Goal: Task Accomplishment & Management: Use online tool/utility

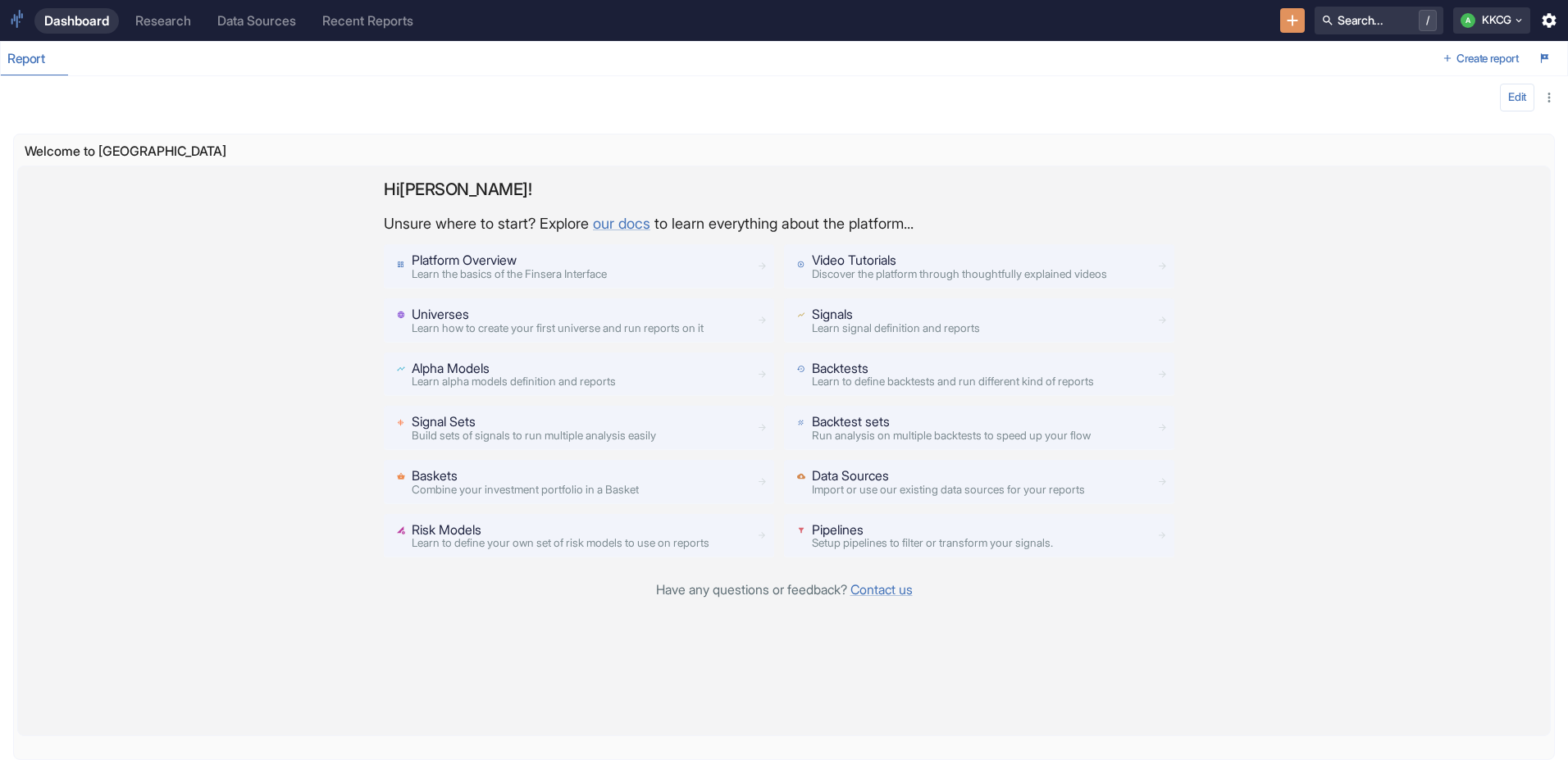
click at [967, 260] on p "Video Tutorials" at bounding box center [959, 261] width 295 height 20
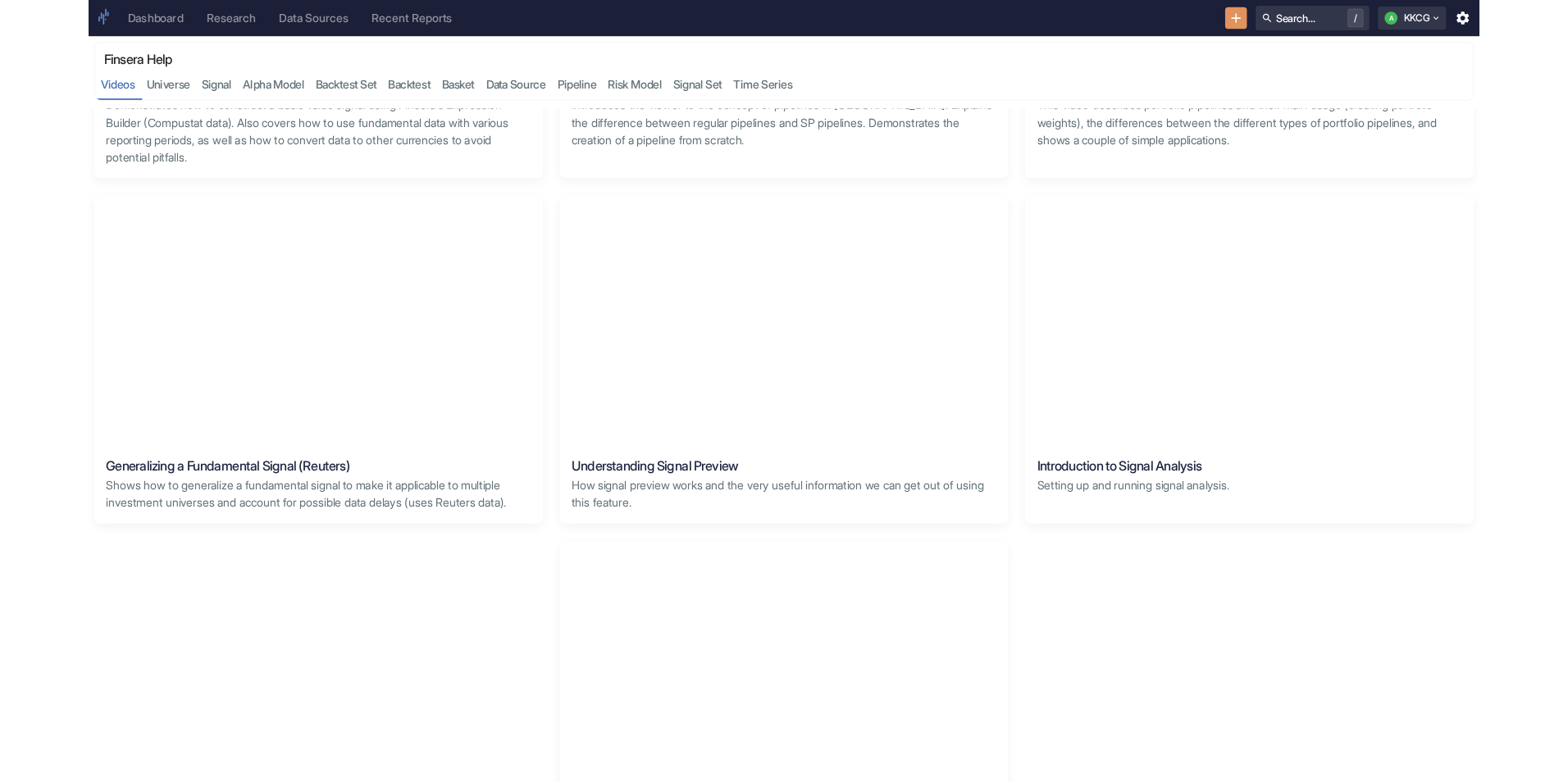
scroll to position [1646, 0]
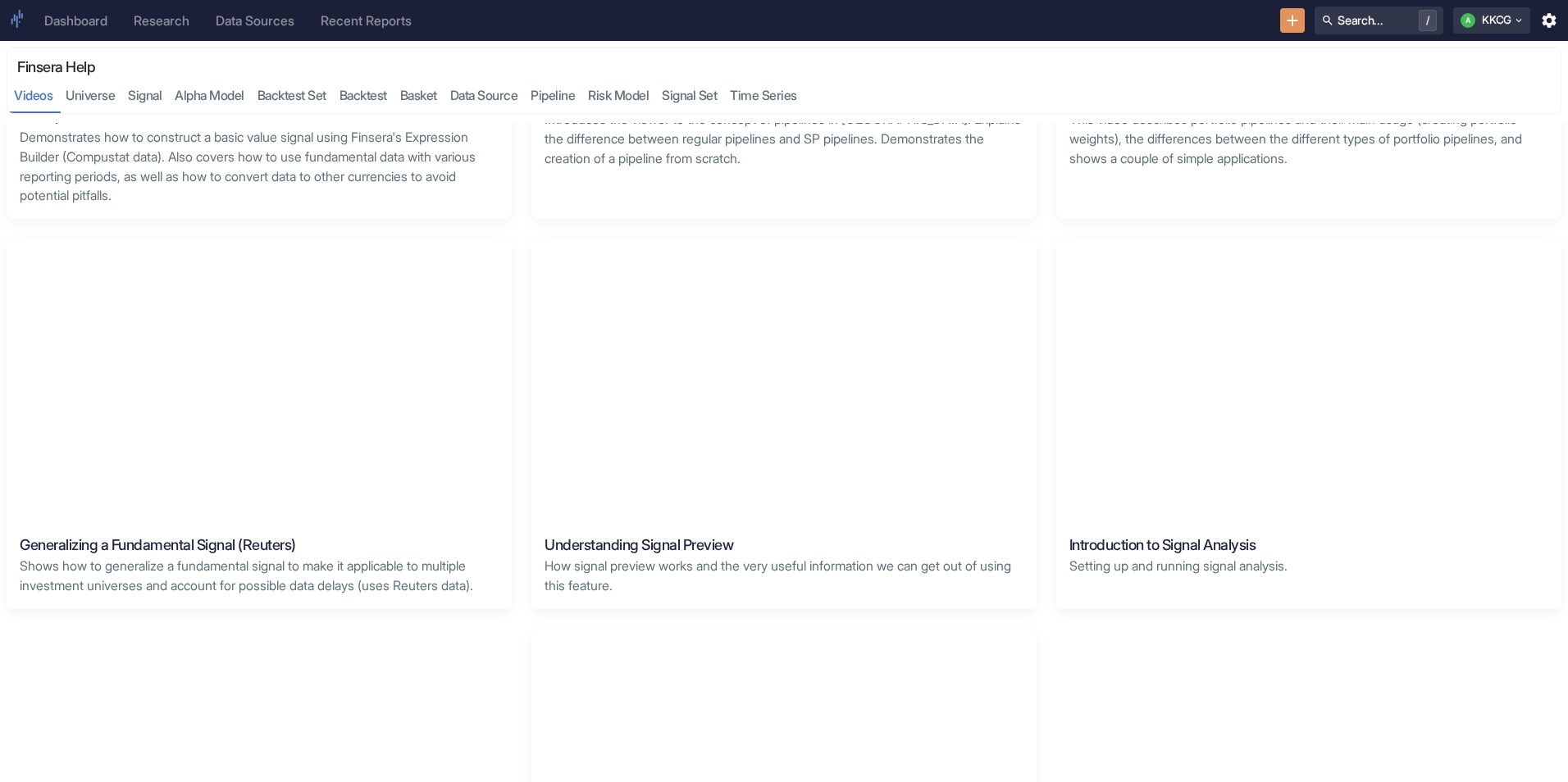
click at [189, 24] on div "Research" at bounding box center [161, 21] width 56 height 16
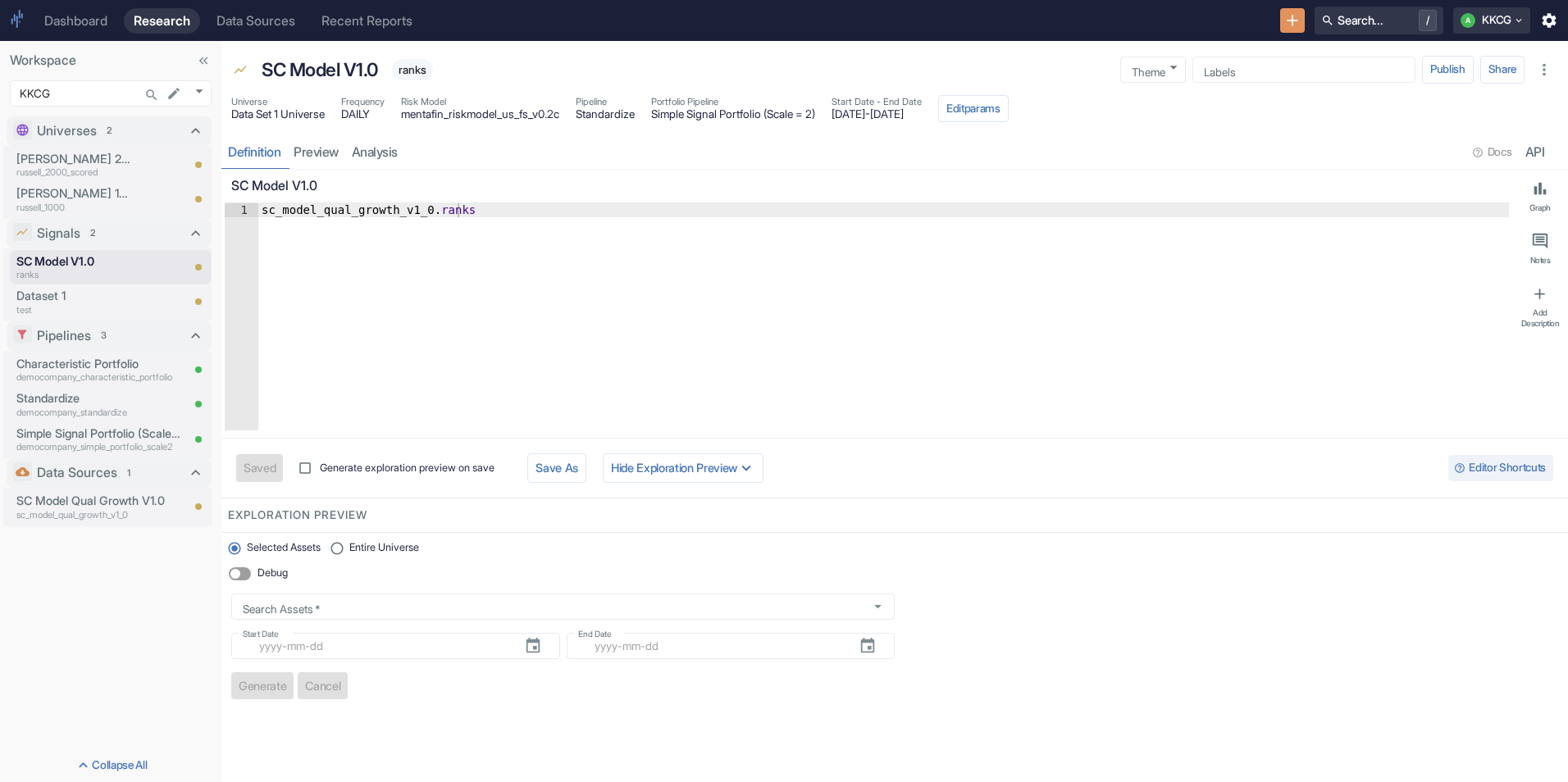
type textarea "x"
click at [323, 158] on link "preview" at bounding box center [316, 151] width 58 height 34
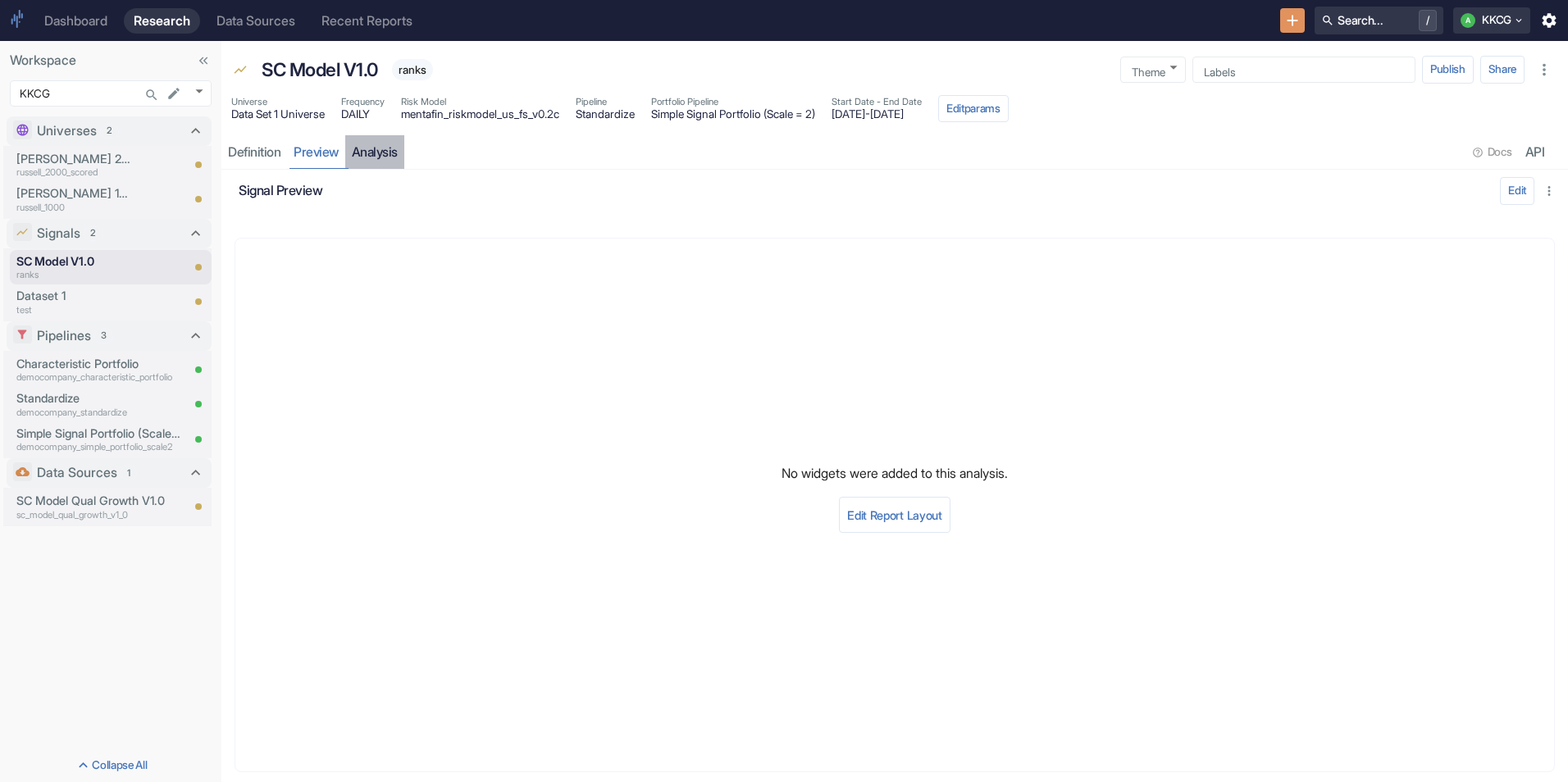
click at [366, 151] on link "analysis" at bounding box center [375, 151] width 59 height 34
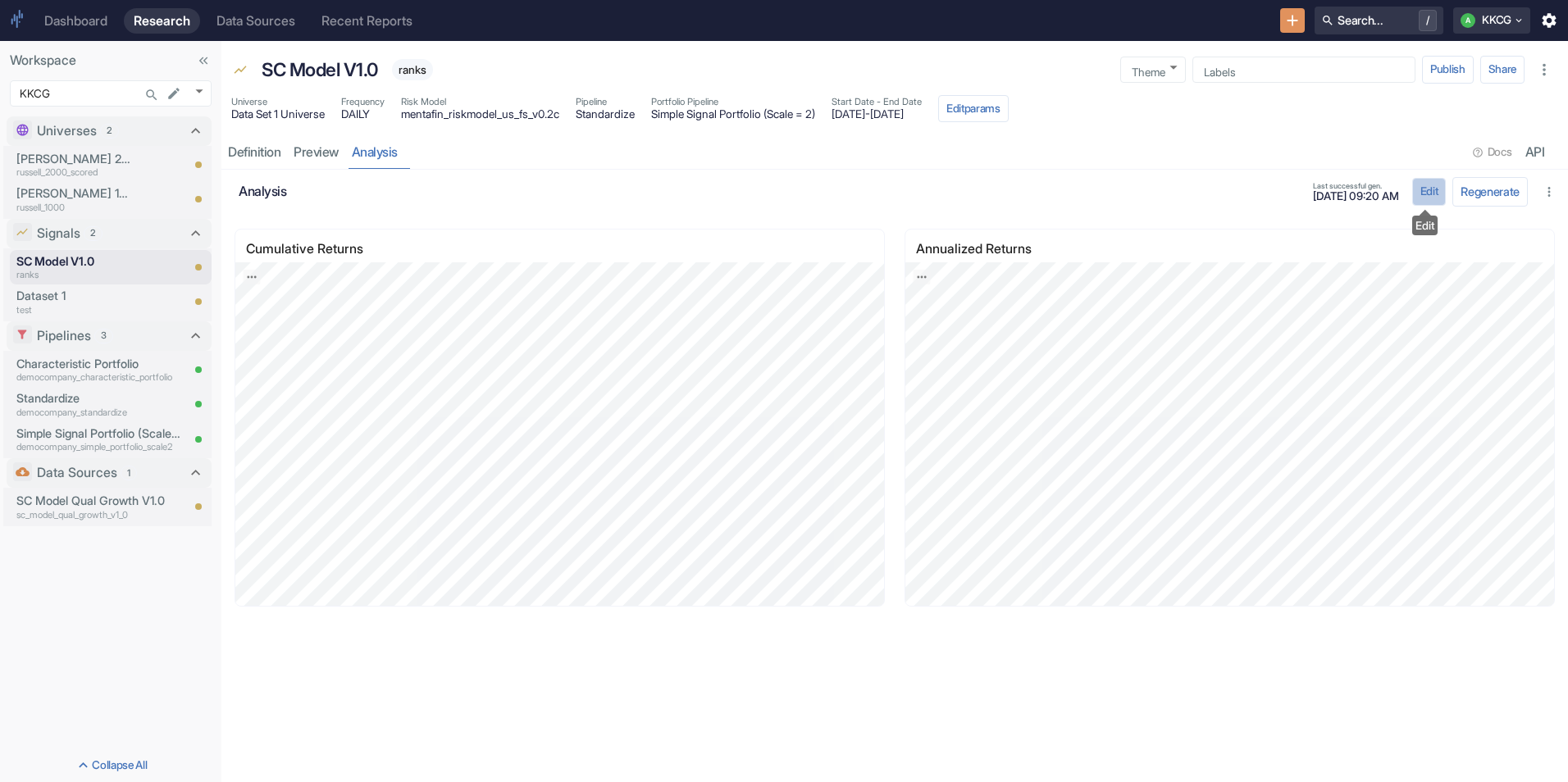
click at [1430, 191] on button "Edit" at bounding box center [1430, 192] width 35 height 28
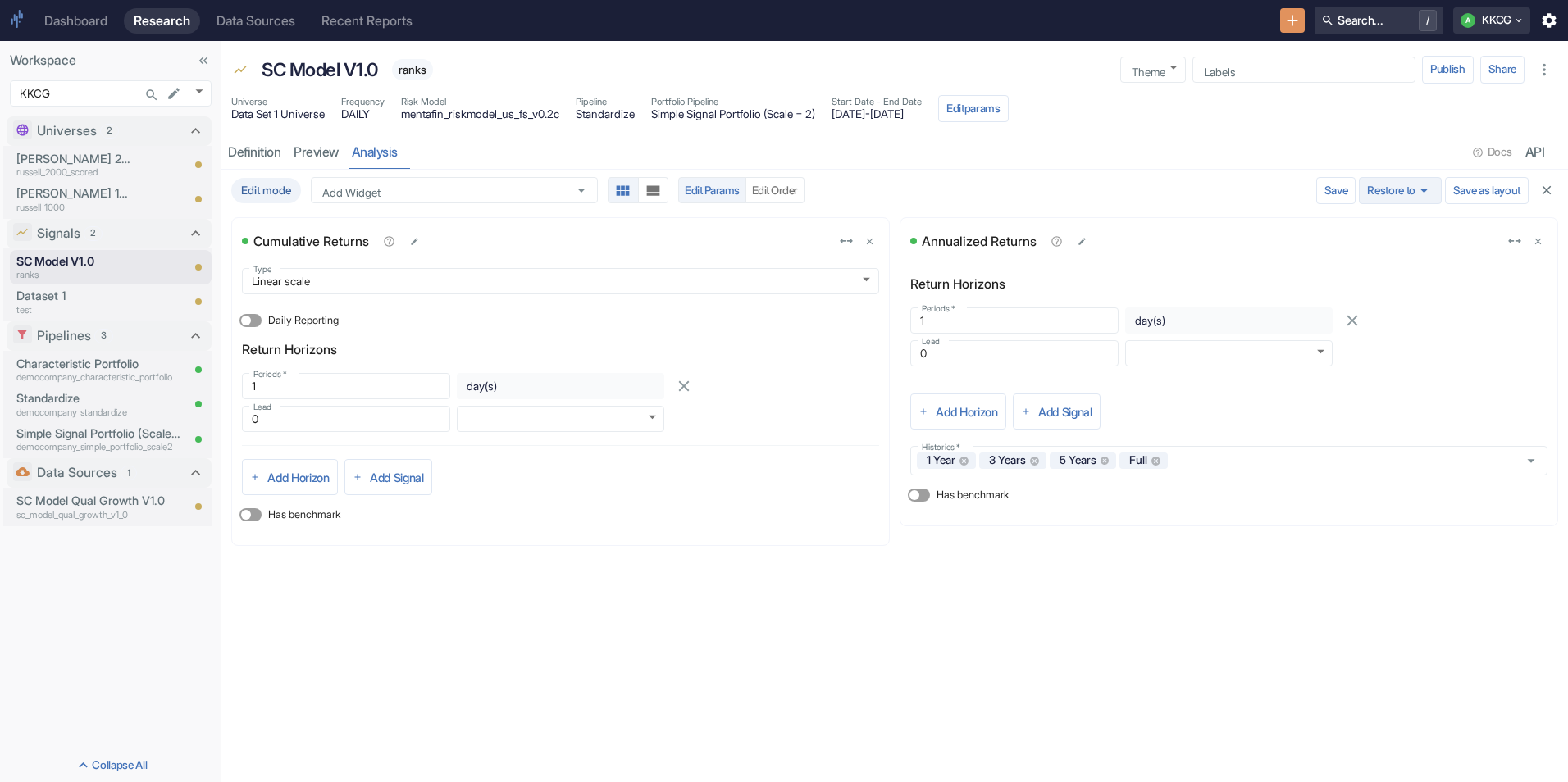
click at [1417, 186] on icon "button" at bounding box center [1425, 191] width 18 height 18
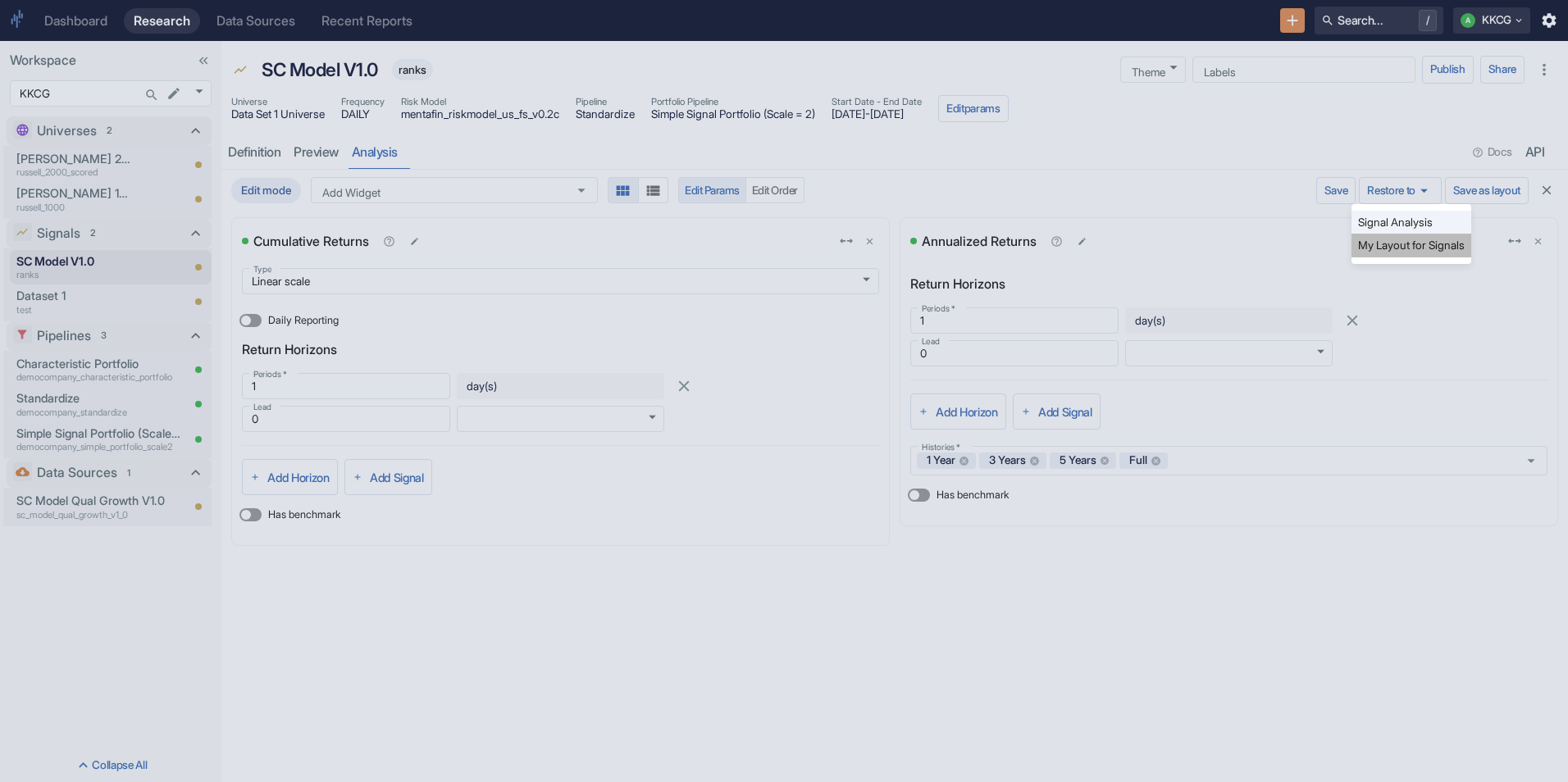
click at [1396, 239] on li "My Layout for Signals" at bounding box center [1411, 245] width 119 height 23
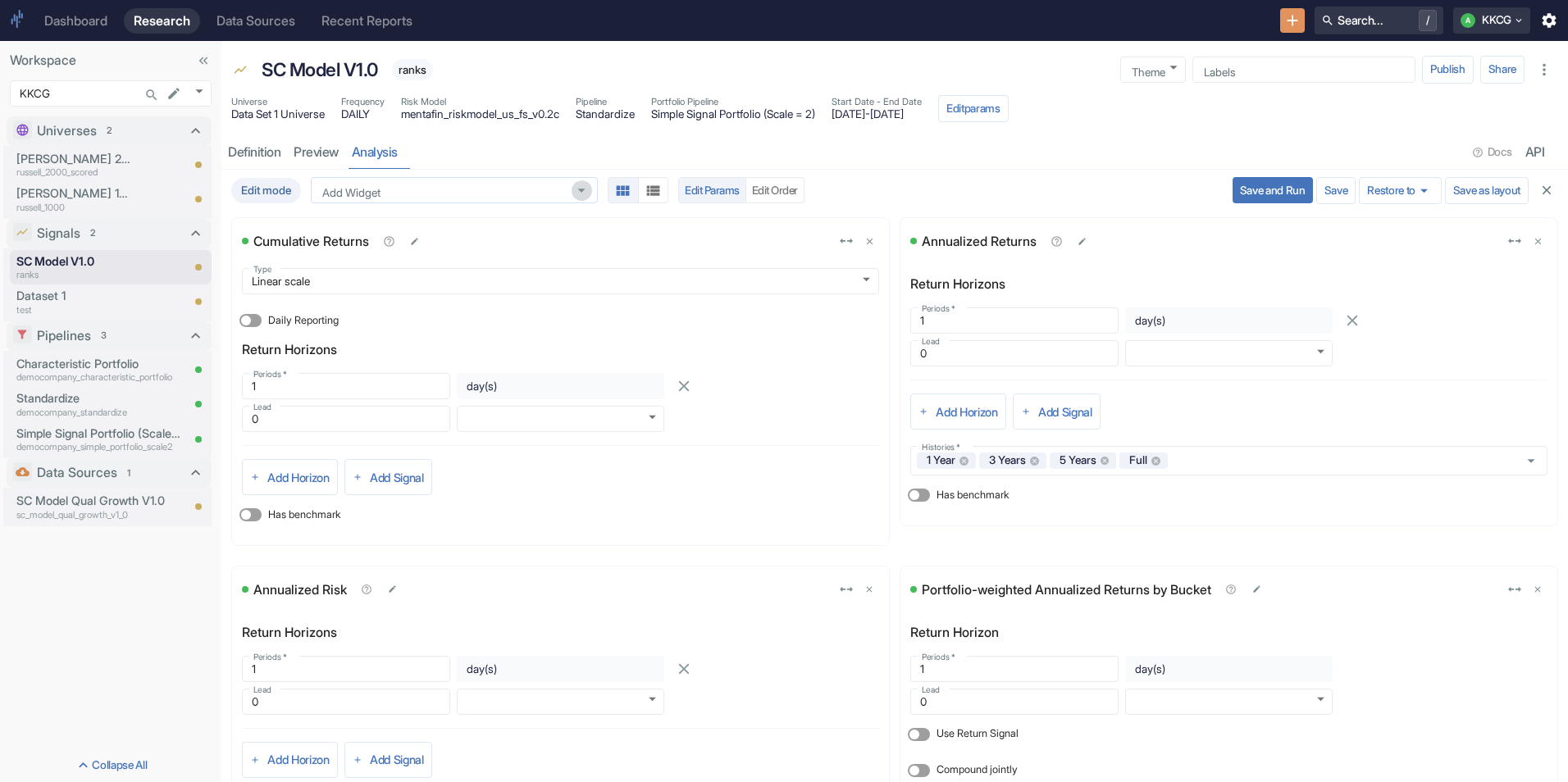
click at [578, 196] on icon "Open" at bounding box center [581, 191] width 18 height 18
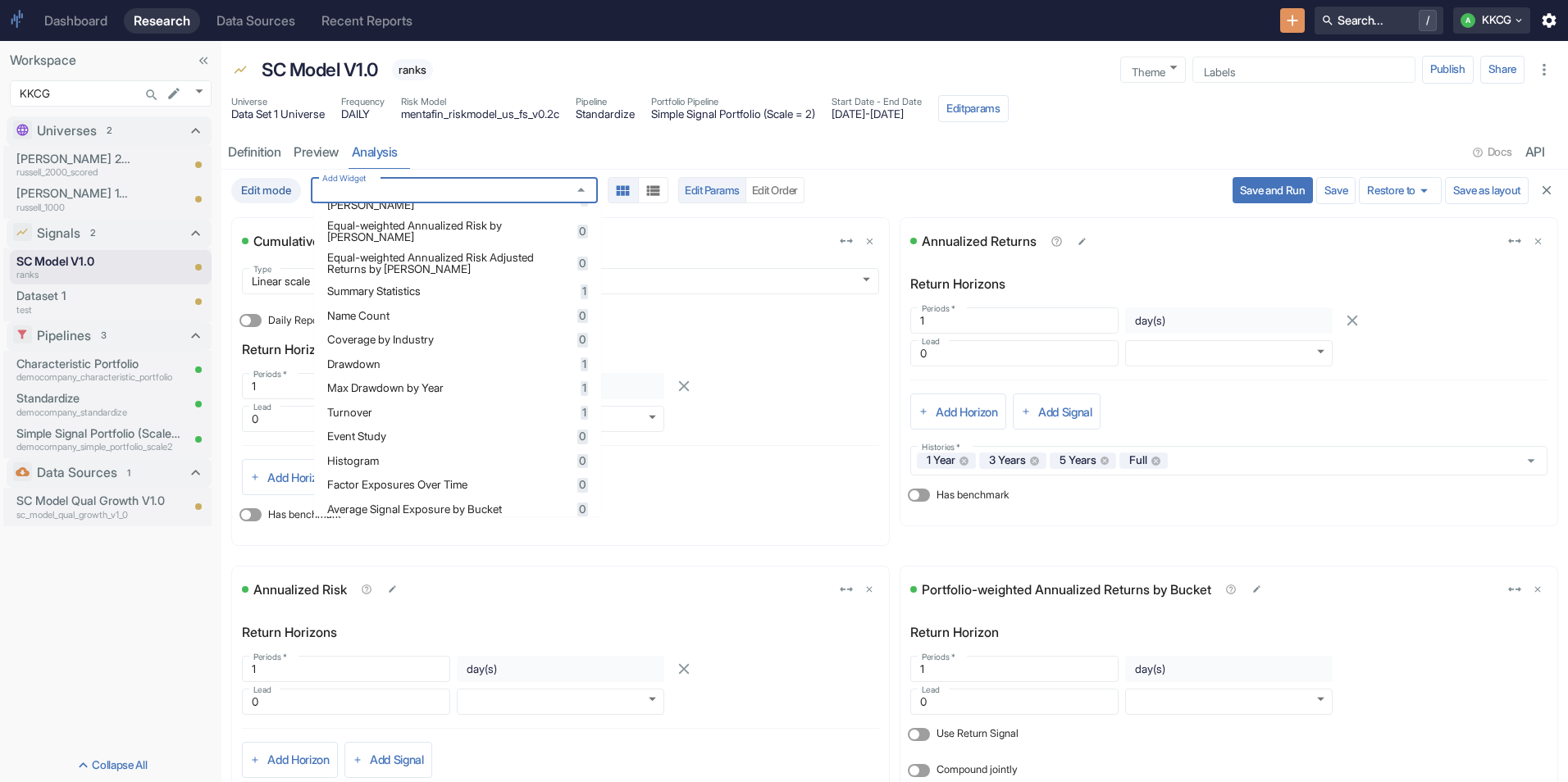
scroll to position [328, 0]
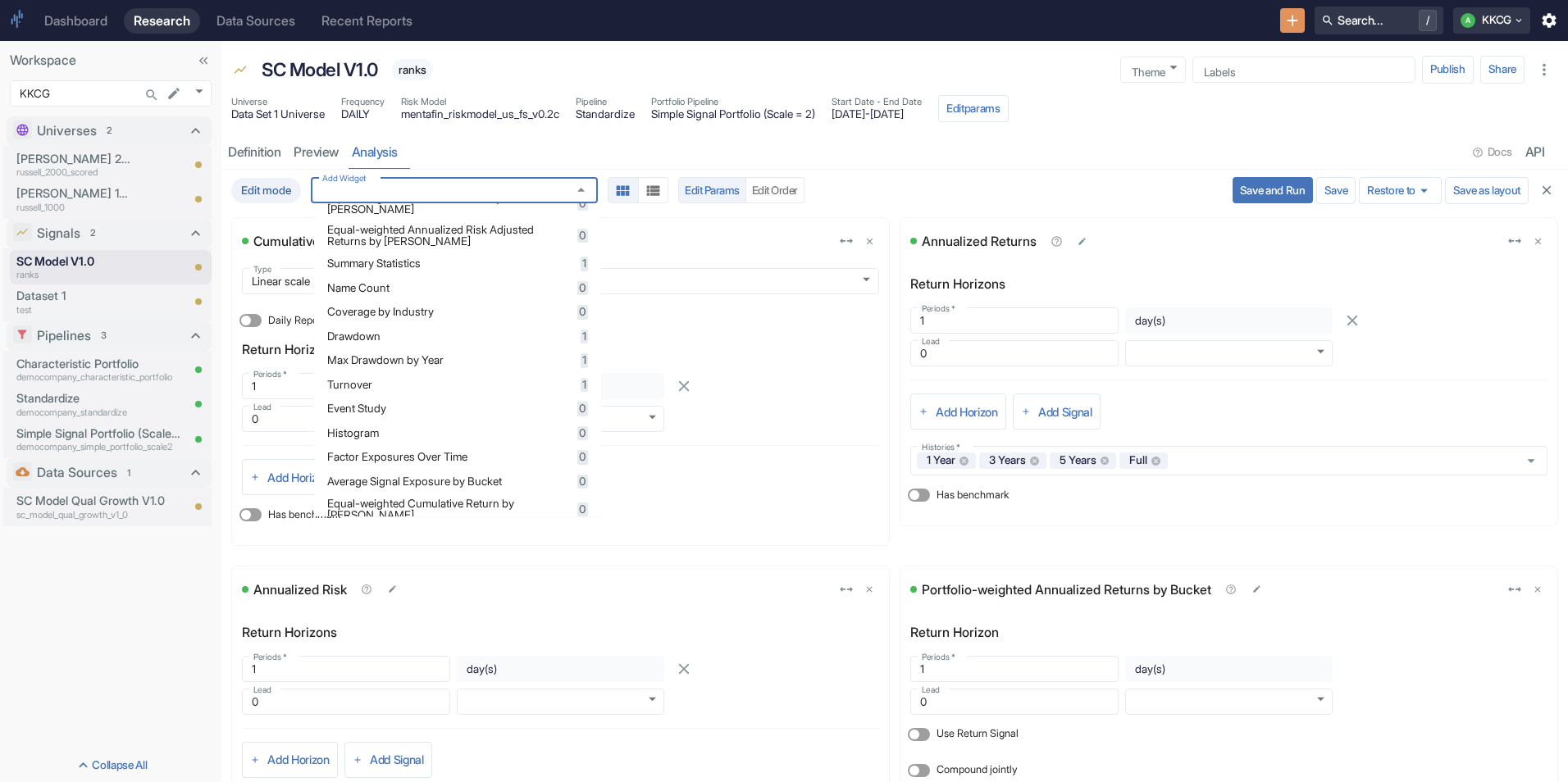
click at [438, 463] on span "Factor Exposures Over Time" at bounding box center [450, 458] width 245 height 12
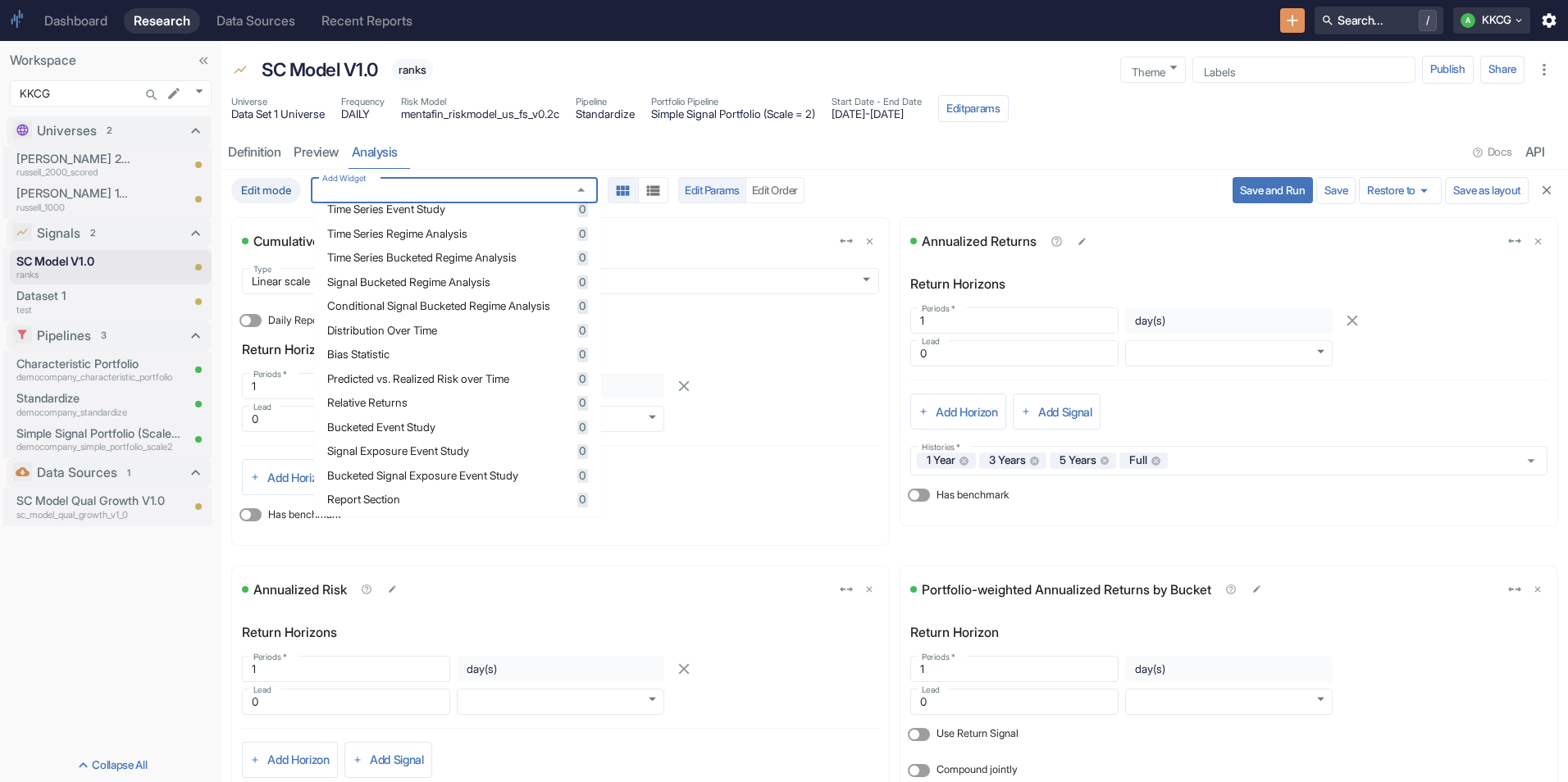
scroll to position [729, 0]
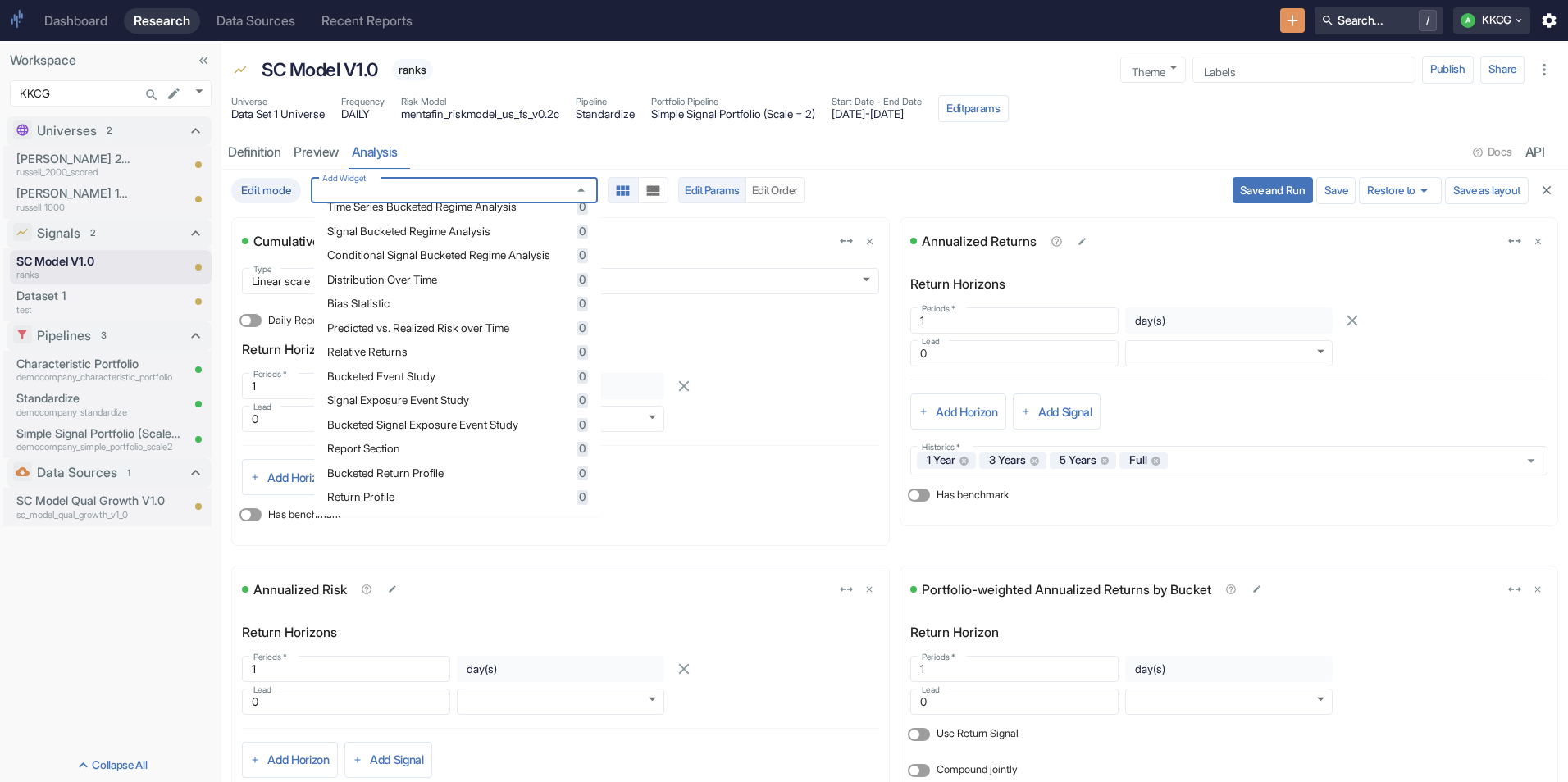
click at [900, 556] on div "Portfolio-weighted Annualized Returns by Bucket Return Horizon Periods   * 1 Pe…" at bounding box center [1224, 721] width 669 height 331
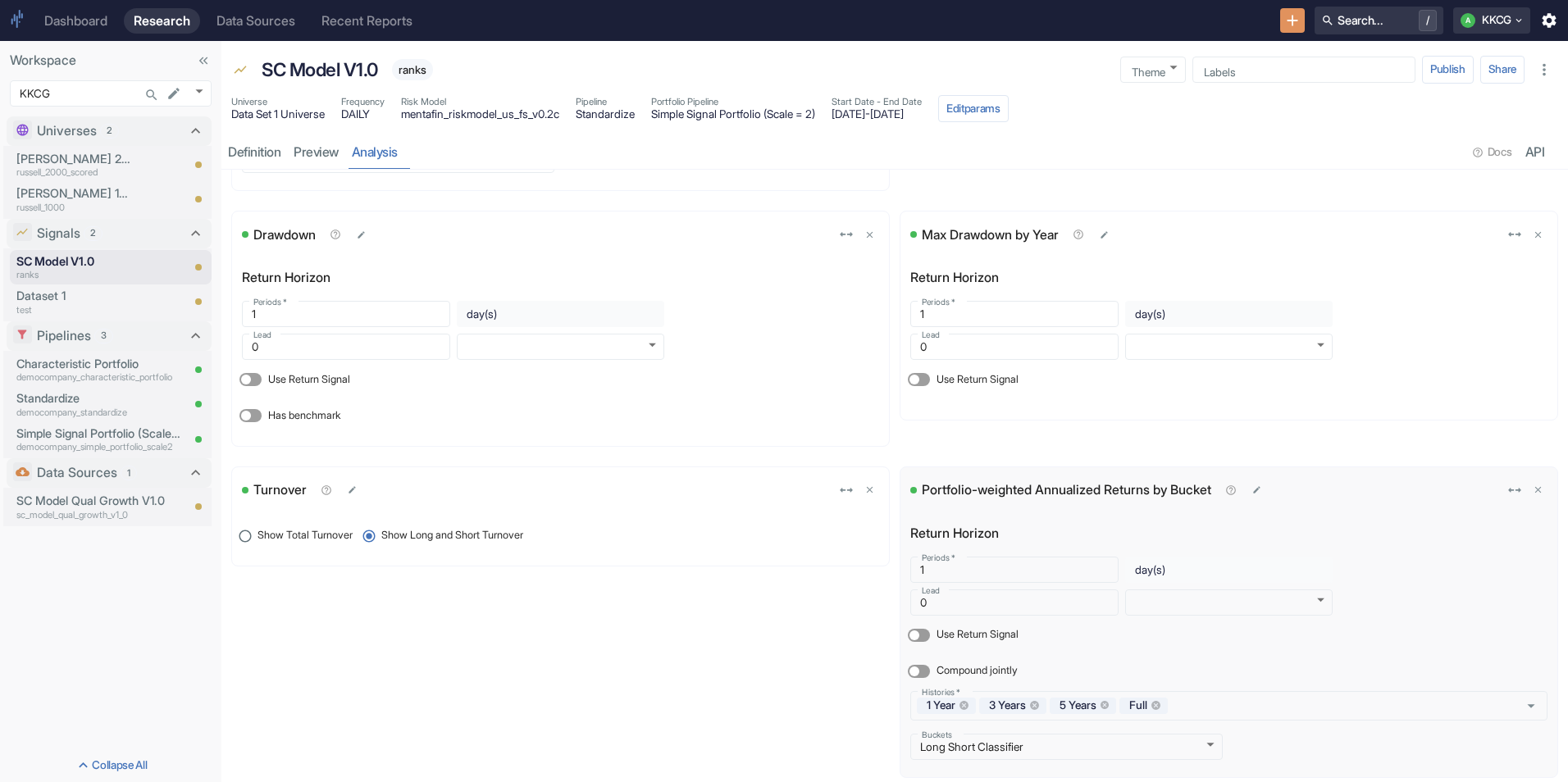
scroll to position [1293, 0]
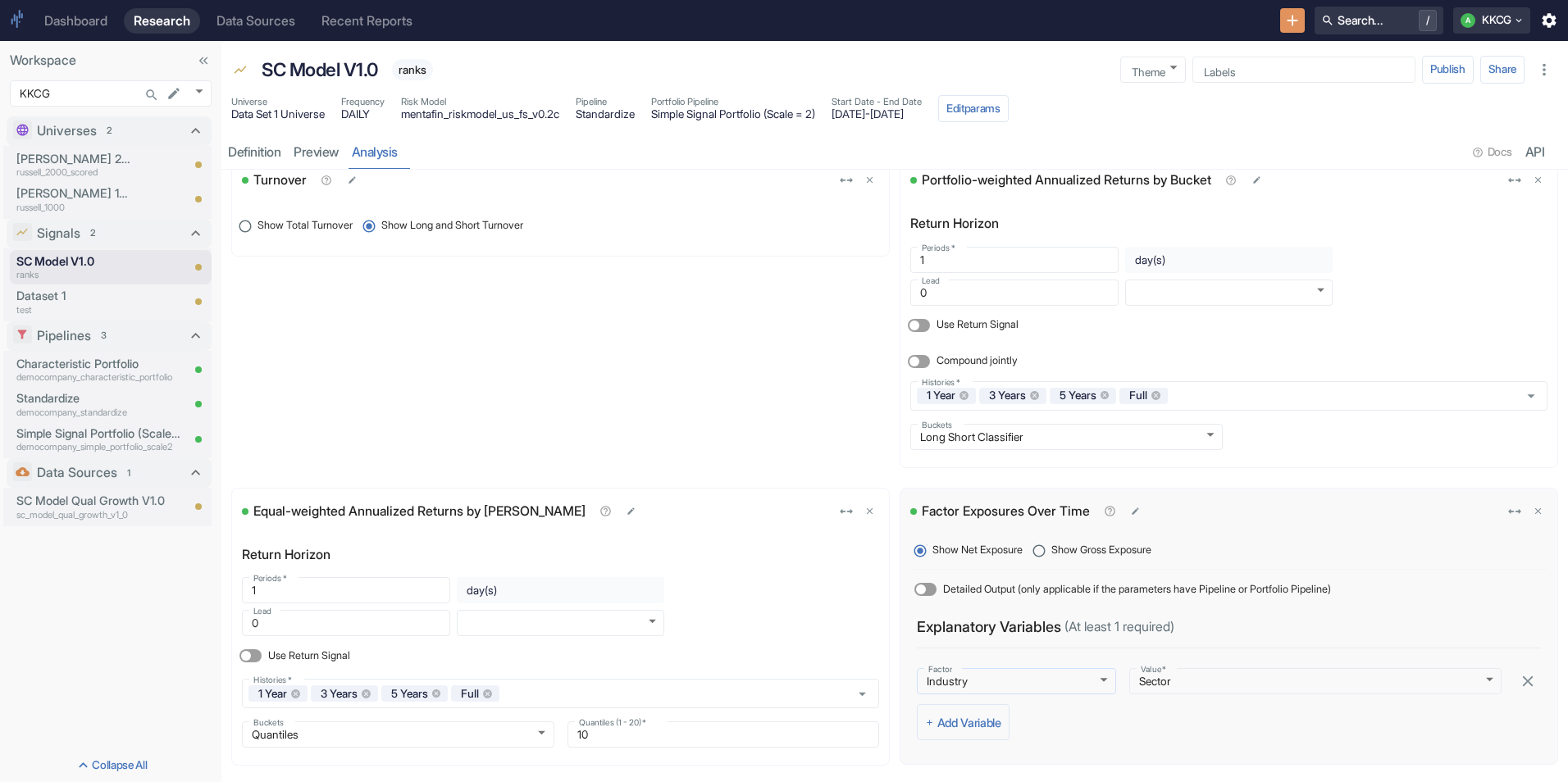
click at [1094, 682] on body "Dashboard Research Data Sources Recent Reports Search... / A KKCG Workspace KKC…" at bounding box center [784, 391] width 1568 height 782
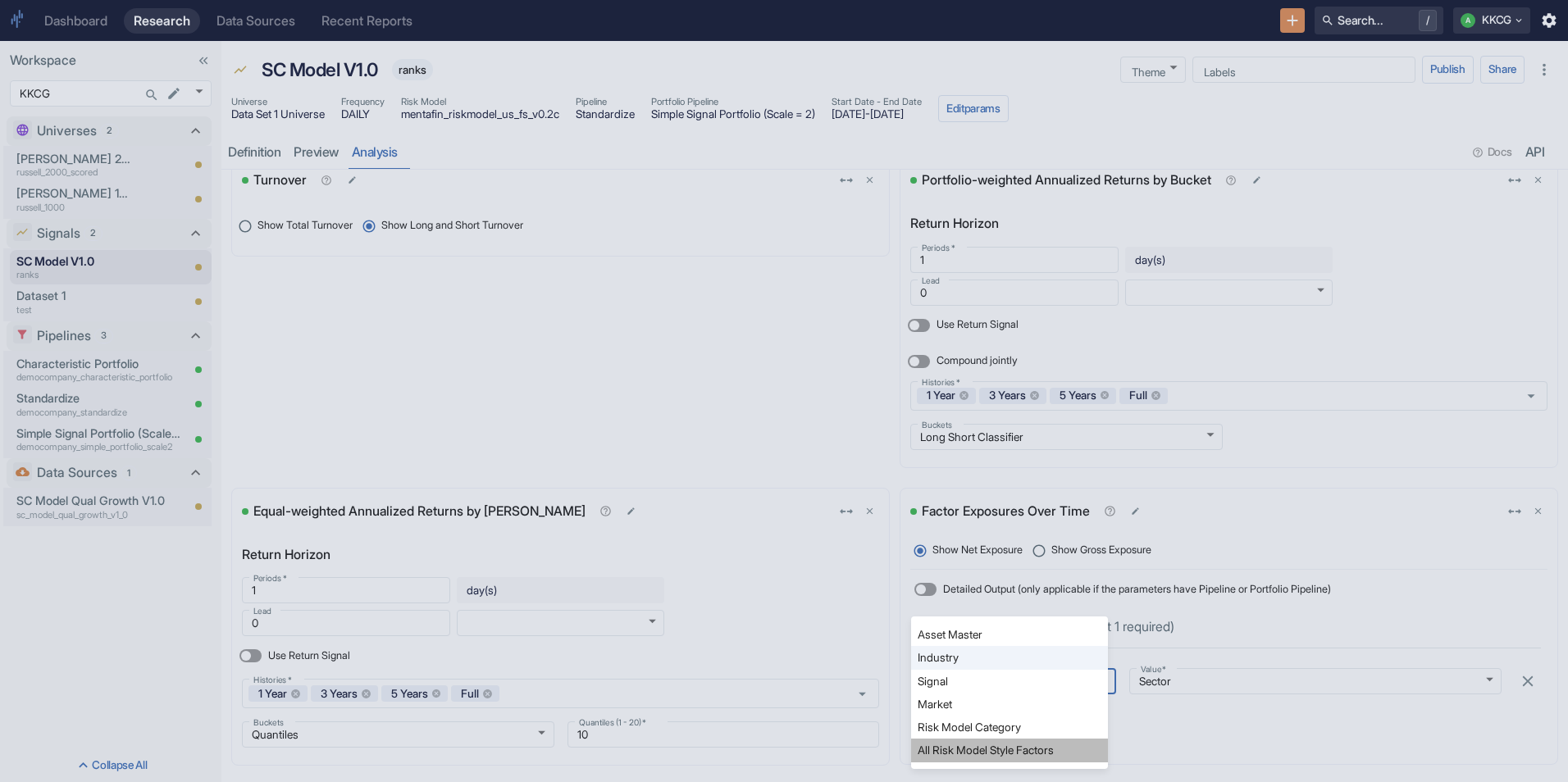
click at [978, 758] on li "All Risk Model Style Factors" at bounding box center [1009, 750] width 197 height 23
type input "risk_model_style"
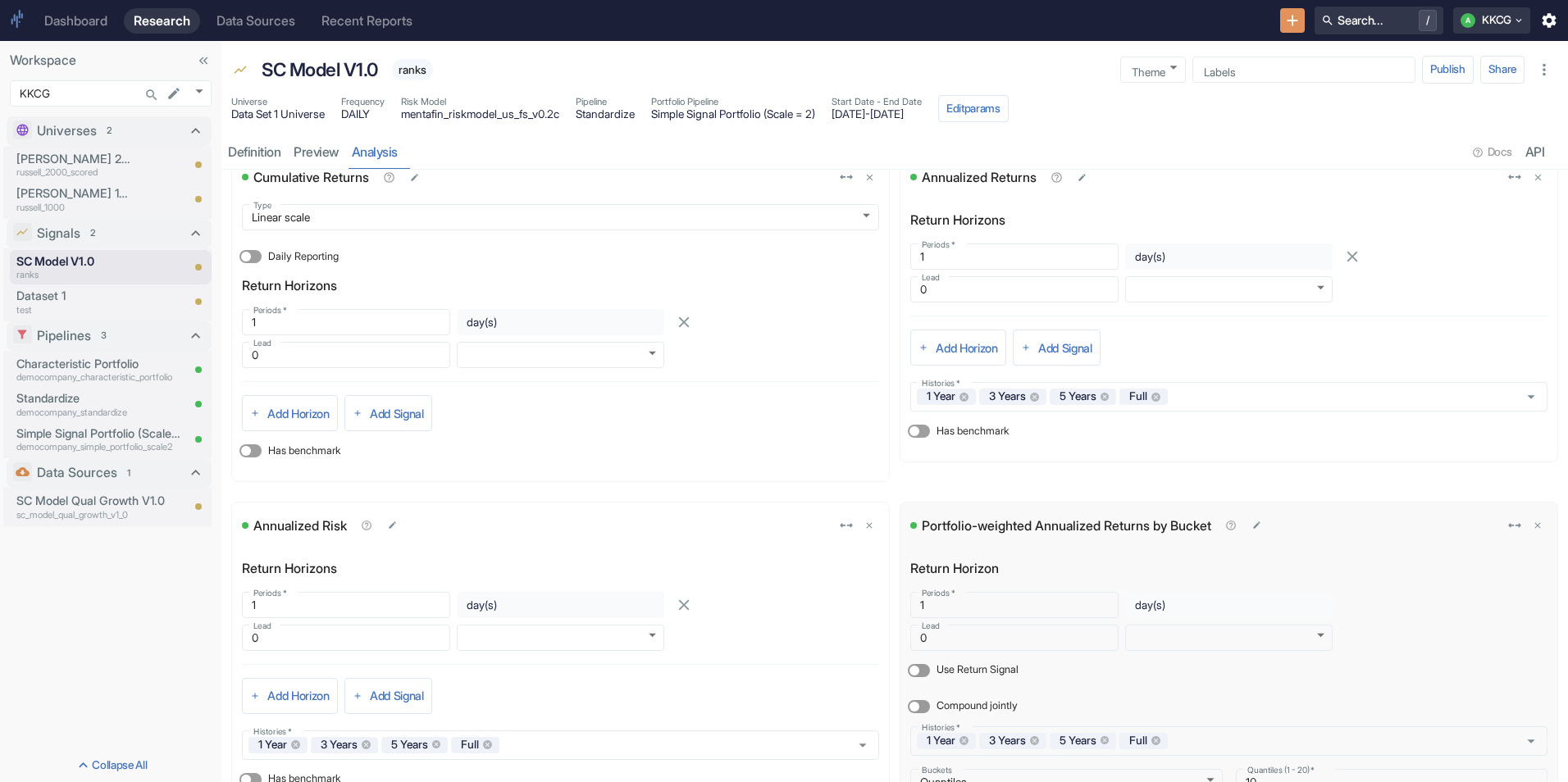
scroll to position [0, 0]
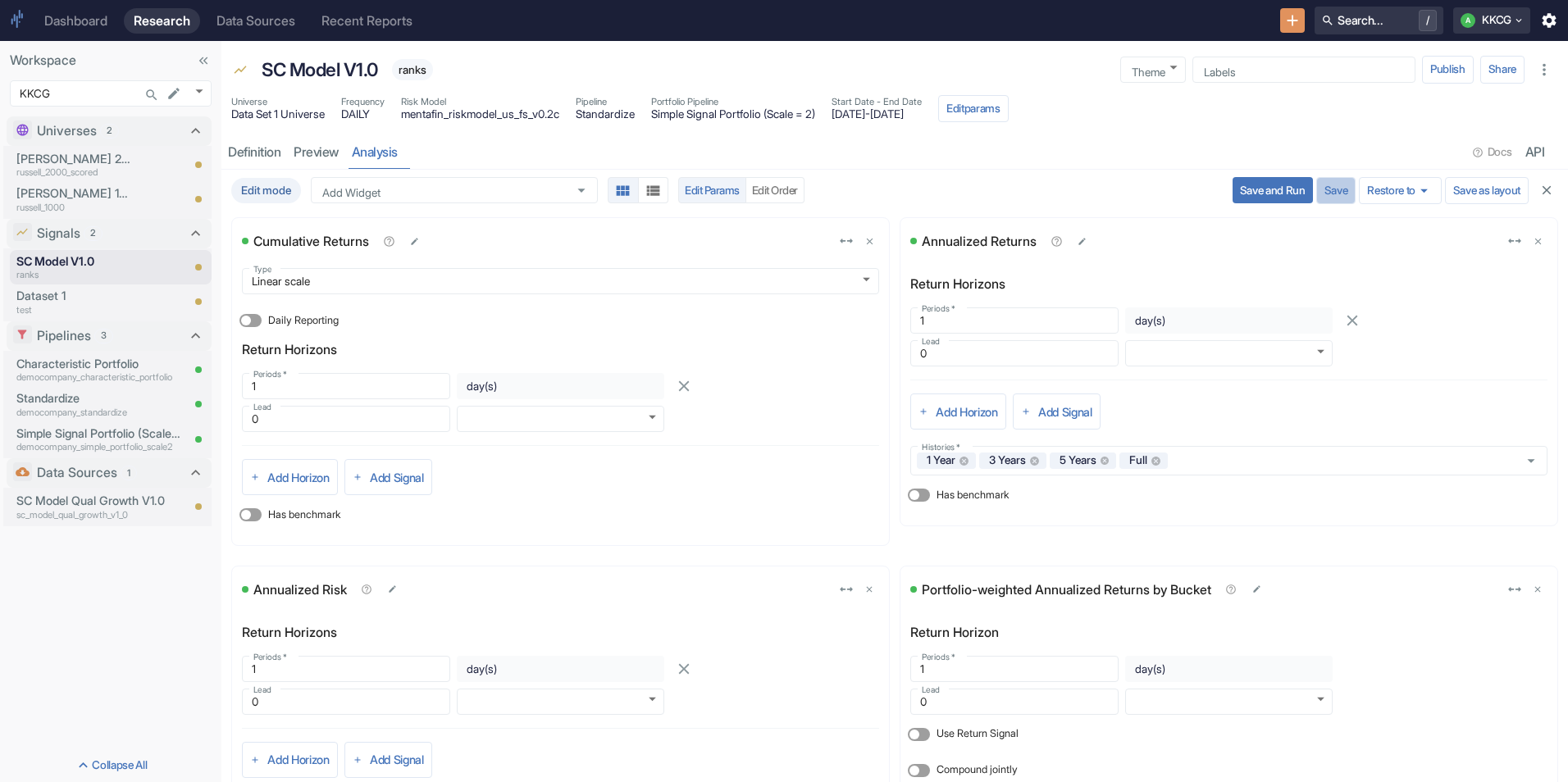
click at [1316, 192] on button "Save" at bounding box center [1336, 191] width 40 height 28
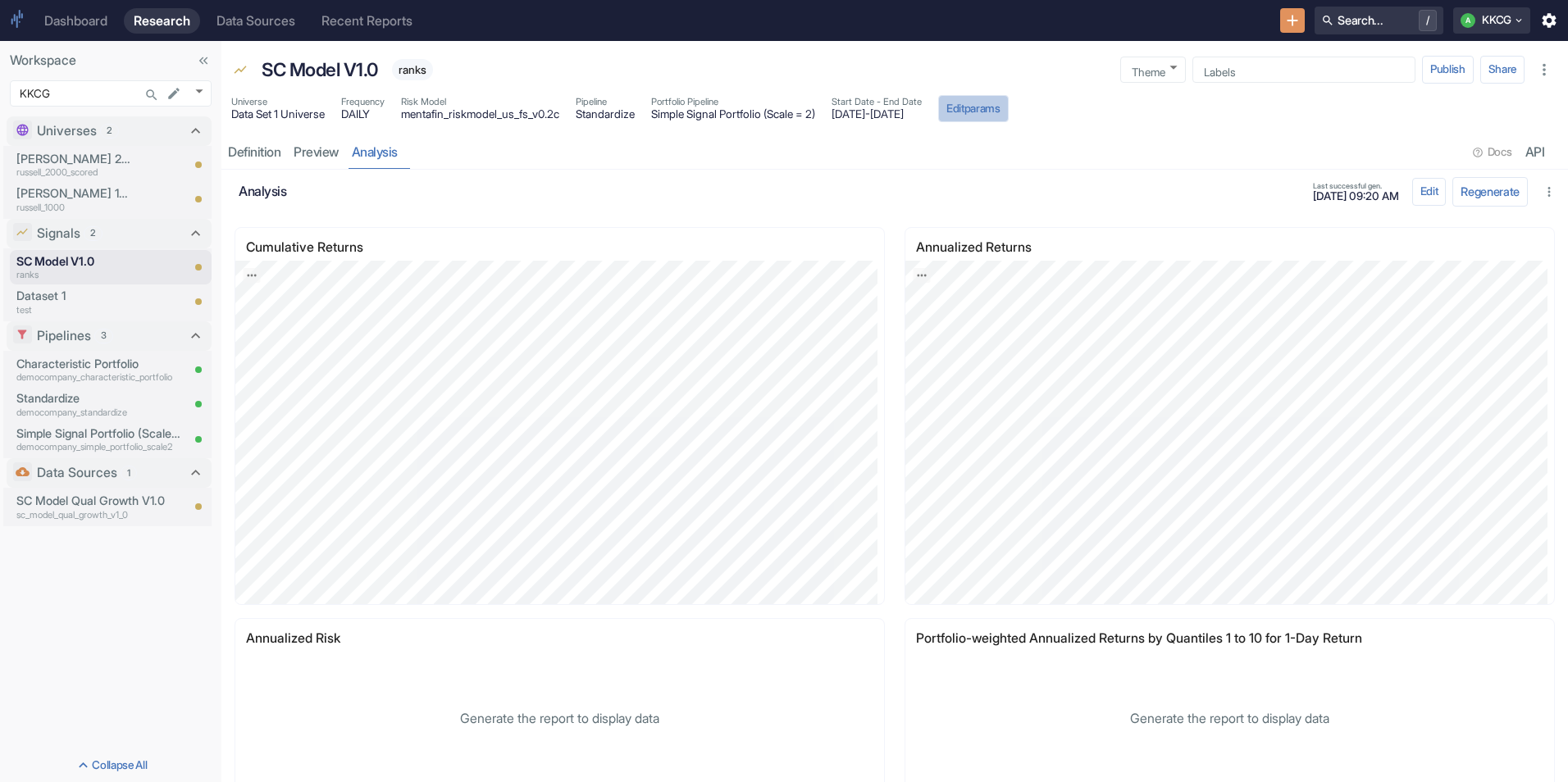
click at [1009, 107] on button "Edit params" at bounding box center [973, 109] width 71 height 28
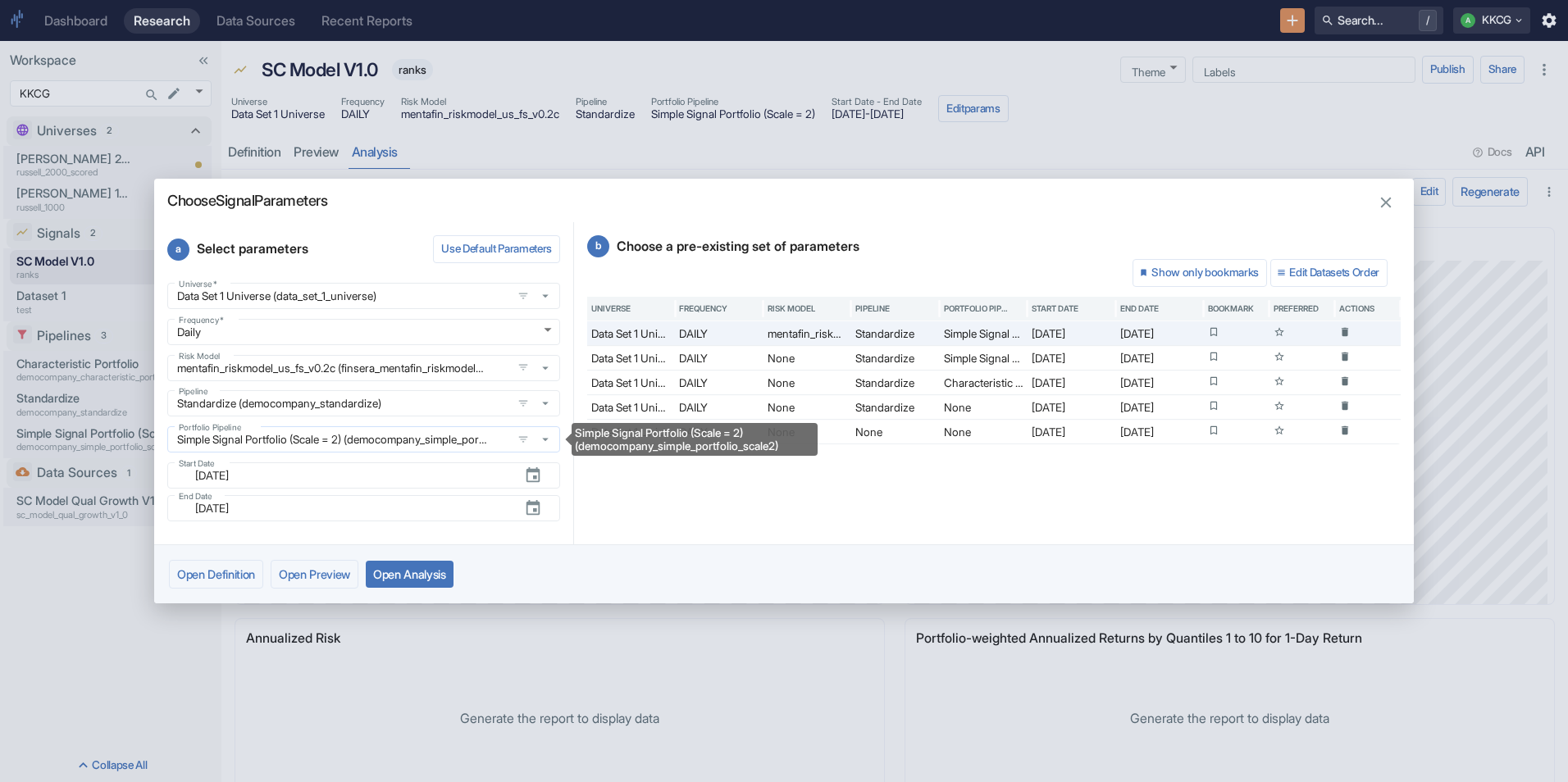
click at [549, 447] on icon "Simple Signal Portfolio (Scale = 2) (democompany_simple_portfolio_scale2)" at bounding box center [545, 440] width 15 height 15
click at [716, 501] on div "b Choose a pre-existing set of parameters Show only bookmarks Edit Datasets Ord…" at bounding box center [994, 383] width 840 height 322
click at [1379, 207] on icon "button" at bounding box center [1386, 202] width 18 height 18
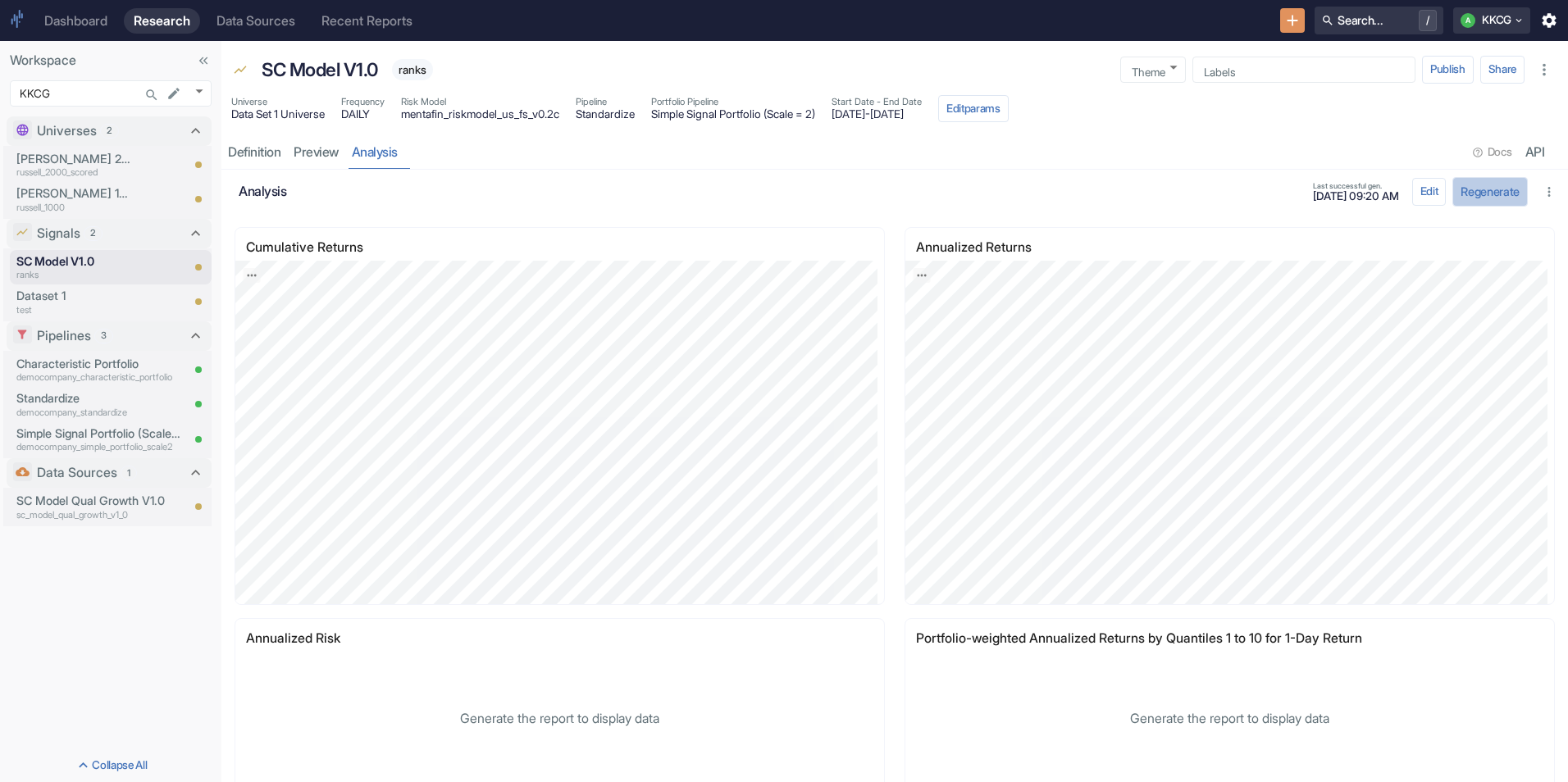
click at [1497, 202] on button "Regenerate" at bounding box center [1491, 191] width 76 height 29
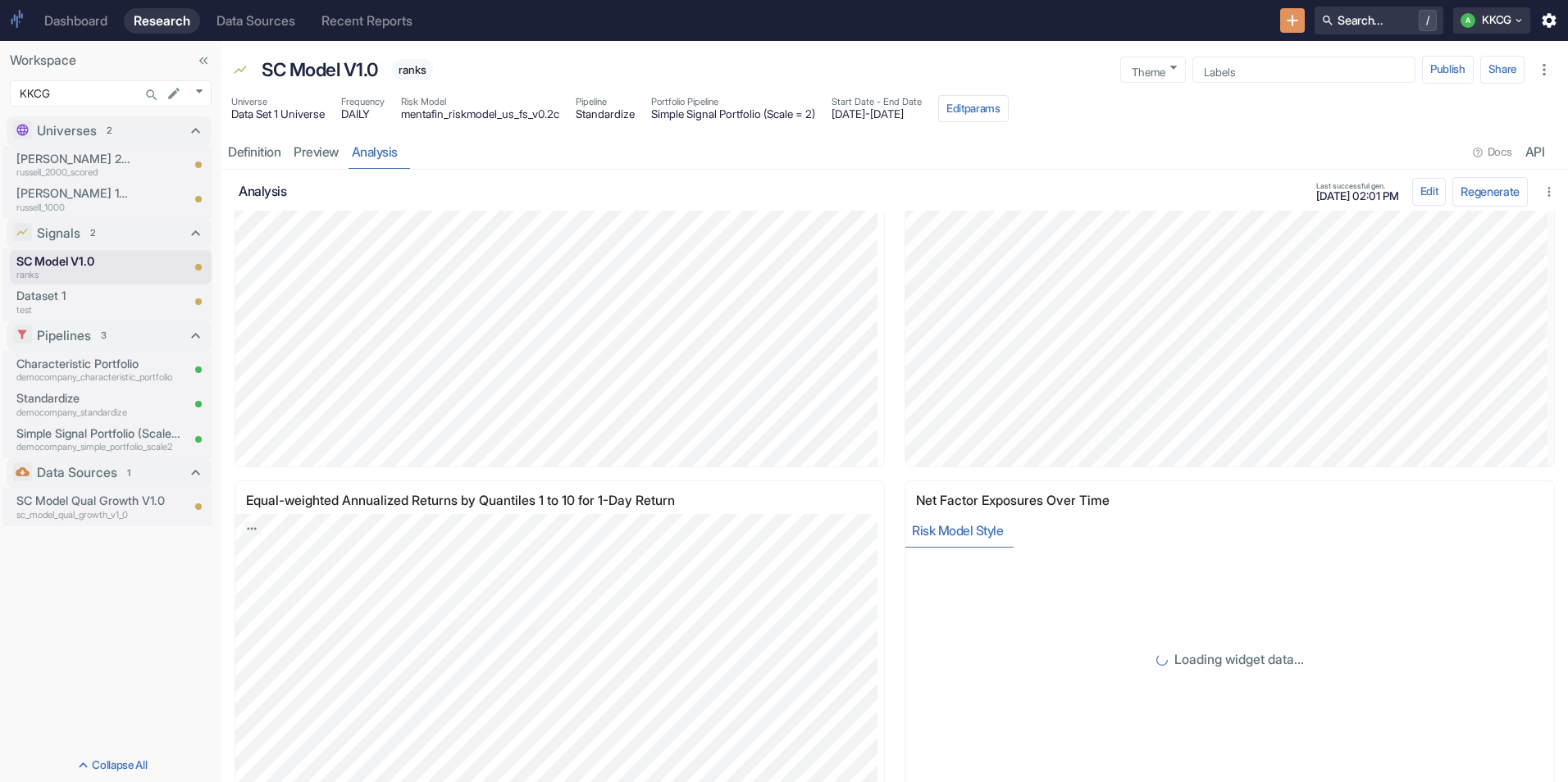
scroll to position [1702, 0]
click at [1412, 197] on button "Edit" at bounding box center [1430, 192] width 35 height 28
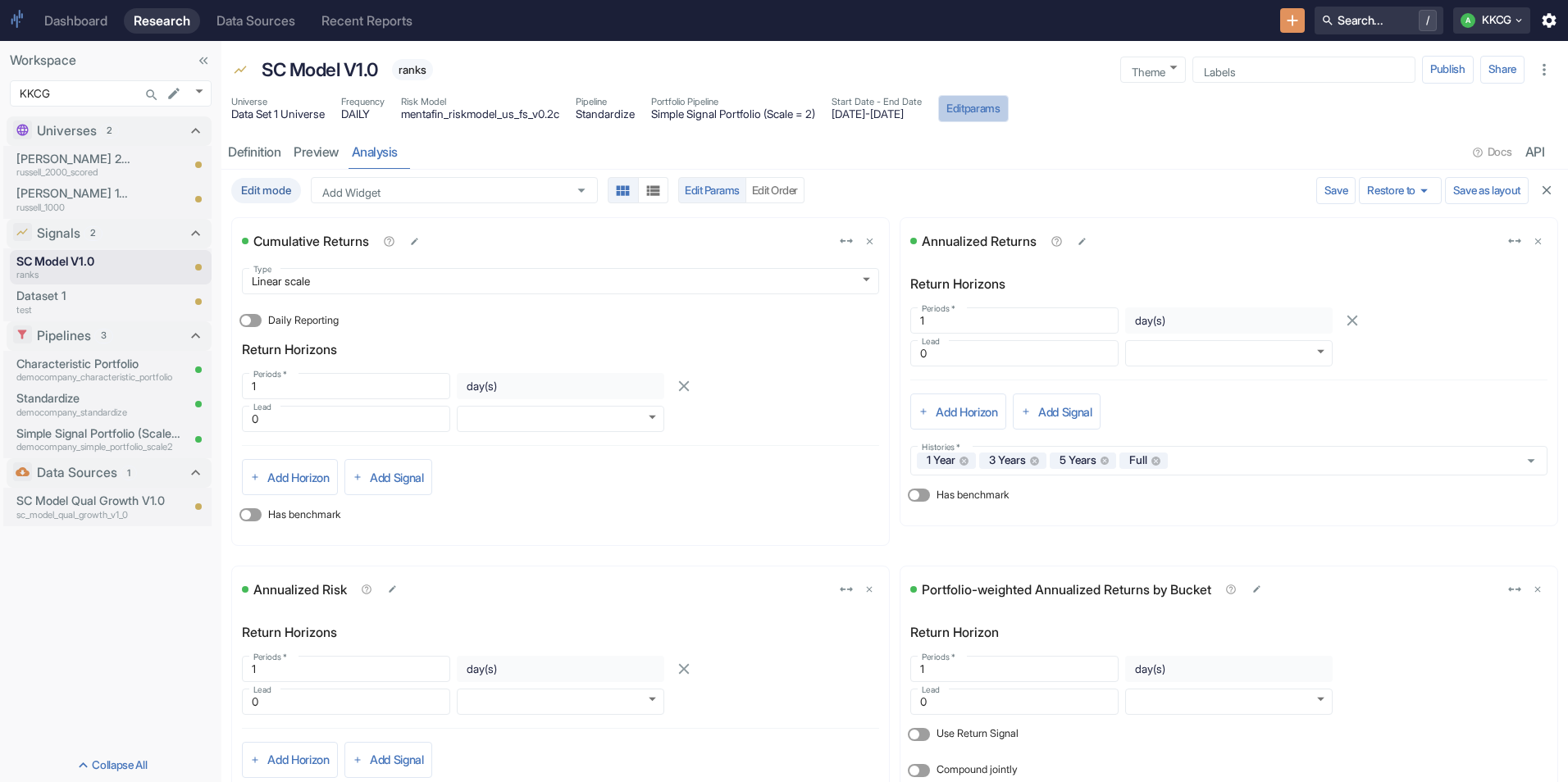
click at [1009, 109] on button "Edit params" at bounding box center [973, 109] width 71 height 28
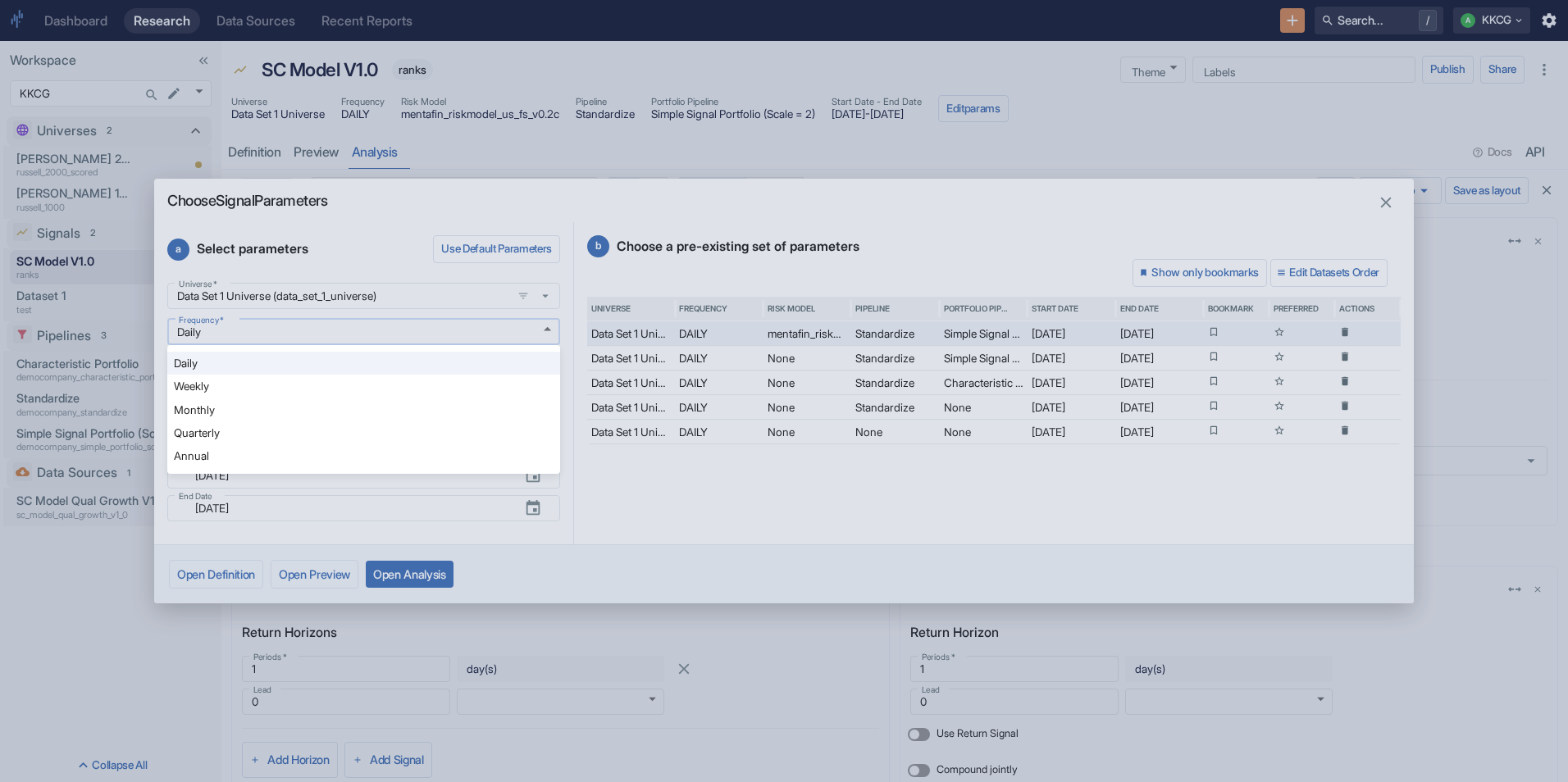
click at [548, 326] on body "Dashboard Research Data Sources Recent Reports Search... / A KKCG Workspace KKC…" at bounding box center [784, 391] width 1568 height 782
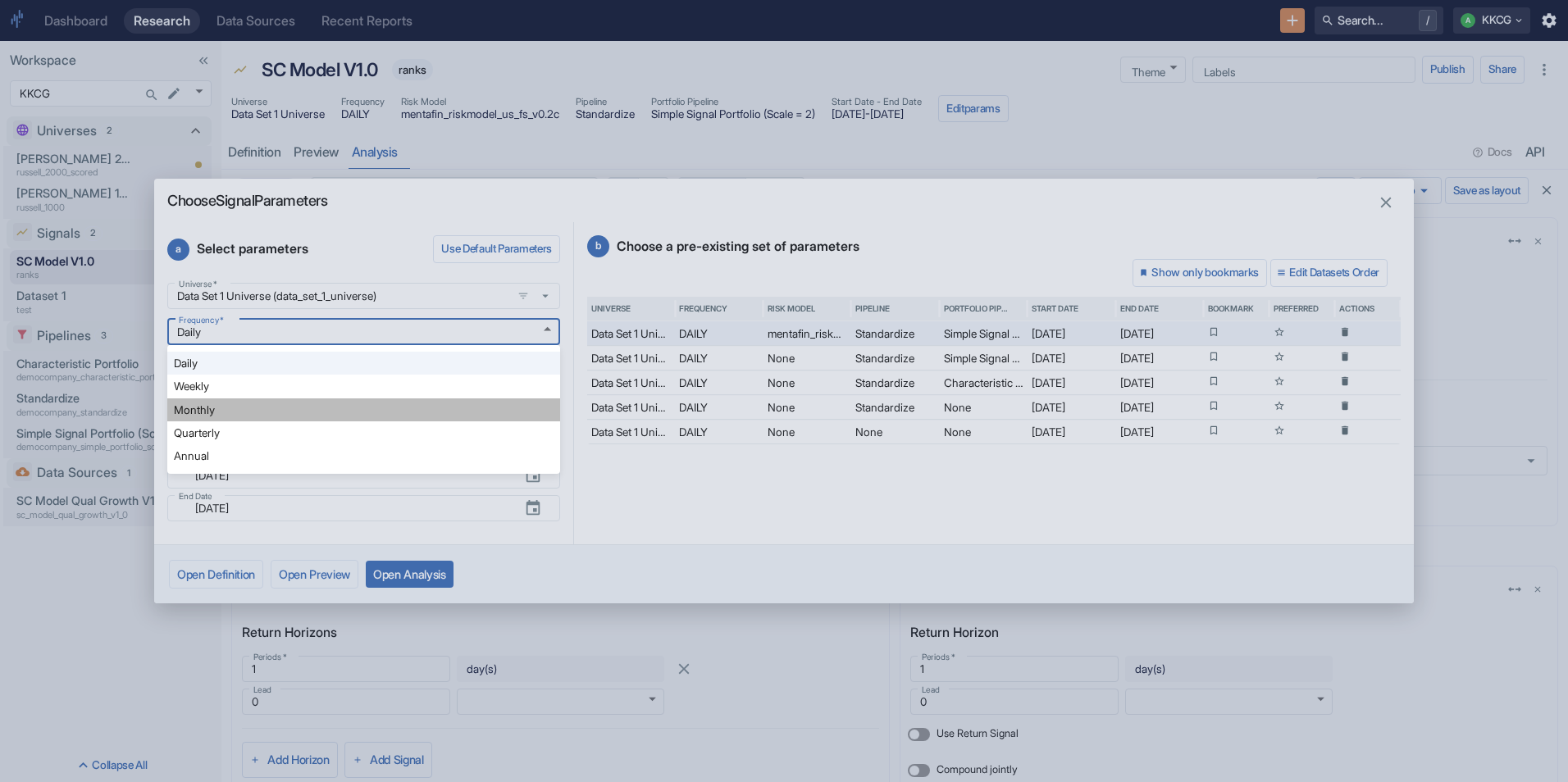
click at [488, 399] on li "Monthly" at bounding box center [363, 410] width 393 height 23
type input "MONTHLY"
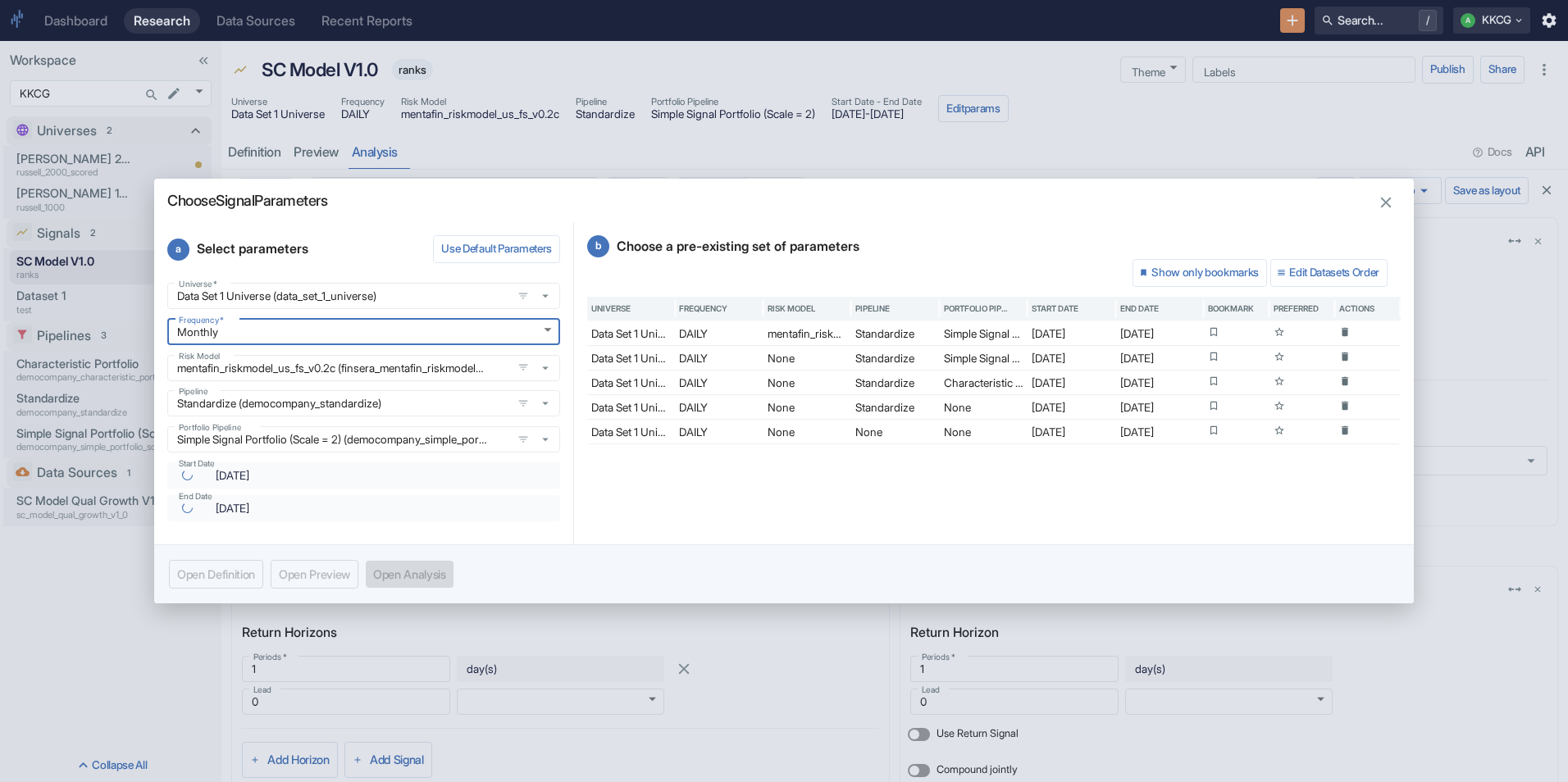
type input "[DATE]"
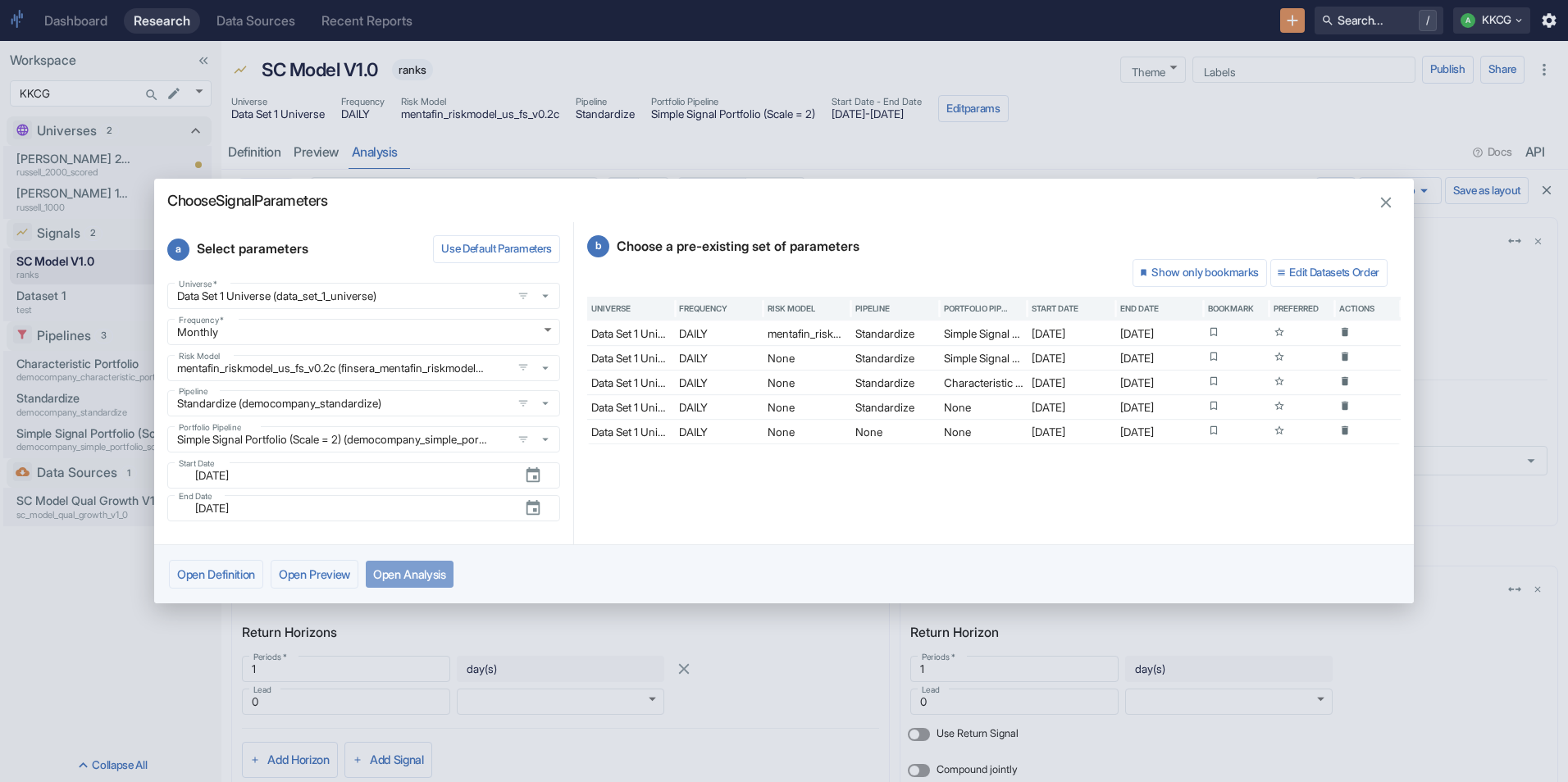
click at [443, 580] on button "Open Analysis" at bounding box center [409, 574] width 88 height 27
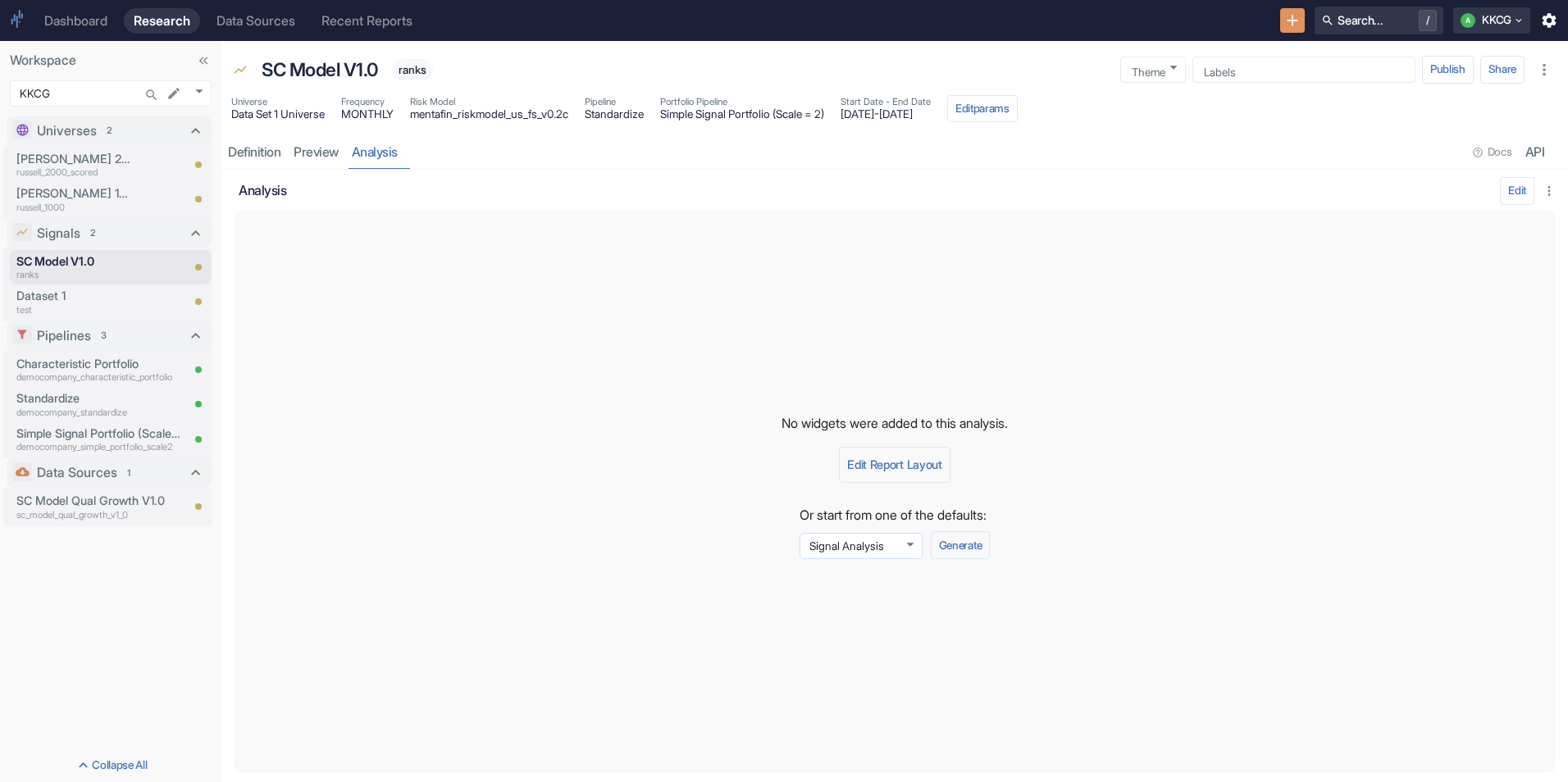
click at [894, 542] on body "Dashboard Research Data Sources Recent Reports Search... / A KKCG Workspace KKC…" at bounding box center [784, 391] width 1568 height 782
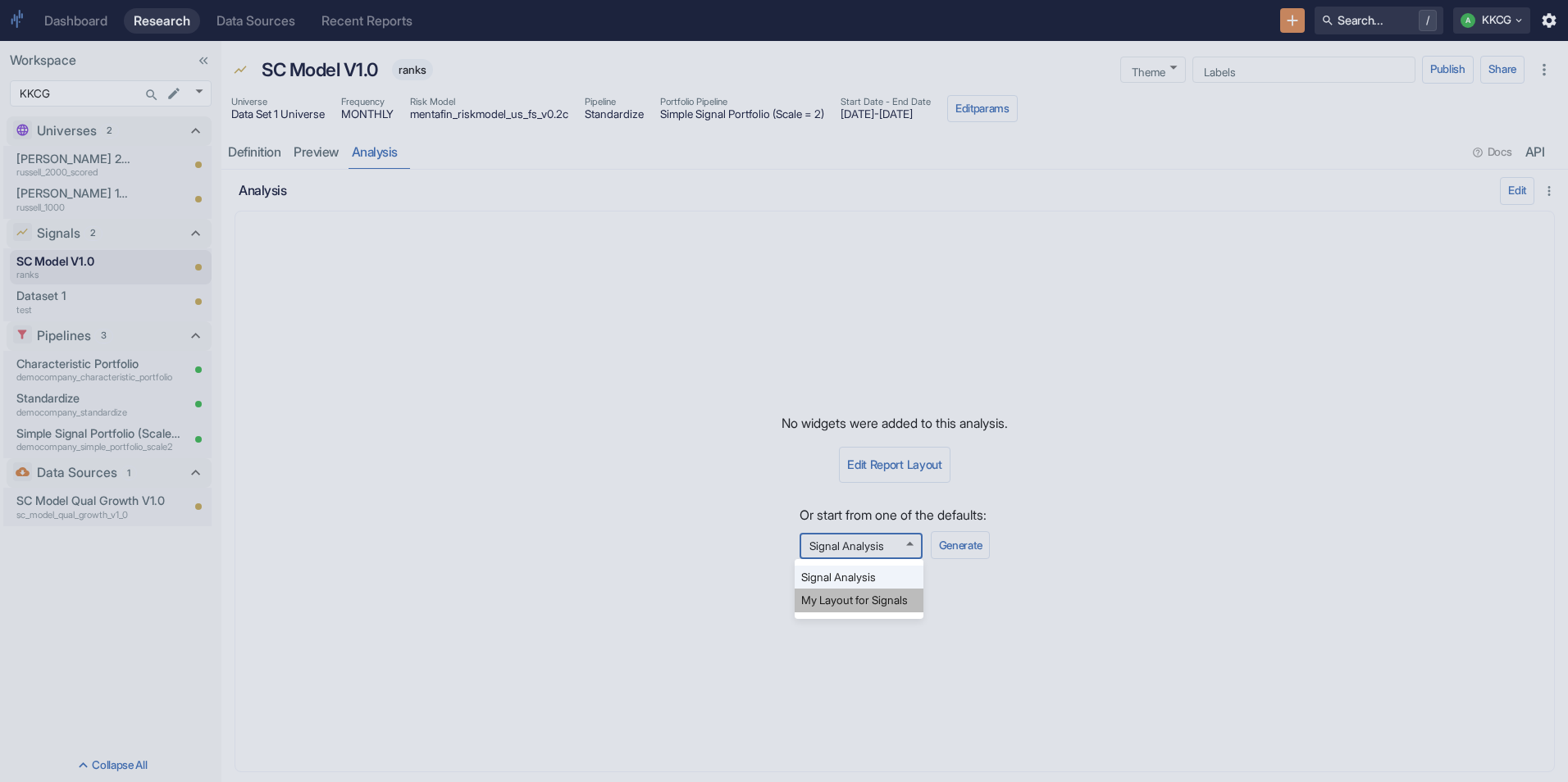
click at [870, 591] on li "My Layout for Signals" at bounding box center [859, 600] width 128 height 23
type input "577"
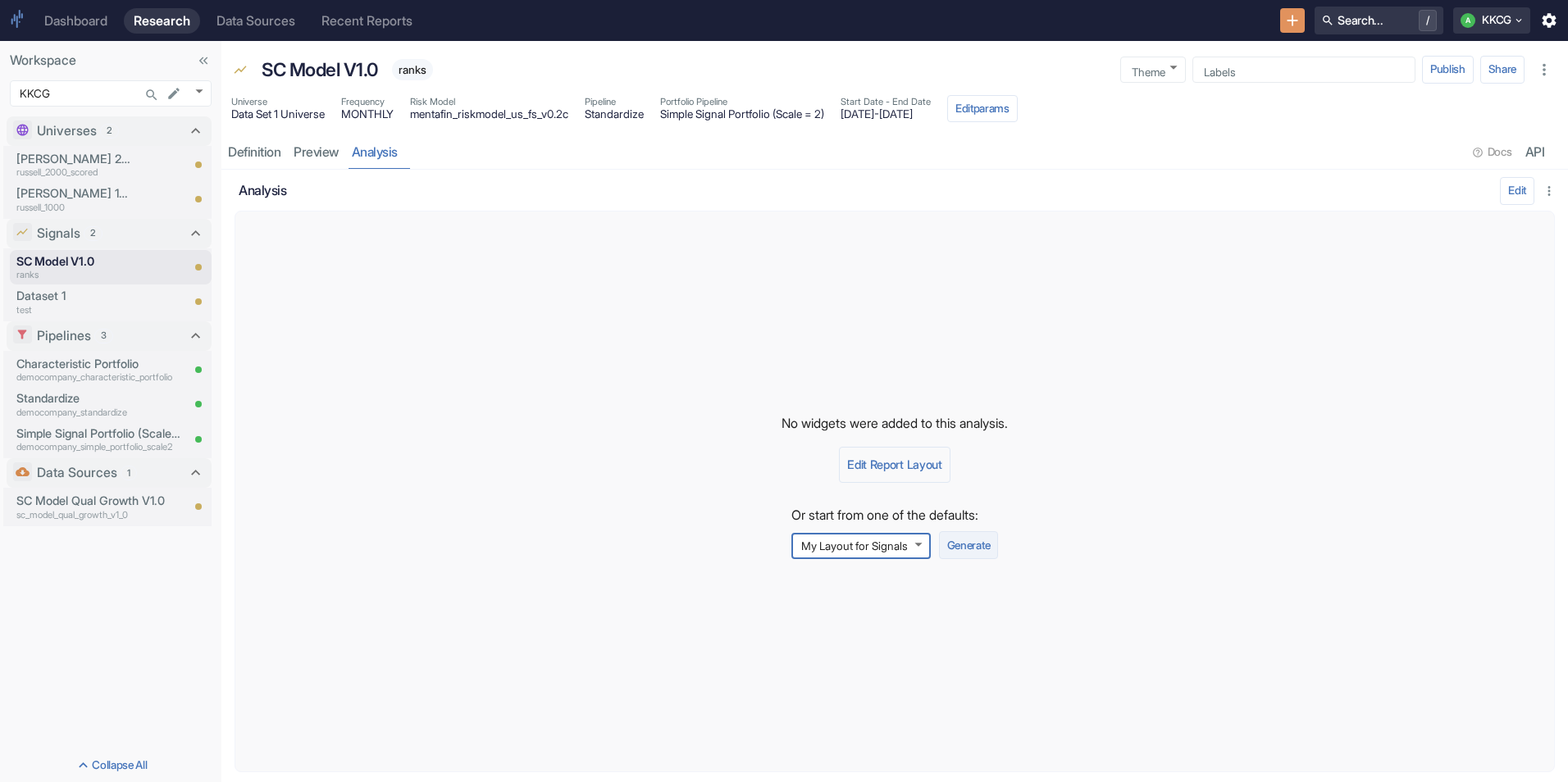
click at [974, 550] on button "Generate" at bounding box center [968, 545] width 59 height 28
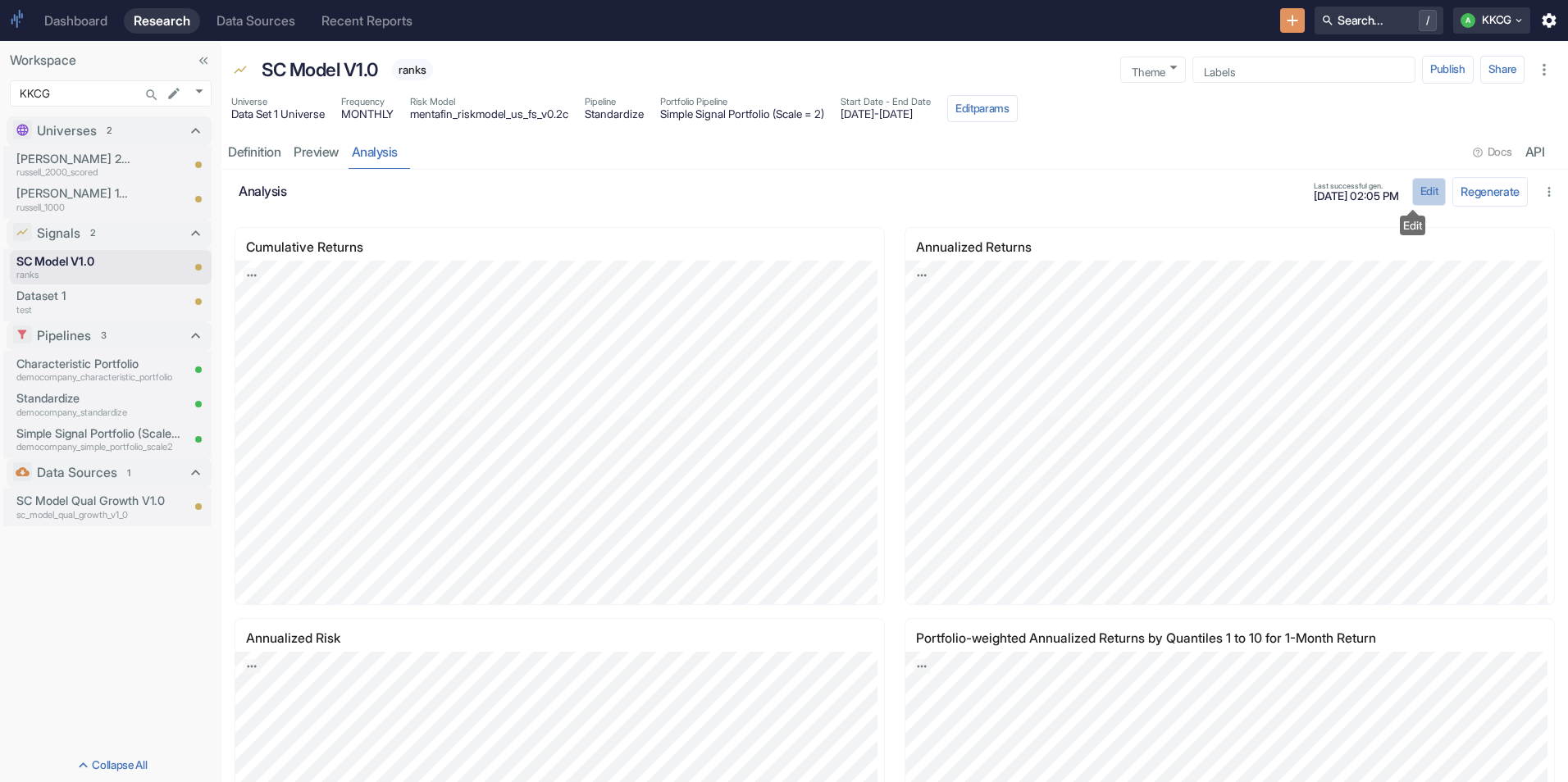
click at [1412, 184] on button "Edit" at bounding box center [1430, 192] width 35 height 28
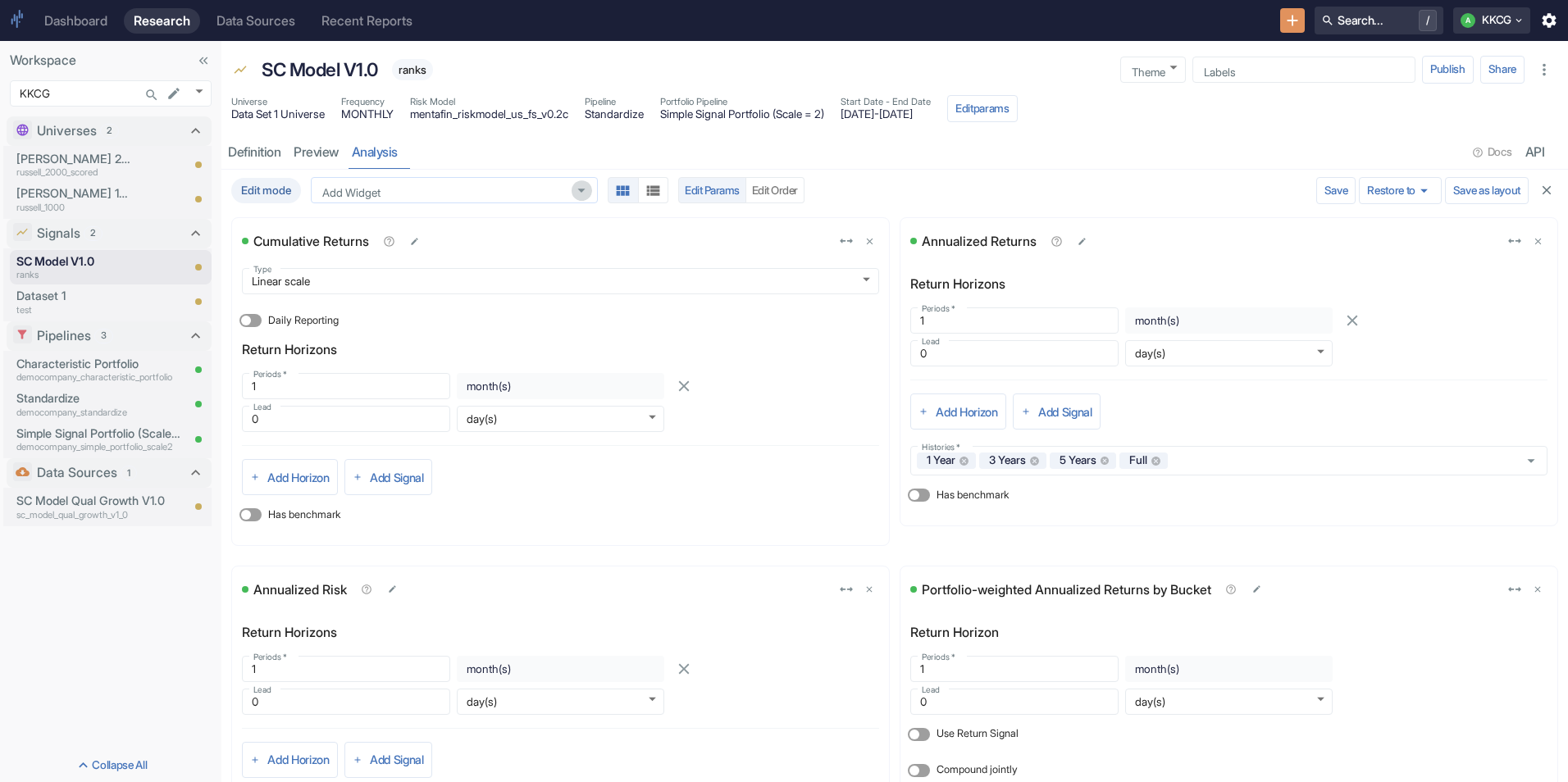
click at [584, 184] on icon "Open" at bounding box center [581, 191] width 18 height 18
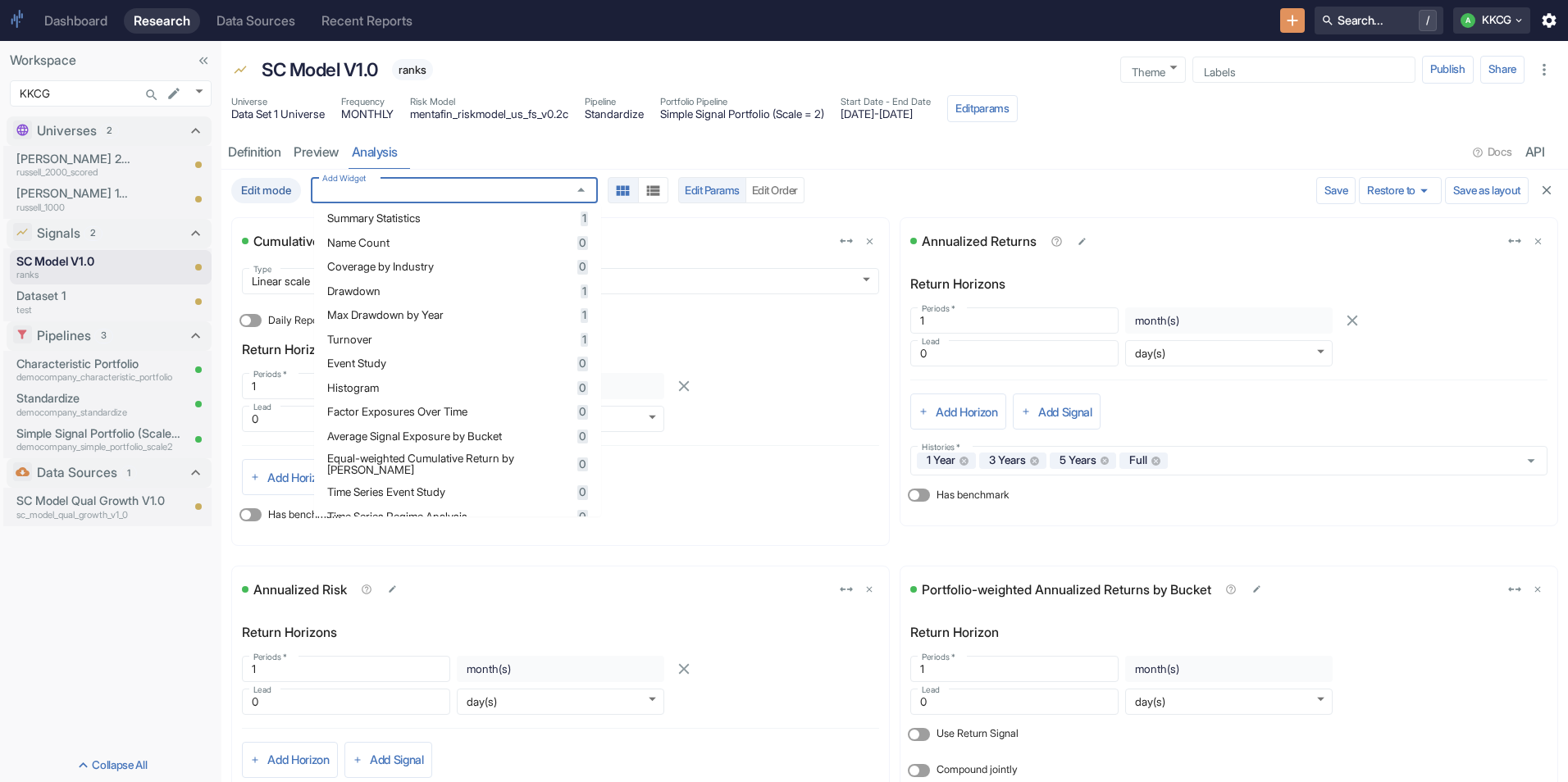
scroll to position [402, 0]
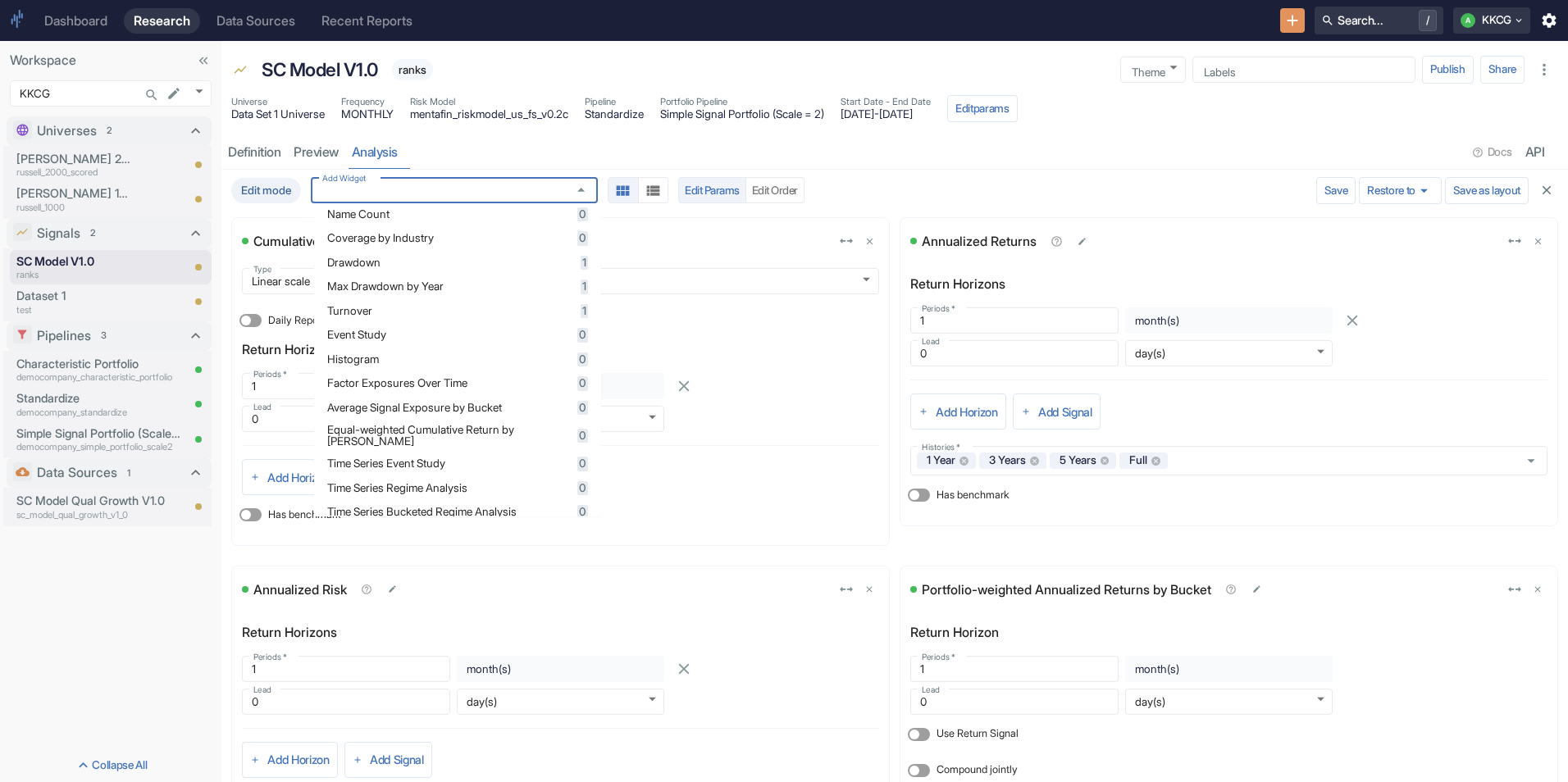
click at [482, 391] on div "Factor Exposures Over Time 0" at bounding box center [457, 384] width 261 height 15
click at [1483, 533] on div "Annualized Returns Return Horizons Periods   * 1 Periods   * month(s) $frequenc…" at bounding box center [1229, 386] width 659 height 338
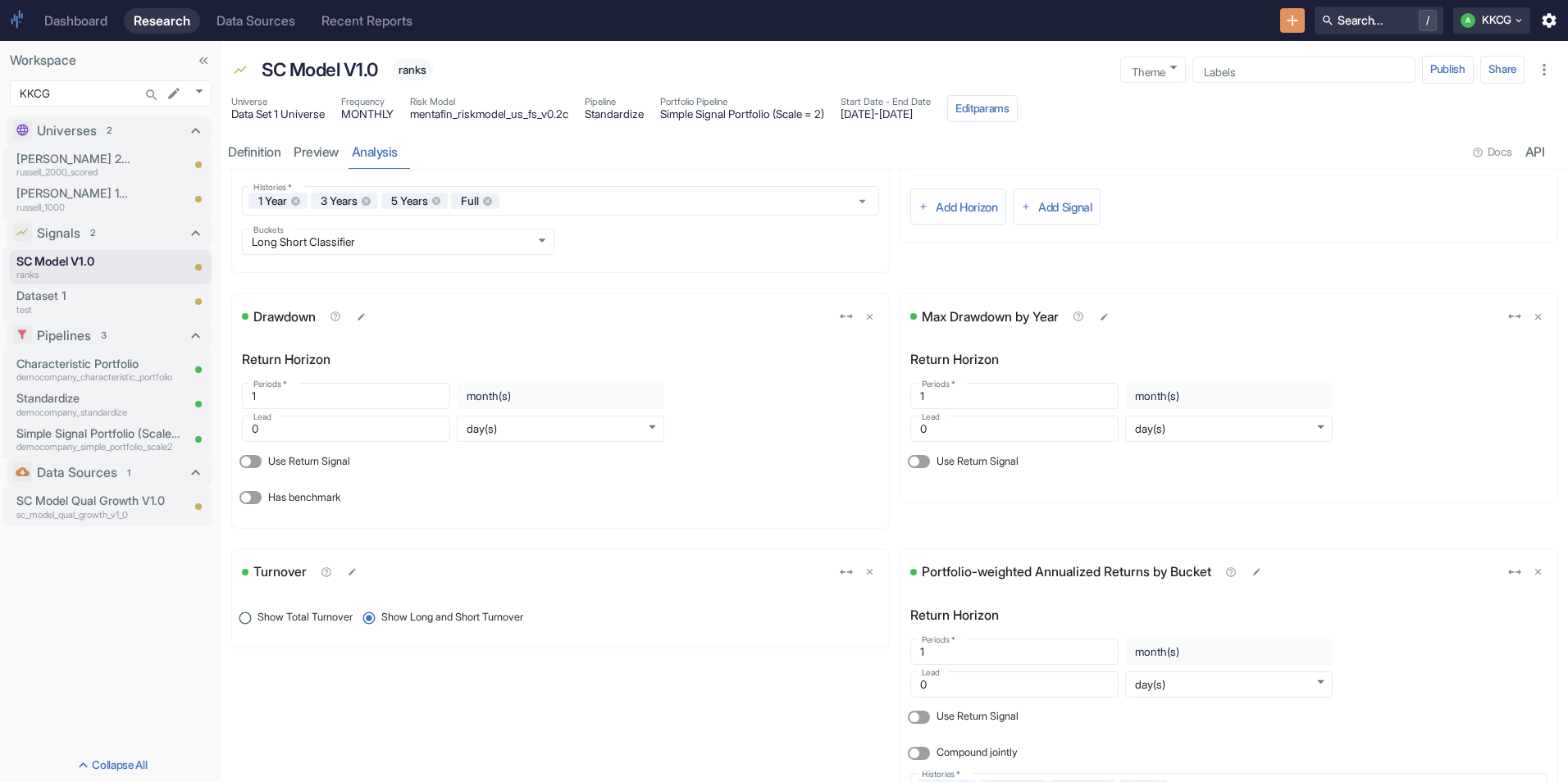
scroll to position [1293, 0]
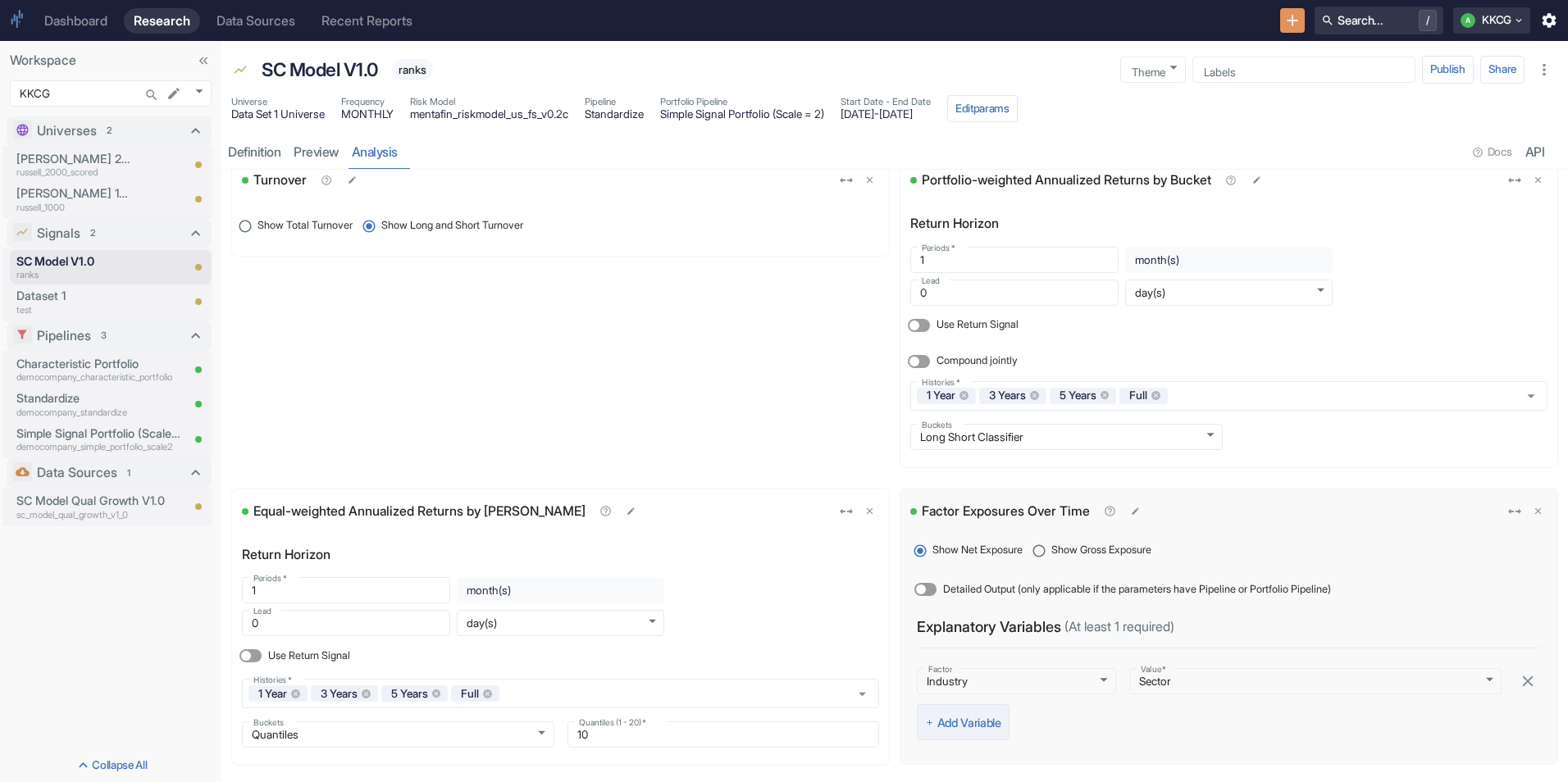
click at [989, 723] on button "Add Variable" at bounding box center [963, 722] width 93 height 36
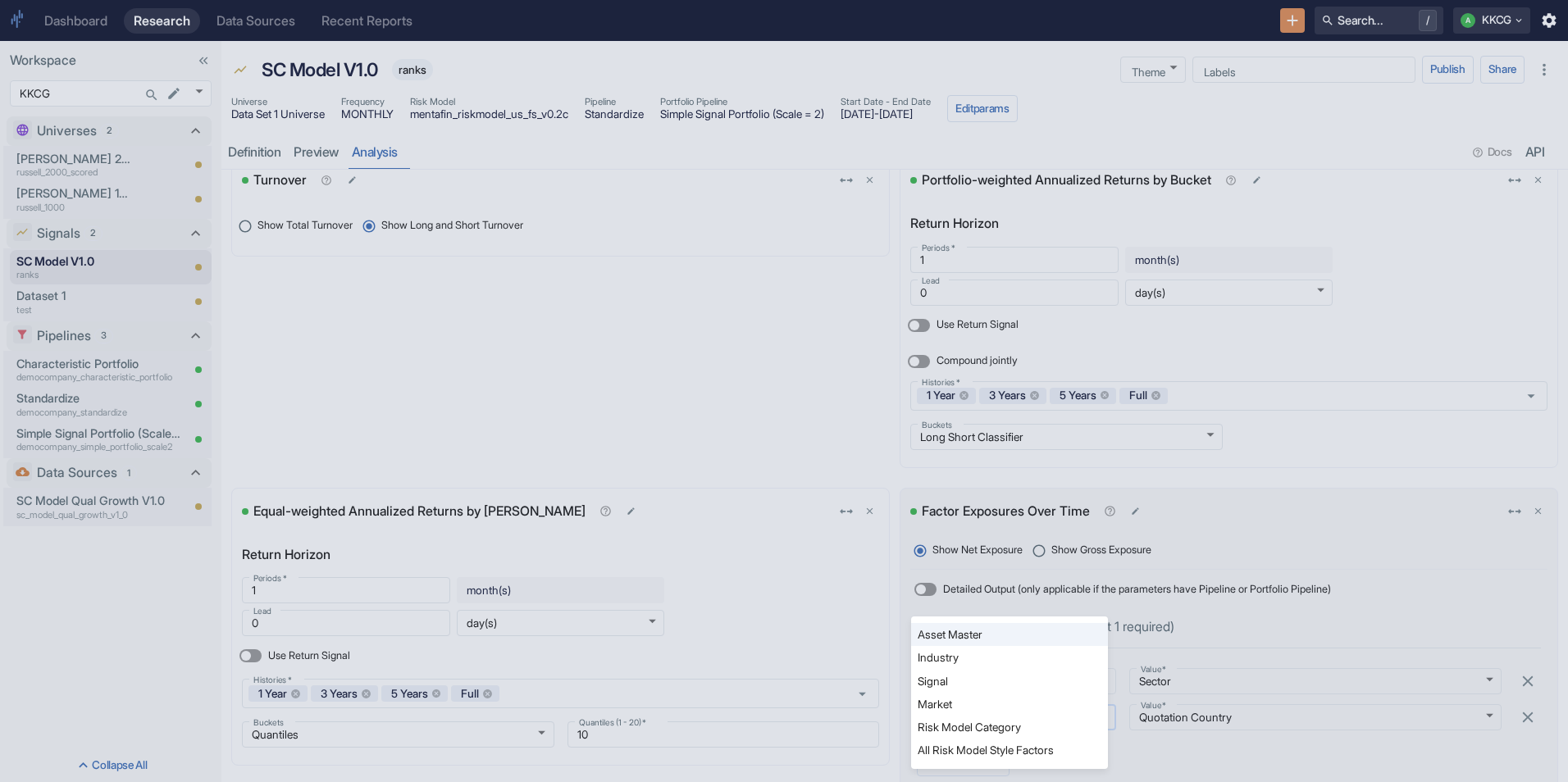
click at [989, 719] on body "Dashboard Research Data Sources Recent Reports Search... / A KKCG Workspace KKC…" at bounding box center [784, 391] width 1568 height 782
click at [986, 727] on li "Risk Model Category" at bounding box center [1009, 727] width 197 height 23
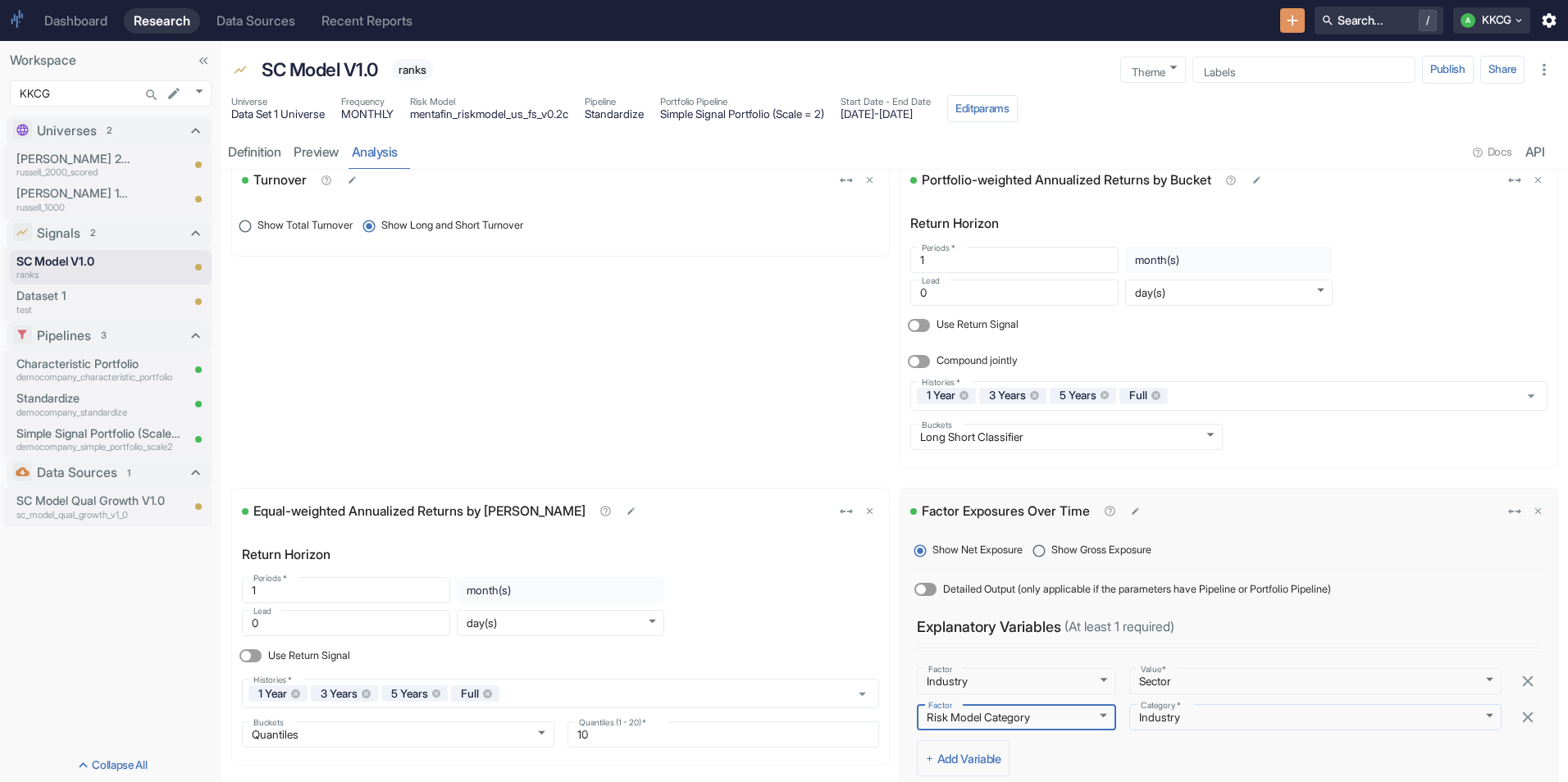
click at [1212, 728] on body "Dashboard Research Data Sources Recent Reports Search... / A KKCG Workspace KKC…" at bounding box center [784, 391] width 1568 height 782
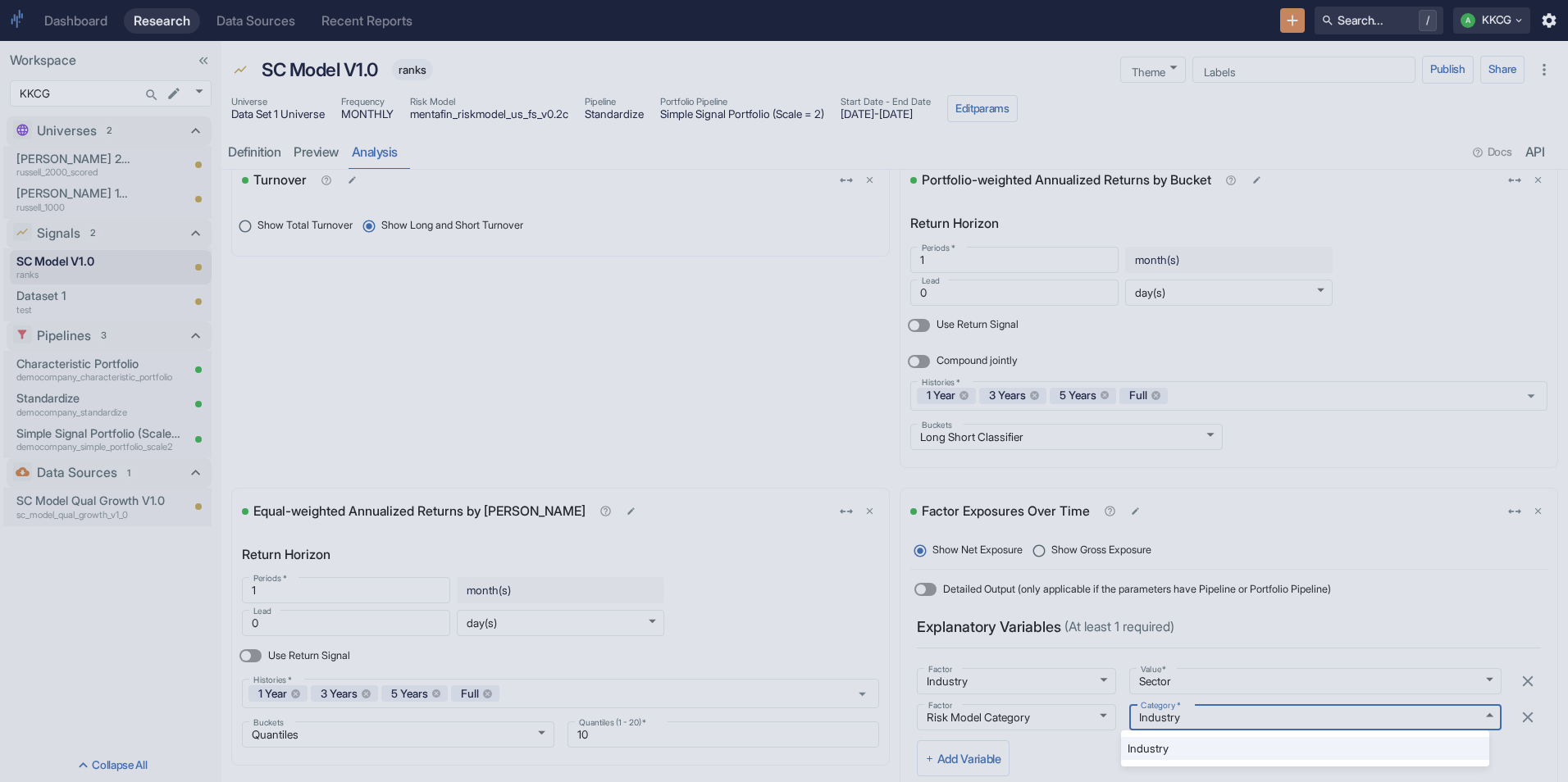
click at [1055, 701] on div at bounding box center [784, 391] width 1568 height 782
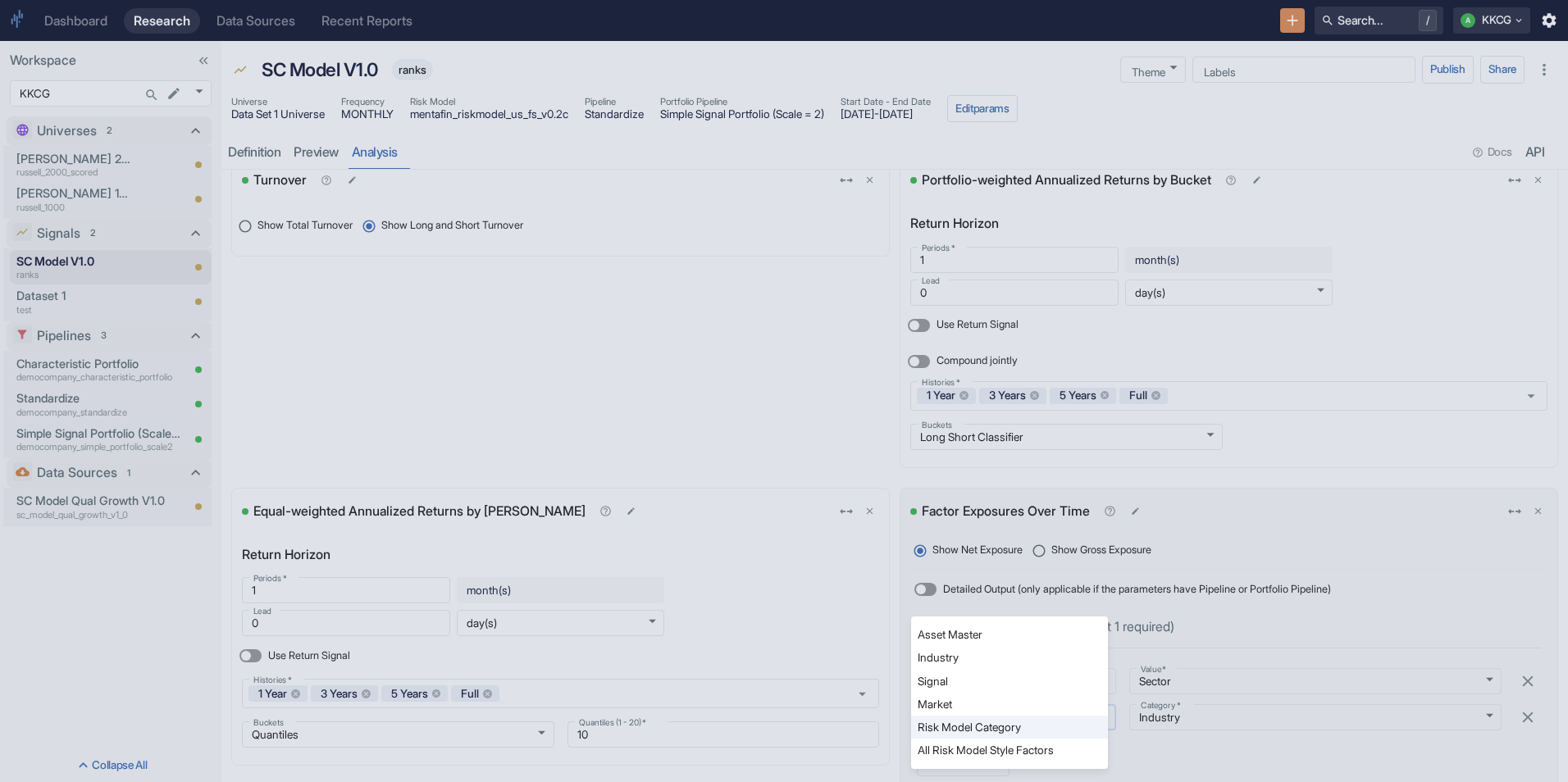
click at [1058, 719] on body "Dashboard Research Data Sources Recent Reports Search... / A KKCG Workspace KKC…" at bounding box center [784, 391] width 1568 height 782
click at [1045, 751] on li "All Risk Model Style Factors" at bounding box center [1009, 750] width 197 height 23
type input "risk_model_style"
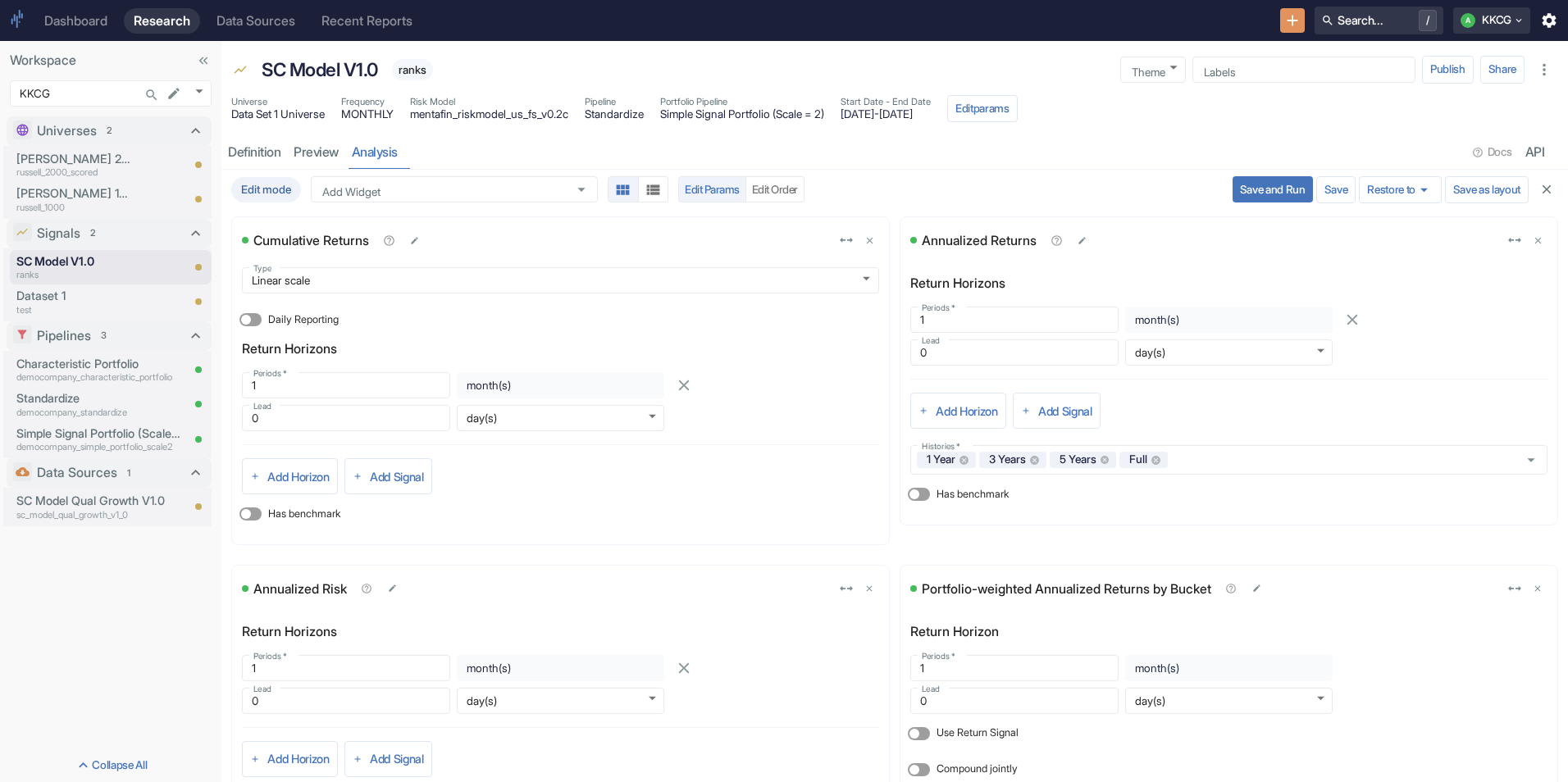
scroll to position [0, 0]
click at [1466, 198] on button "Save as layout" at bounding box center [1487, 191] width 84 height 28
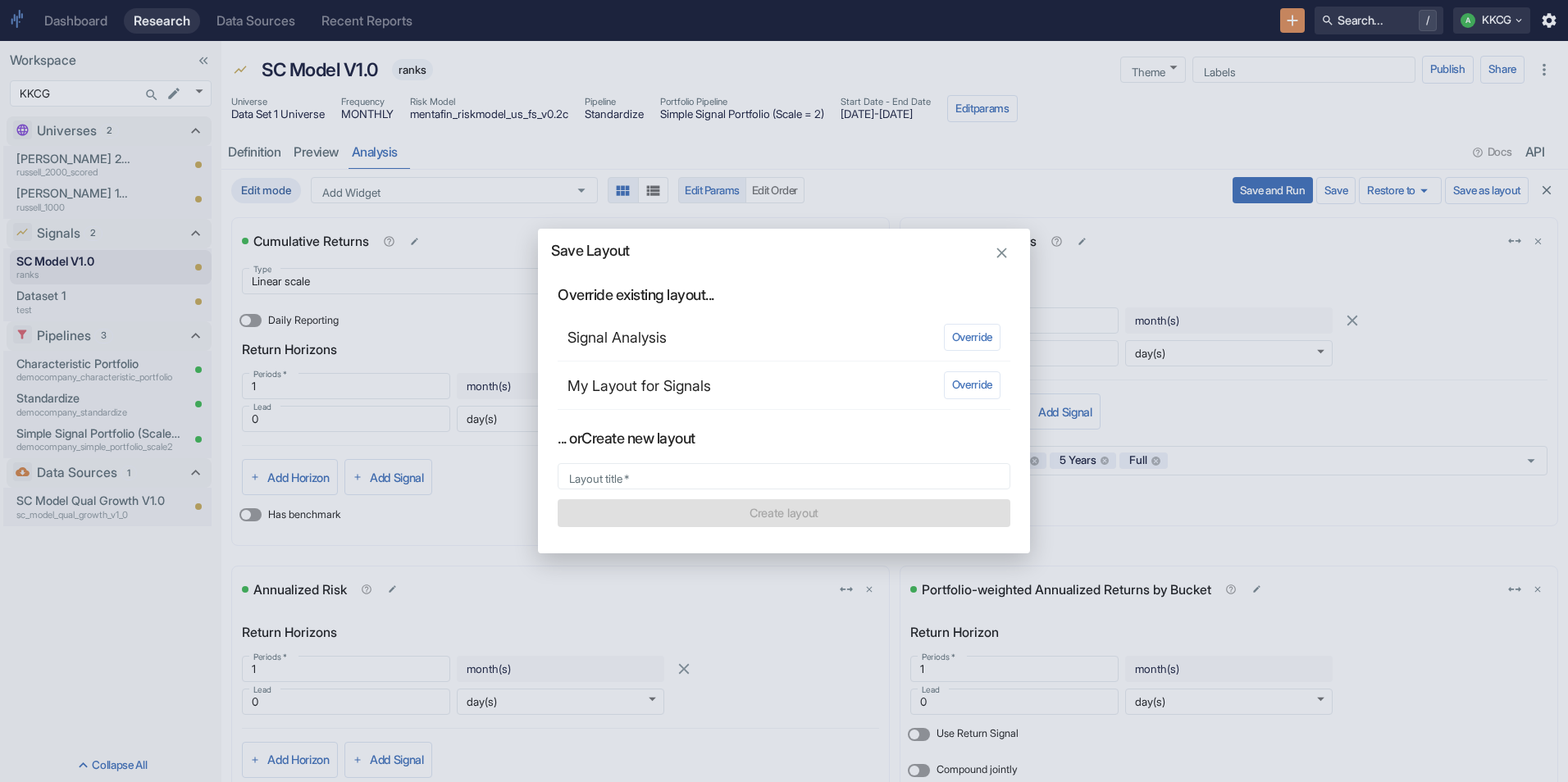
click at [604, 376] on p "My Layout for Signals" at bounding box center [755, 385] width 376 height 22
click at [994, 383] on button "Override" at bounding box center [972, 385] width 57 height 28
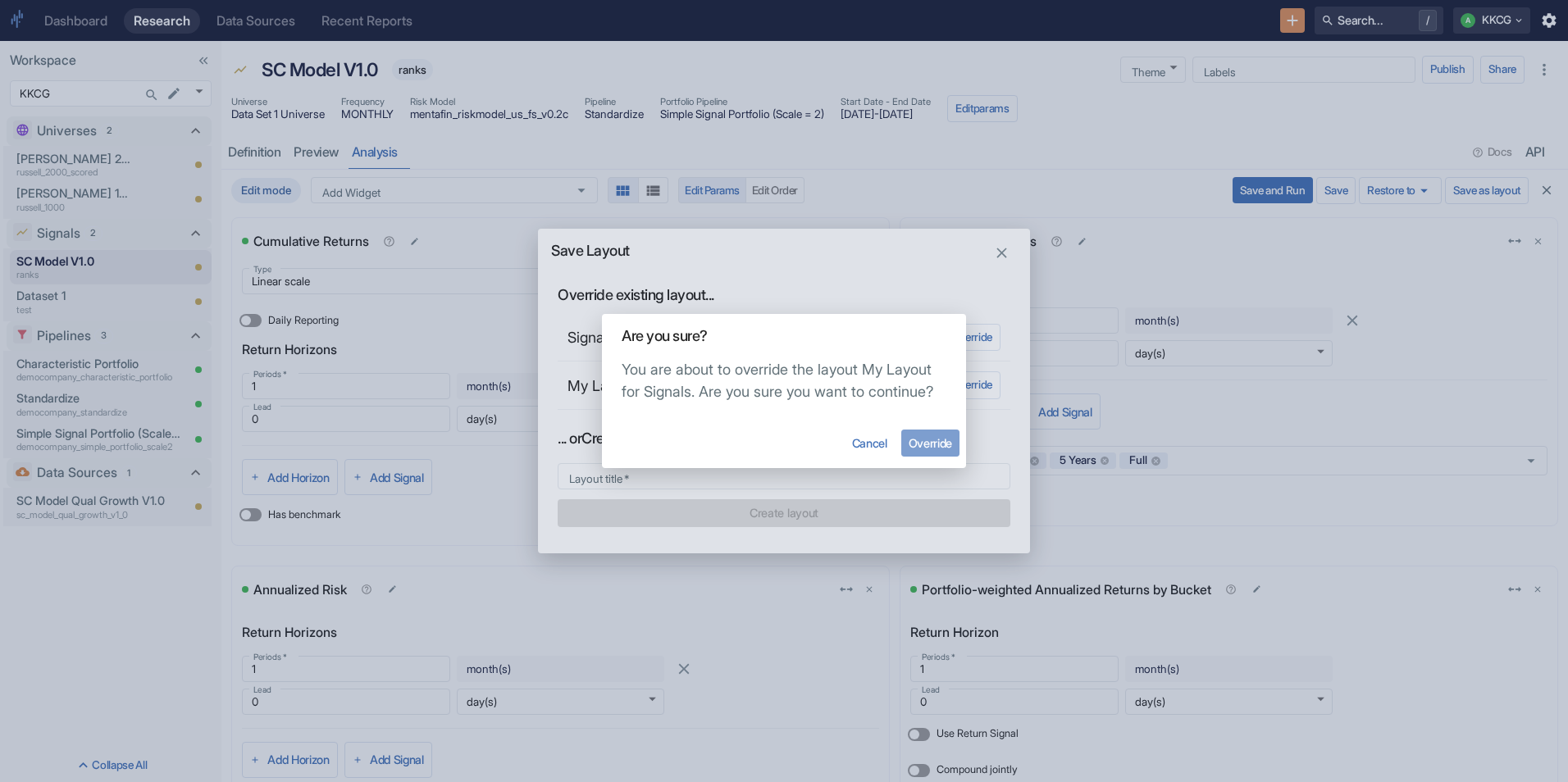
click at [921, 435] on button "Override" at bounding box center [930, 443] width 58 height 27
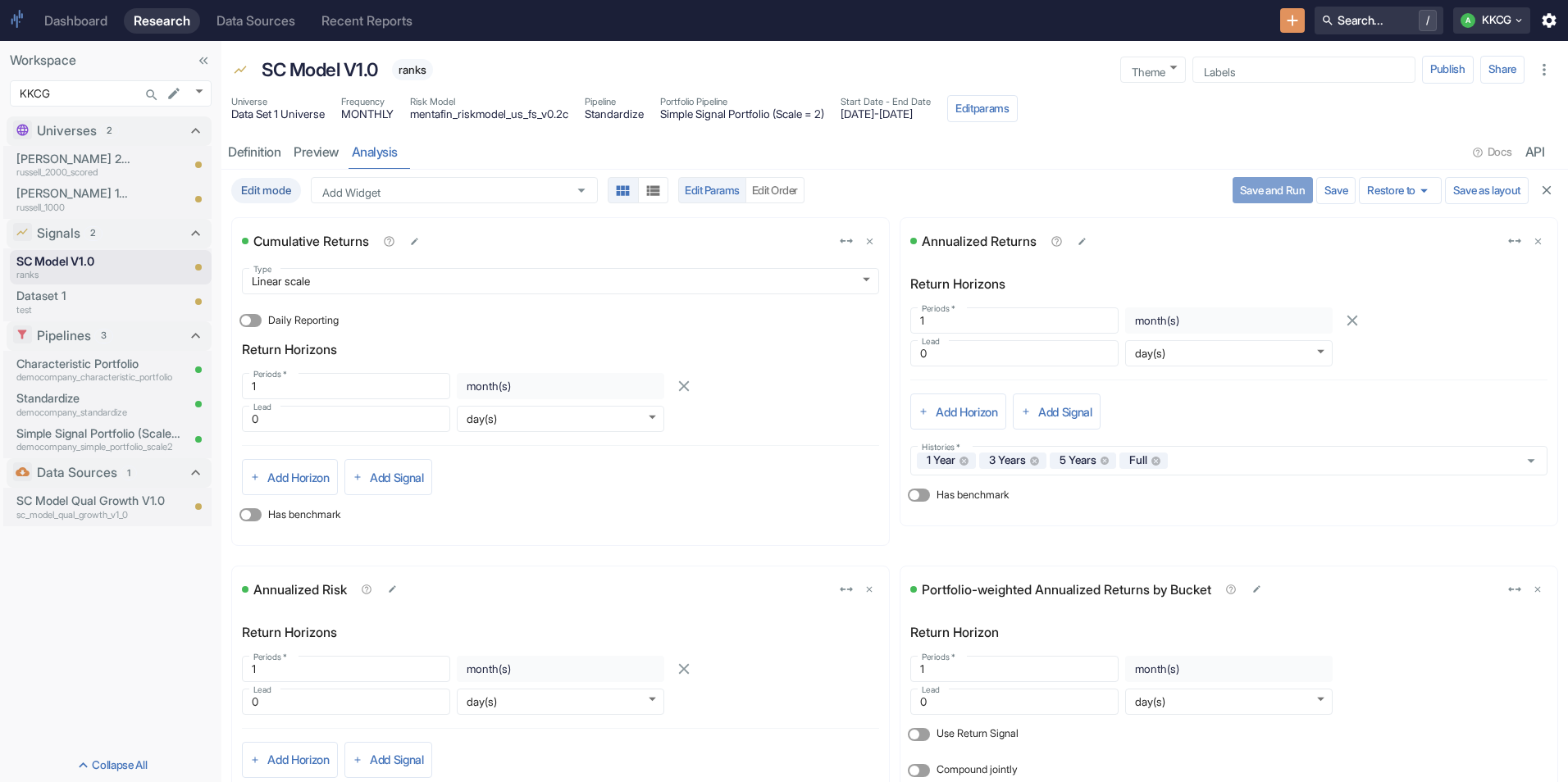
click at [1267, 189] on button "Save and Run" at bounding box center [1273, 190] width 81 height 26
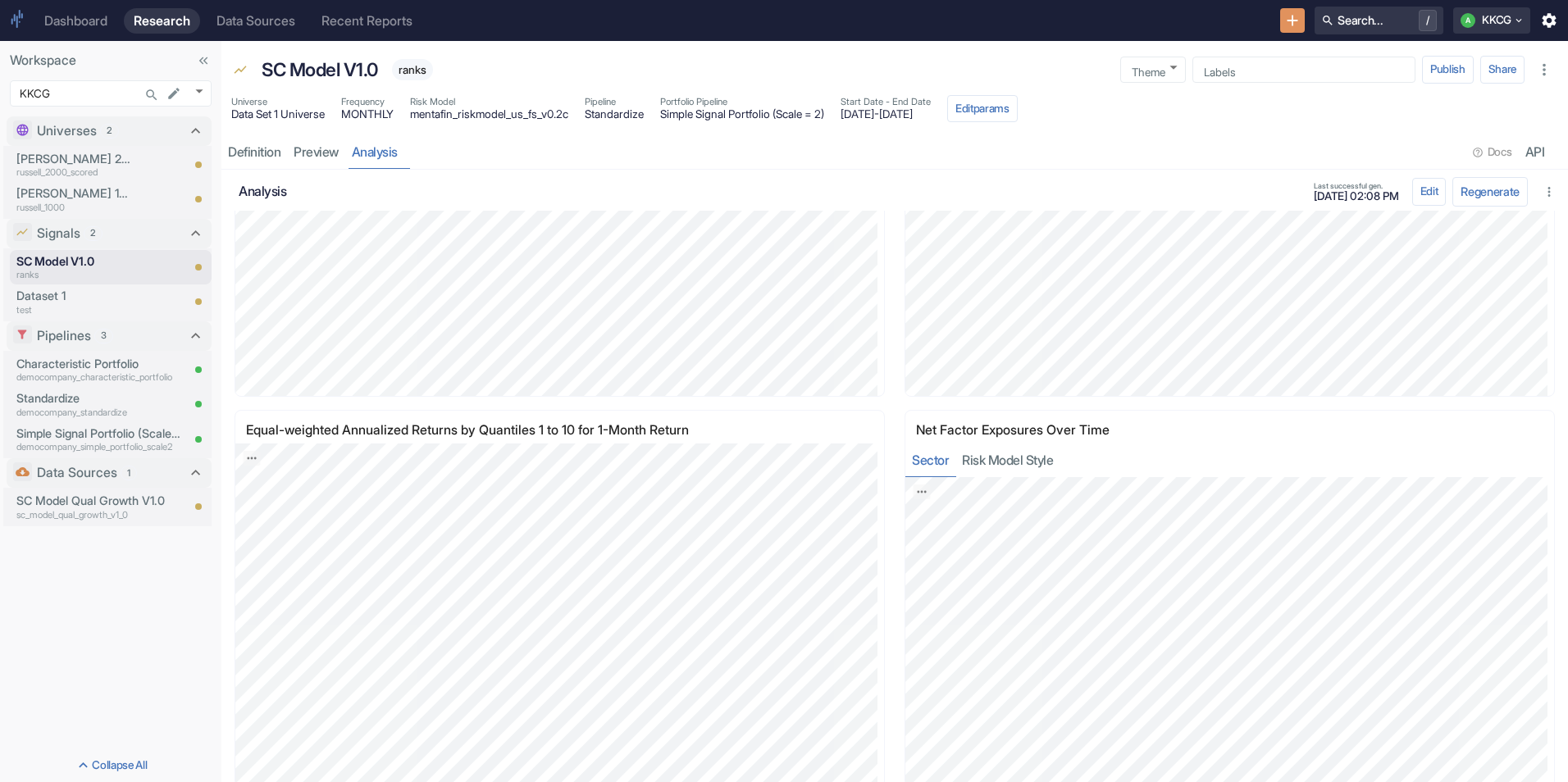
scroll to position [1785, 0]
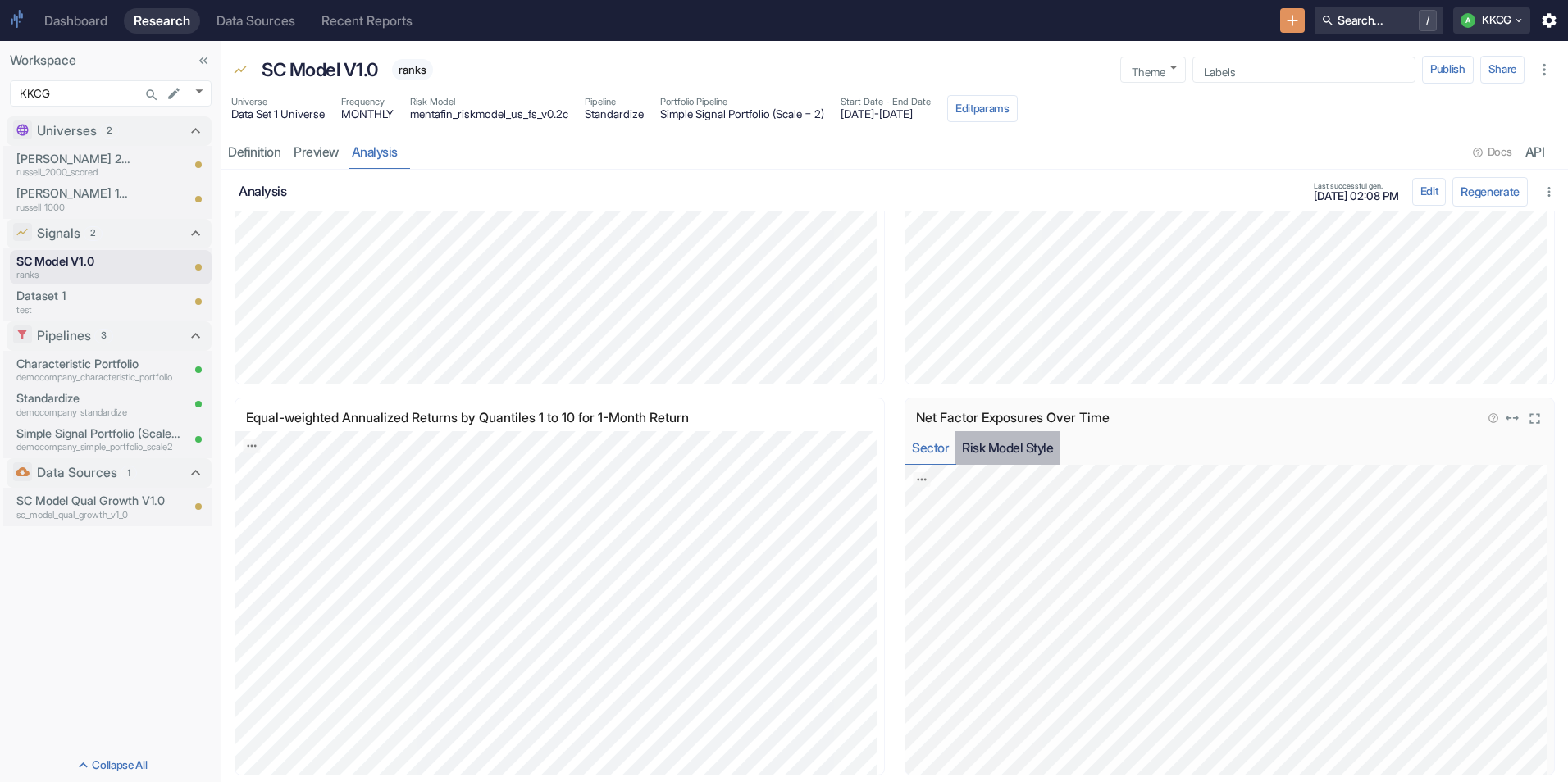
click at [1000, 448] on button "Risk Model Style" at bounding box center [1007, 448] width 104 height 34
click at [916, 476] on icon "Export; Press ENTER to open" at bounding box center [922, 480] width 12 height 12
click at [934, 458] on button "Sector" at bounding box center [930, 448] width 50 height 34
click at [985, 458] on button "Risk Model Style" at bounding box center [1007, 448] width 104 height 34
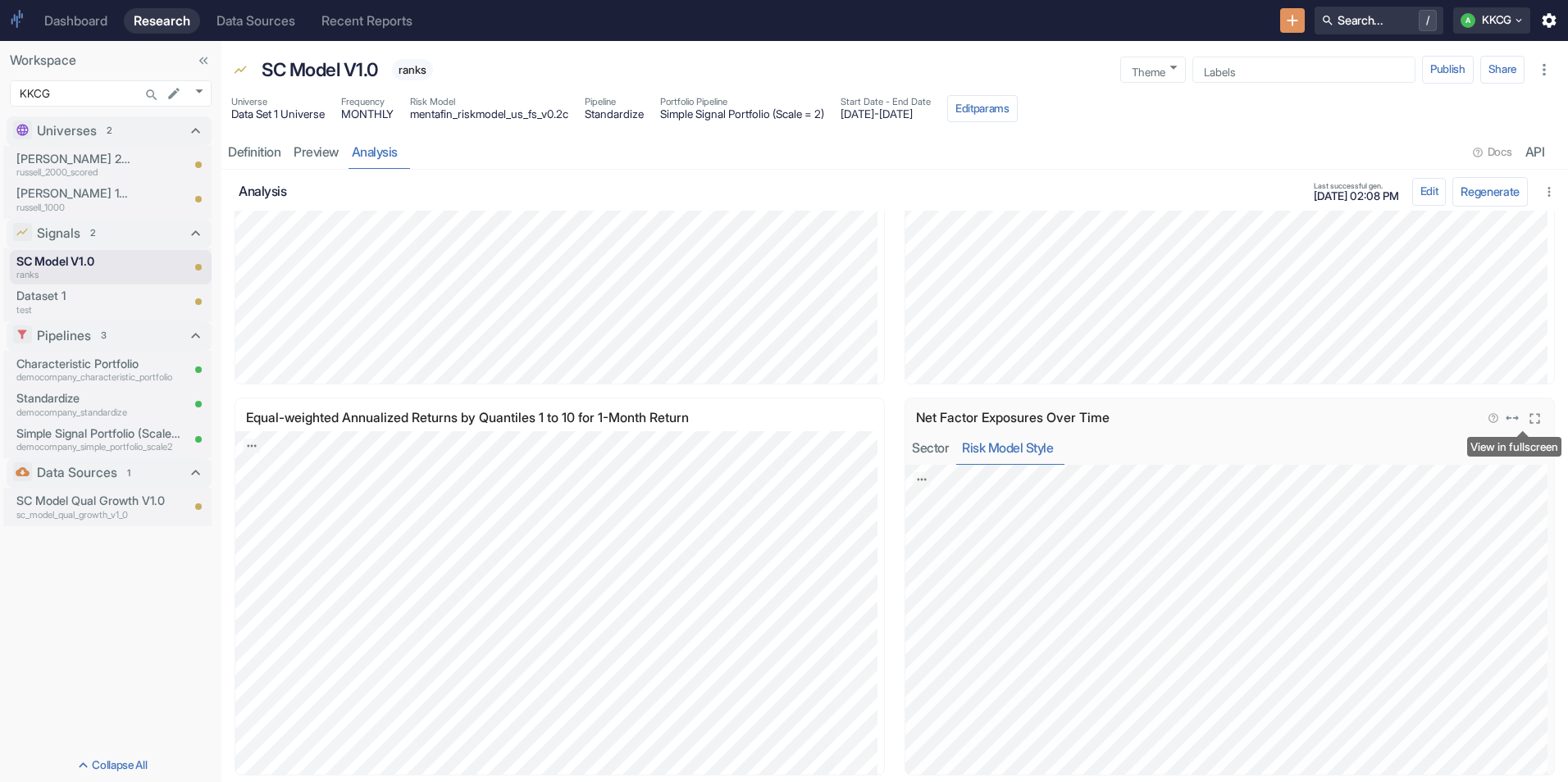
click at [1527, 420] on icon "View in fullscreen" at bounding box center [1535, 419] width 18 height 18
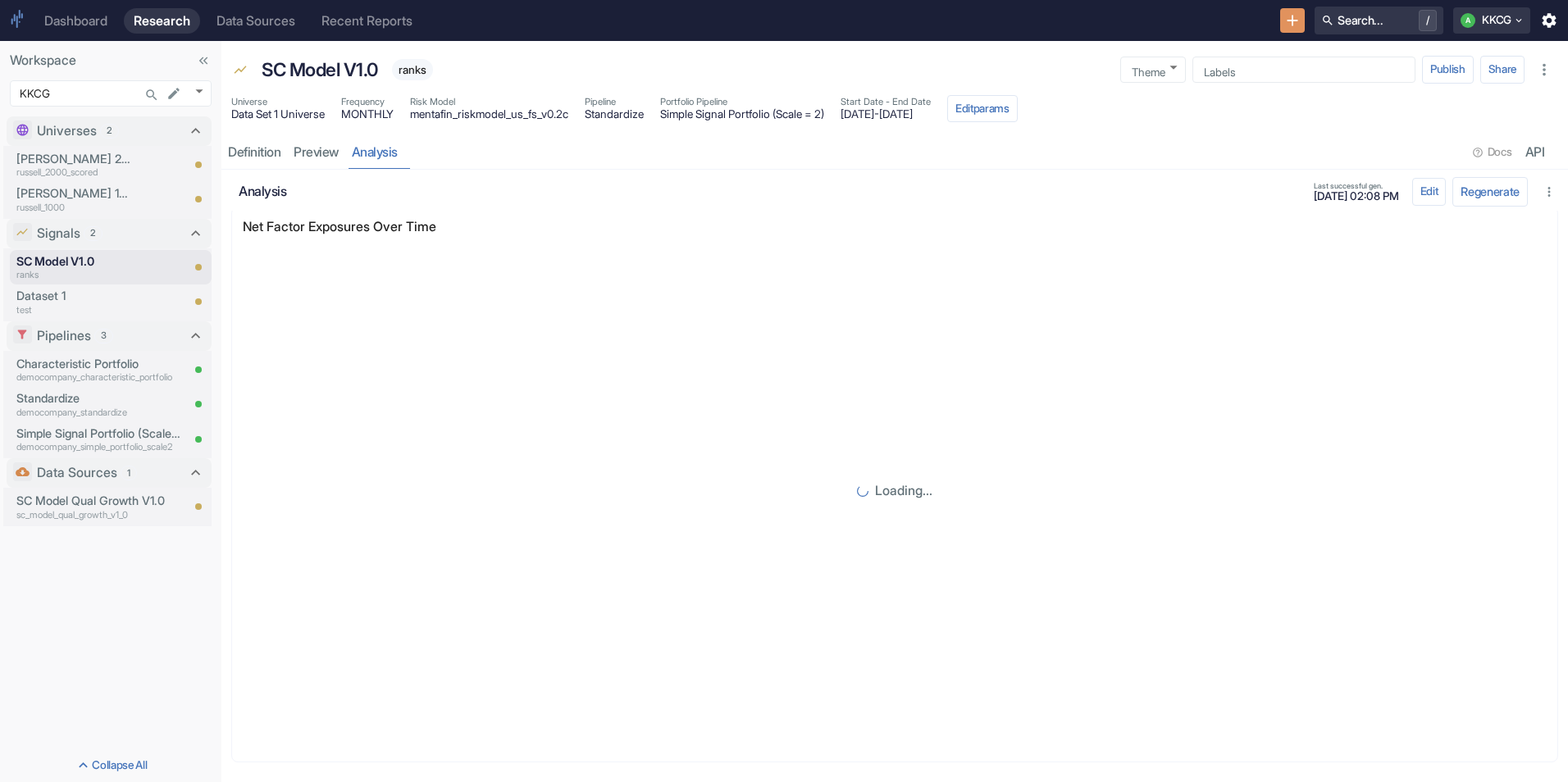
scroll to position [14, 0]
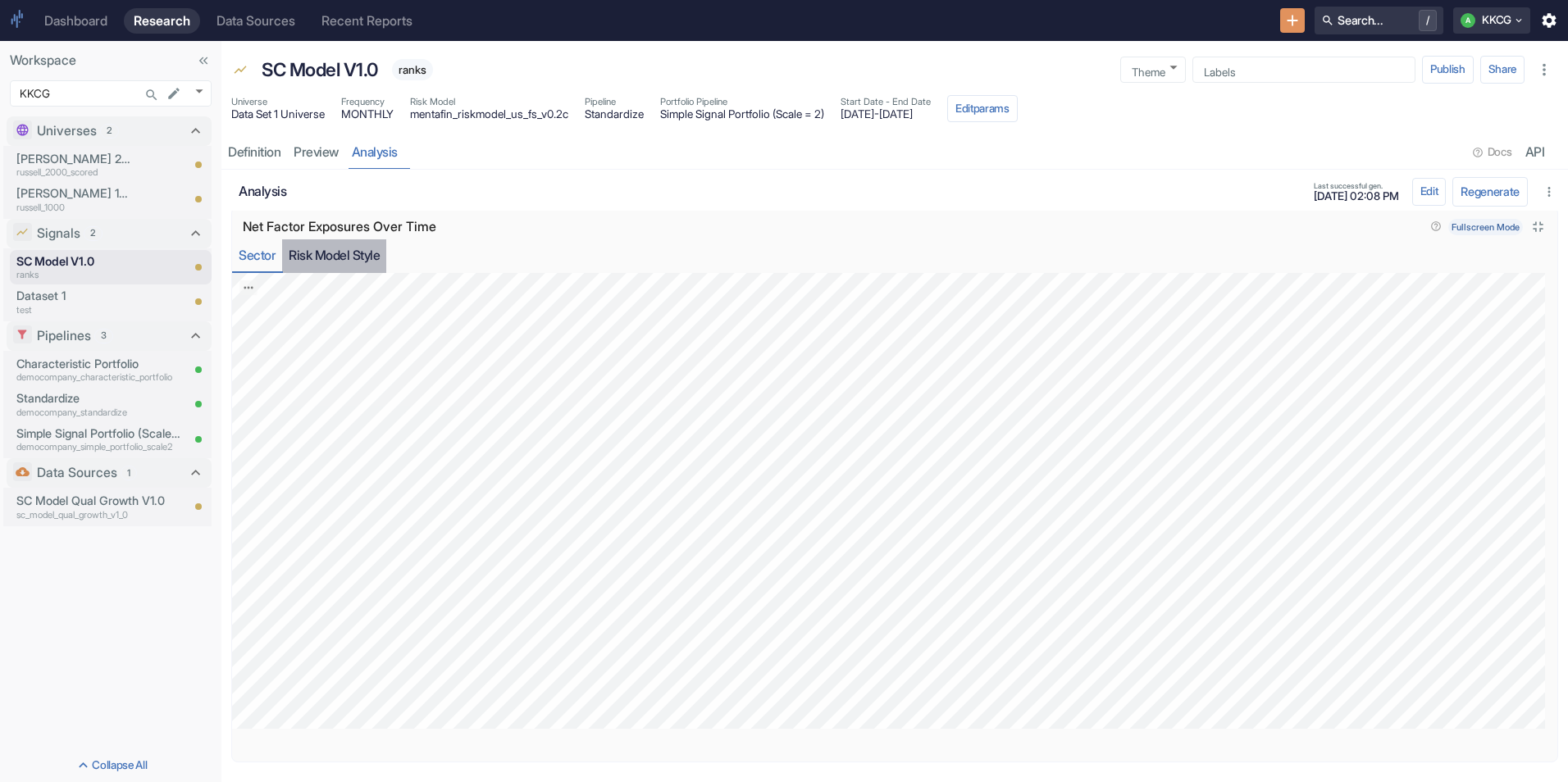
click at [338, 260] on button "Risk Model Style" at bounding box center [334, 256] width 104 height 34
click at [1453, 194] on button "Regenerate" at bounding box center [1491, 191] width 76 height 29
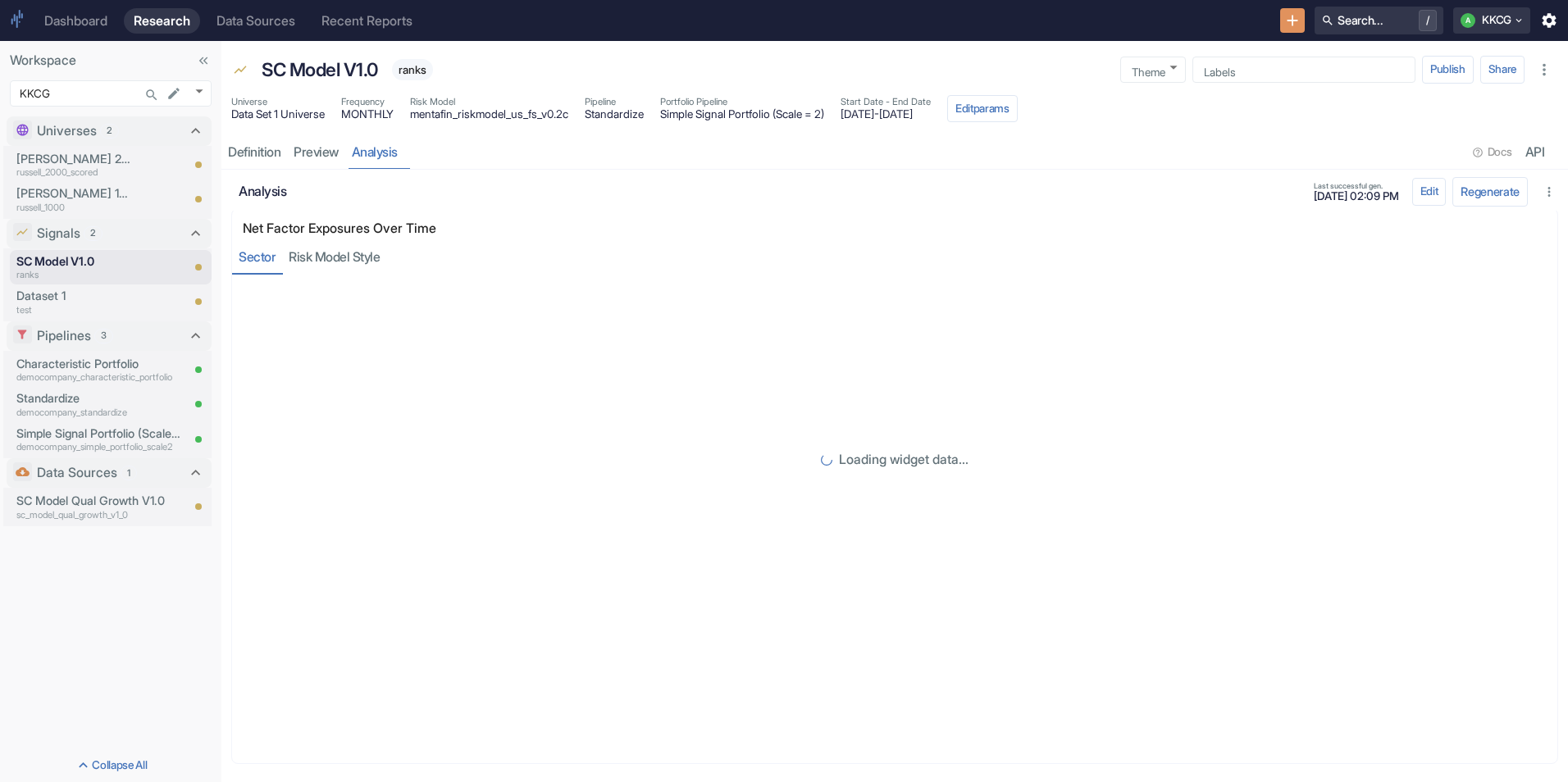
scroll to position [9, 0]
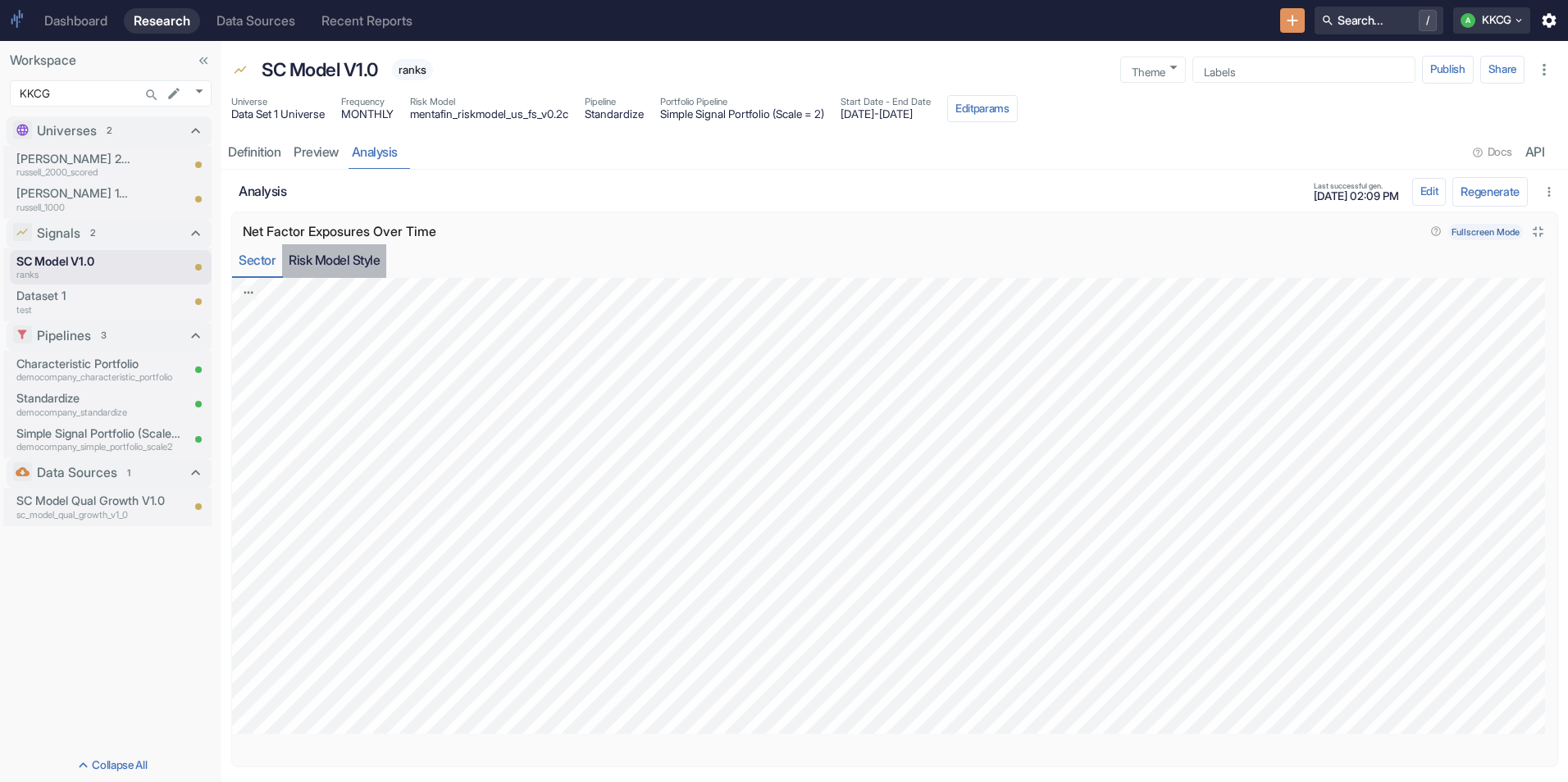
click at [306, 253] on button "Risk Model Style" at bounding box center [334, 261] width 104 height 34
click at [1542, 188] on icon "button" at bounding box center [1549, 192] width 15 height 15
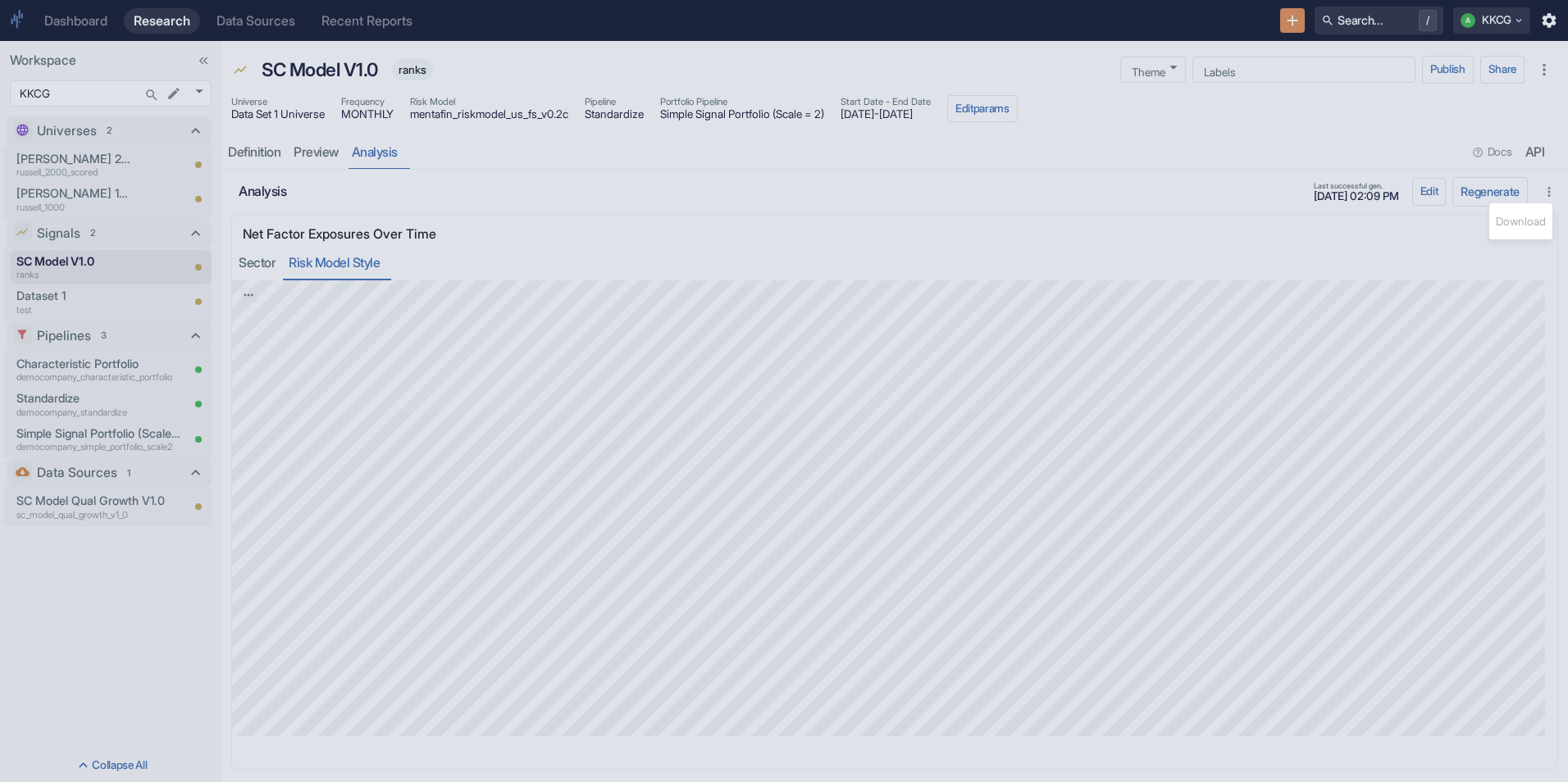
click at [1445, 298] on div at bounding box center [784, 391] width 1568 height 782
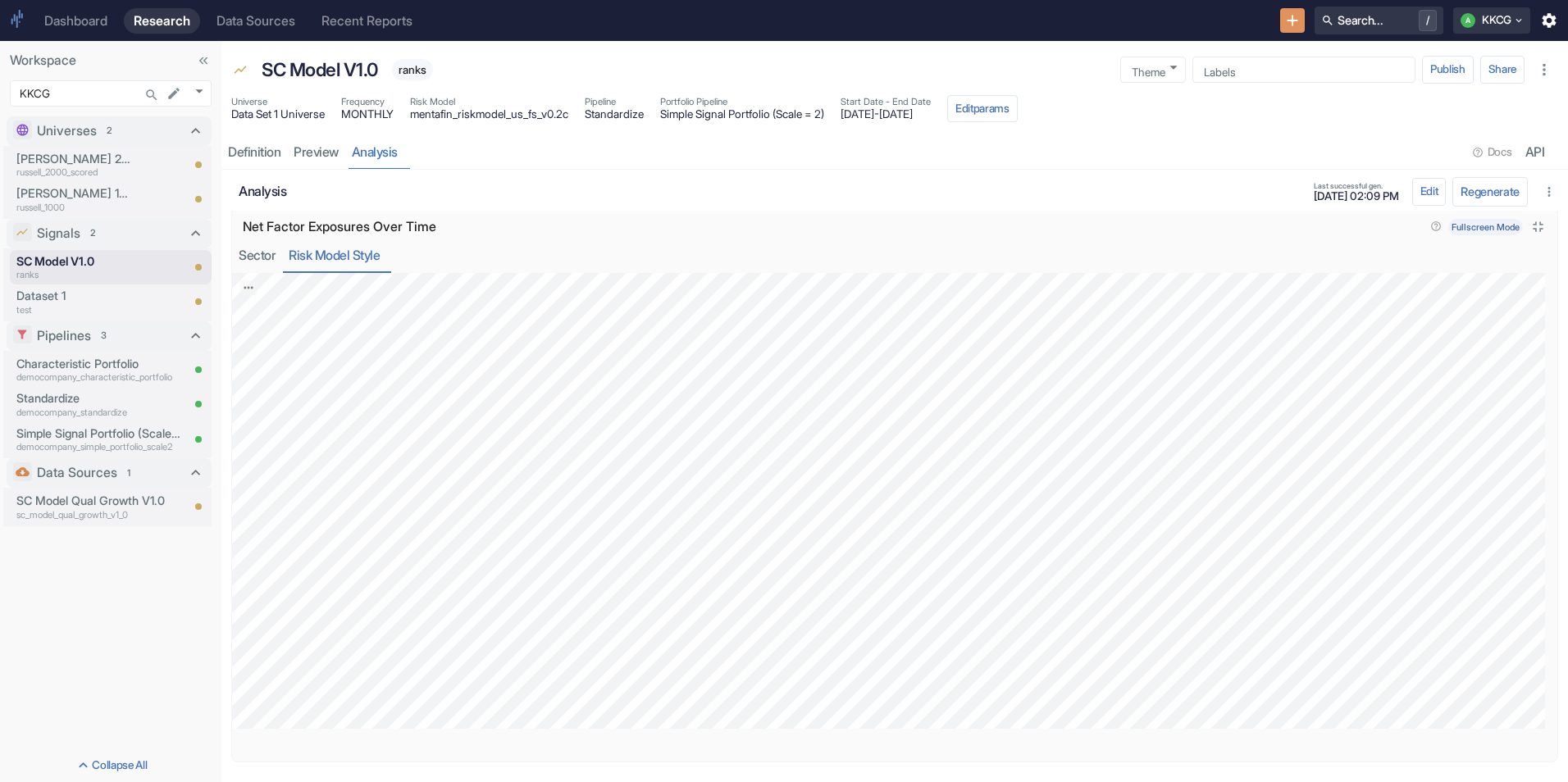
scroll to position [0, 0]
click at [259, 261] on button "Sector" at bounding box center [257, 270] width 50 height 34
click at [1529, 242] on icon "Close fullscreen" at bounding box center [1538, 241] width 18 height 18
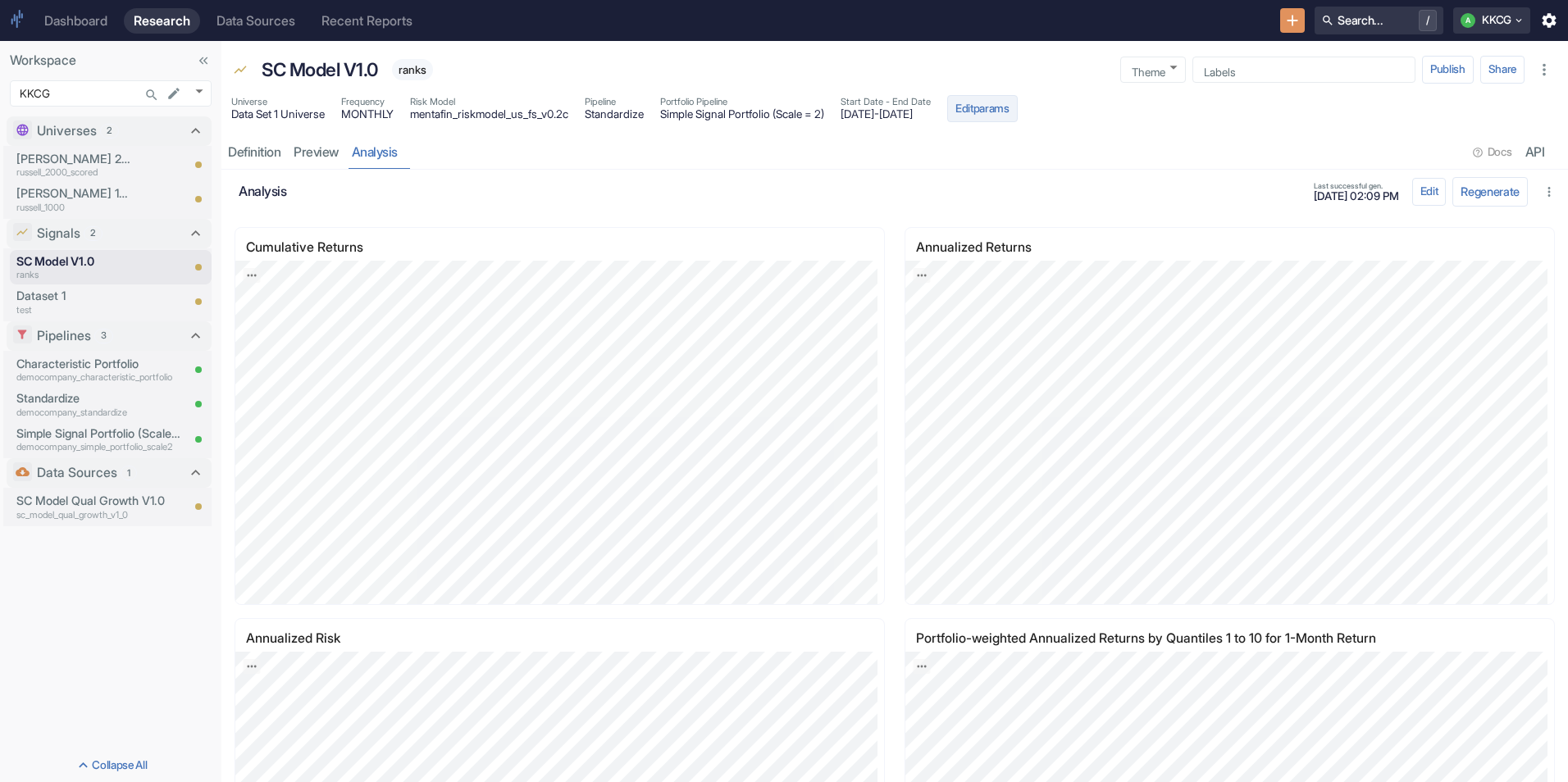
click at [1018, 113] on button "Edit params" at bounding box center [982, 109] width 71 height 28
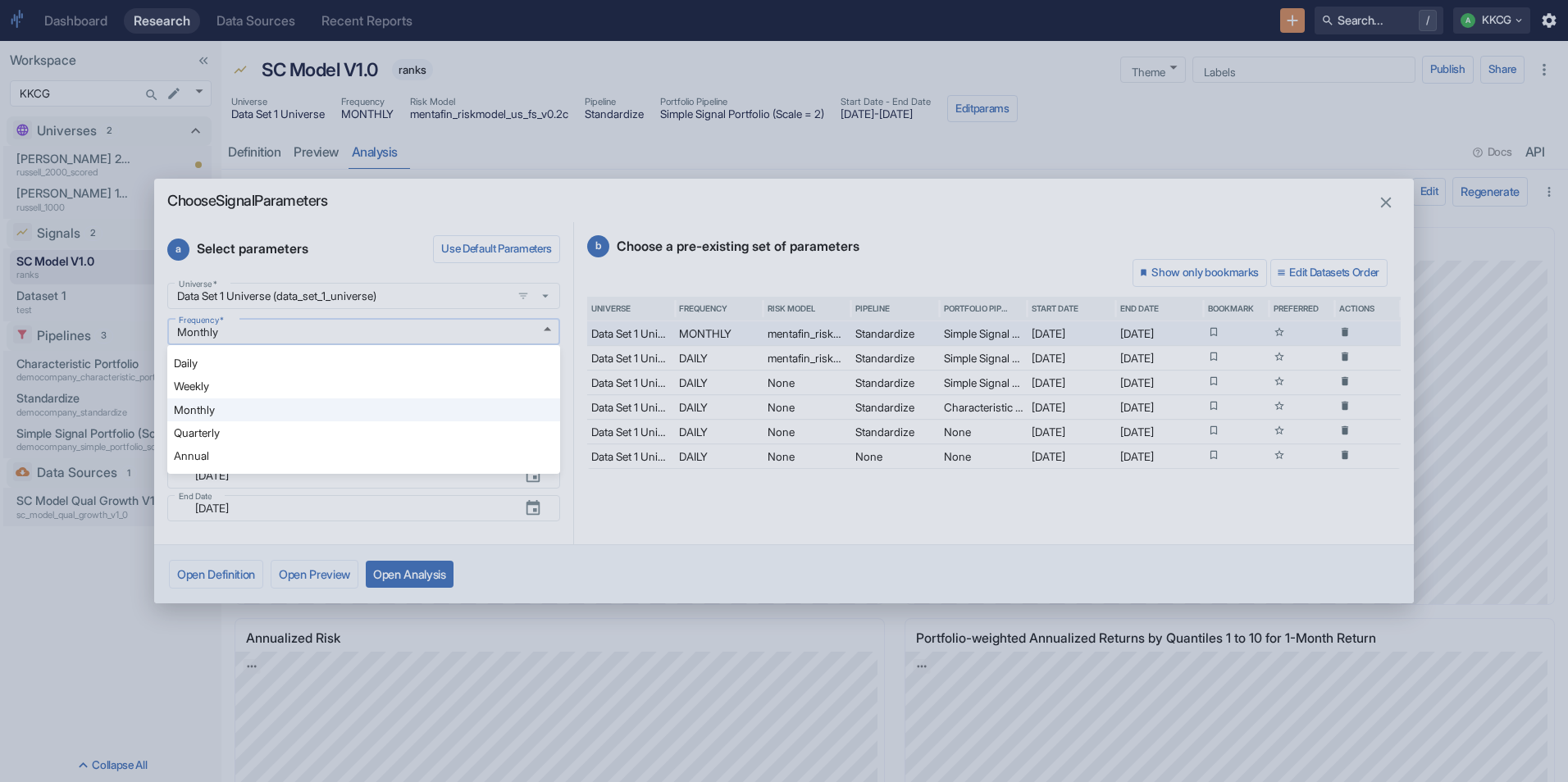
click at [442, 328] on body "Dashboard Research Data Sources Recent Reports Search... / A KKCG Workspace KKC…" at bounding box center [784, 391] width 1568 height 782
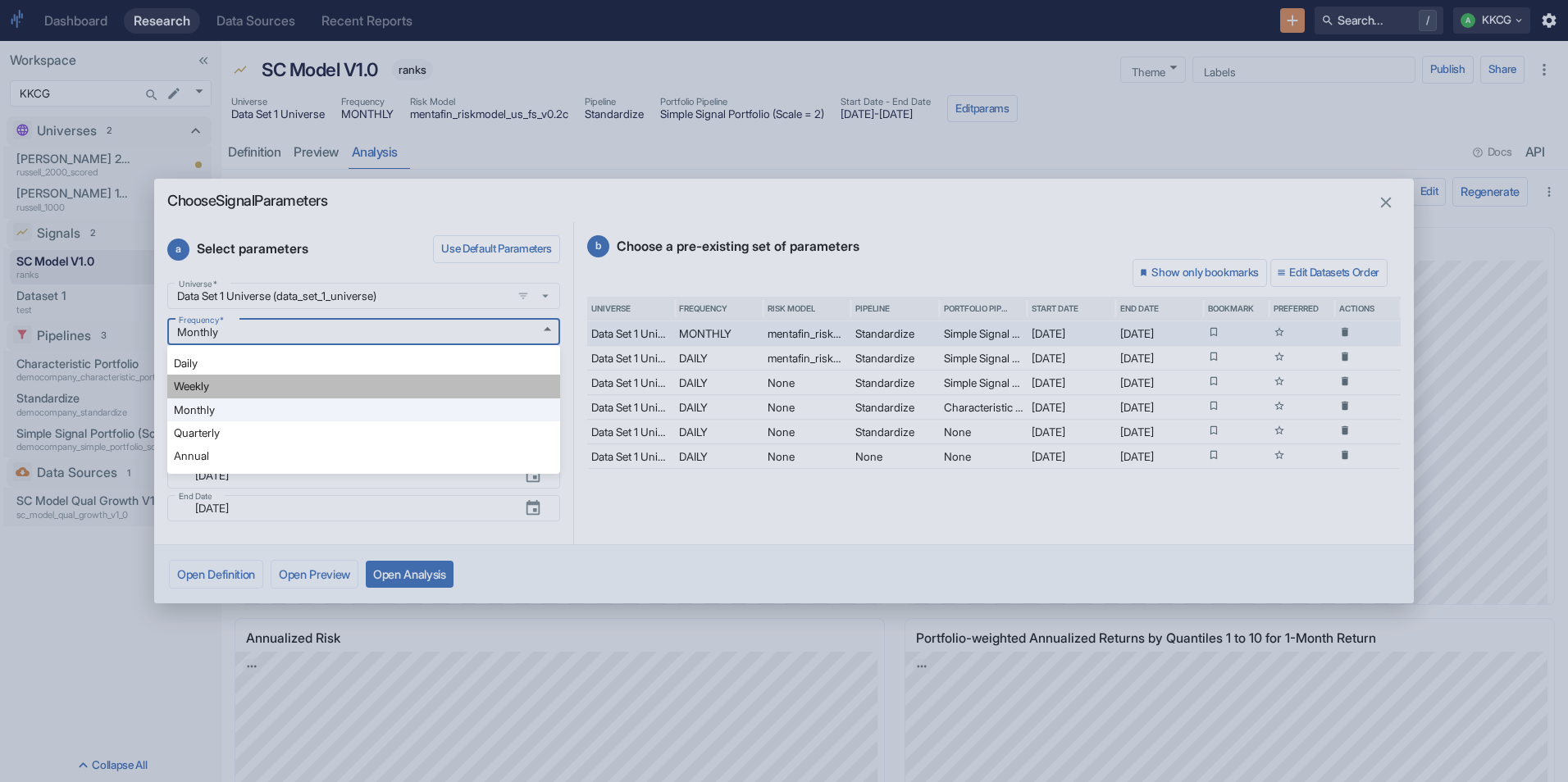
click at [408, 375] on li "Weekly" at bounding box center [363, 386] width 393 height 23
type input "WEEKLY"
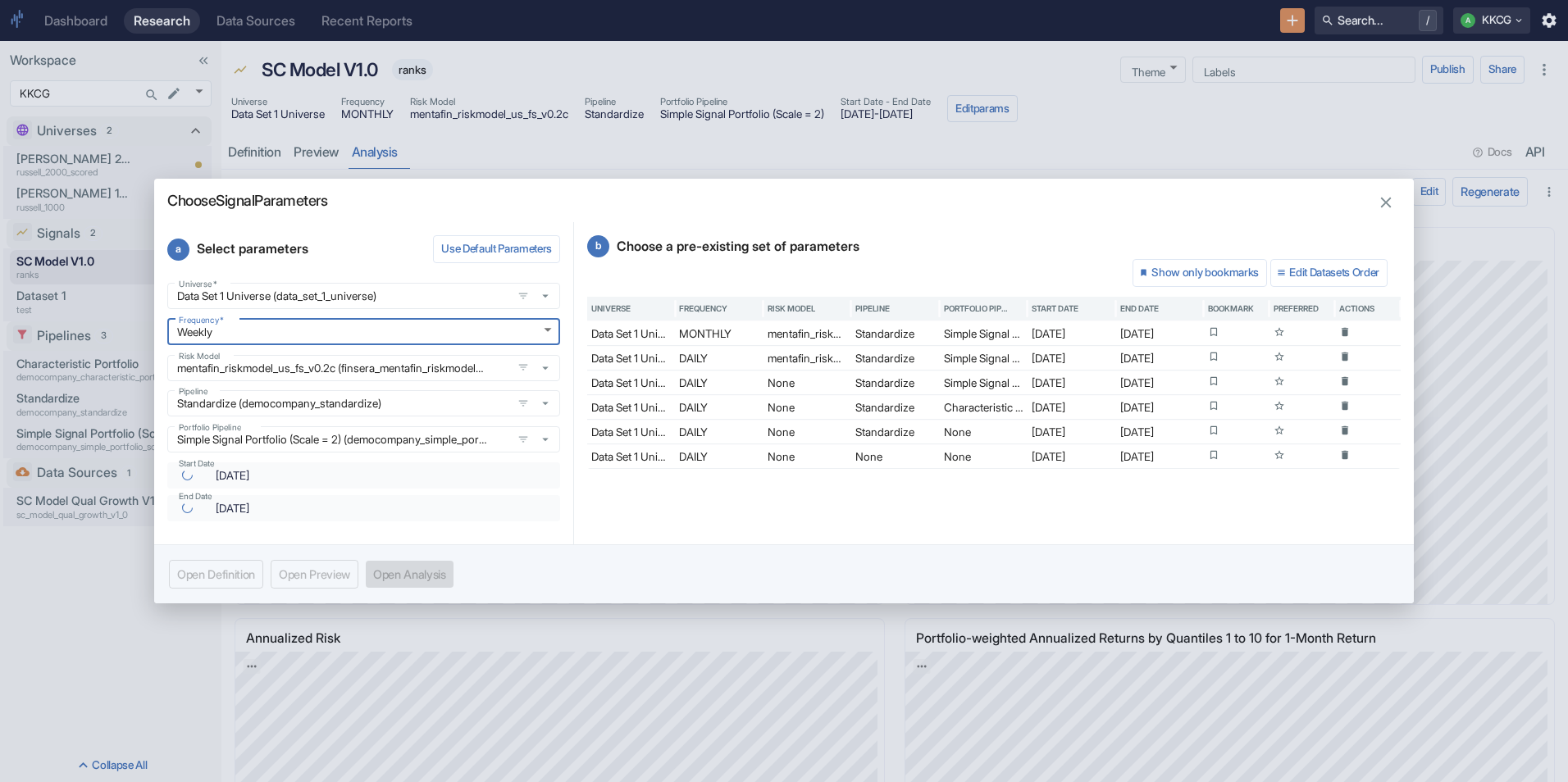
type input "[DATE]"
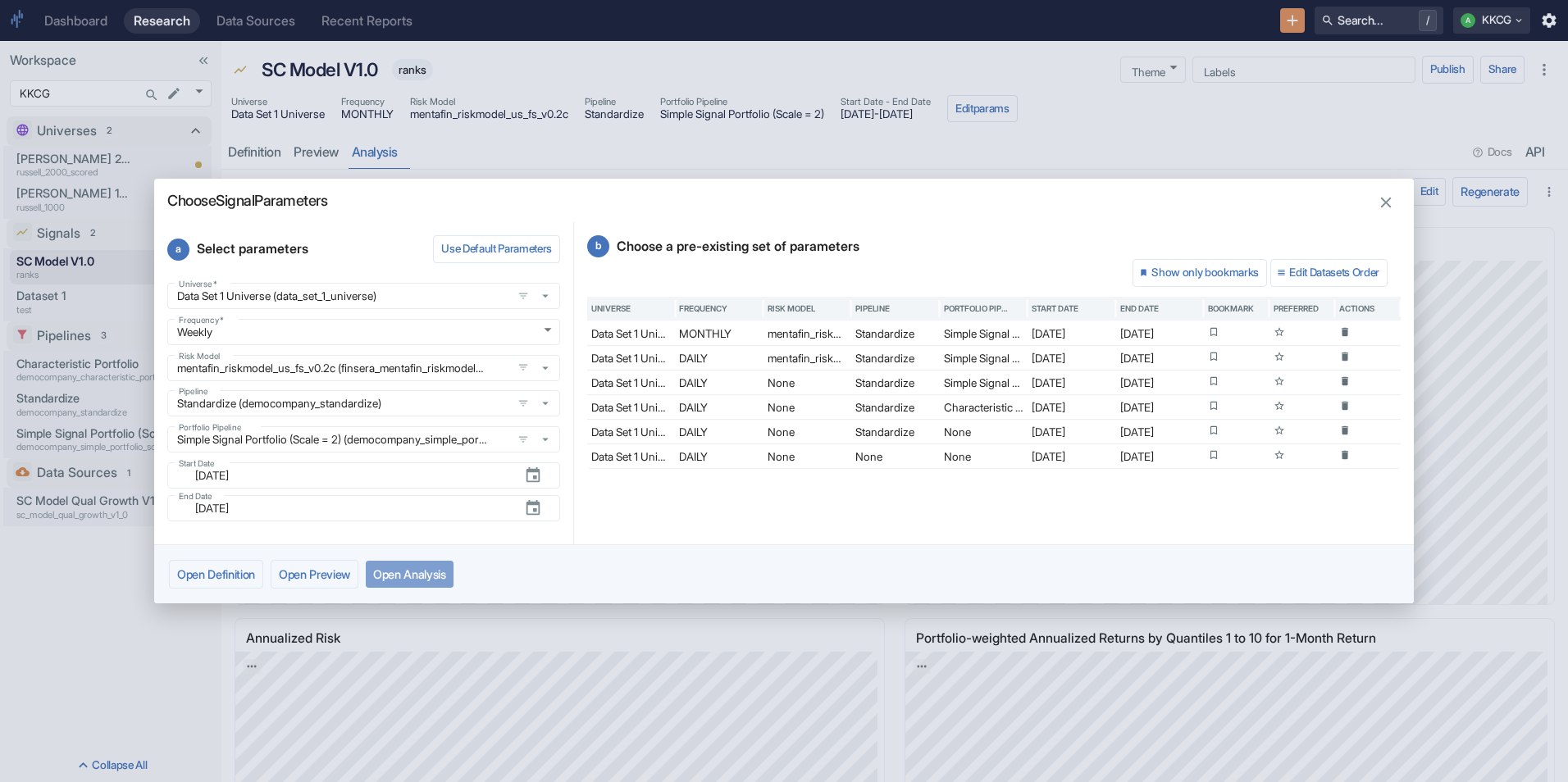
click at [426, 575] on button "Open Analysis" at bounding box center [409, 574] width 88 height 27
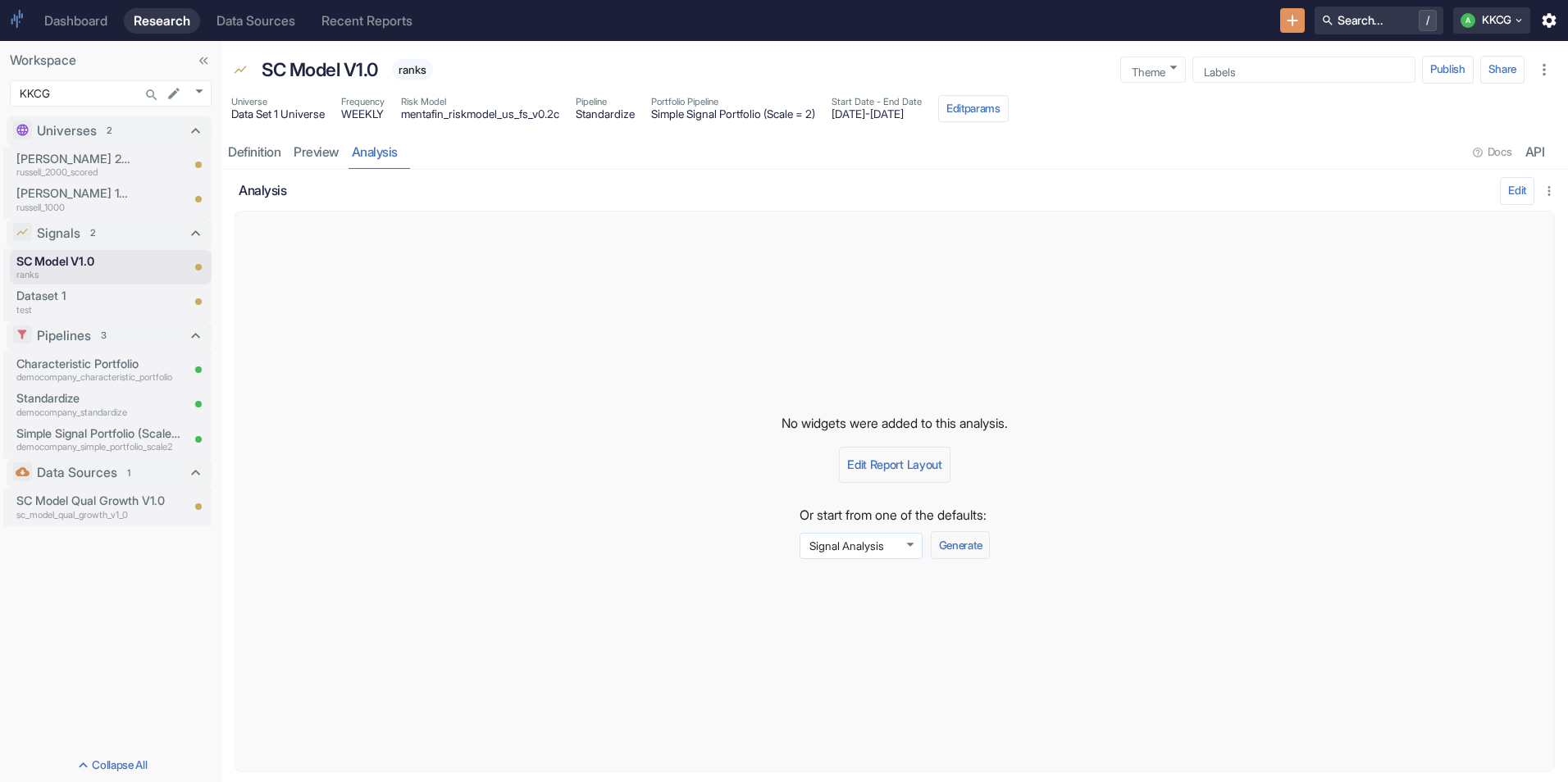
click at [910, 547] on body "Dashboard Research Data Sources Recent Reports Search... / A KKCG Workspace KKC…" at bounding box center [784, 391] width 1568 height 782
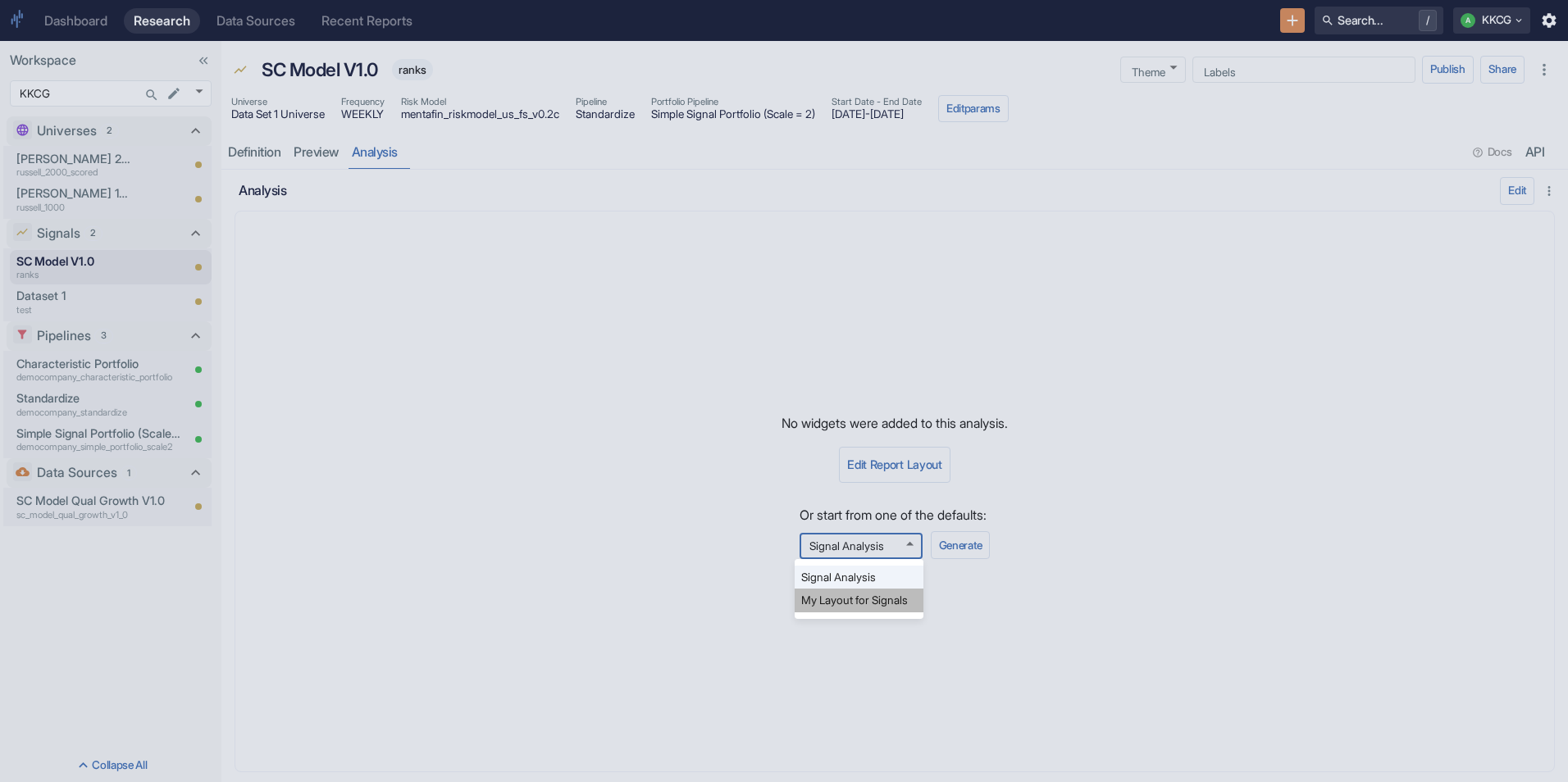
click at [893, 606] on li "My Layout for Signals" at bounding box center [859, 600] width 128 height 23
type input "577"
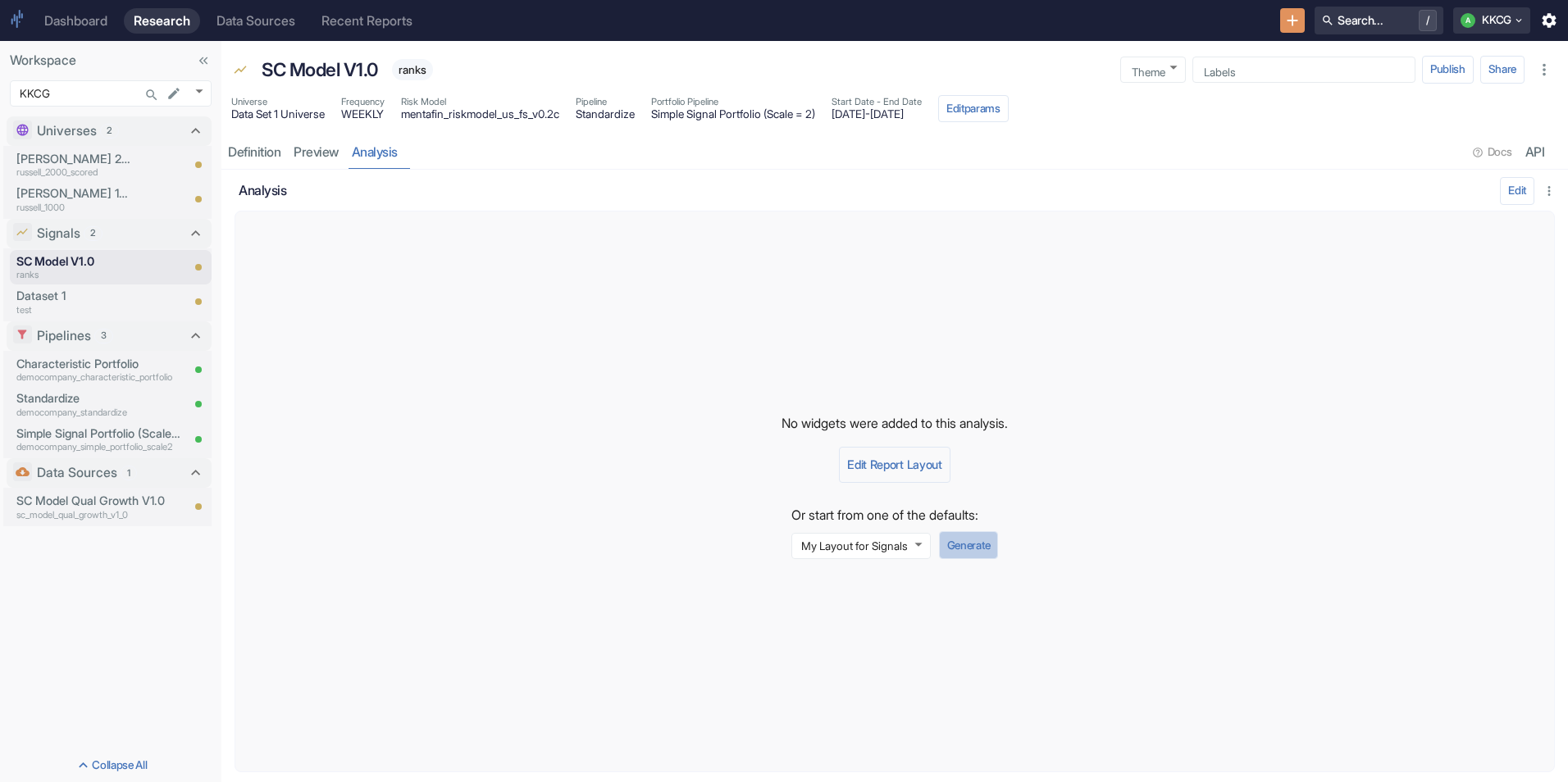
click at [970, 546] on button "Generate" at bounding box center [968, 545] width 59 height 28
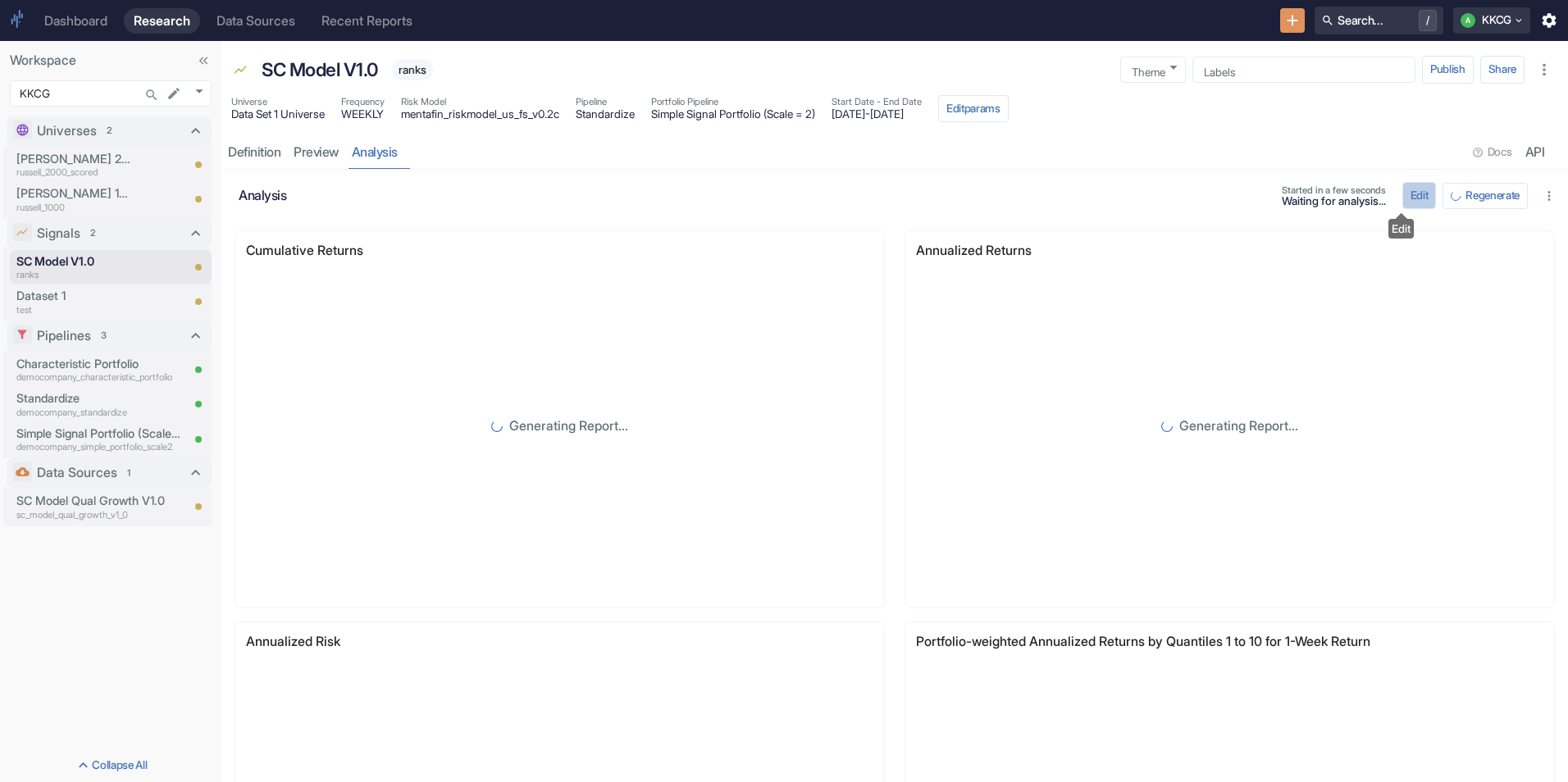
click at [1402, 186] on button "Edit" at bounding box center [1420, 196] width 35 height 28
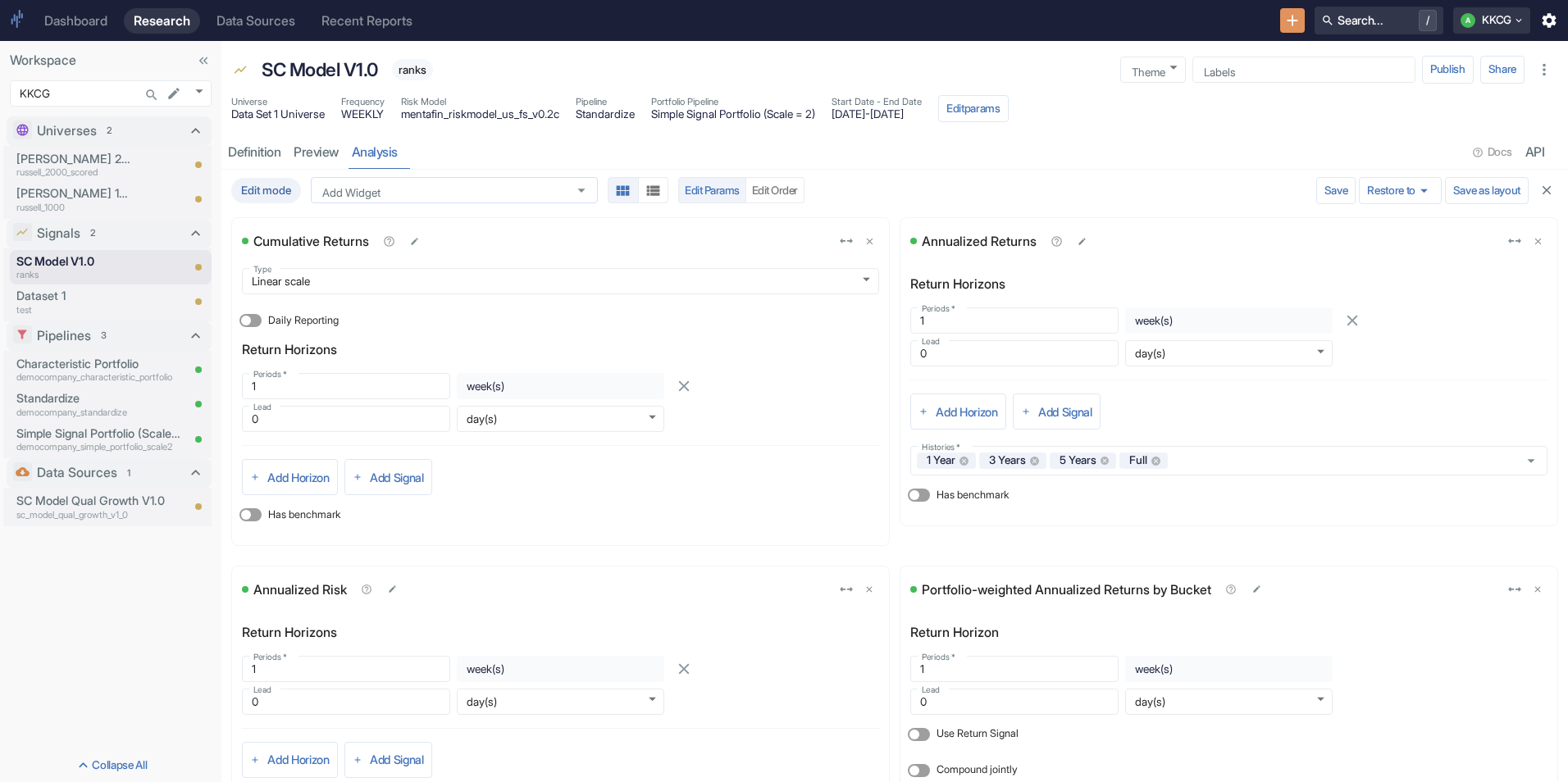
click at [585, 182] on icon "Open" at bounding box center [581, 191] width 18 height 18
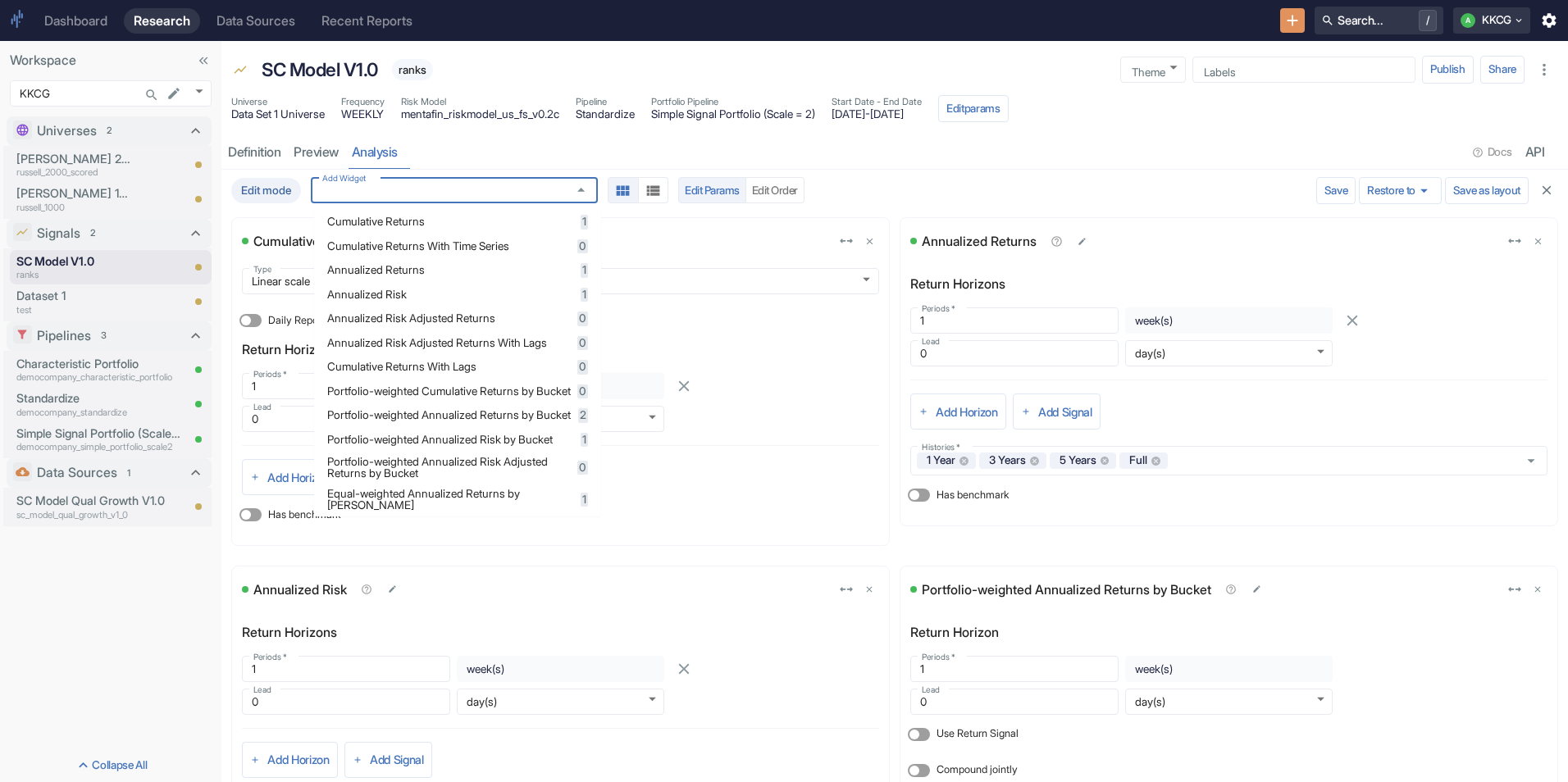
click at [464, 348] on span "Annualized Risk Adjusted Returns With Lags" at bounding box center [450, 343] width 245 height 12
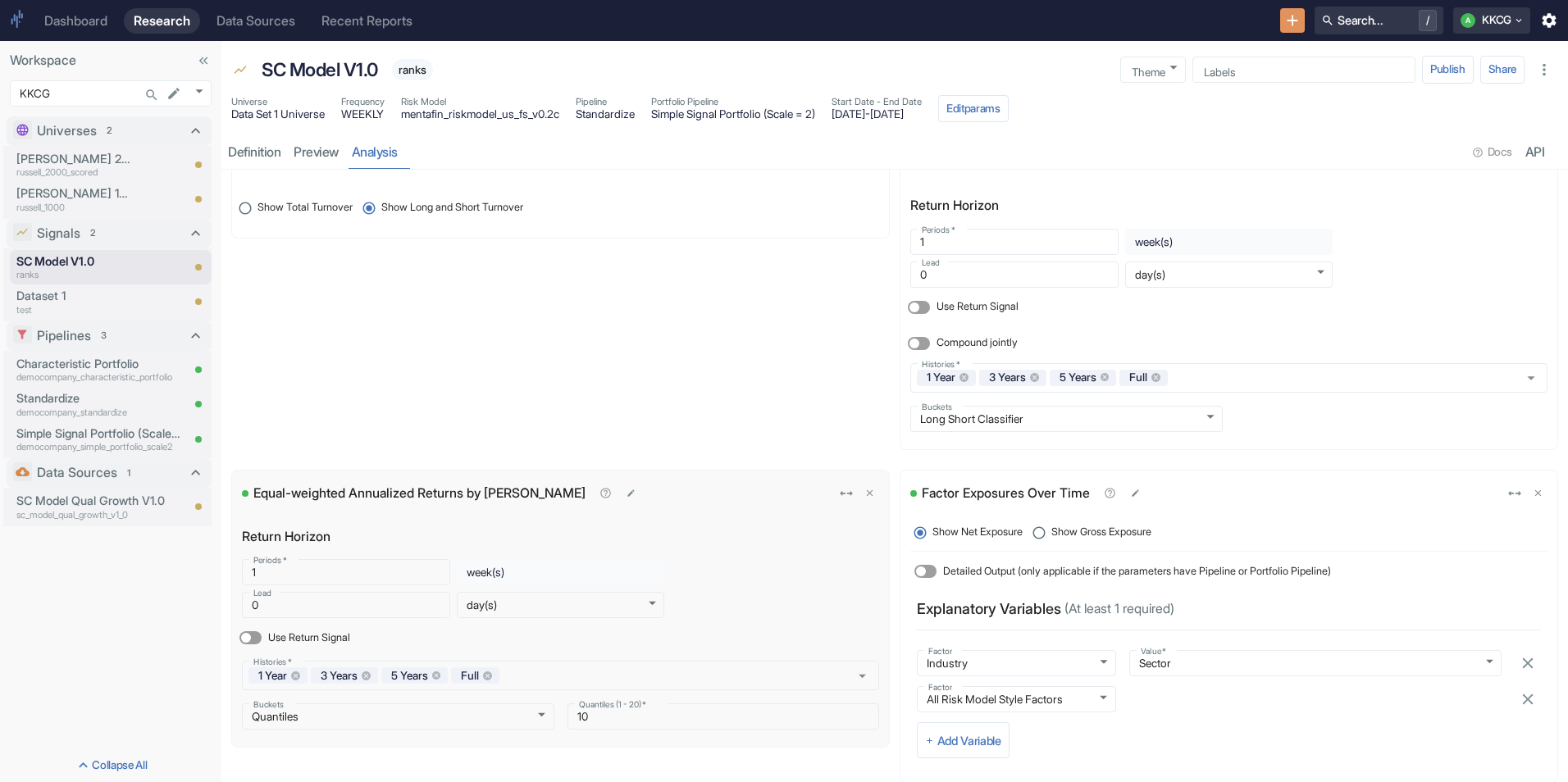
scroll to position [1623, 0]
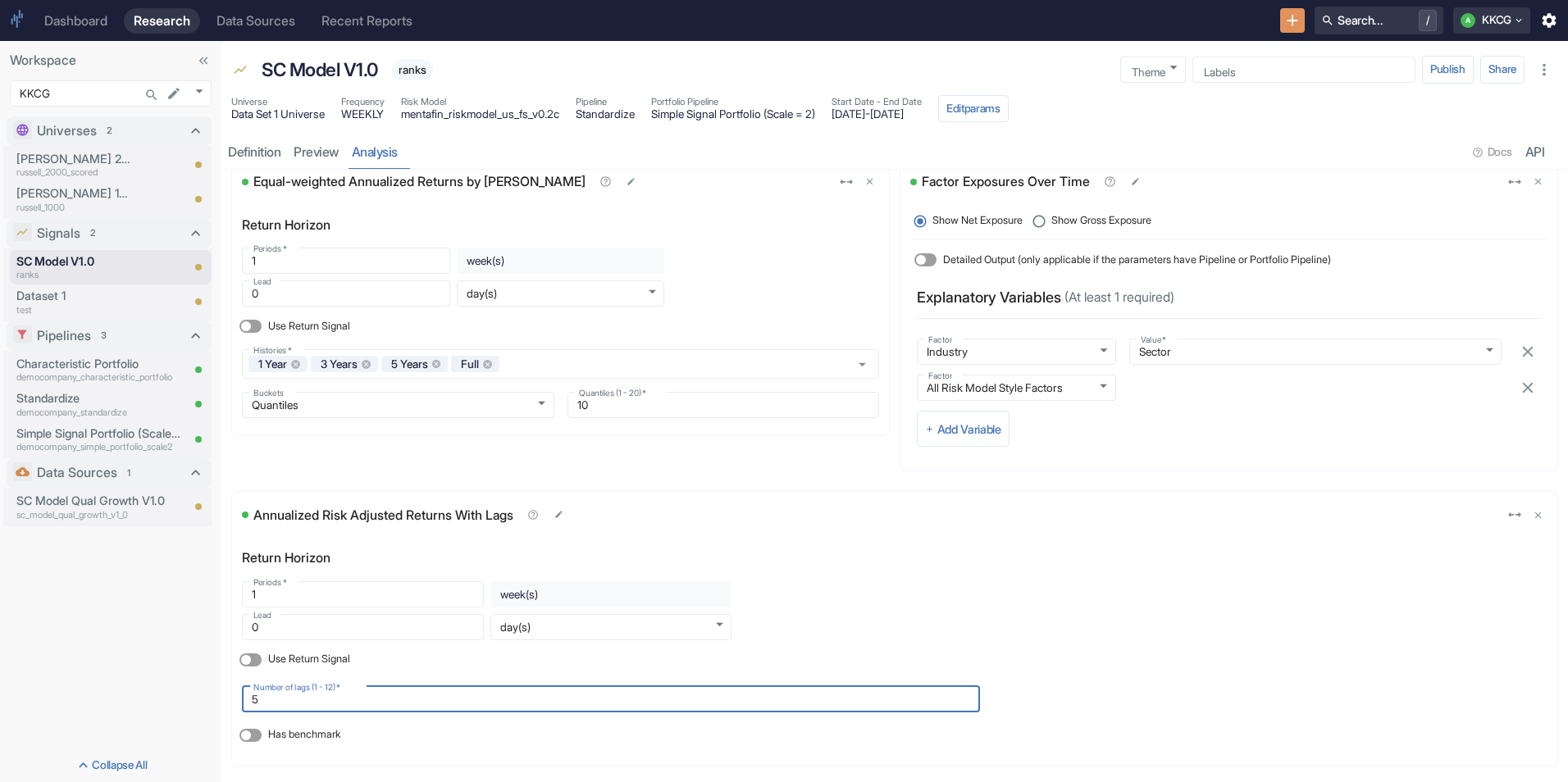
drag, startPoint x: 327, startPoint y: 694, endPoint x: 128, endPoint y: 681, distance: 199.4
click at [128, 681] on div "Workspace KKCG 1162 ​ Universes 2 [PERSON_NAME] 2000 Scored russell_2000_scored…" at bounding box center [784, 412] width 1568 height 741
type input "12"
click at [1200, 535] on div "Annualized Risk Adjusted Returns With Lags Return Horizon Periods   * 1 Periods…" at bounding box center [894, 628] width 1325 height 274
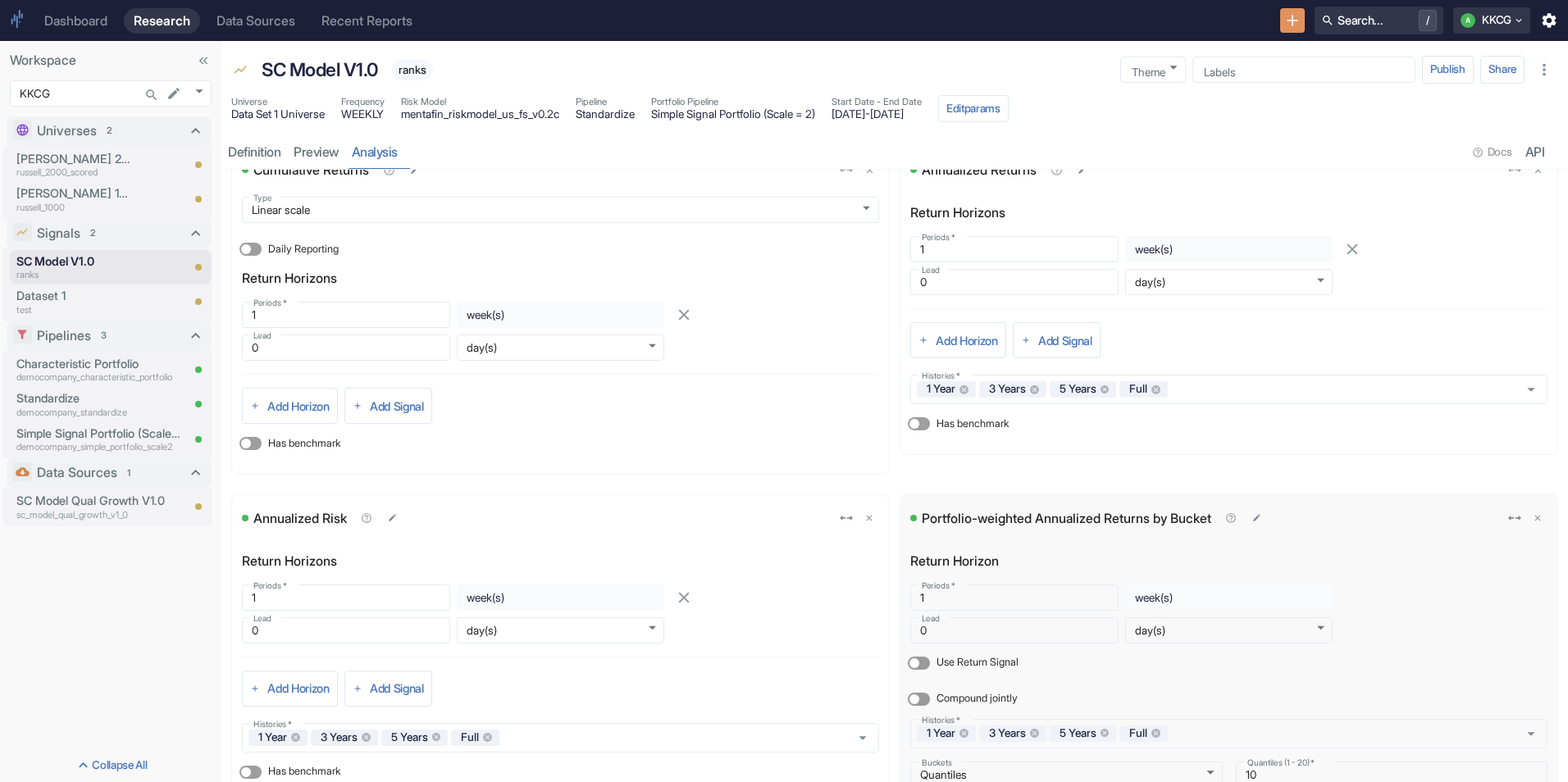
scroll to position [0, 0]
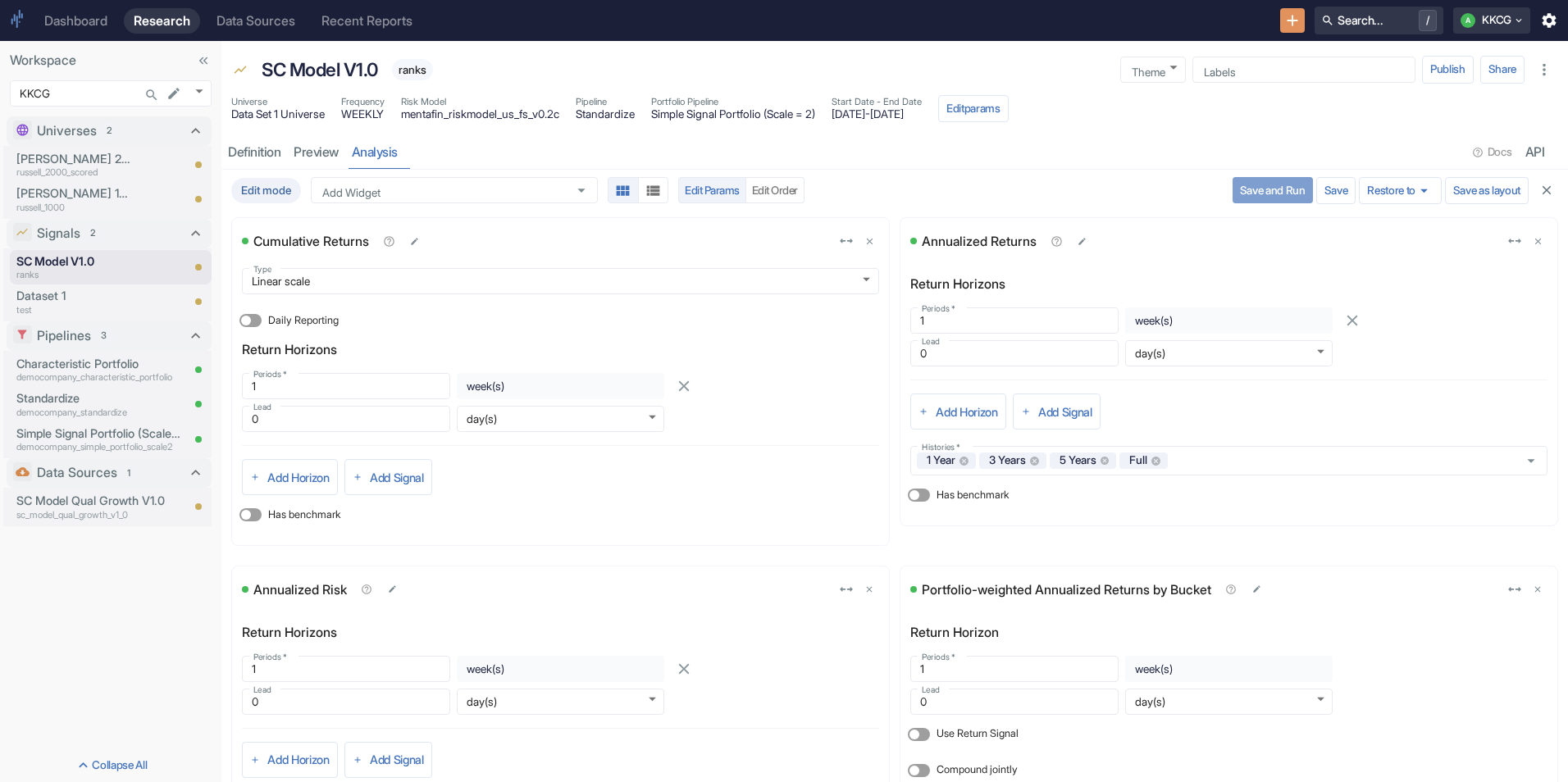
click at [1281, 185] on button "Save and Run" at bounding box center [1273, 190] width 81 height 26
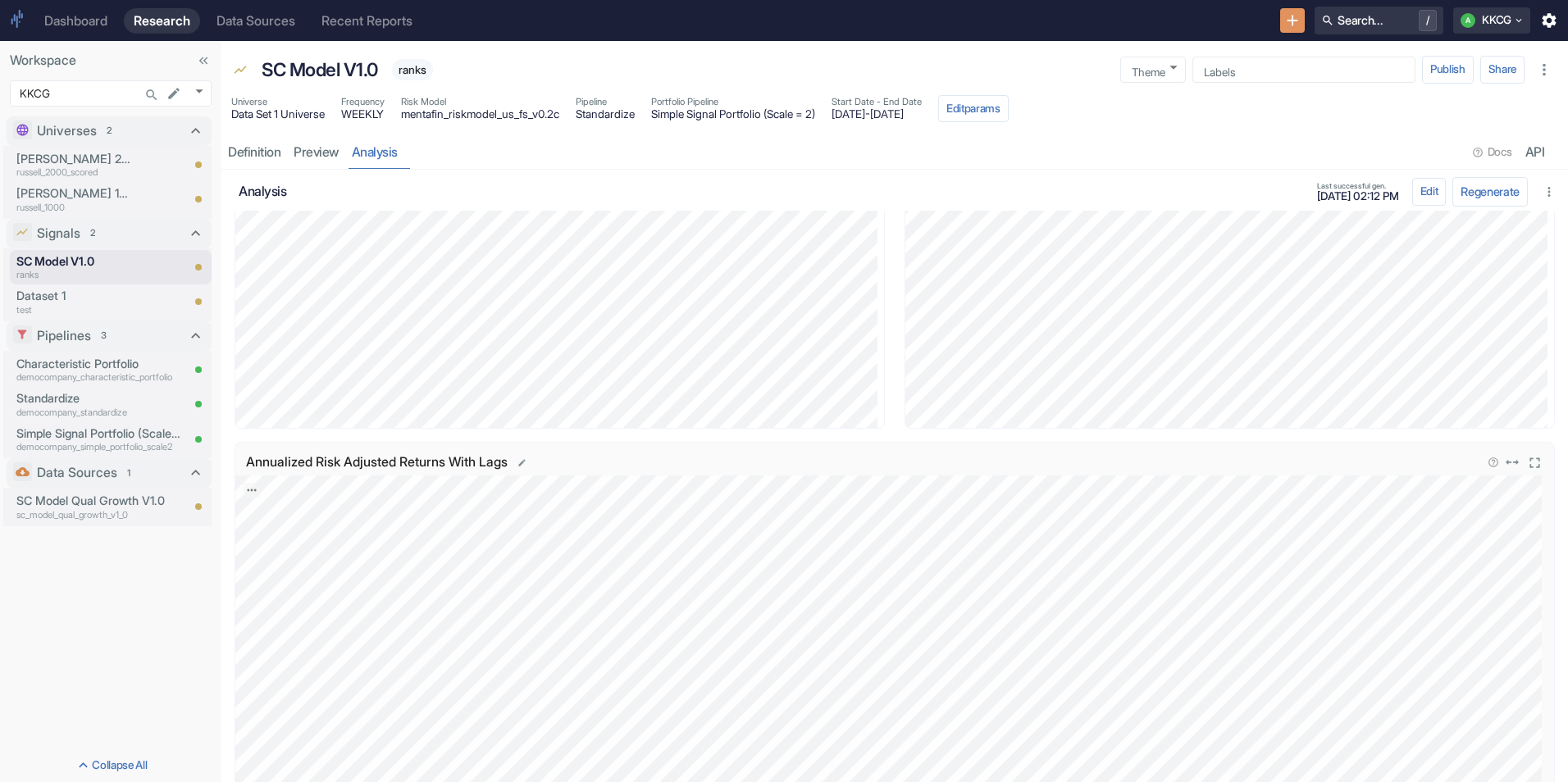
scroll to position [2176, 0]
click at [1527, 411] on icon "View in fullscreen" at bounding box center [1535, 419] width 18 height 18
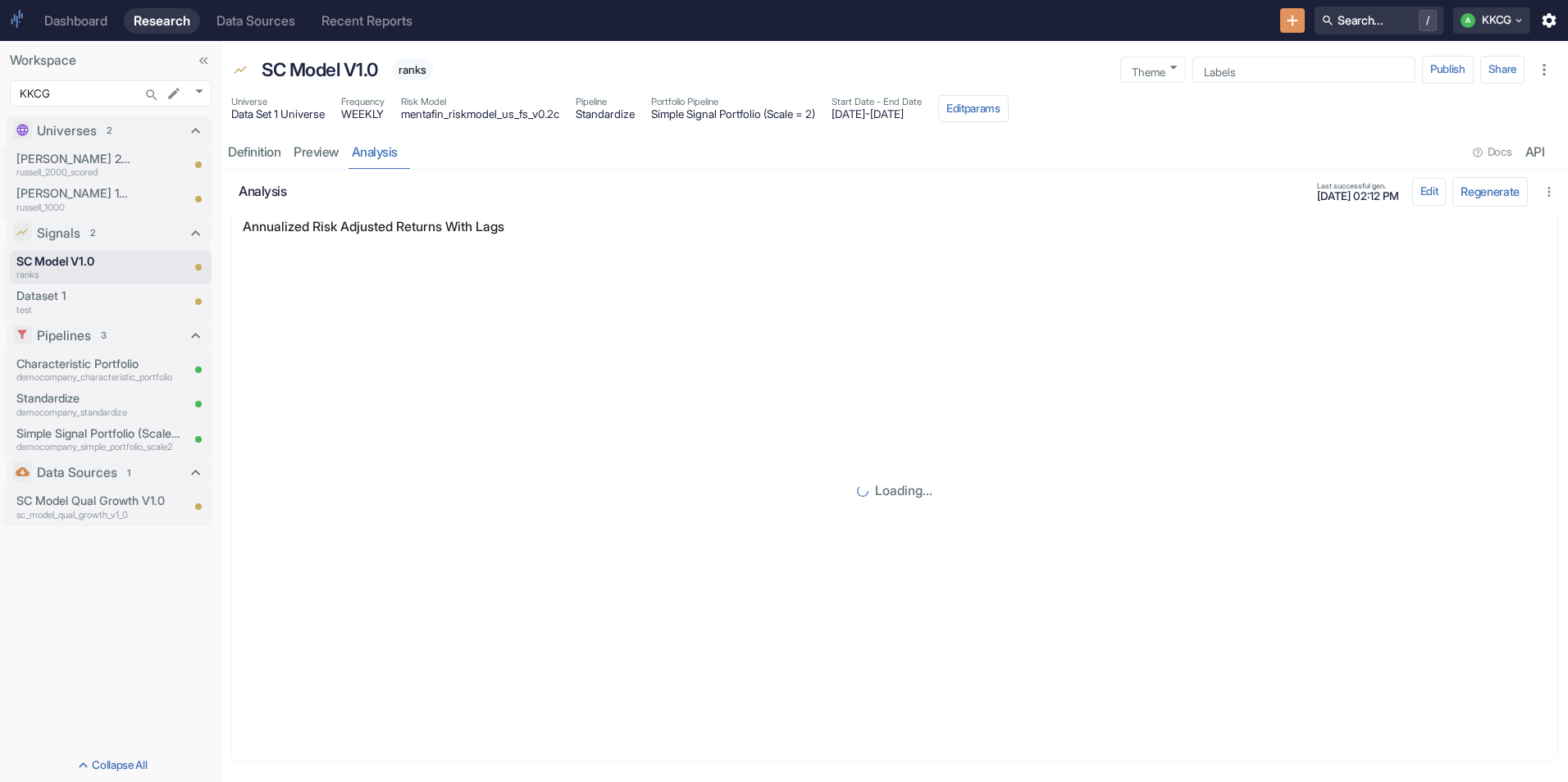
scroll to position [12, 0]
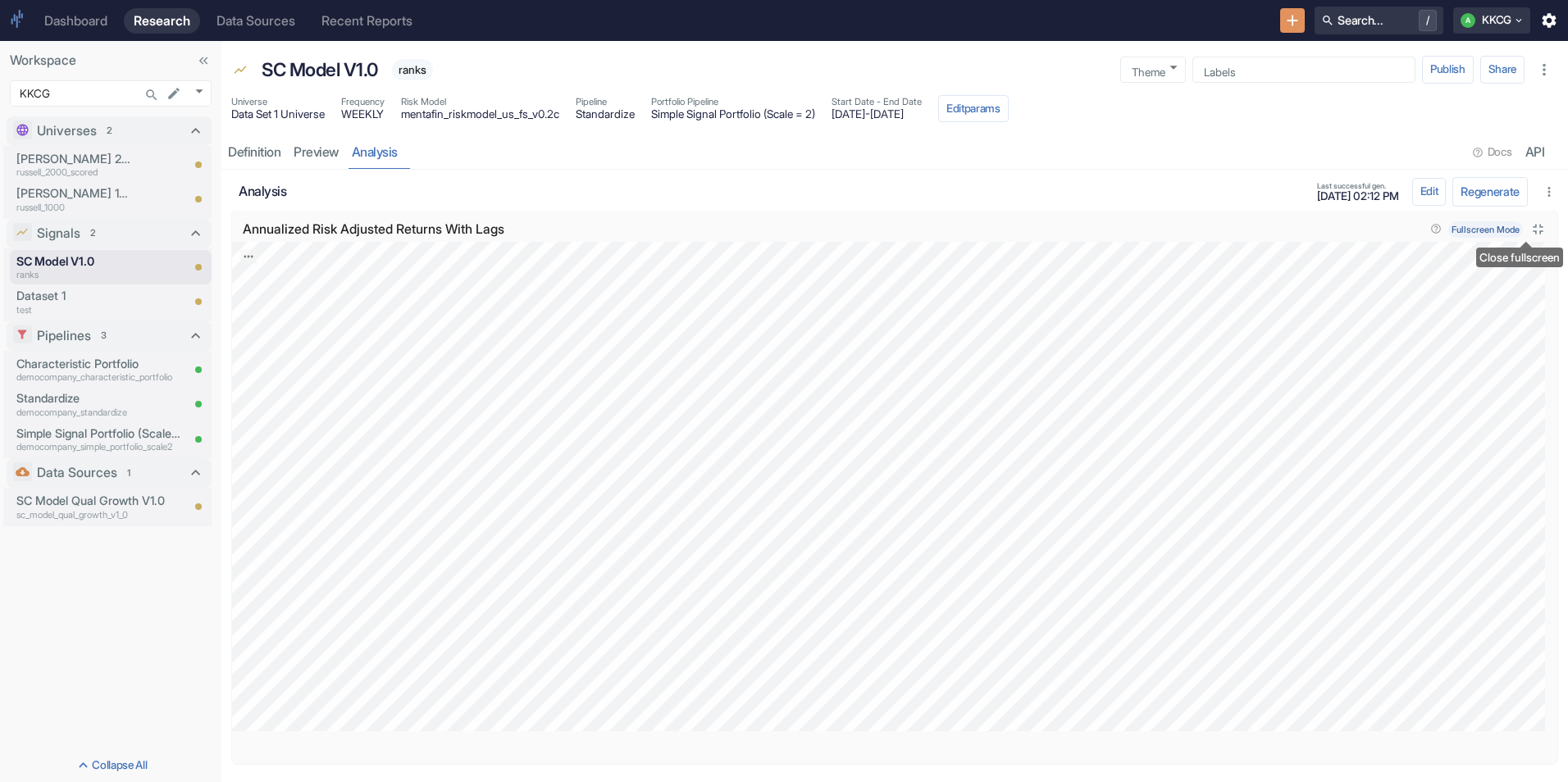
click at [1529, 229] on icon "Close fullscreen" at bounding box center [1538, 230] width 18 height 18
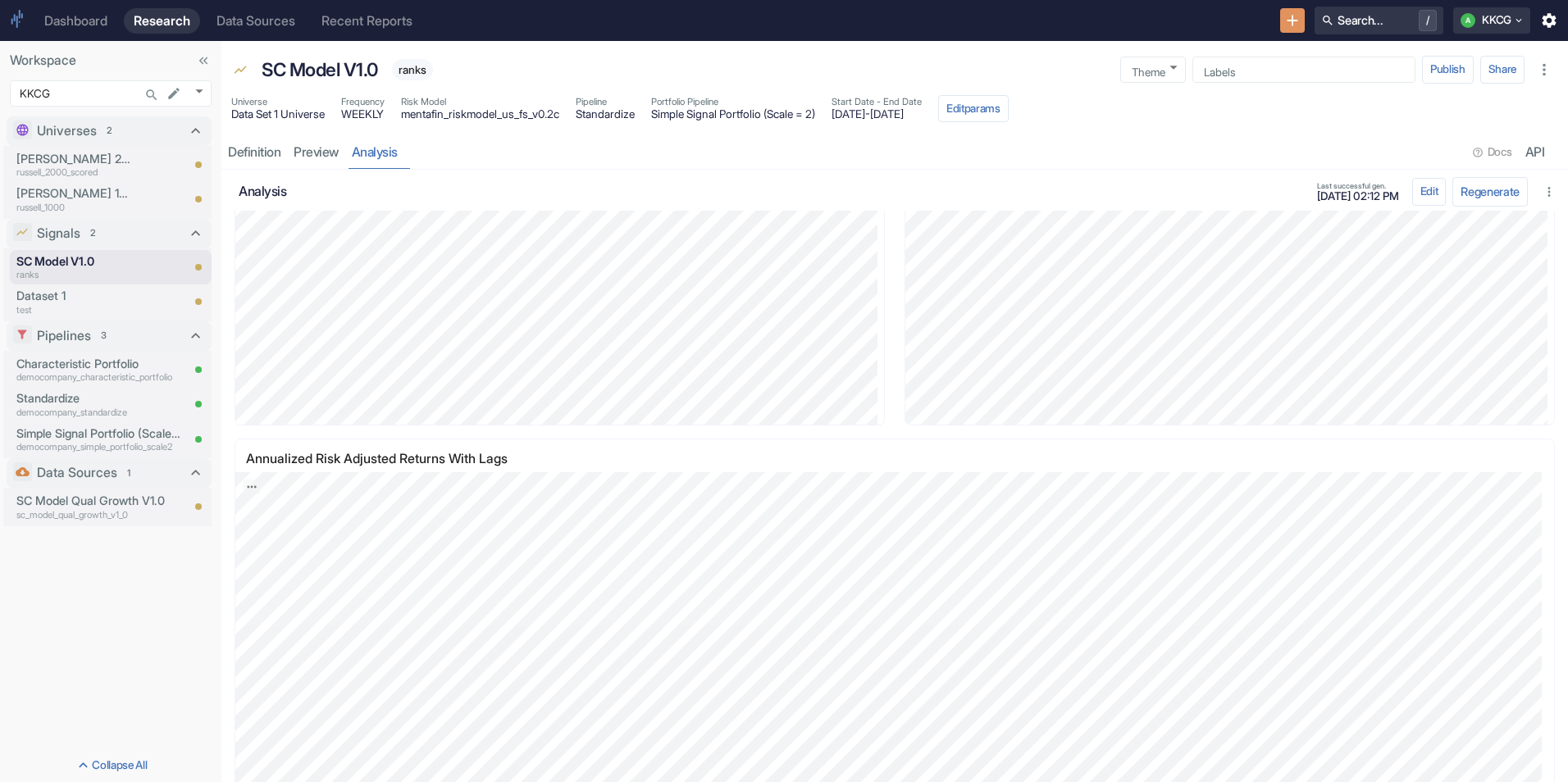
scroll to position [2176, 0]
drag, startPoint x: 438, startPoint y: 427, endPoint x: 1410, endPoint y: 195, distance: 999.3
click at [1412, 195] on button "Edit" at bounding box center [1430, 192] width 35 height 28
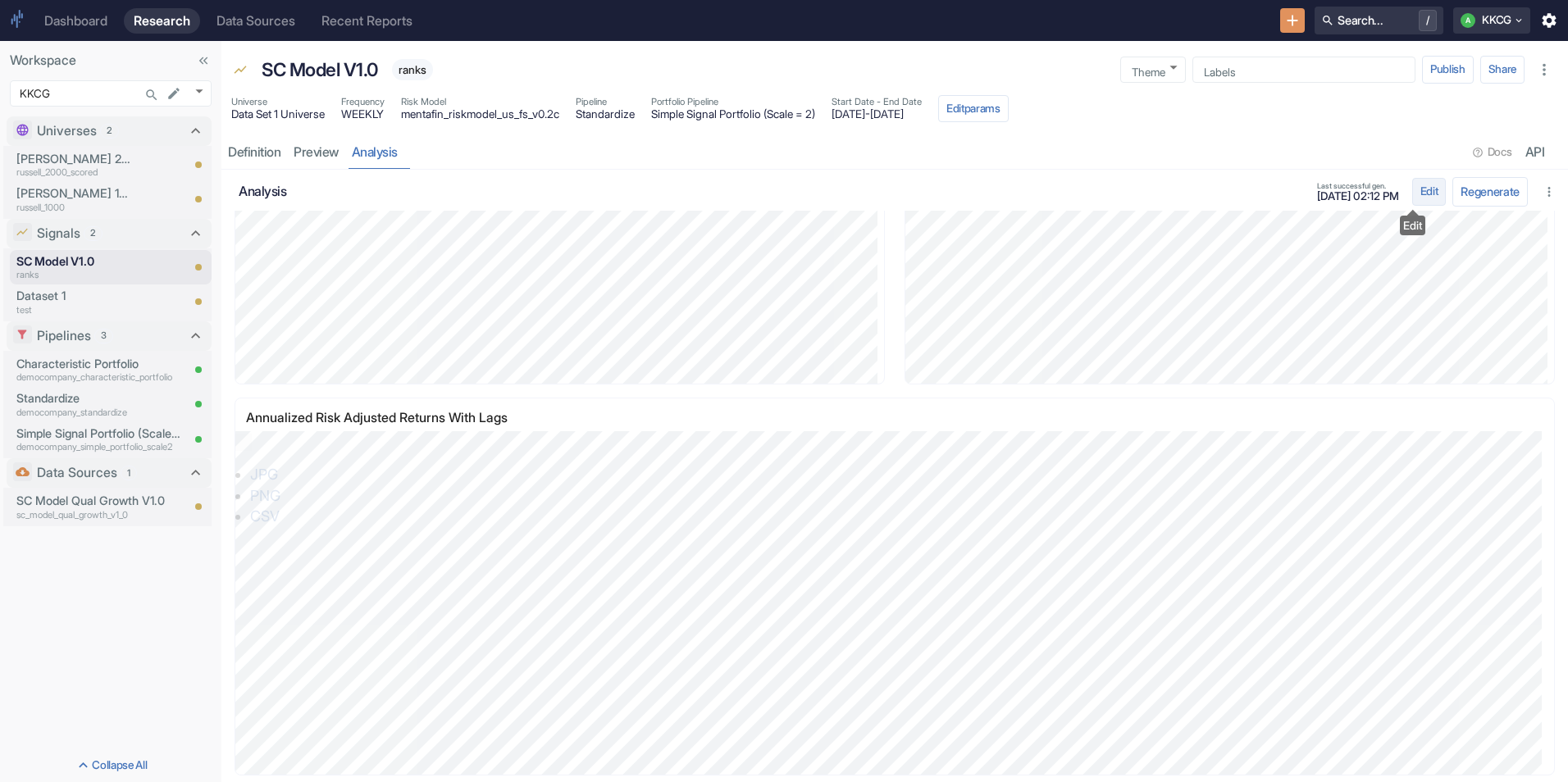
scroll to position [1623, 0]
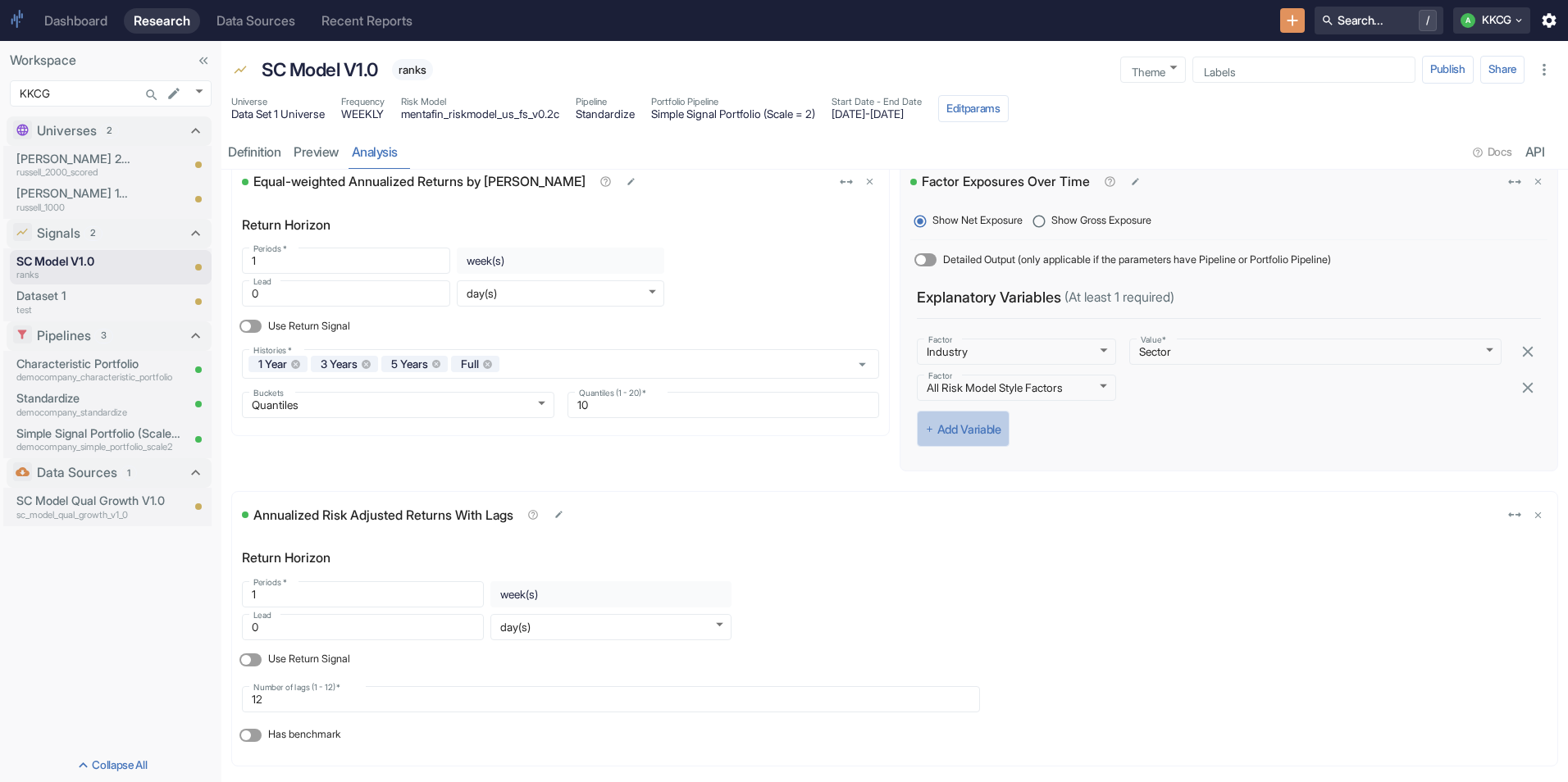
click at [983, 426] on button "Add Variable" at bounding box center [963, 429] width 93 height 36
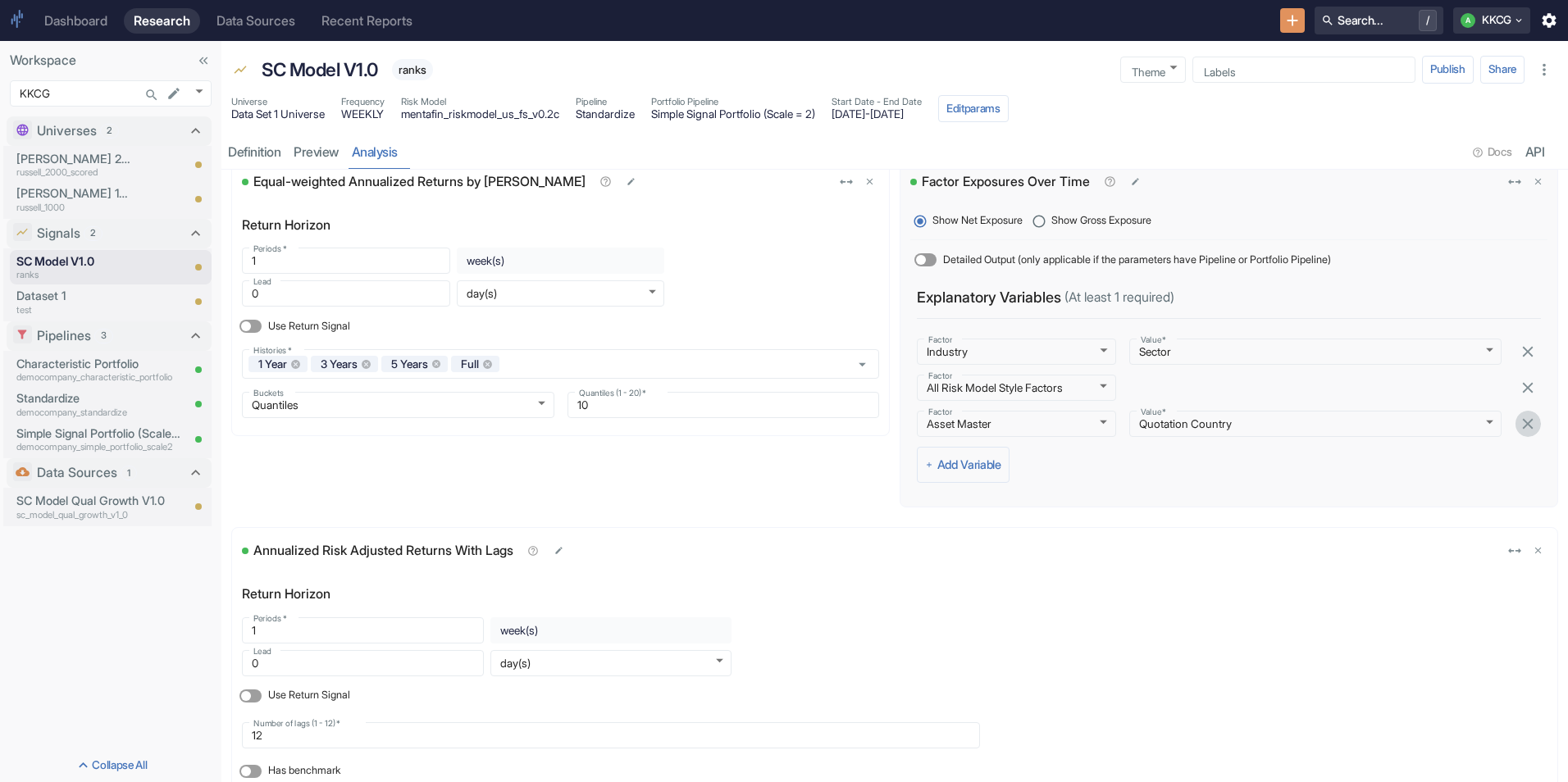
click at [1514, 428] on button "remove" at bounding box center [1528, 424] width 26 height 26
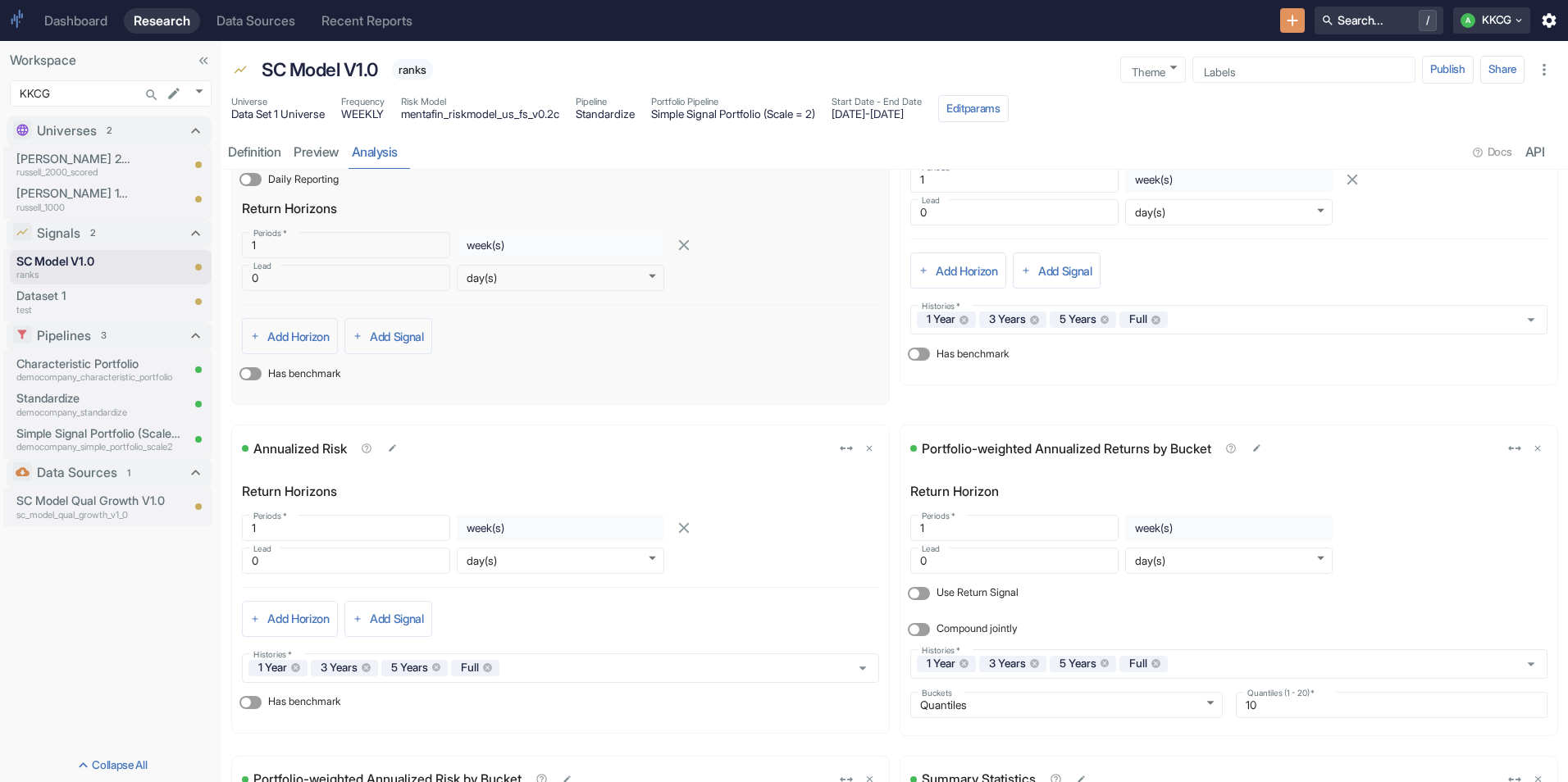
scroll to position [0, 0]
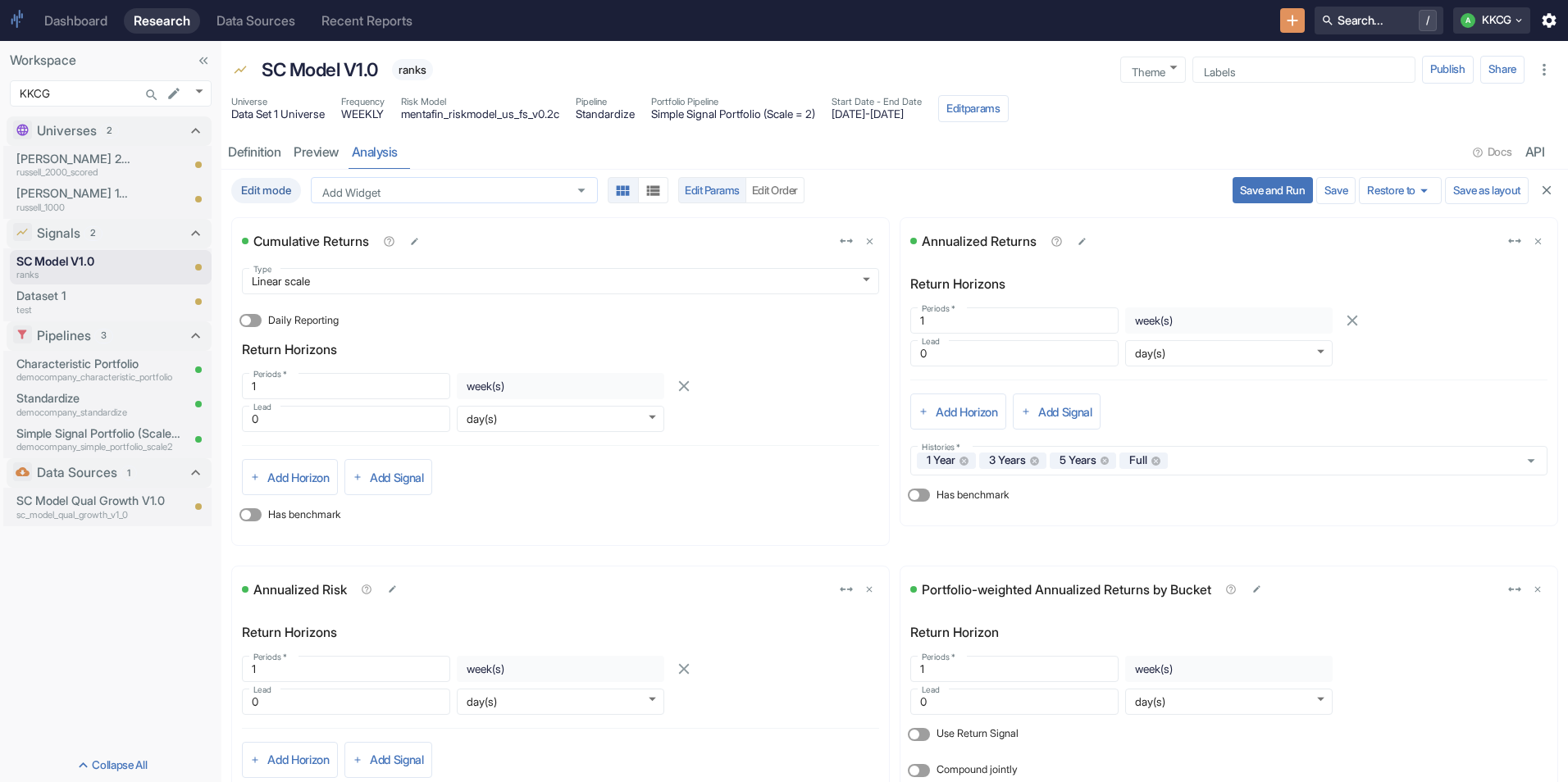
click at [579, 185] on icon "Open" at bounding box center [581, 191] width 18 height 18
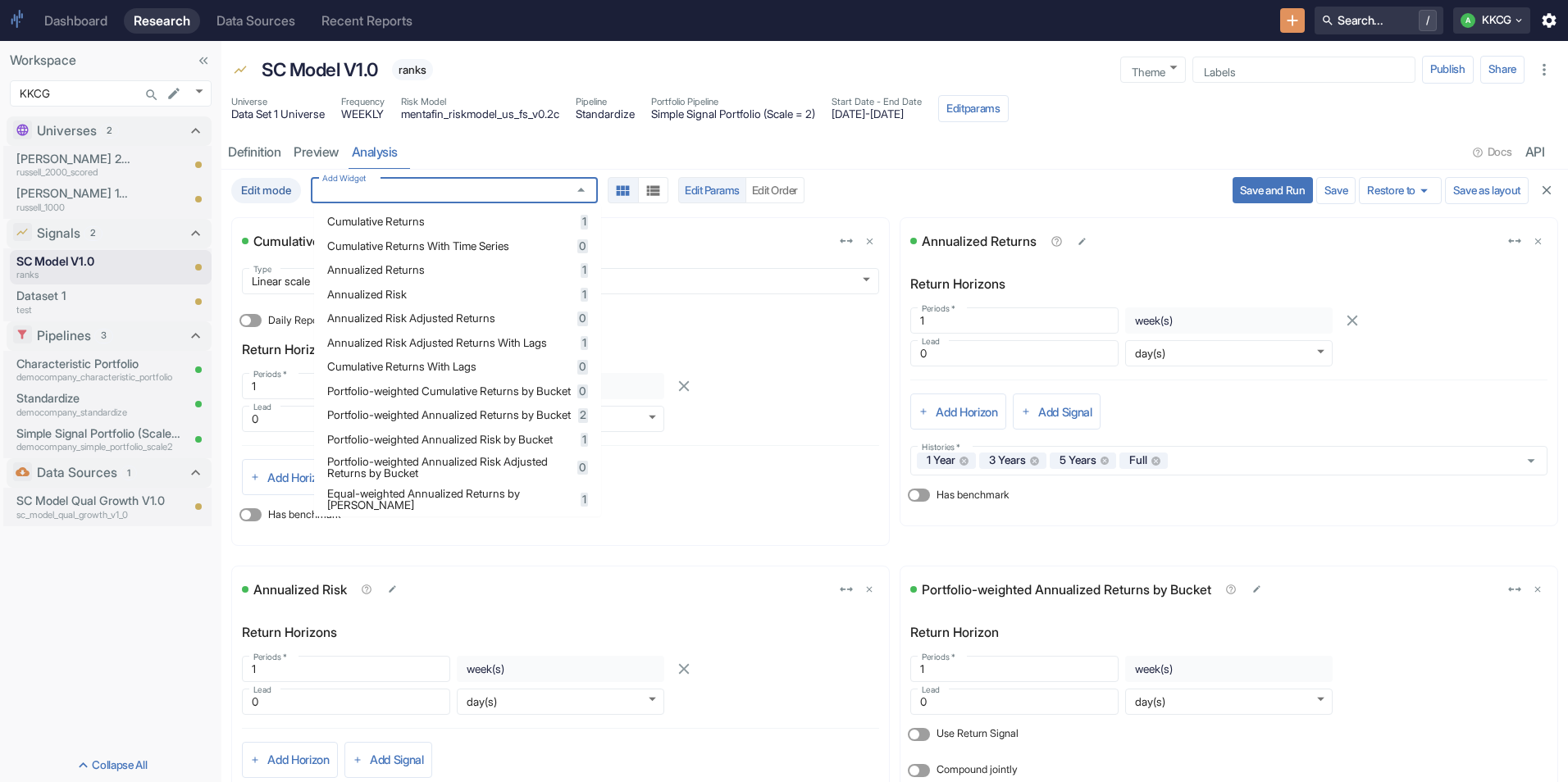
click at [530, 367] on span "Cumulative Returns With Lags" at bounding box center [450, 367] width 245 height 12
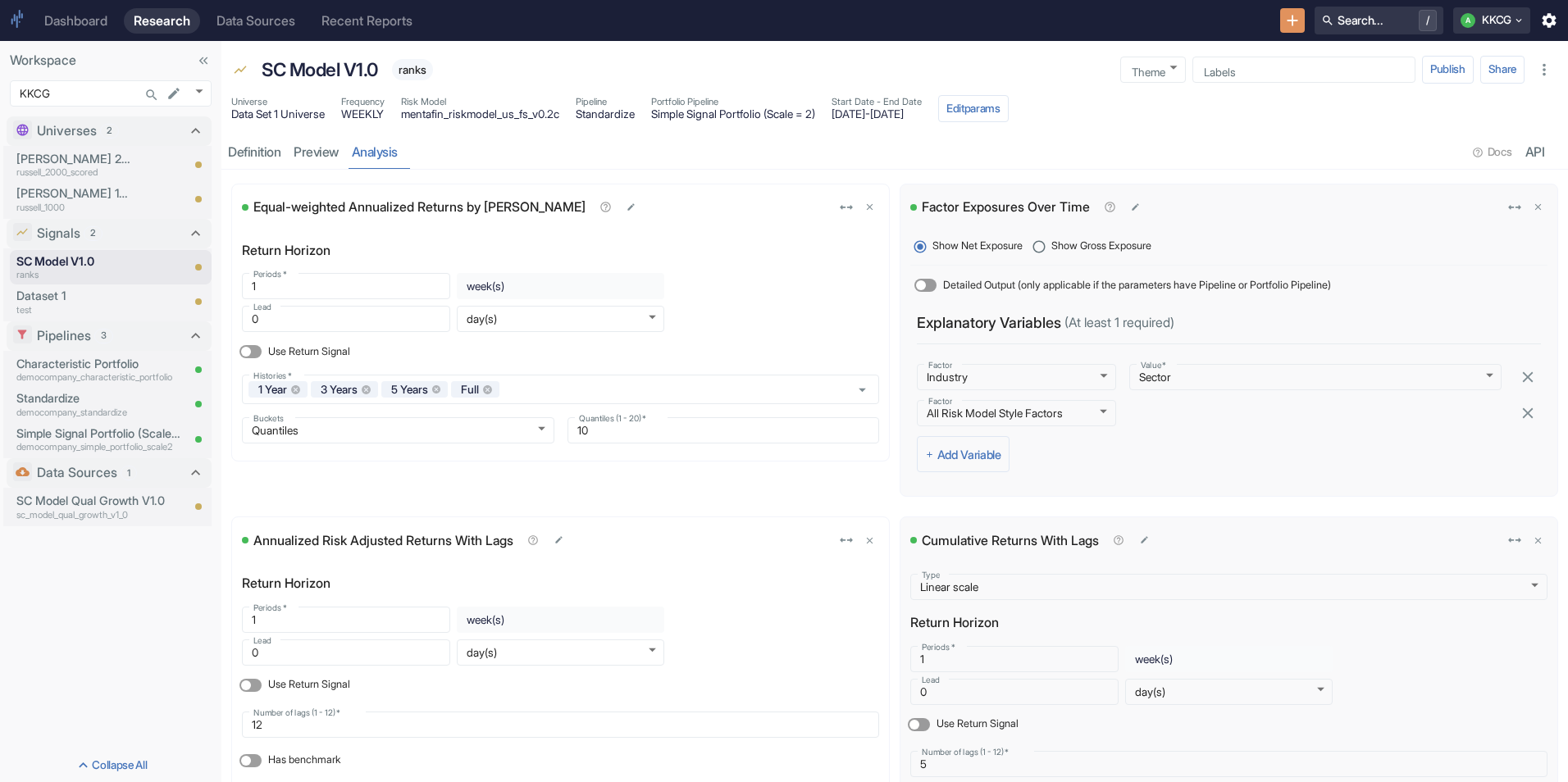
scroll to position [1662, 0]
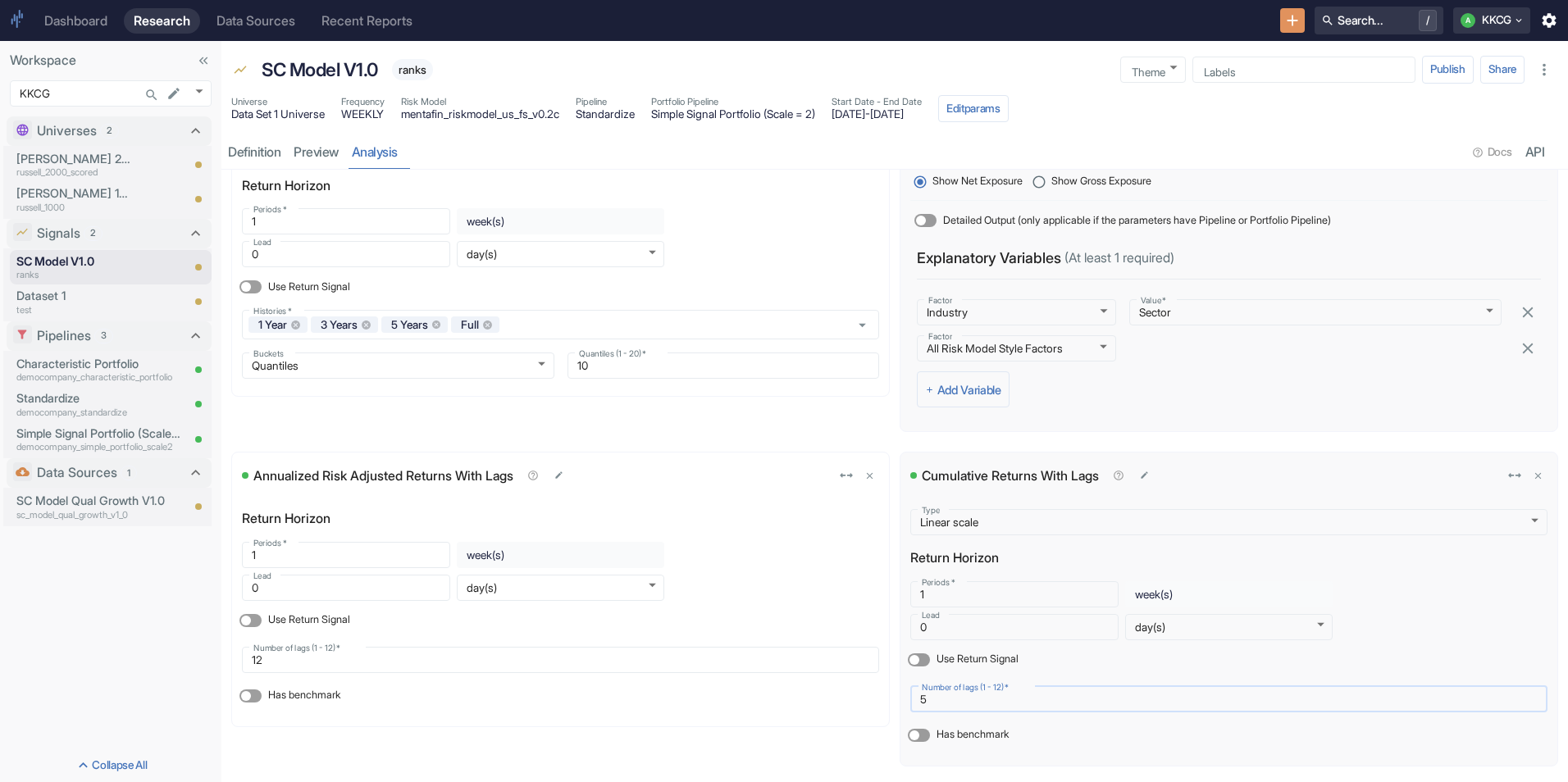
drag, startPoint x: 964, startPoint y: 705, endPoint x: 905, endPoint y: 704, distance: 59.0
click at [910, 704] on input "5" at bounding box center [1229, 699] width 637 height 20
type input "12"
click at [1454, 119] on div "Universe Data Set 1 Universe Frequency WEEKLY Risk Model mentafin_riskmodel_us_…" at bounding box center [894, 111] width 1346 height 38
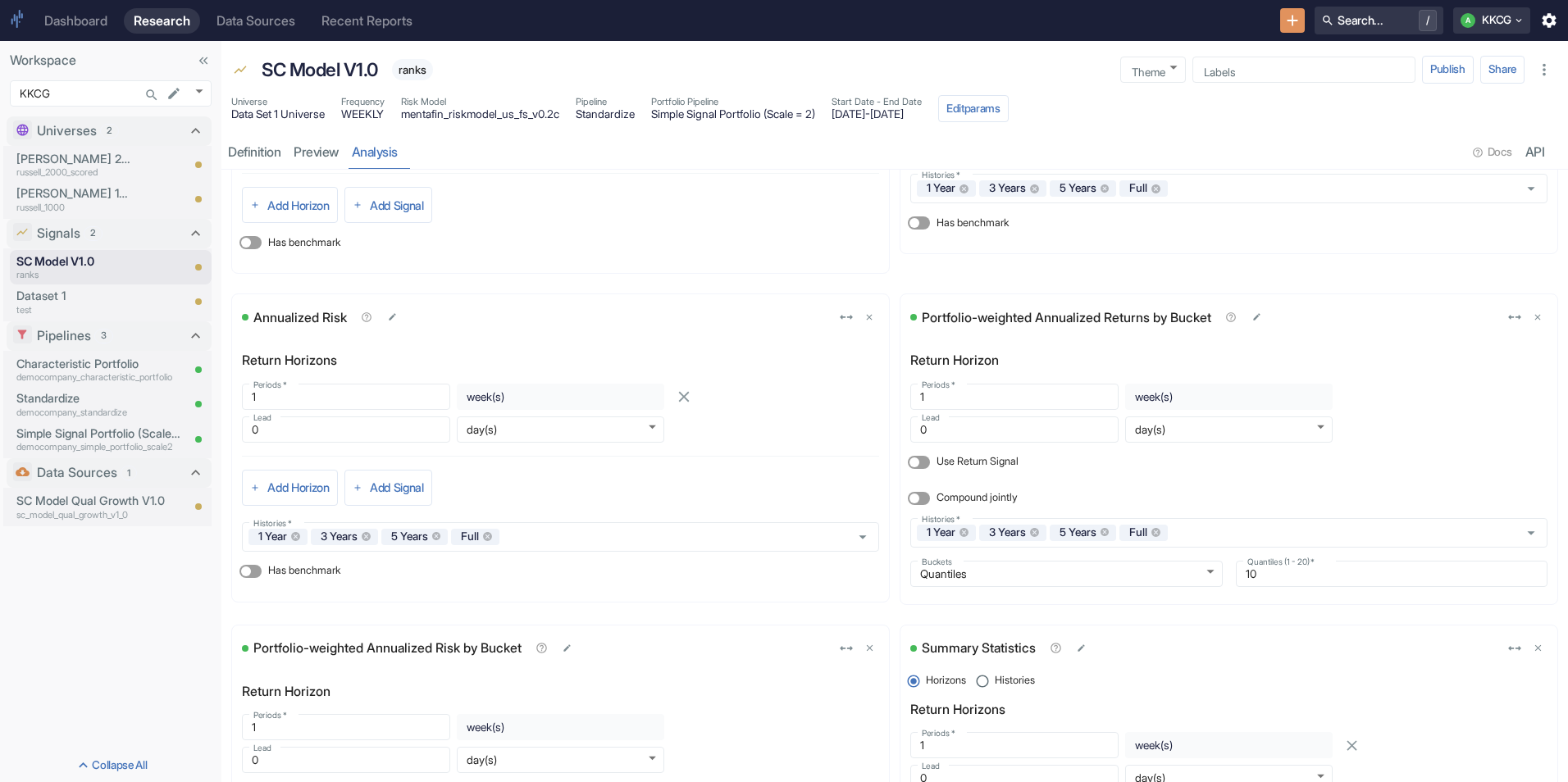
scroll to position [0, 0]
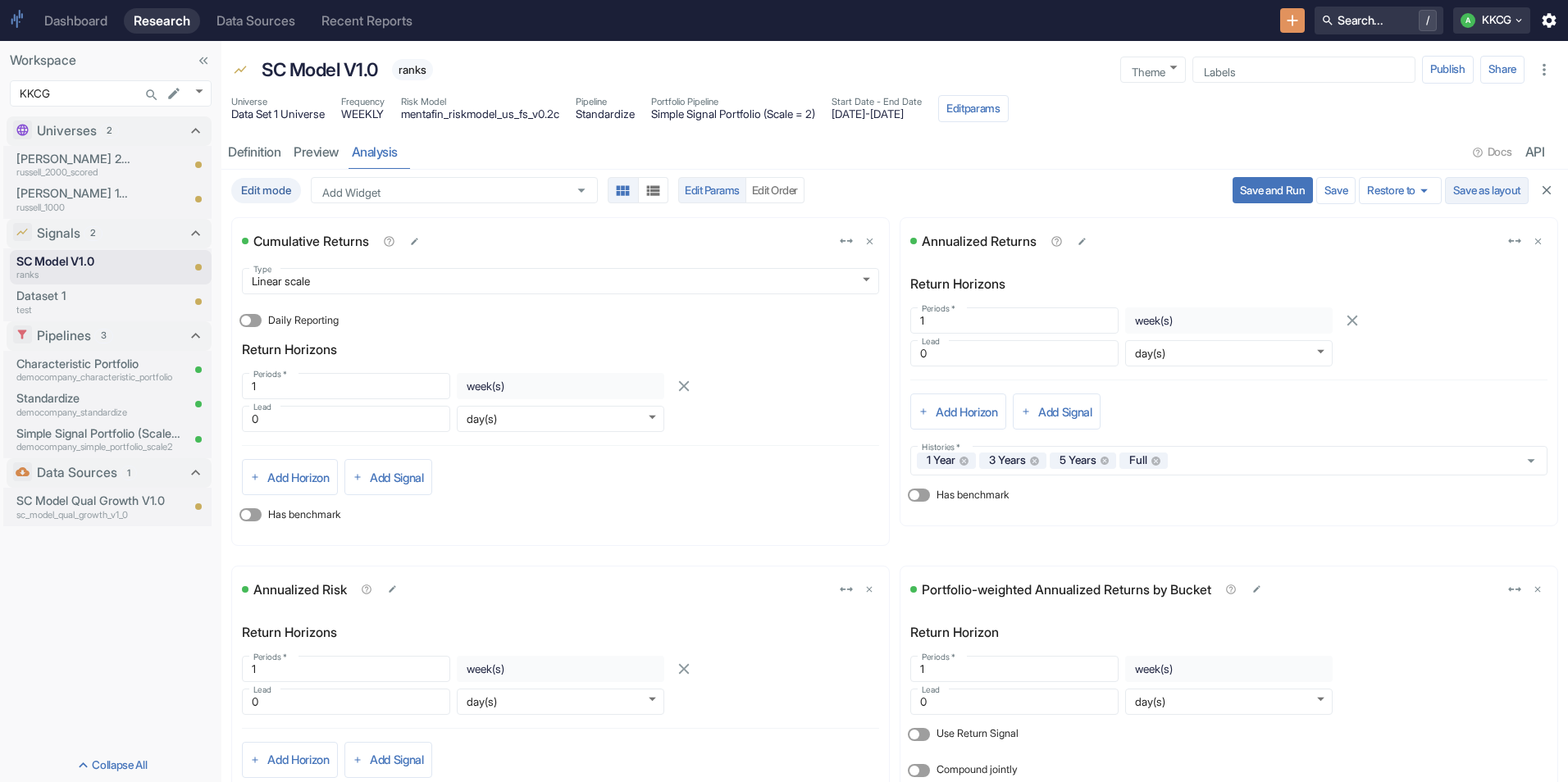
click at [1457, 179] on button "Save as layout" at bounding box center [1487, 191] width 84 height 28
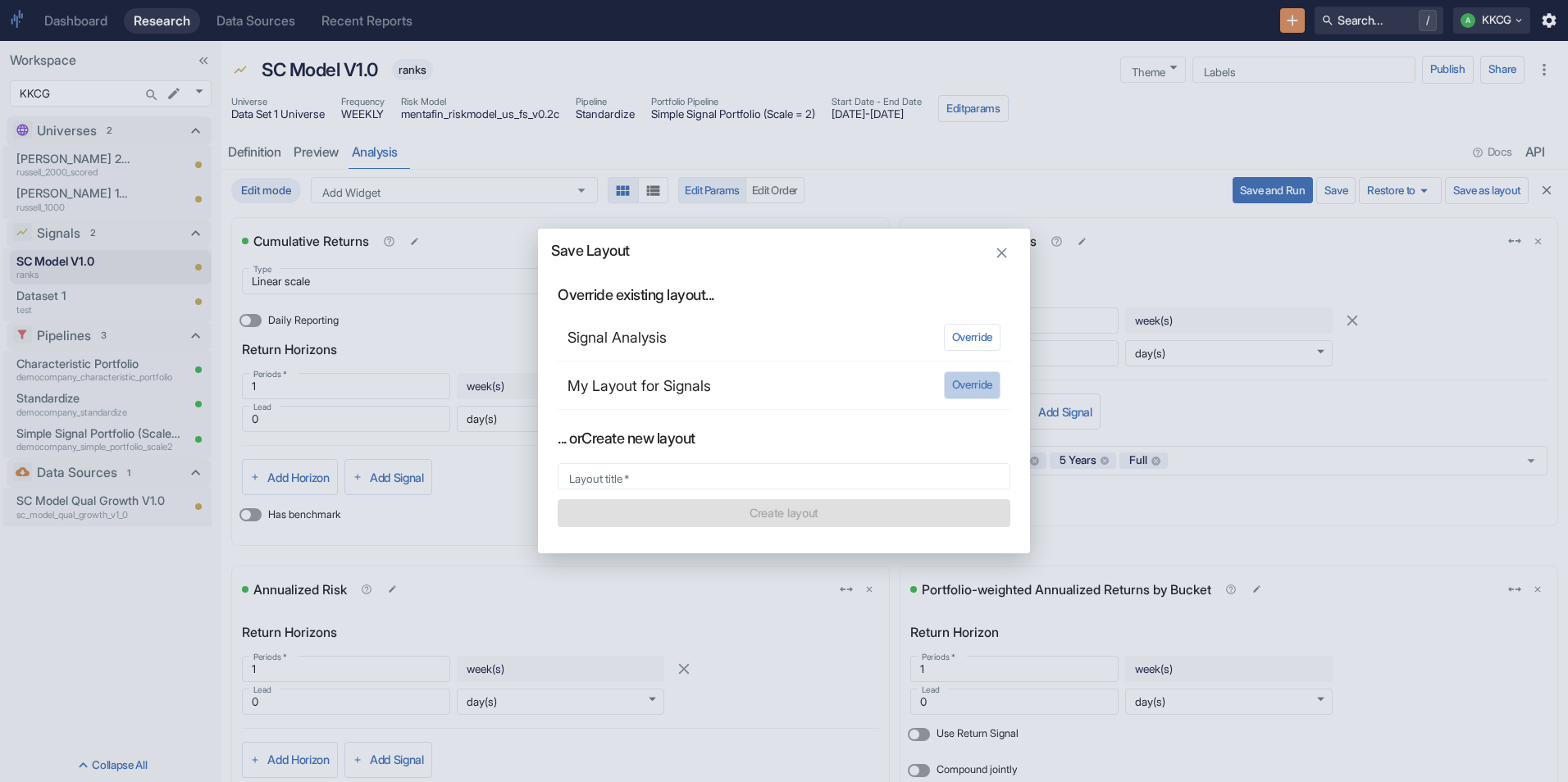
click at [955, 383] on button "Override" at bounding box center [972, 385] width 57 height 28
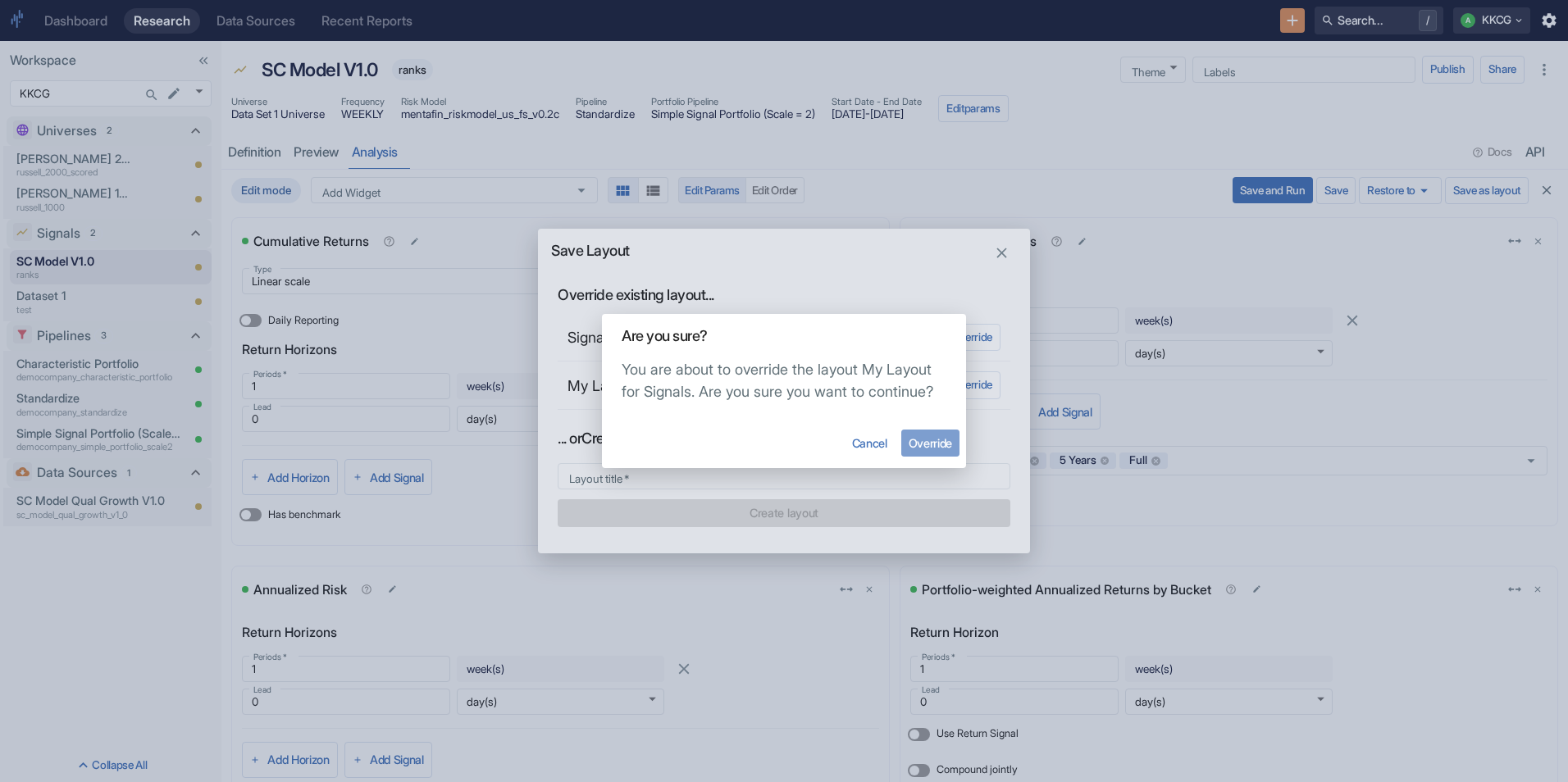
click at [912, 449] on button "Override" at bounding box center [930, 443] width 58 height 27
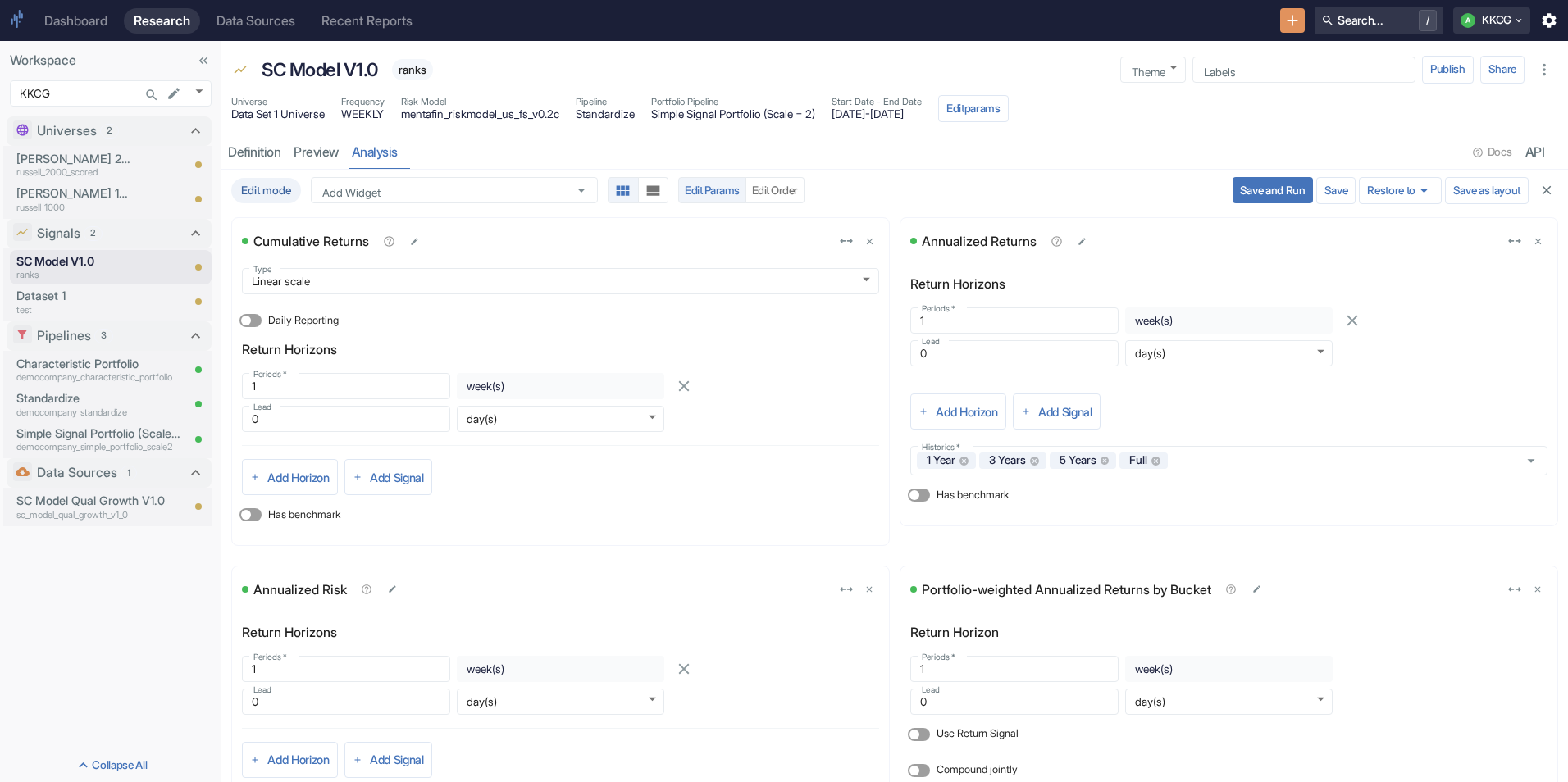
click at [1217, 175] on div "Edit mode Add Widget Add Widget Edit Params Edit Order Save and Run Save Restor…" at bounding box center [894, 190] width 1340 height 41
click at [1233, 195] on button "Save and Run" at bounding box center [1273, 190] width 81 height 26
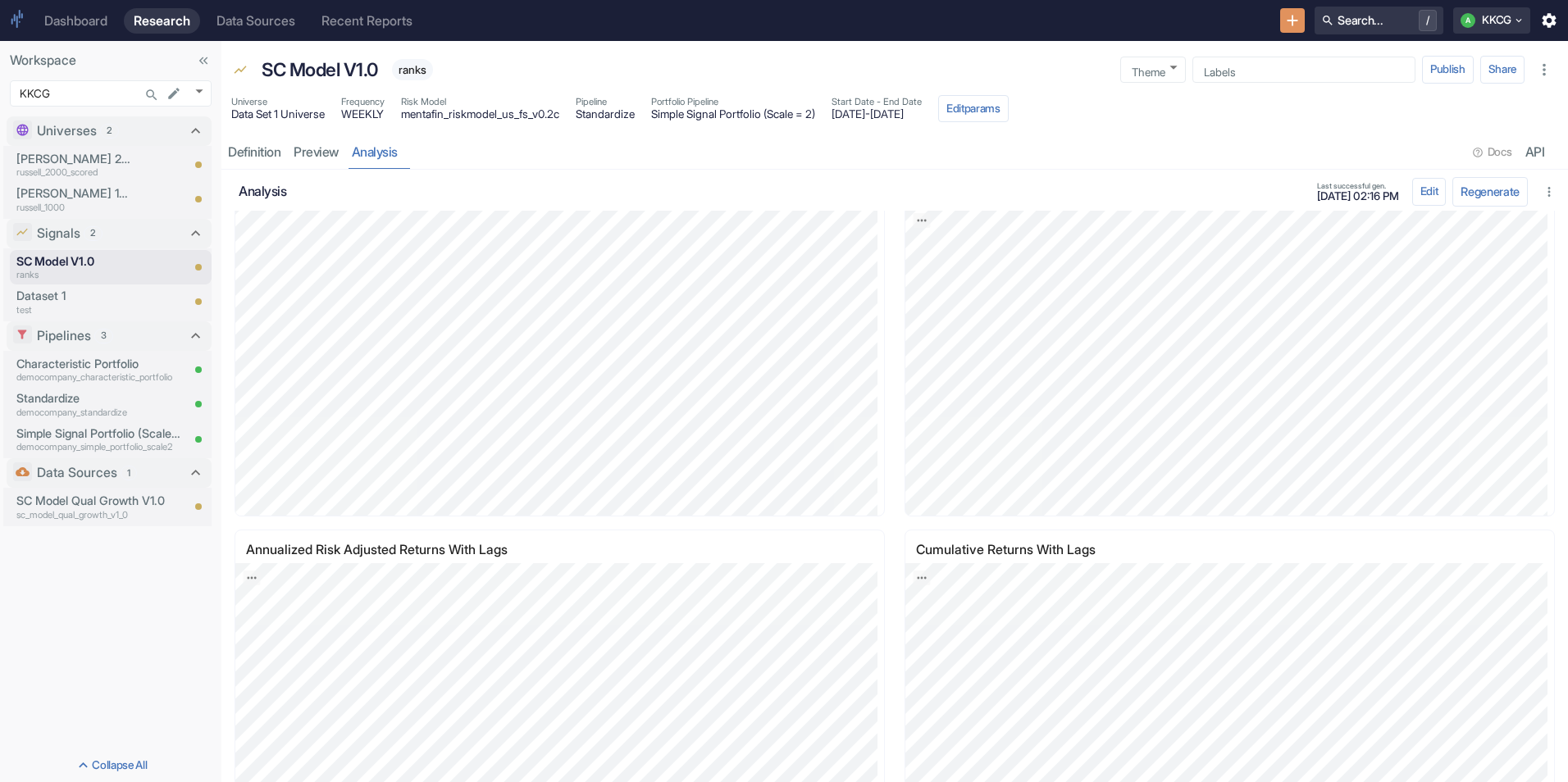
scroll to position [1929, 0]
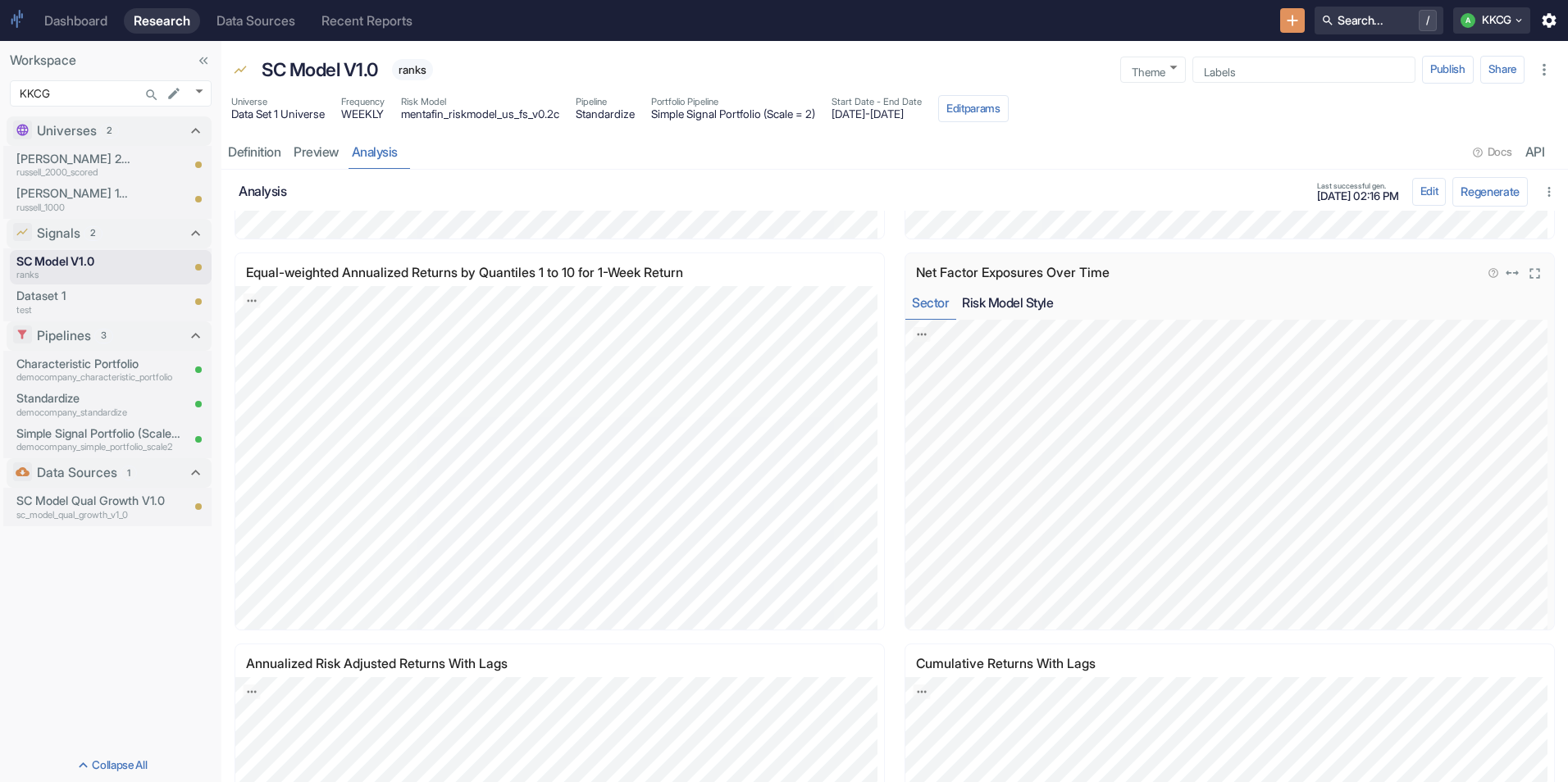
click at [1034, 309] on button "Risk Model Style" at bounding box center [1007, 303] width 104 height 34
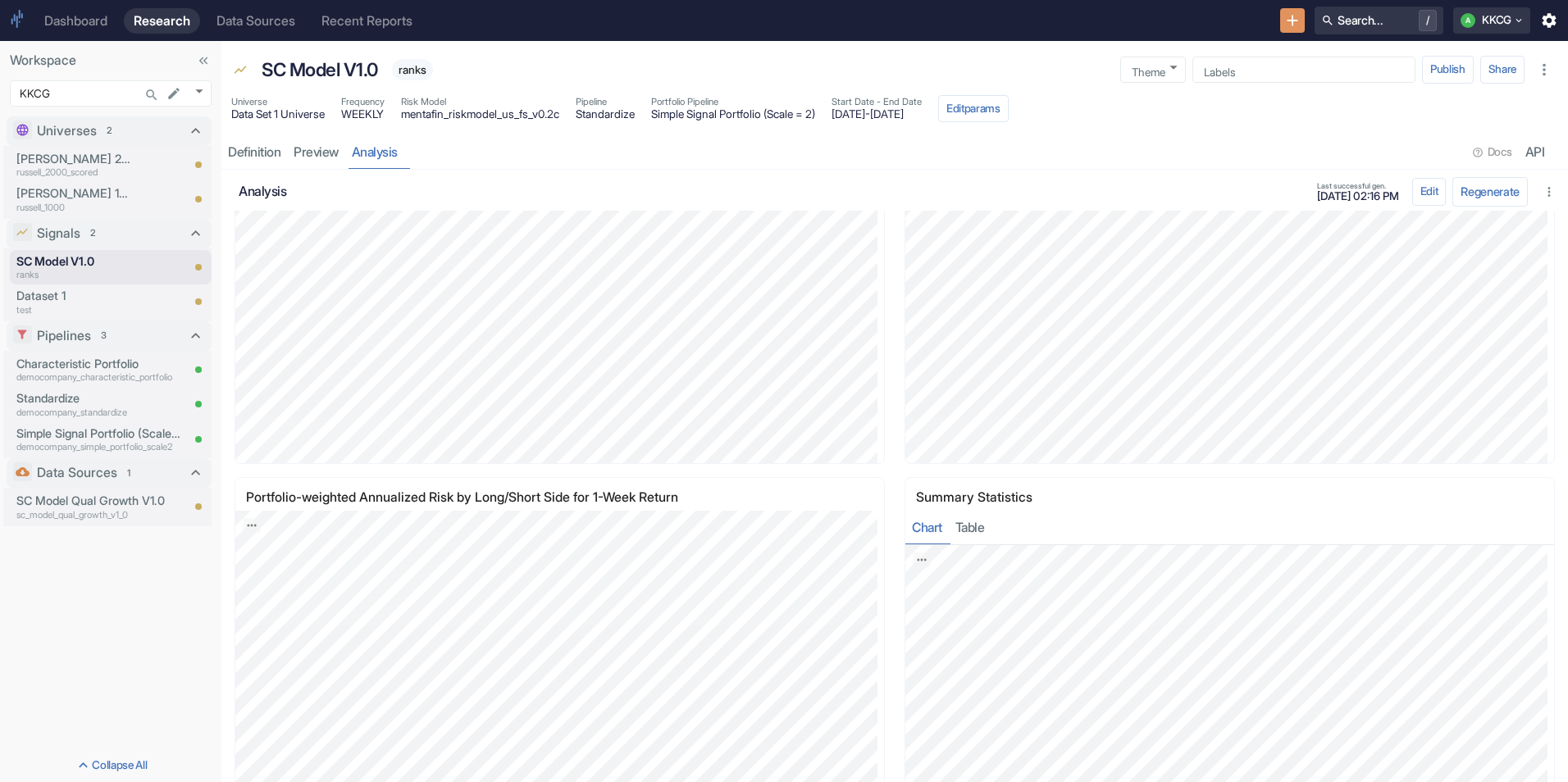
scroll to position [372, 0]
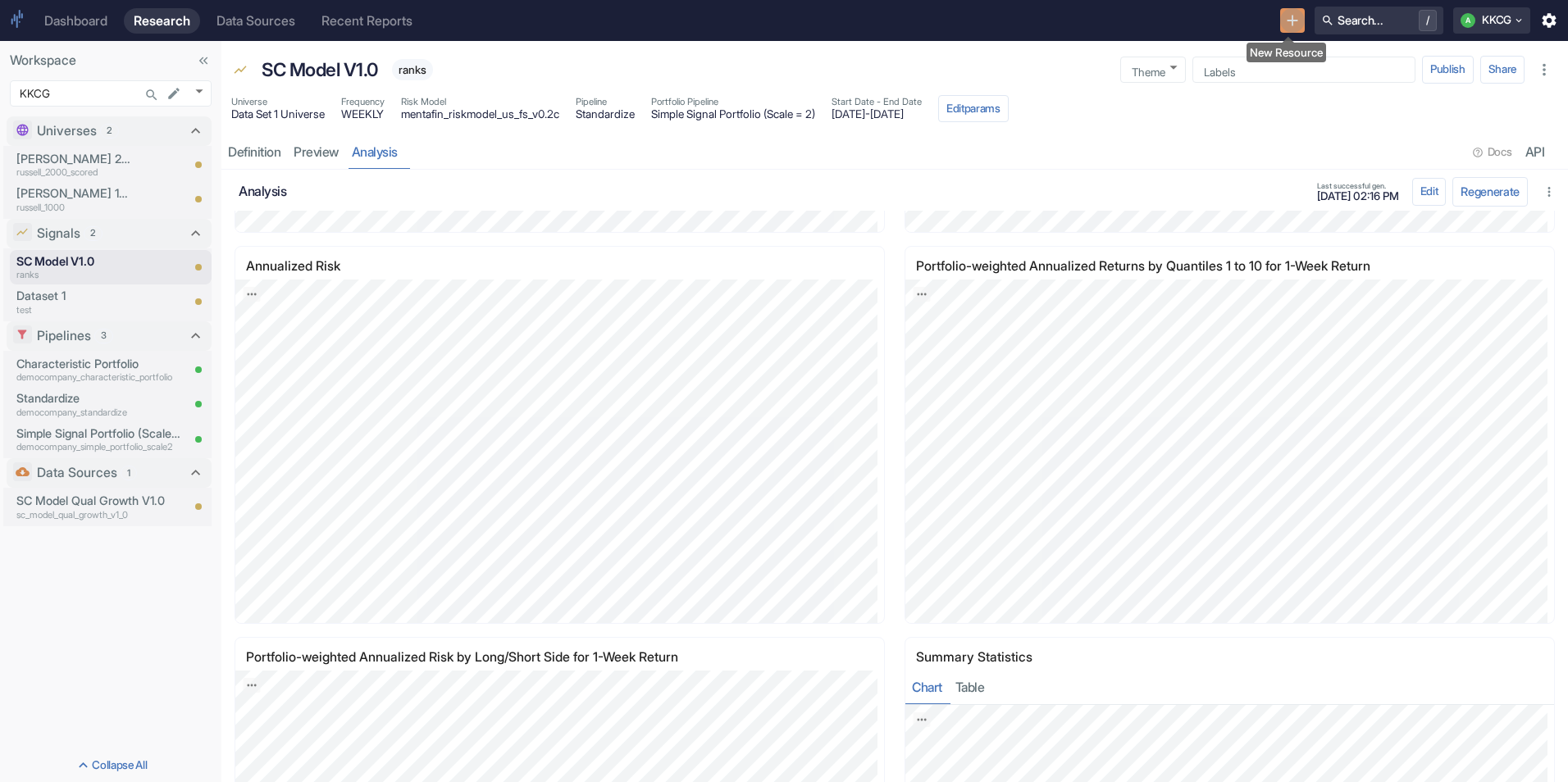
click at [1290, 21] on icon "New Resource" at bounding box center [1292, 21] width 18 height 18
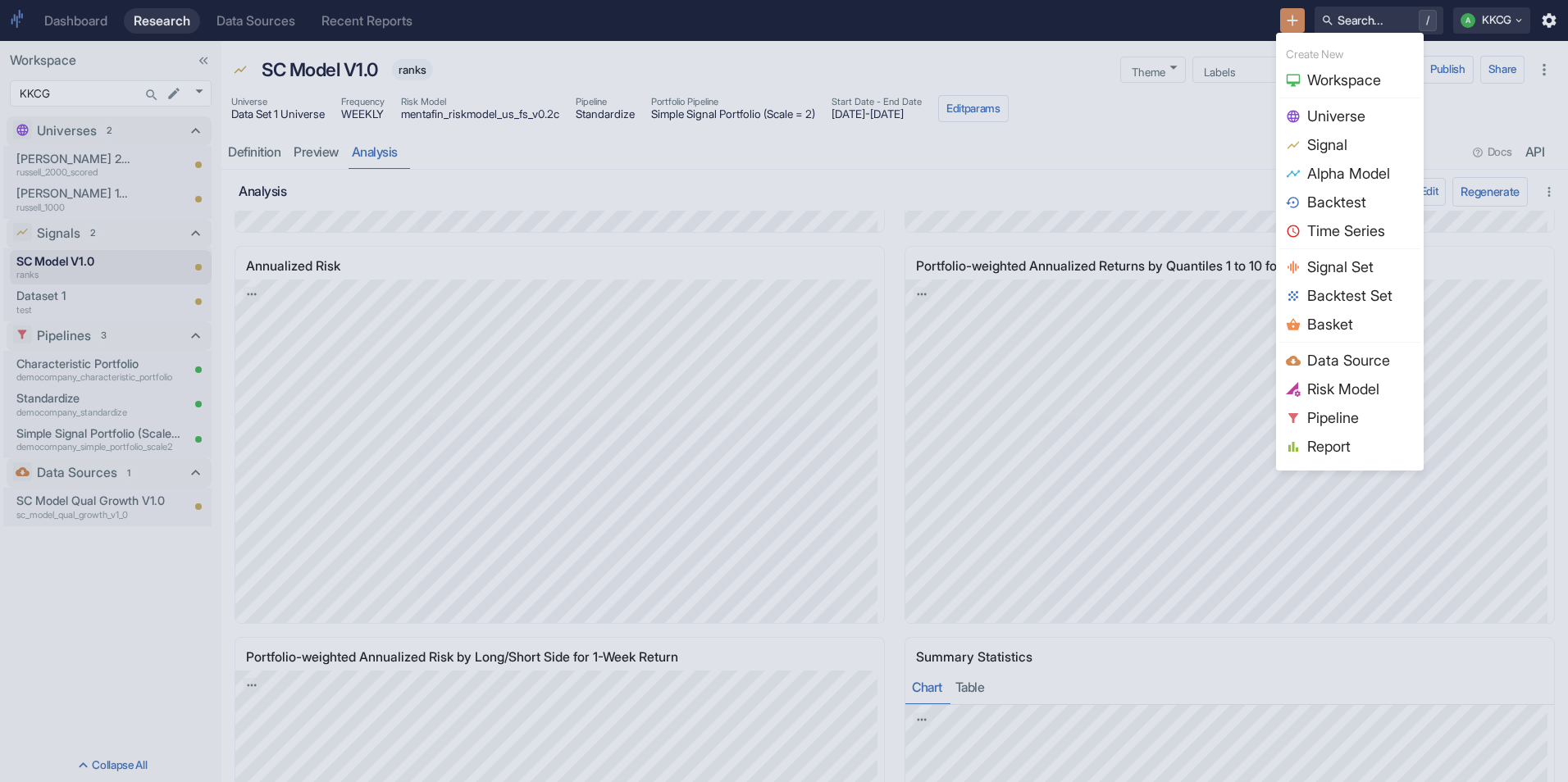
click at [1342, 410] on span "Pipeline" at bounding box center [1360, 417] width 106 height 22
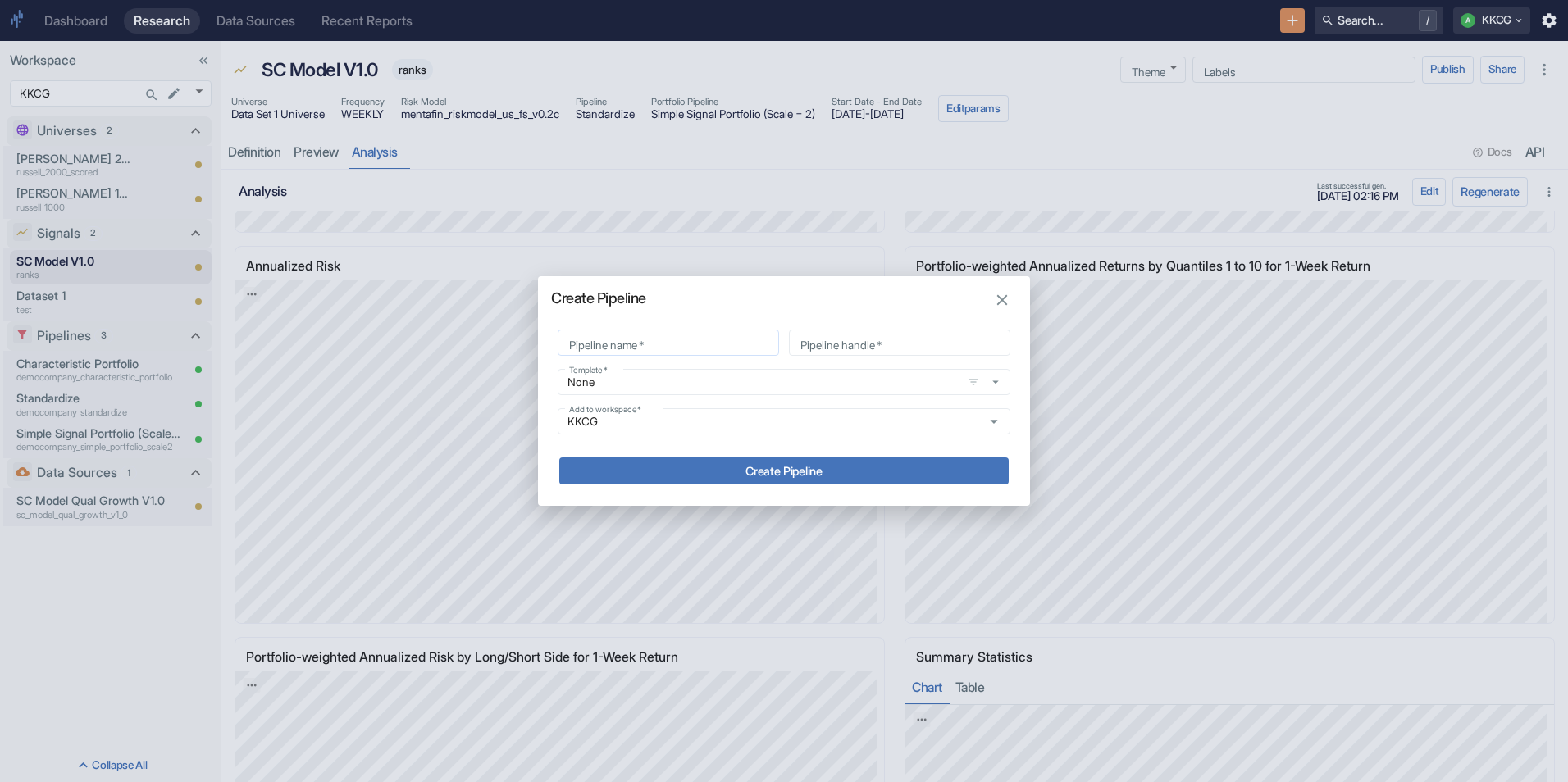
click at [735, 346] on input "Pipeline name   *" at bounding box center [668, 342] width 222 height 20
type input "D"
type input "d"
type input "De"
type input "de"
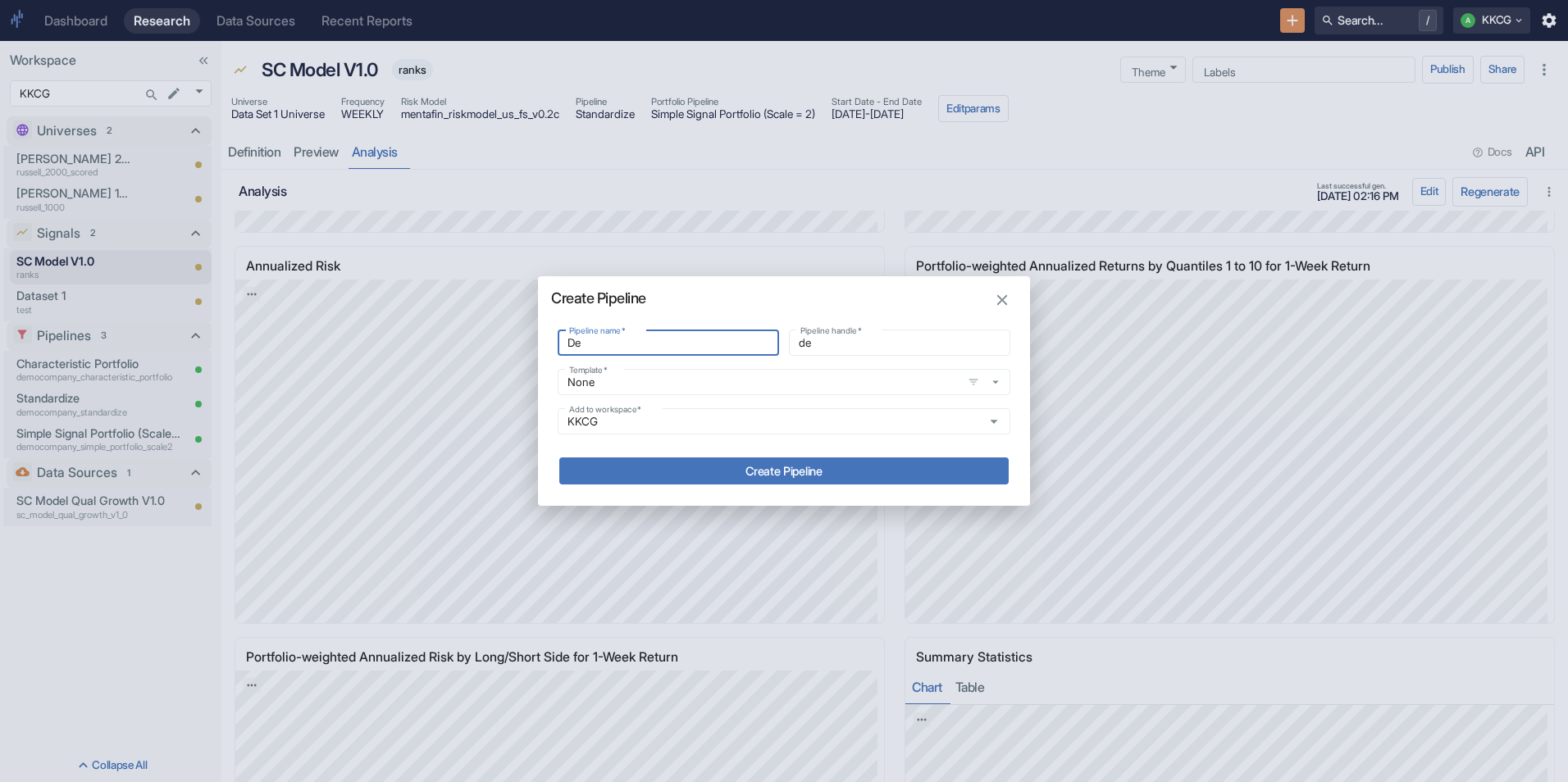
type input "Dec"
type input "dec"
type input "Deci"
type input "deci"
type input "Decil"
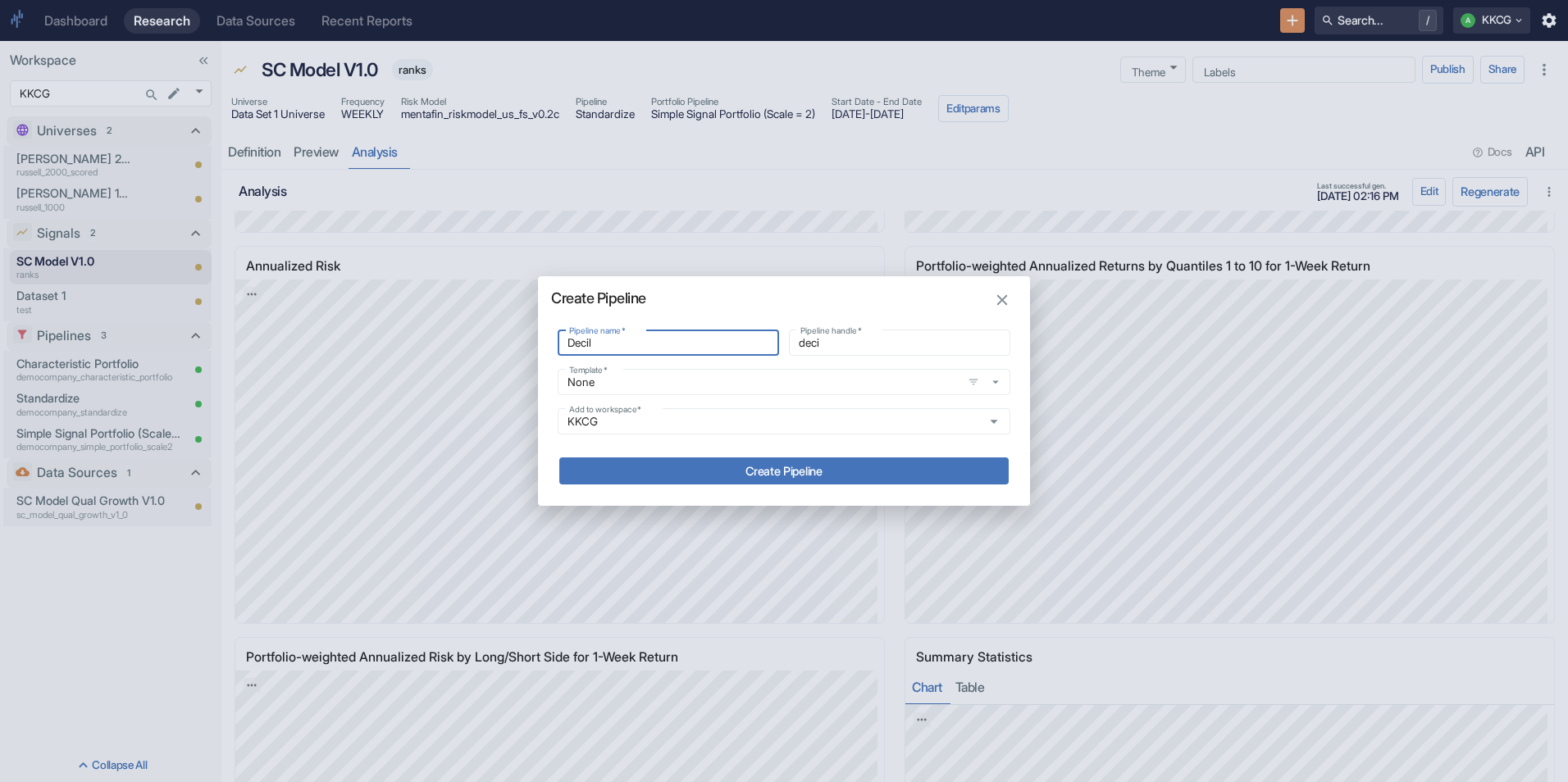
type input "decil"
type input "Decile"
type input "decile"
type input "Decile"
type input "decile_"
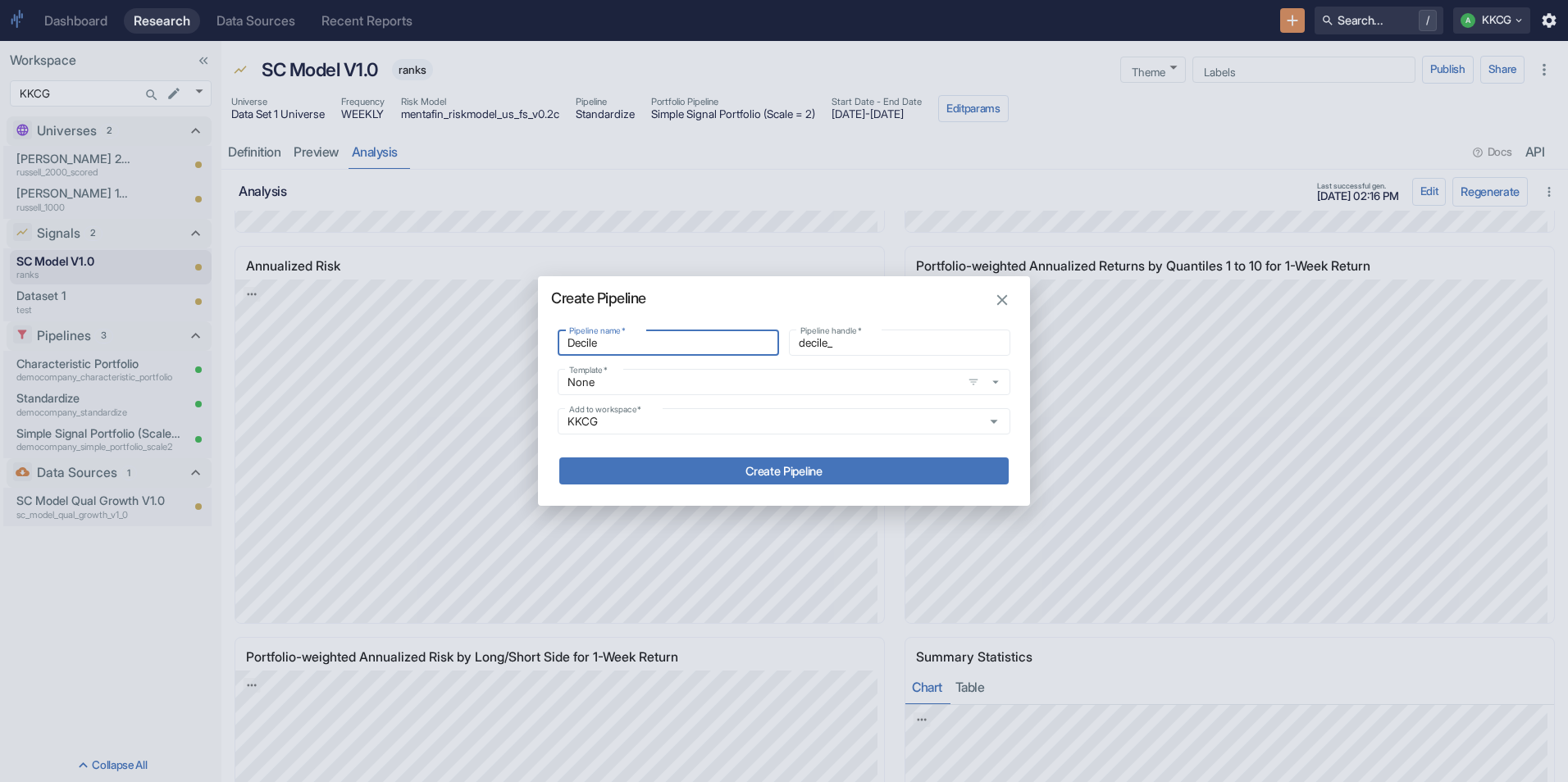
type input "Decile p"
type input "decile_p"
type input "Decile po"
type input "decile_po"
type input "Decile por"
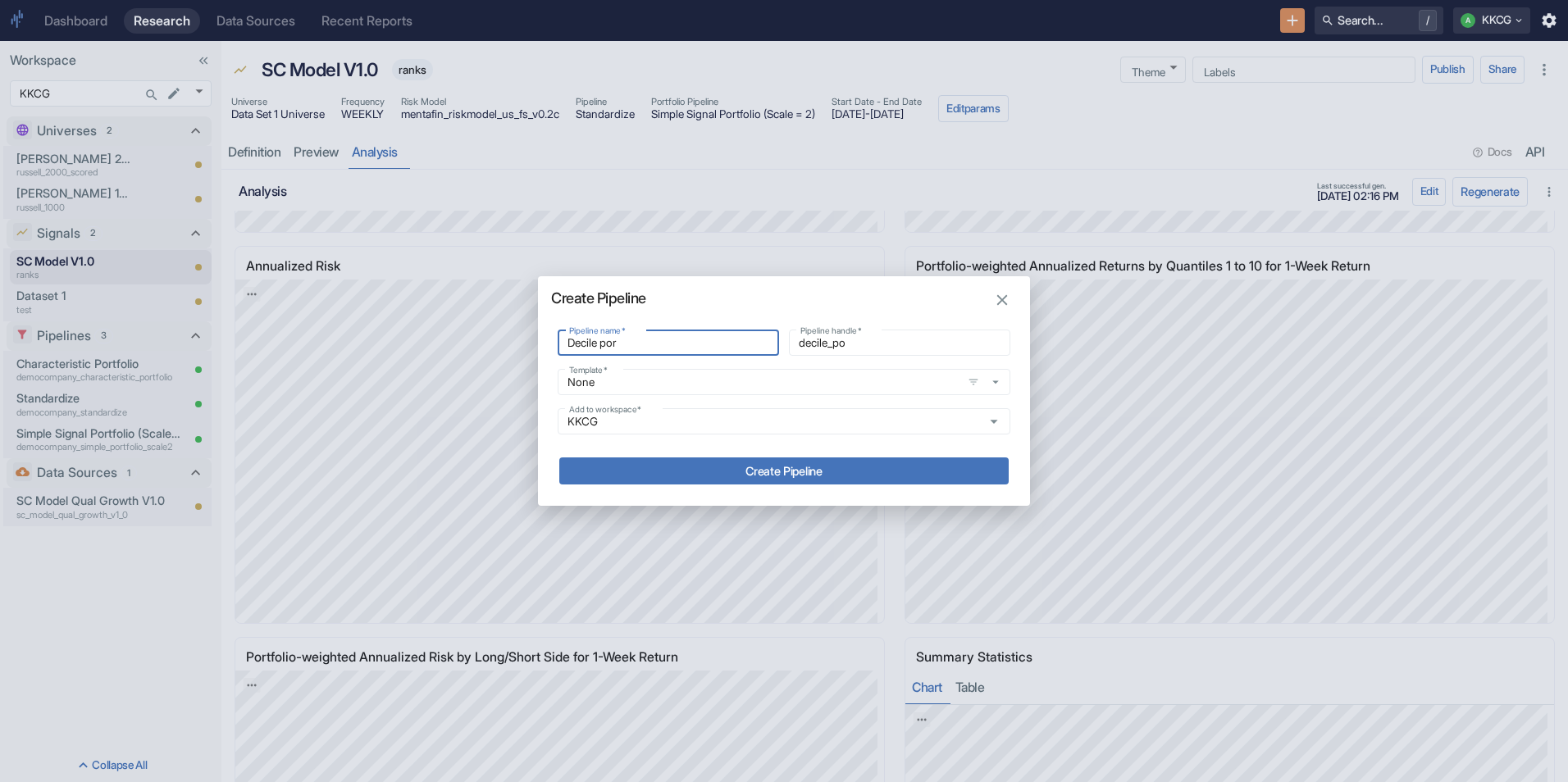
type input "decile_por"
type input "Decile port"
type input "decile_port"
type input "Decile portf"
type input "decile_portf"
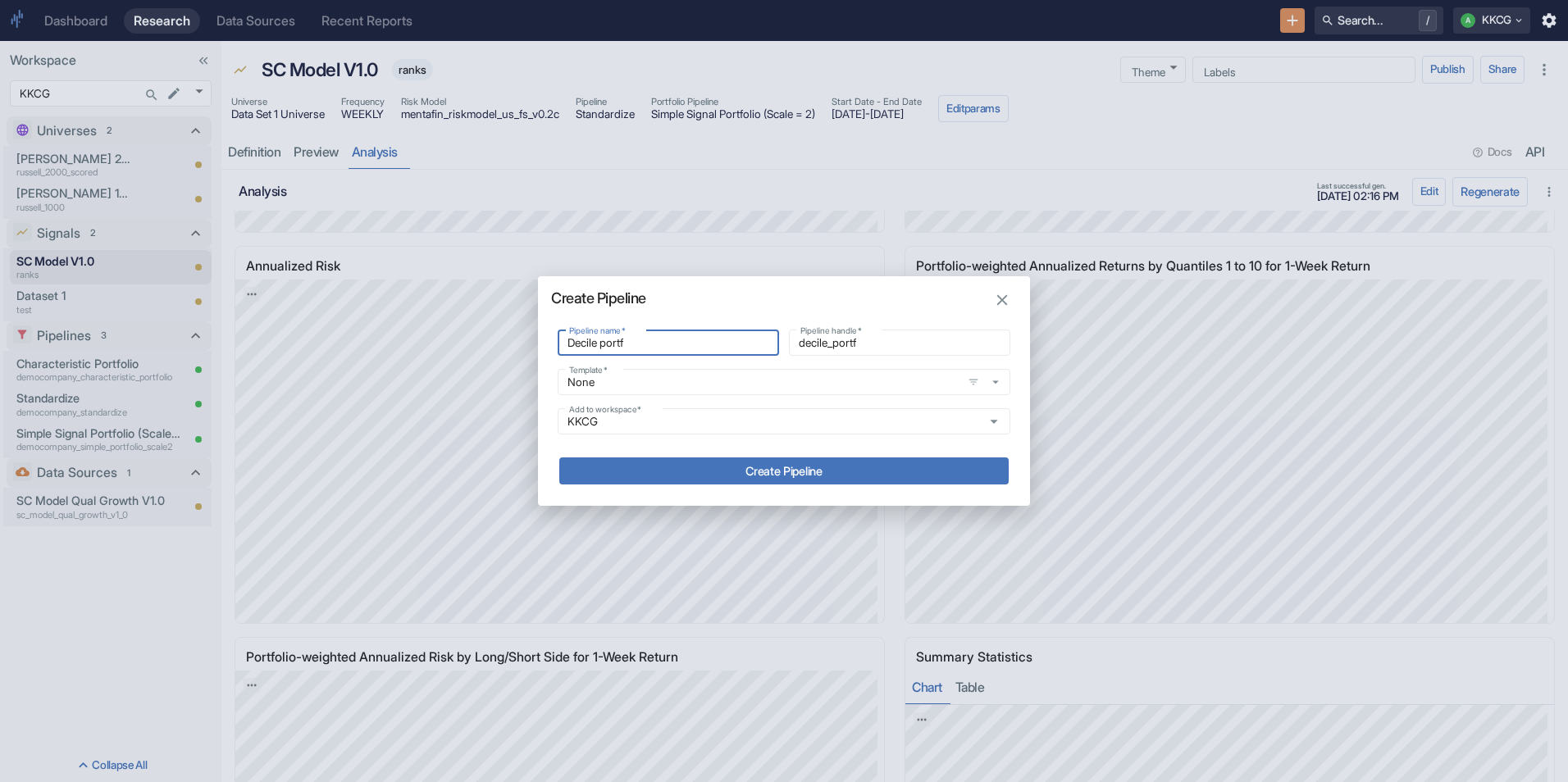
type input "Decile portfo"
type input "decile_portfo"
type input "Decile portf"
type input "decile_portf"
type input "Decile port"
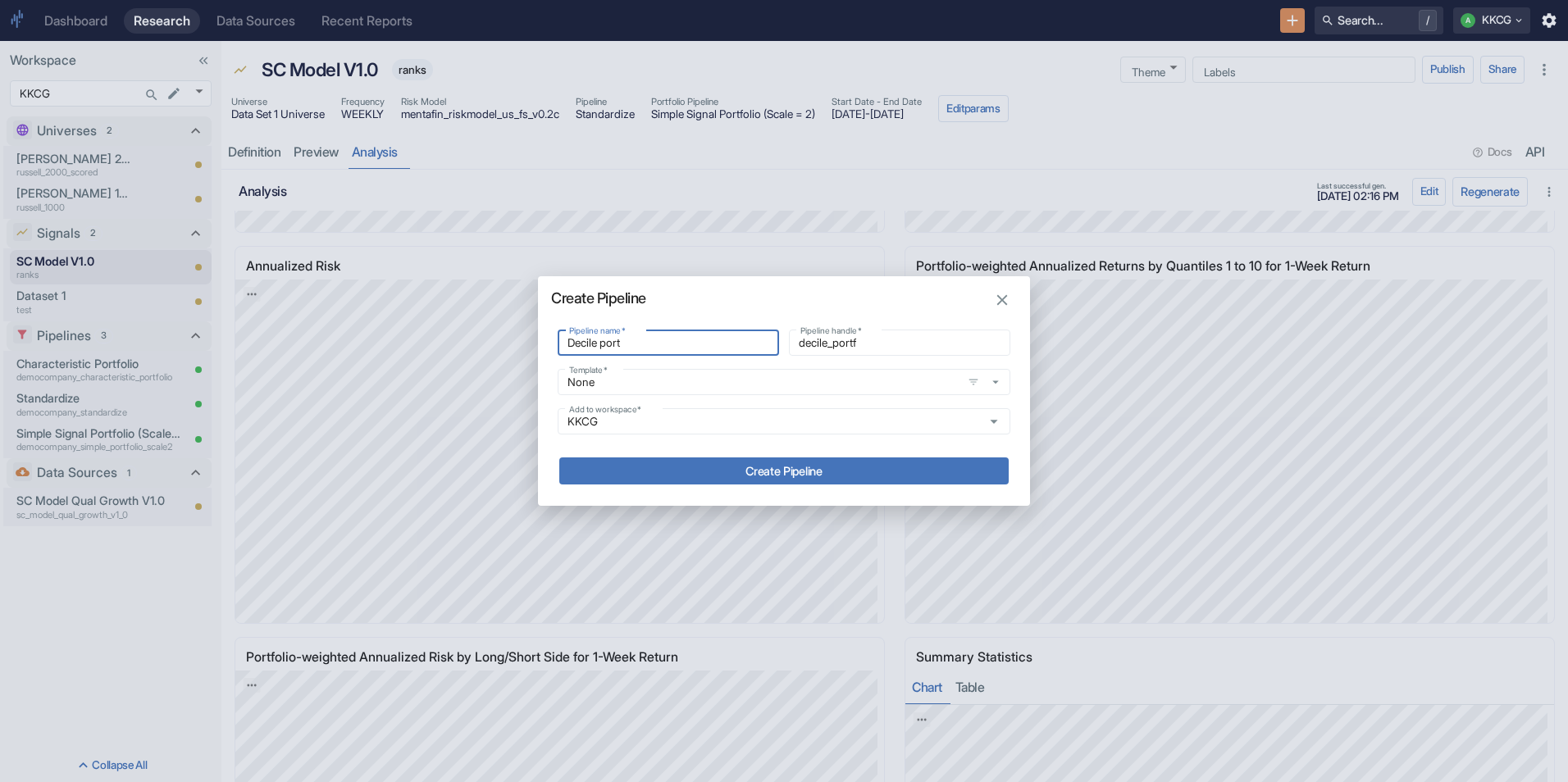
type input "decile_port"
type input "Decile por"
type input "decile_por"
type input "Decile po"
type input "decile_po"
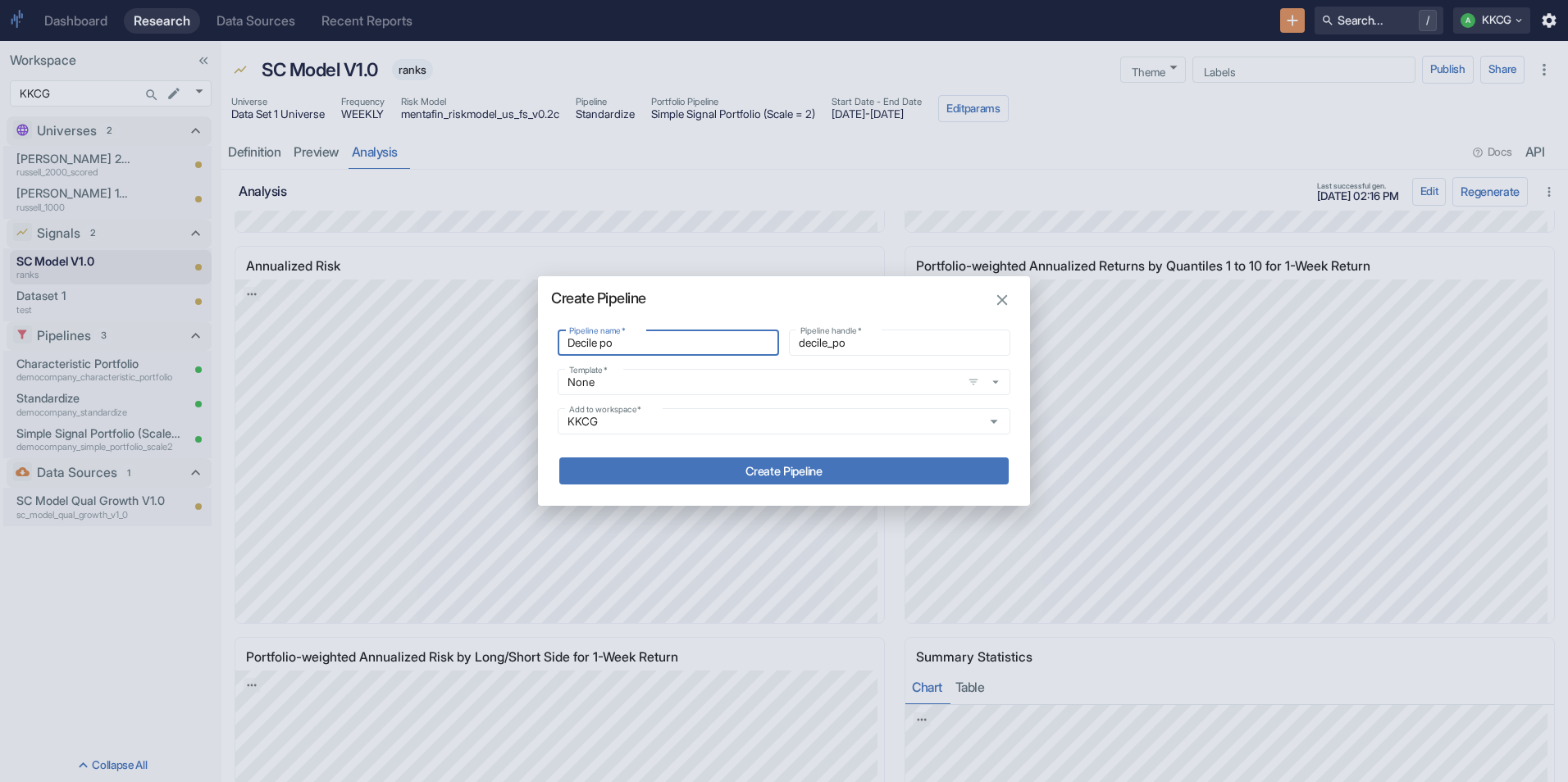
type input "Decile p"
type input "decile_p"
type input "Decile"
type input "decile_"
type input "Decile"
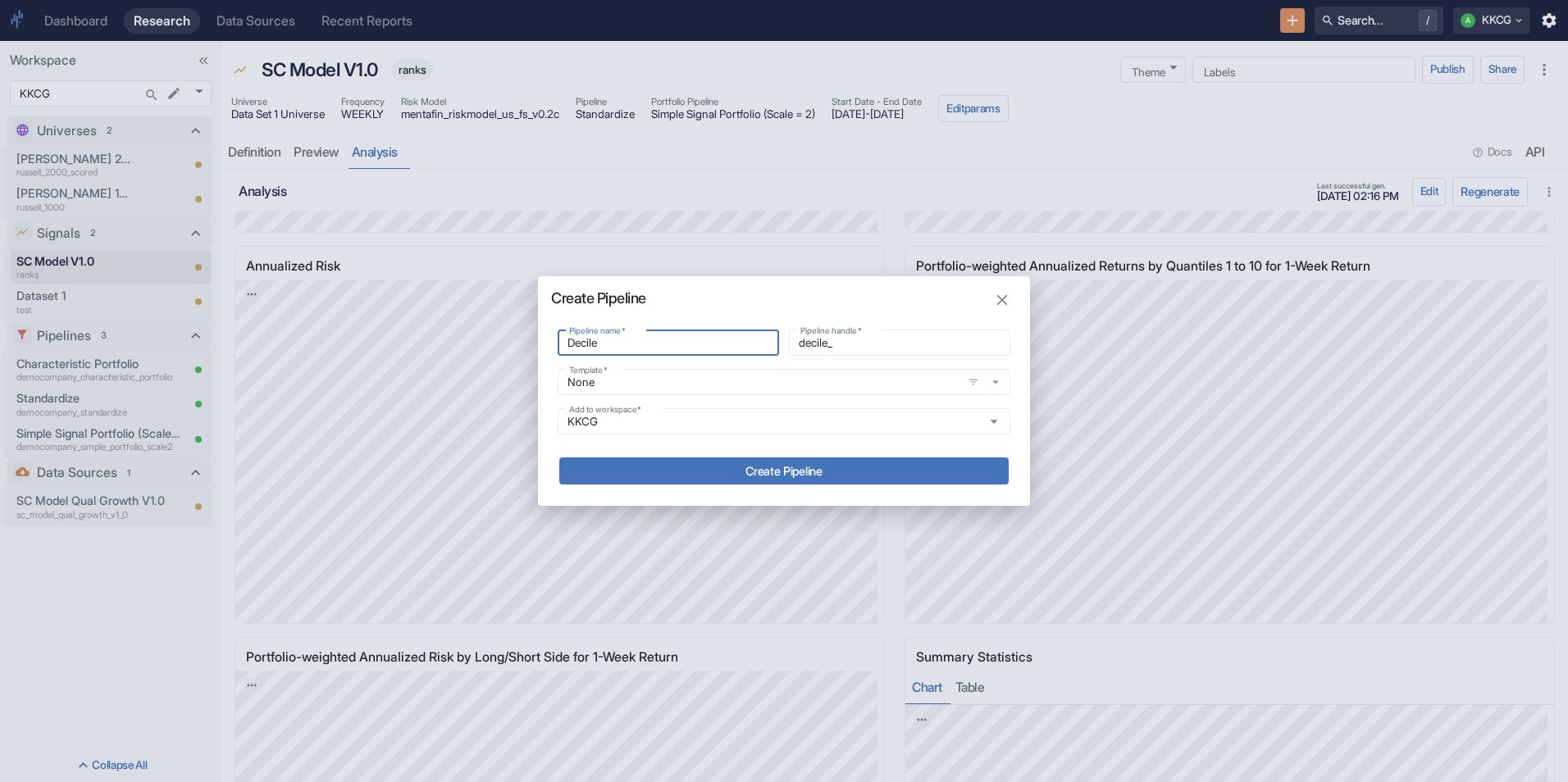
type input "decile"
type input "Decil"
type input "decil"
type input "Deci"
type input "deci"
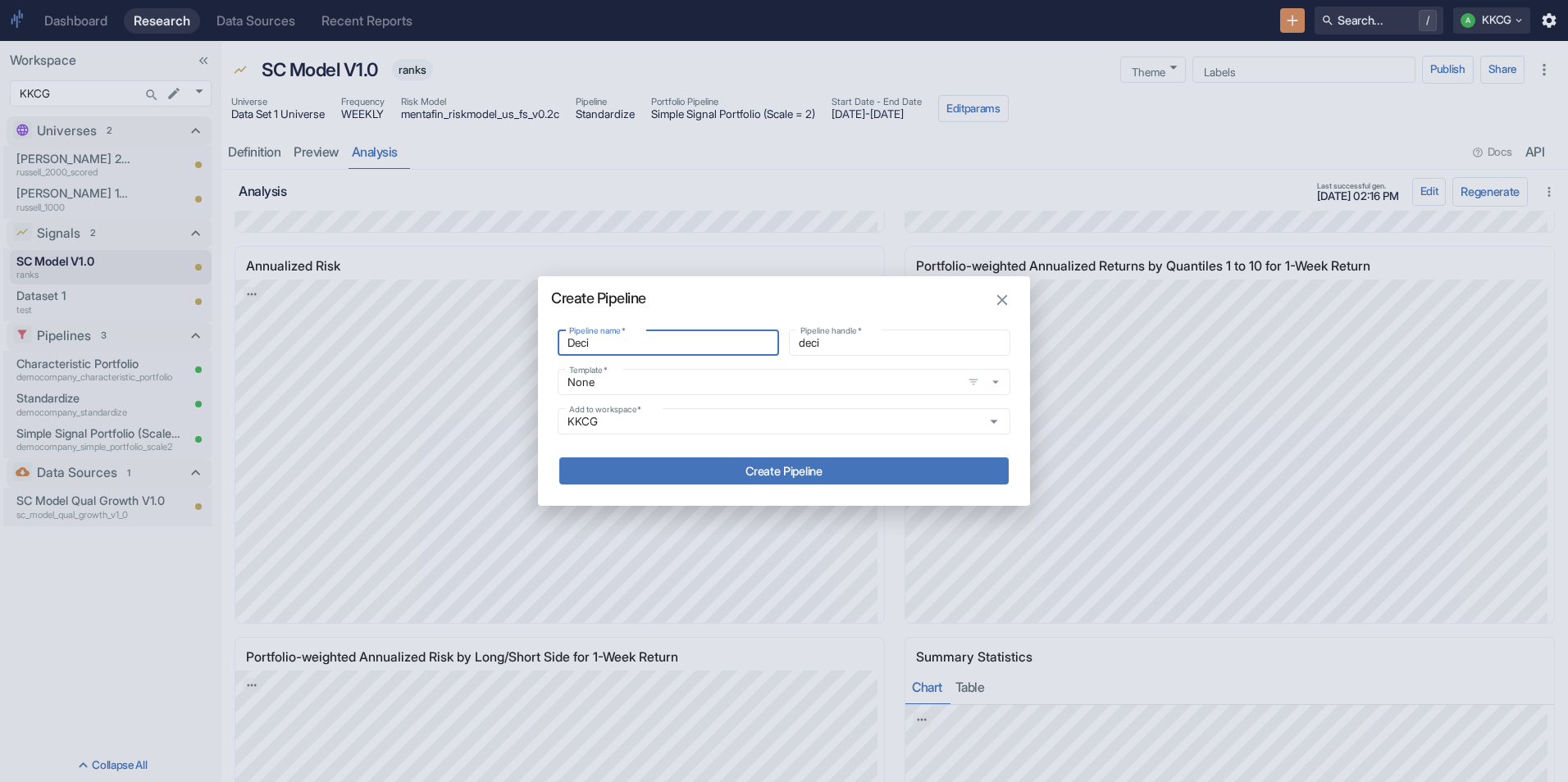
type input "Dec"
type input "dec"
type input "De"
type input "de"
type input "D"
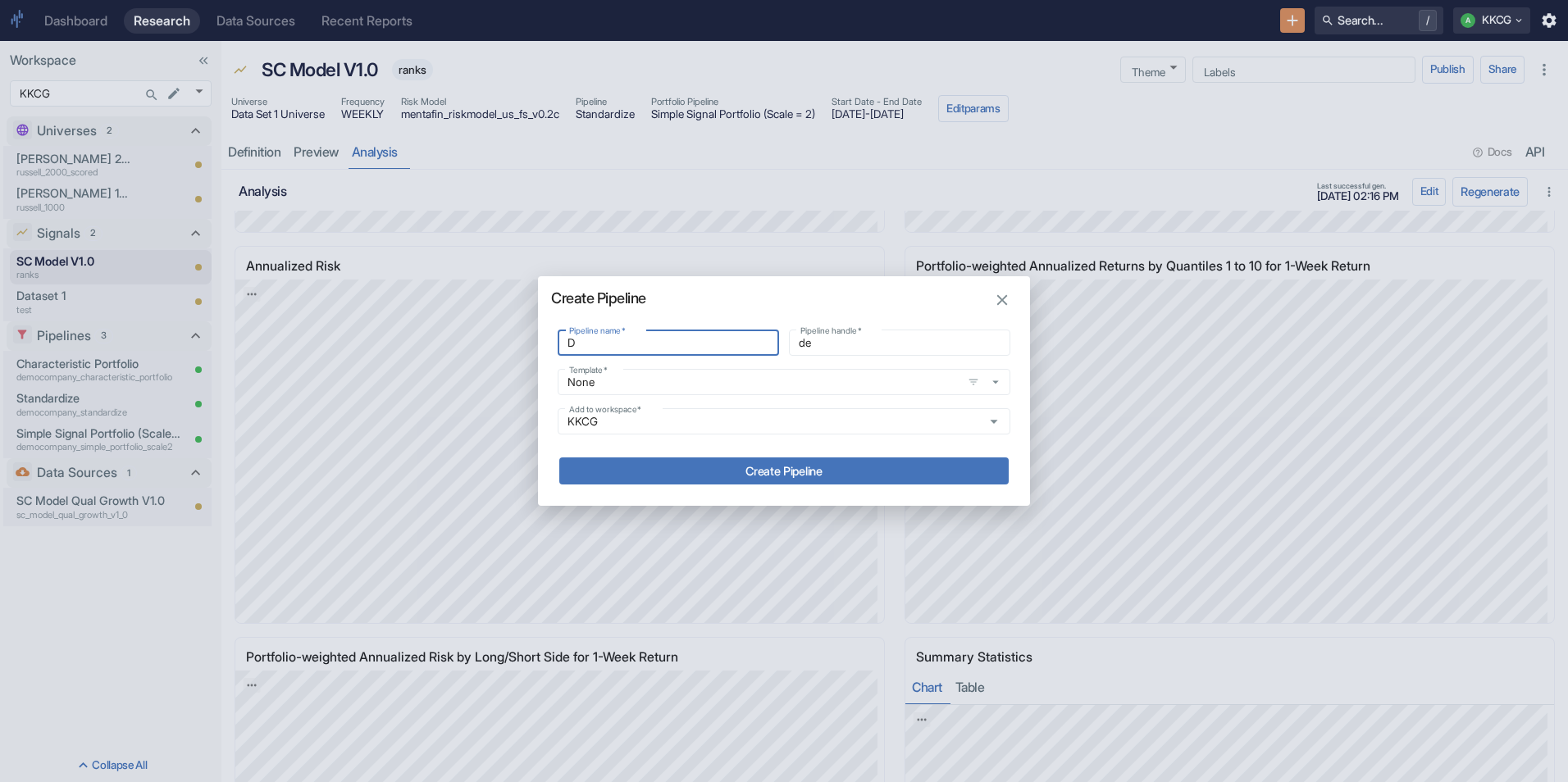
type input "d"
type input "D"
type input "d"
type input "De"
type input "de"
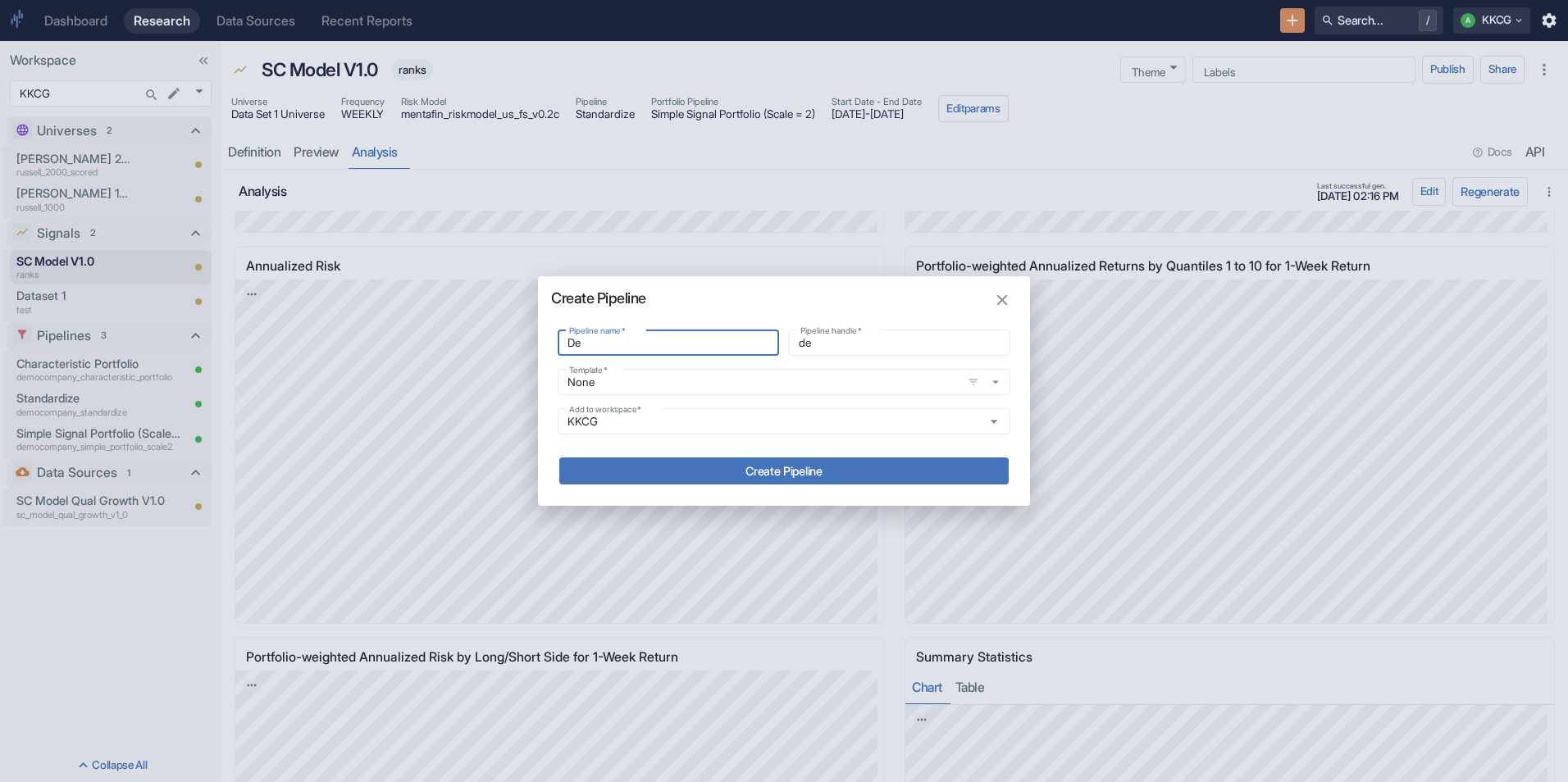
type input "Dec"
type input "dec"
type input "Deci"
type input "deci"
type input "Decil"
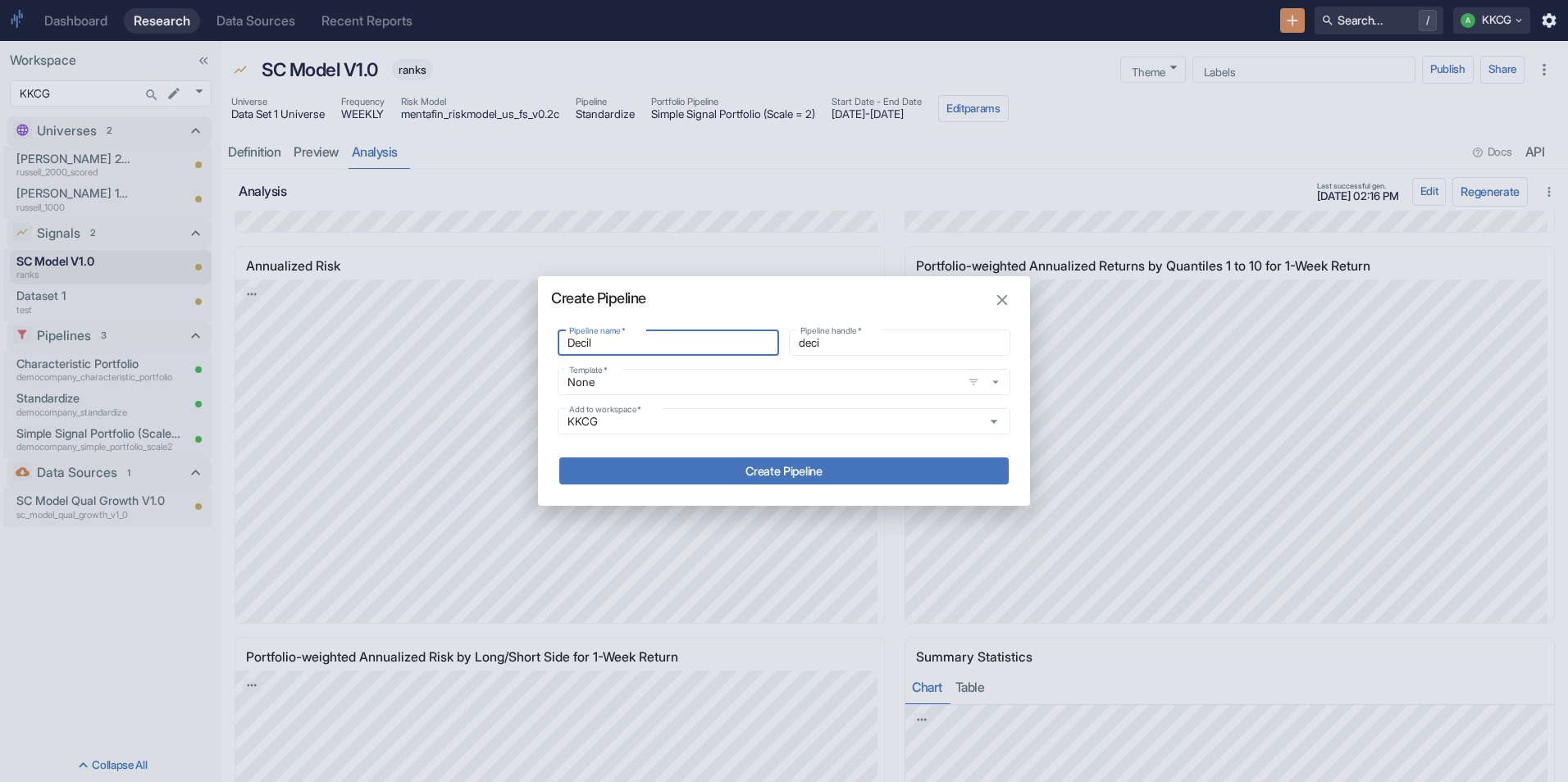
type input "decil"
type input "Decile"
type input "decile"
type input "Deciles"
type input "deciles"
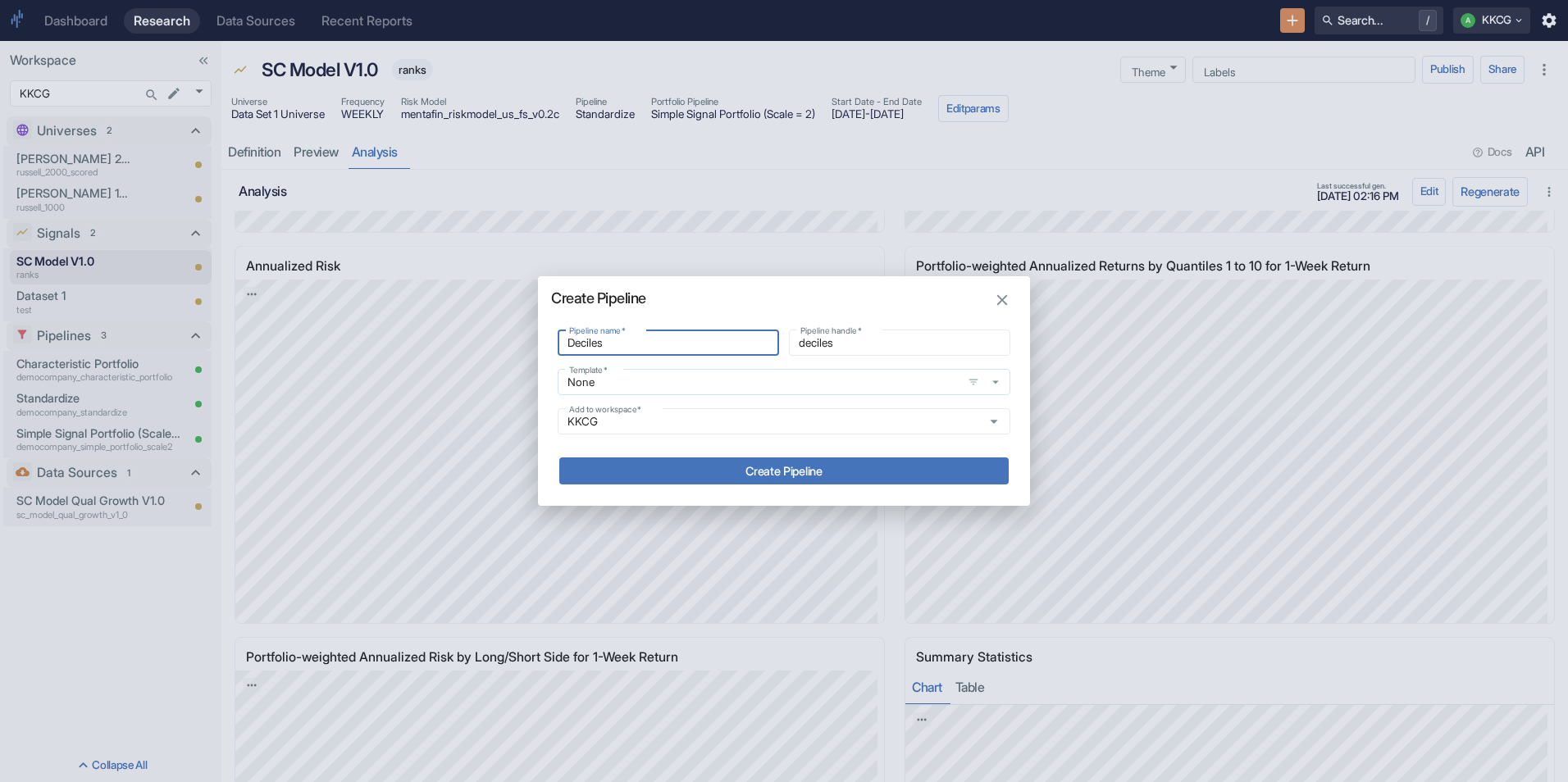
click at [998, 384] on icon "button" at bounding box center [996, 382] width 15 height 15
type input "Deciles"
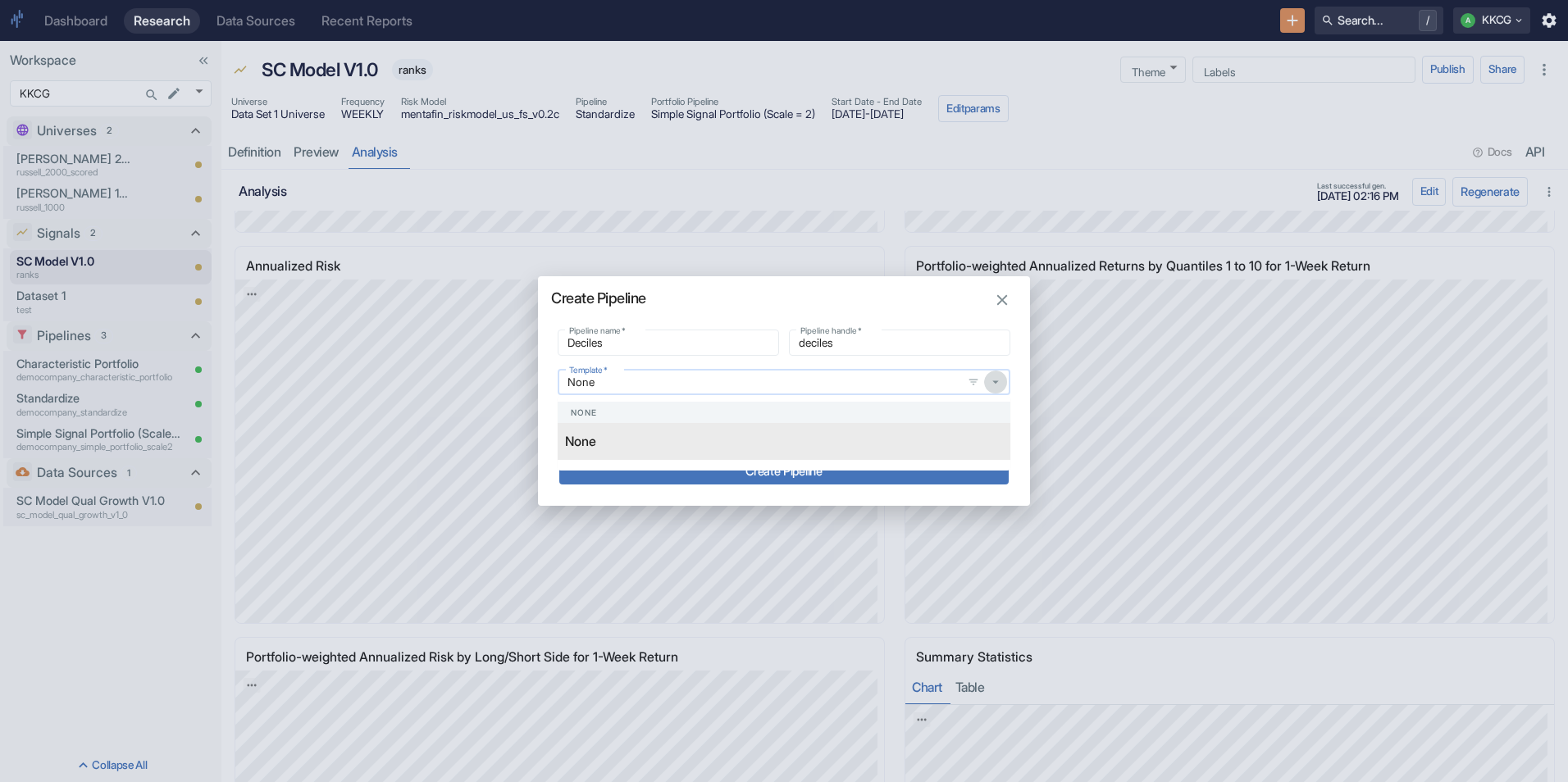
click at [998, 384] on icon "button" at bounding box center [996, 382] width 15 height 15
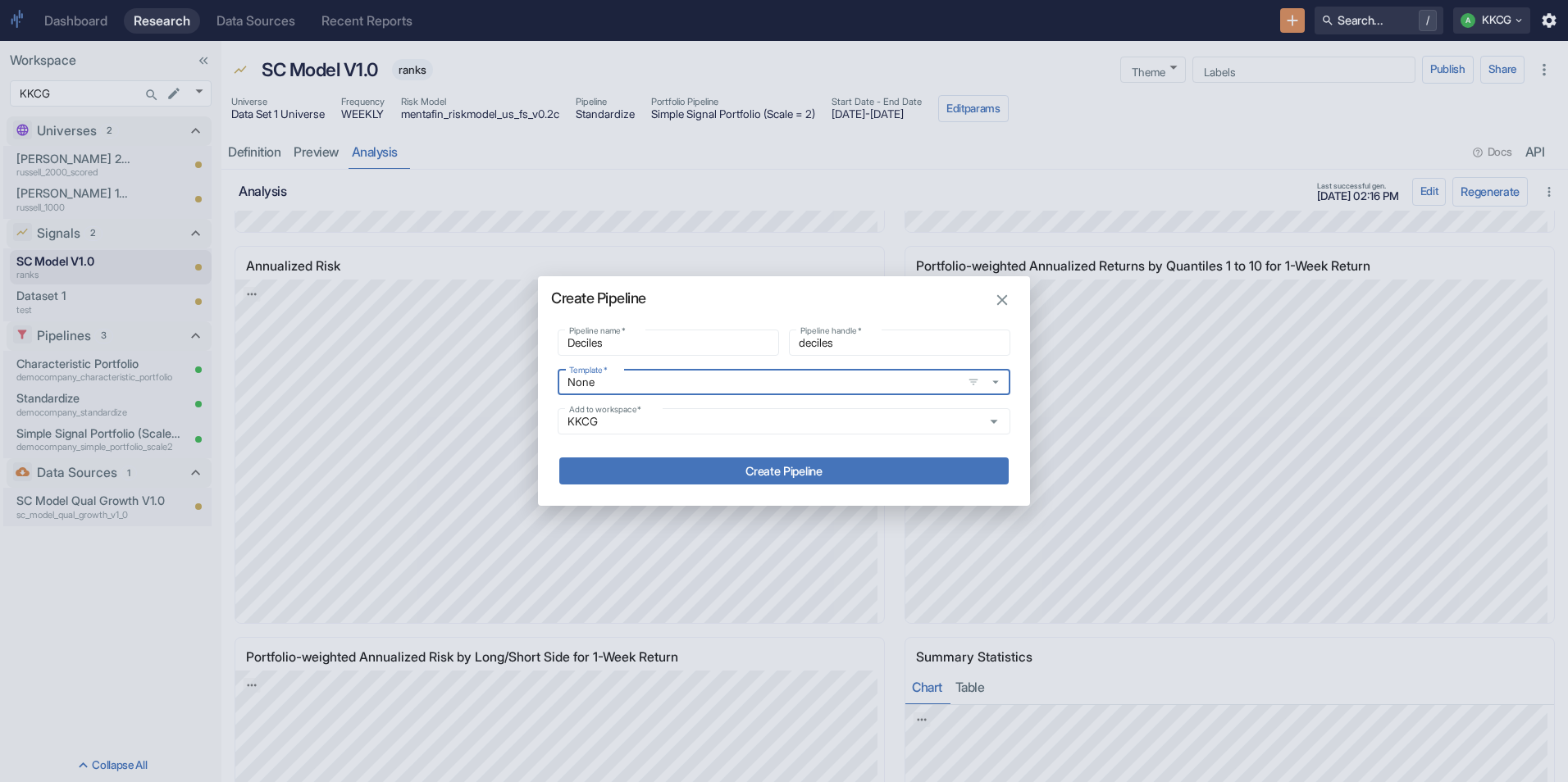
click at [808, 463] on button "Create Pipeline" at bounding box center [784, 471] width 450 height 27
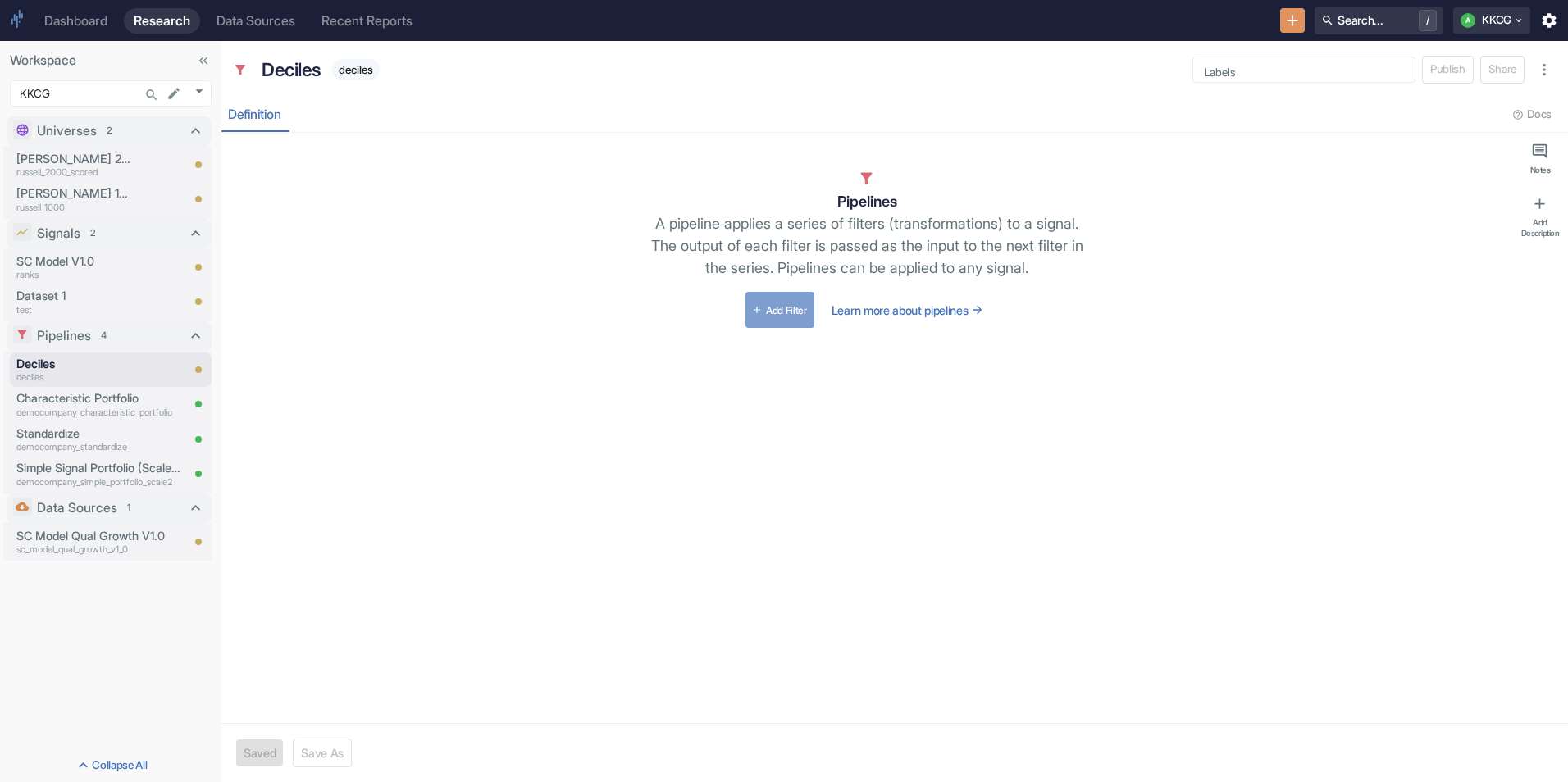
click at [778, 309] on button "Add Filter" at bounding box center [780, 310] width 69 height 36
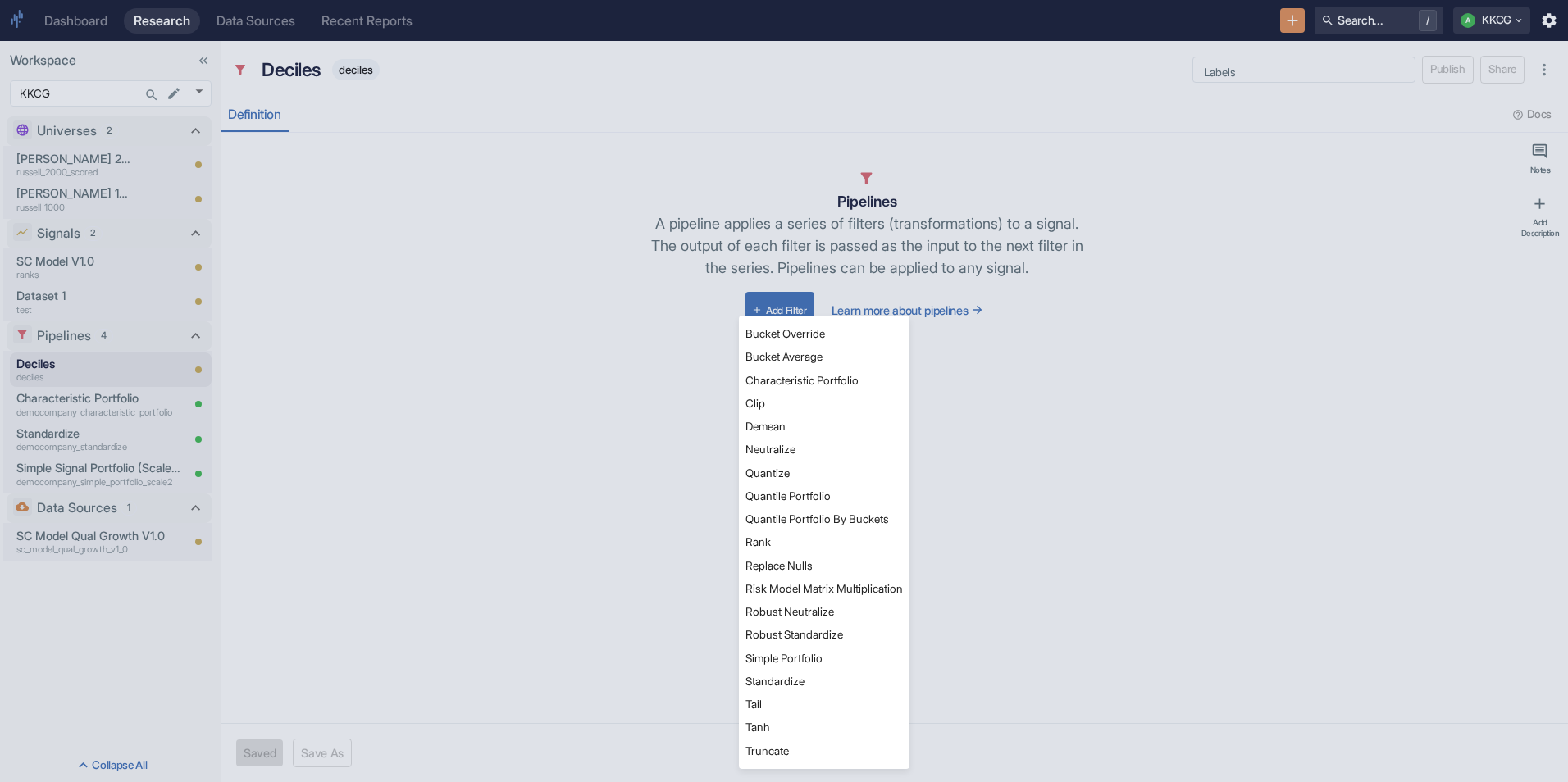
click at [795, 493] on li "Quantile Portfolio" at bounding box center [824, 496] width 170 height 23
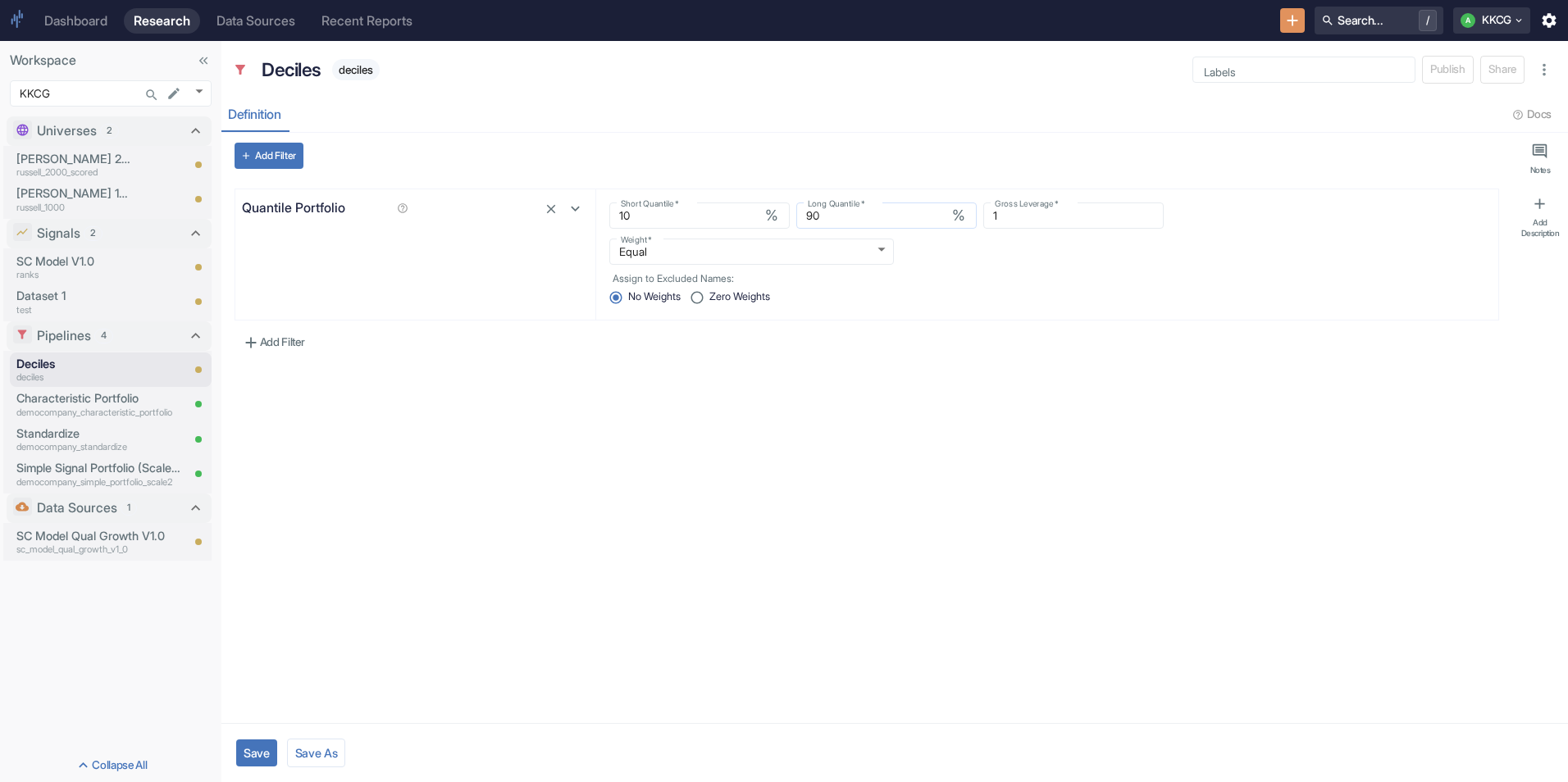
drag, startPoint x: 1021, startPoint y: 207, endPoint x: 964, endPoint y: 202, distance: 57.2
click at [964, 202] on div "Short Quantile   * 10 % Short Quantile   * Long Quantile   * 90 % Long Quantile…" at bounding box center [1047, 216] width 882 height 33
drag, startPoint x: 1038, startPoint y: 215, endPoint x: 989, endPoint y: 211, distance: 49.2
click at [989, 211] on div "Short Quantile   * 10 % Short Quantile   * Long Quantile   * 90 % Long Quantile…" at bounding box center [1047, 216] width 882 height 33
type textarea "x"
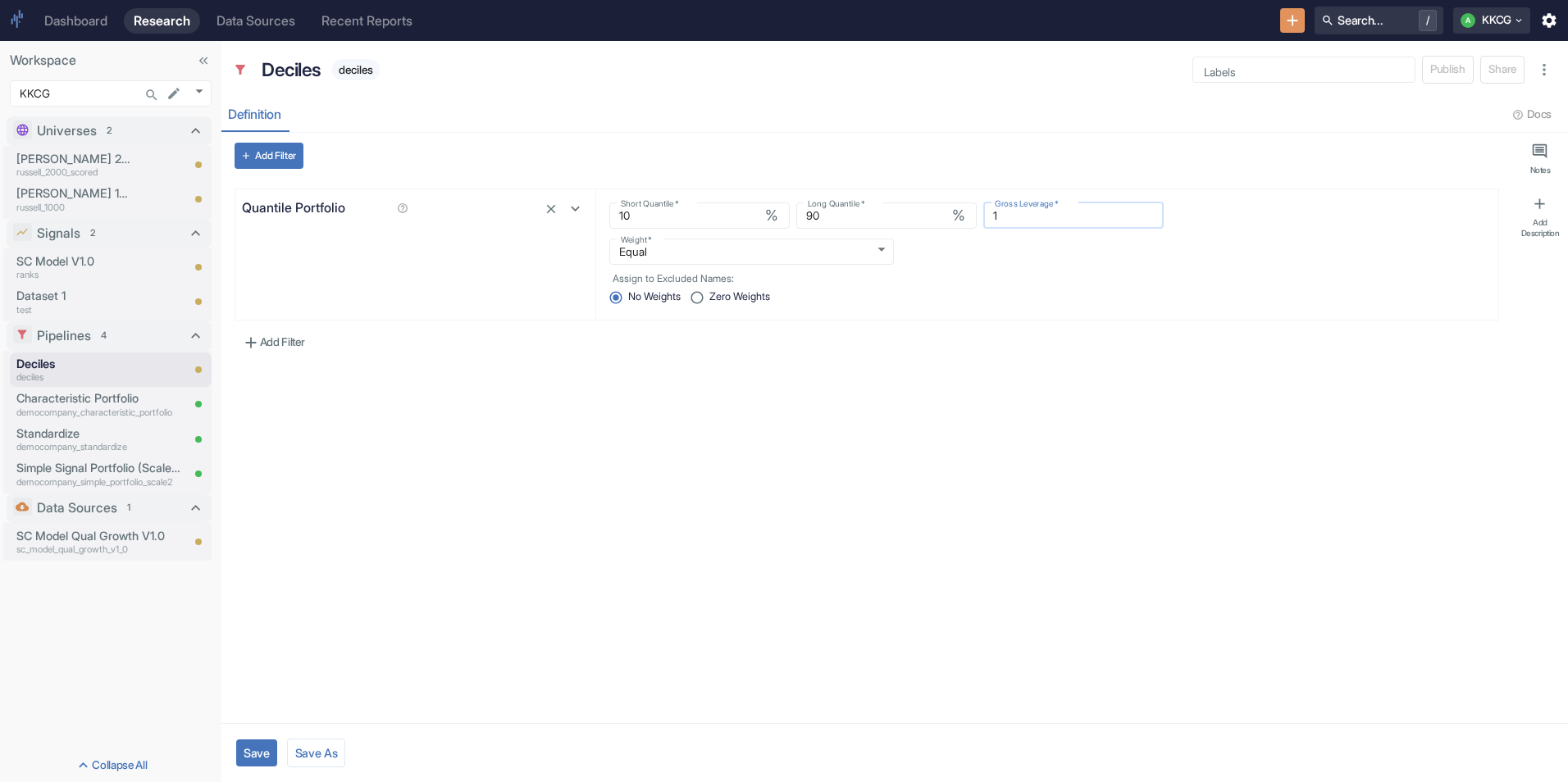
type input "2"
type textarea "x"
type input "2"
click at [1043, 288] on div "Assign to Excluded Names: No Weights Zero Weights" at bounding box center [1051, 291] width 876 height 39
click at [251, 752] on button "Save" at bounding box center [257, 752] width 41 height 27
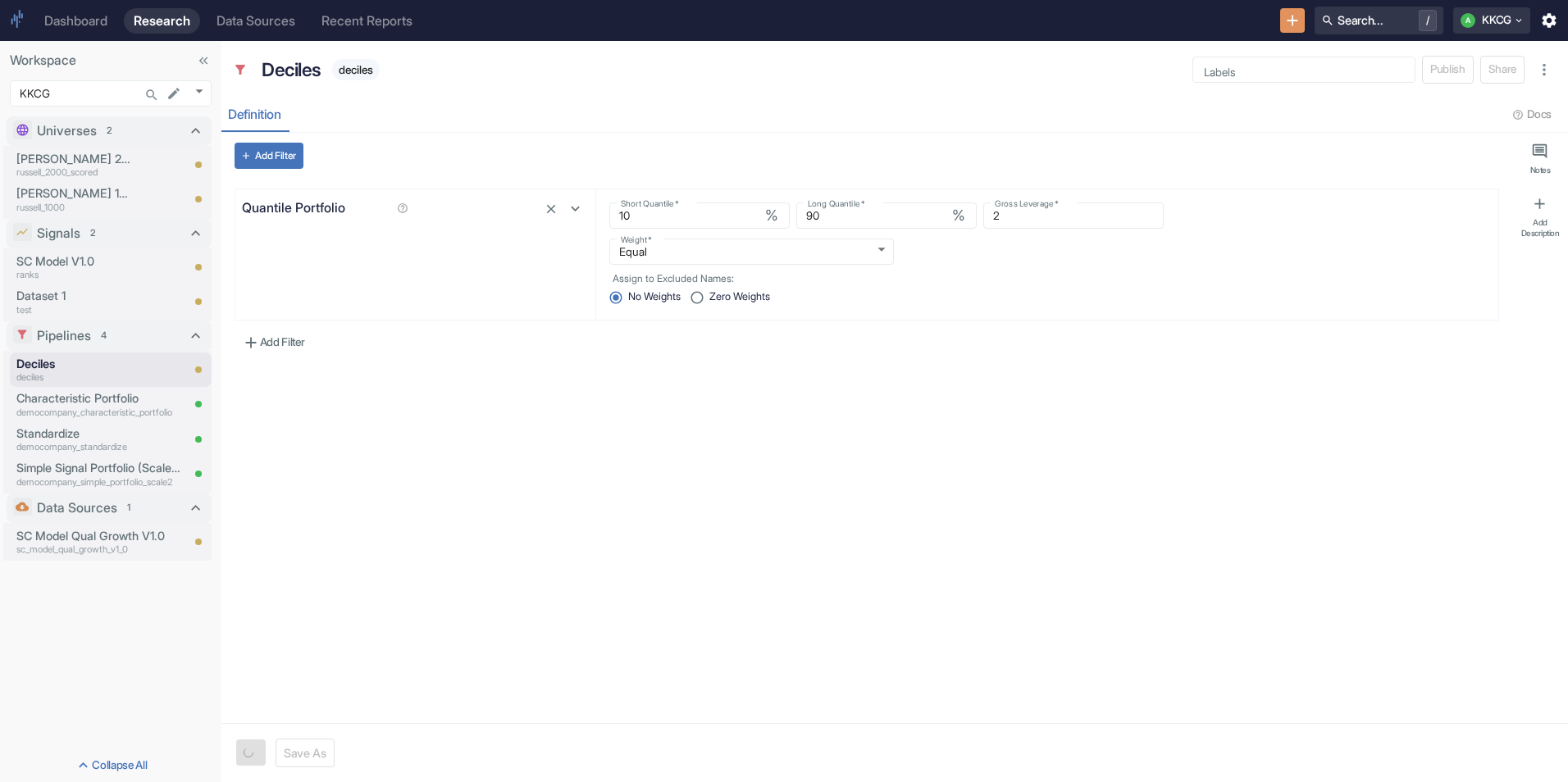
type textarea "x"
click at [599, 492] on div "Add Filter Quantile Portfolio Short Quantile   * 10 % Short Quantile   * Long Q…" at bounding box center [866, 427] width 1284 height 590
click at [126, 546] on p "sc_model_qual_growth_v1_0" at bounding box center [98, 549] width 164 height 14
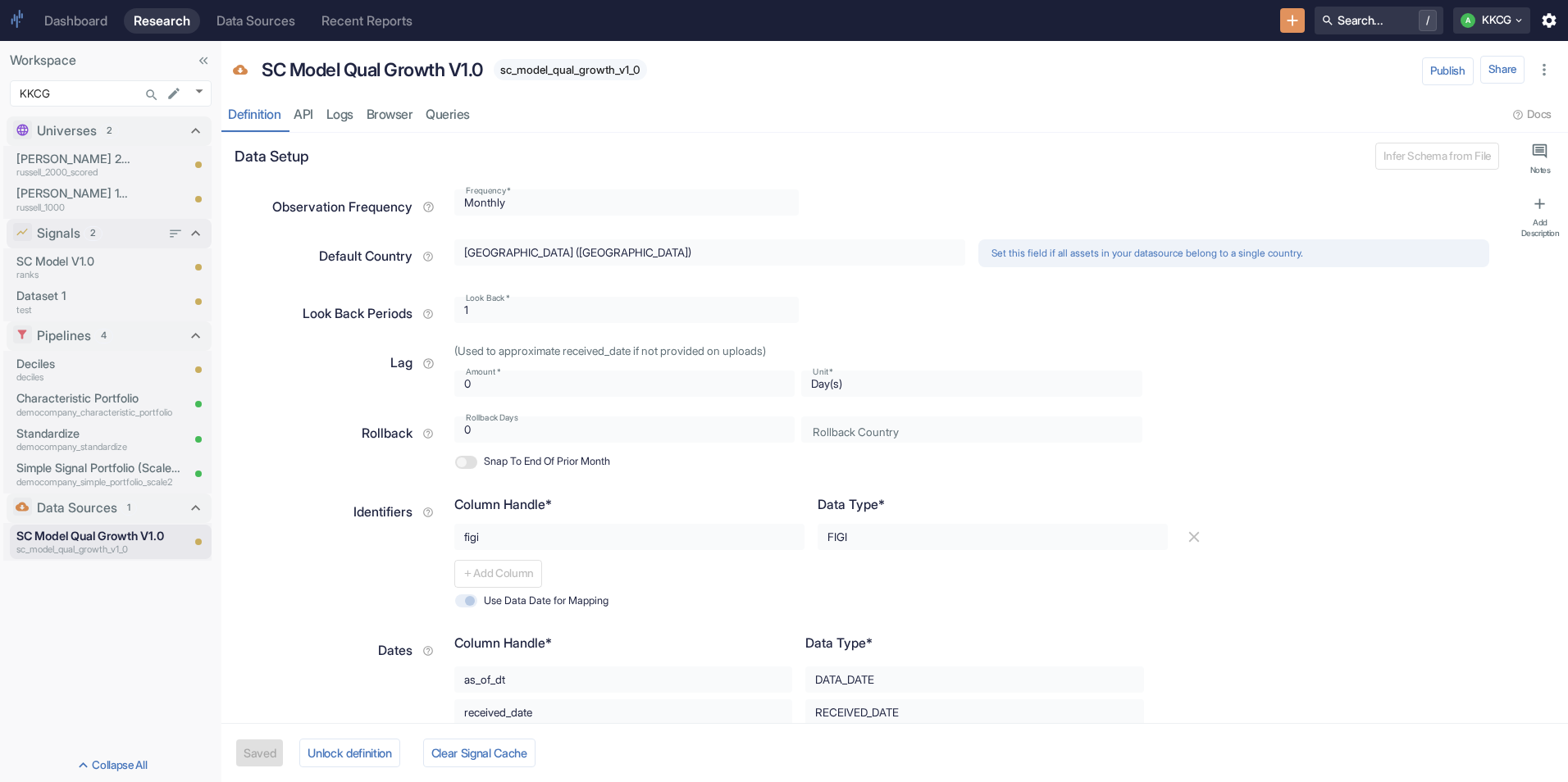
click at [71, 230] on p "Signals" at bounding box center [58, 234] width 44 height 20
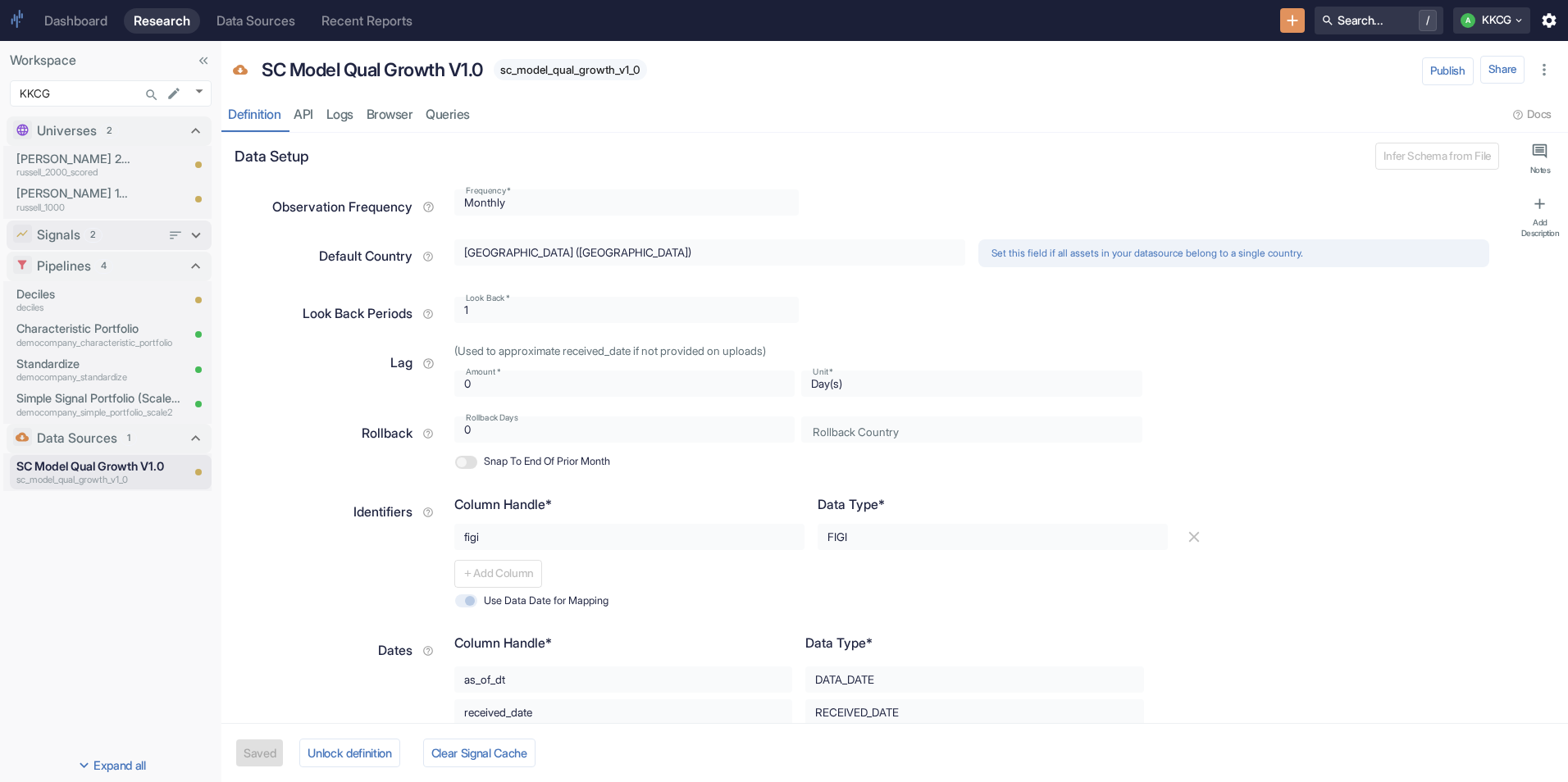
click at [71, 230] on p "Signals" at bounding box center [58, 235] width 44 height 20
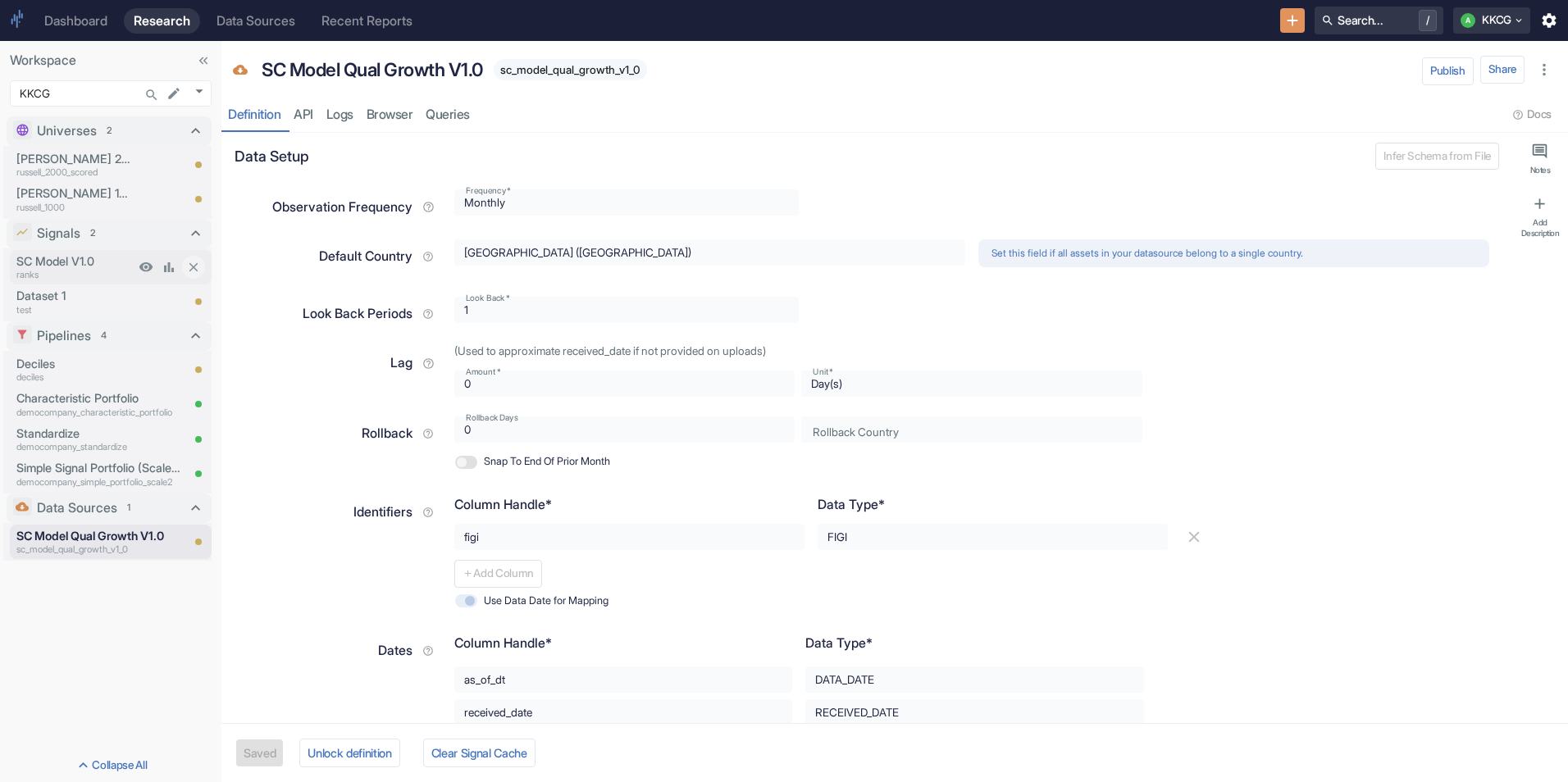
type textarea "x"
click at [71, 258] on p "SC Model V1.0" at bounding box center [75, 262] width 118 height 18
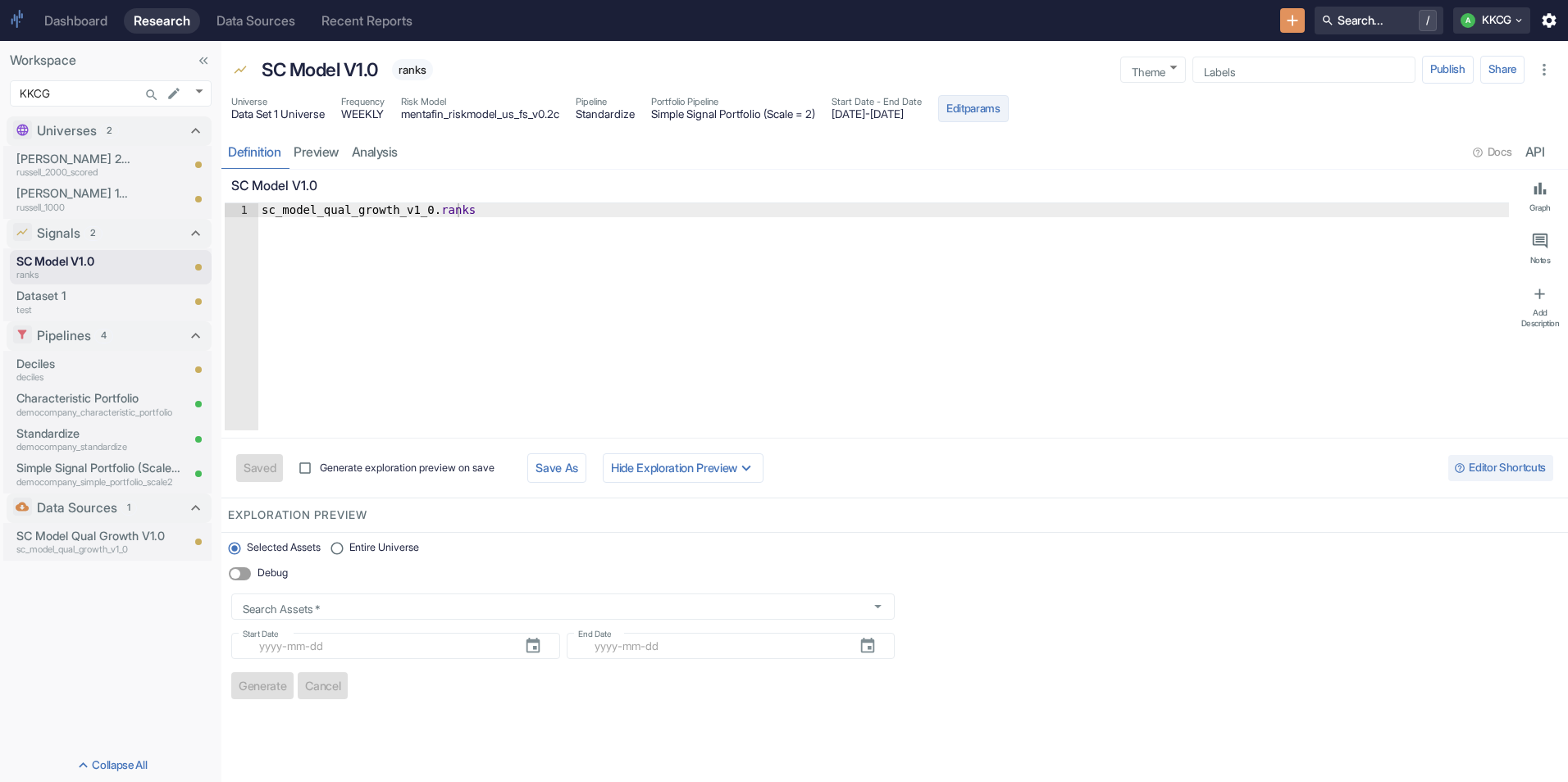
type textarea "x"
click at [390, 164] on link "analysis" at bounding box center [375, 151] width 59 height 34
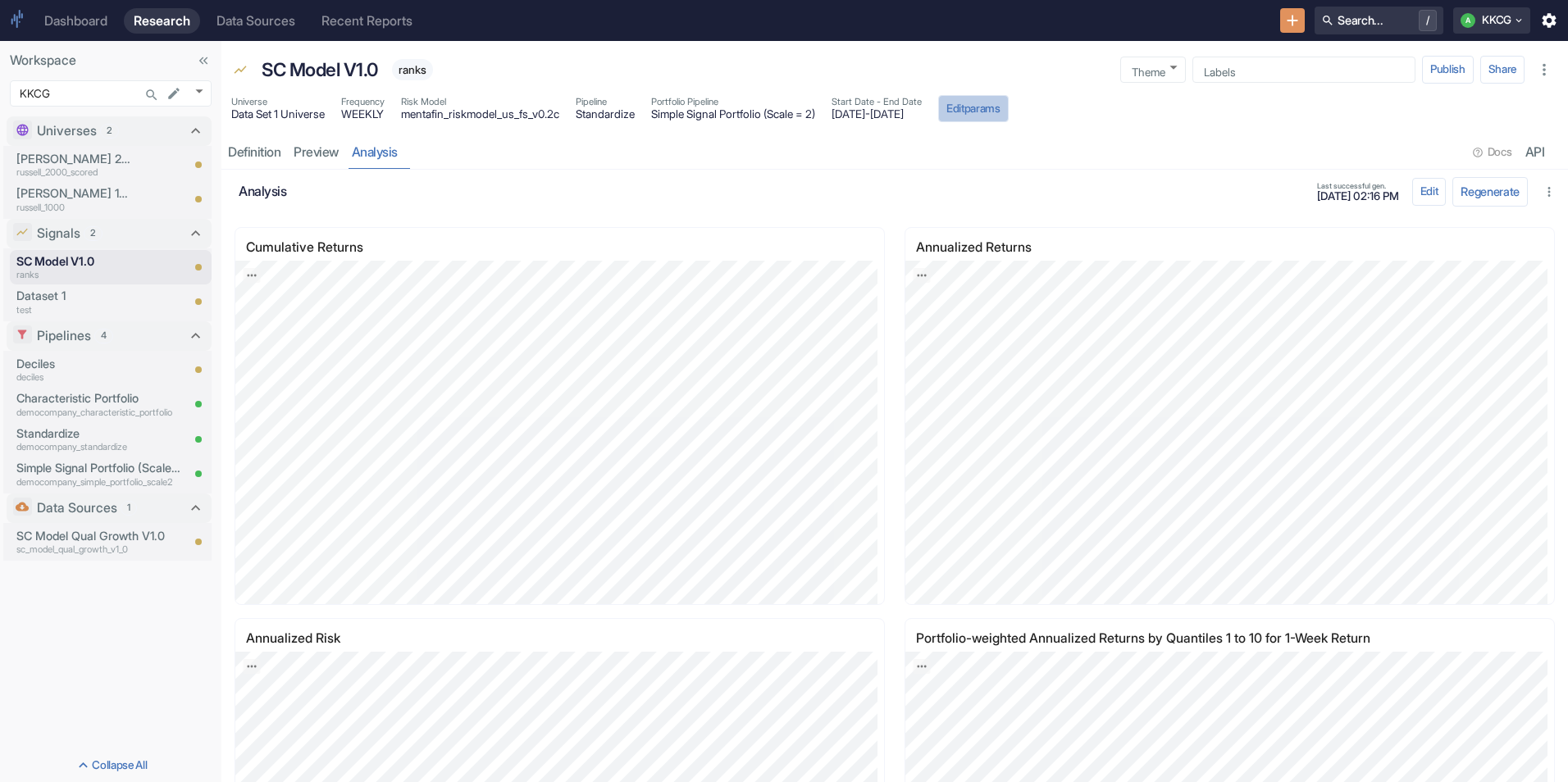
click at [1009, 112] on button "Edit params" at bounding box center [973, 109] width 71 height 28
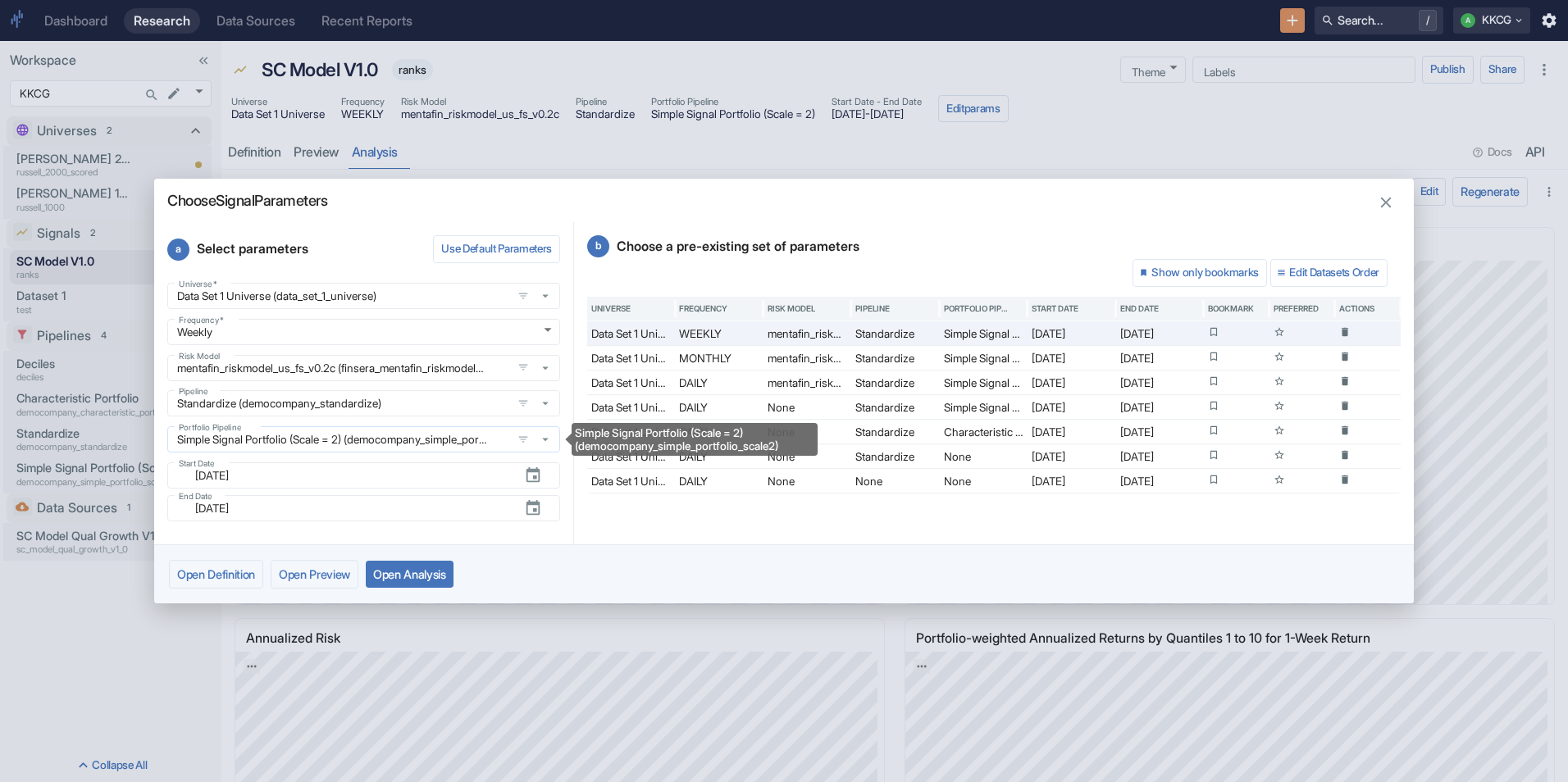
click at [547, 441] on icon "Simple Signal Portfolio (Scale = 2) (democompany_simple_portfolio_scale2)" at bounding box center [545, 440] width 15 height 15
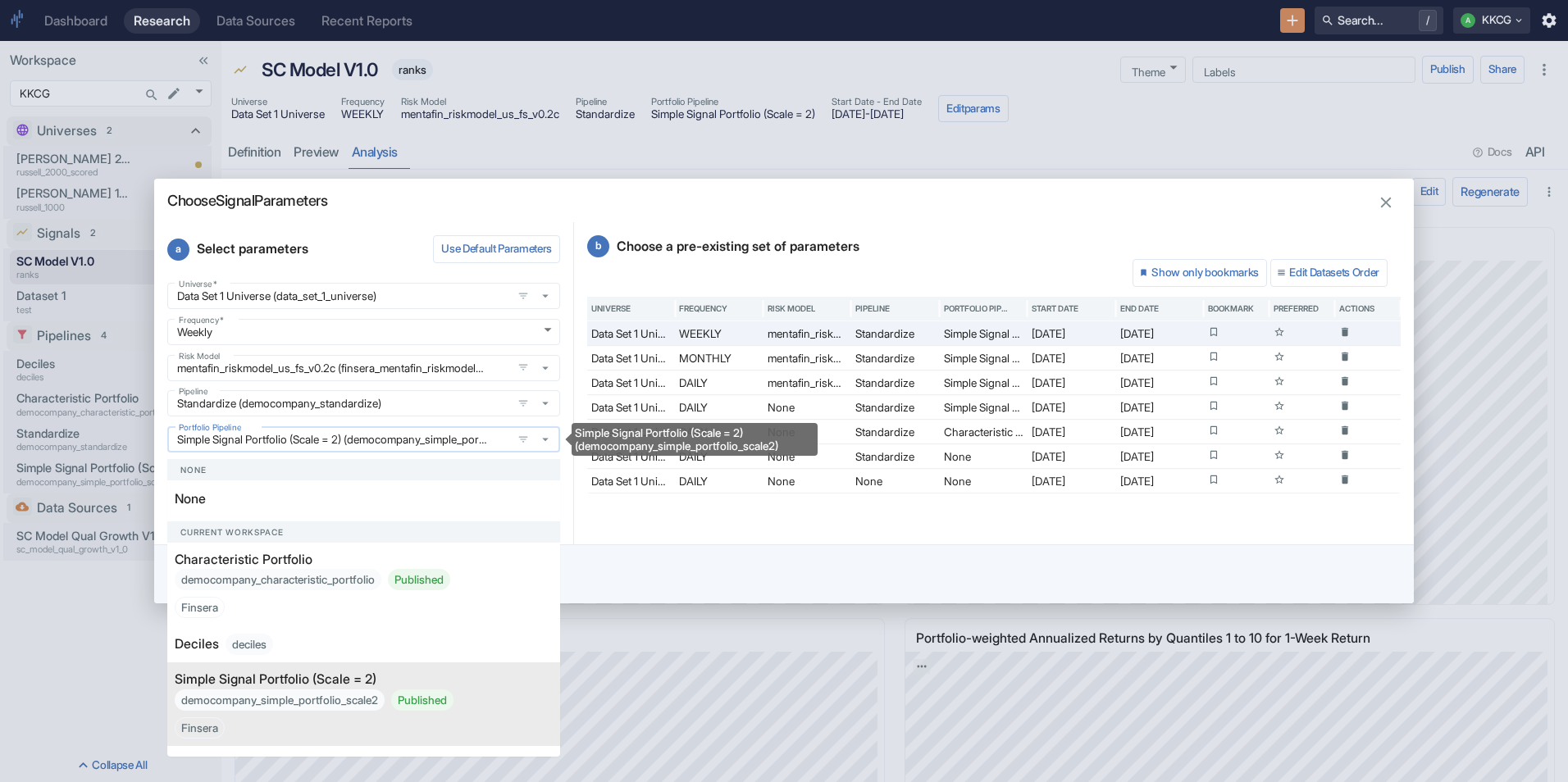
scroll to position [0, 82]
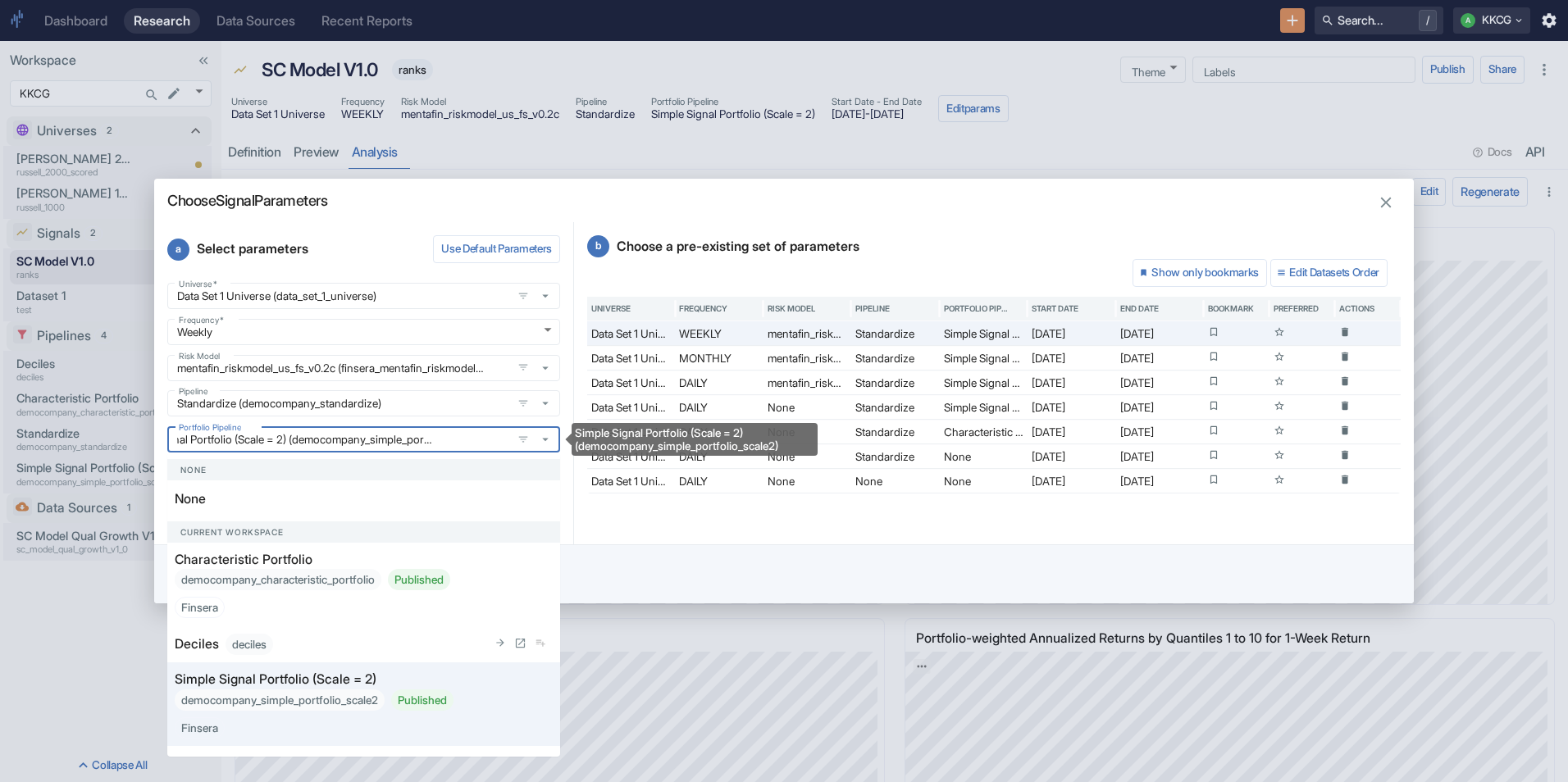
click at [243, 651] on div "deciles" at bounding box center [250, 645] width 48 height 21
type input "Deciles (deciles)"
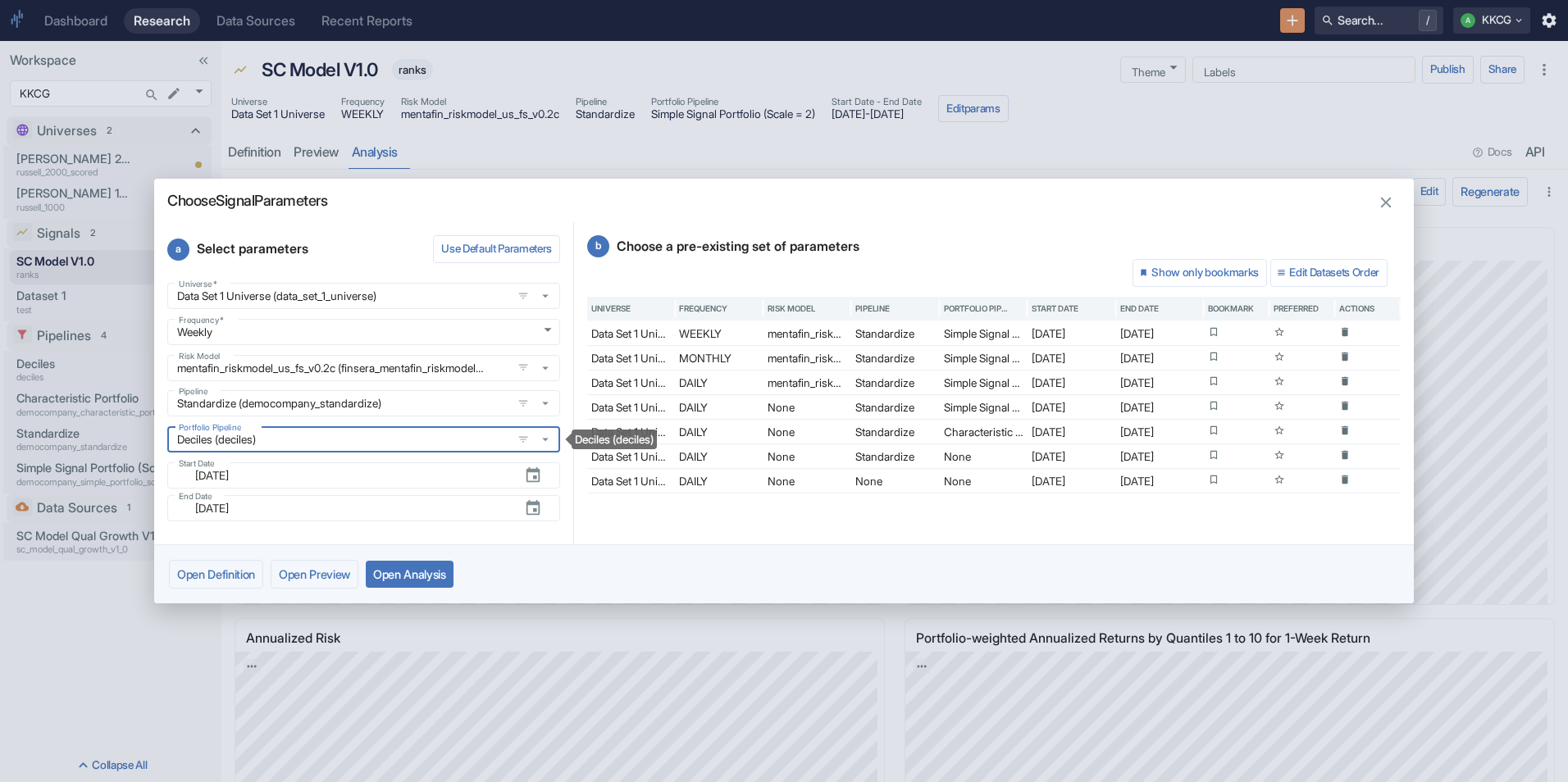
scroll to position [0, 0]
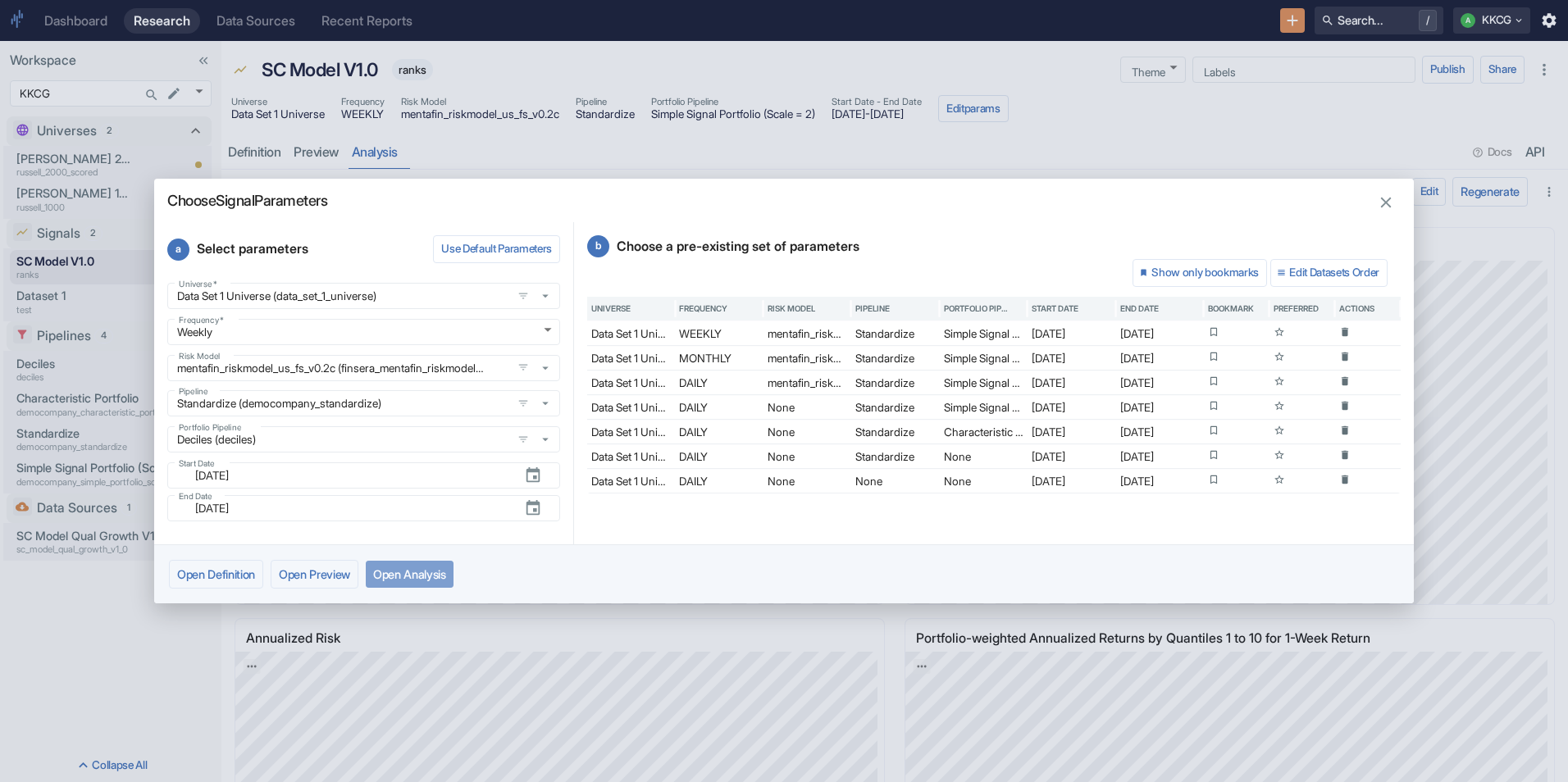
click at [421, 572] on button "Open Analysis" at bounding box center [409, 574] width 88 height 27
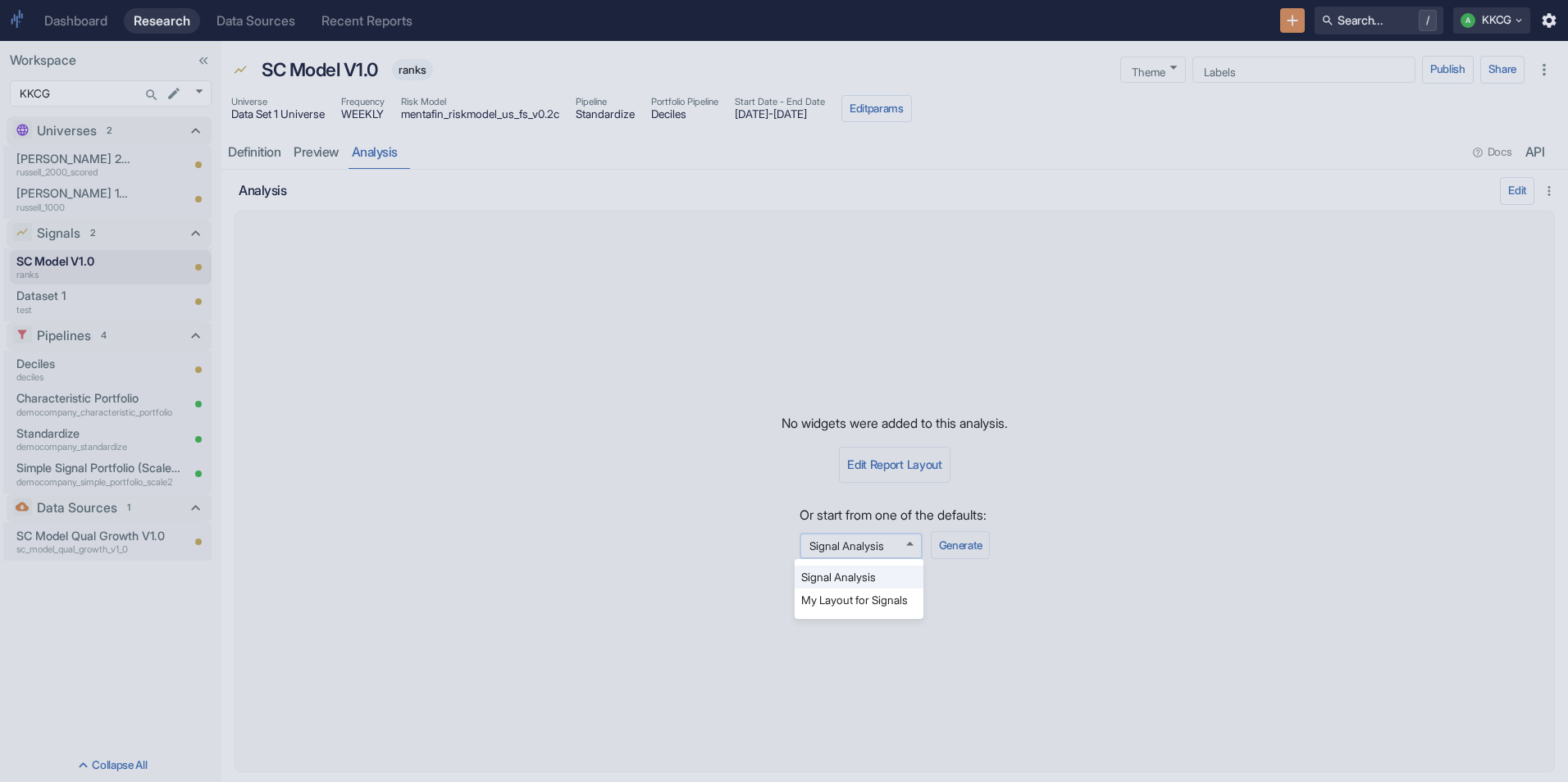
click at [894, 544] on body "Dashboard Research Data Sources Recent Reports Search... / A KKCG Workspace KKC…" at bounding box center [784, 391] width 1568 height 782
click at [861, 591] on li "My Layout for Signals" at bounding box center [859, 600] width 128 height 23
type input "577"
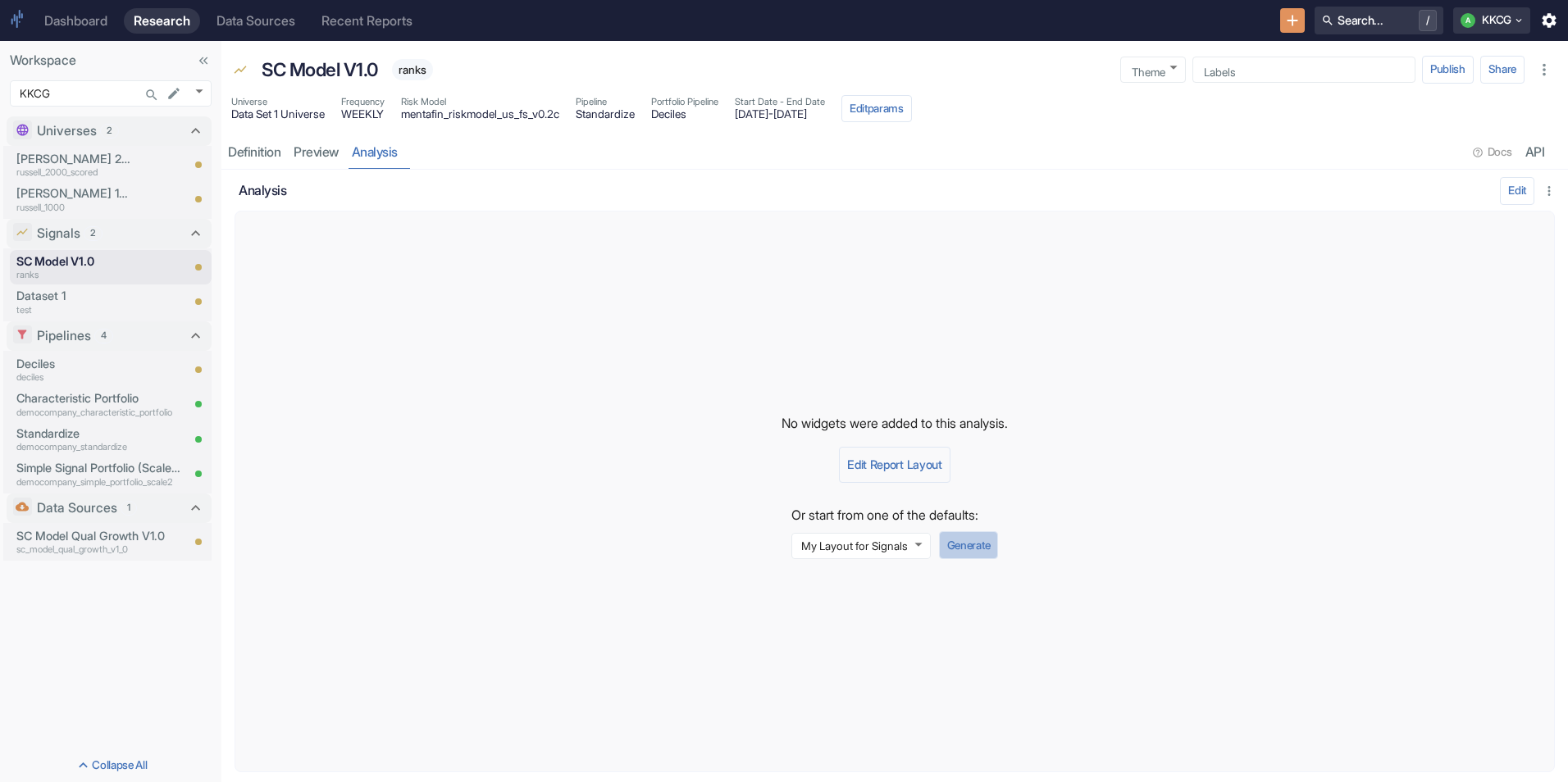
click at [963, 537] on button "Generate" at bounding box center [968, 545] width 59 height 28
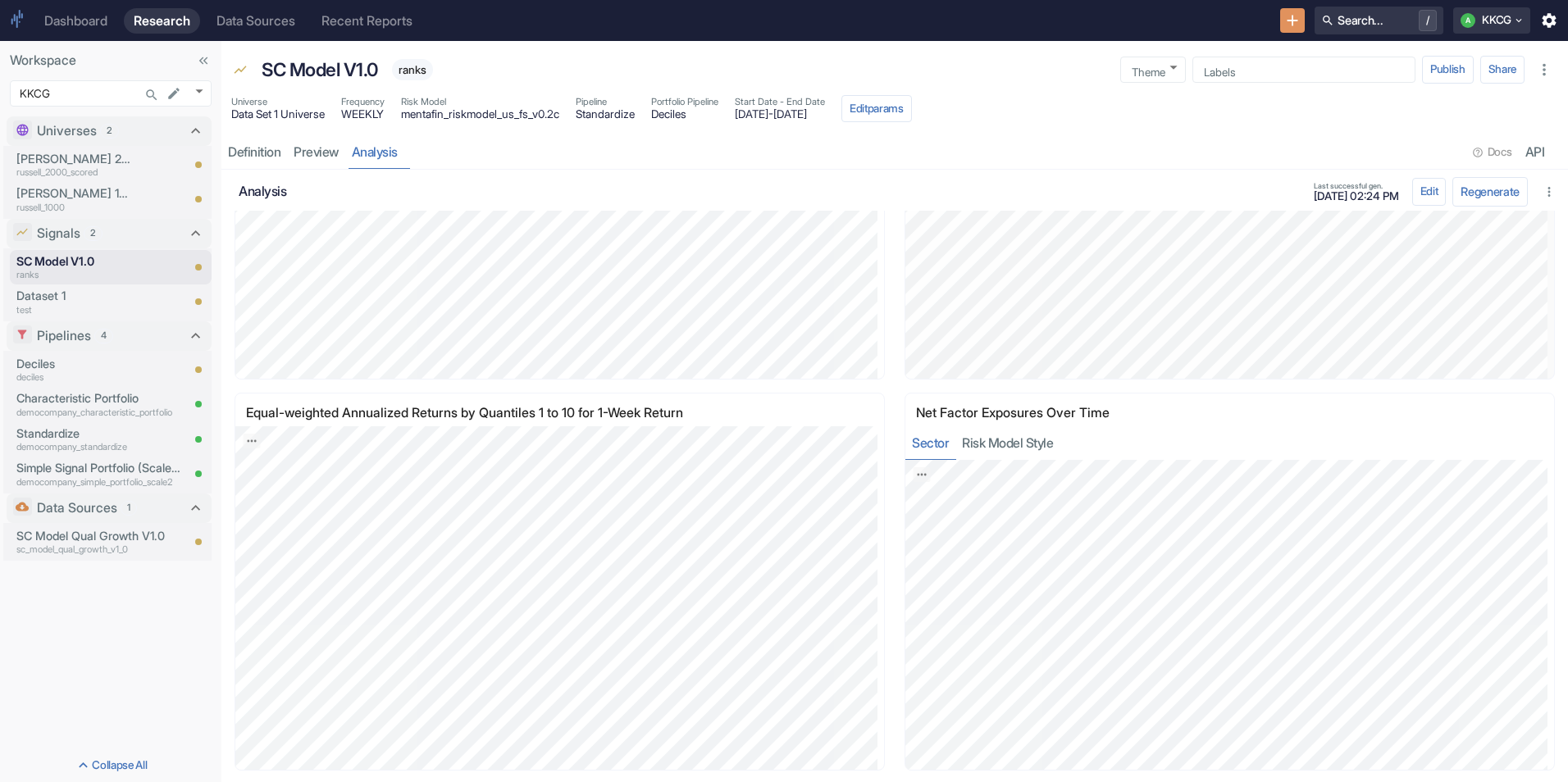
scroll to position [1804, 0]
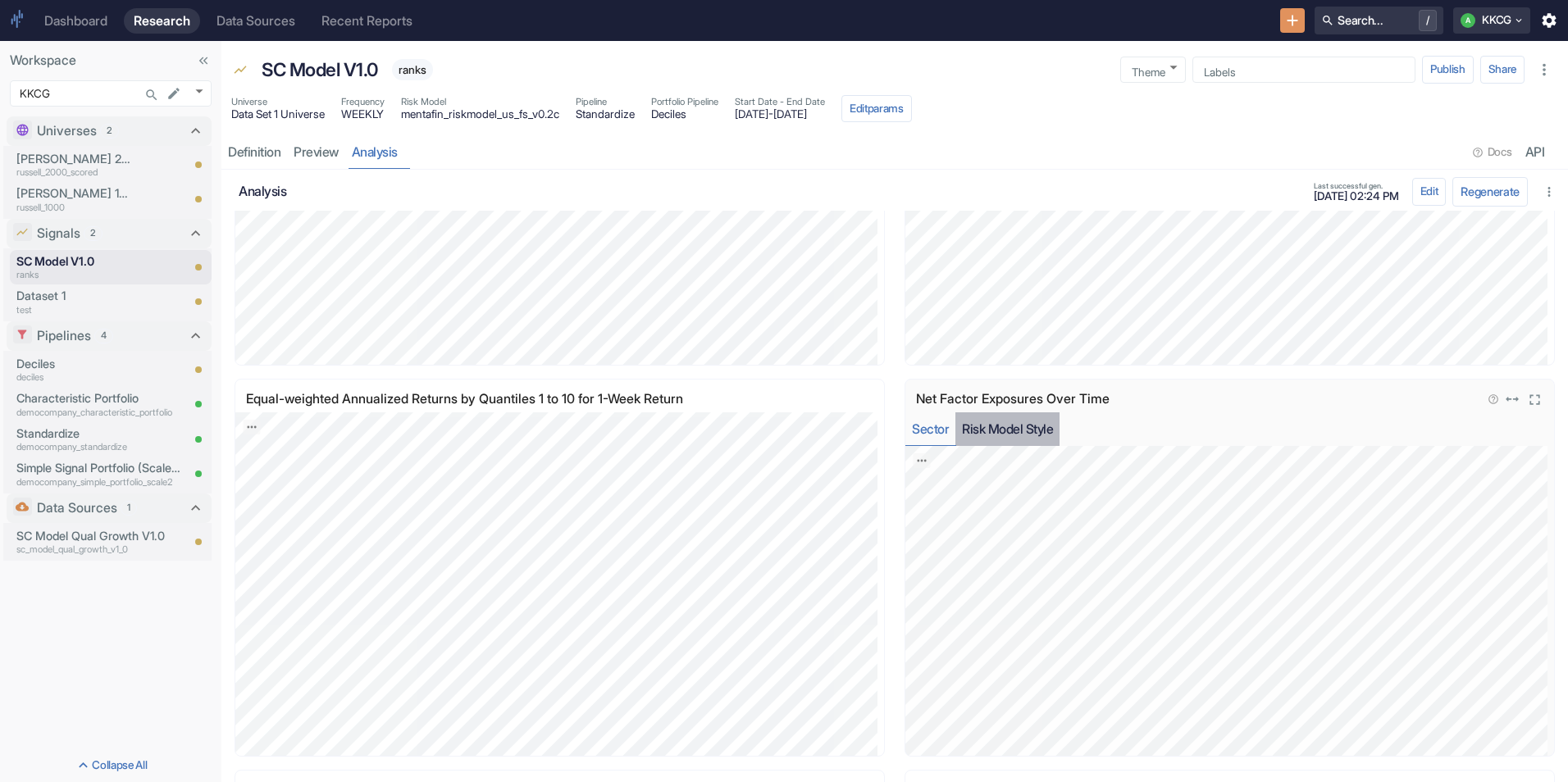
click at [1005, 427] on button "Risk Model Style" at bounding box center [1007, 429] width 104 height 34
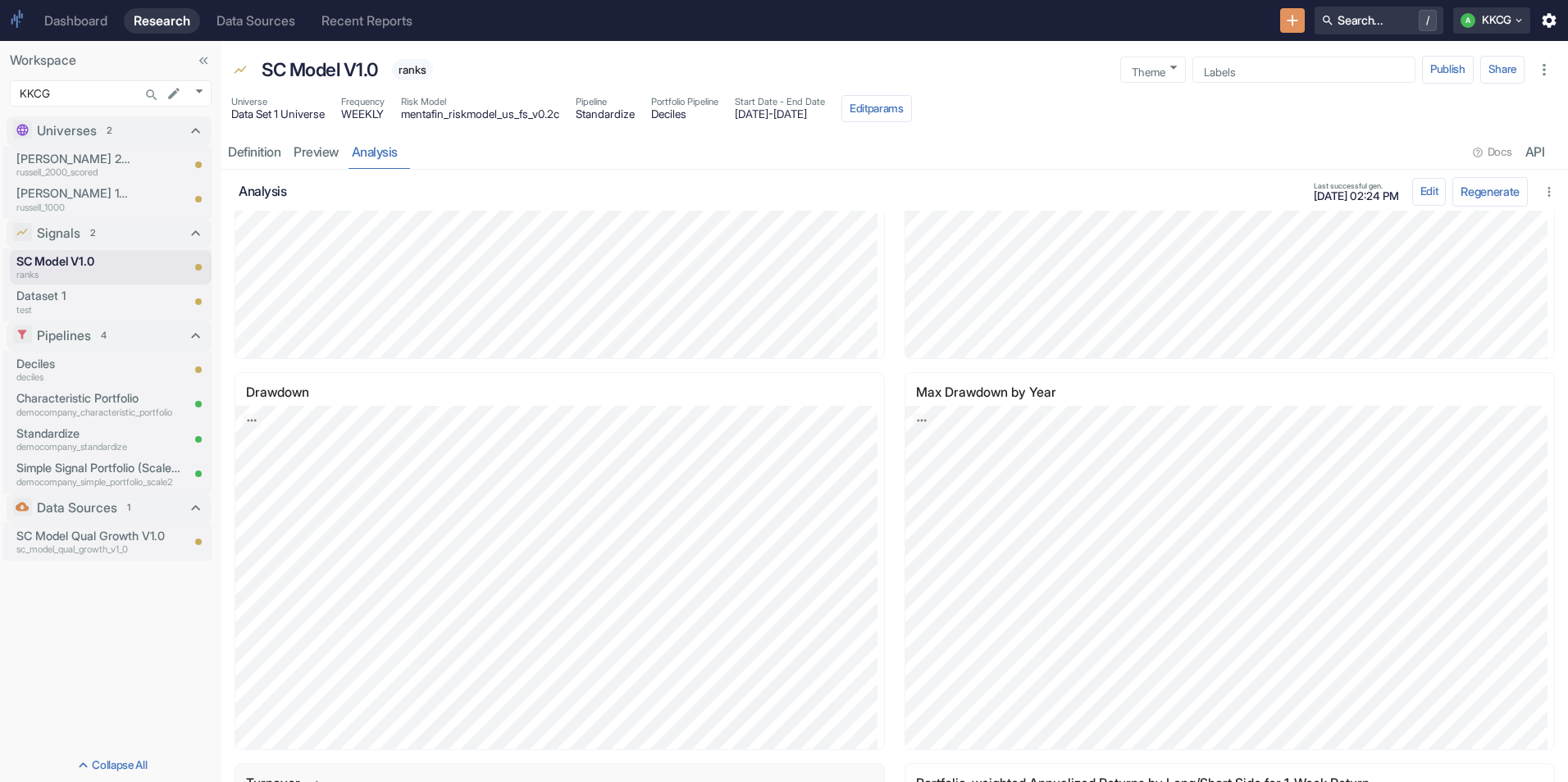
scroll to position [864, 0]
click at [109, 374] on p "deciles" at bounding box center [98, 377] width 164 height 14
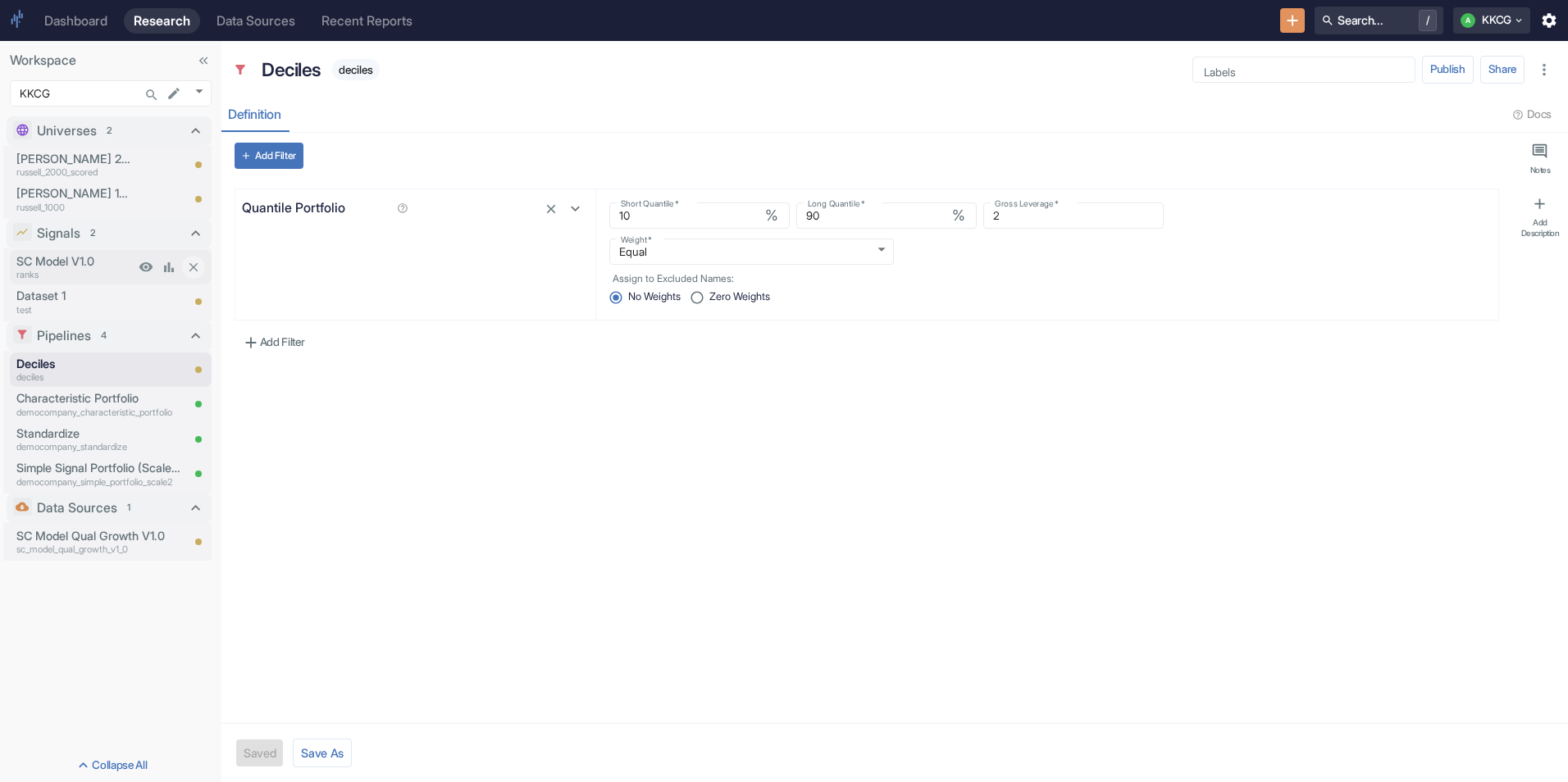
type textarea "x"
click at [93, 271] on p "ranks" at bounding box center [75, 275] width 118 height 14
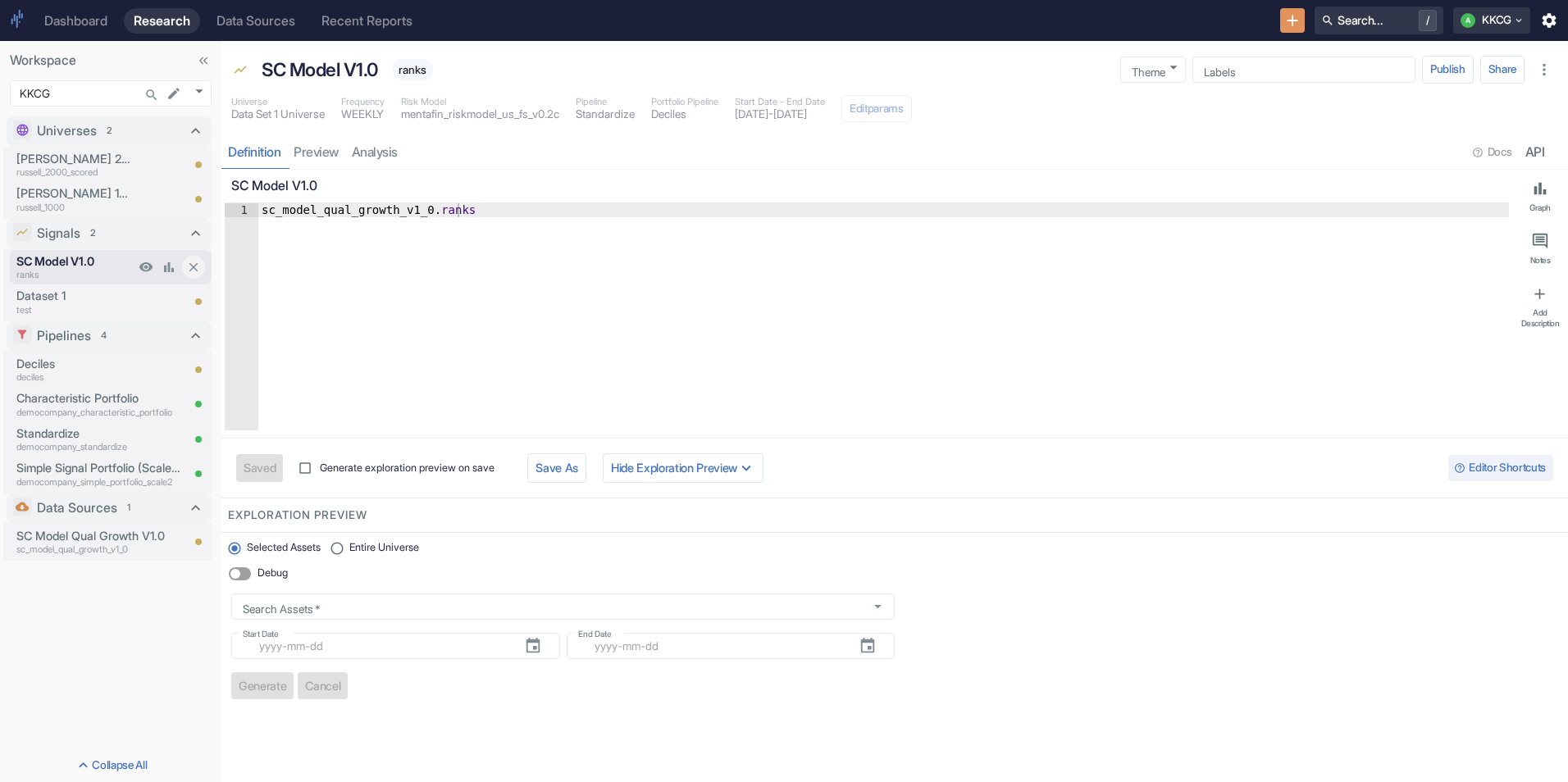
type textarea "x"
click at [366, 144] on link "analysis" at bounding box center [375, 151] width 59 height 34
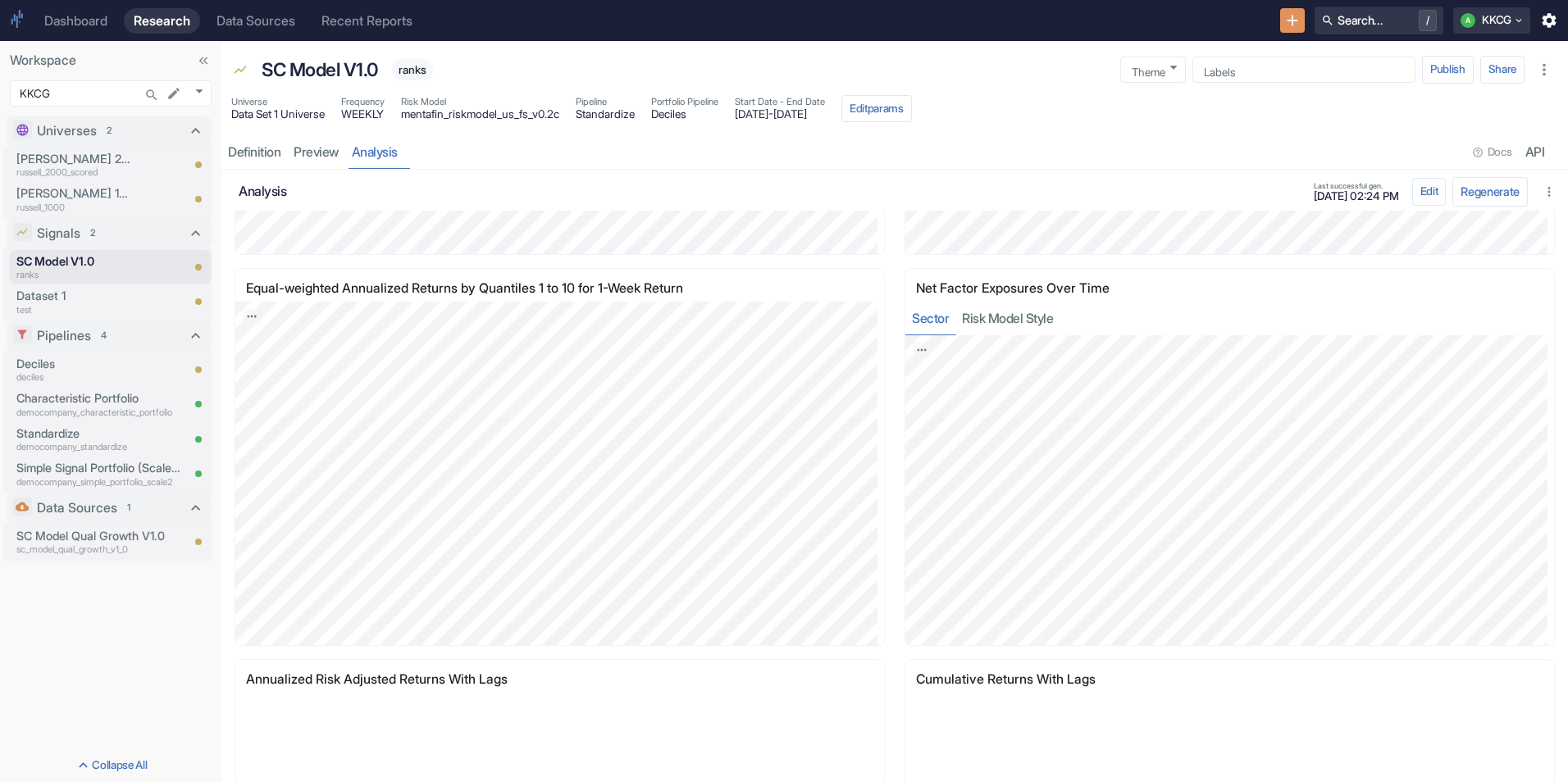
scroll to position [1967, 0]
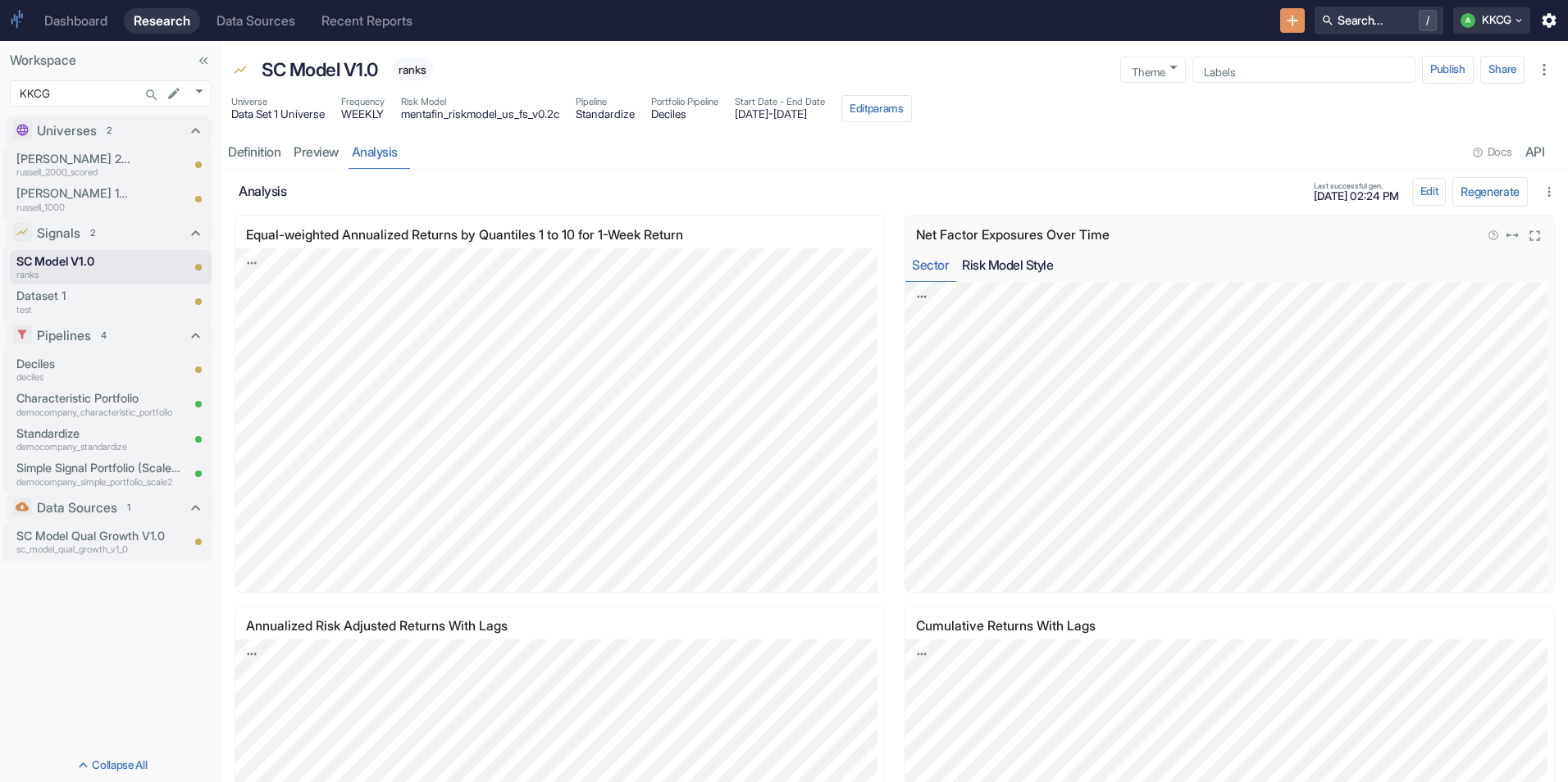
click at [1024, 261] on button "Risk Model Style" at bounding box center [1007, 265] width 104 height 34
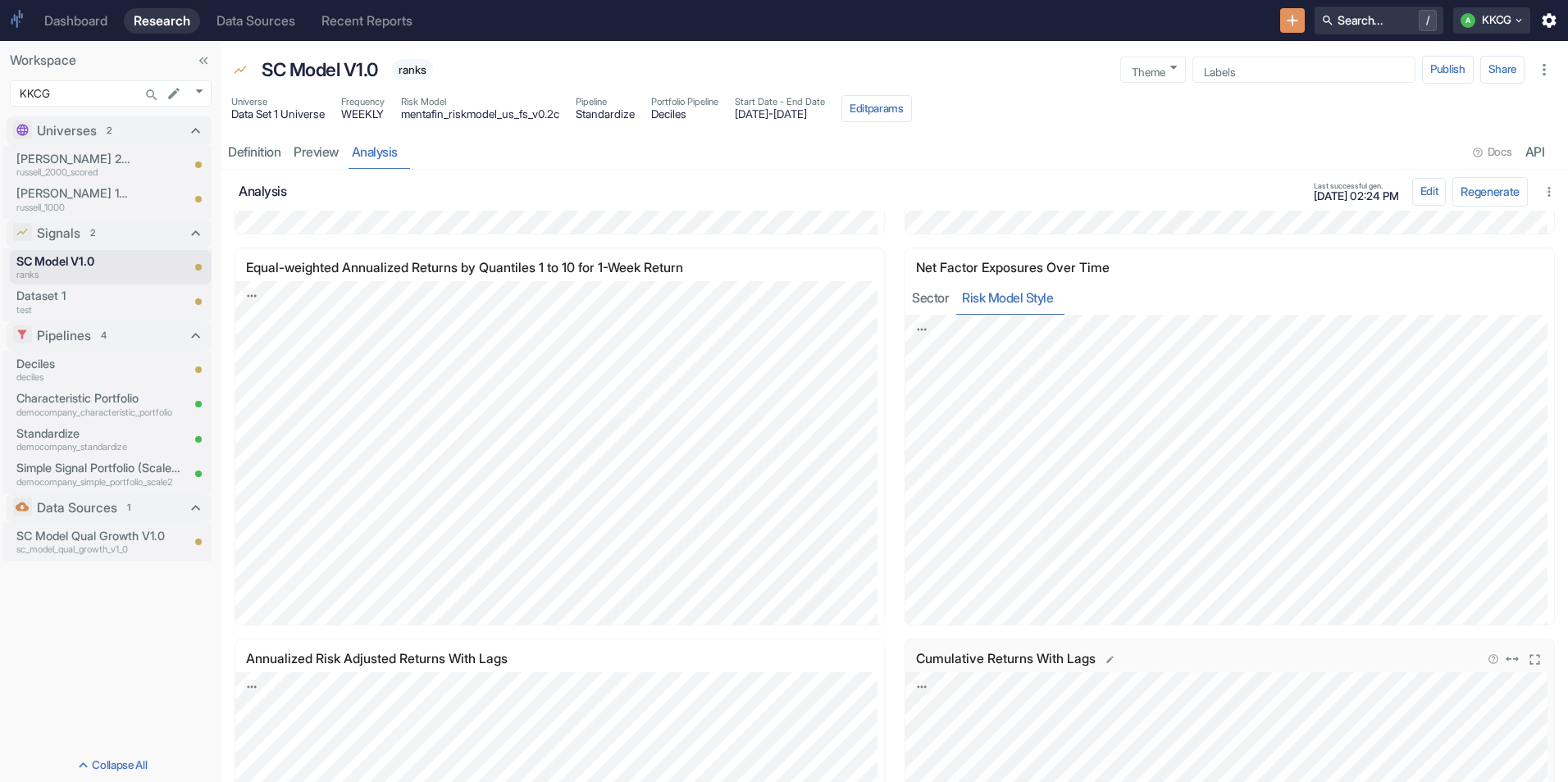
scroll to position [1929, 0]
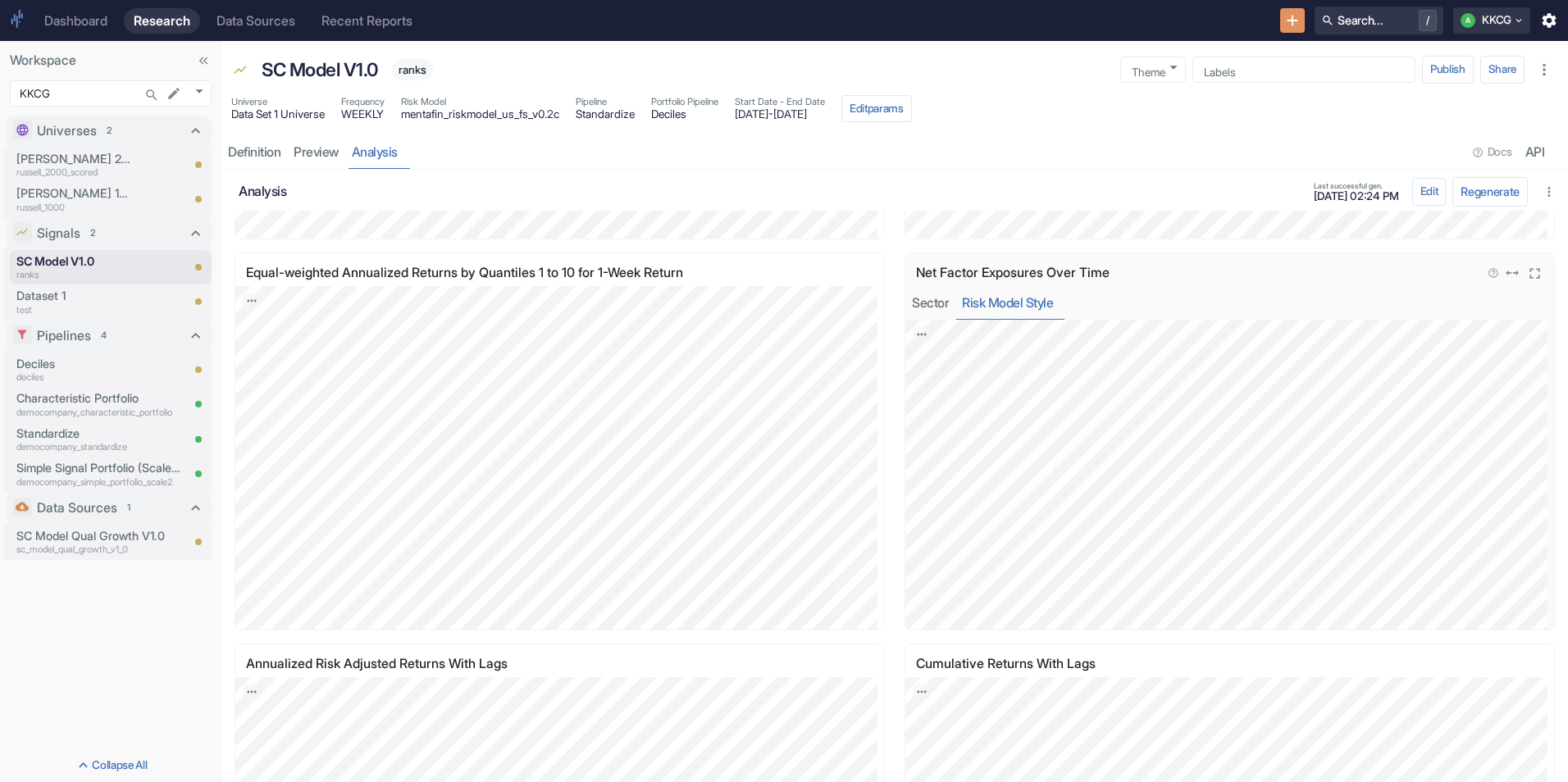
click at [1487, 275] on icon "button" at bounding box center [1493, 273] width 12 height 12
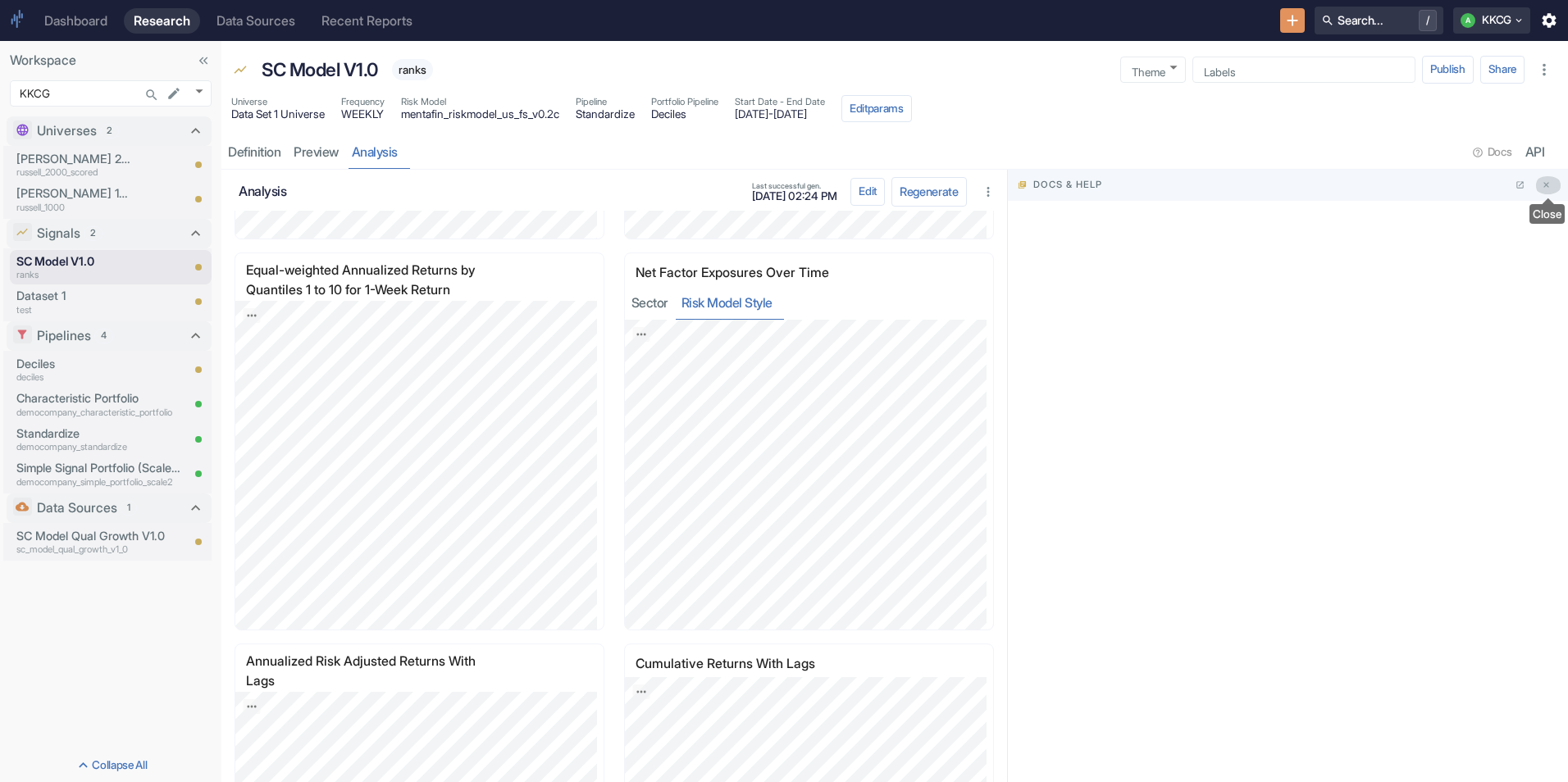
click at [1542, 189] on icon "Close" at bounding box center [1546, 184] width 9 height 9
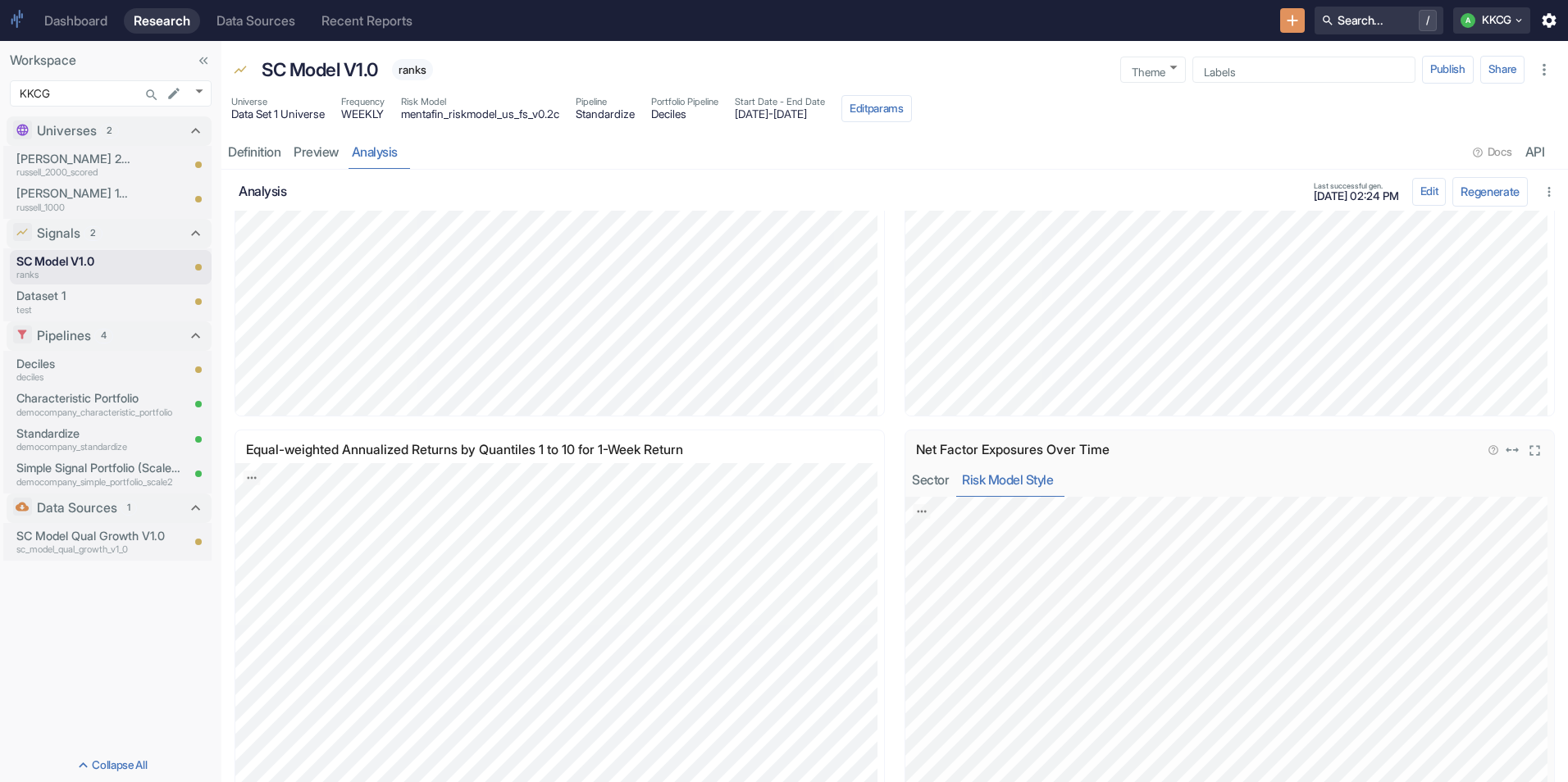
scroll to position [1766, 0]
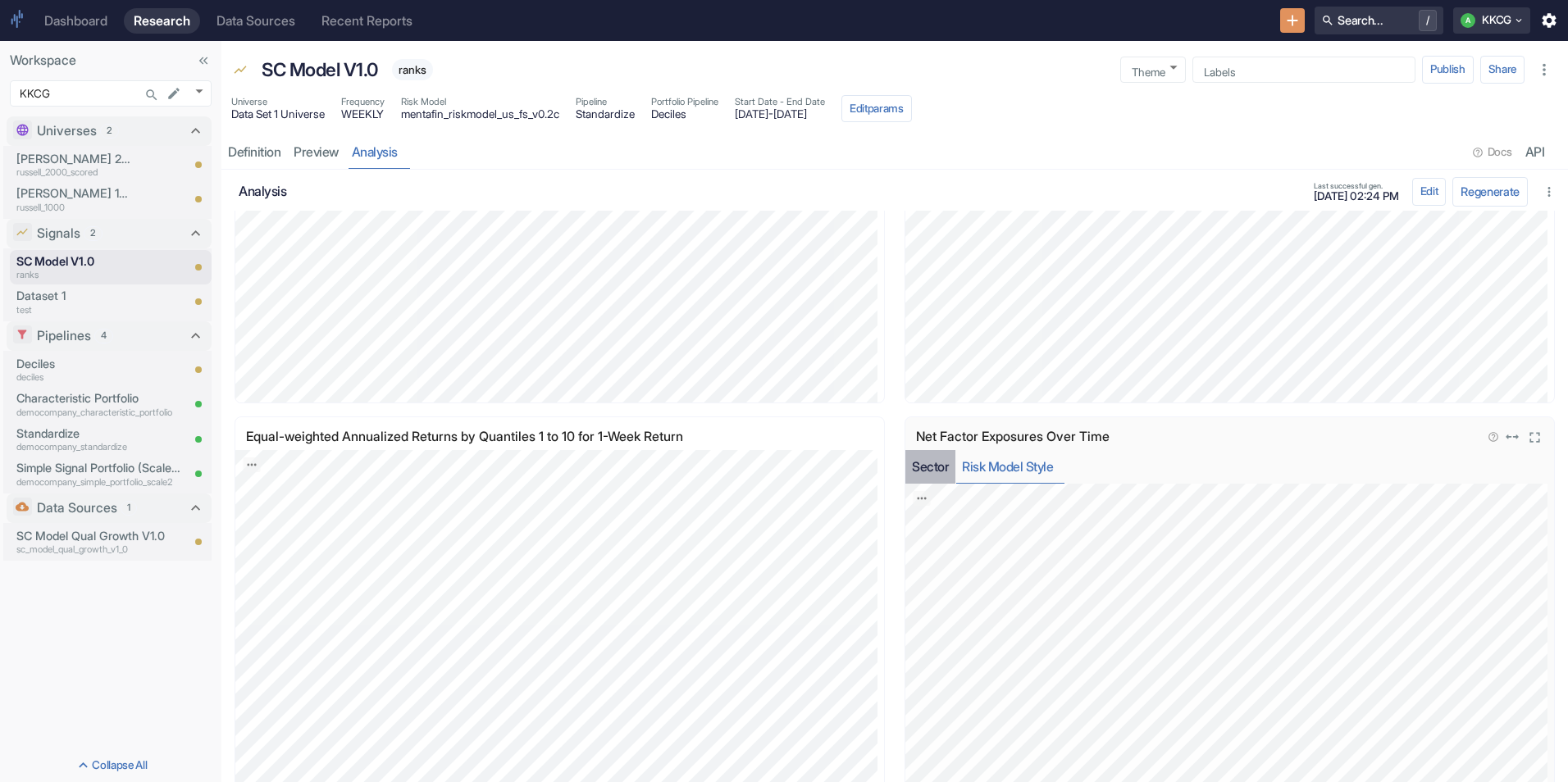
click at [922, 472] on button "Sector" at bounding box center [930, 467] width 50 height 34
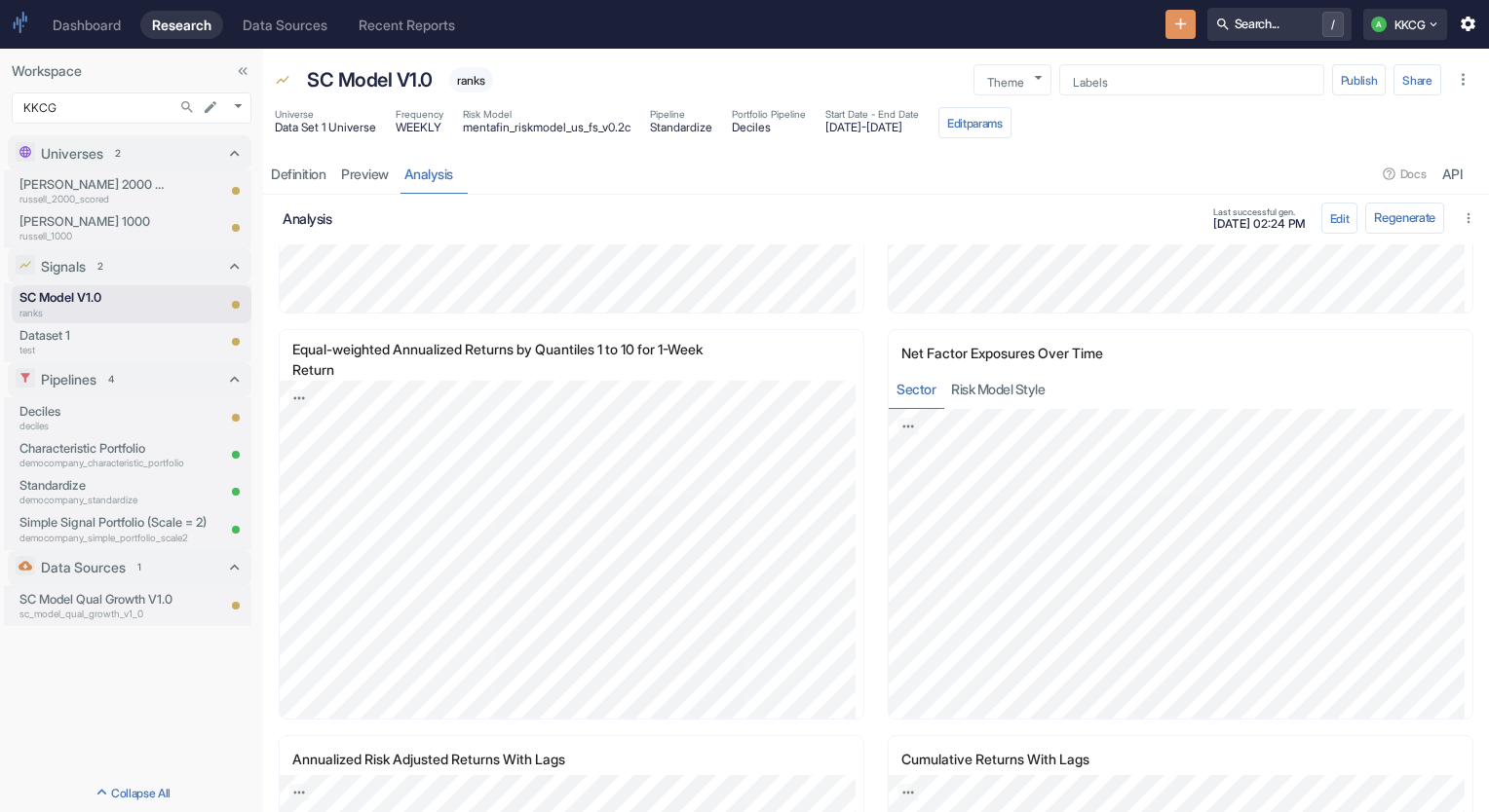
scroll to position [1964, 0]
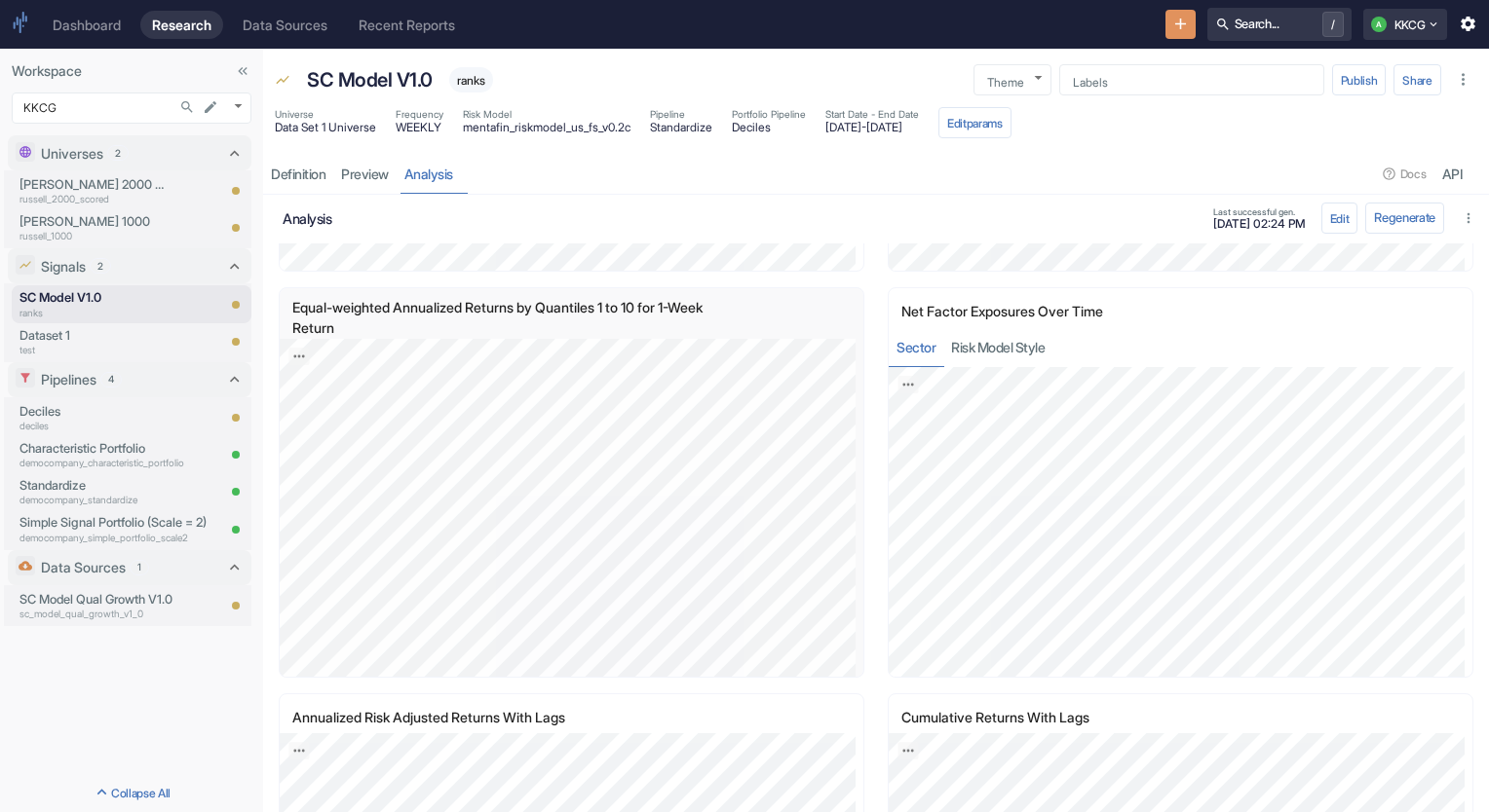
click at [810, 323] on icon "Set Full Width" at bounding box center [817, 318] width 14 height 23
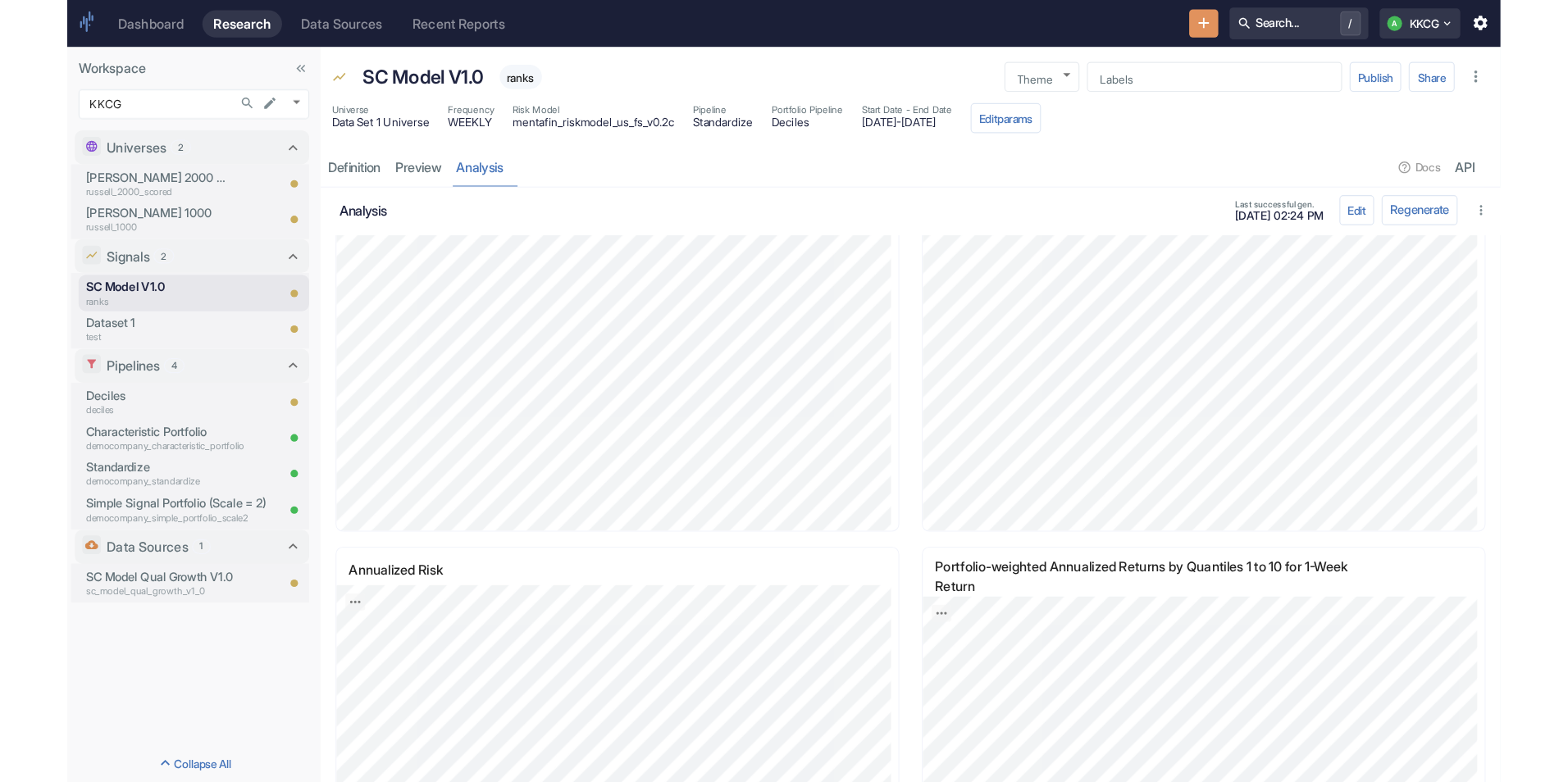
scroll to position [0, 0]
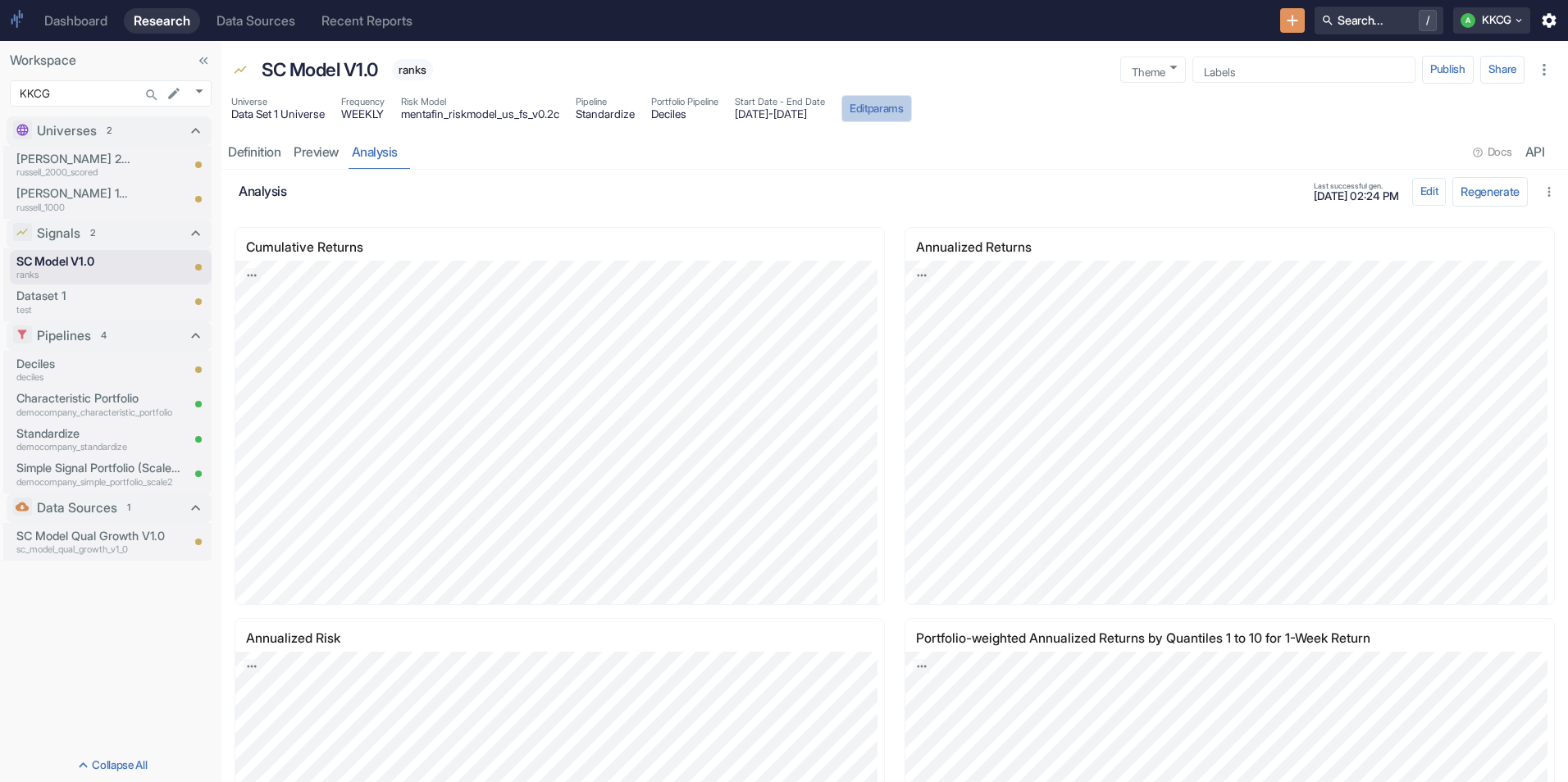
click at [912, 101] on button "Edit params" at bounding box center [877, 109] width 71 height 28
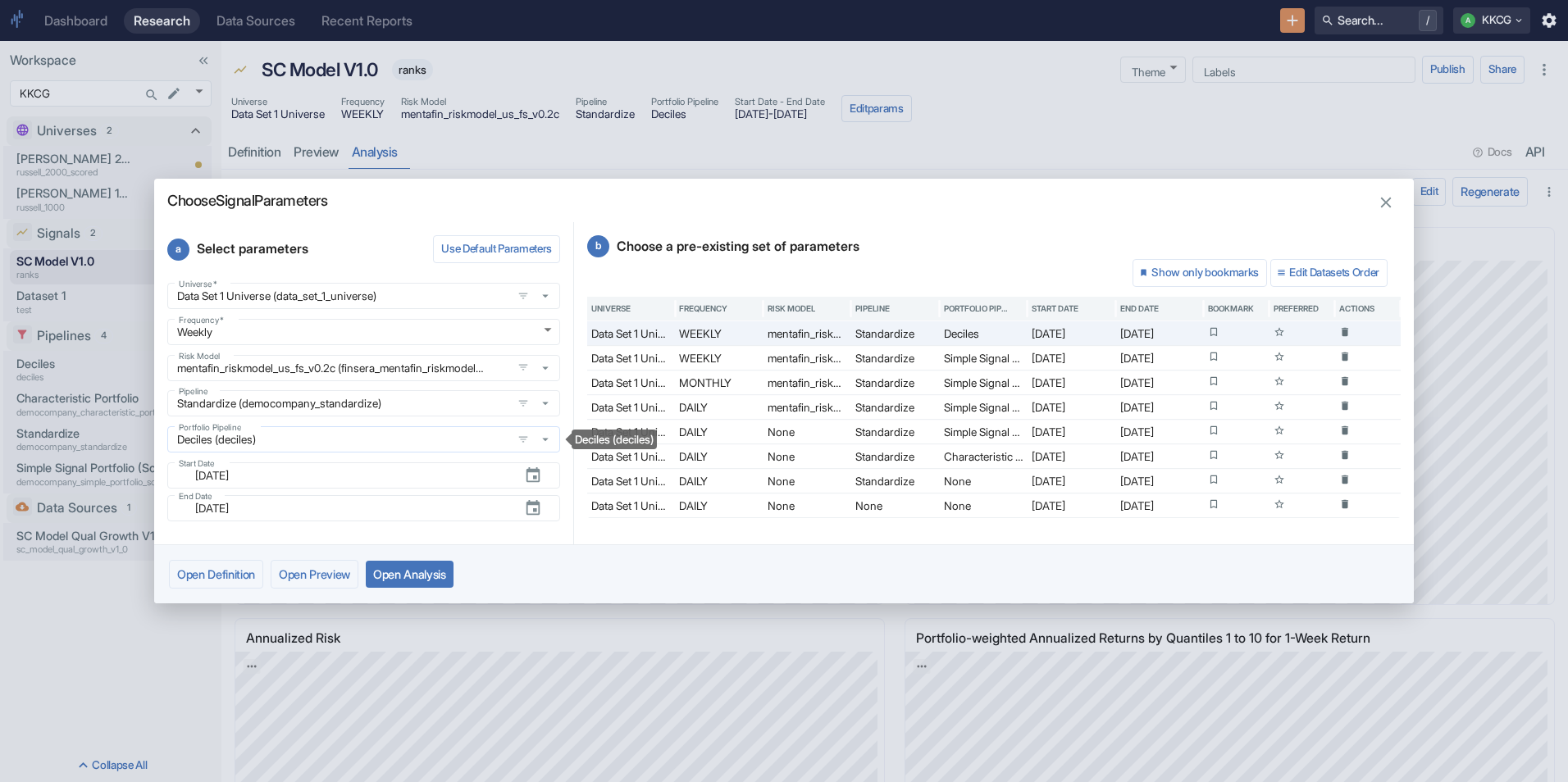
click at [549, 441] on icon "Deciles (deciles)" at bounding box center [545, 440] width 15 height 15
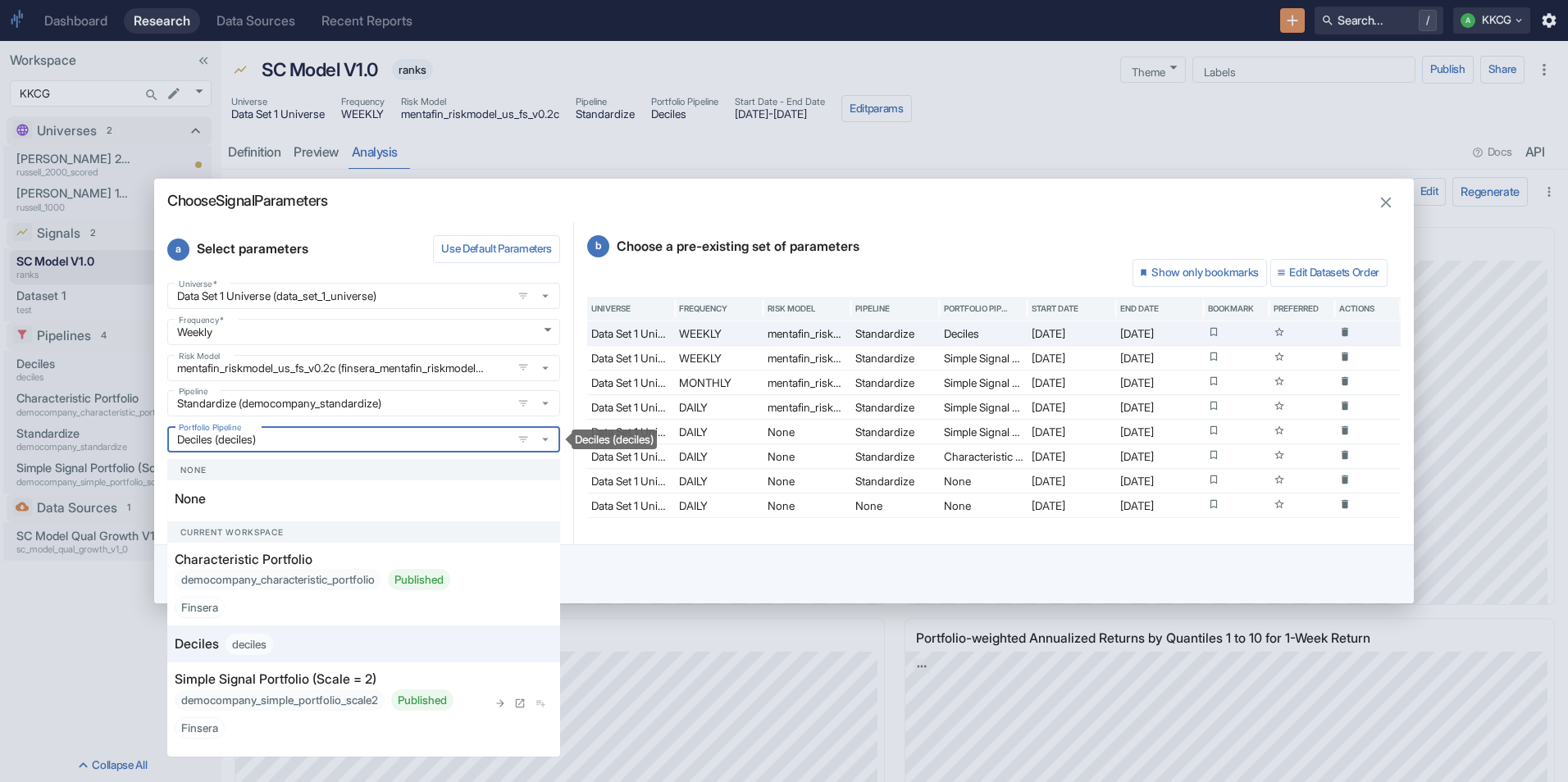
click at [402, 677] on div "Simple Signal Portfolio (Scale = 2) democompany_simple_portfolio_scale2 Publish…" at bounding box center [330, 705] width 312 height 69
type input "Simple Signal Portfolio (Scale = 2) (democompany_simple_portfolio_scale2)"
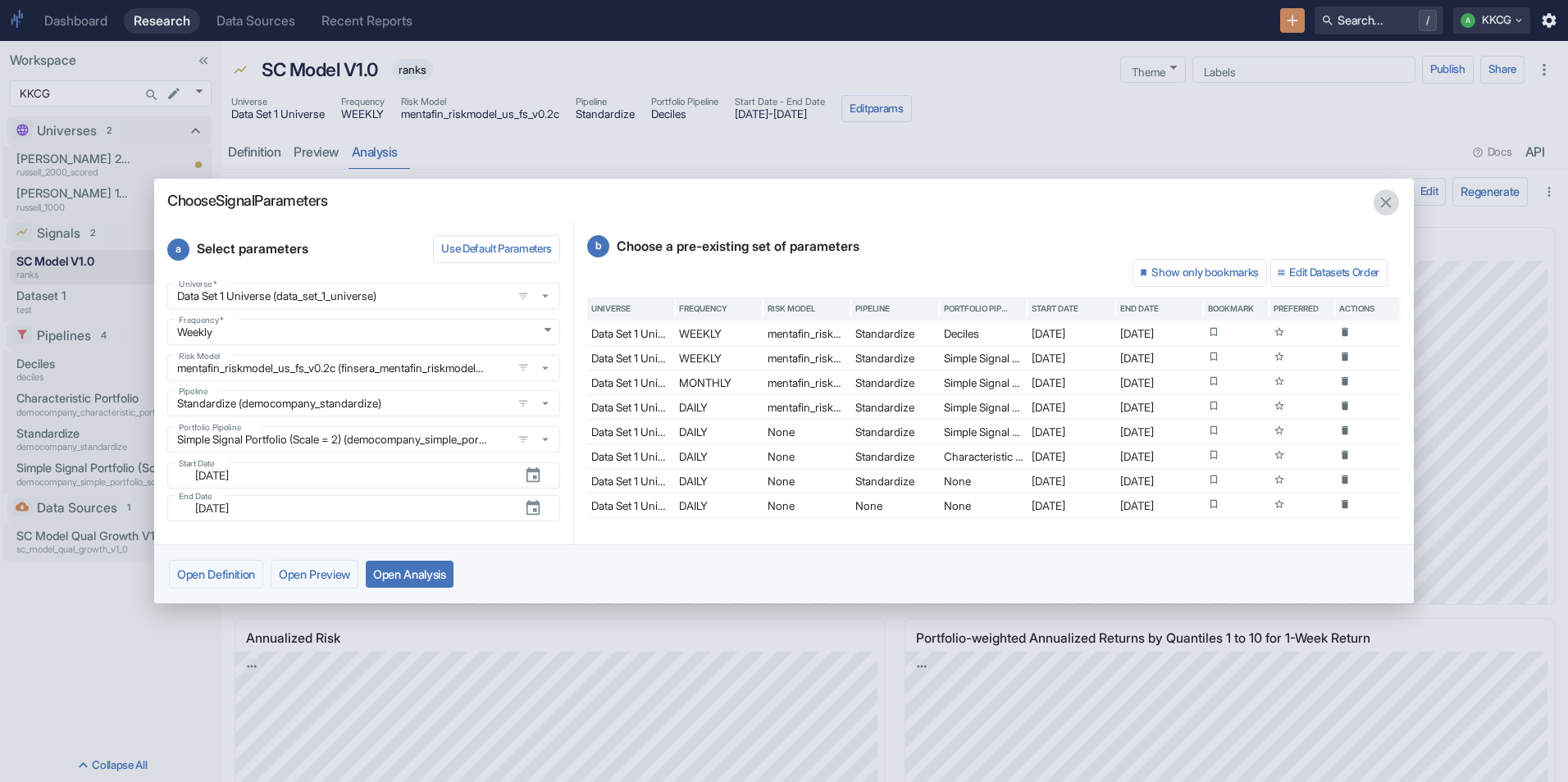
click at [1385, 192] on button "button" at bounding box center [1386, 202] width 26 height 26
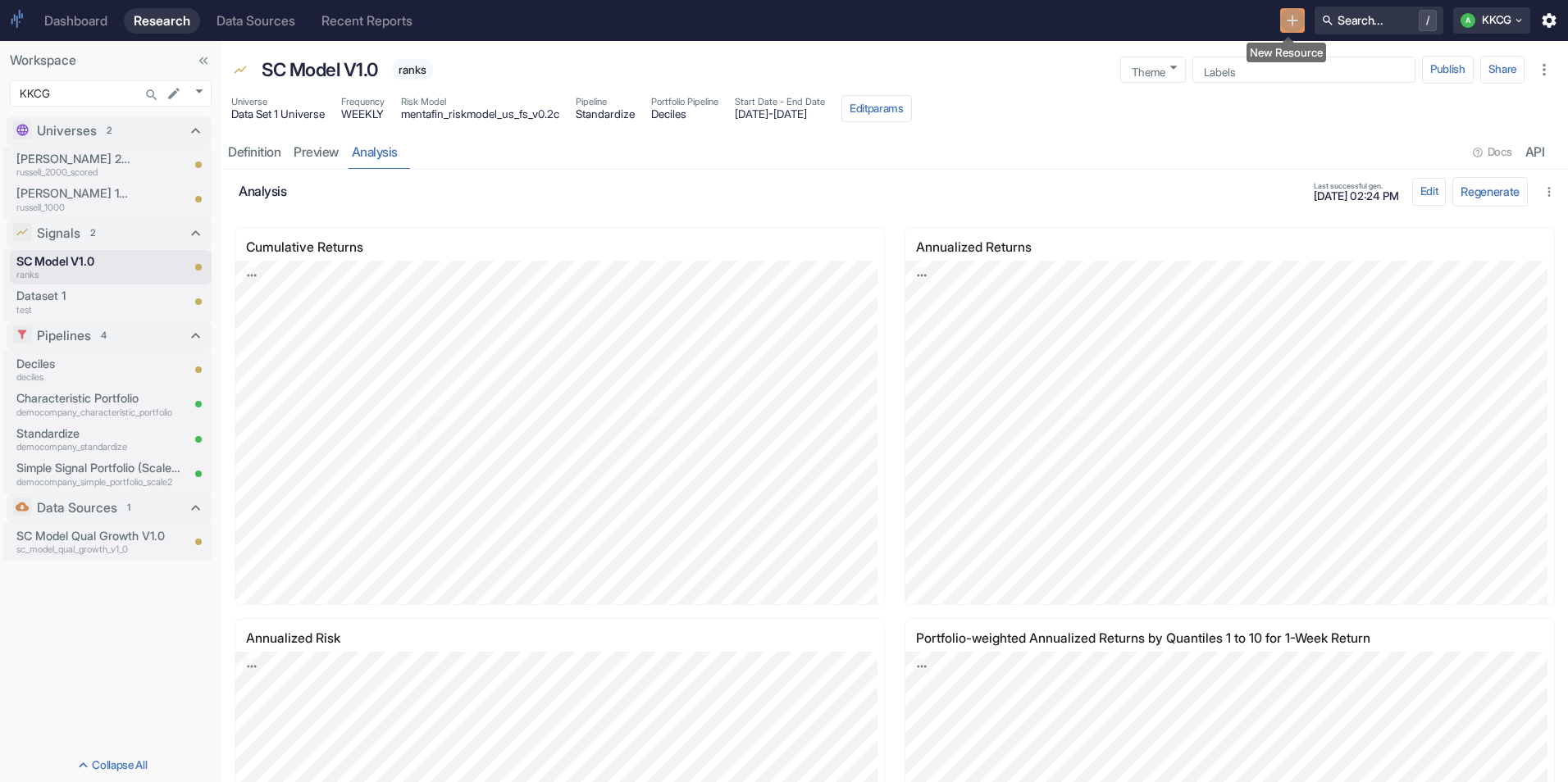
click at [1286, 19] on icon "New Resource" at bounding box center [1292, 21] width 18 height 18
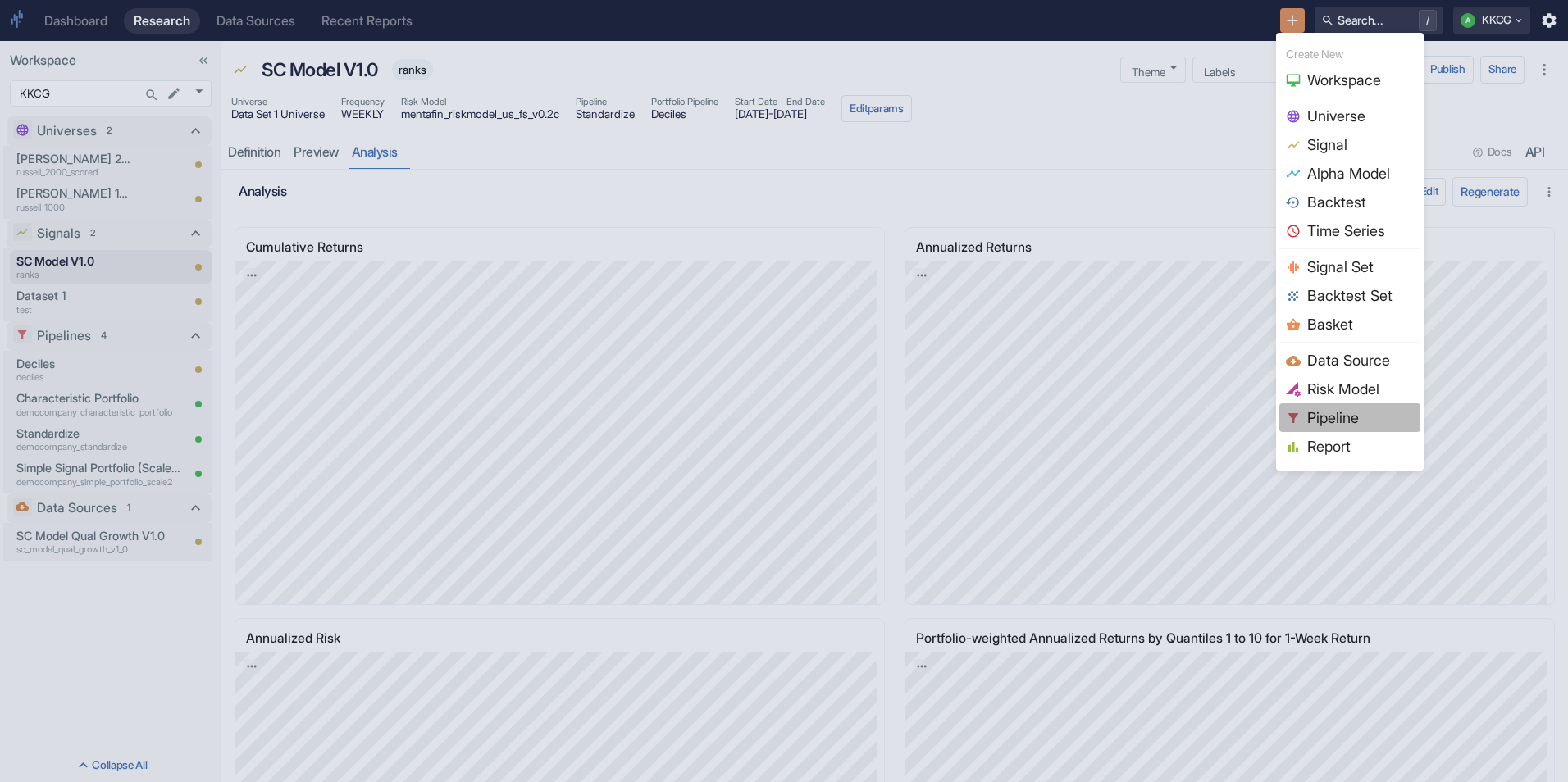
click at [1318, 407] on span "Pipeline" at bounding box center [1360, 417] width 106 height 22
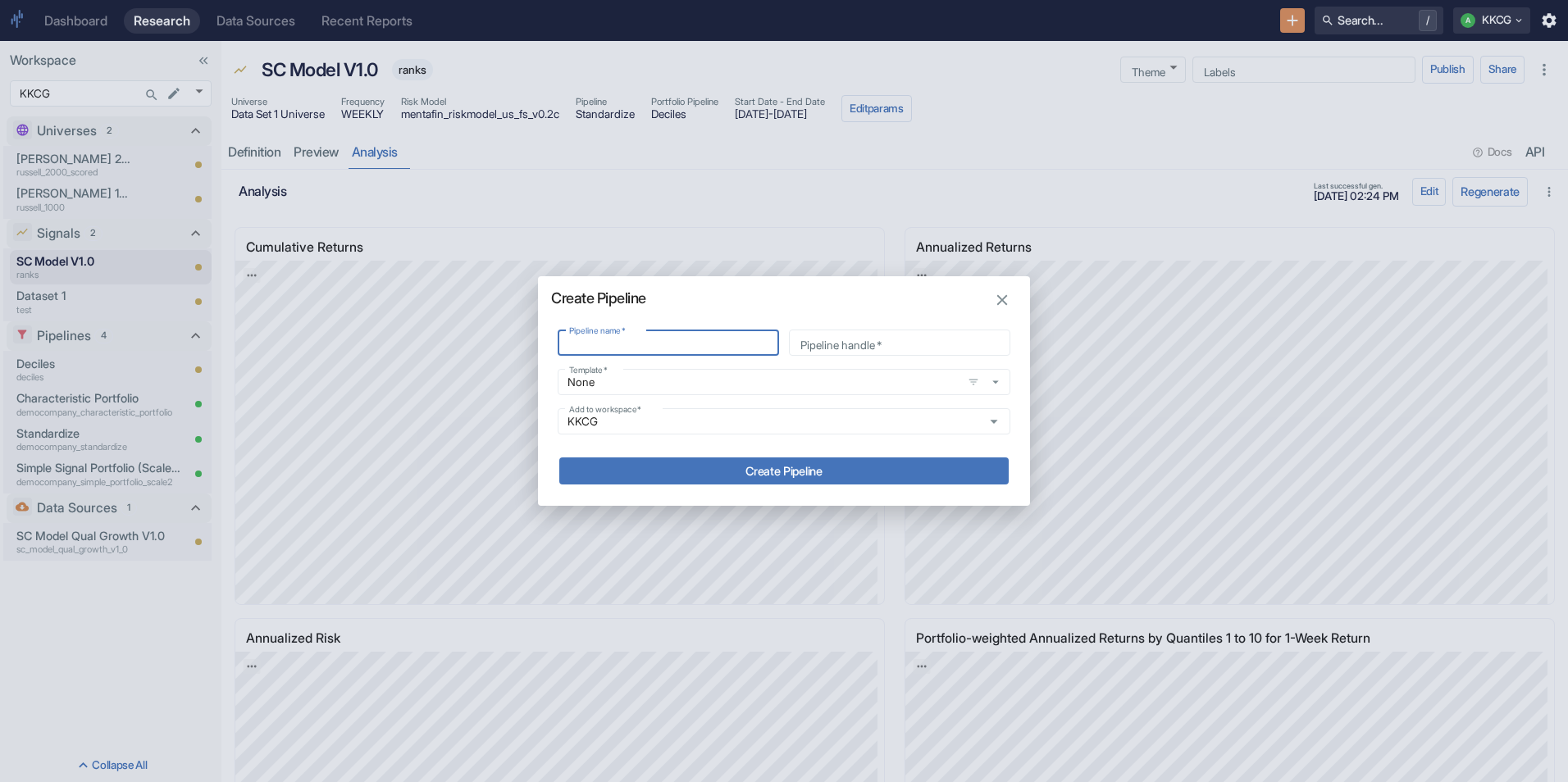
type input "R"
type input "r"
type input "Re"
type input "re"
type input "Rem"
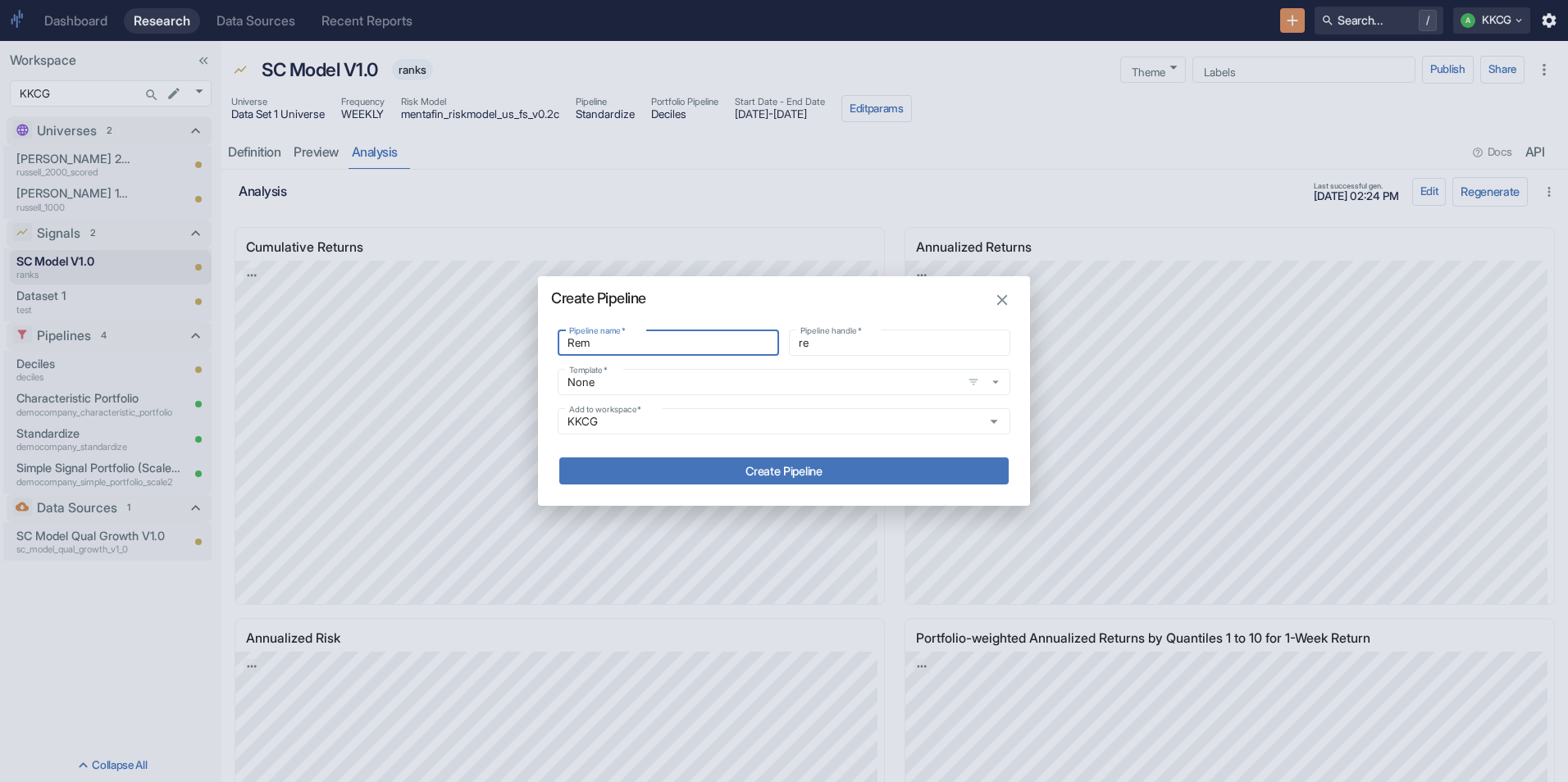
type input "rem"
type input "Remo"
type input "remo"
type input "Remov"
type input "remov"
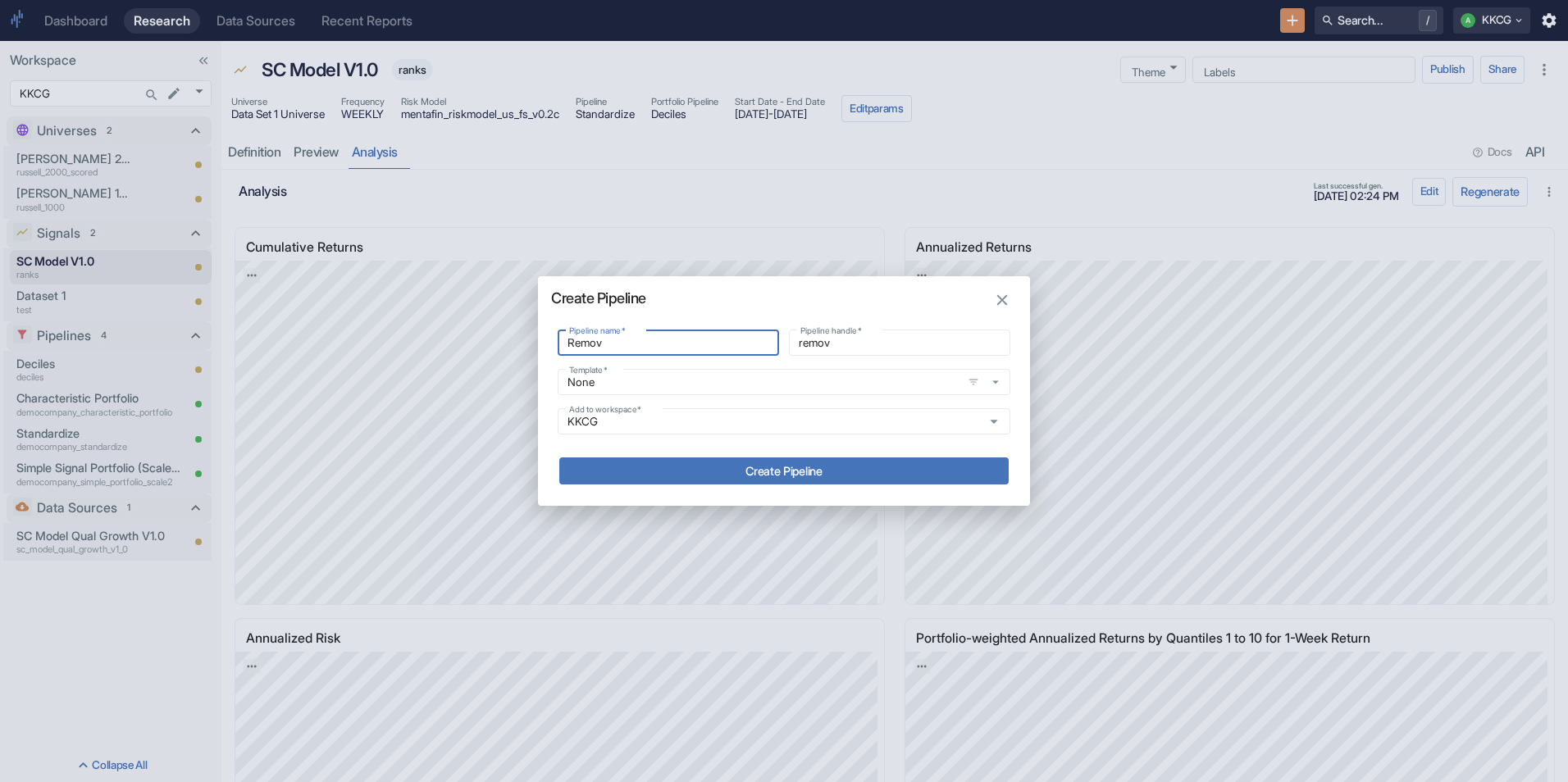
type input "Remove"
type input "remove"
type input "Remove"
type input "remove_"
type input "Remove"
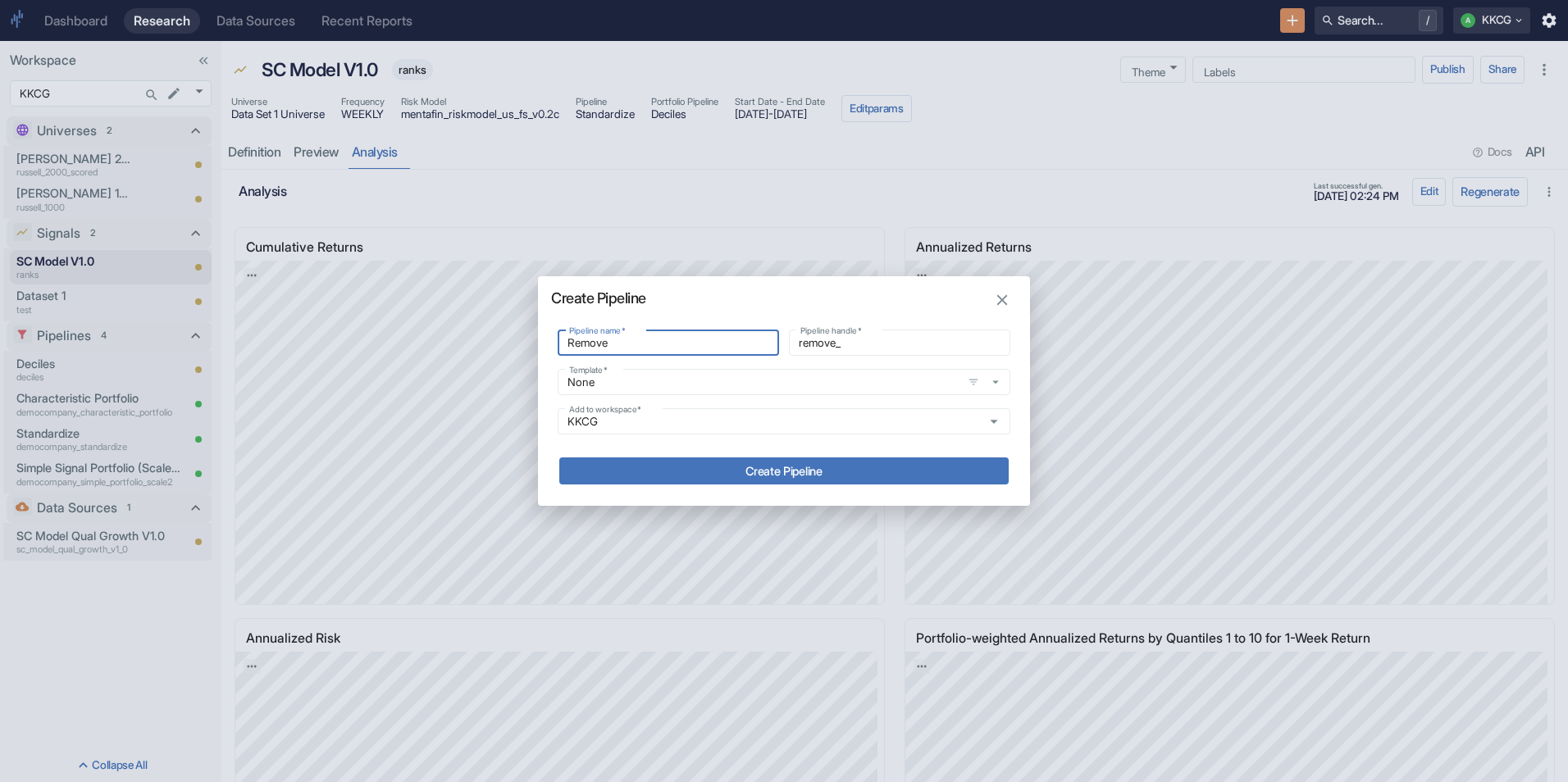
type input "remove"
type input "Remov"
type input "remov"
type input "Remo"
type input "remo"
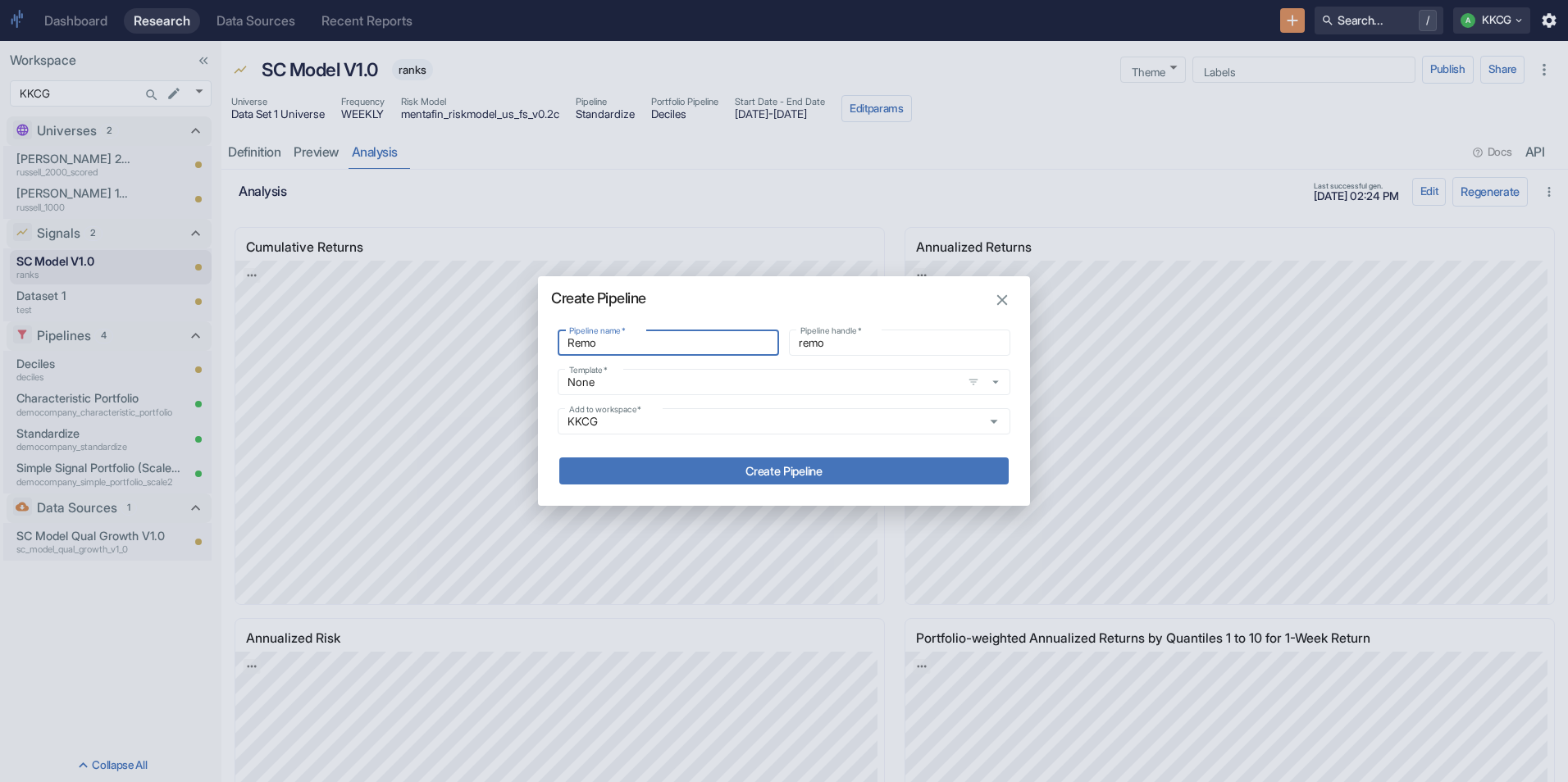
type input "Rem"
type input "rem"
type input "Re"
type input "re"
type input "R"
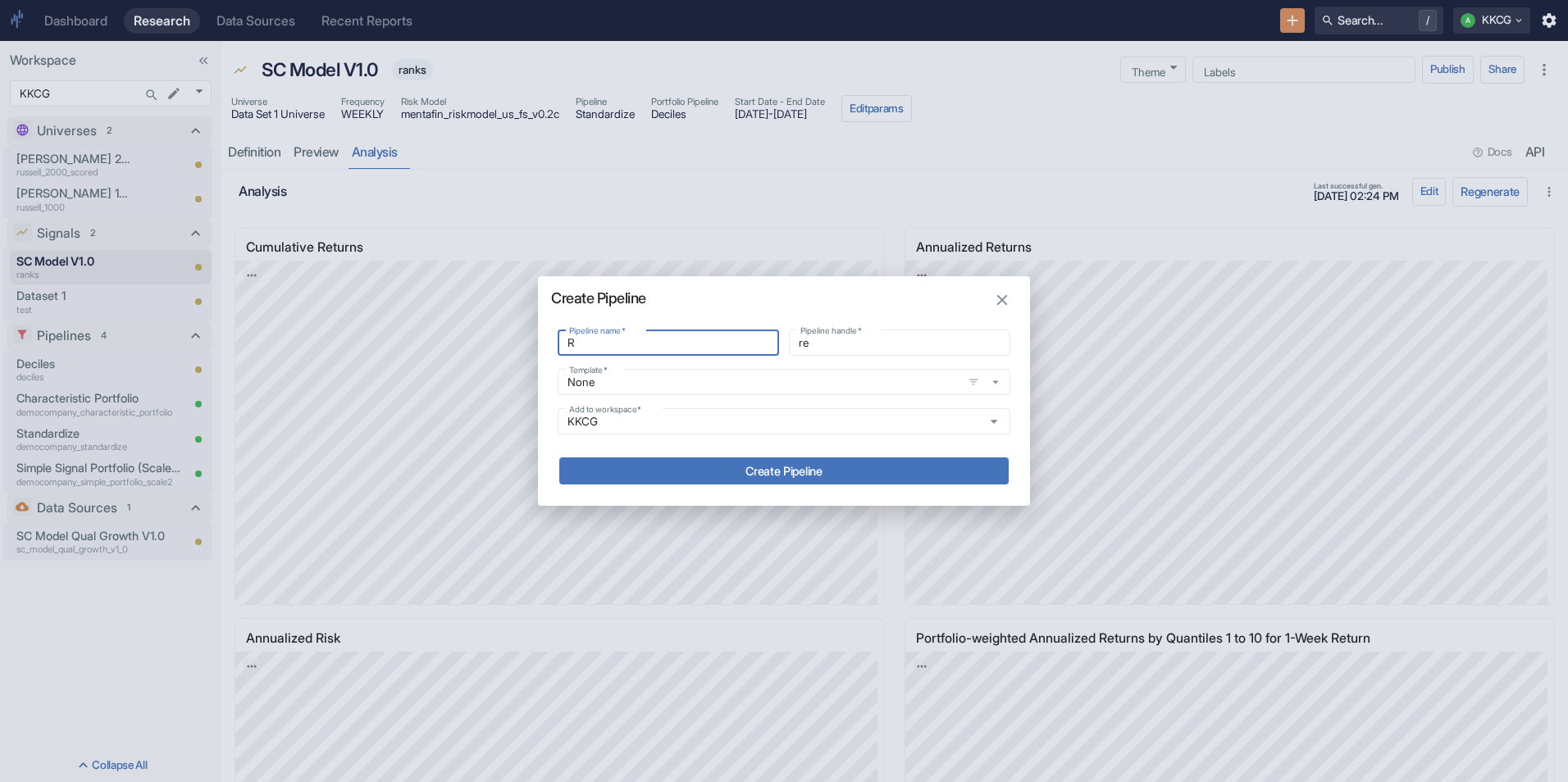
type input "r"
type input "R"
type input "r"
type input "Ri"
type input "ri"
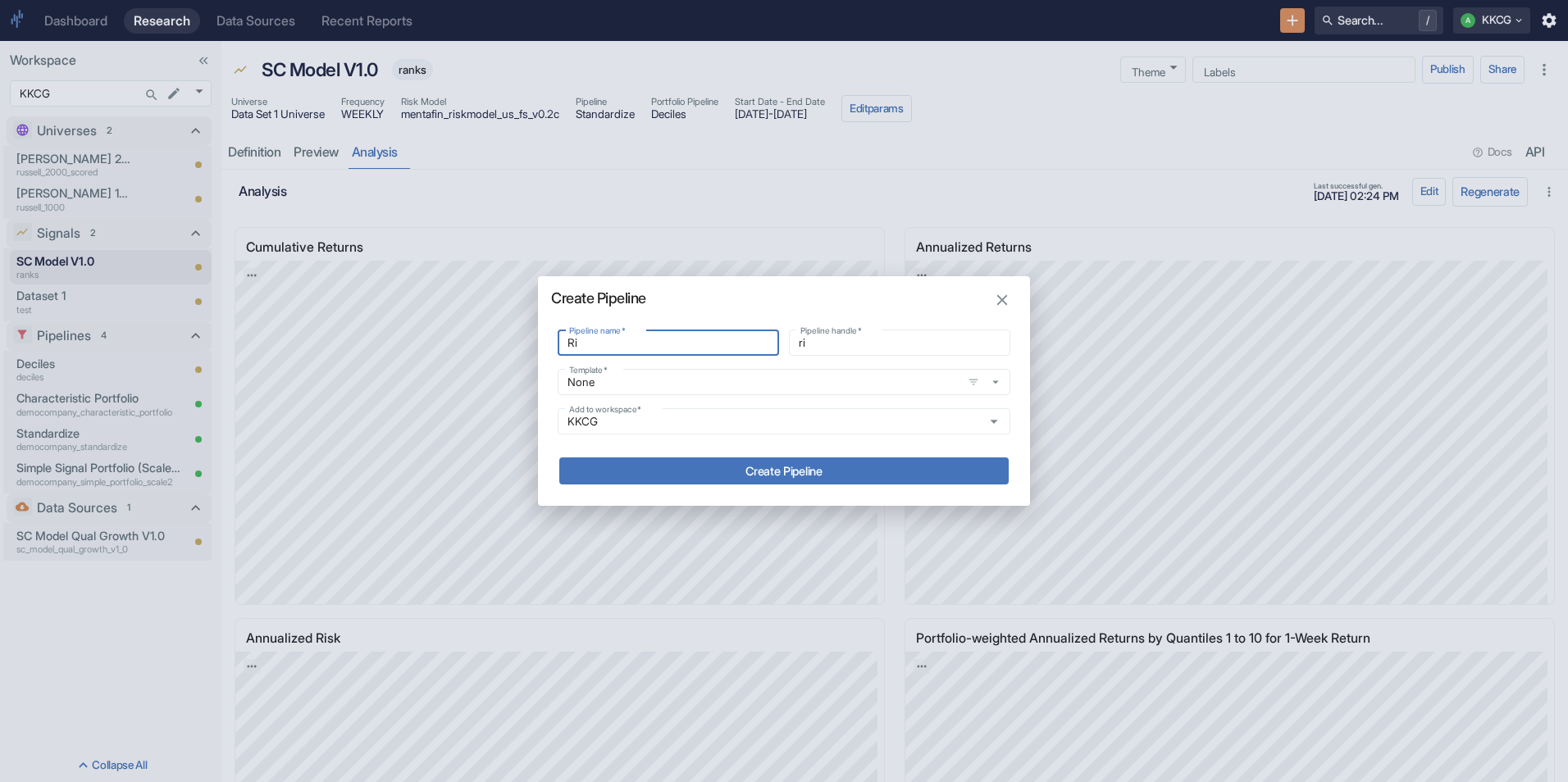
type input "Ris"
type input "ris"
type input "Risk"
type input "risk"
type input "Risk"
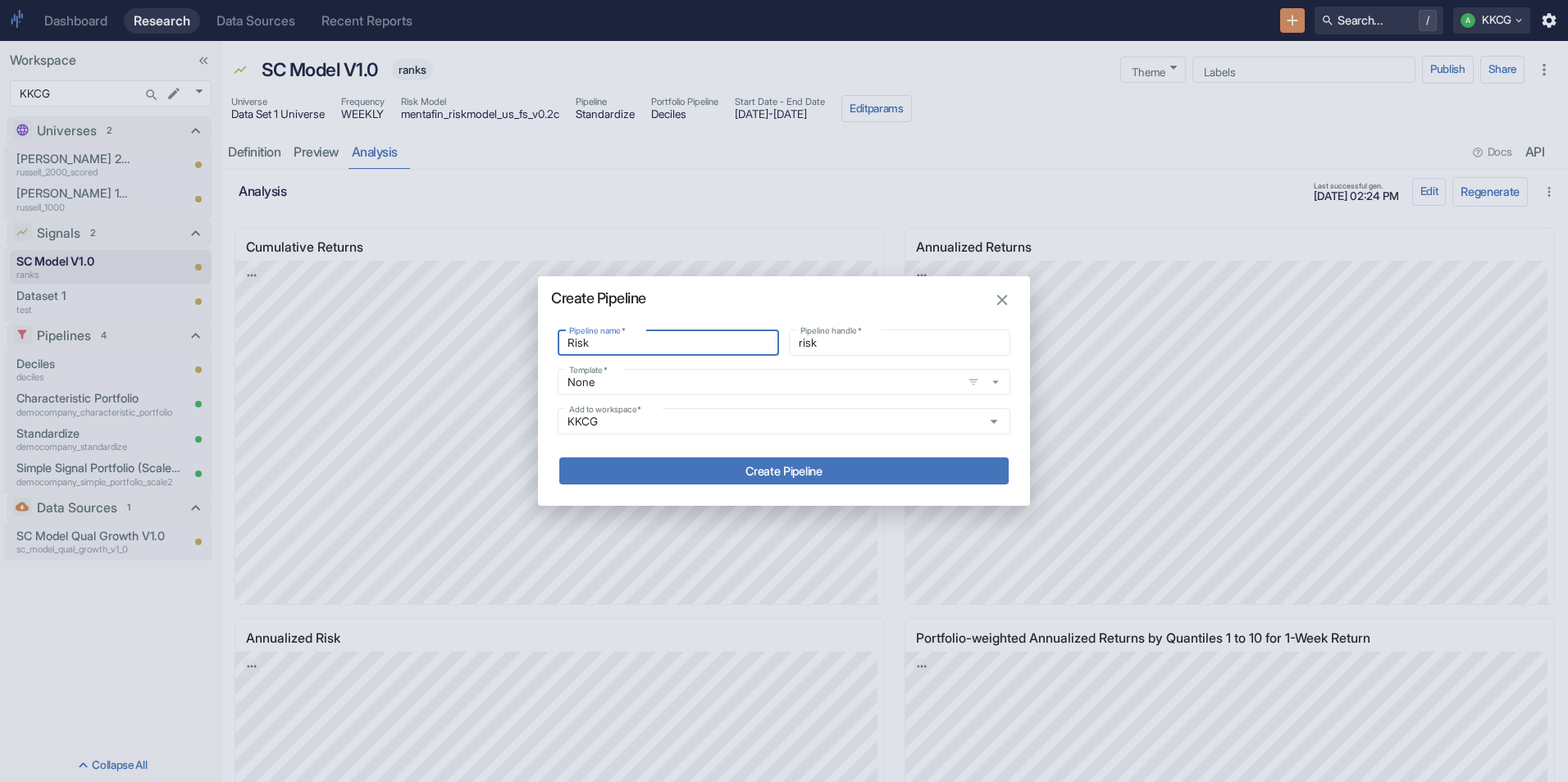
type input "risk_"
type input "Risk A"
type input "risk_a"
type input "Risk Ad"
type input "risk_ad"
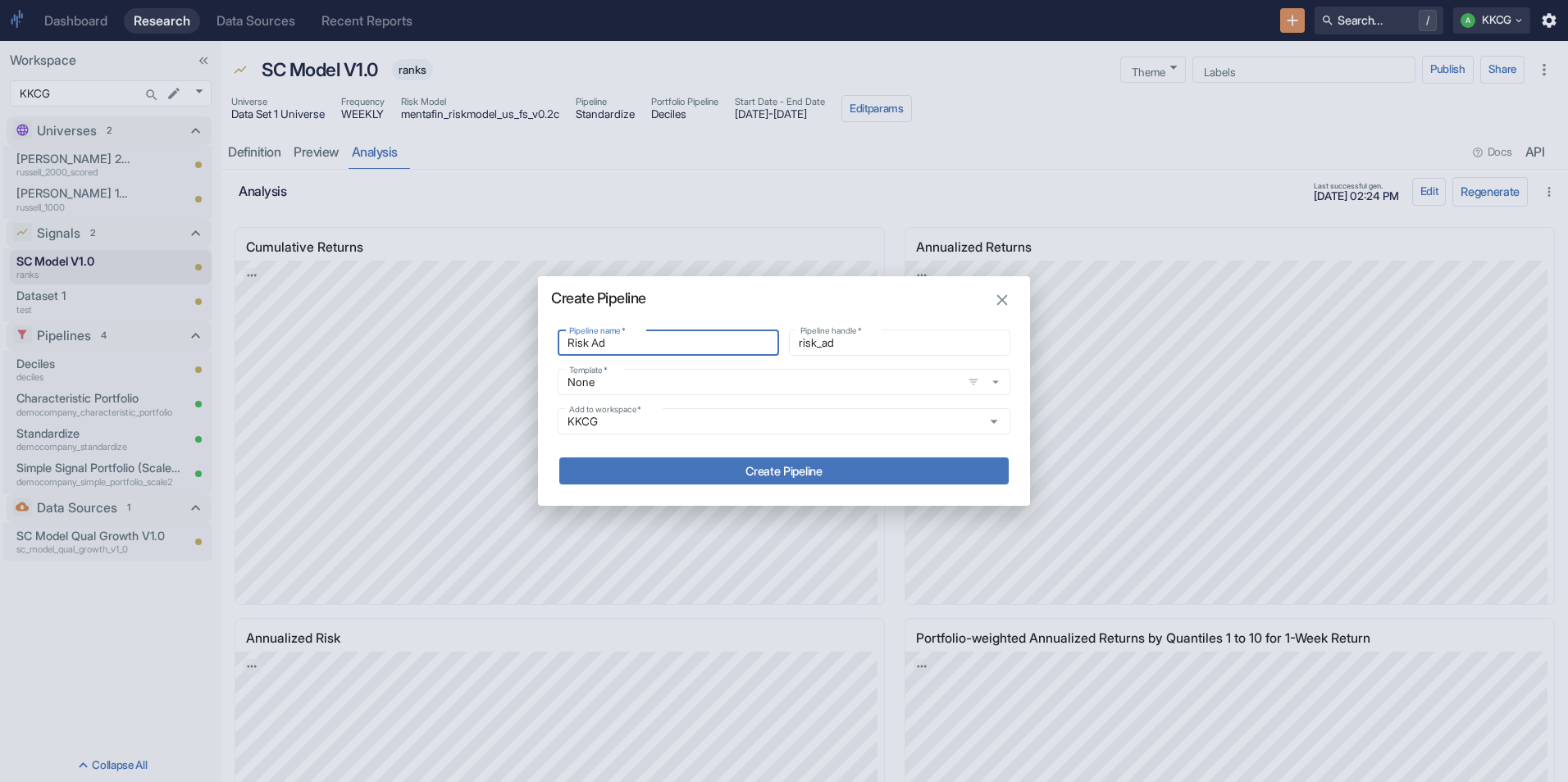
type input "Risk Adu"
type input "risk_adu"
type input "Risk Adus"
type input "risk_adus"
type input "Risk Adust"
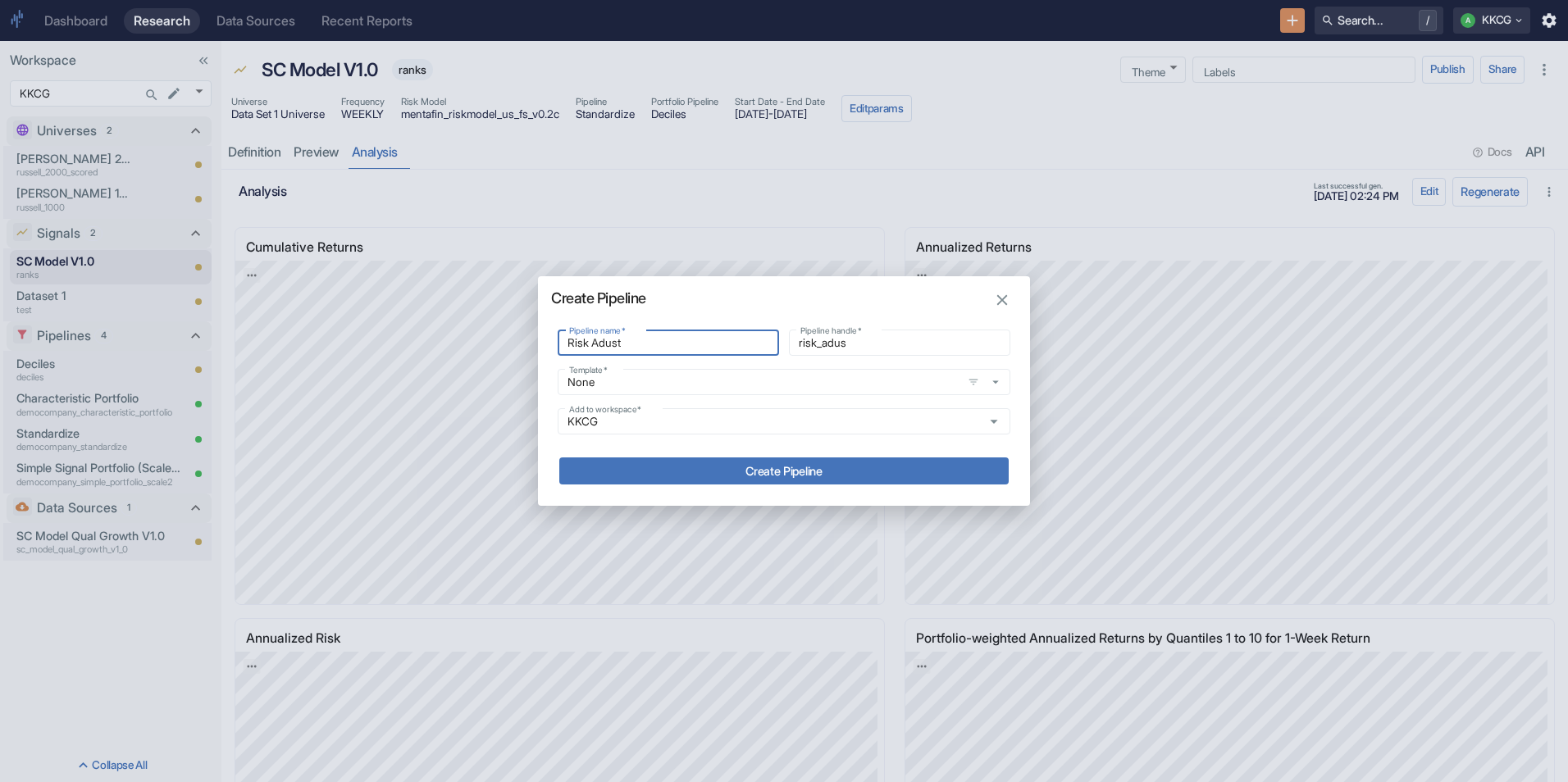
type input "risk_adust"
type input "Risk Aduste"
type input "risk_aduste"
type input "Risk Adust"
type input "risk_adust"
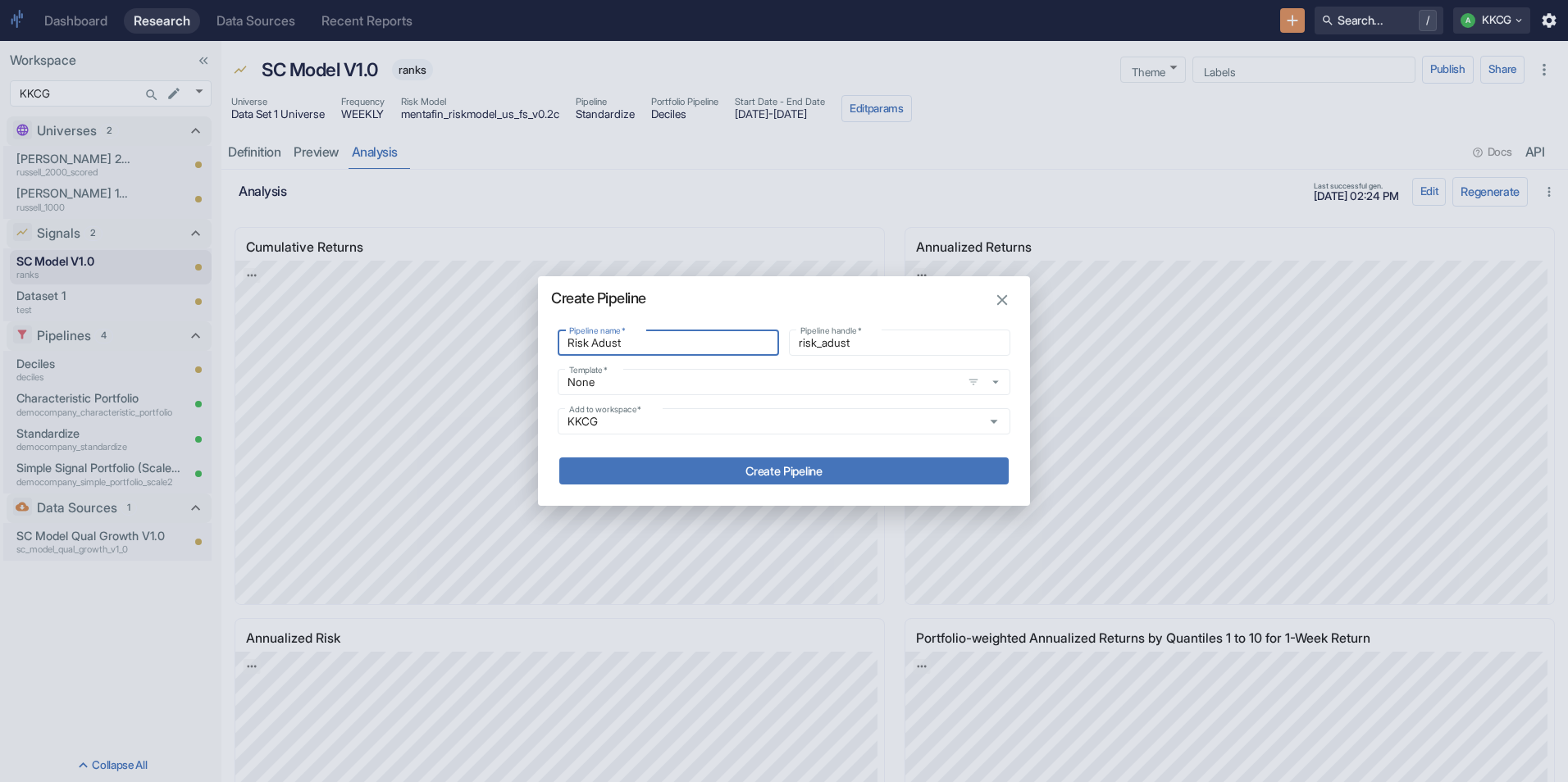
type input "Risk Adus"
type input "risk_adus"
type input "Risk Adu"
type input "risk_adu"
type input "Risk Ad"
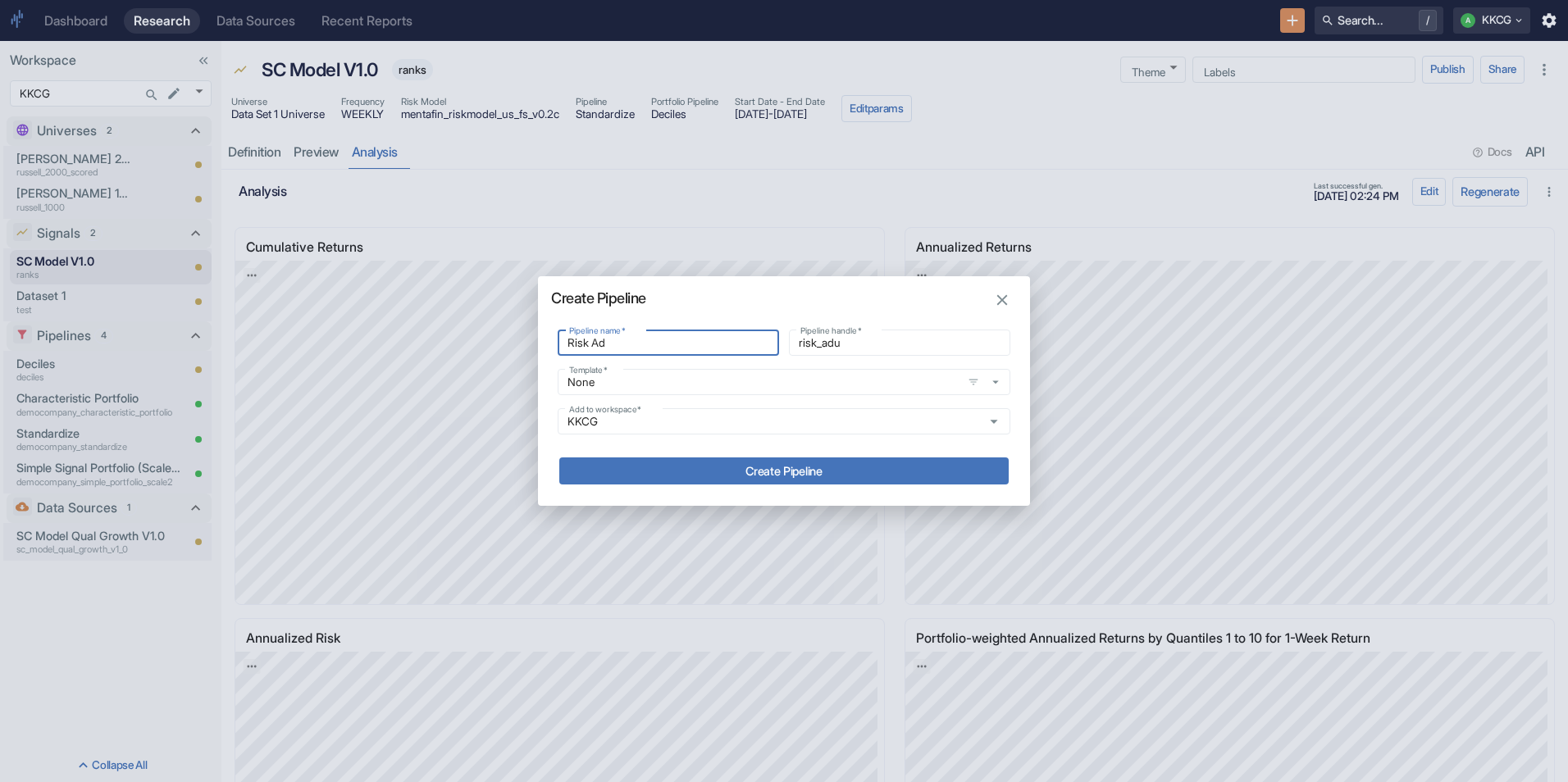
type input "risk_ad"
type input "Risk Adj"
type input "risk_adj"
type input "Risk Adju"
type input "risk_adju"
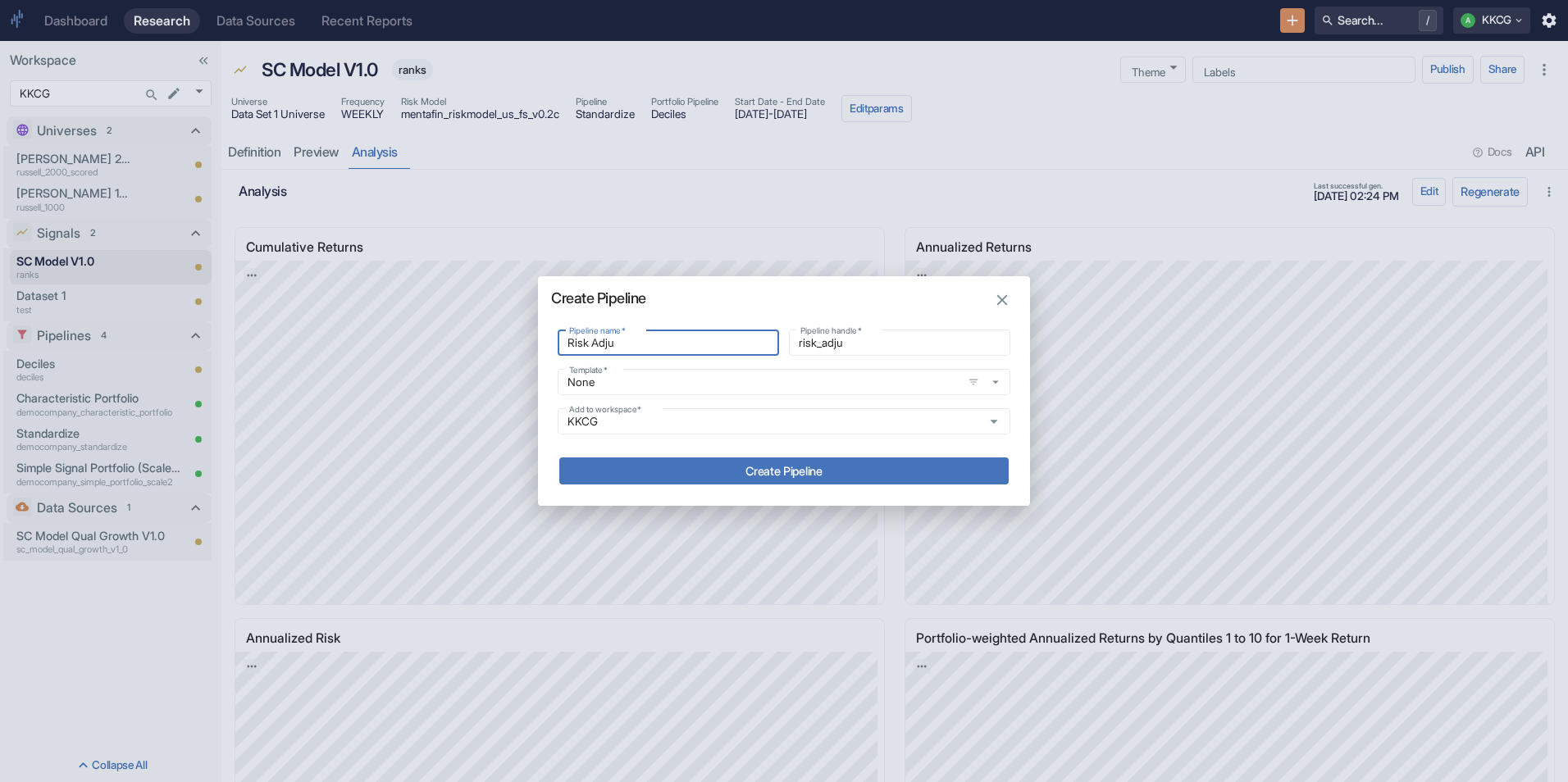
type input "Risk Adjus"
type input "risk_adjus"
type input "Risk Adjust"
type input "risk_adjust"
type input "Risk Adjuste"
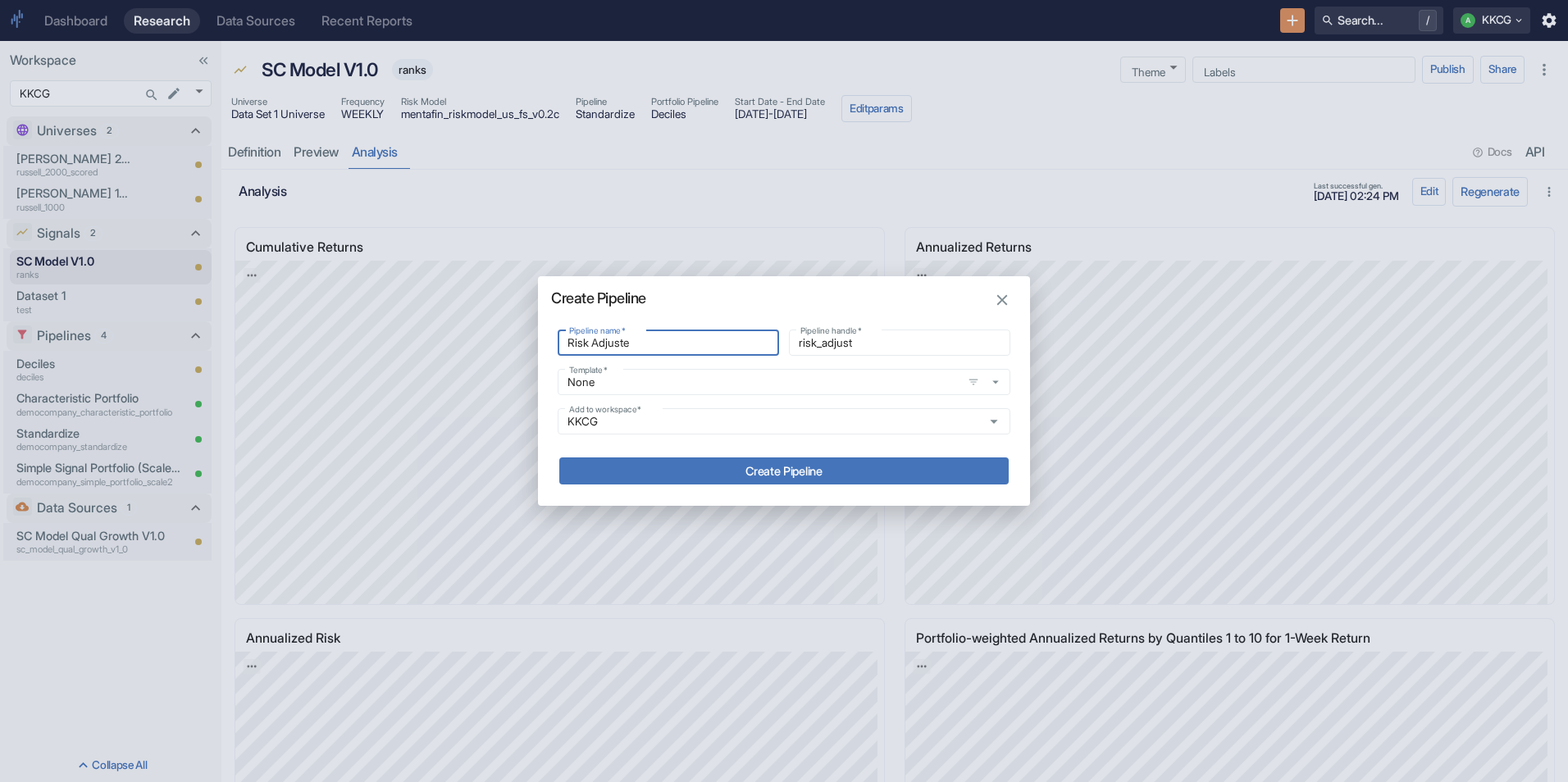
type input "risk_adjuste"
type input "Risk Adjusted"
type input "risk_adjusted"
type input "Risk Adjusted"
click at [821, 481] on button "Create Pipeline" at bounding box center [784, 471] width 450 height 27
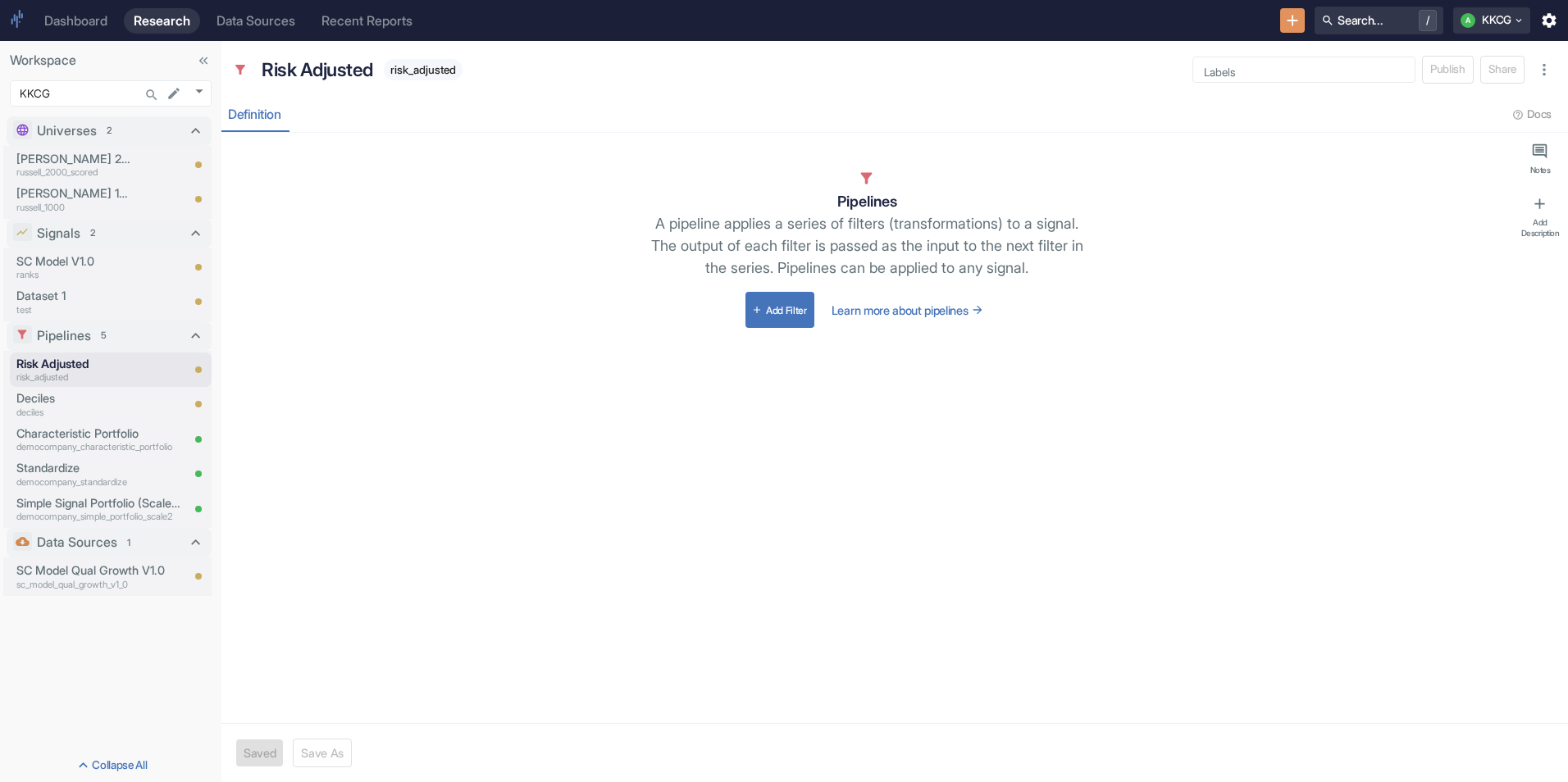
click at [771, 312] on button "Add Filter" at bounding box center [780, 310] width 69 height 36
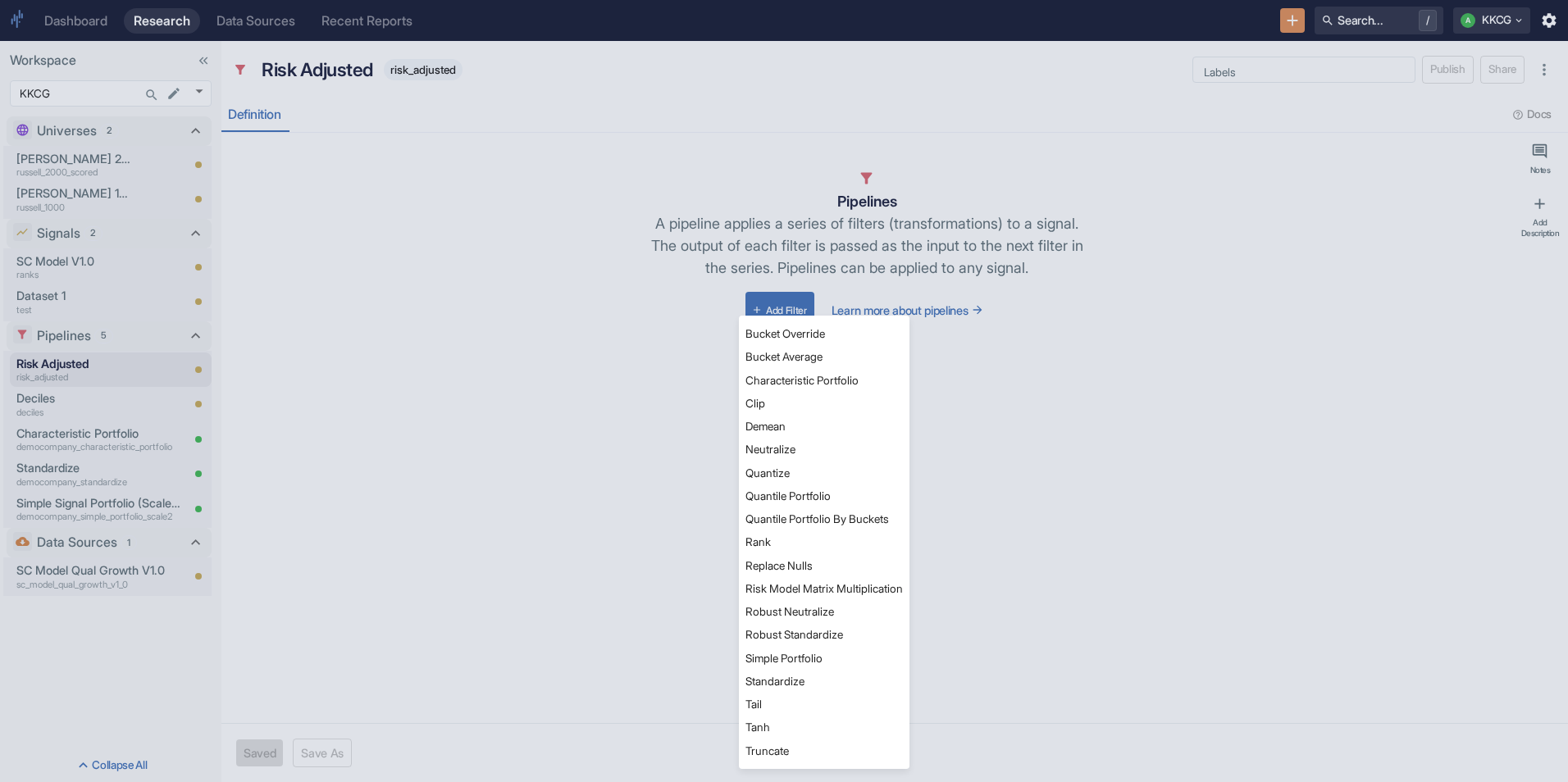
click at [782, 611] on li "Robust Neutralize" at bounding box center [824, 612] width 170 height 23
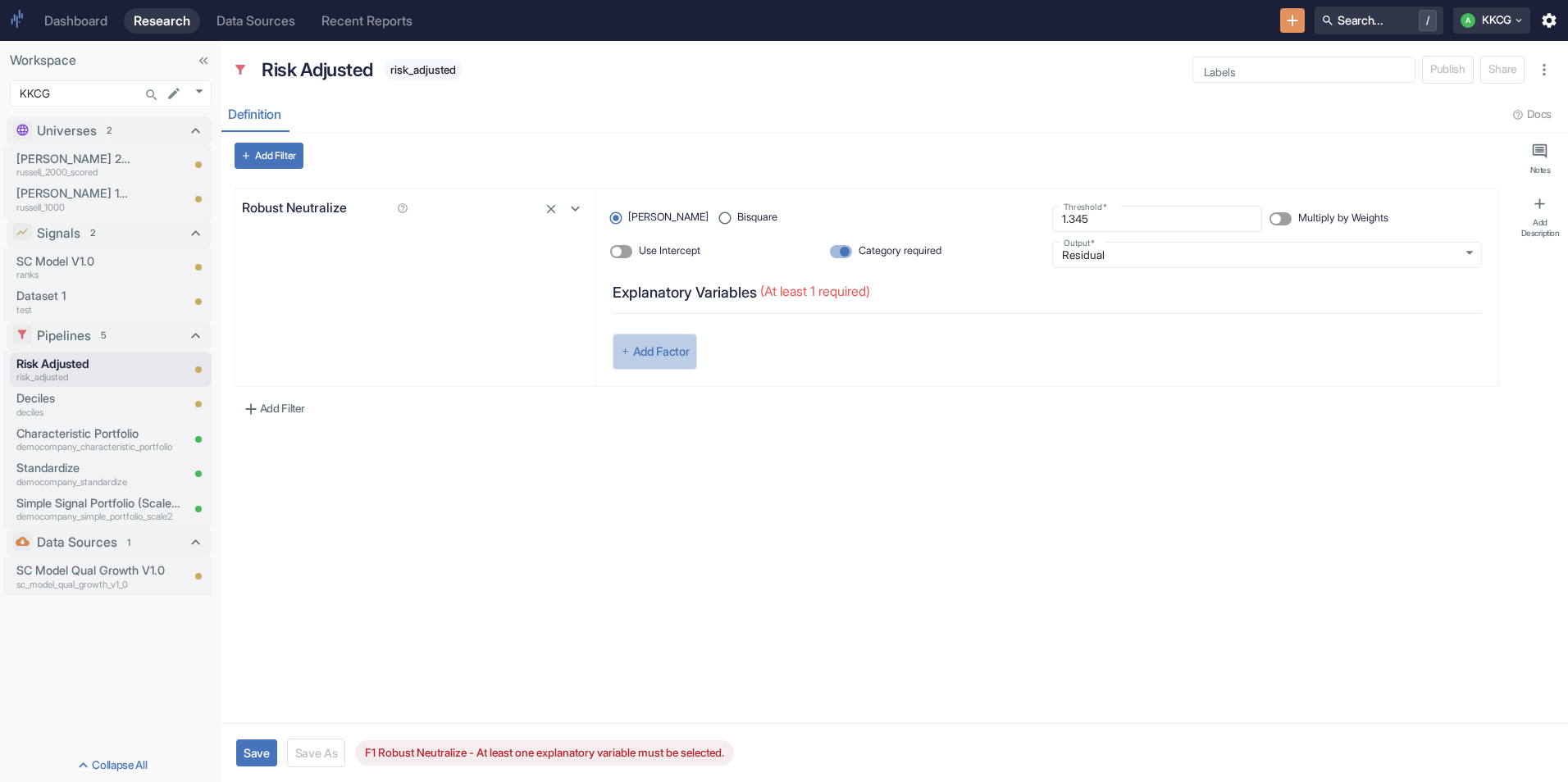
click at [651, 362] on button "Add Factor" at bounding box center [656, 351] width 86 height 36
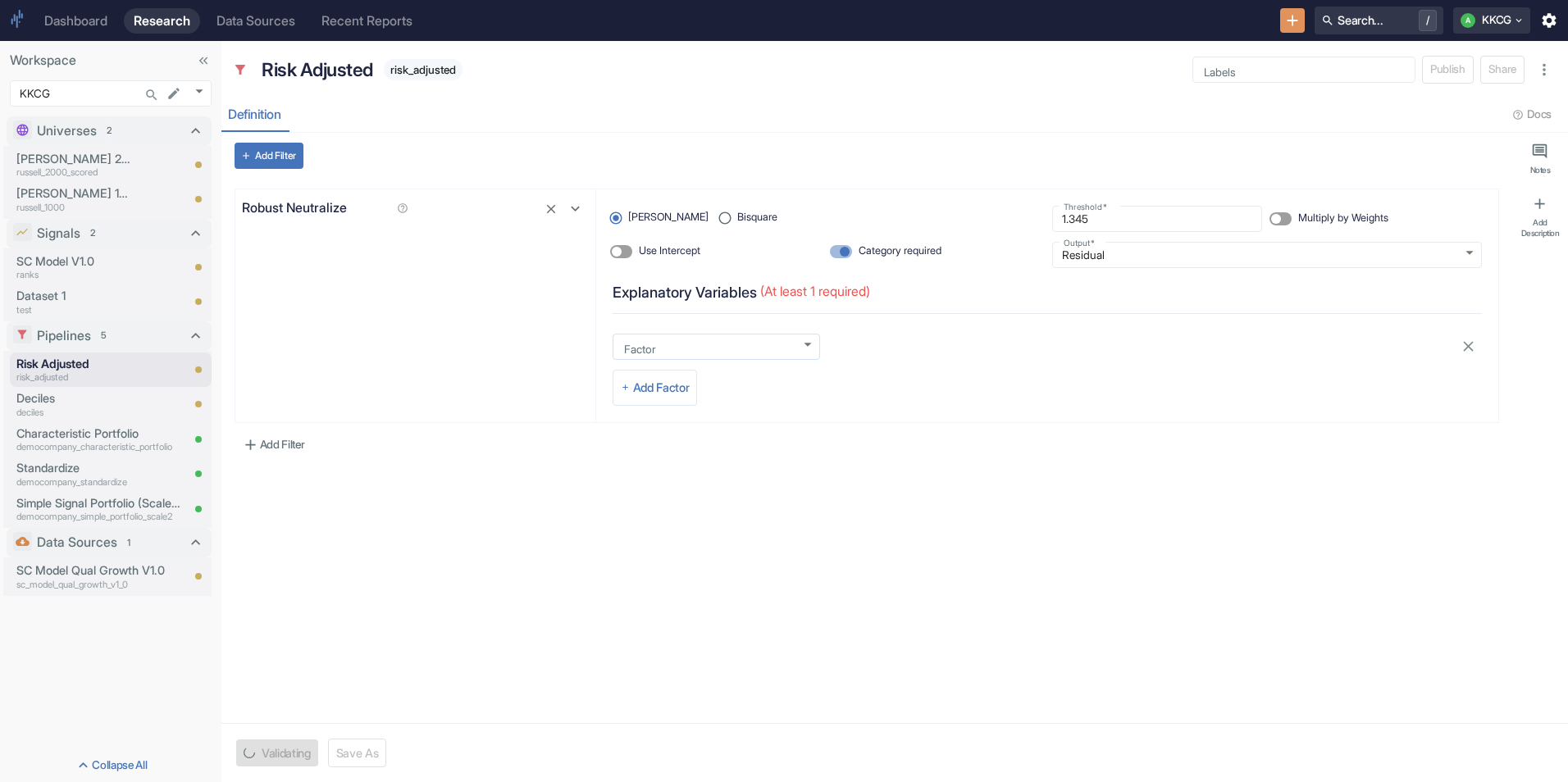
click at [650, 337] on body "Dashboard Research Data Sources Recent Reports Search... / A KKCG Workspace KKC…" at bounding box center [784, 391] width 1568 height 782
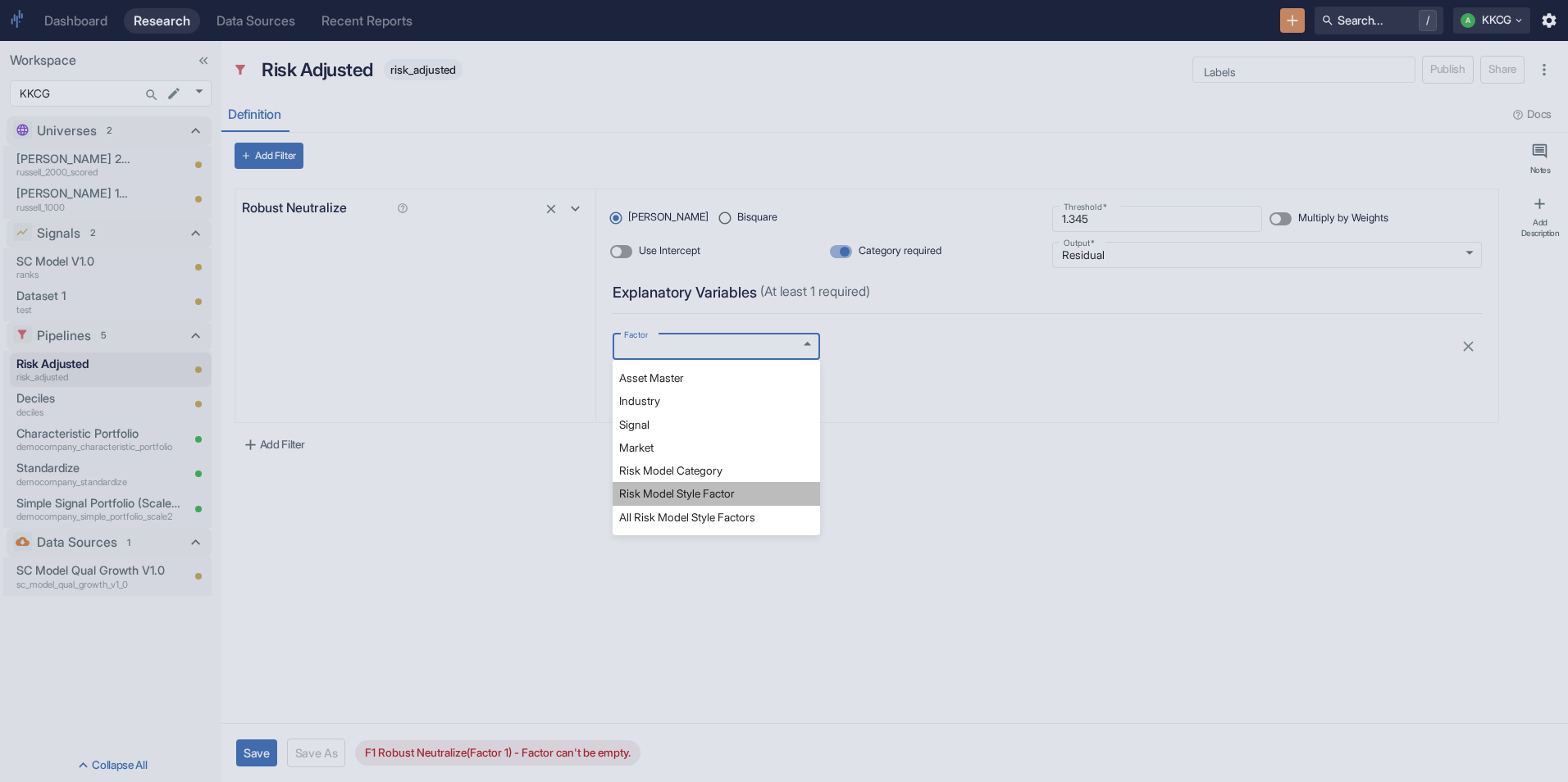
click at [698, 496] on li "Risk Model Style Factor" at bounding box center [716, 494] width 208 height 23
type textarea "x"
type input "risk_model_theme"
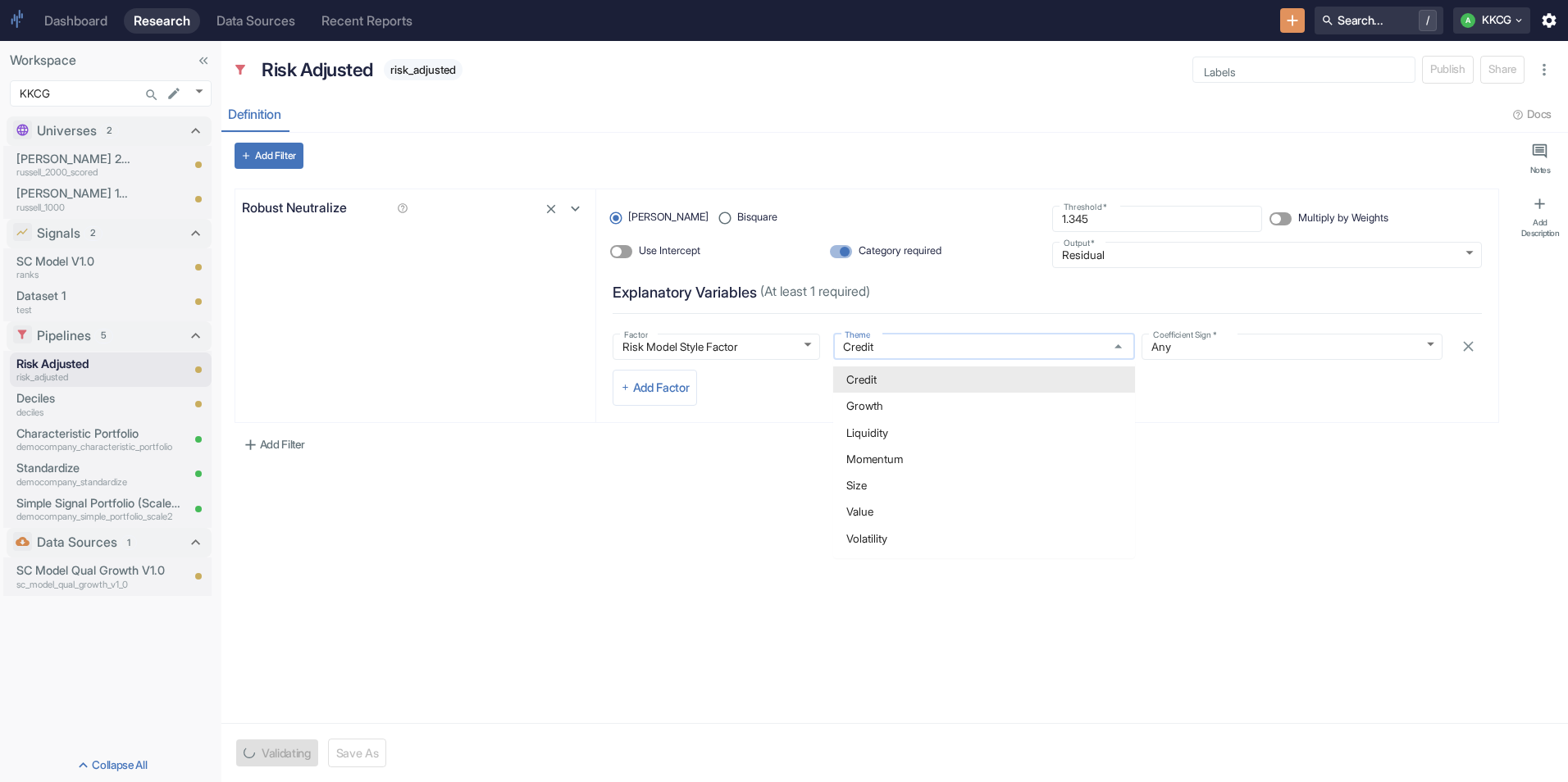
click at [951, 347] on input "Credit" at bounding box center [968, 347] width 261 height 15
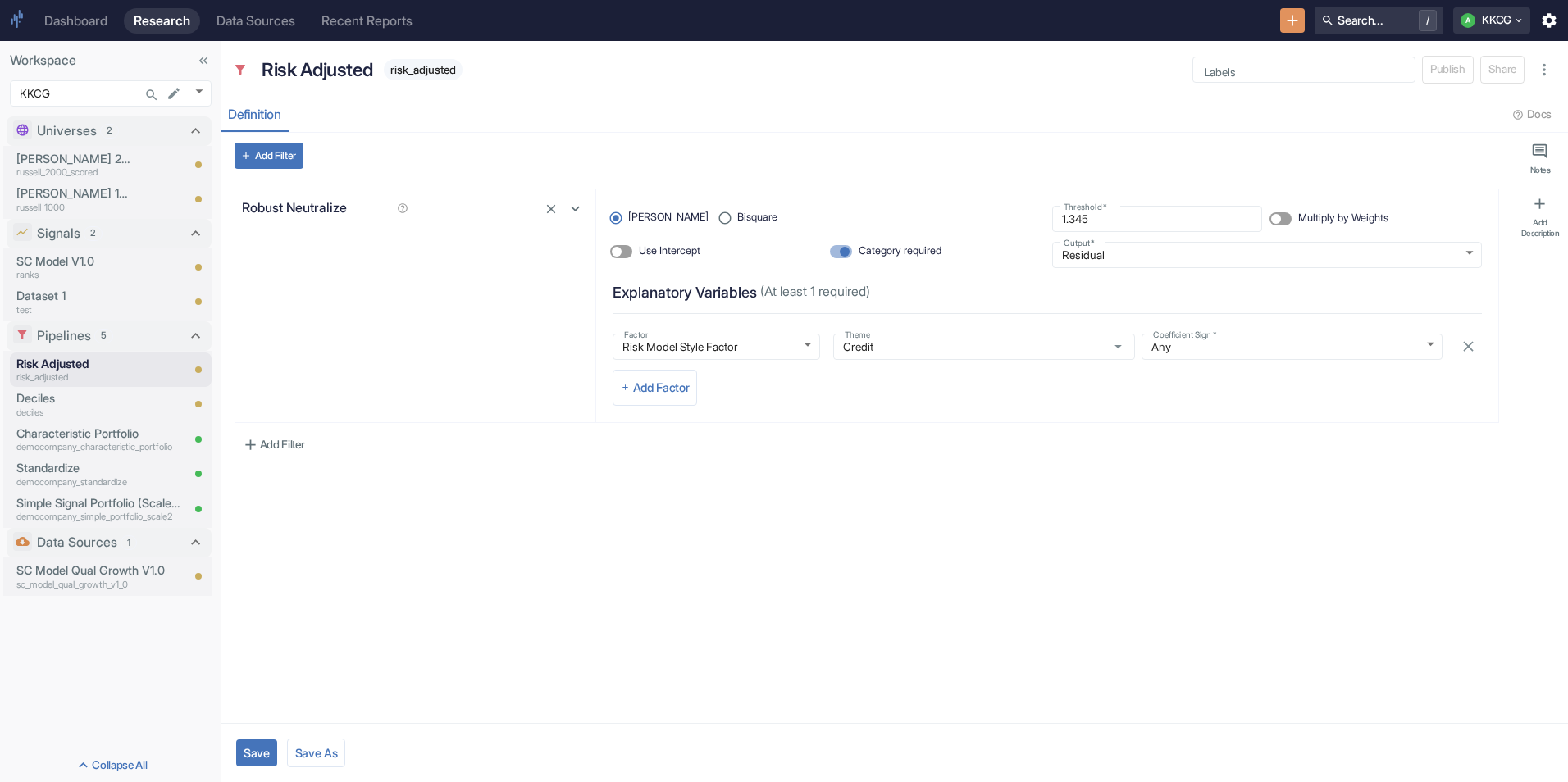
click at [624, 477] on div "Add Filter Robust Neutralize [PERSON_NAME] Bisquare Threshold   * 1.345 Thresho…" at bounding box center [866, 427] width 1284 height 590
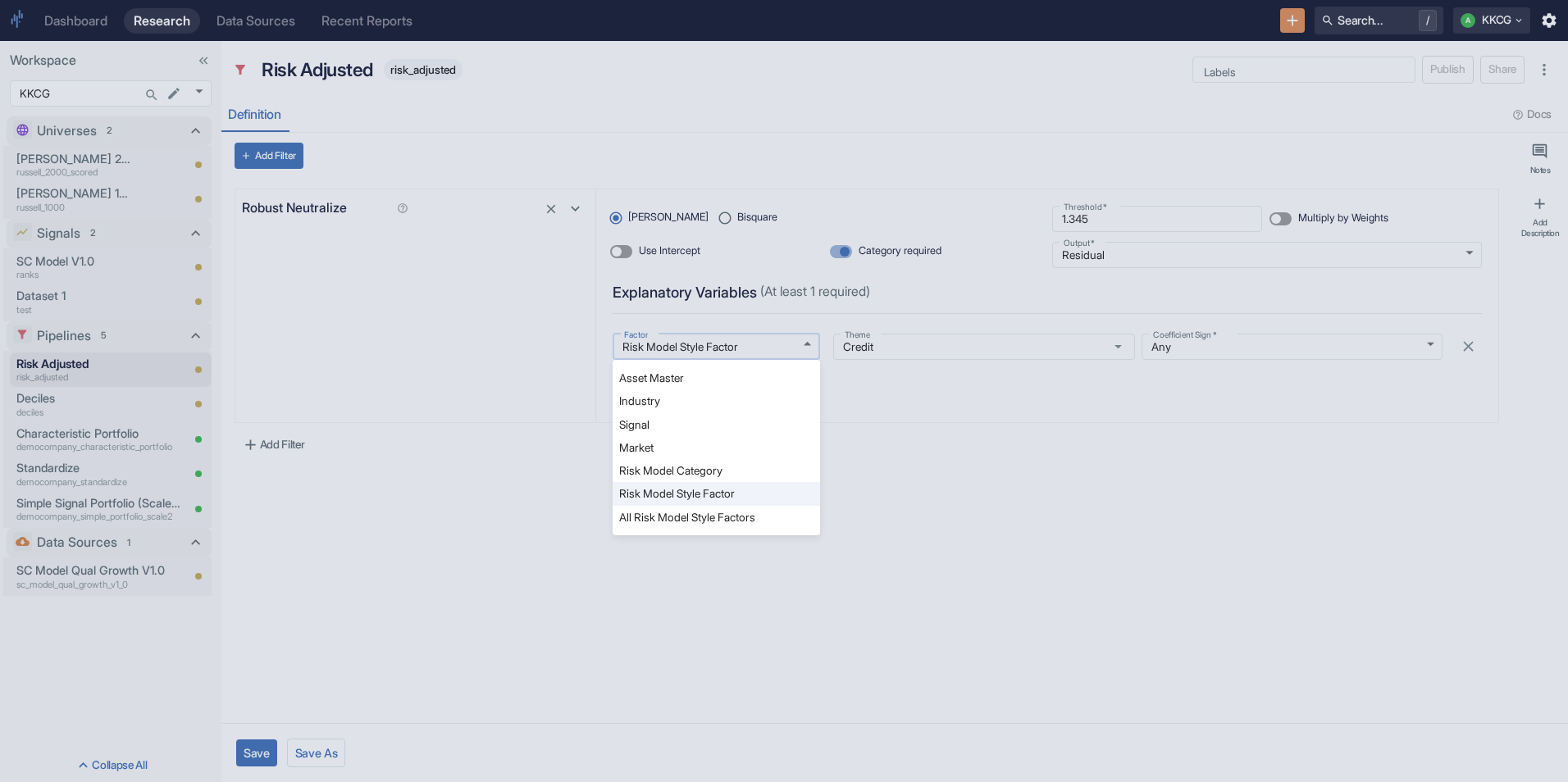
click at [818, 333] on body "Dashboard Research Data Sources Recent Reports Search... / A KKCG Workspace KKC…" at bounding box center [784, 391] width 1568 height 782
click at [716, 474] on li "Risk Model Category" at bounding box center [716, 471] width 208 height 23
type textarea "x"
type input "risk_model_category"
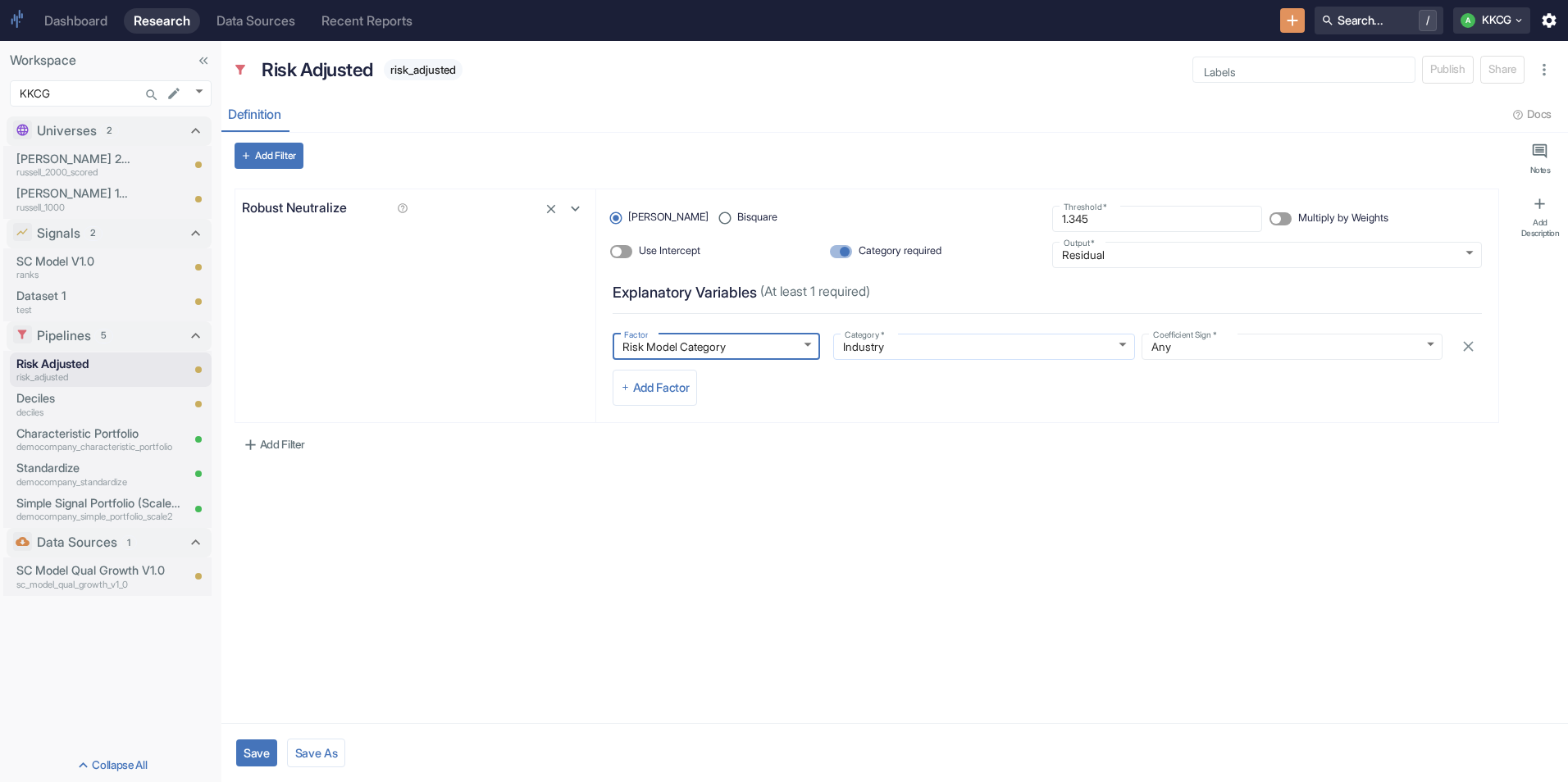
click at [1099, 341] on body "Dashboard Research Data Sources Recent Reports Search... / A KKCG Workspace KKC…" at bounding box center [784, 391] width 1568 height 782
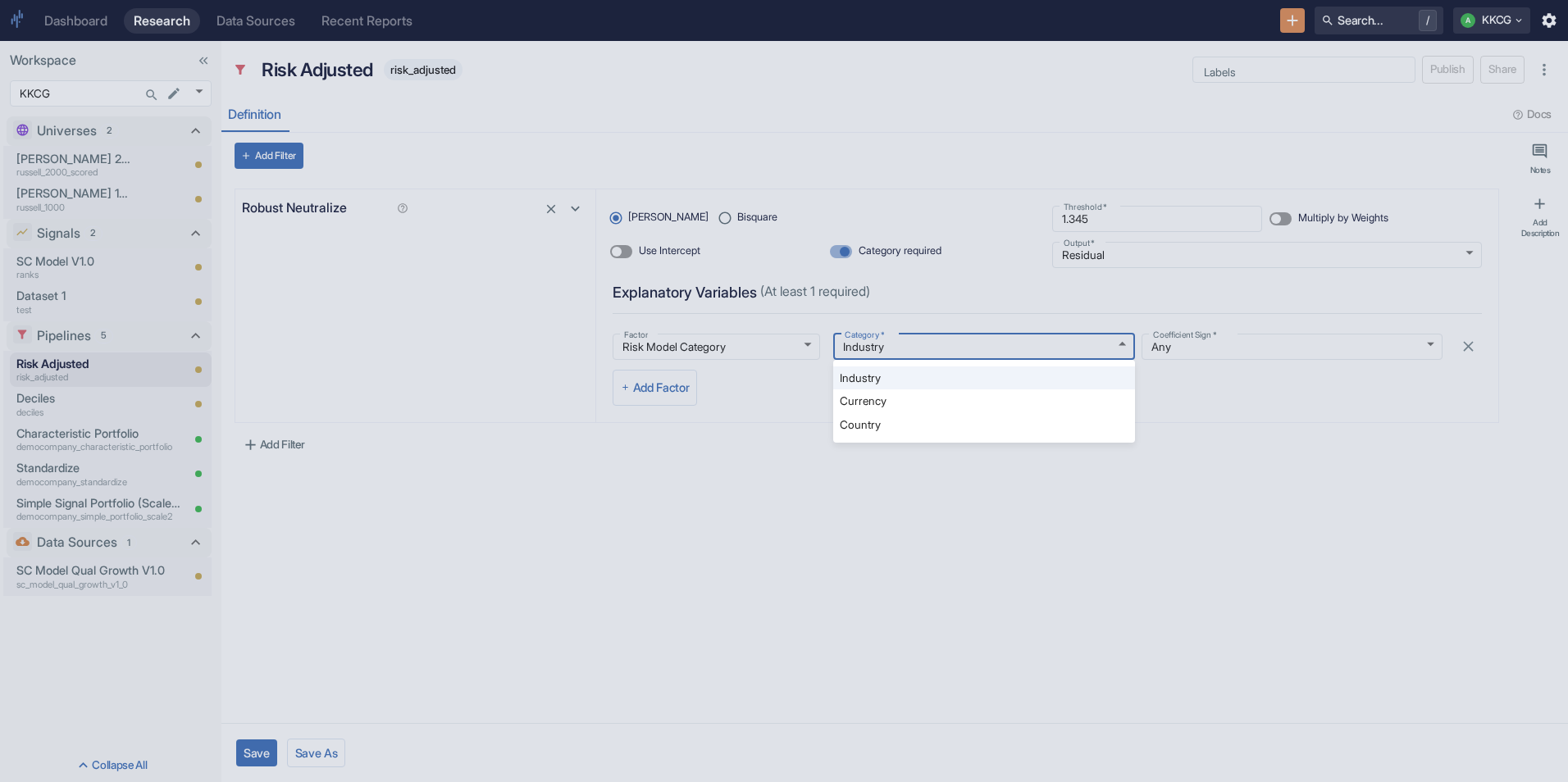
click at [793, 528] on div at bounding box center [784, 391] width 1568 height 782
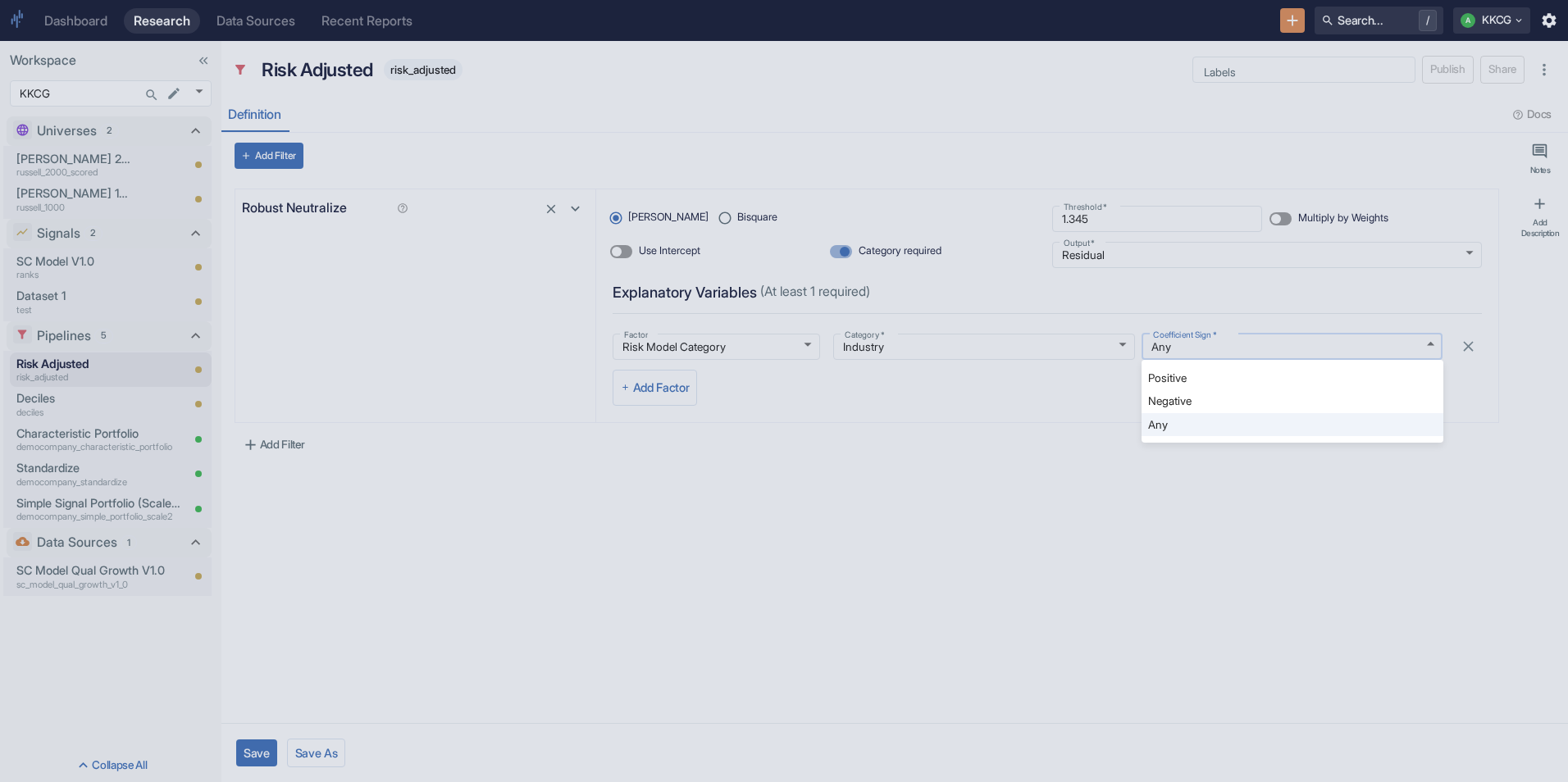
click at [1351, 347] on body "Dashboard Research Data Sources Recent Reports Search... / A KKCG Workspace KKC…" at bounding box center [784, 391] width 1568 height 782
click at [1351, 347] on div at bounding box center [784, 391] width 1568 height 782
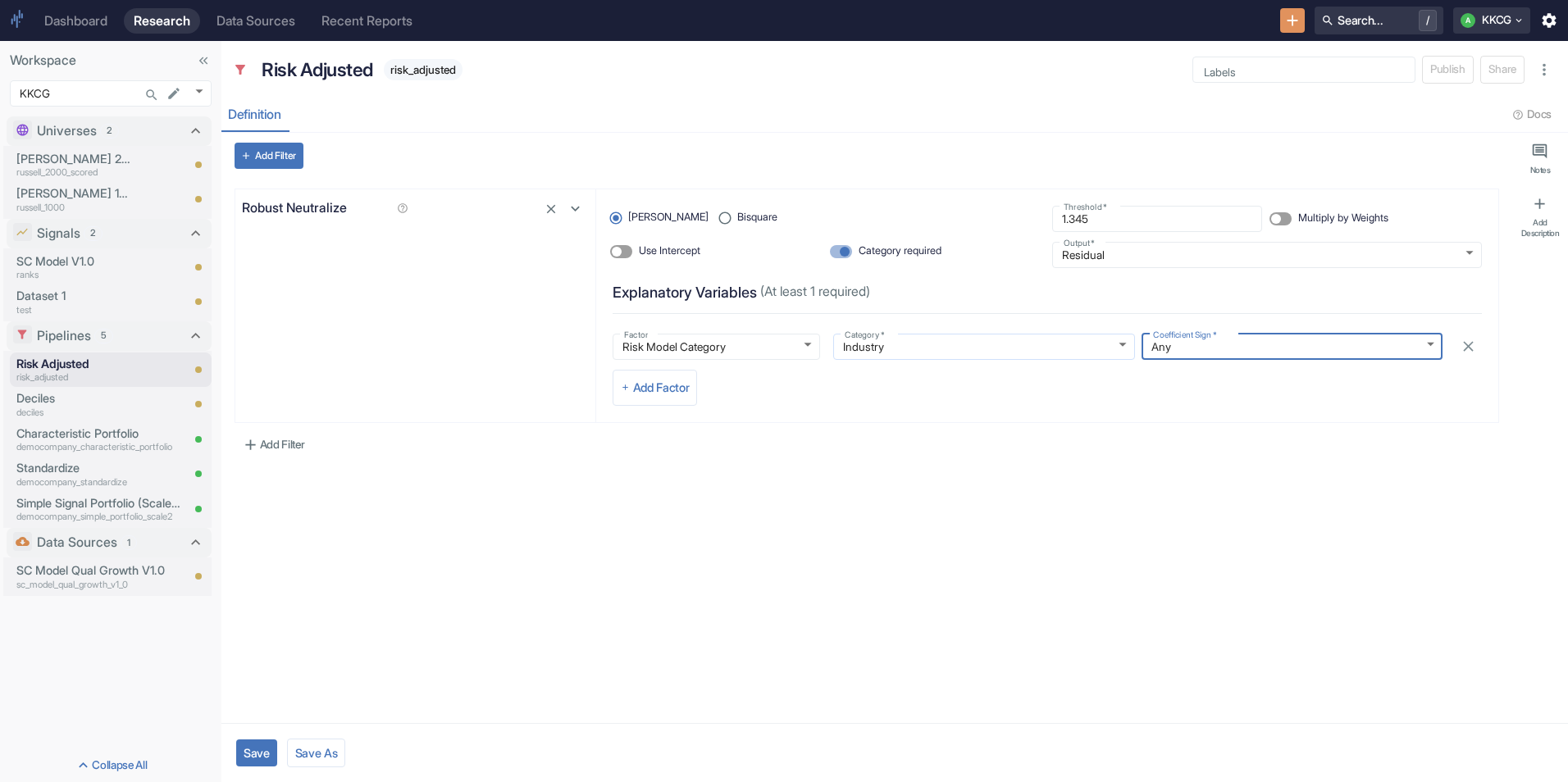
click at [901, 342] on body "Dashboard Research Data Sources Recent Reports Search... / A KKCG Workspace KKC…" at bounding box center [784, 391] width 1568 height 782
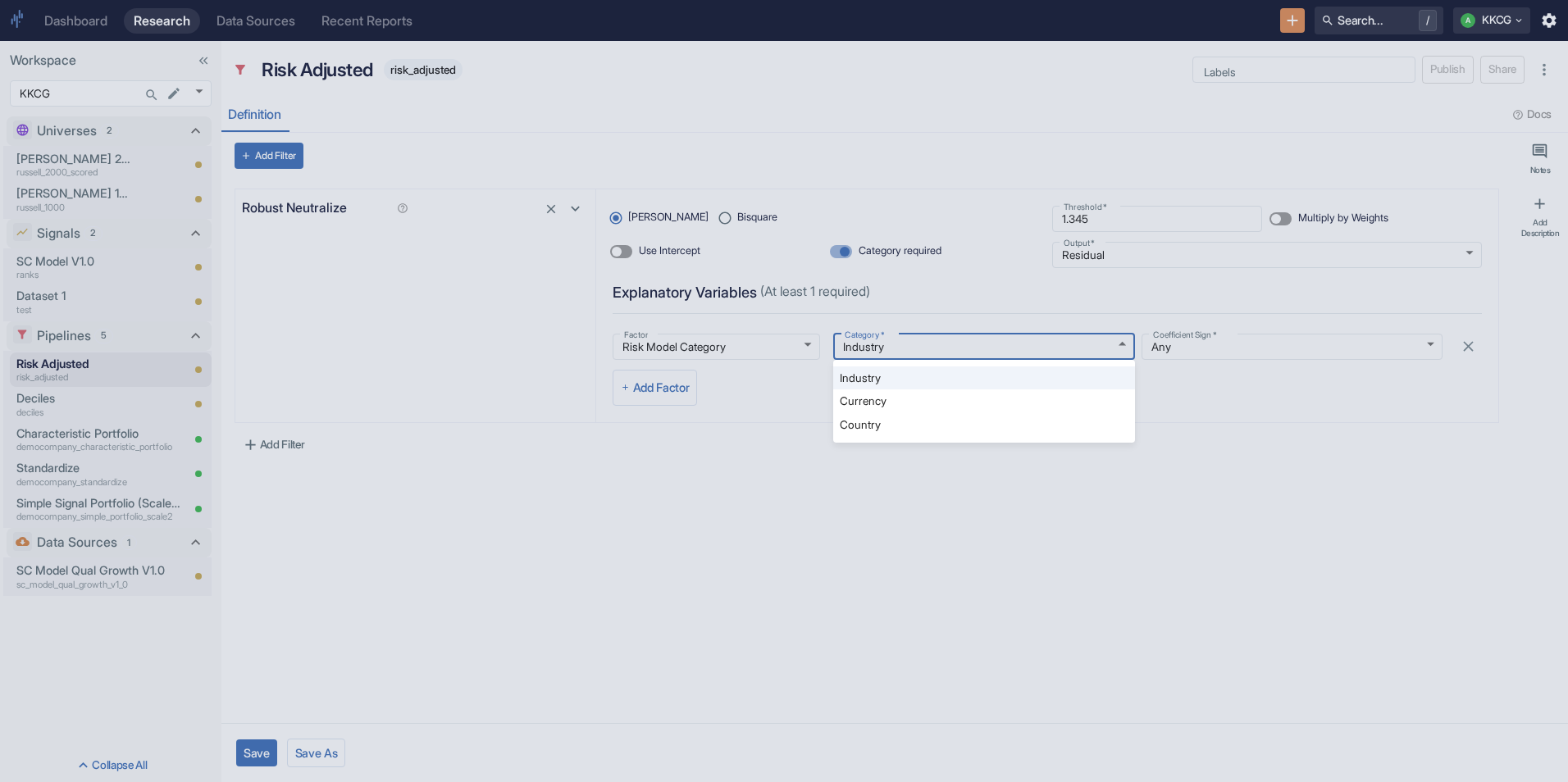
click at [901, 343] on div at bounding box center [784, 391] width 1568 height 782
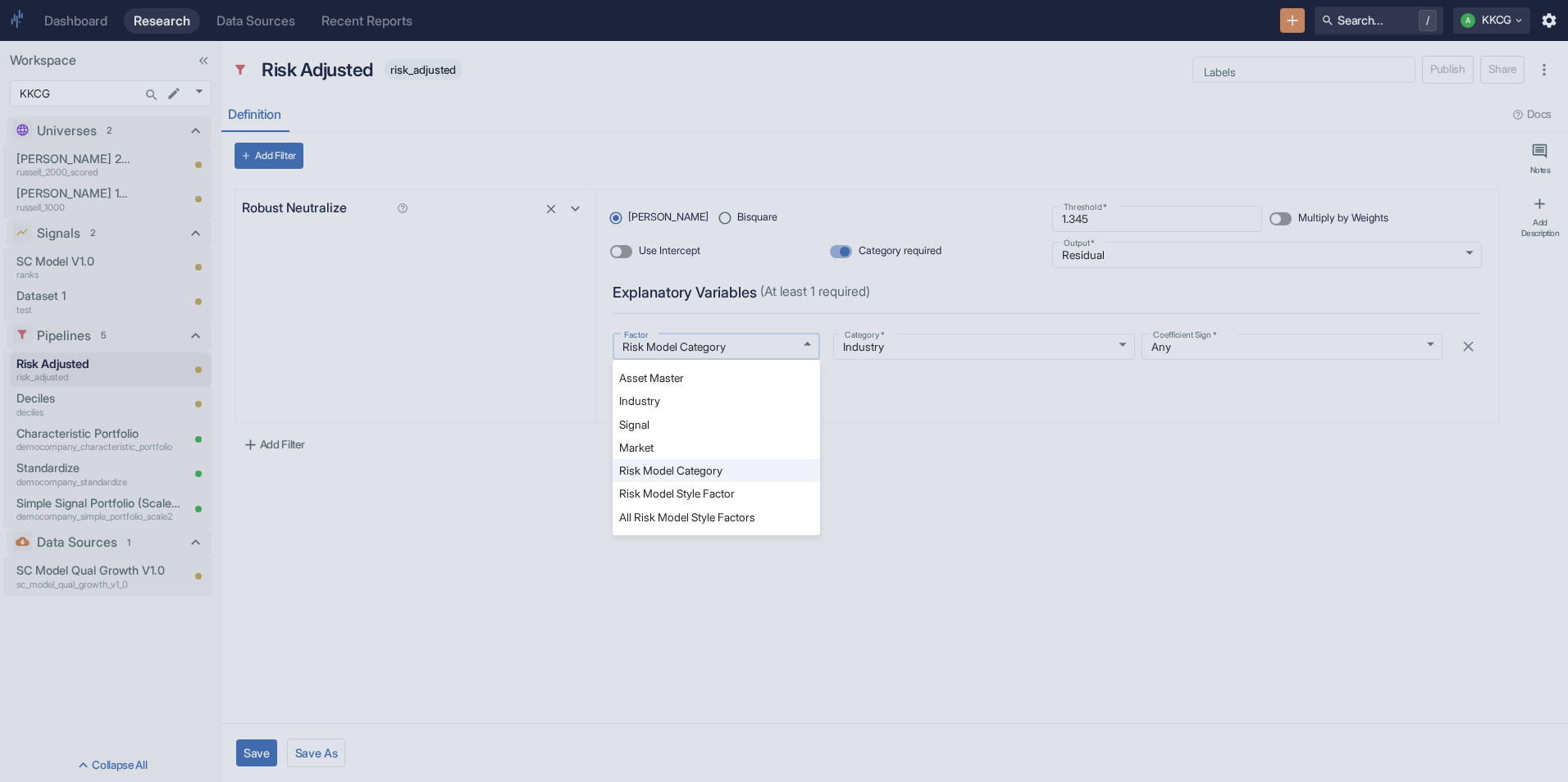
click at [700, 337] on body "Dashboard Research Data Sources Recent Reports Search... / A KKCG Workspace KKC…" at bounding box center [784, 391] width 1568 height 782
click at [698, 505] on li "All Risk Model Style Factors" at bounding box center [716, 517] width 208 height 23
type textarea "x"
type input "risk_model_style"
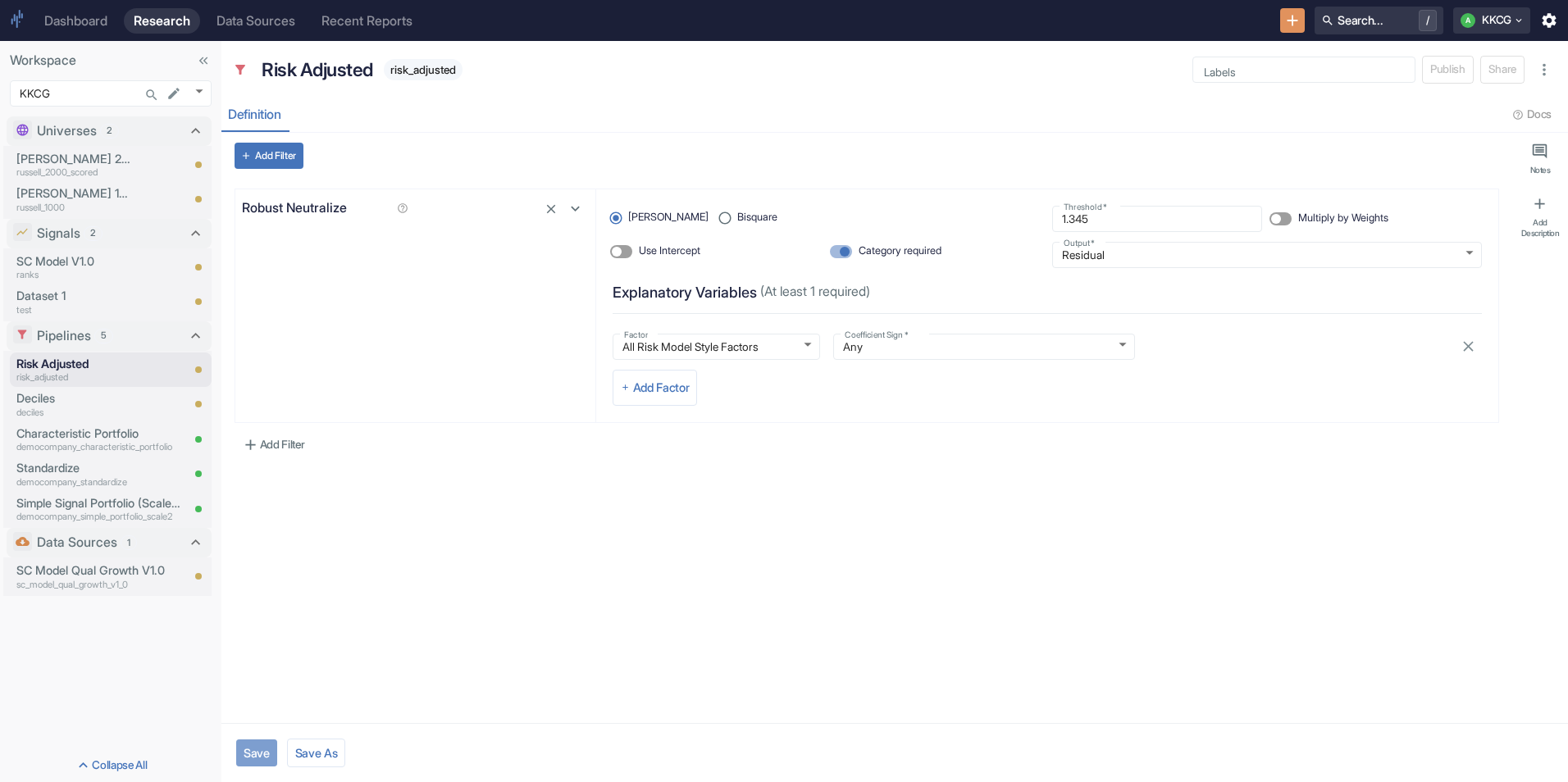
click at [261, 739] on button "Save" at bounding box center [257, 752] width 41 height 27
type textarea "x"
click at [86, 257] on p "SC Model V1.0" at bounding box center [75, 262] width 118 height 18
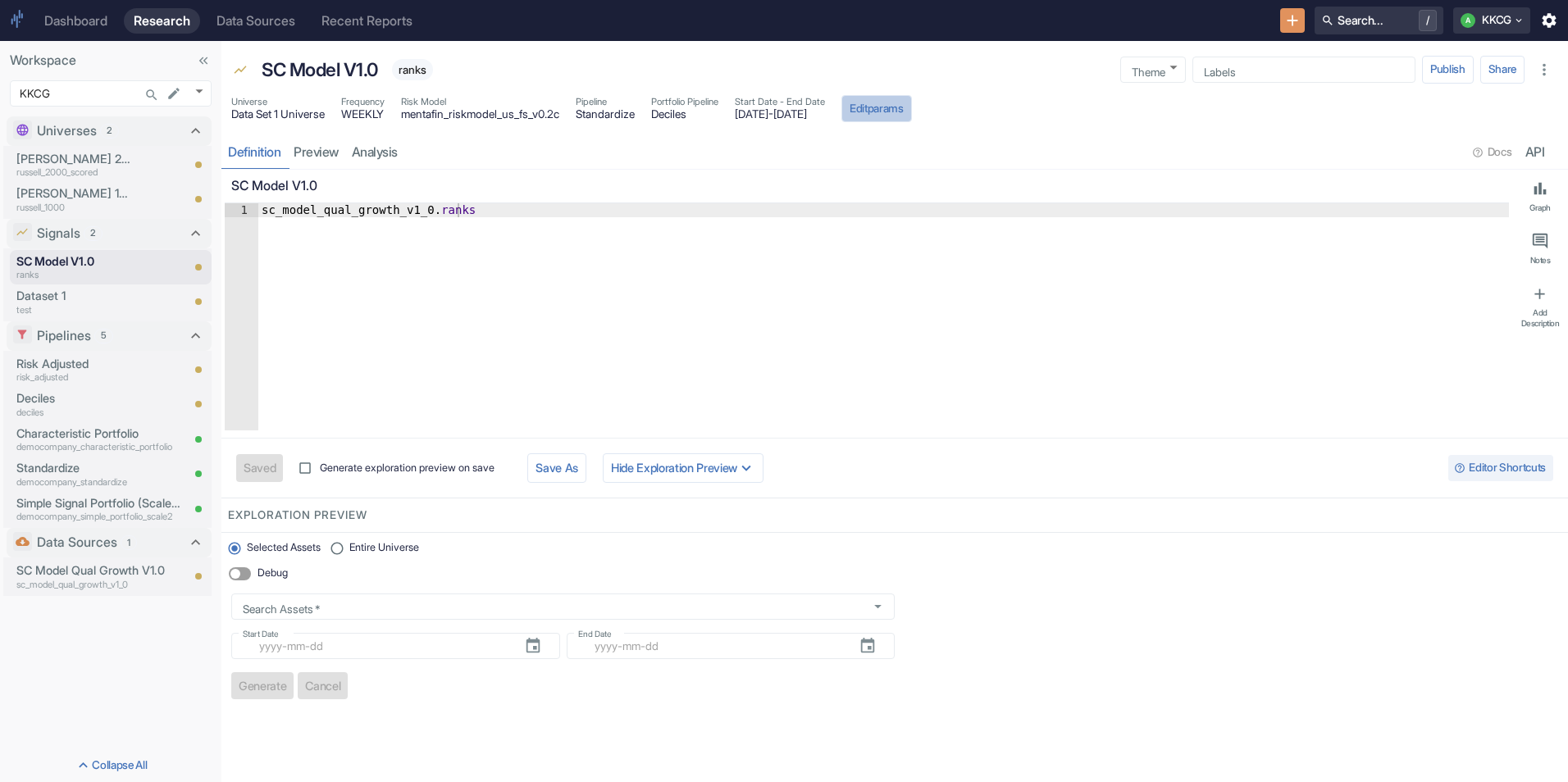
click at [912, 118] on button "Edit params" at bounding box center [877, 109] width 71 height 28
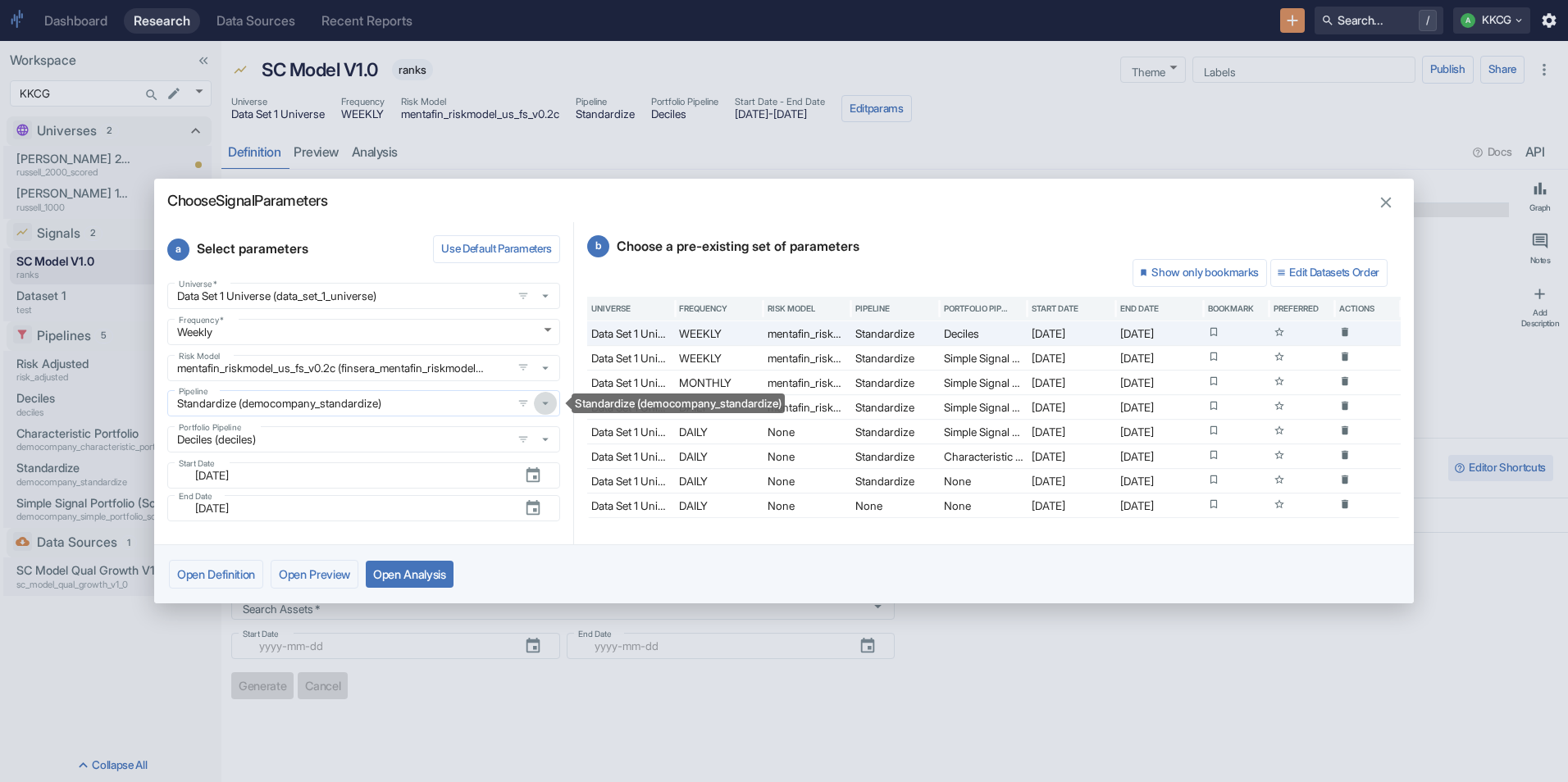
click at [552, 411] on icon "Standardize (democompany_standardize)" at bounding box center [545, 403] width 15 height 15
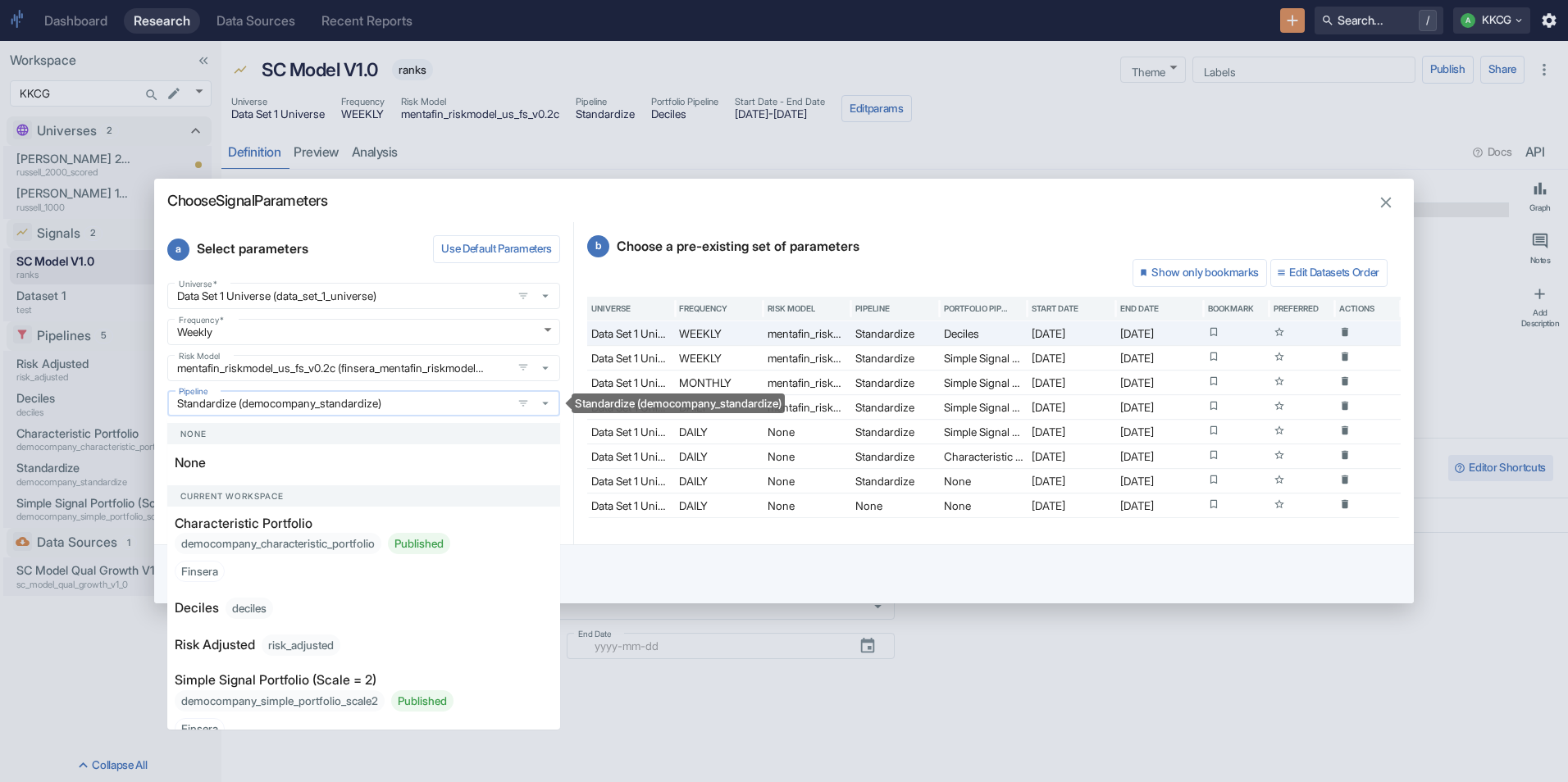
scroll to position [73, 0]
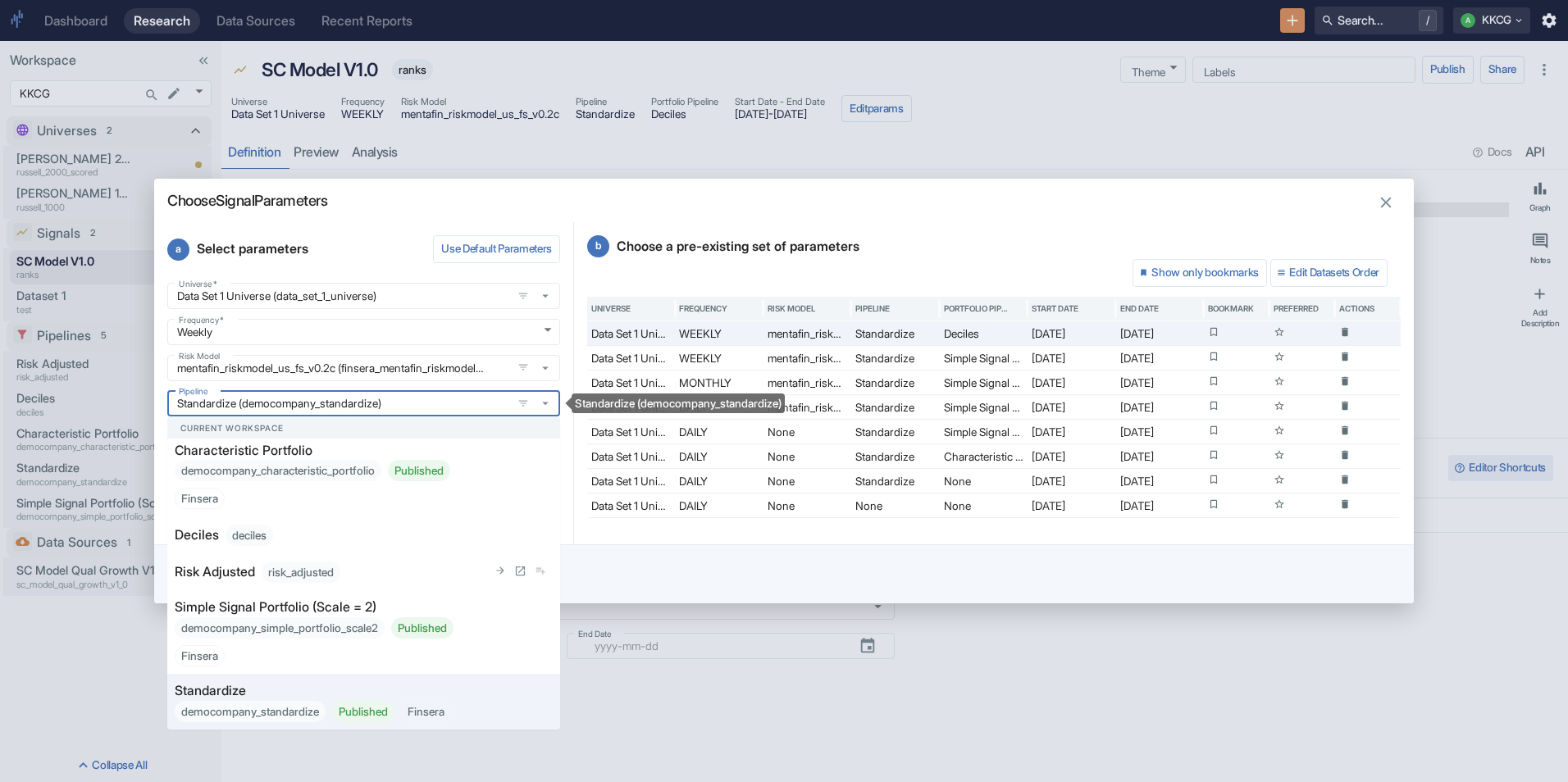
click at [255, 569] on p "Risk Adjusted" at bounding box center [215, 572] width 81 height 20
type textarea "x"
type input "Risk Adjusted (risk_adjusted)"
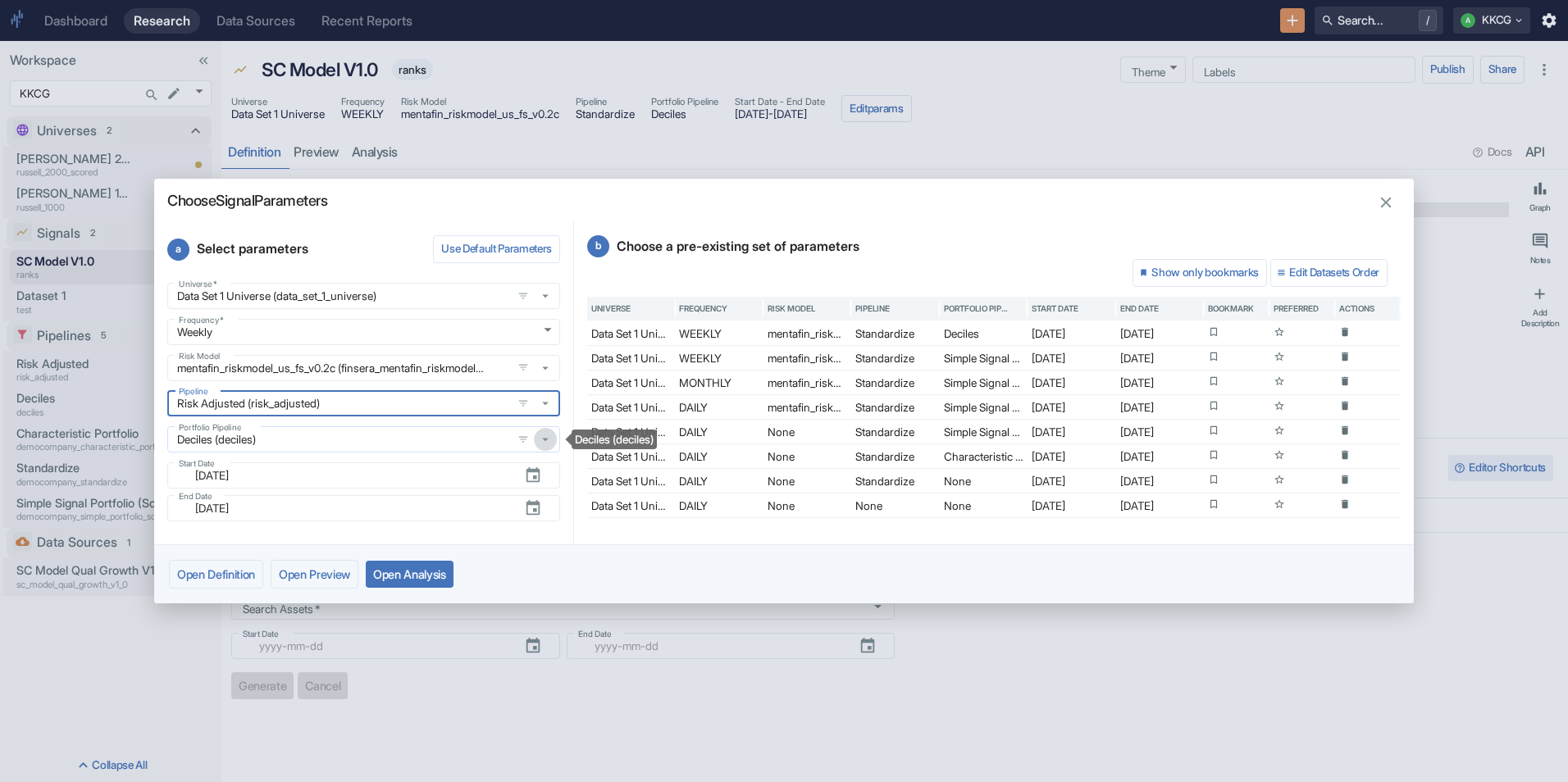
click at [544, 439] on icon "Deciles (deciles)" at bounding box center [545, 440] width 7 height 3
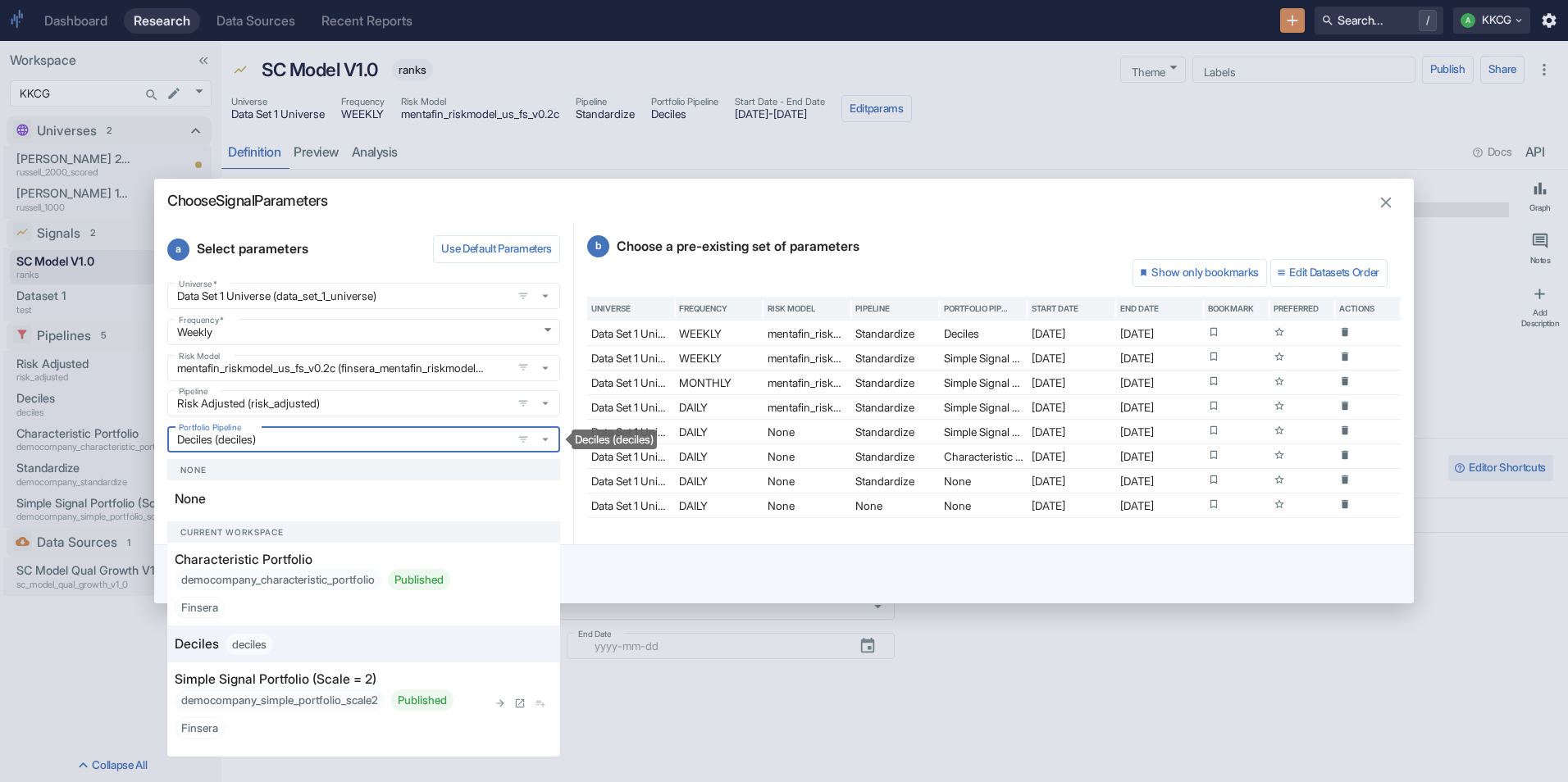
click at [326, 691] on div "democompany_simple_portfolio_scale2 Published Finsera" at bounding box center [330, 714] width 312 height 49
type textarea "x"
type input "Simple Signal Portfolio (Scale = 2) (democompany_simple_portfolio_scale2)"
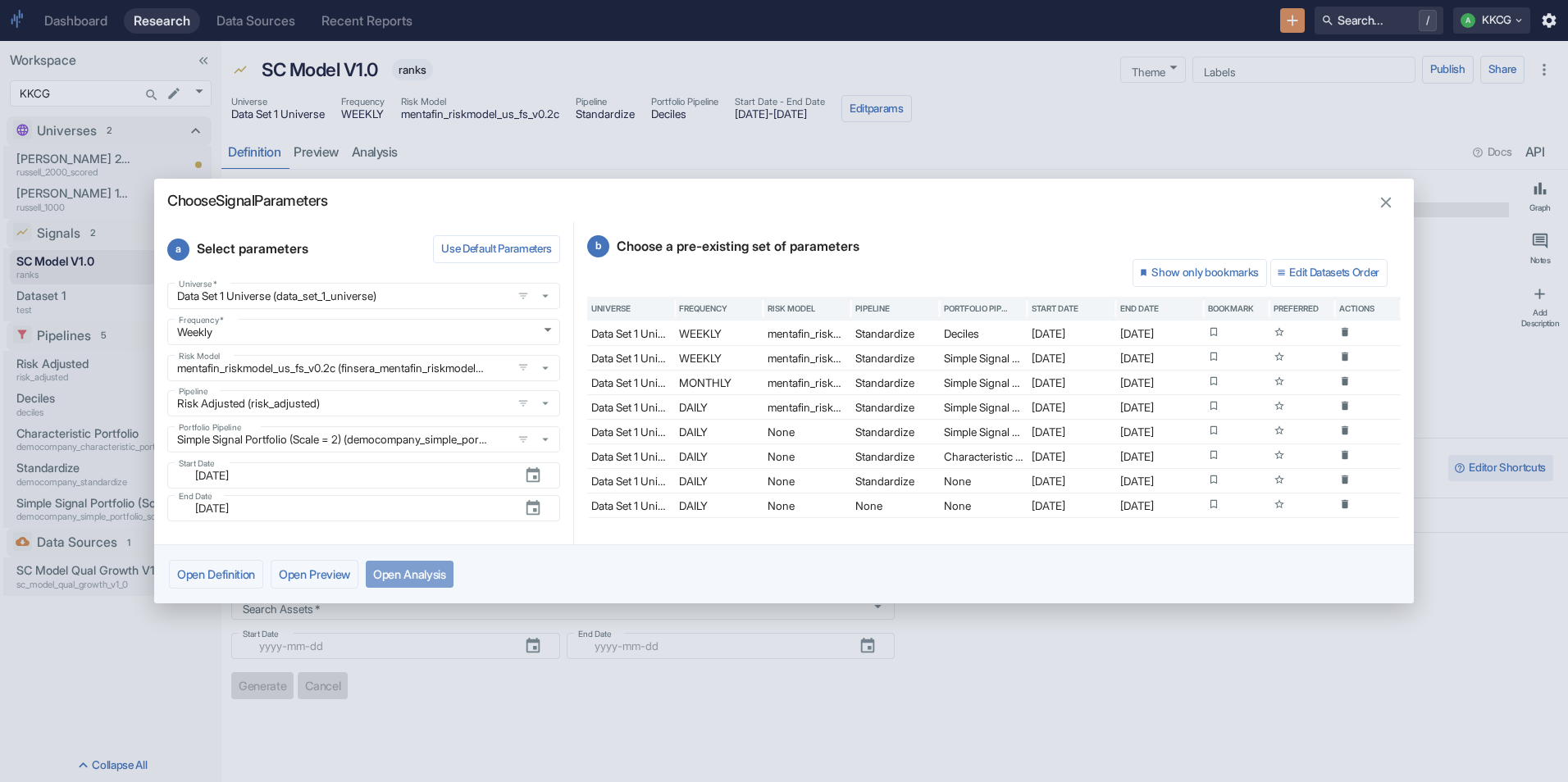
click at [432, 571] on button "Open Analysis" at bounding box center [409, 574] width 88 height 27
type textarea "x"
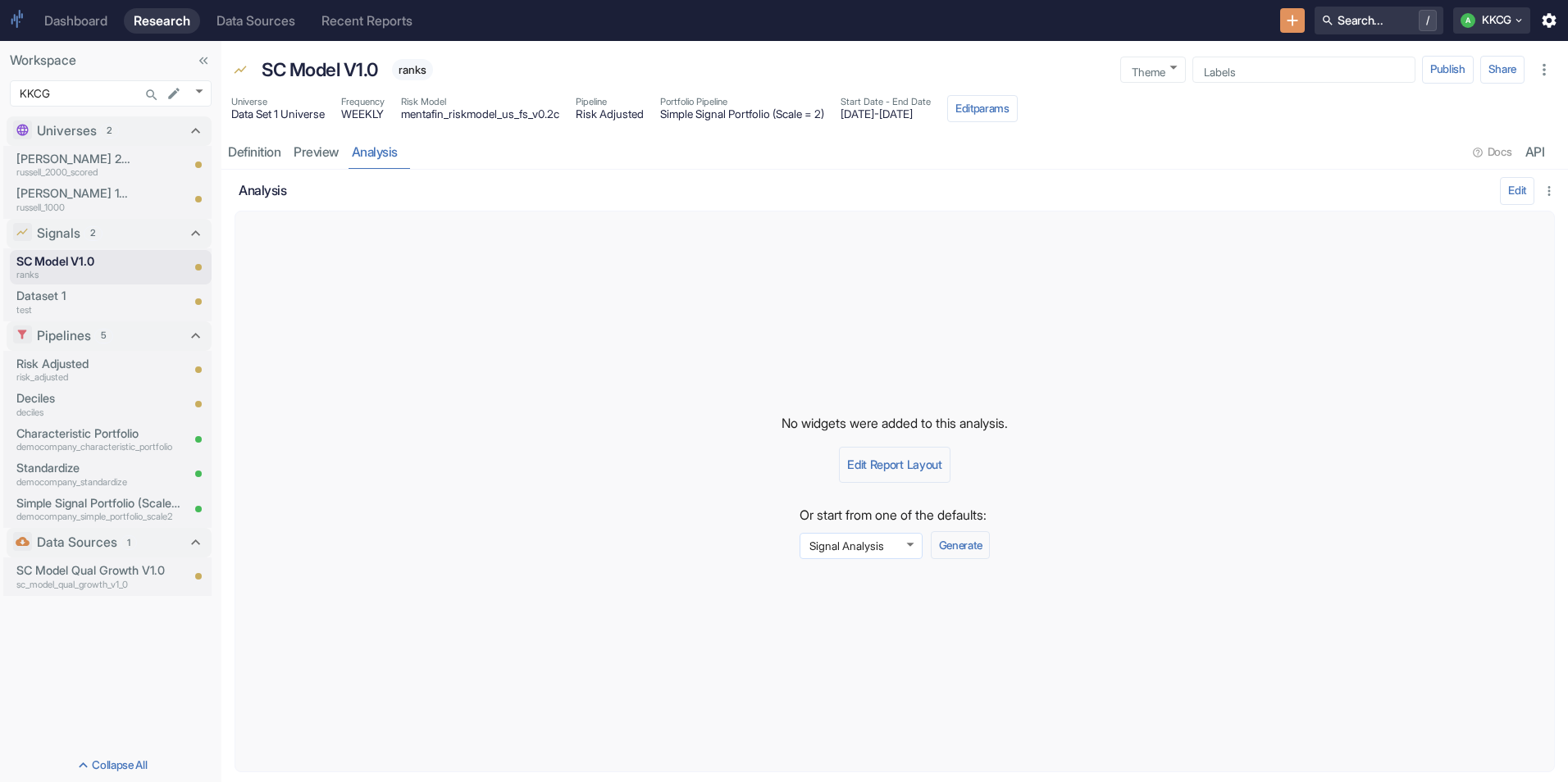
click at [917, 542] on body "Dashboard Research Data Sources Recent Reports Search... / A KKCG Workspace KKC…" at bounding box center [784, 391] width 1568 height 782
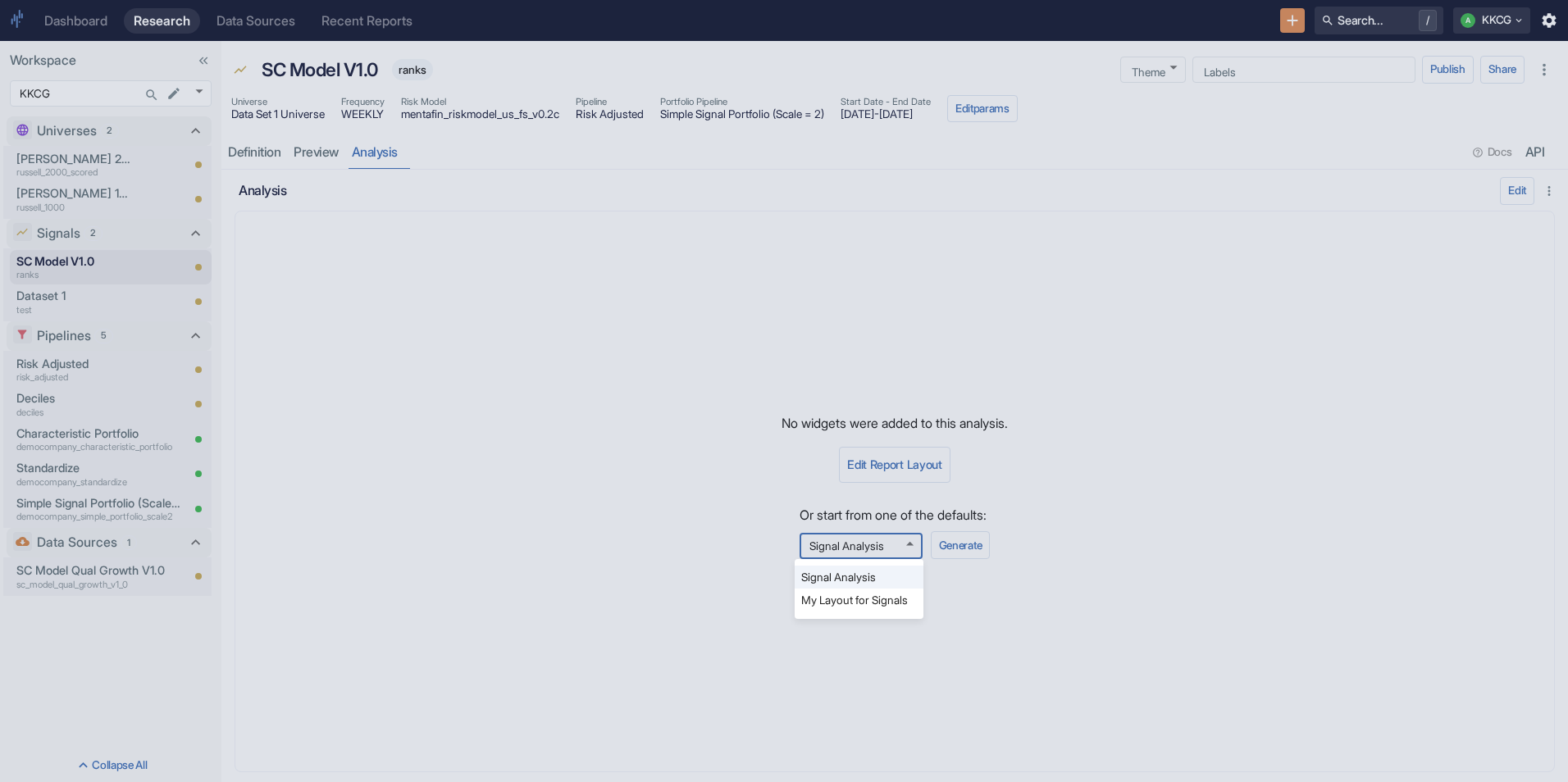
click at [889, 596] on li "My Layout for Signals" at bounding box center [859, 600] width 128 height 23
type input "577"
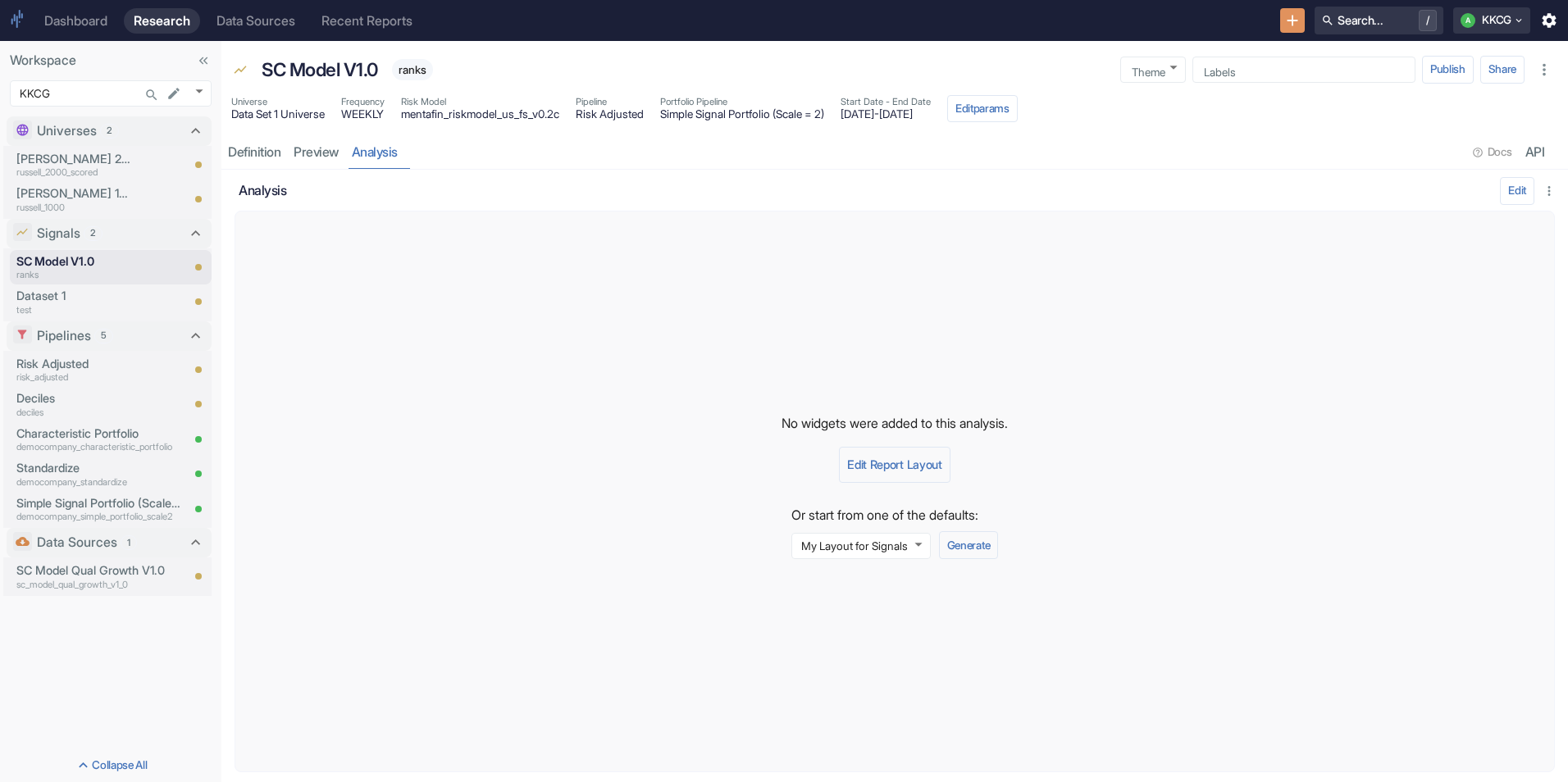
click at [1359, 509] on div "No widgets were added to this analysis. Edit Report Layout Or start from one of…" at bounding box center [894, 491] width 1320 height 561
click at [968, 538] on button "Generate" at bounding box center [968, 545] width 59 height 28
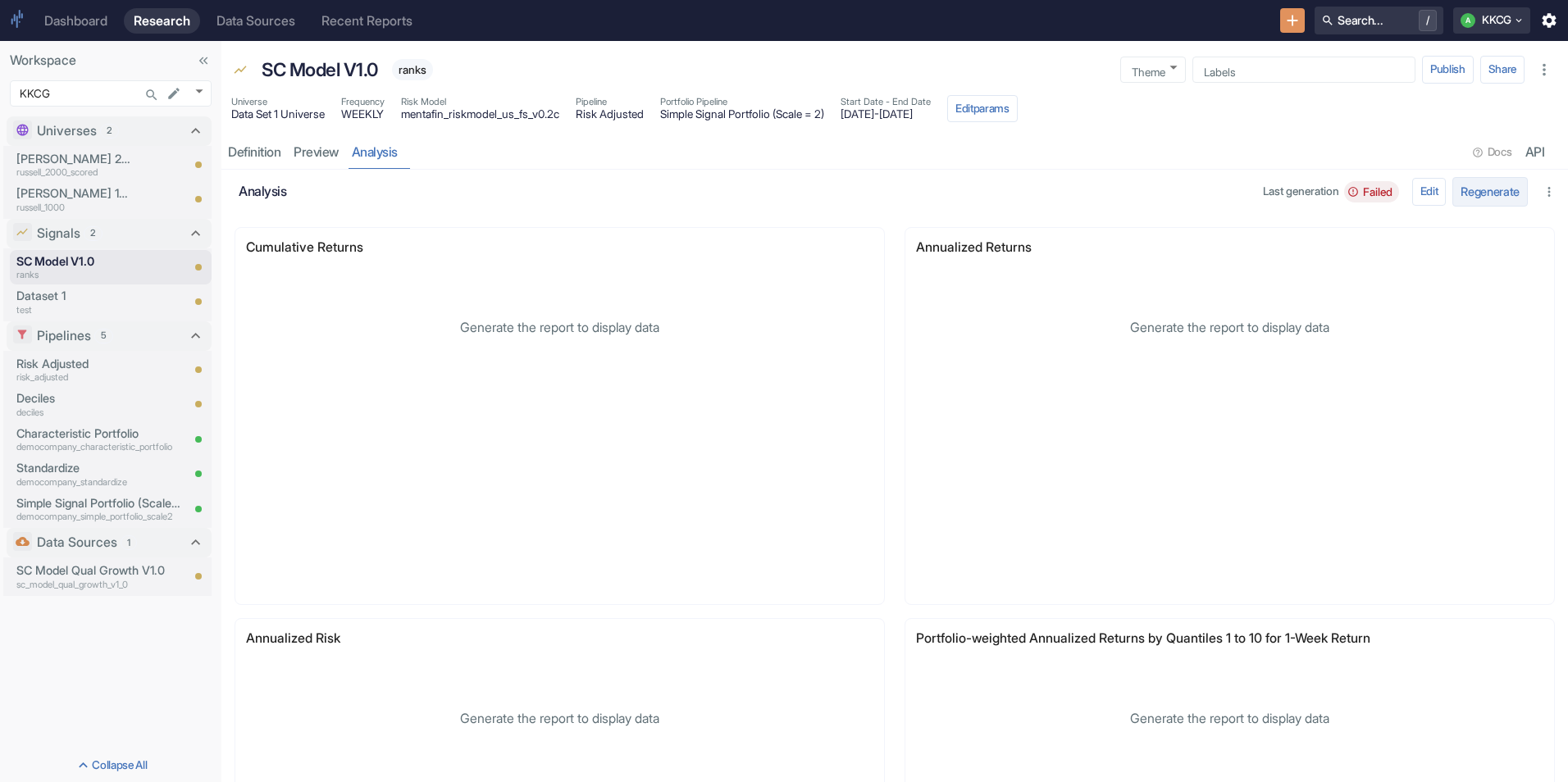
click at [1503, 201] on button "Regenerate" at bounding box center [1491, 191] width 76 height 29
click at [1018, 111] on button "Edit params" at bounding box center [982, 109] width 71 height 28
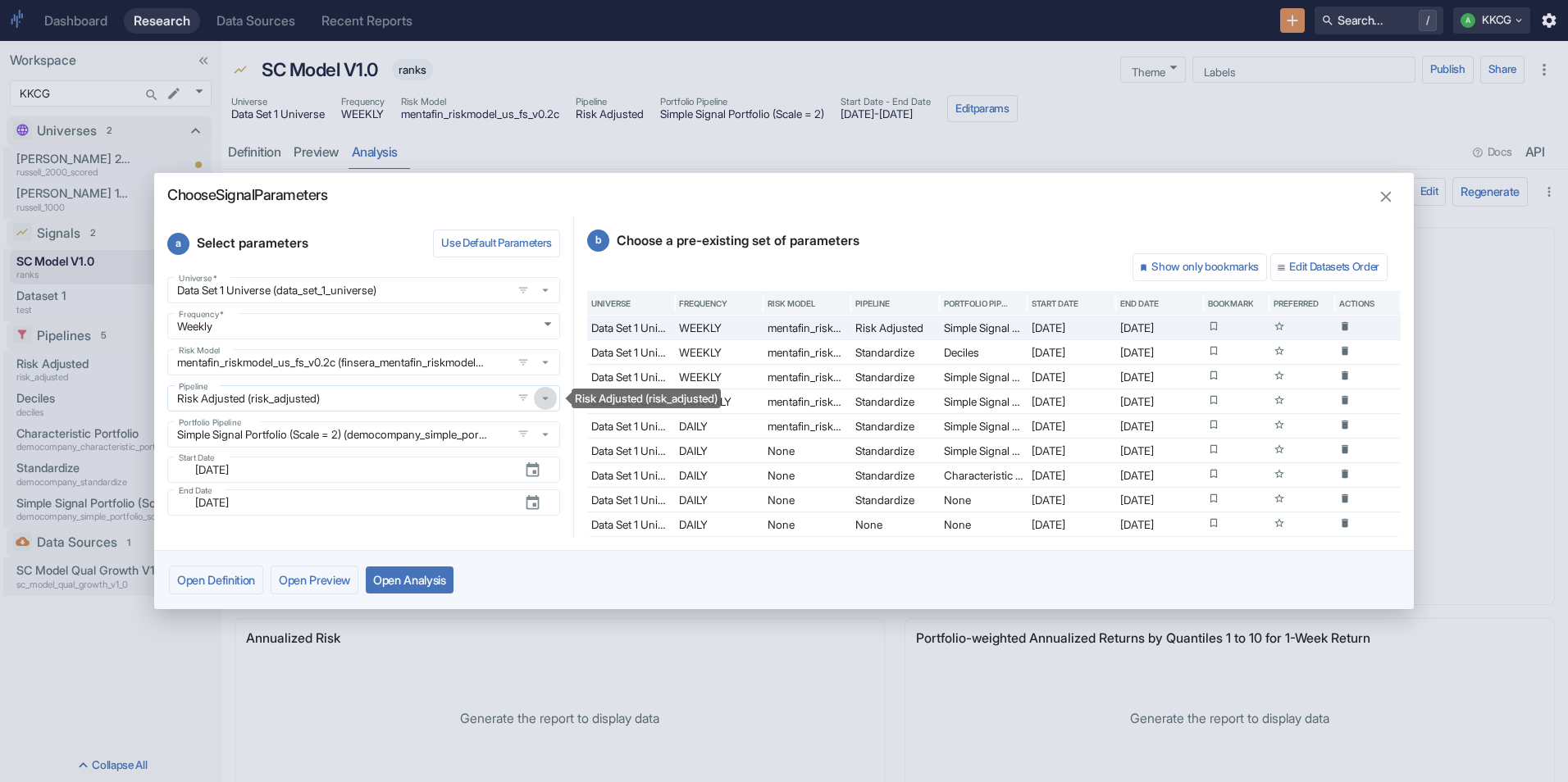
click at [549, 403] on icon "Risk Adjusted (risk_adjusted)" at bounding box center [545, 398] width 15 height 15
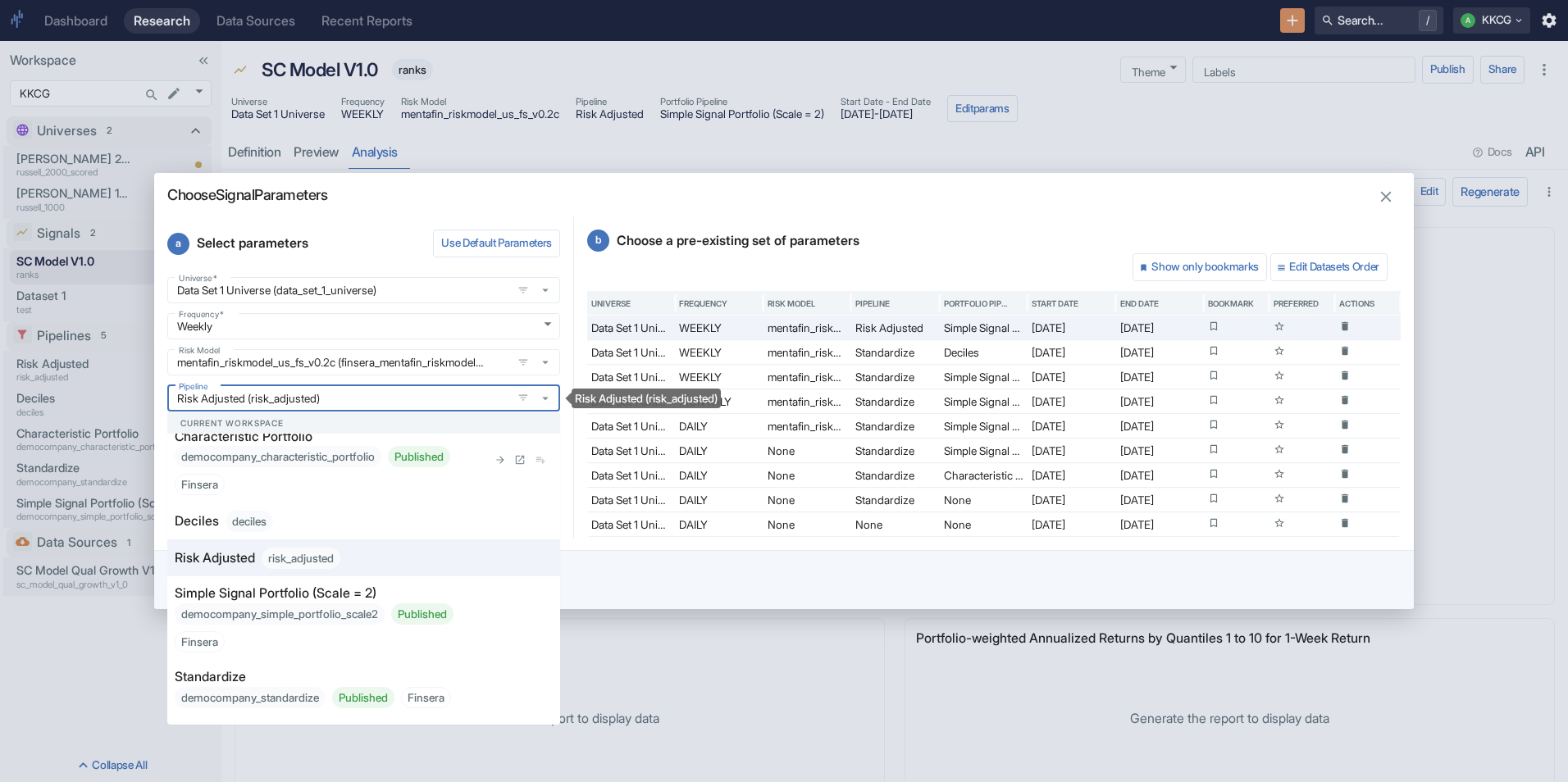
scroll to position [83, 0]
click at [269, 681] on div "Standardize democompany_standardize Published Finsera" at bounding box center [330, 687] width 312 height 41
type input "Standardize (democompany_standardize)"
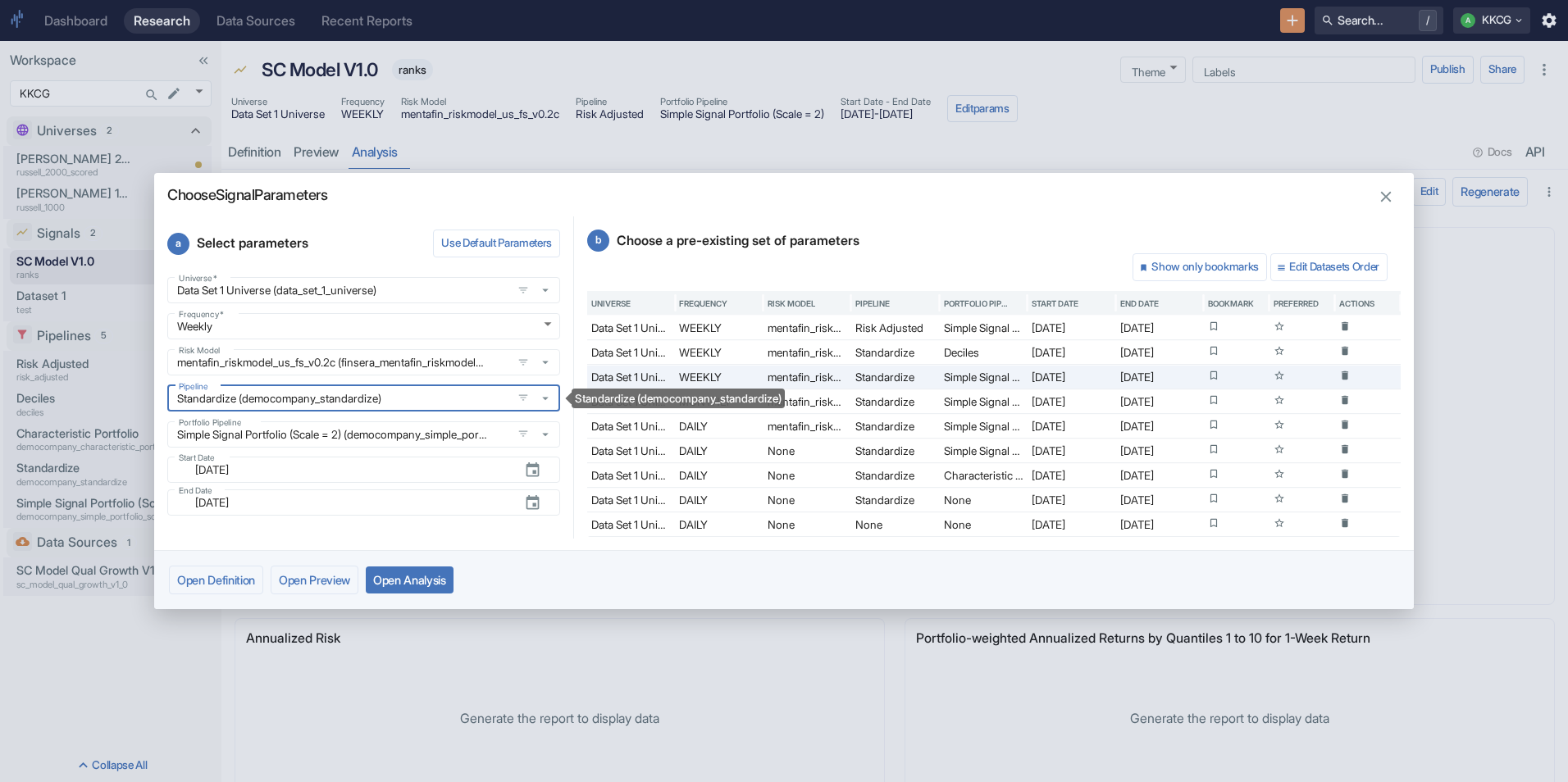
click at [418, 575] on button "Open Analysis" at bounding box center [409, 580] width 88 height 27
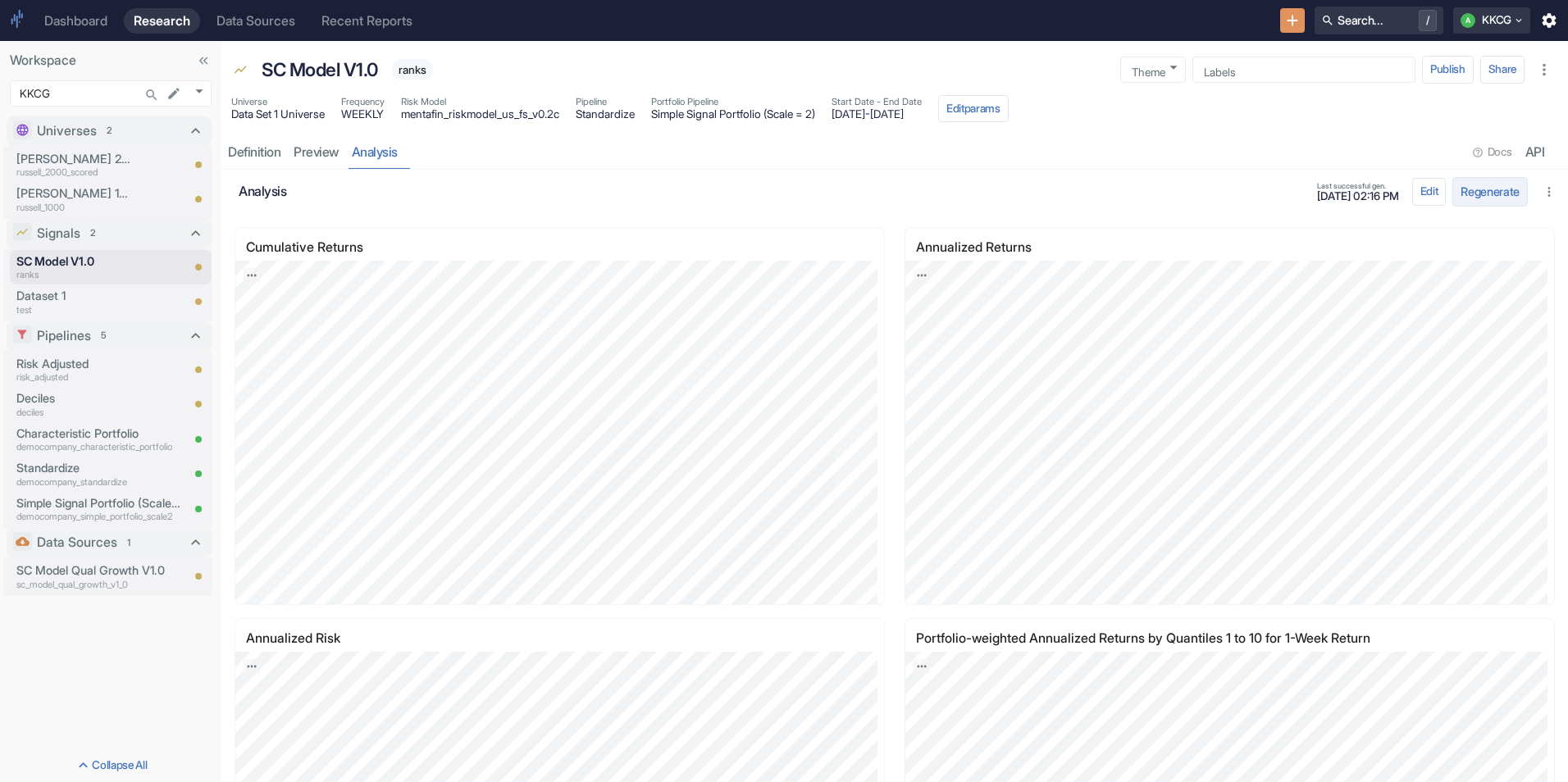
click at [1474, 195] on button "Regenerate" at bounding box center [1491, 191] width 76 height 29
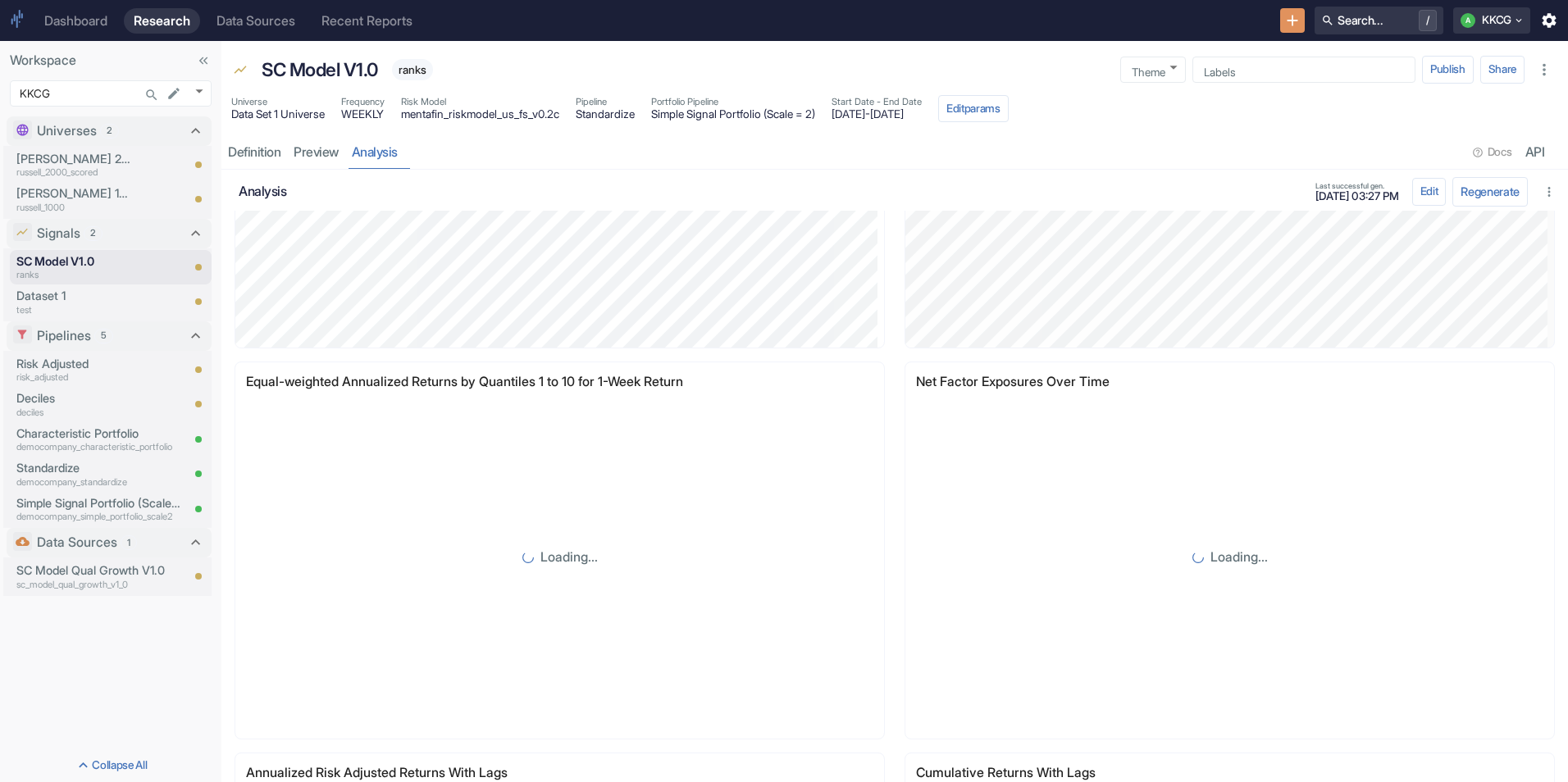
scroll to position [1885, 0]
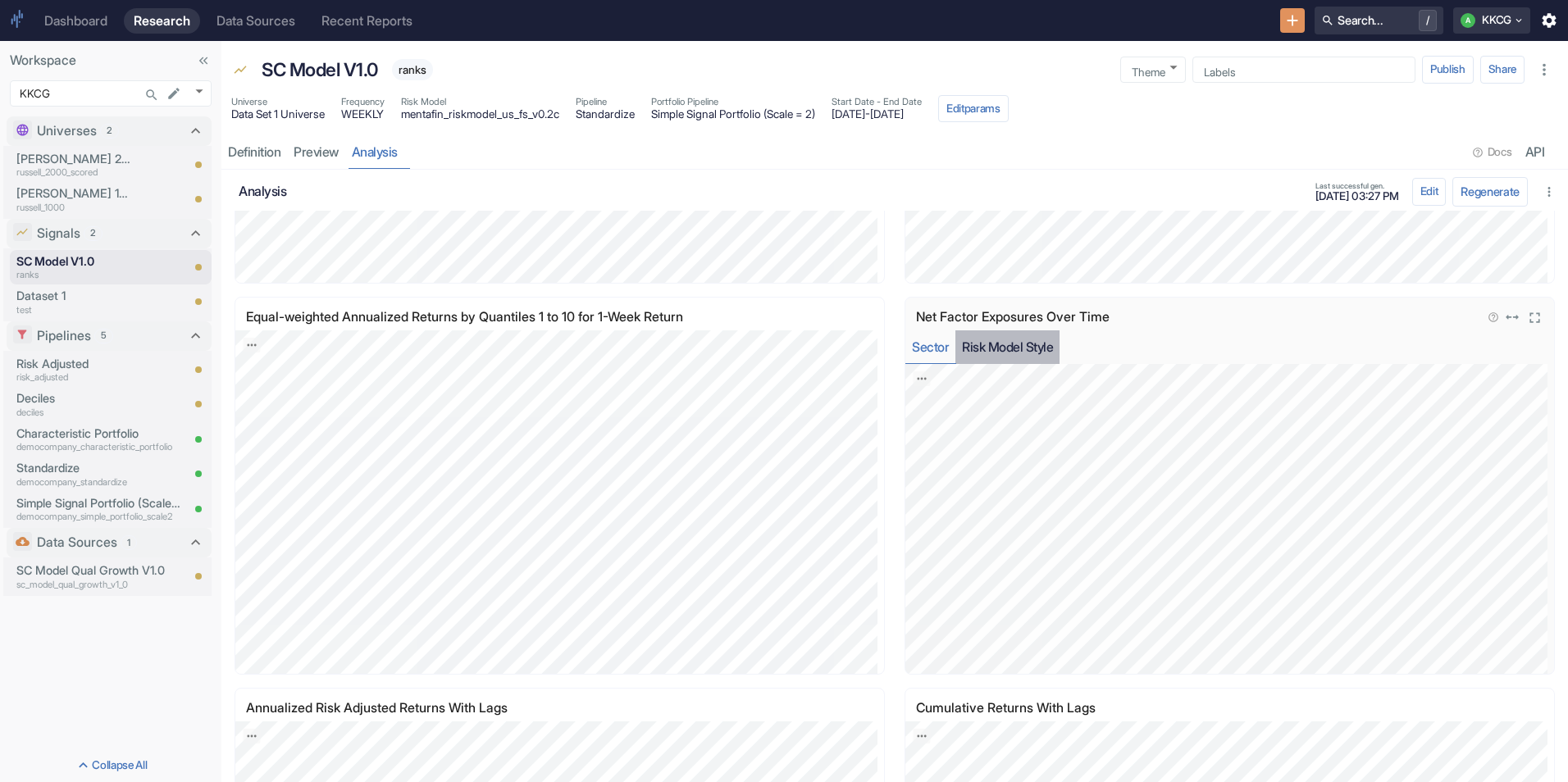
click at [1006, 347] on button "Risk Model Style" at bounding box center [1007, 347] width 104 height 34
click at [939, 342] on button "Sector" at bounding box center [930, 347] width 50 height 34
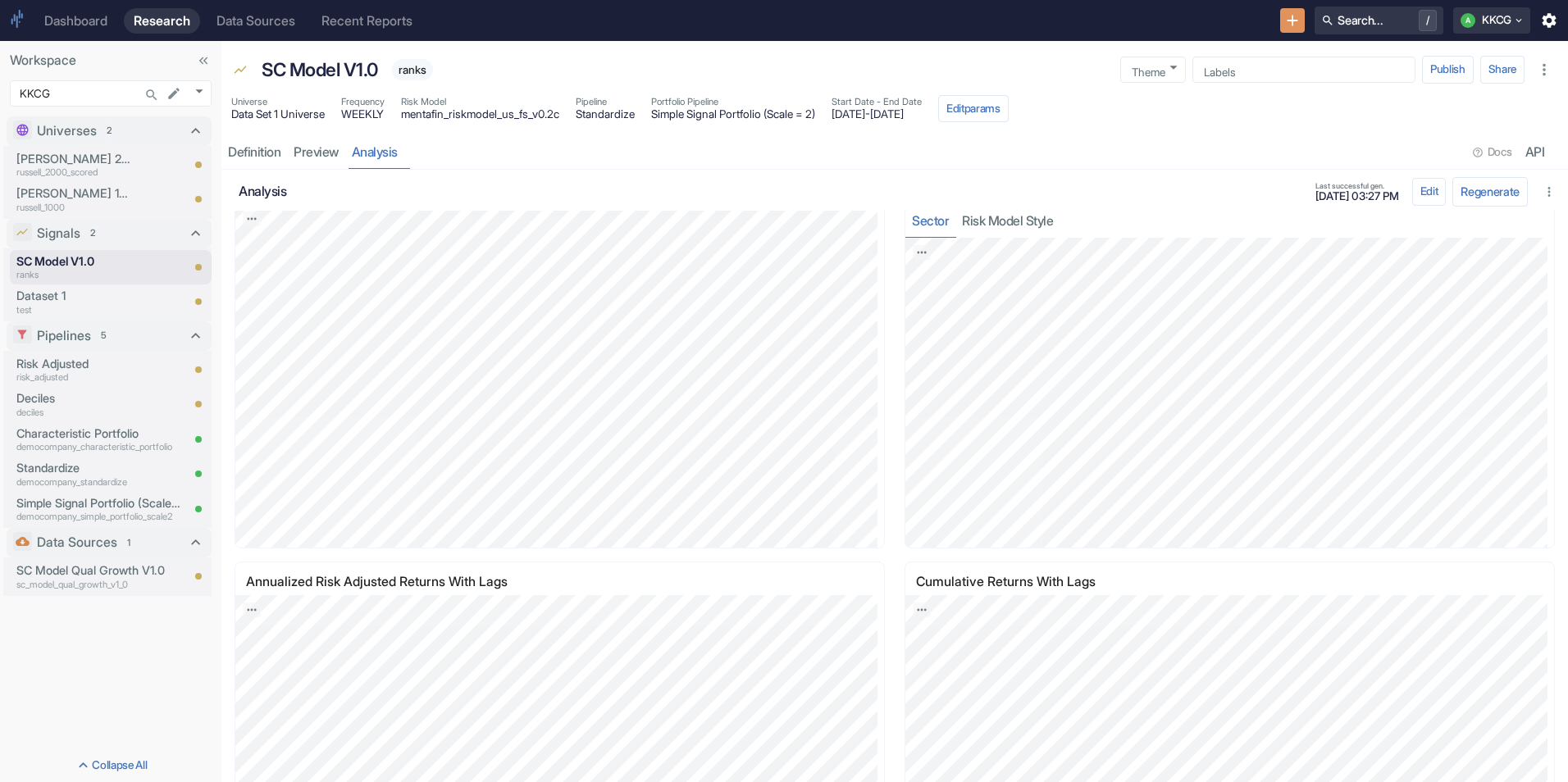
scroll to position [1929, 0]
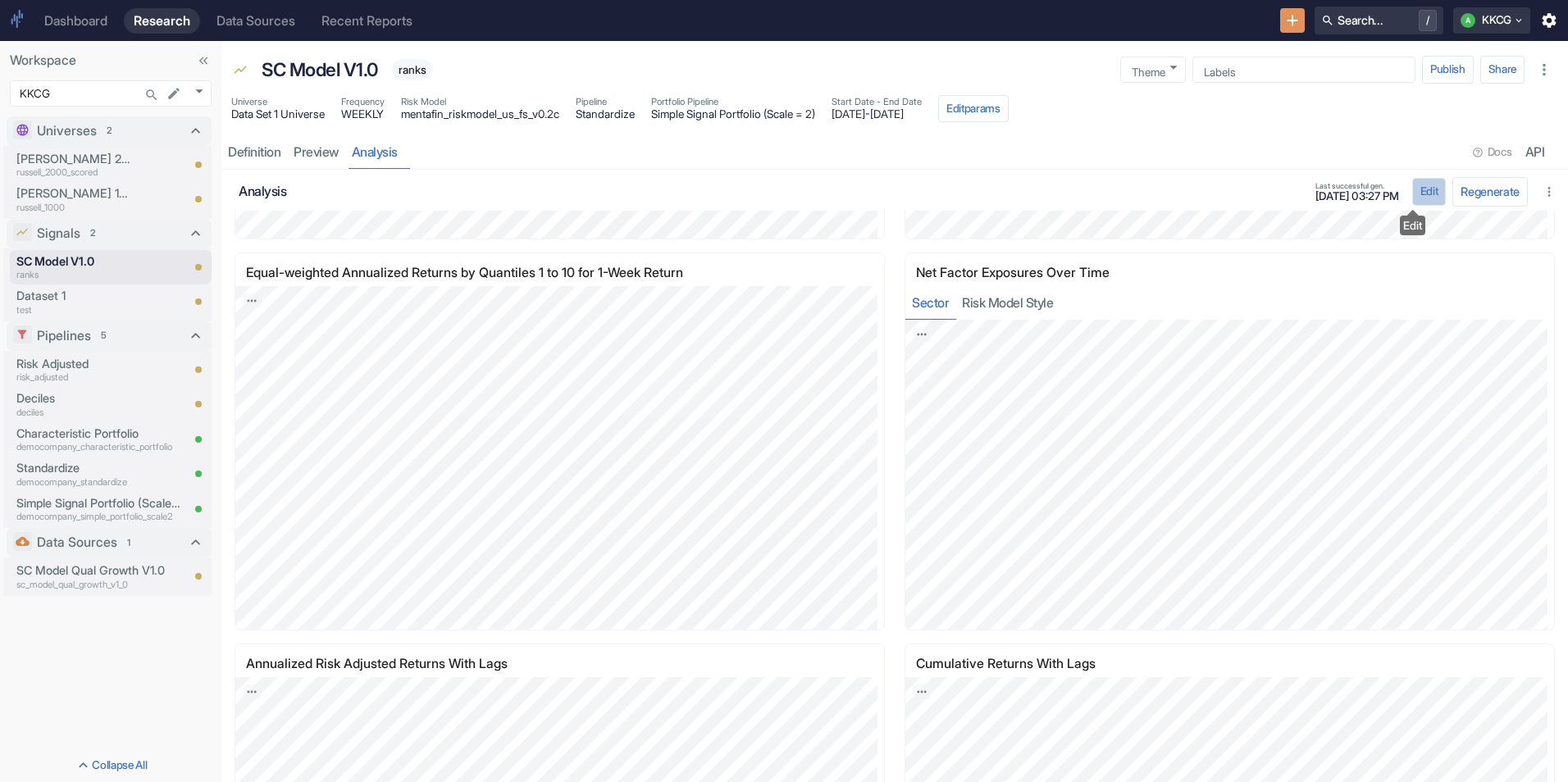
click at [1412, 191] on button "Edit" at bounding box center [1430, 192] width 35 height 28
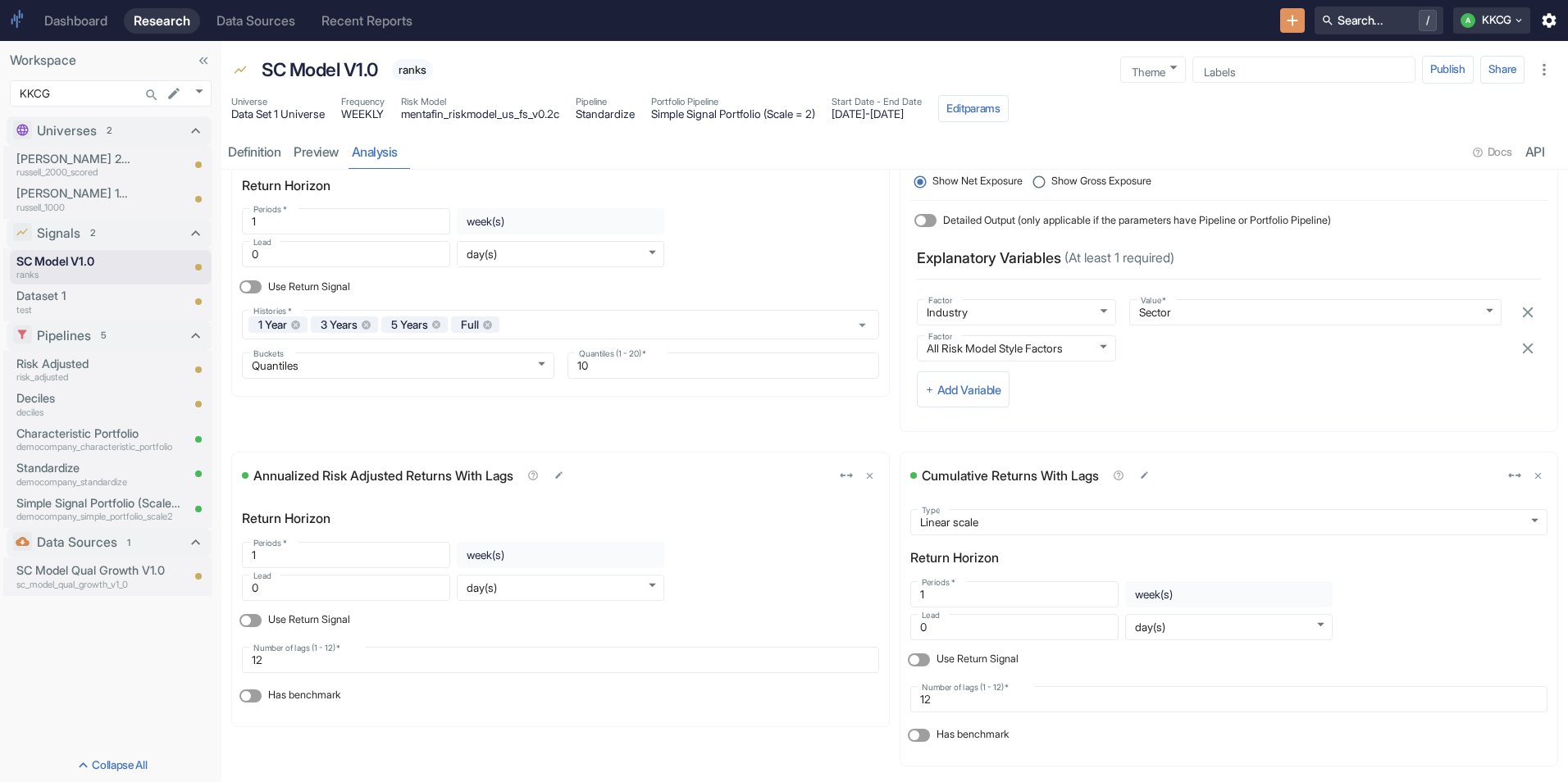
scroll to position [1662, 0]
click at [1122, 471] on icon "button" at bounding box center [1118, 476] width 12 height 12
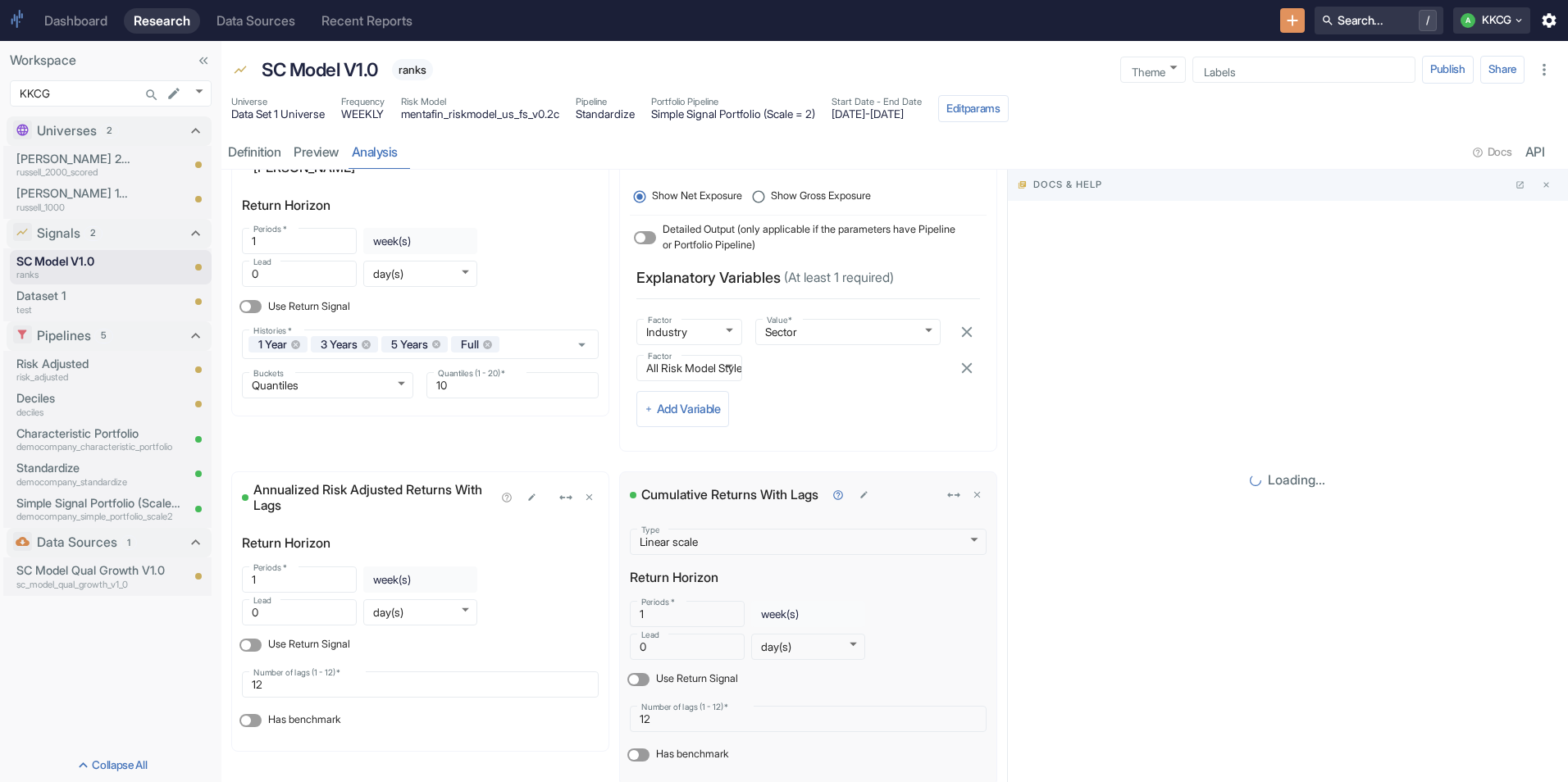
scroll to position [1682, 0]
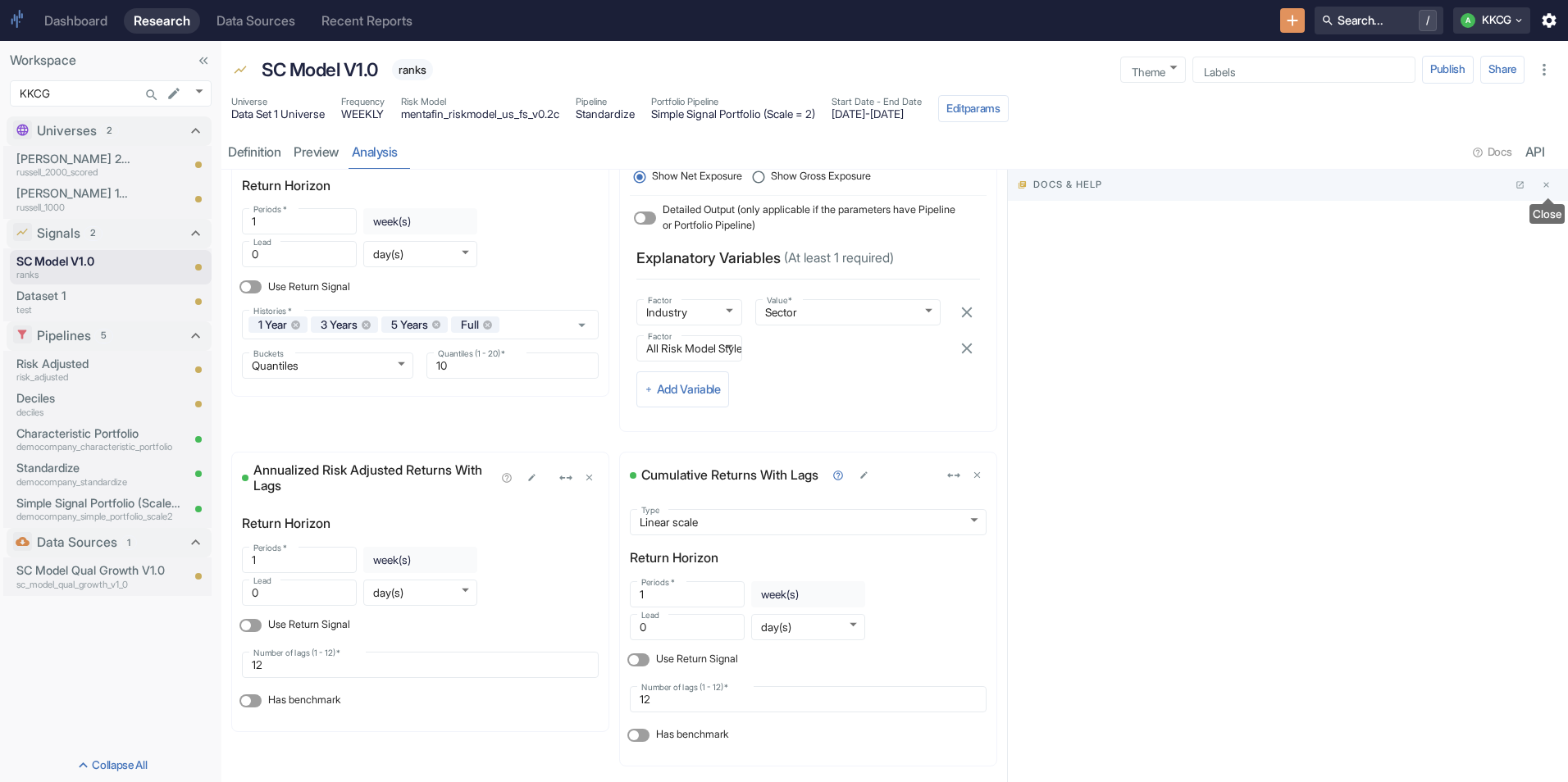
click at [1542, 179] on button "Close" at bounding box center [1547, 184] width 27 height 17
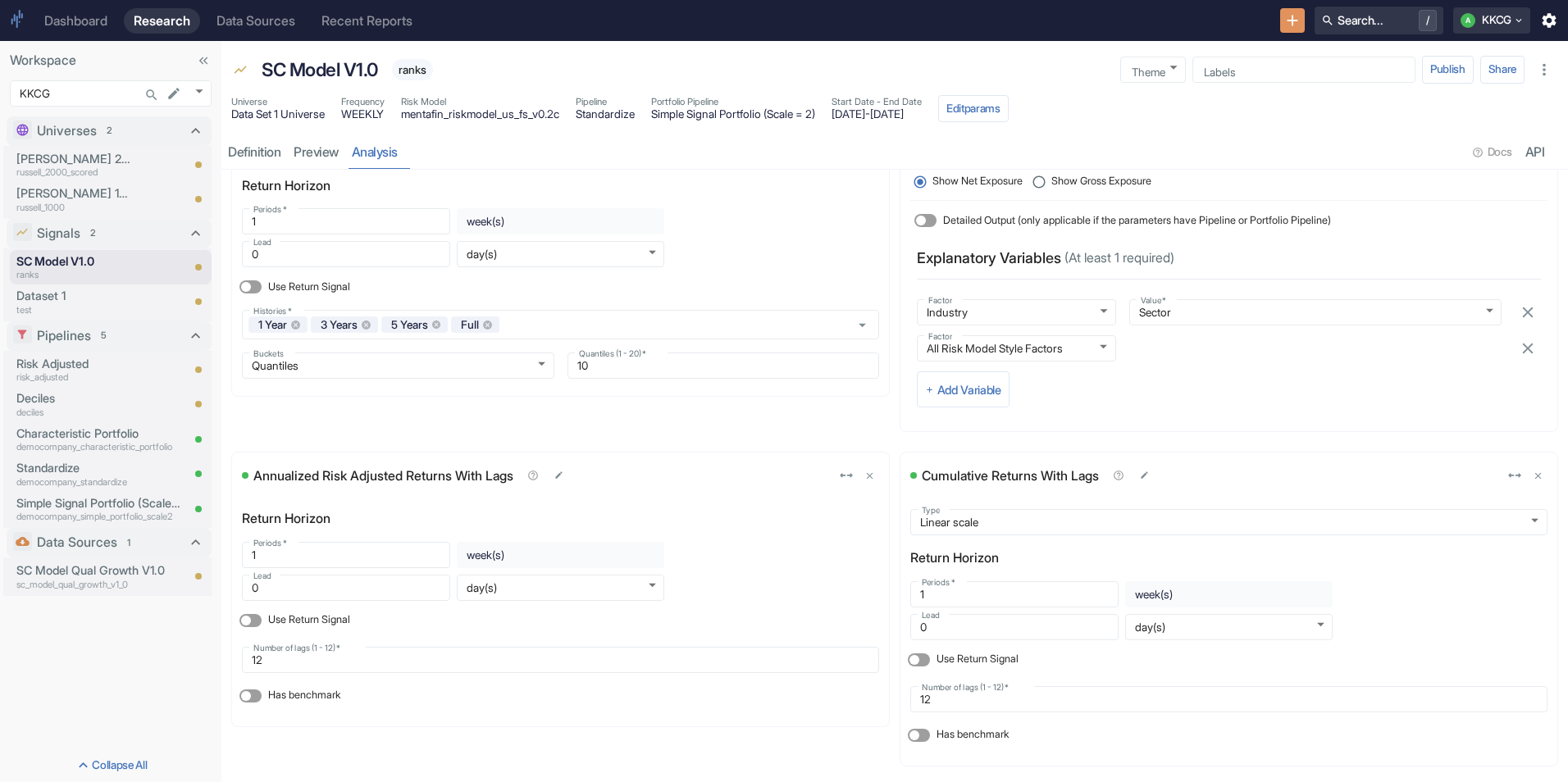
scroll to position [1662, 0]
click at [535, 480] on button "button" at bounding box center [533, 476] width 25 height 25
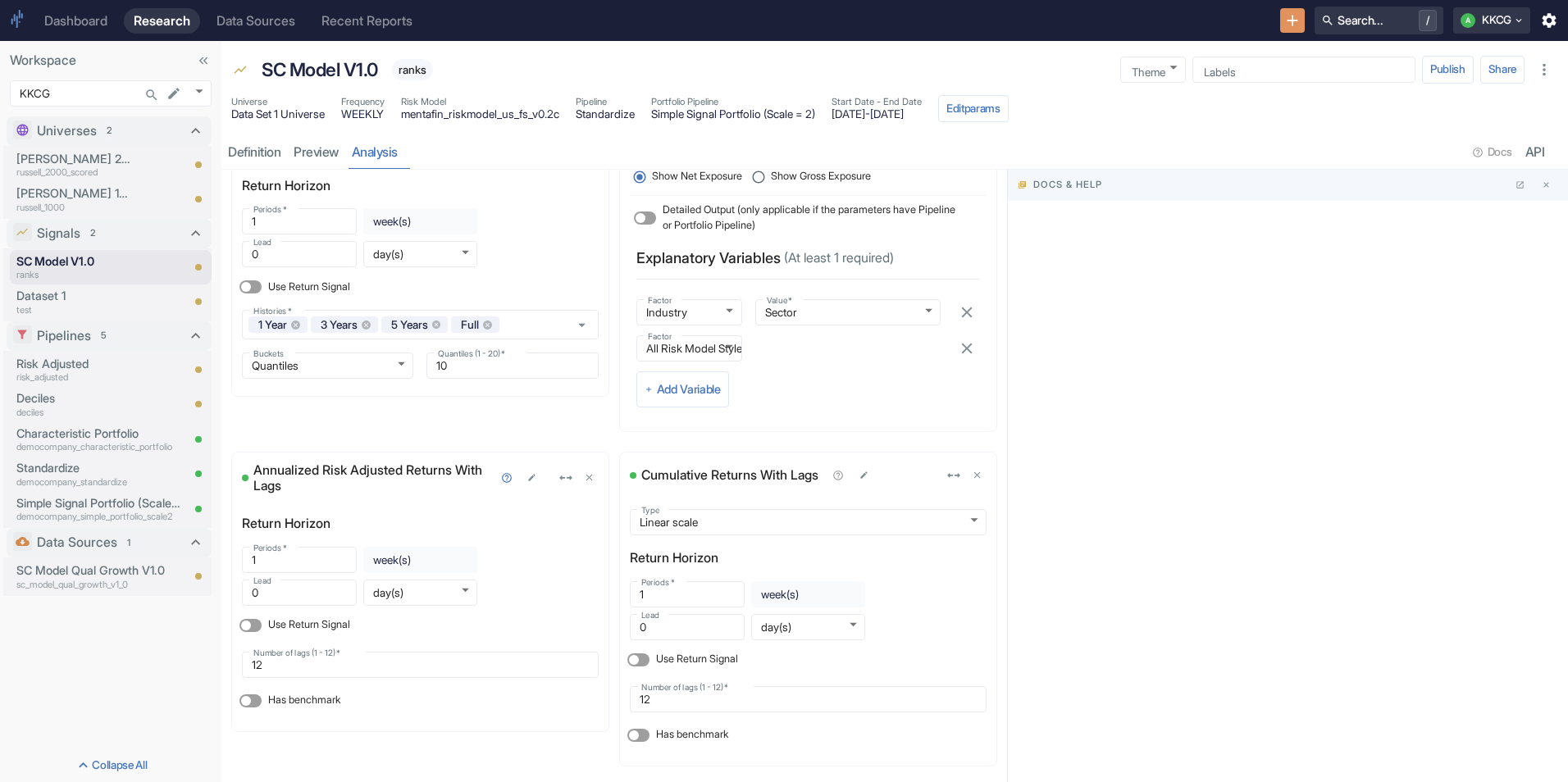
click at [1236, 123] on div "Universe Data Set 1 Universe Frequency WEEKLY Risk Model mentafin_riskmodel_us_…" at bounding box center [894, 111] width 1346 height 38
click at [1556, 180] on button "Close" at bounding box center [1547, 184] width 27 height 17
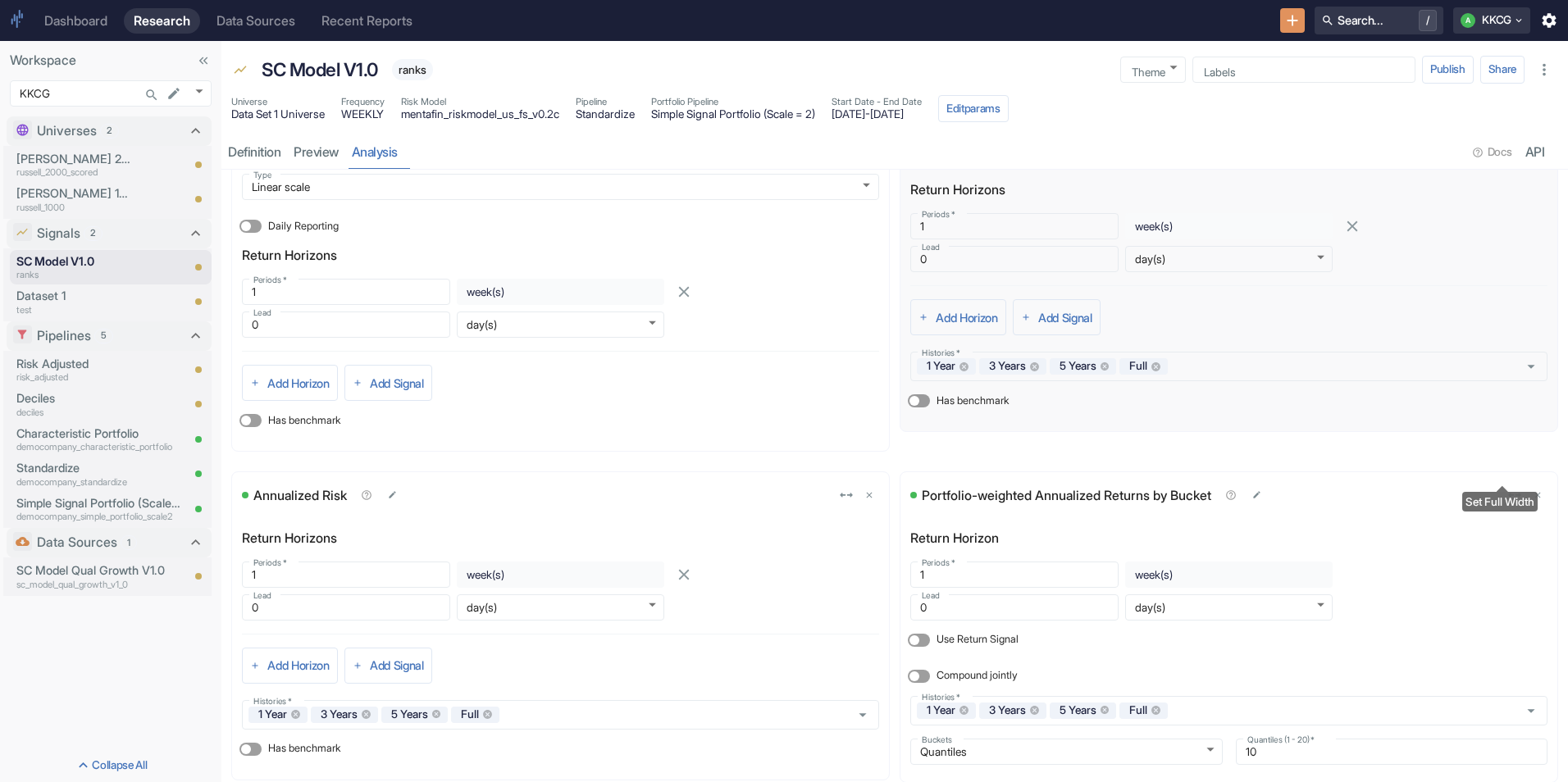
scroll to position [0, 0]
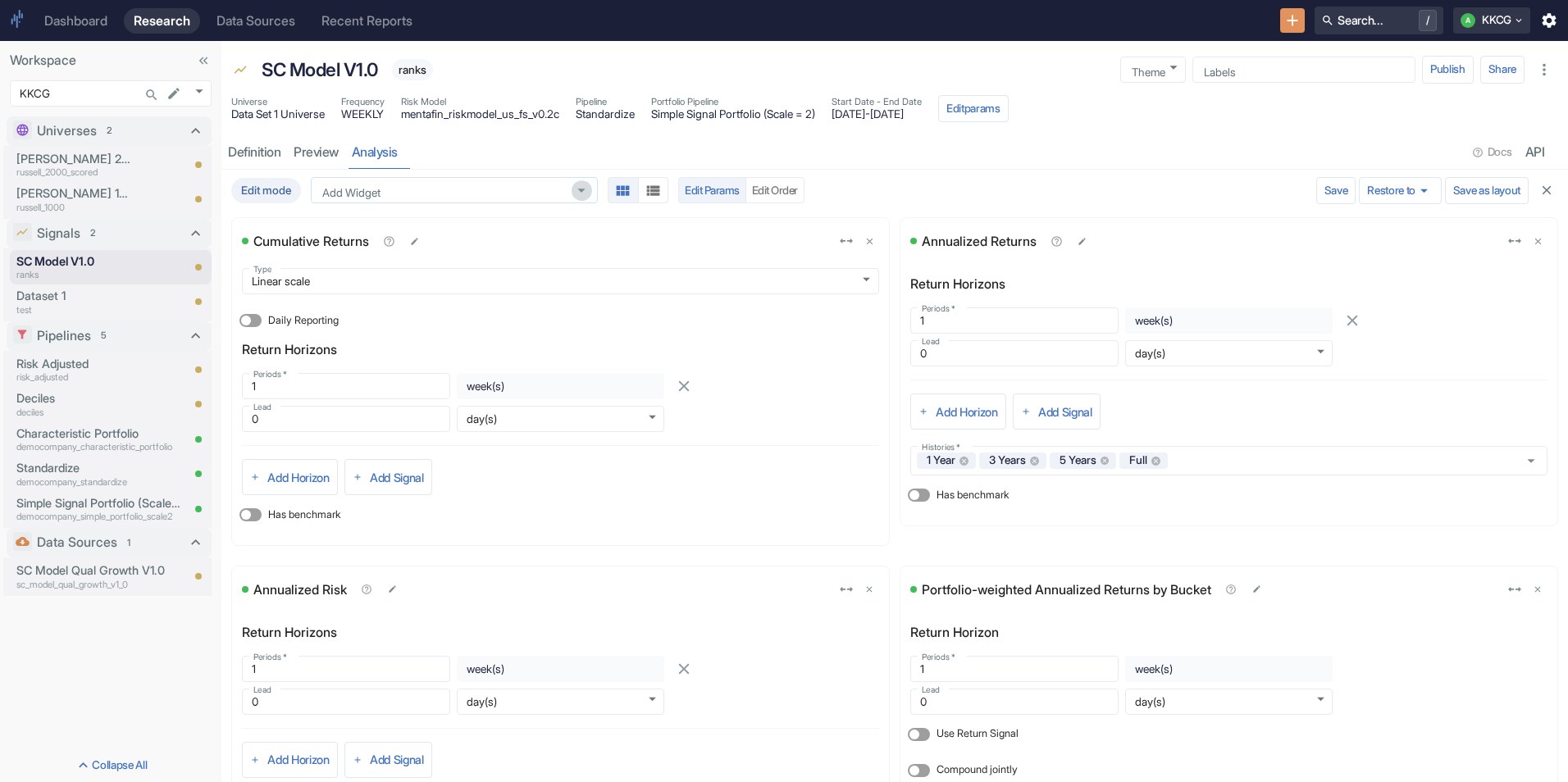
click at [585, 189] on icon "Open" at bounding box center [581, 191] width 18 height 18
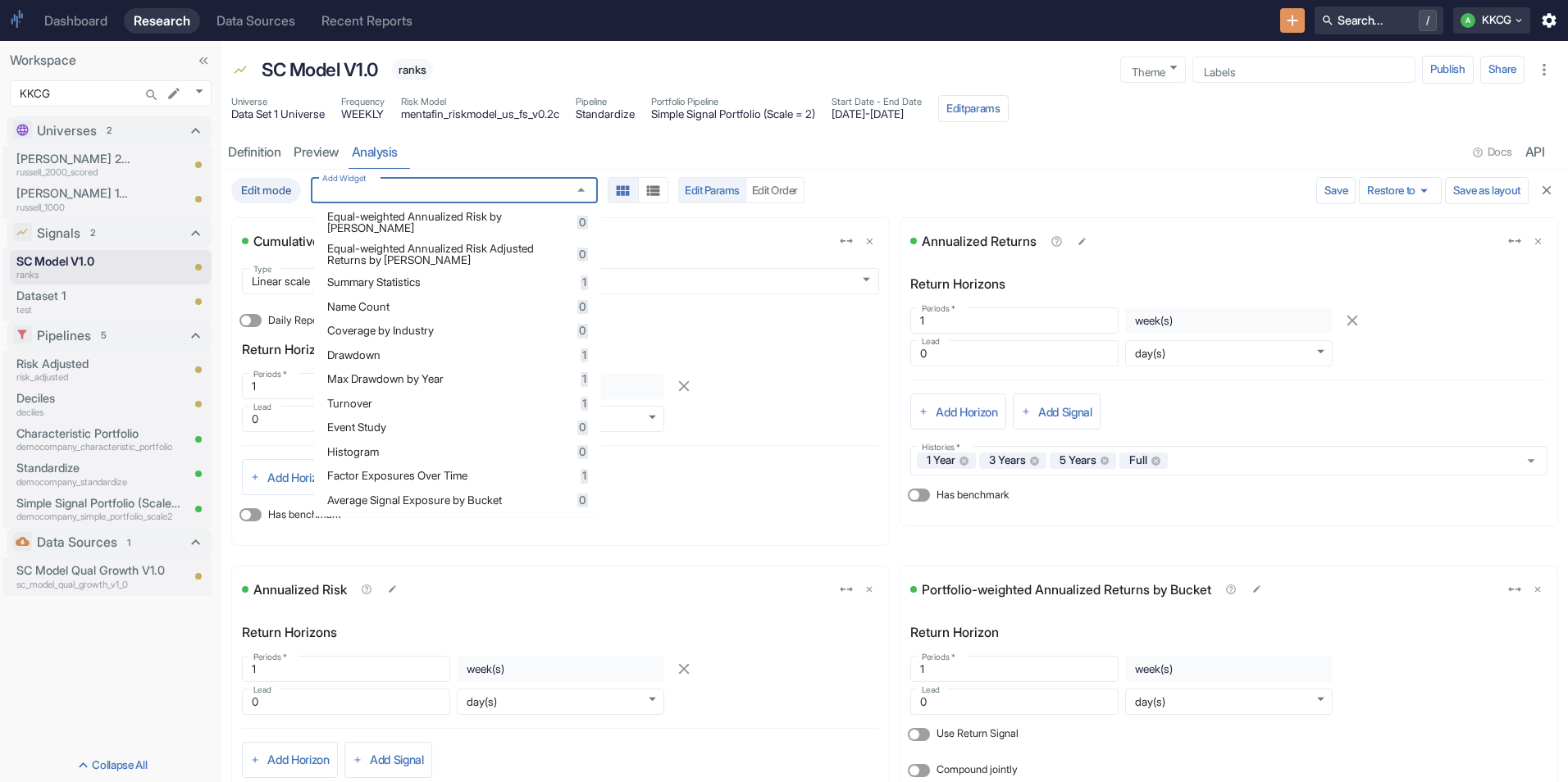
scroll to position [328, 0]
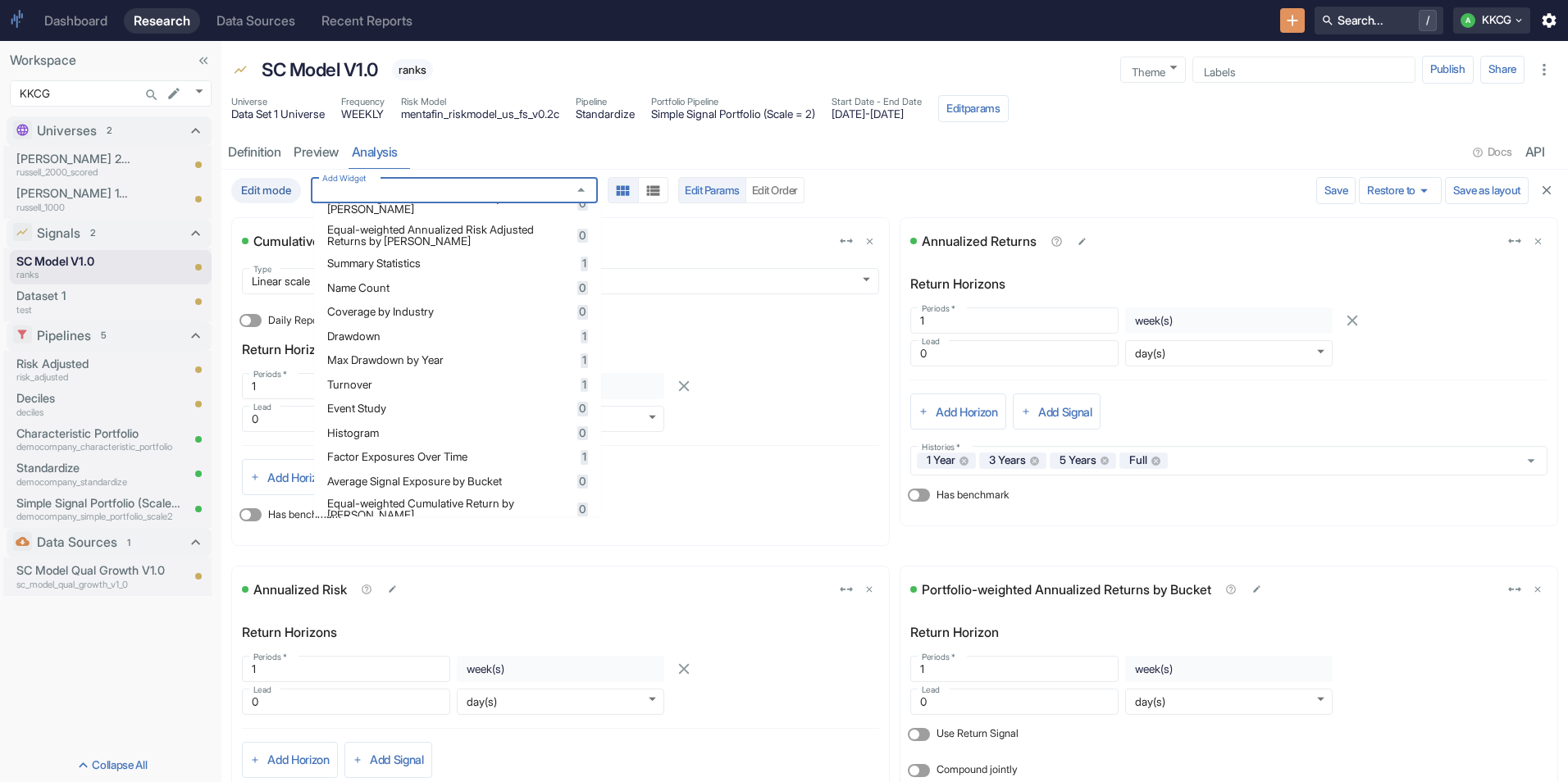
click at [412, 391] on span "Turnover" at bounding box center [451, 385] width 249 height 12
click at [412, 391] on span "Turnover" at bounding box center [450, 385] width 246 height 12
drag, startPoint x: 412, startPoint y: 397, endPoint x: 749, endPoint y: 388, distance: 337.1
click at [749, 388] on div at bounding box center [718, 383] width 107 height 33
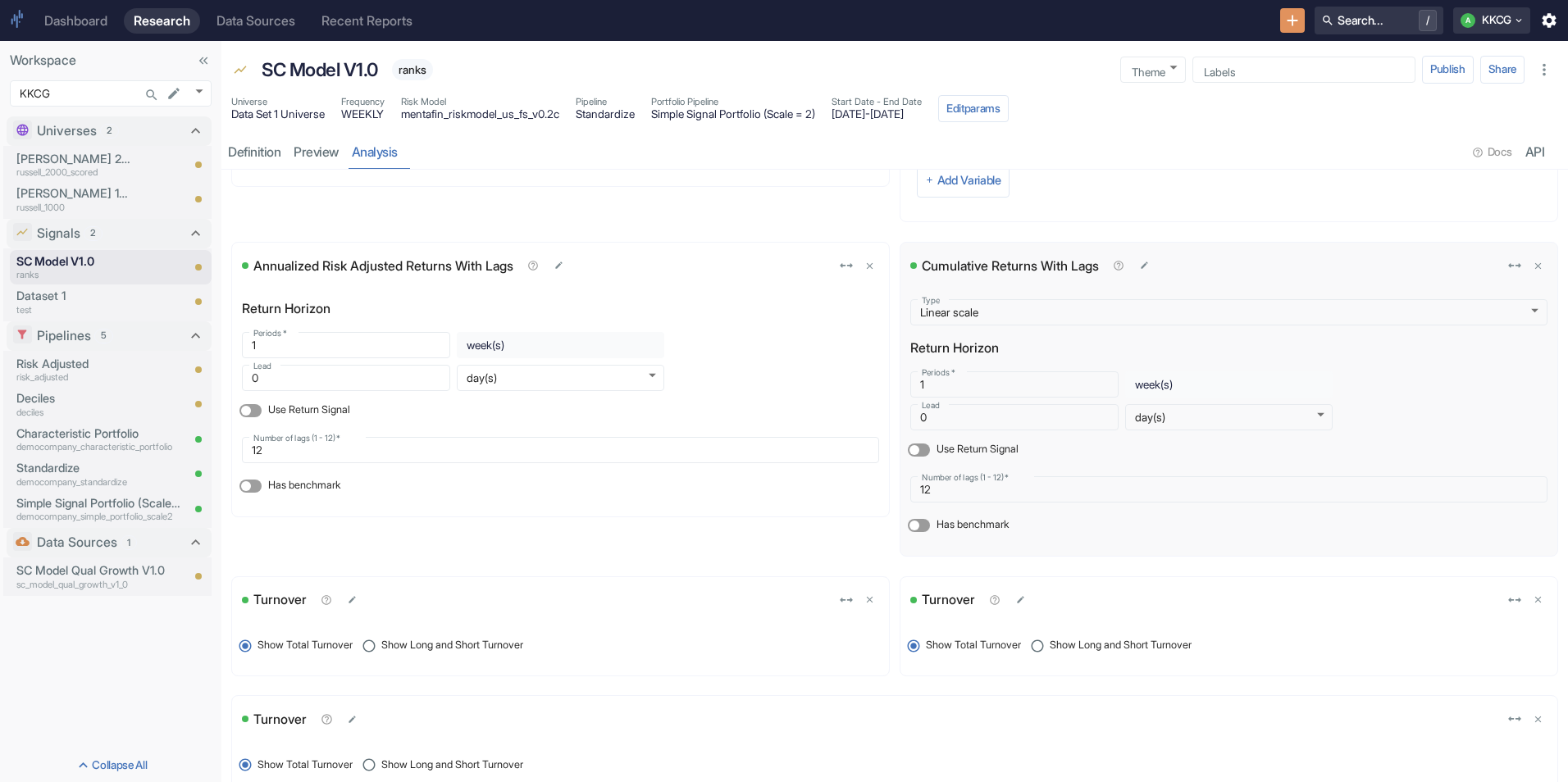
scroll to position [1901, 0]
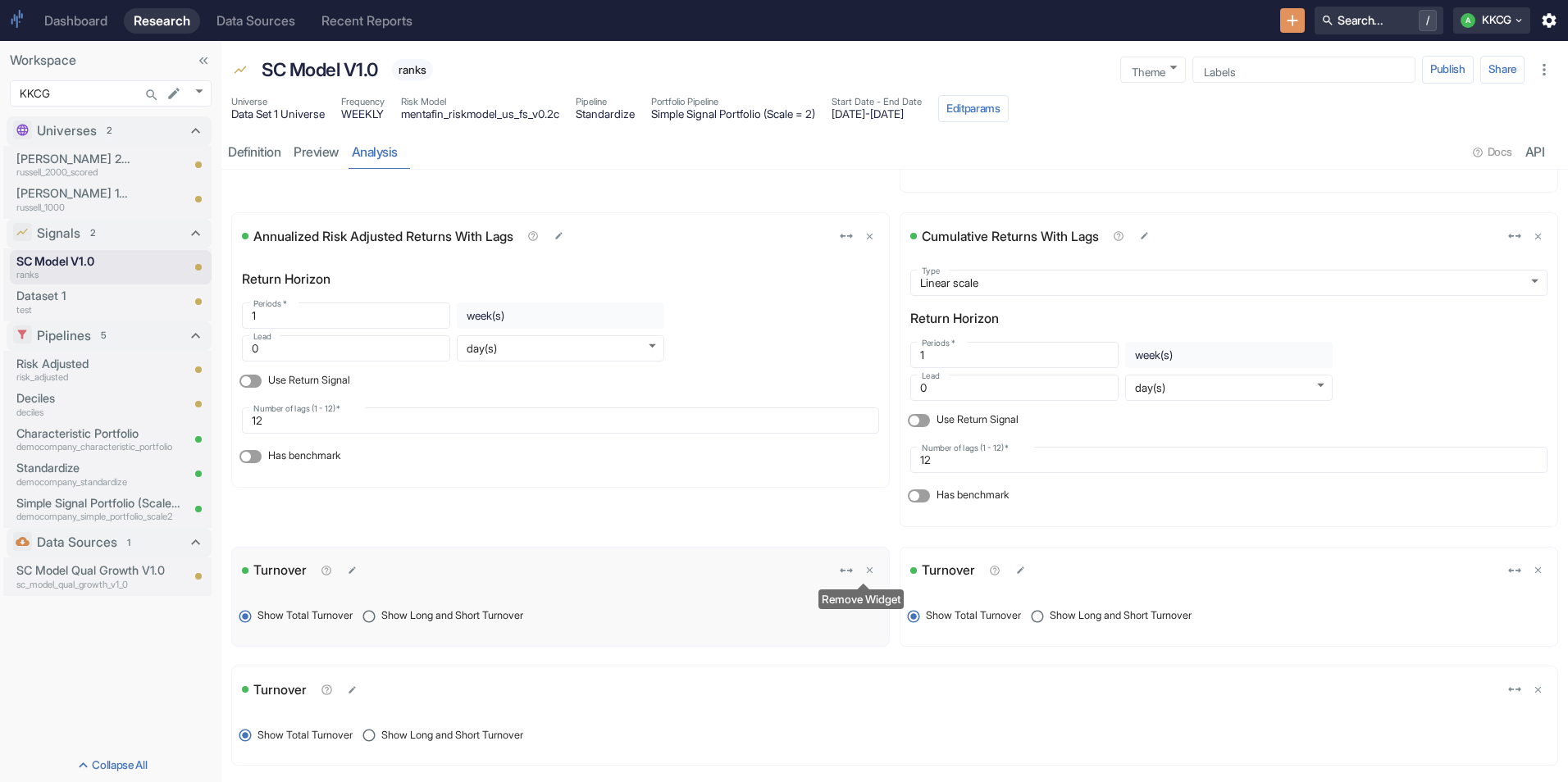
click at [868, 570] on icon "delete" at bounding box center [870, 570] width 11 height 11
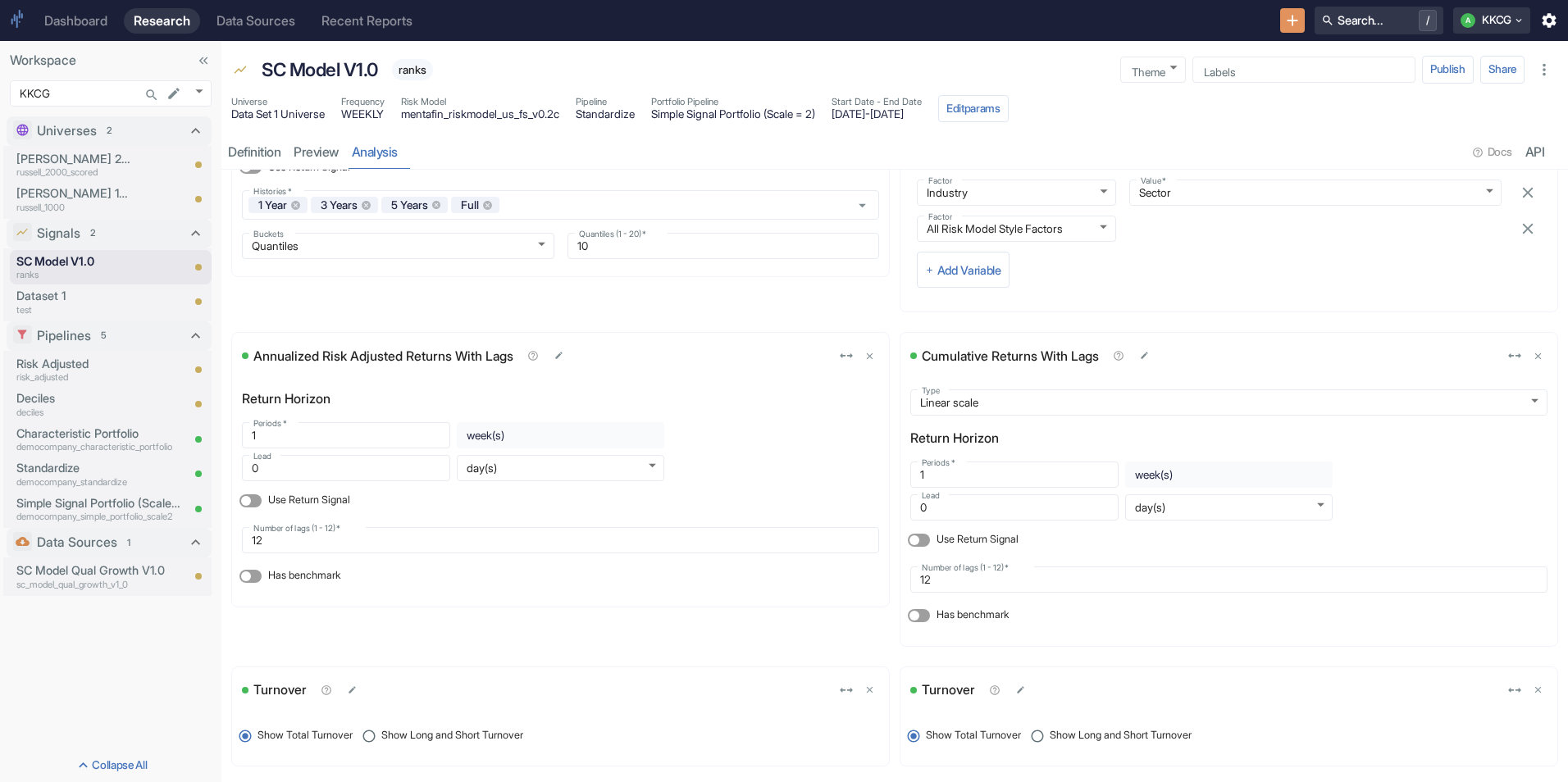
scroll to position [1782, 0]
click at [865, 684] on icon "delete" at bounding box center [870, 689] width 11 height 11
click at [1533, 693] on icon "delete" at bounding box center [1538, 689] width 11 height 11
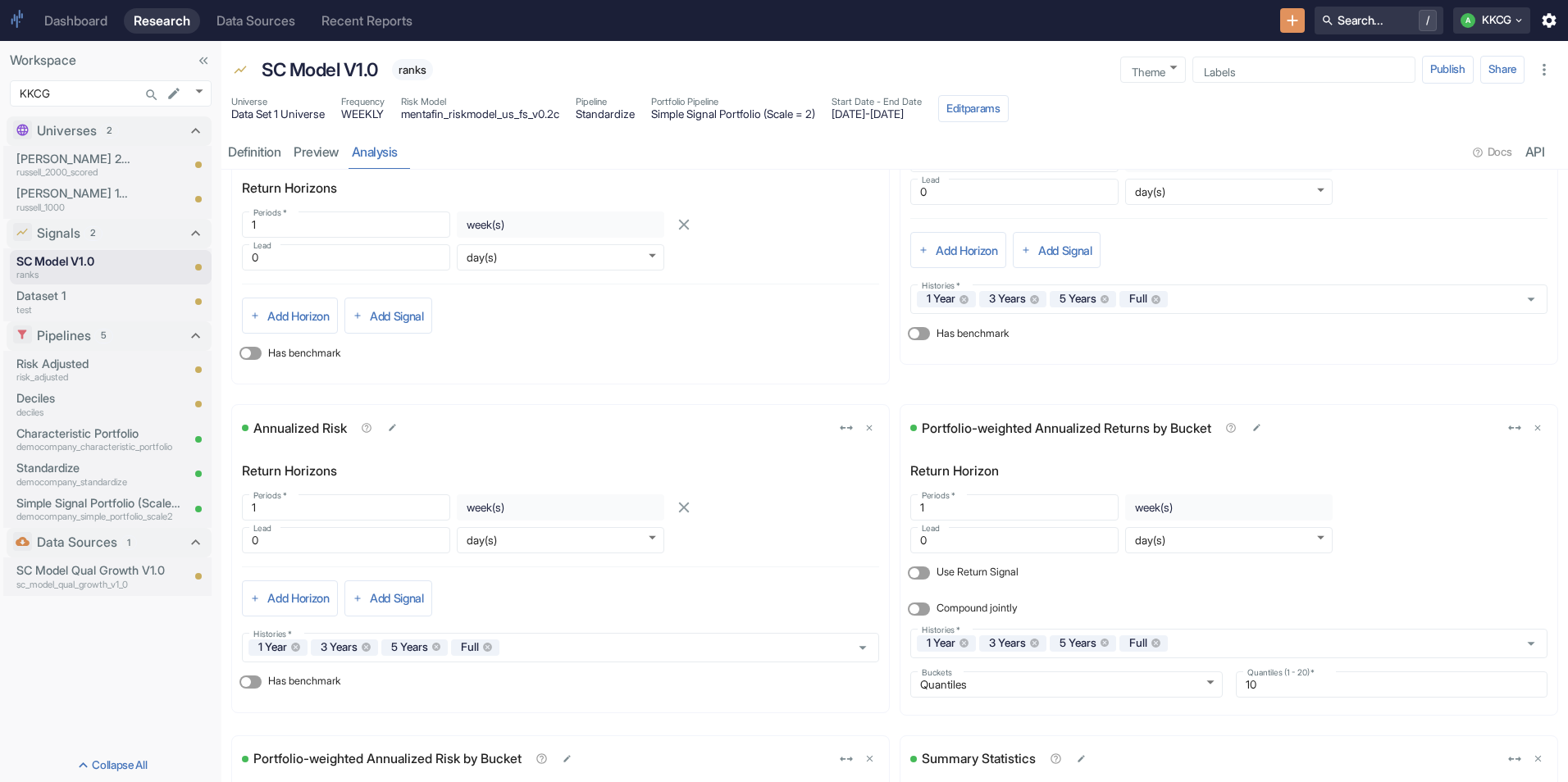
scroll to position [0, 0]
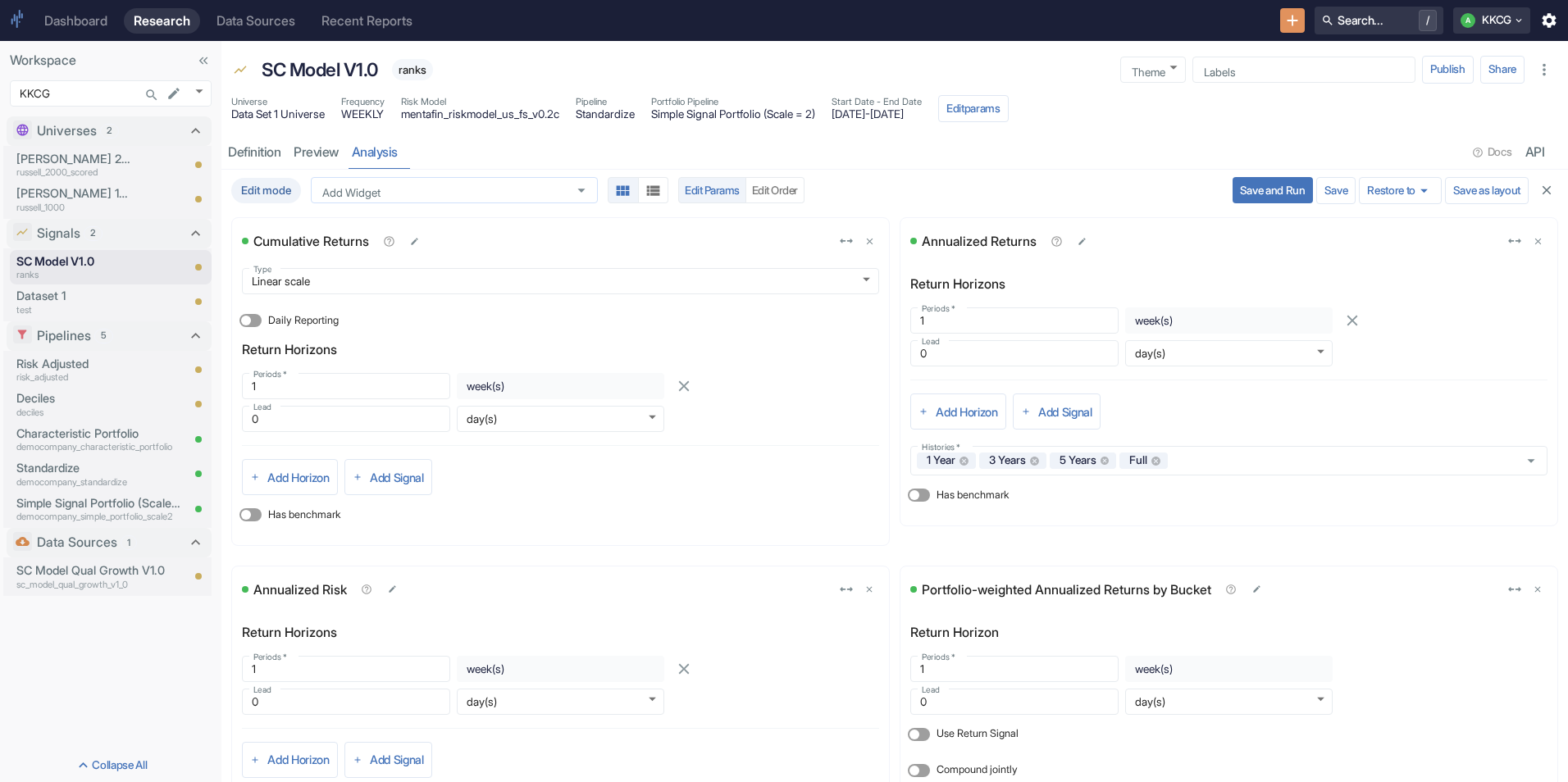
click at [471, 189] on input "Add Widget" at bounding box center [438, 190] width 246 height 15
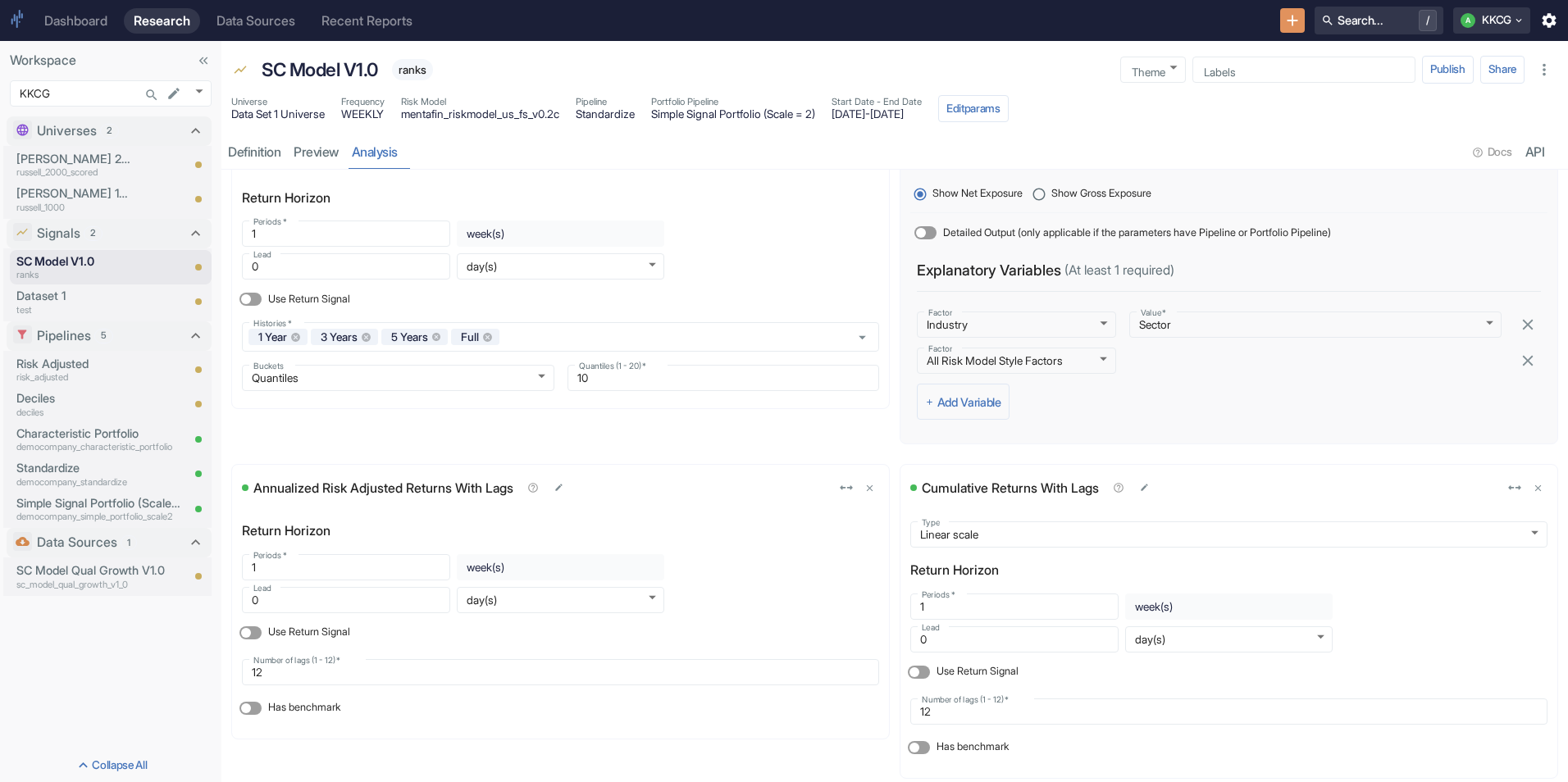
scroll to position [1662, 0]
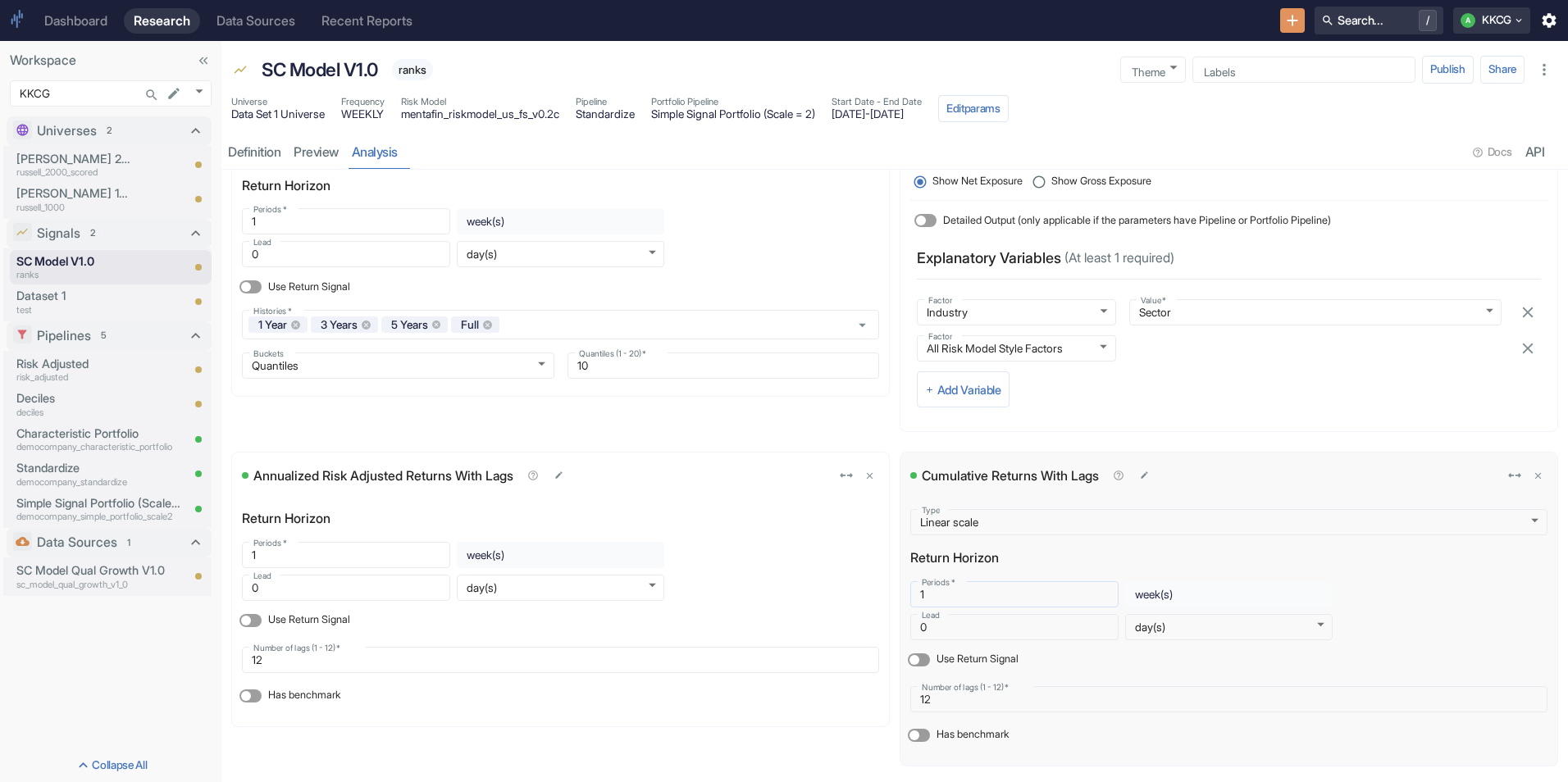
click at [919, 597] on input "1" at bounding box center [1014, 594] width 208 height 20
click at [1187, 438] on div "Factor Exposures Over Time Show Net Exposure Show Gross Exposure Detailed Outpu…" at bounding box center [1229, 280] width 659 height 324
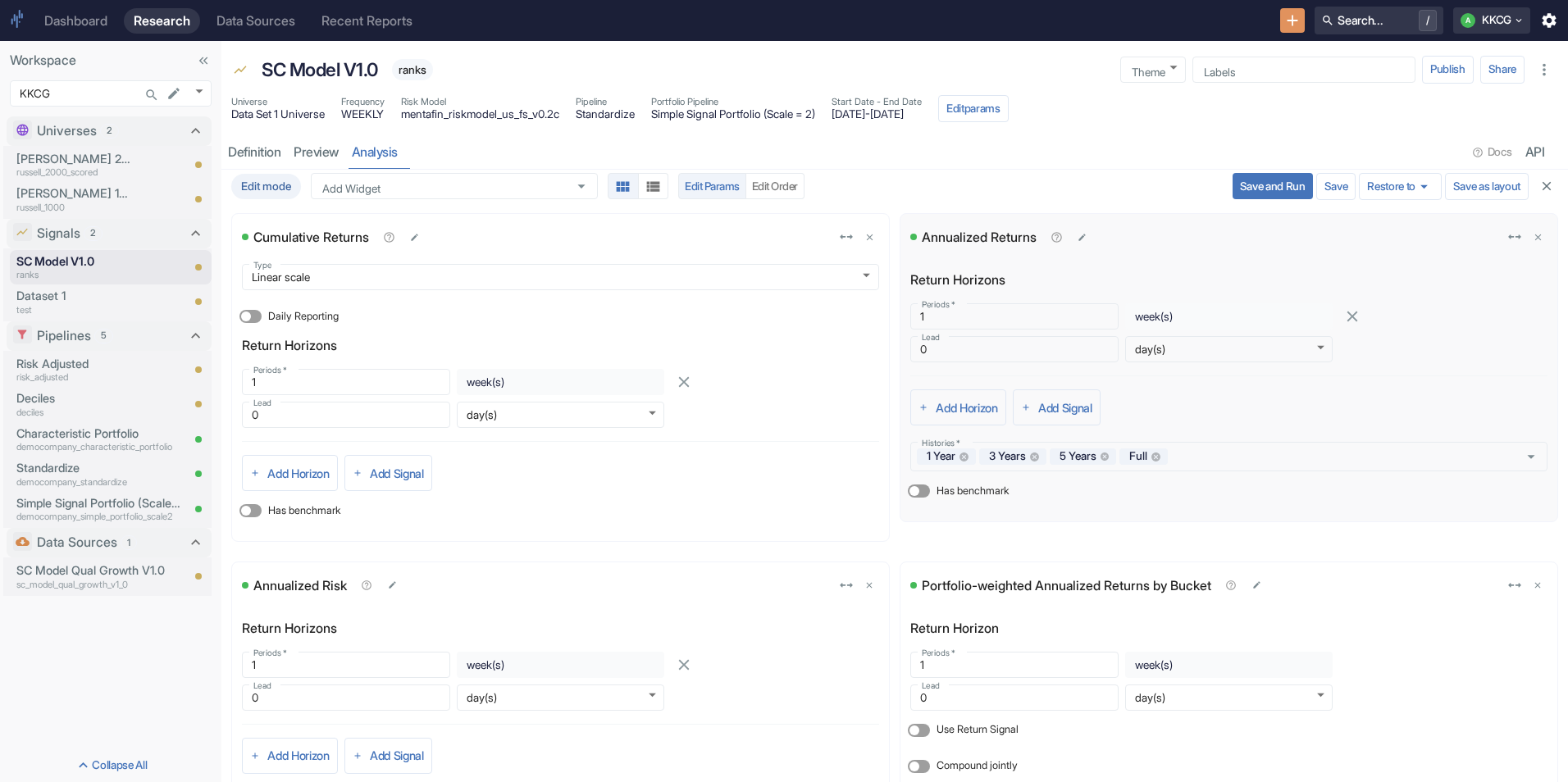
scroll to position [0, 0]
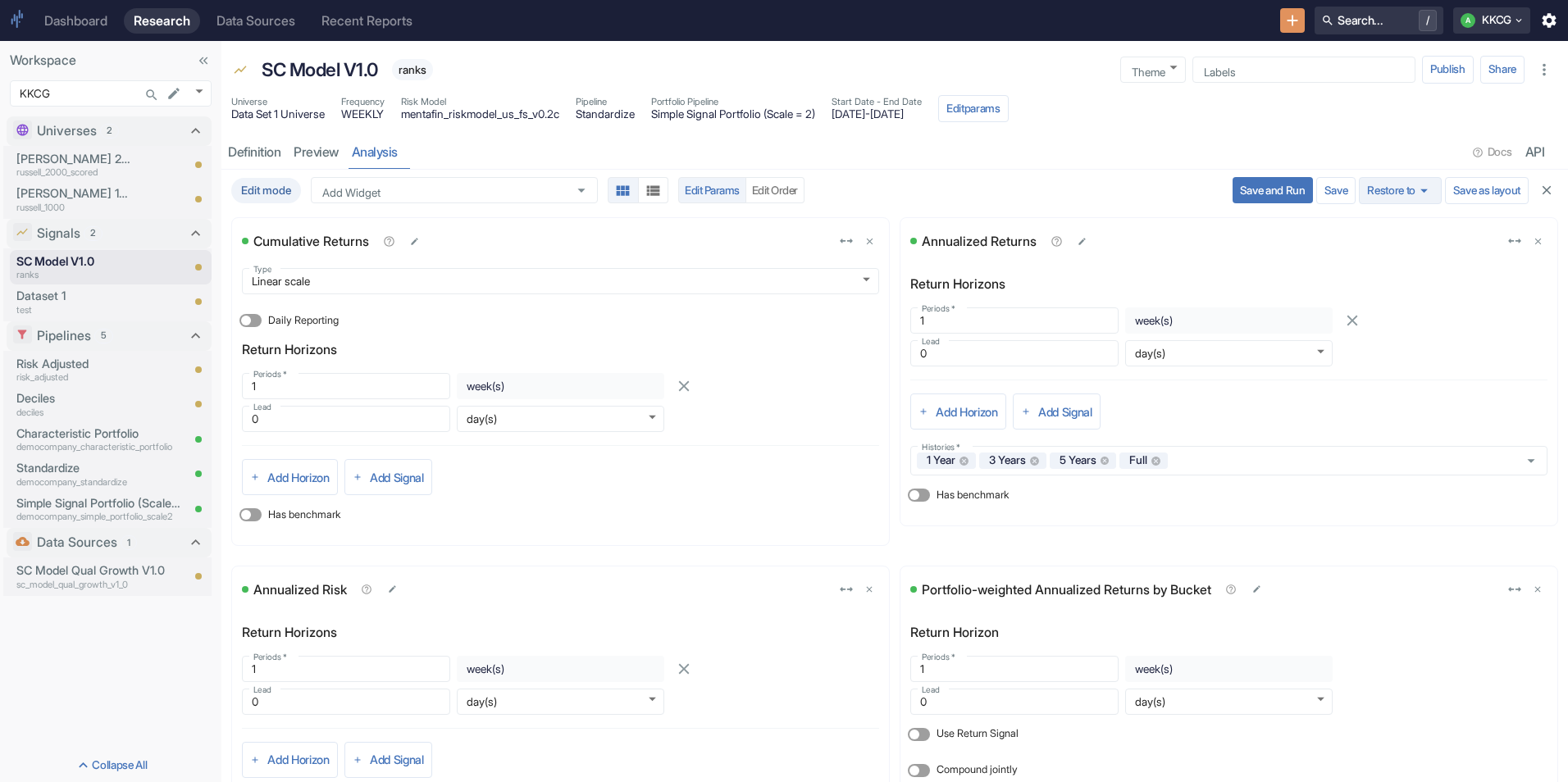
click at [1385, 187] on button "Restore to" at bounding box center [1400, 191] width 82 height 28
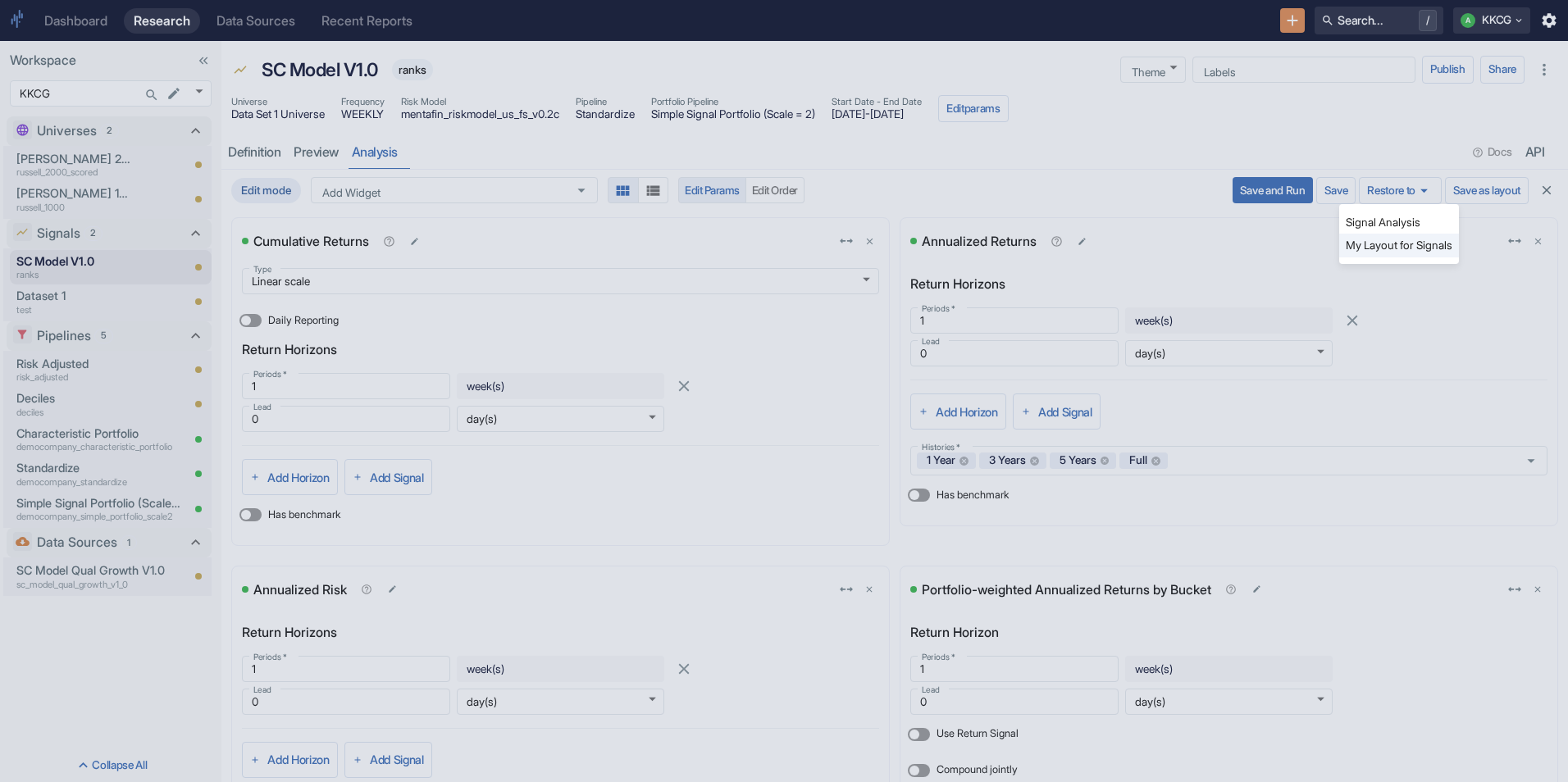
click at [1383, 227] on li "Signal Analysis" at bounding box center [1398, 222] width 119 height 23
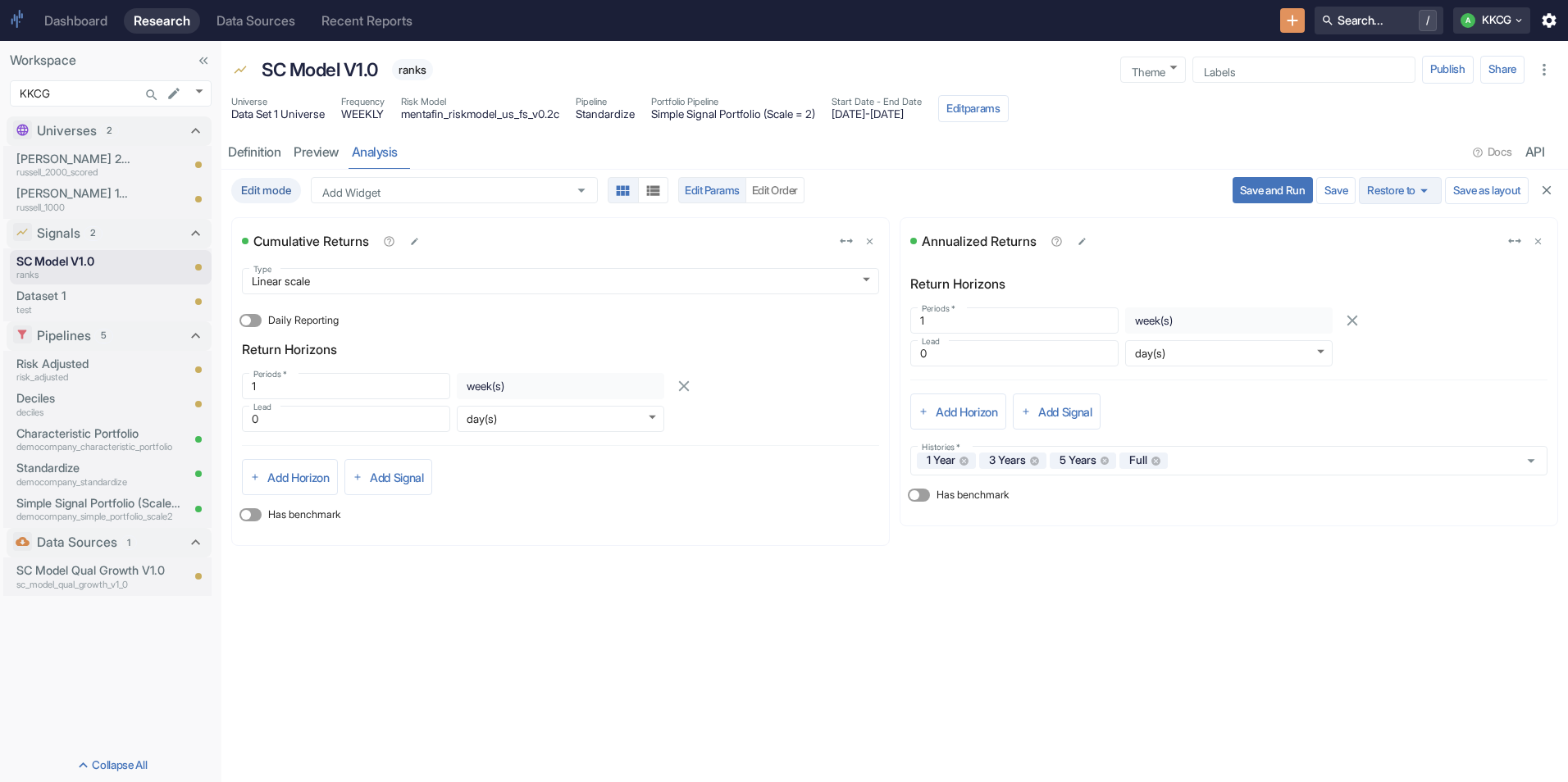
click at [1405, 193] on button "Restore to" at bounding box center [1400, 191] width 82 height 28
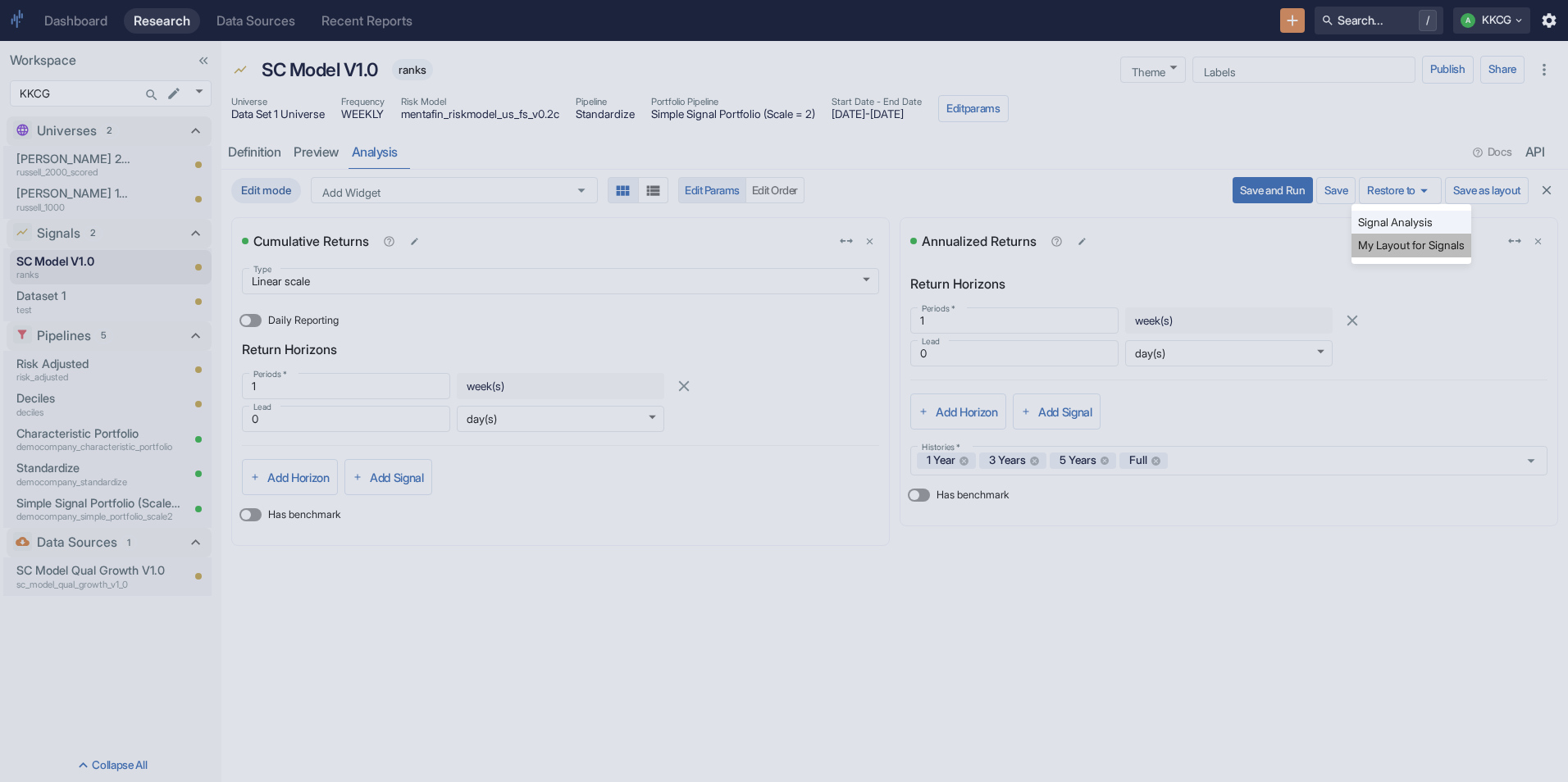
click at [1399, 244] on li "My Layout for Signals" at bounding box center [1411, 245] width 119 height 23
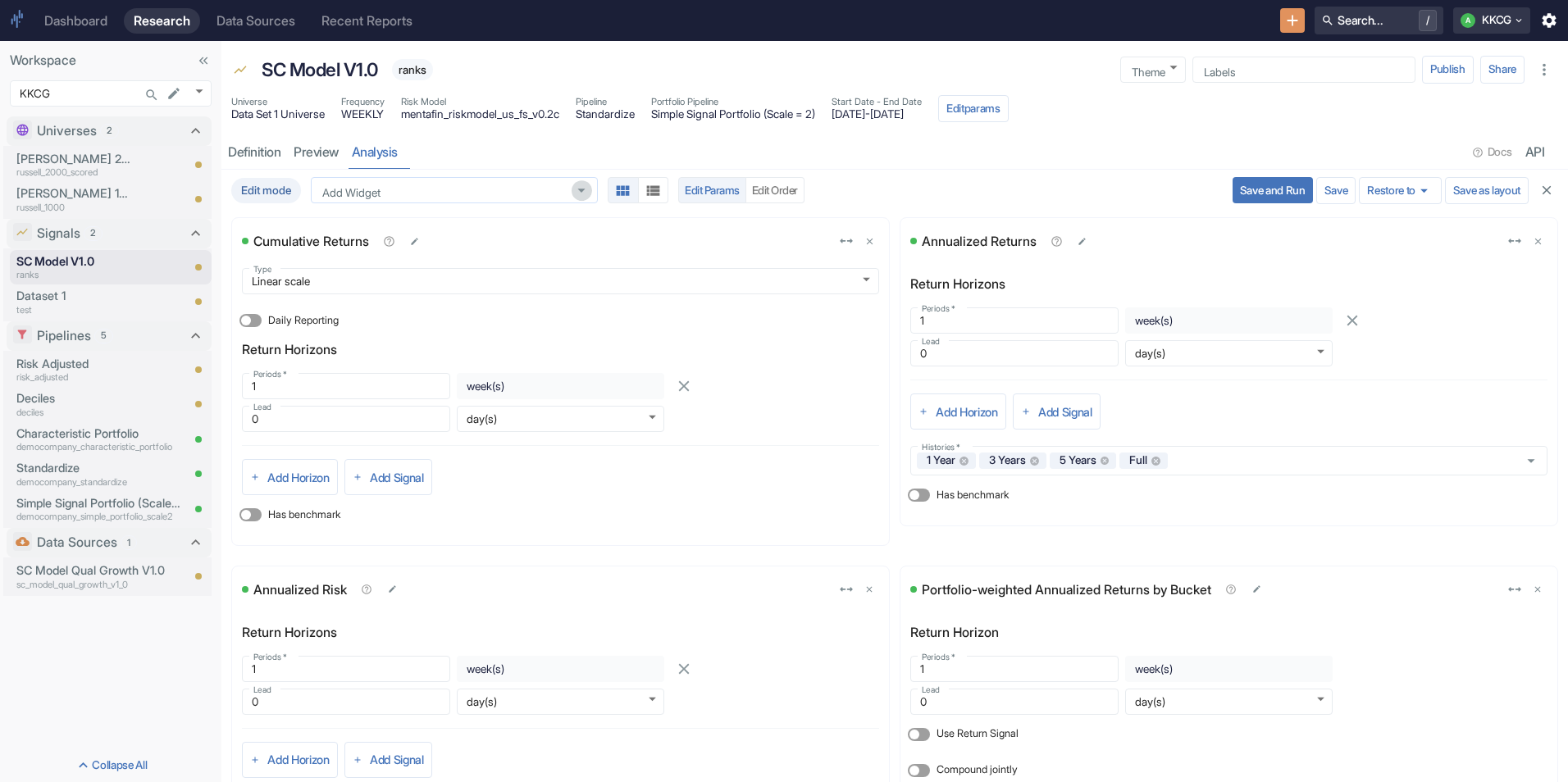
click at [577, 193] on icon "Open" at bounding box center [581, 191] width 18 height 18
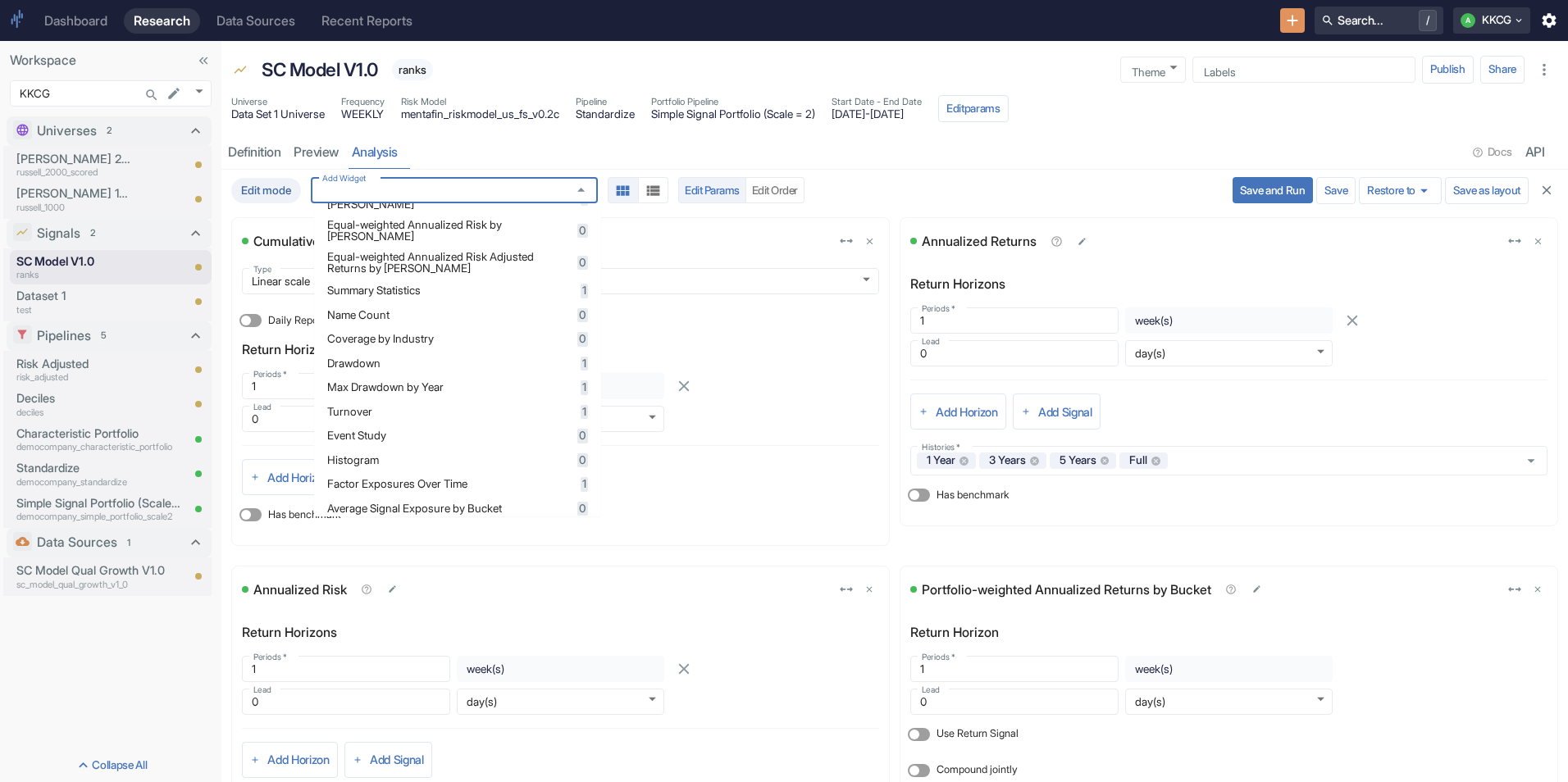
scroll to position [328, 0]
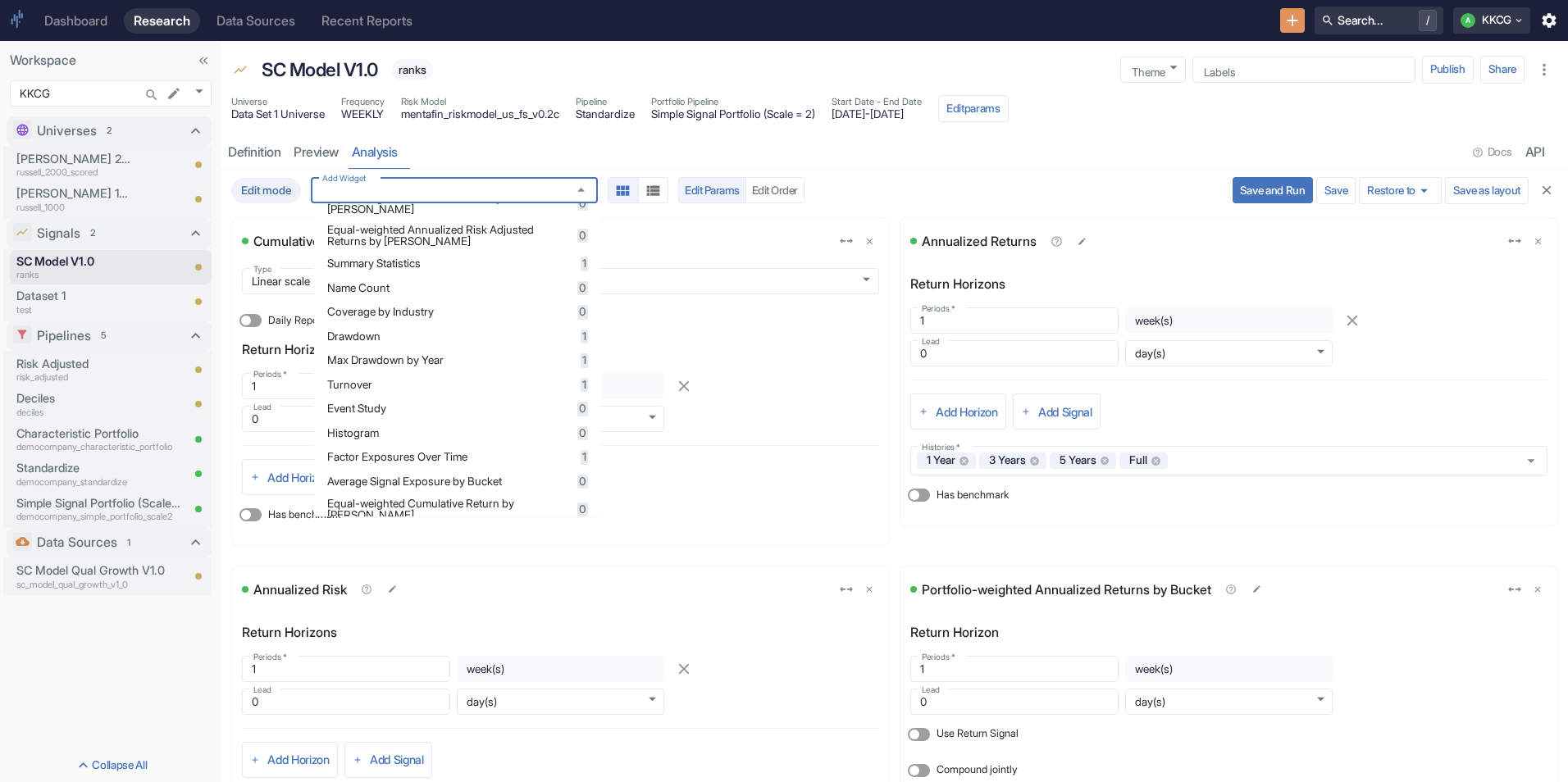
click at [379, 415] on span "Event Study" at bounding box center [450, 409] width 245 height 12
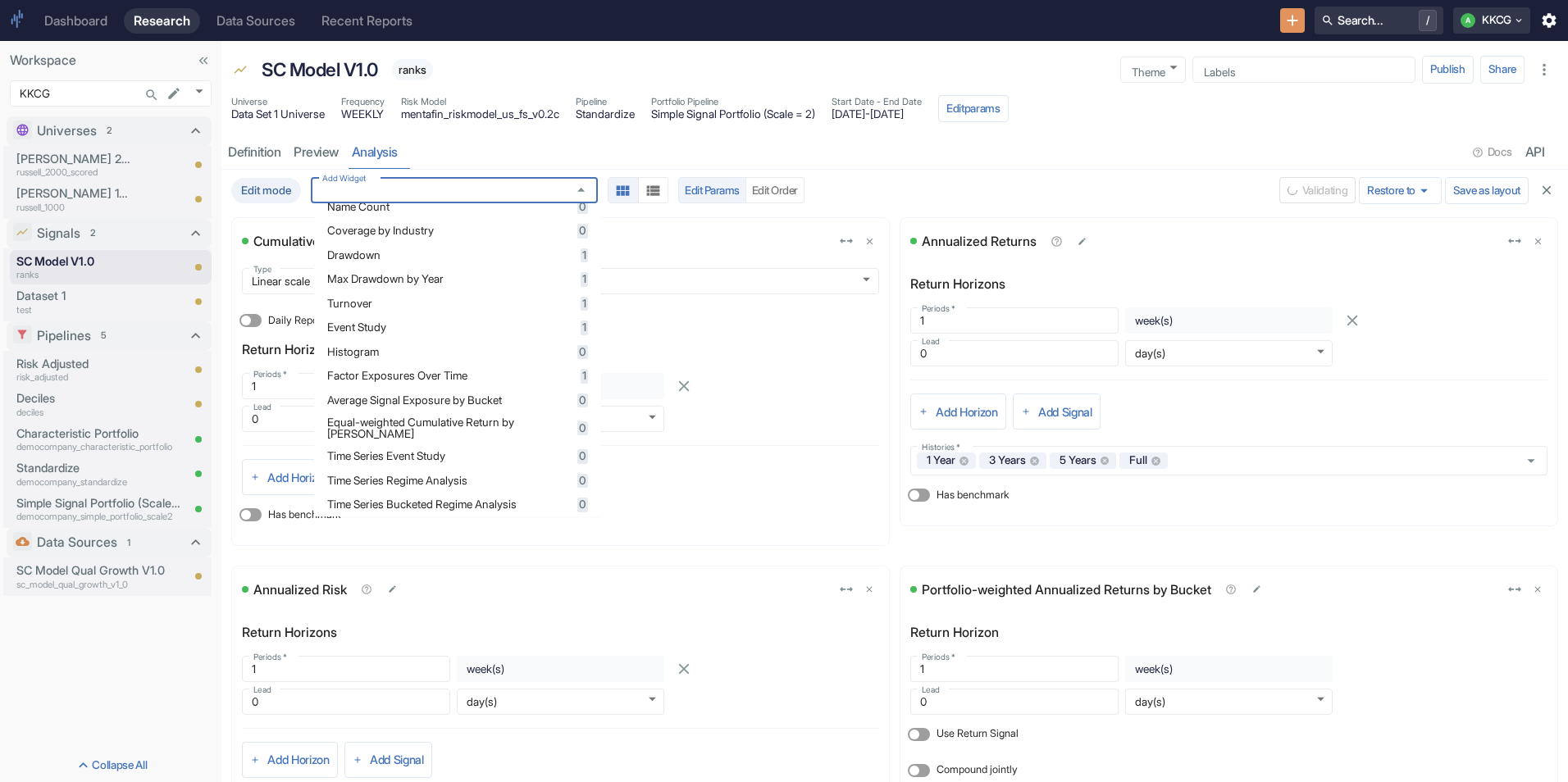
scroll to position [410, 0]
click at [380, 357] on span "Histogram" at bounding box center [450, 351] width 245 height 12
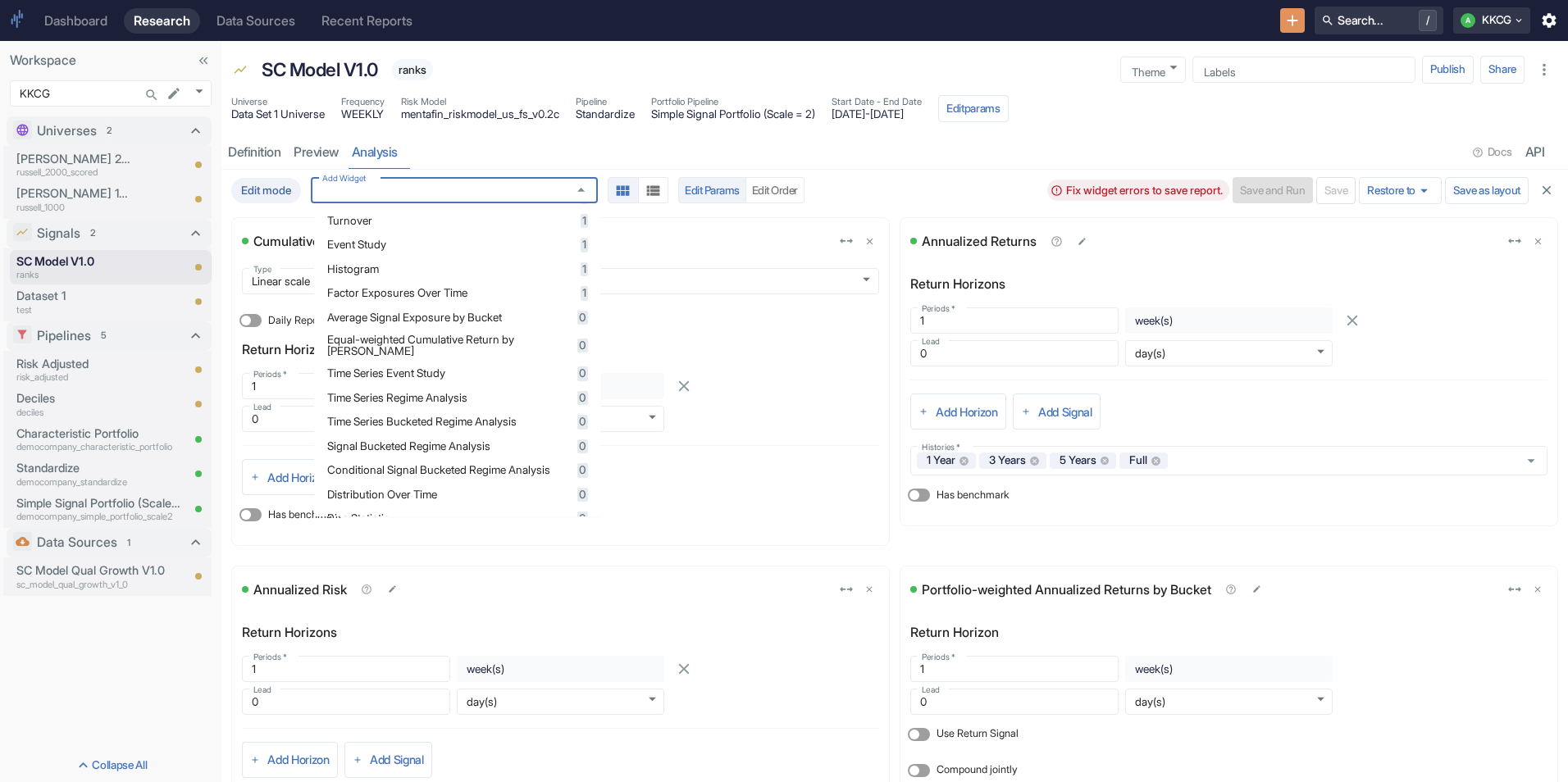
scroll to position [574, 0]
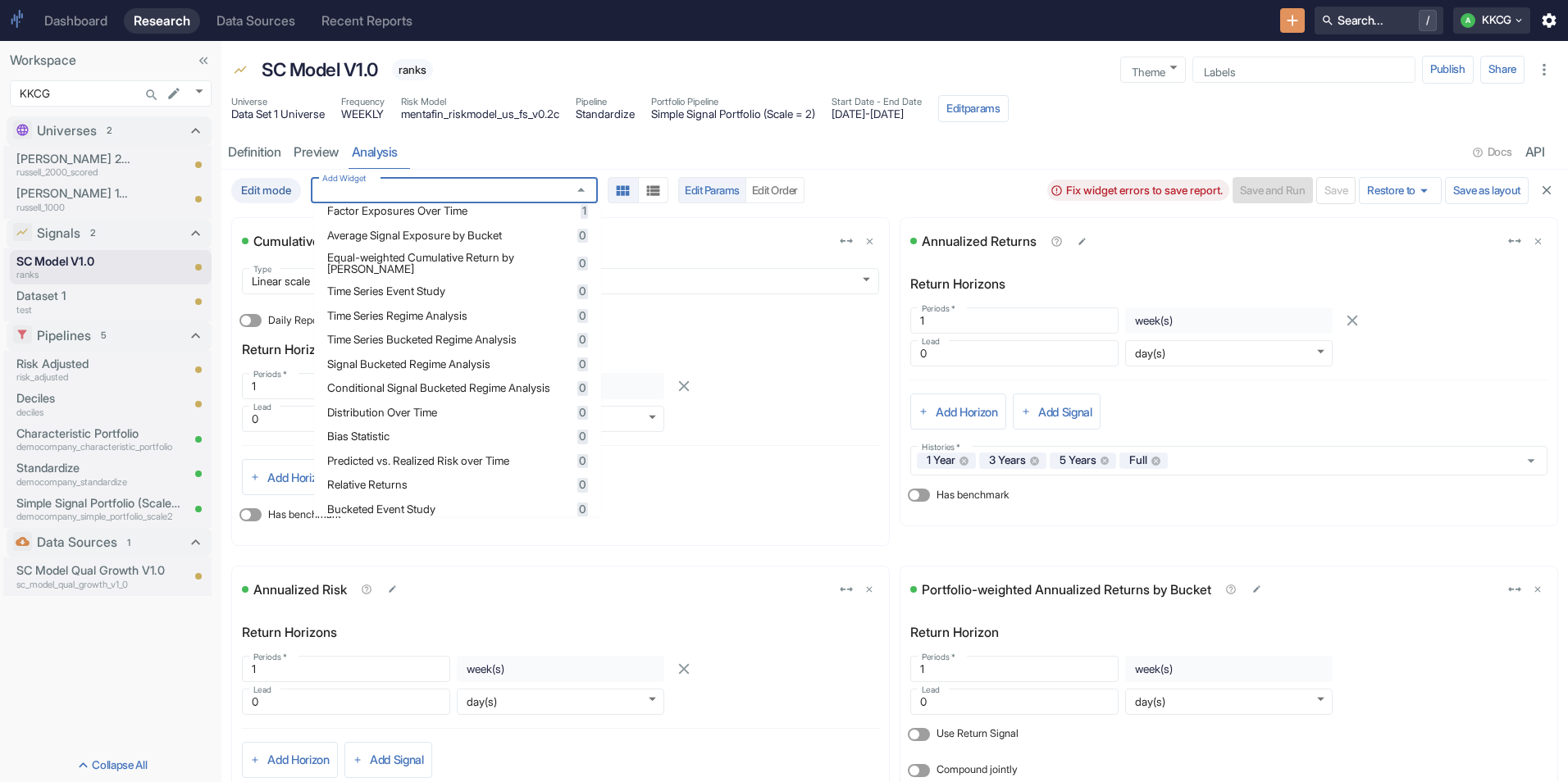
click at [408, 377] on li "Signal Bucketed Regime Analysis 0" at bounding box center [457, 365] width 287 height 25
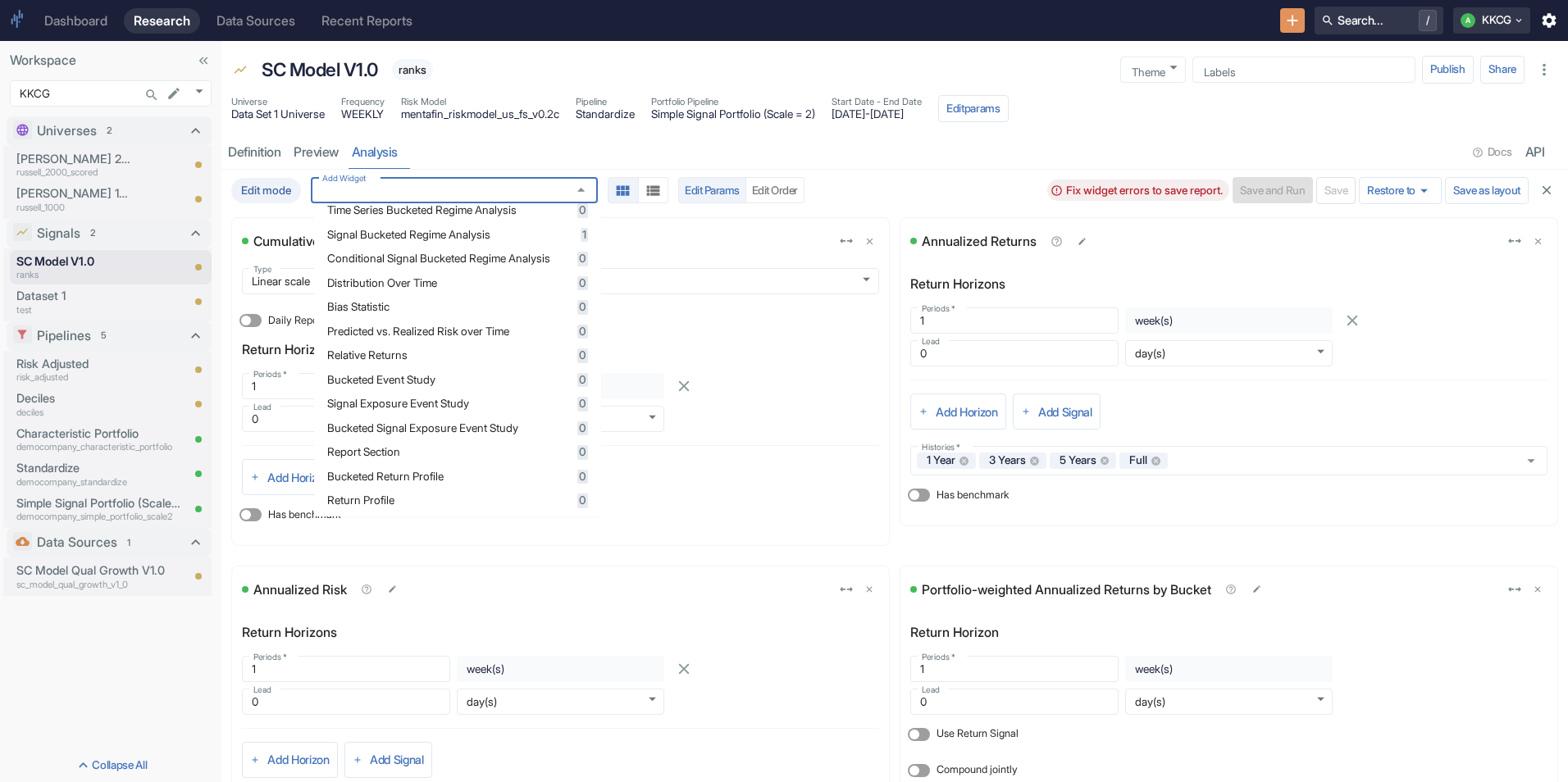
scroll to position [729, 0]
click at [518, 464] on li "Bucketed Return Profile 0" at bounding box center [457, 474] width 287 height 25
click at [508, 490] on div "Return Profile 0" at bounding box center [457, 497] width 261 height 15
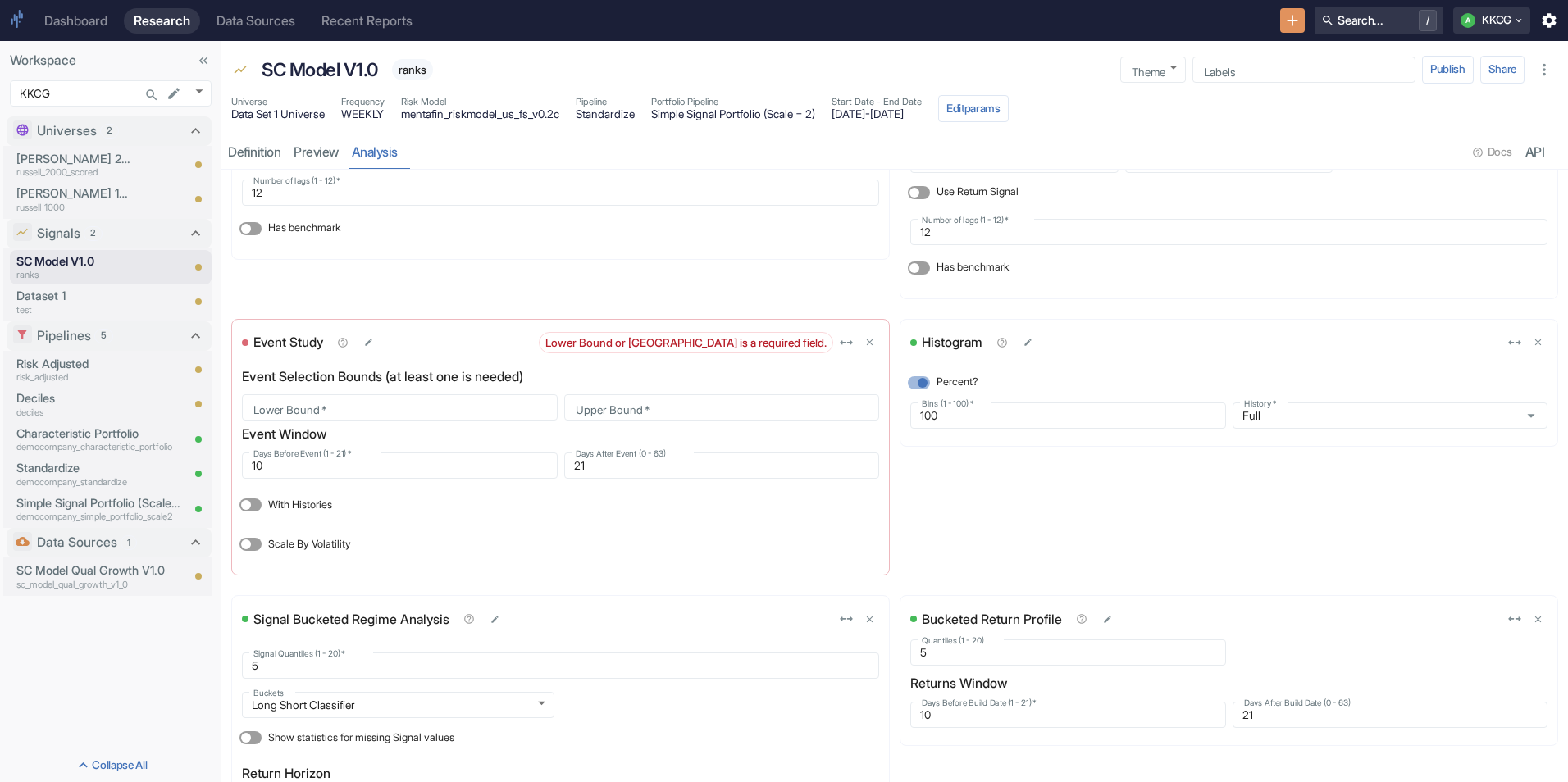
scroll to position [2131, 0]
click at [354, 397] on input "Lower Bound   *" at bounding box center [399, 406] width 315 height 20
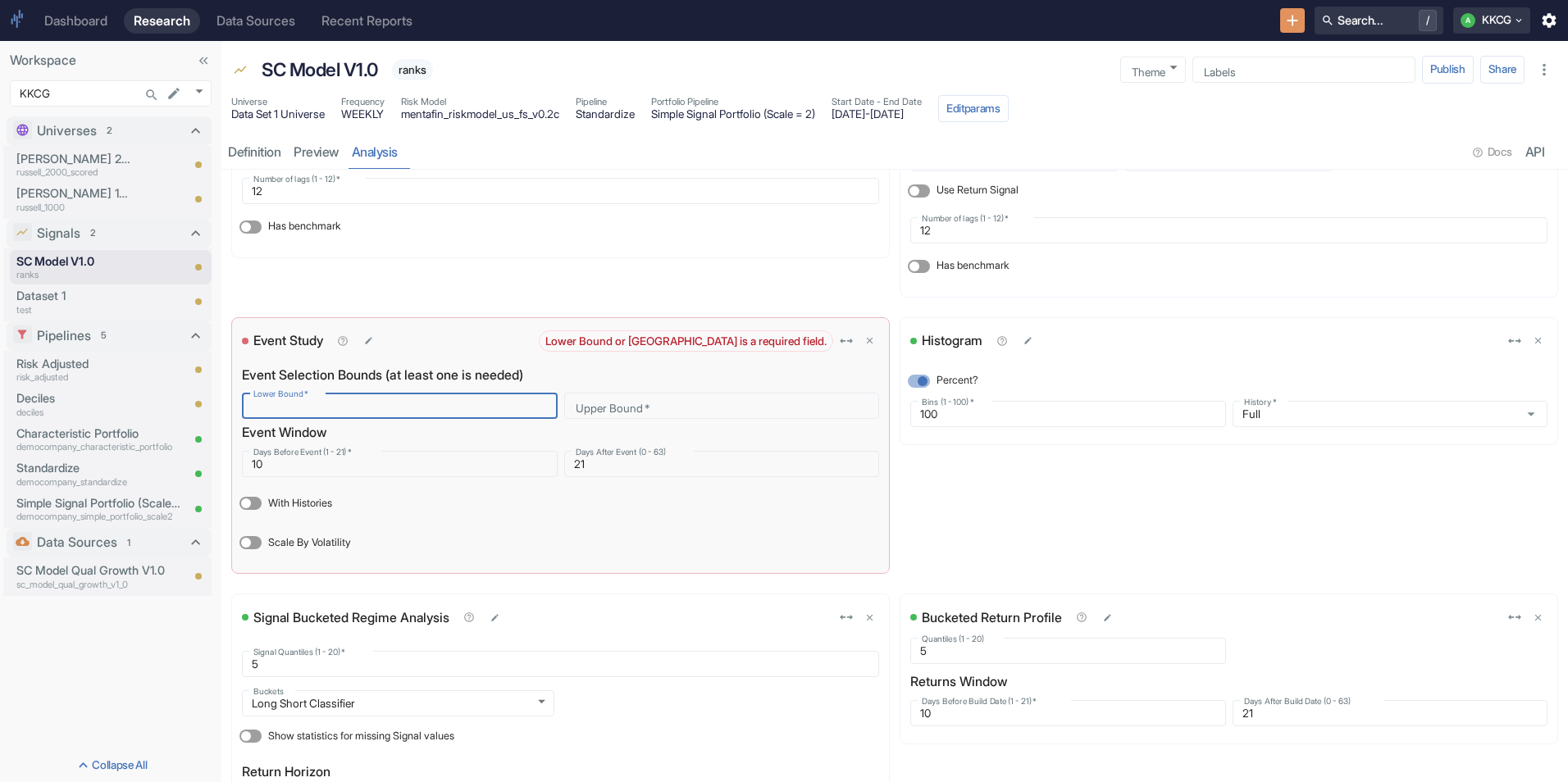
click at [339, 347] on button "button" at bounding box center [343, 341] width 25 height 25
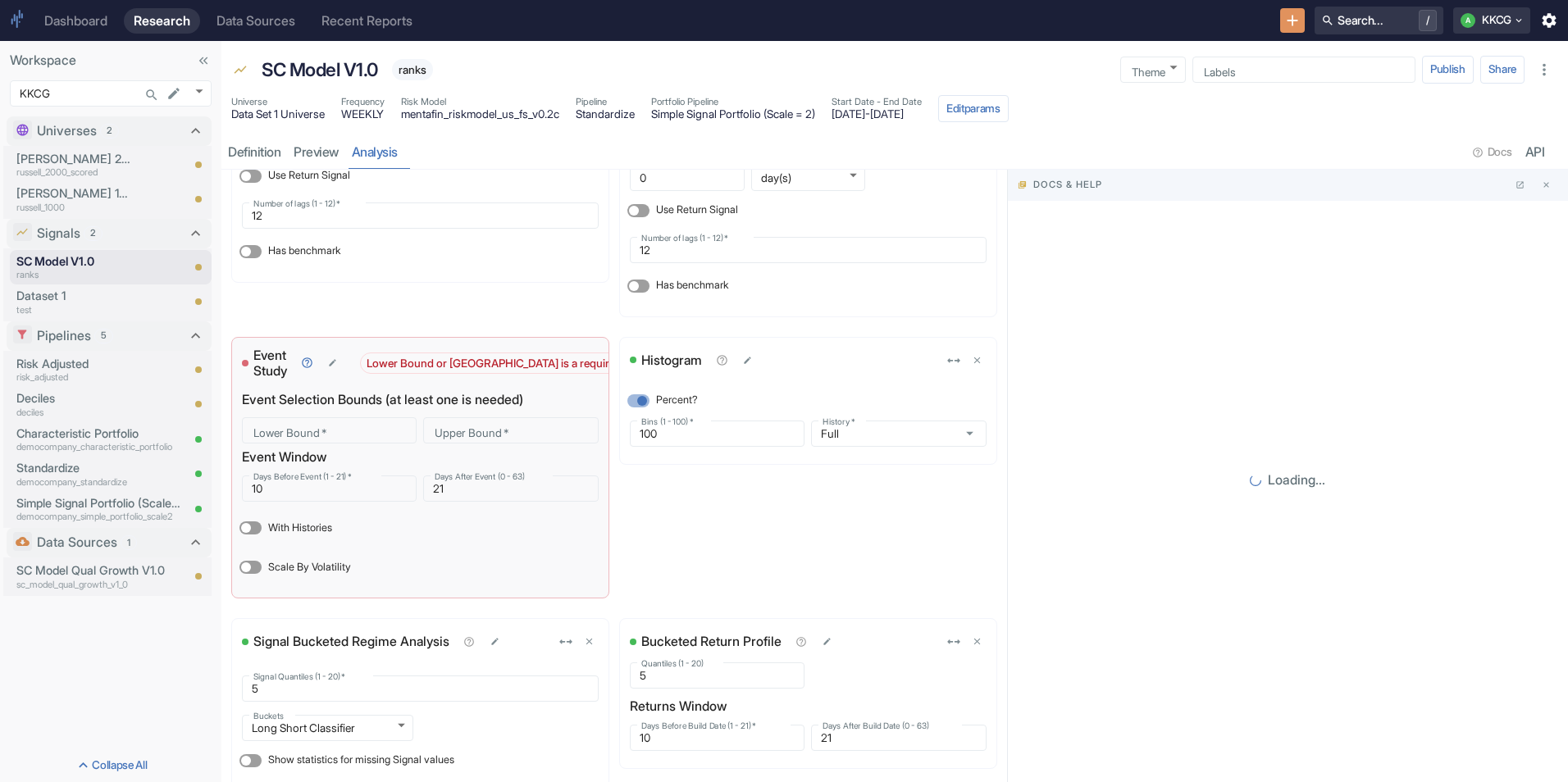
scroll to position [2156, 0]
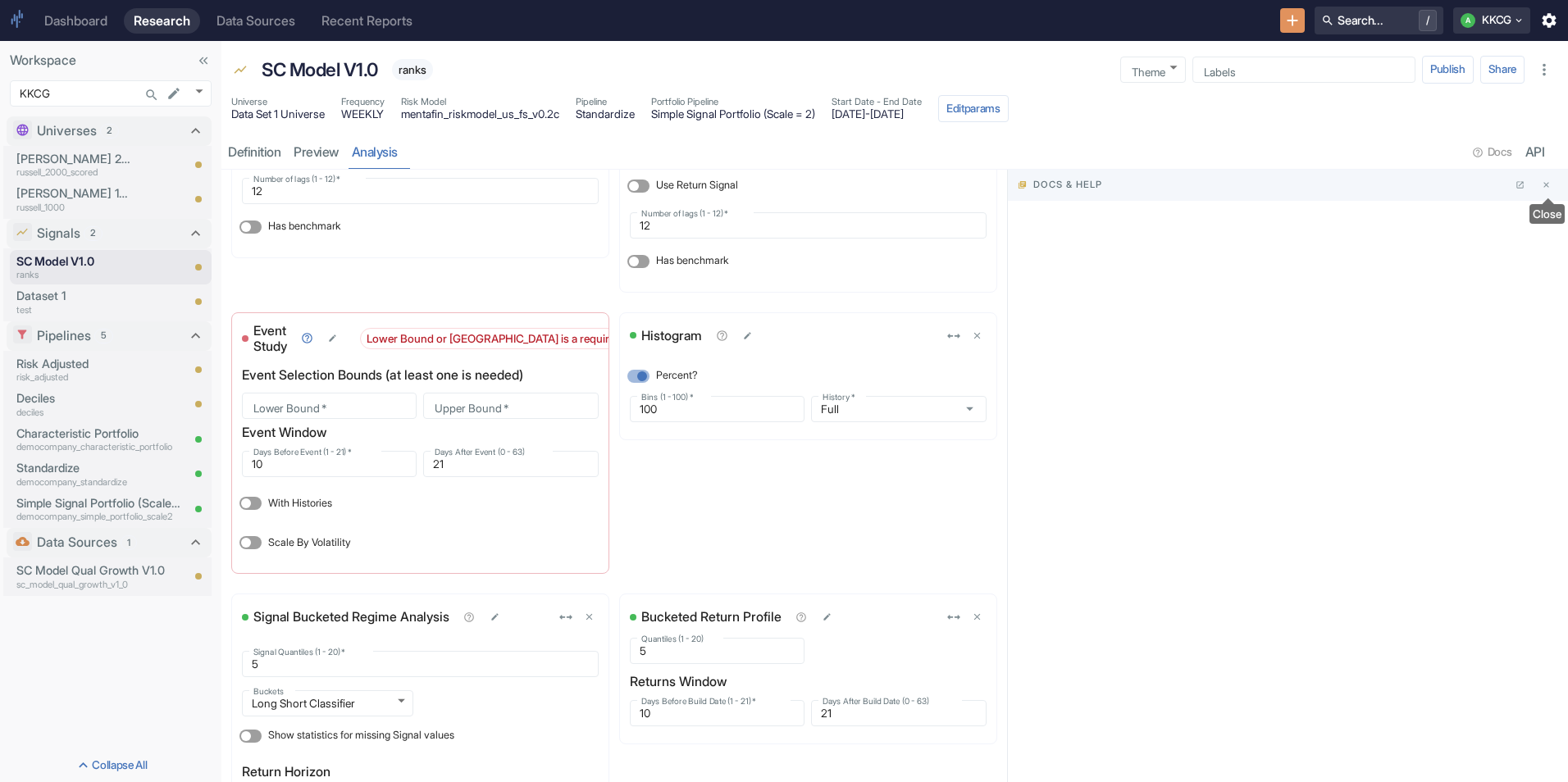
click at [1547, 186] on icon "Close" at bounding box center [1546, 185] width 6 height 6
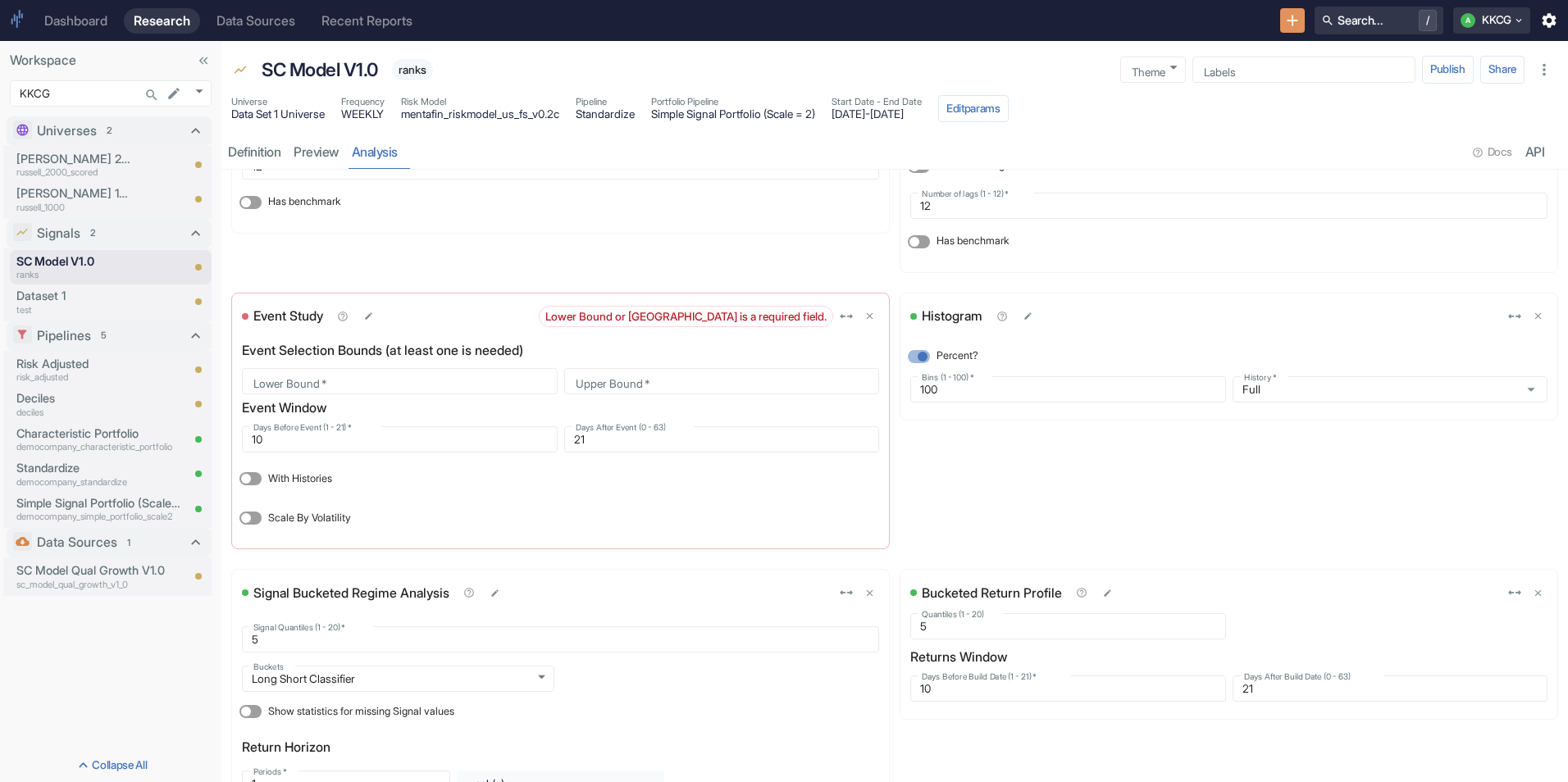
scroll to position [2131, 0]
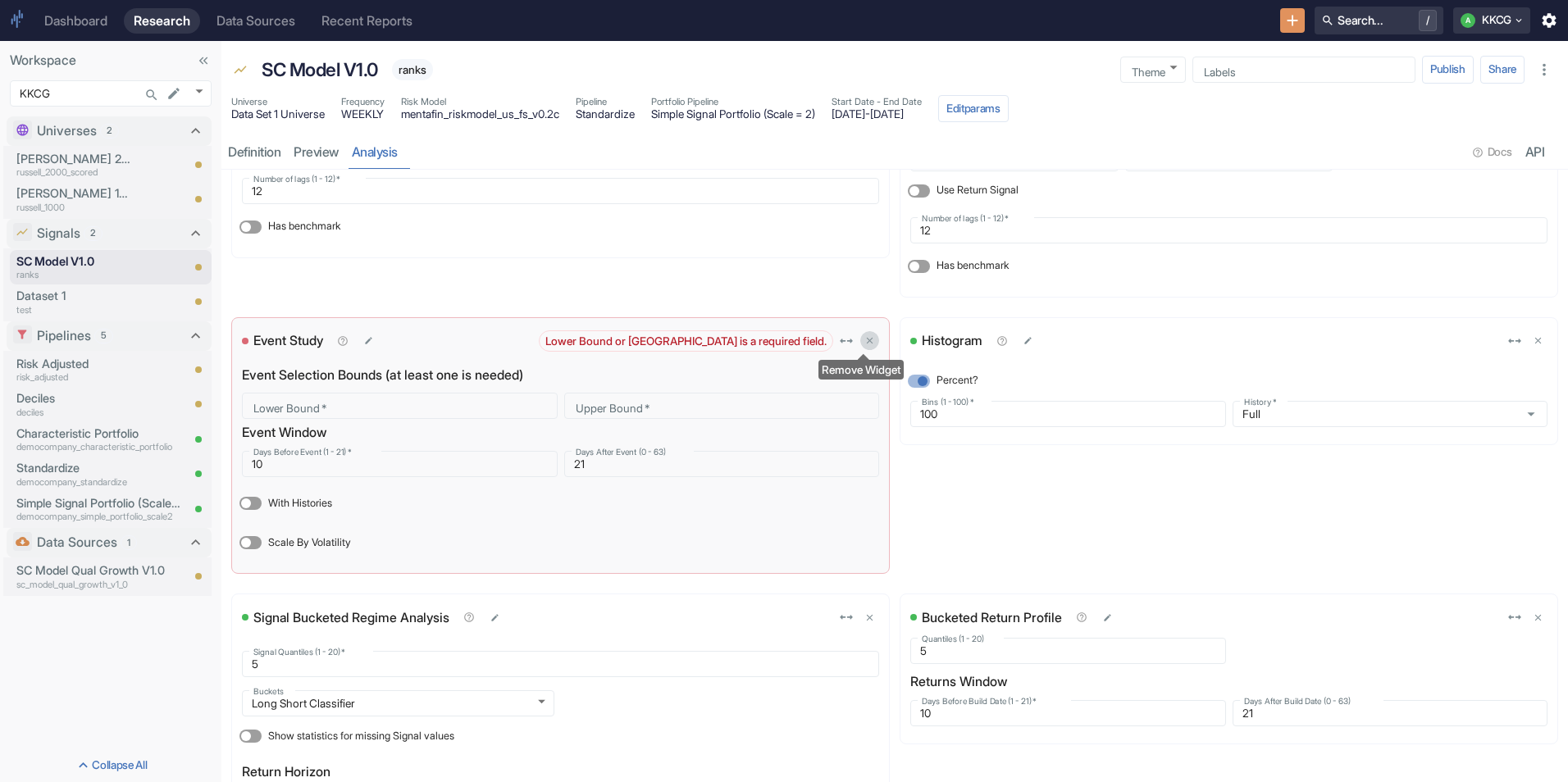
click at [865, 334] on button "delete" at bounding box center [870, 340] width 19 height 19
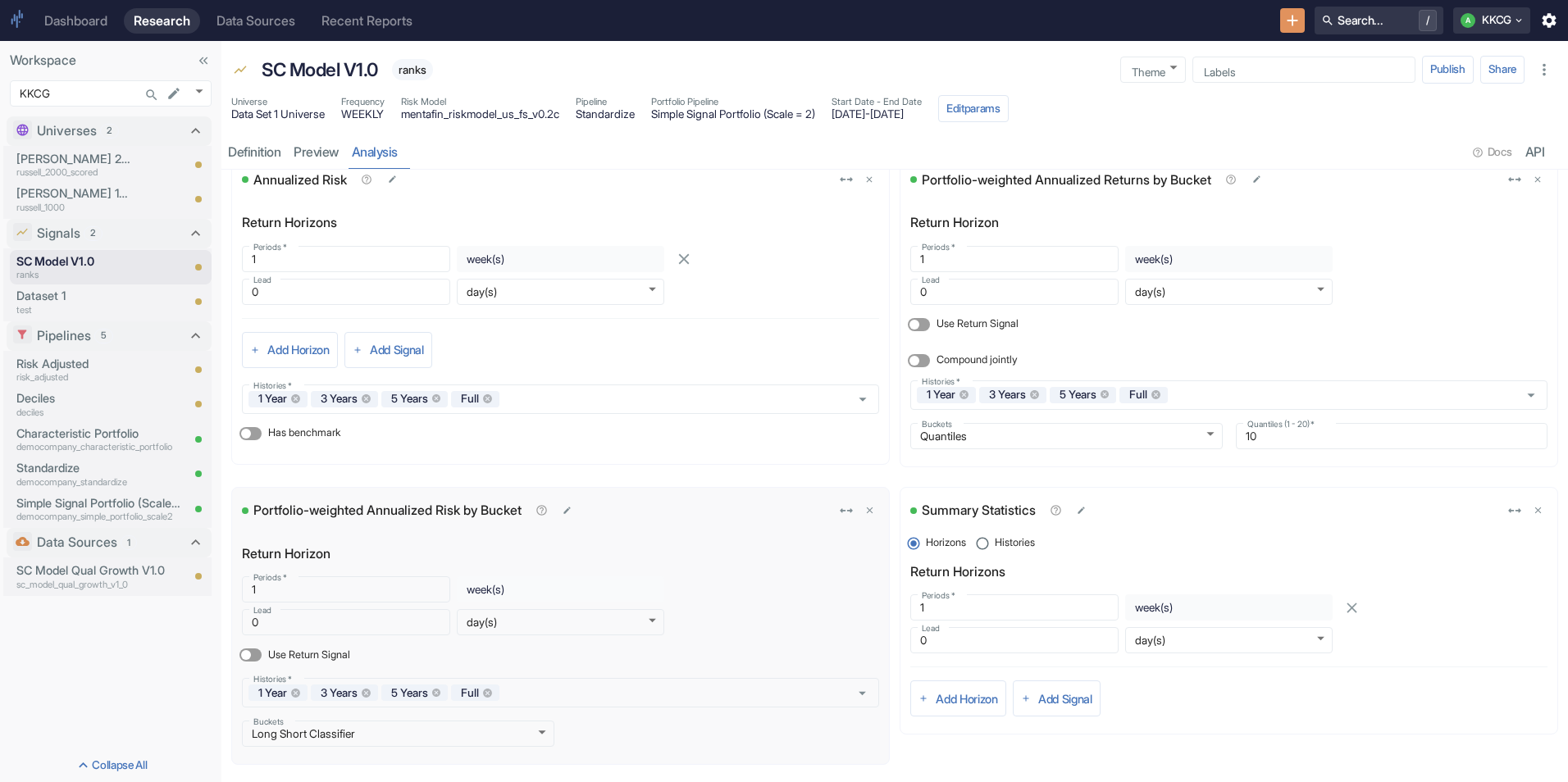
scroll to position [0, 0]
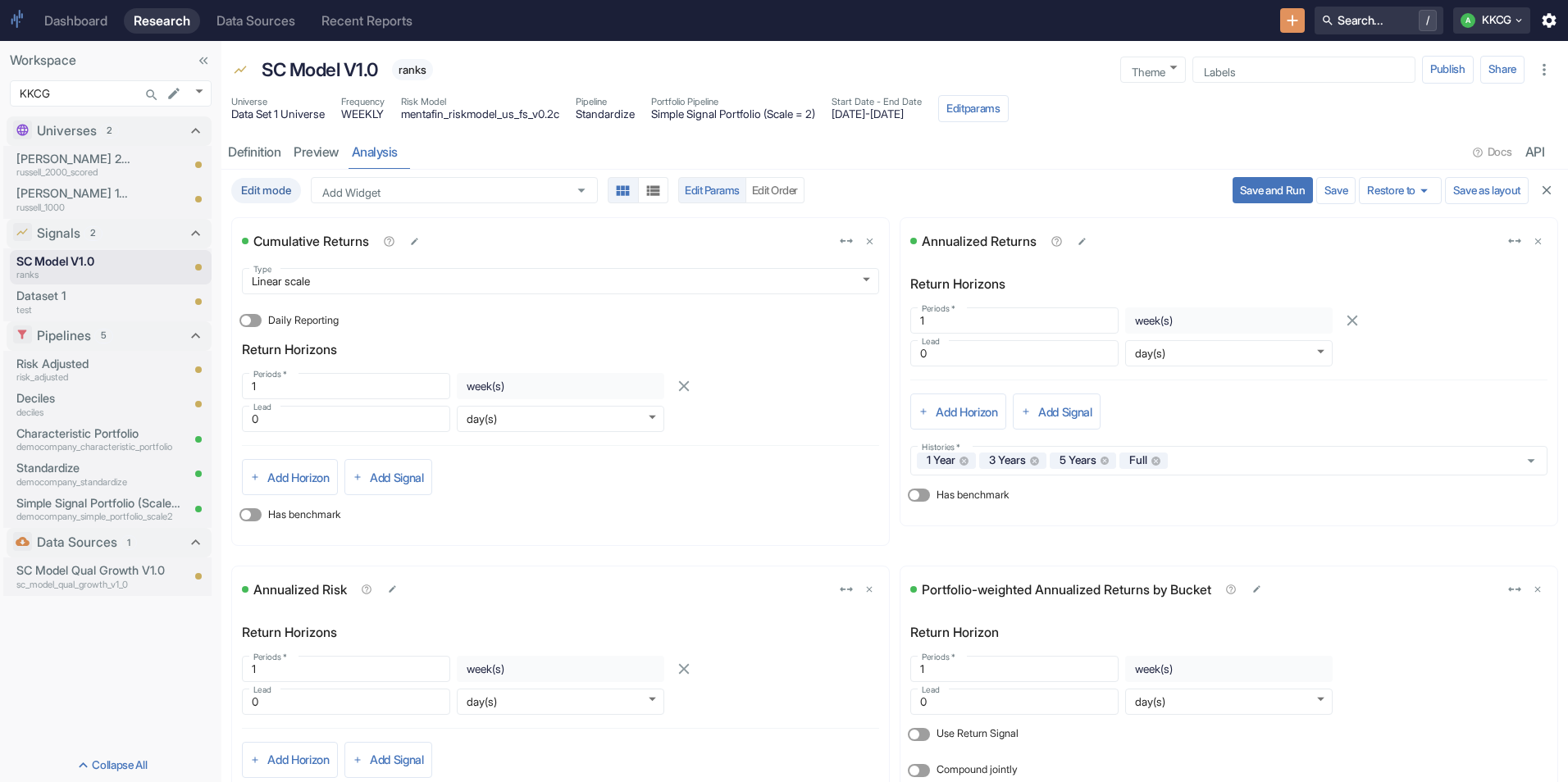
click at [1239, 192] on button "Save and Run" at bounding box center [1273, 190] width 81 height 26
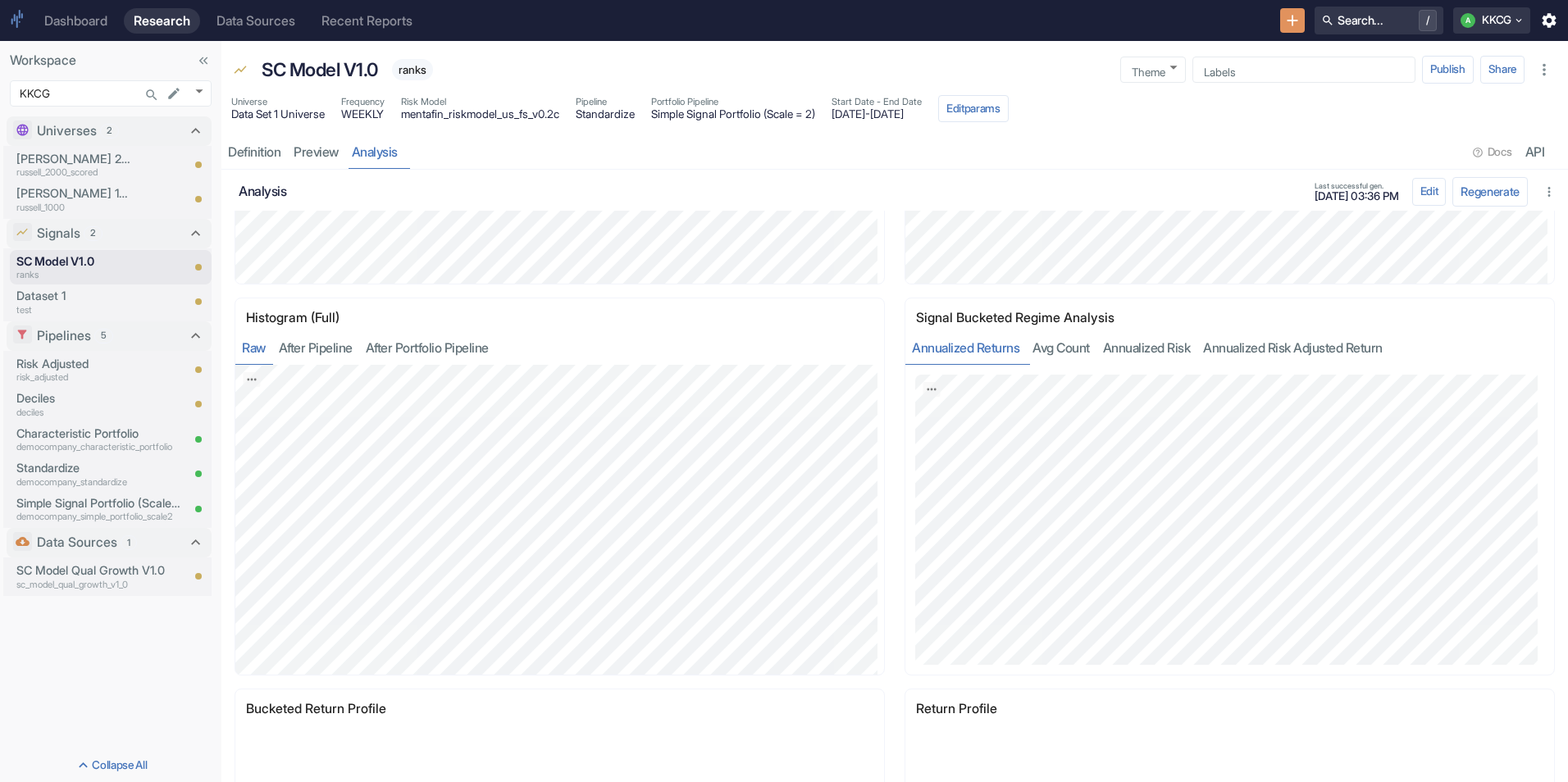
scroll to position [2705, 0]
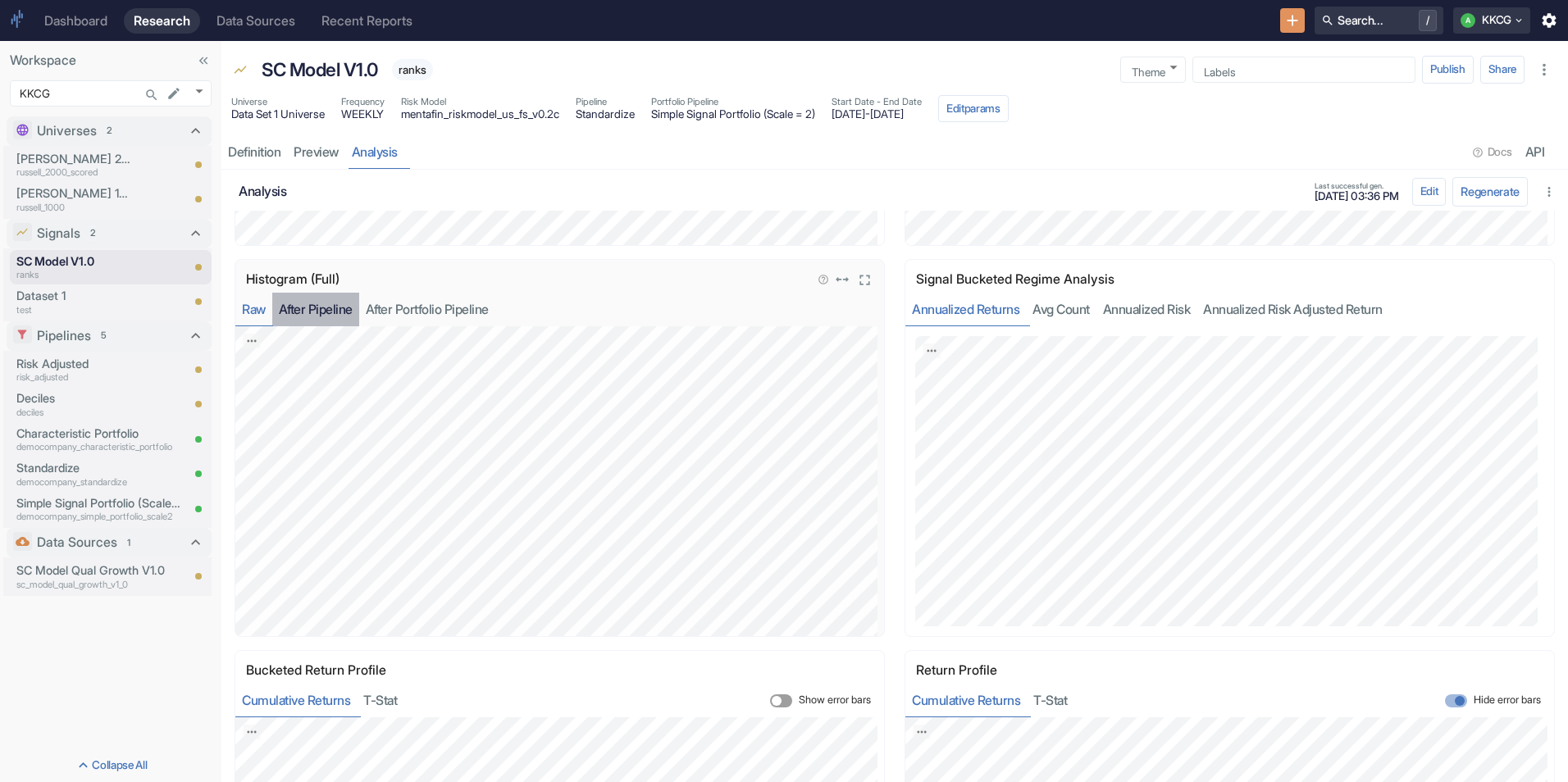
click at [309, 317] on button "After Pipeline" at bounding box center [316, 309] width 87 height 34
click at [409, 320] on button "After Portfolio Pipeline" at bounding box center [427, 309] width 136 height 34
click at [348, 313] on button "After Pipeline" at bounding box center [316, 309] width 87 height 34
click at [239, 306] on button "Raw" at bounding box center [254, 309] width 37 height 34
click at [1030, 310] on button "Avg Count" at bounding box center [1062, 309] width 71 height 34
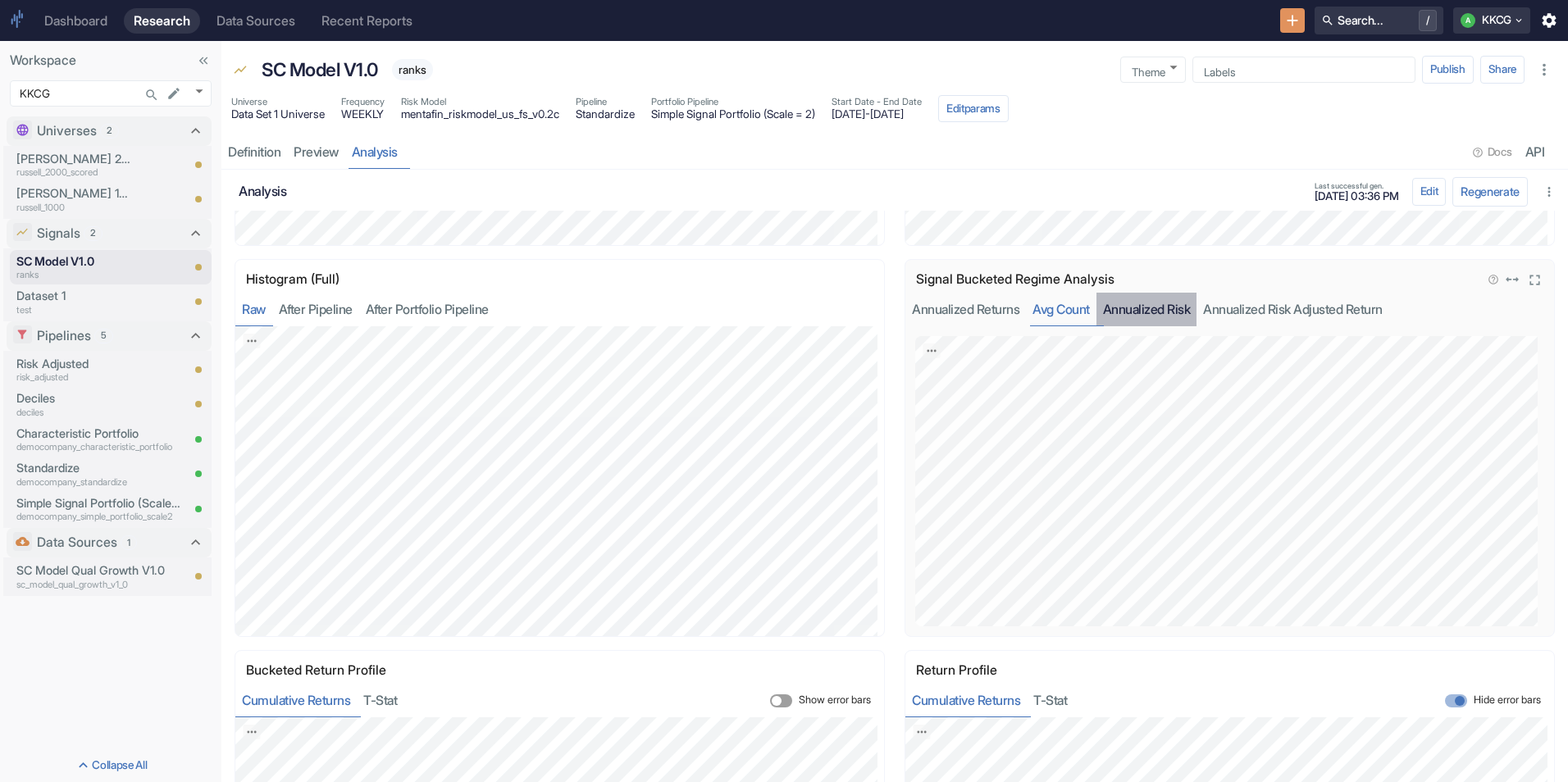
click at [1152, 297] on button "Annualized Risk" at bounding box center [1146, 309] width 100 height 34
click at [1289, 313] on button "Annualized Risk Adjusted Return" at bounding box center [1293, 309] width 193 height 34
click at [954, 309] on button "Annualized Returns" at bounding box center [965, 309] width 120 height 34
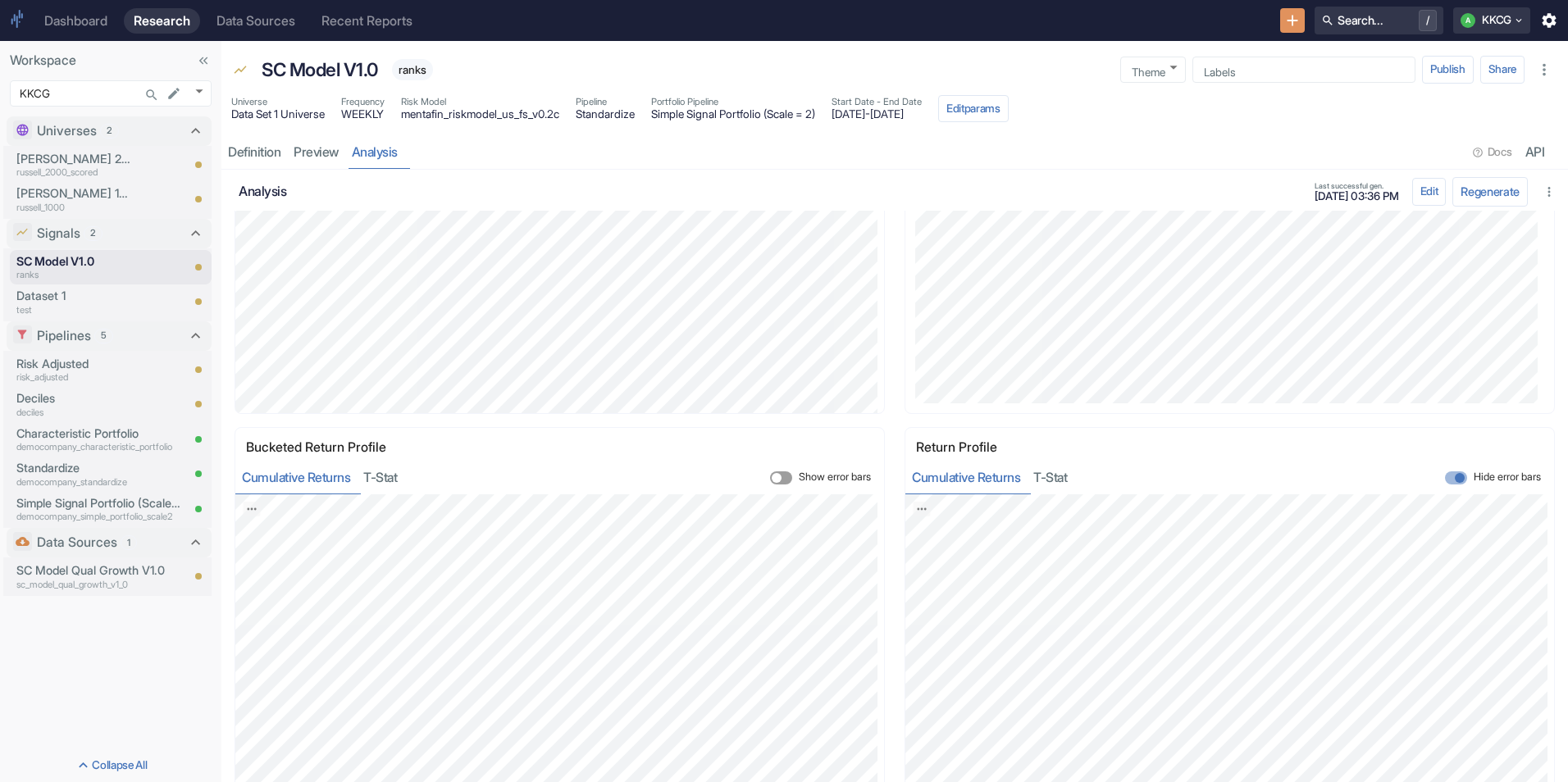
scroll to position [2958, 0]
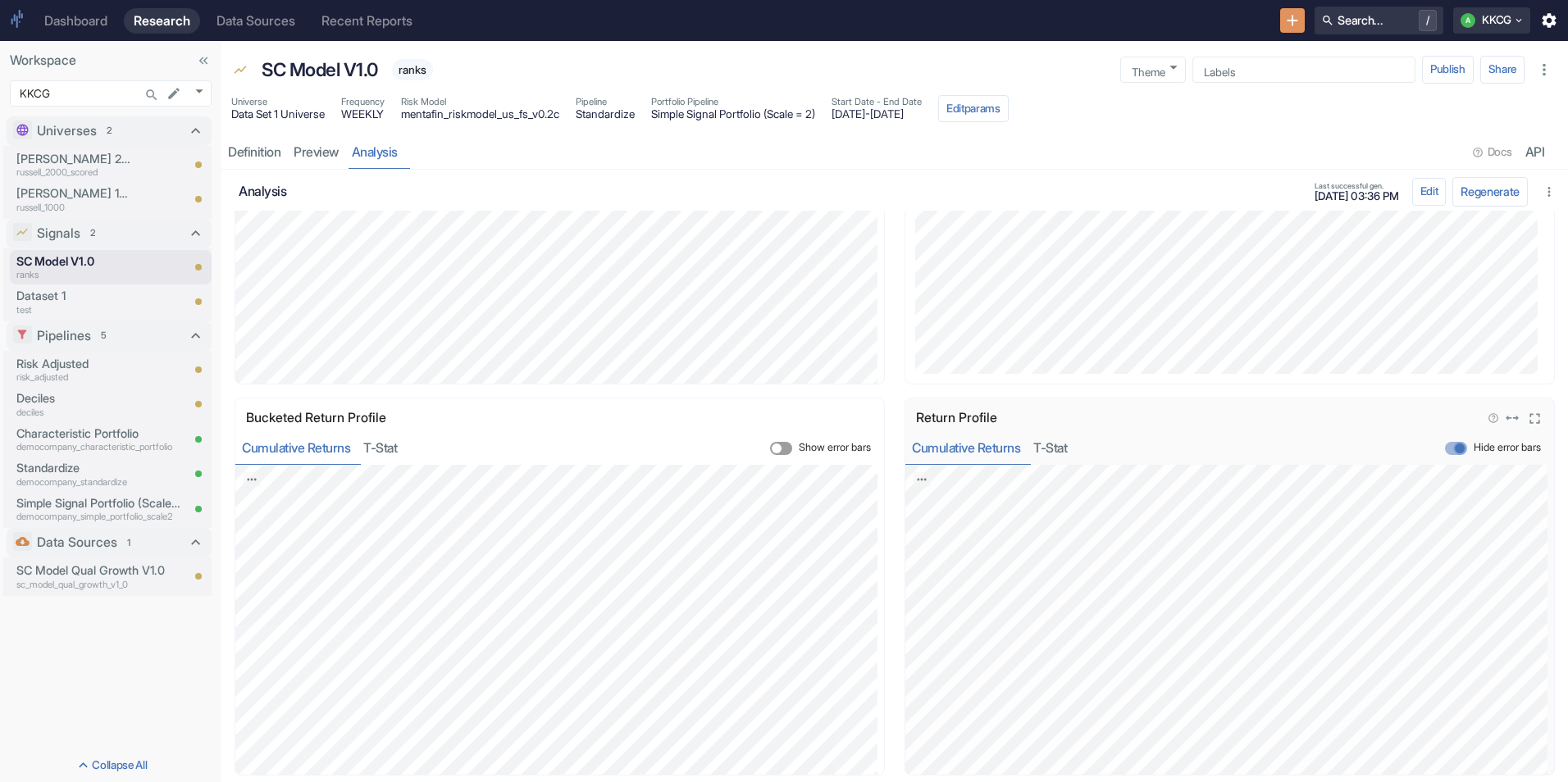
click at [1440, 451] on input "Hide error bars" at bounding box center [1460, 449] width 40 height 13
checkbox input "false"
click at [1416, 188] on button "Edit" at bounding box center [1430, 192] width 35 height 28
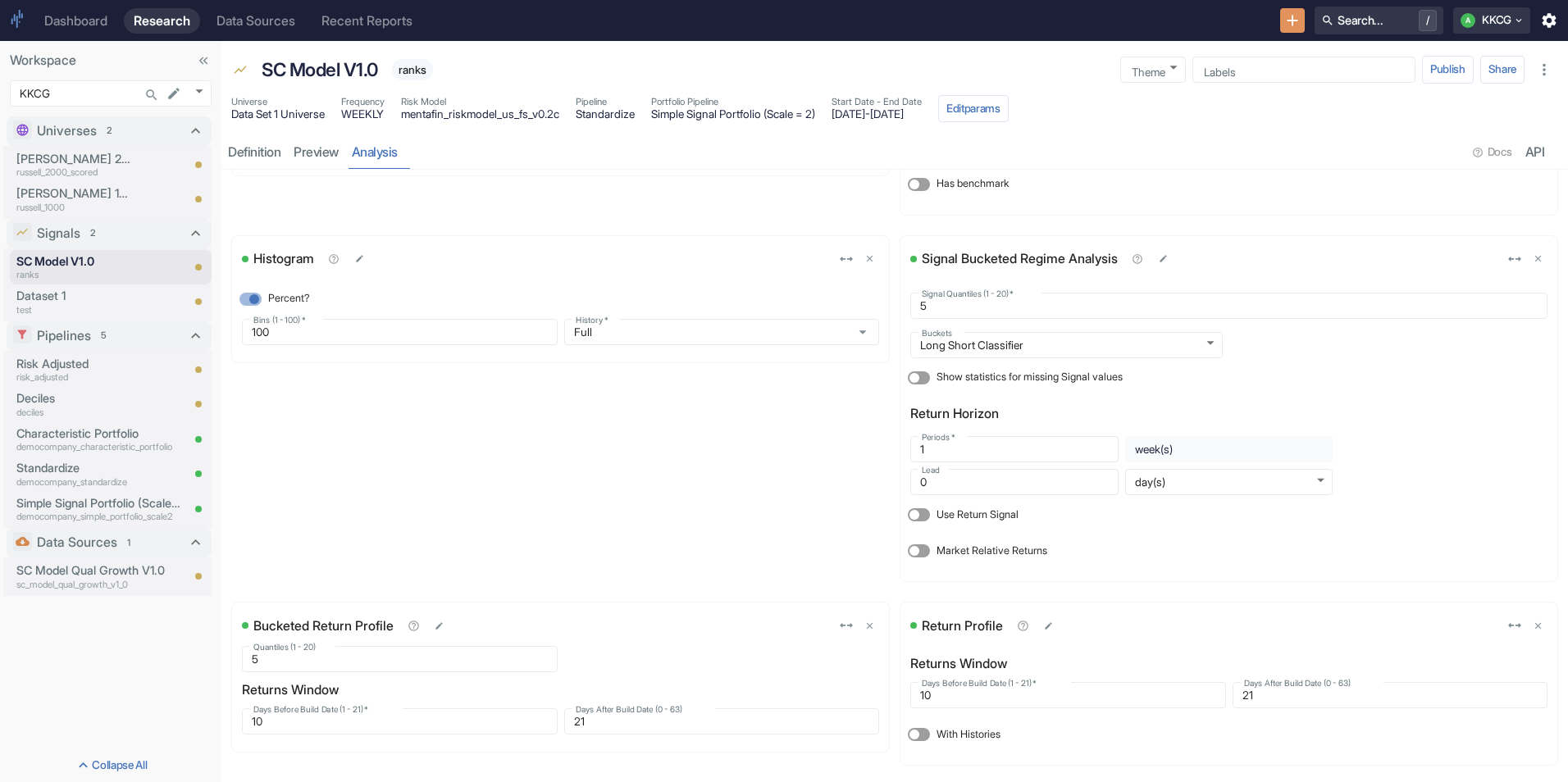
scroll to position [2213, 0]
drag, startPoint x: 1305, startPoint y: 699, endPoint x: 1203, endPoint y: 695, distance: 102.1
click at [1203, 695] on div "Days Before Build Date (1 - 21)   * 10 Days Before Build Date (1 - 21)   * Days…" at bounding box center [1225, 692] width 644 height 33
type input "2"
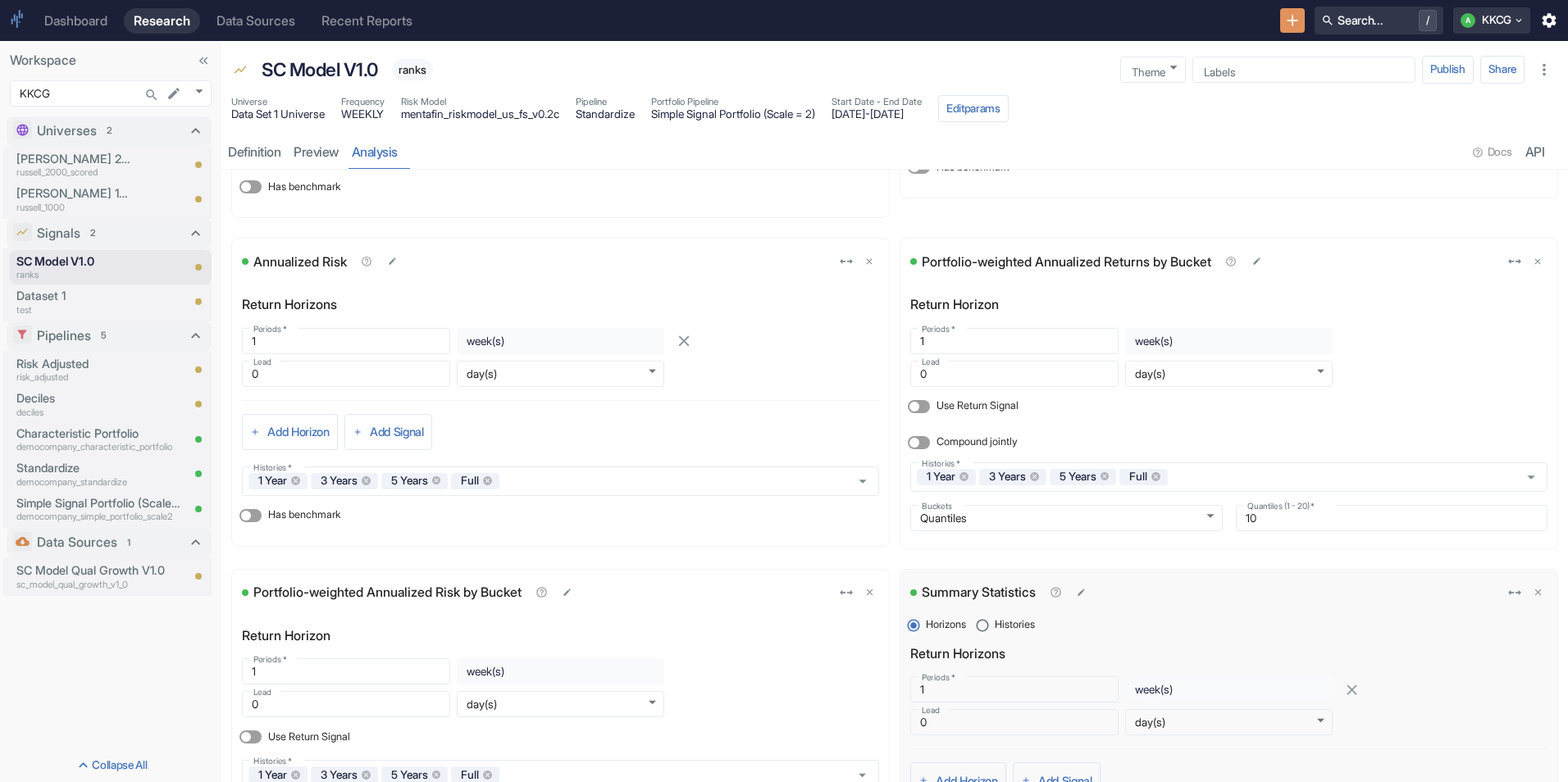
scroll to position [0, 0]
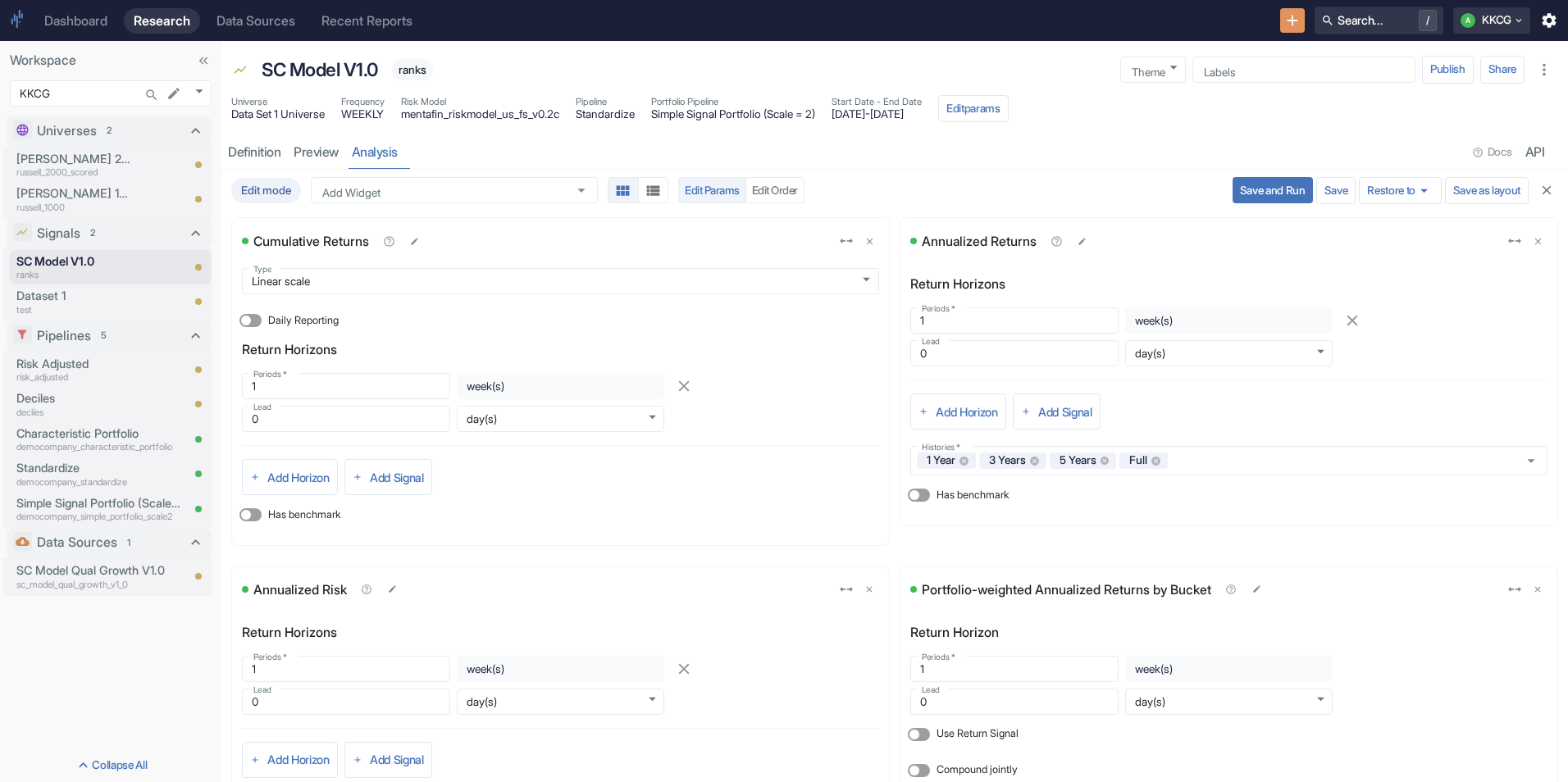
type input "63"
click at [1251, 196] on button "Save and Run" at bounding box center [1273, 190] width 81 height 26
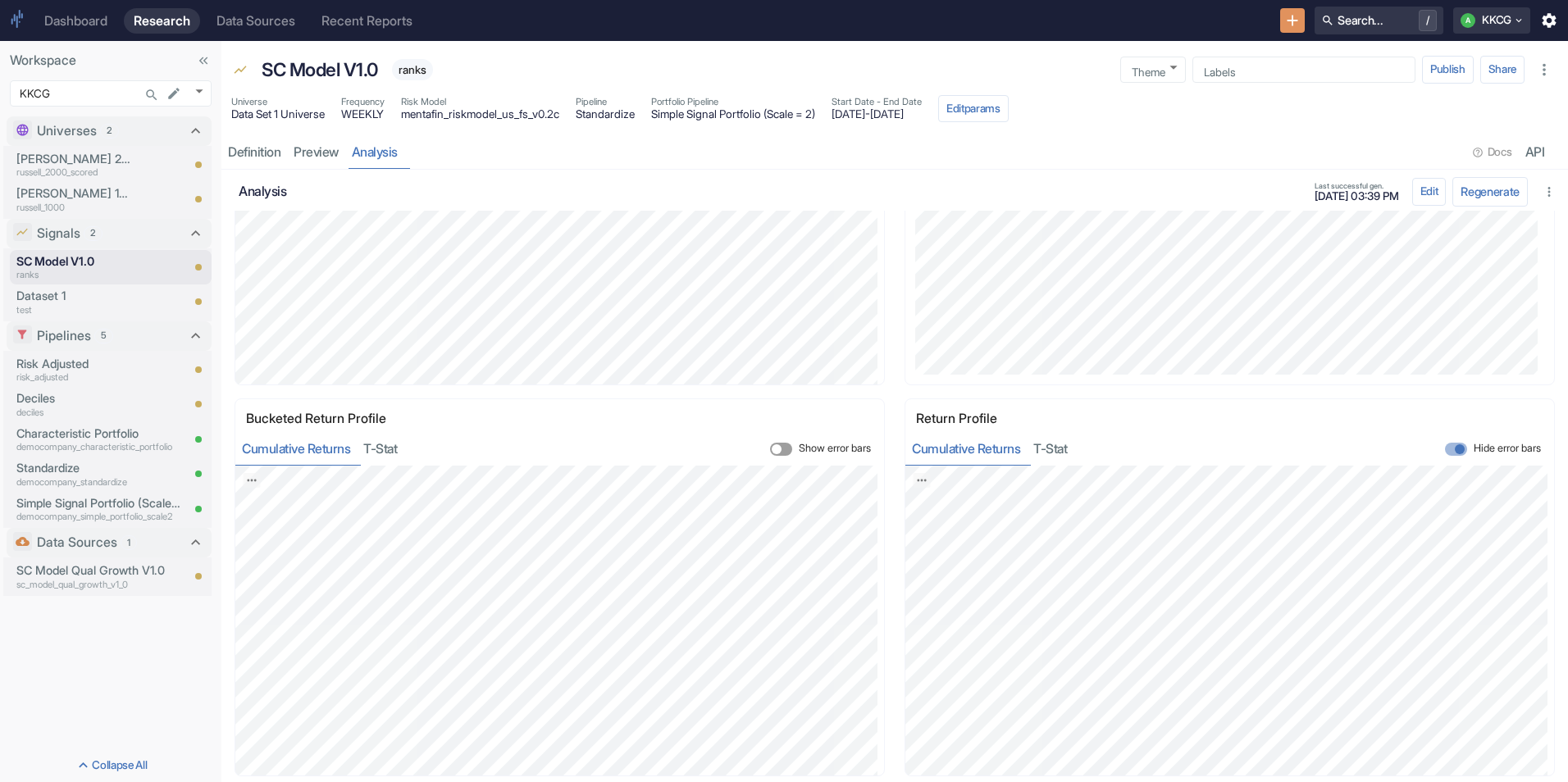
scroll to position [2958, 0]
click at [1440, 450] on input "Hide error bars" at bounding box center [1460, 449] width 40 height 13
checkbox input "false"
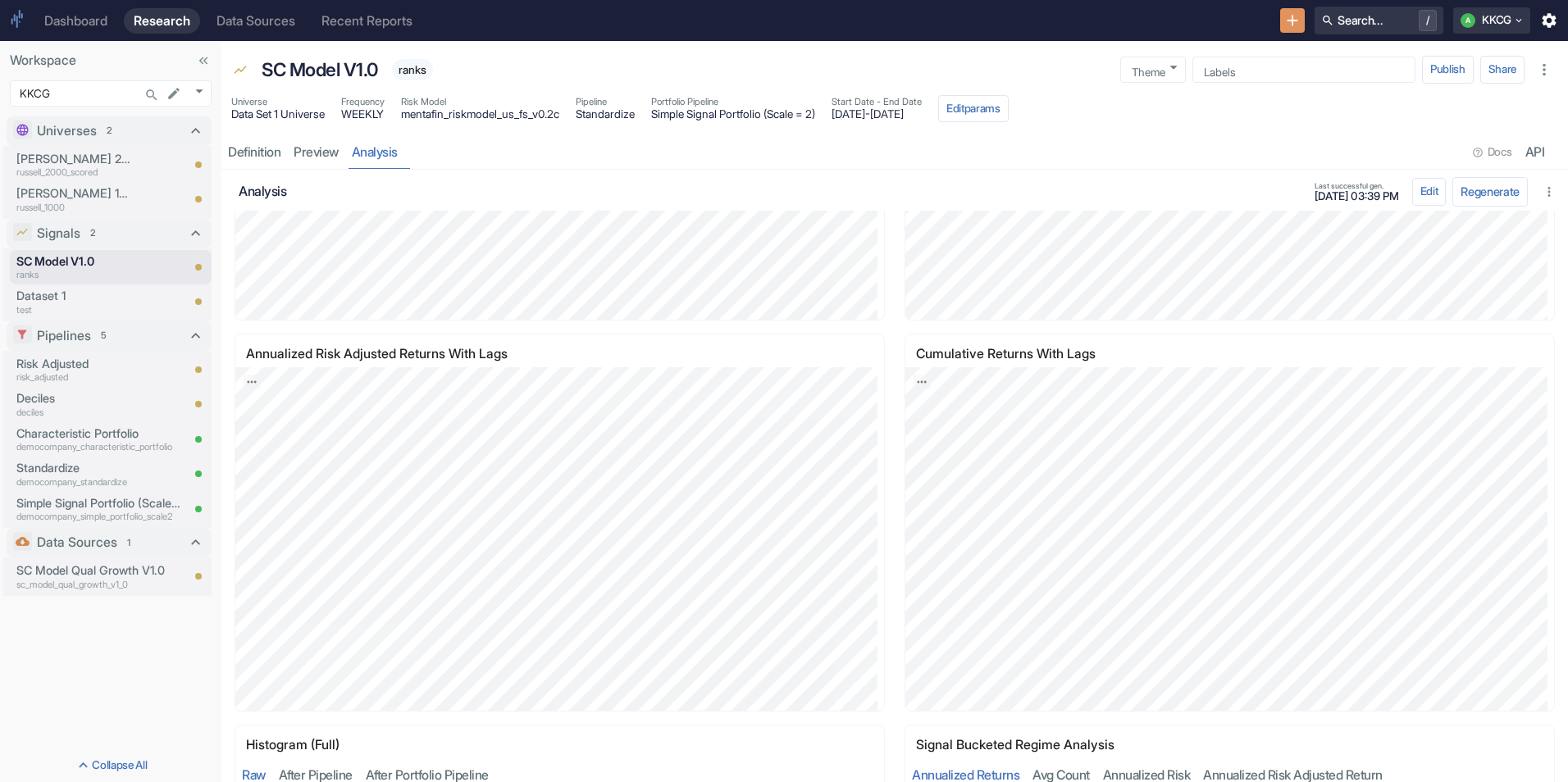
scroll to position [2270, 0]
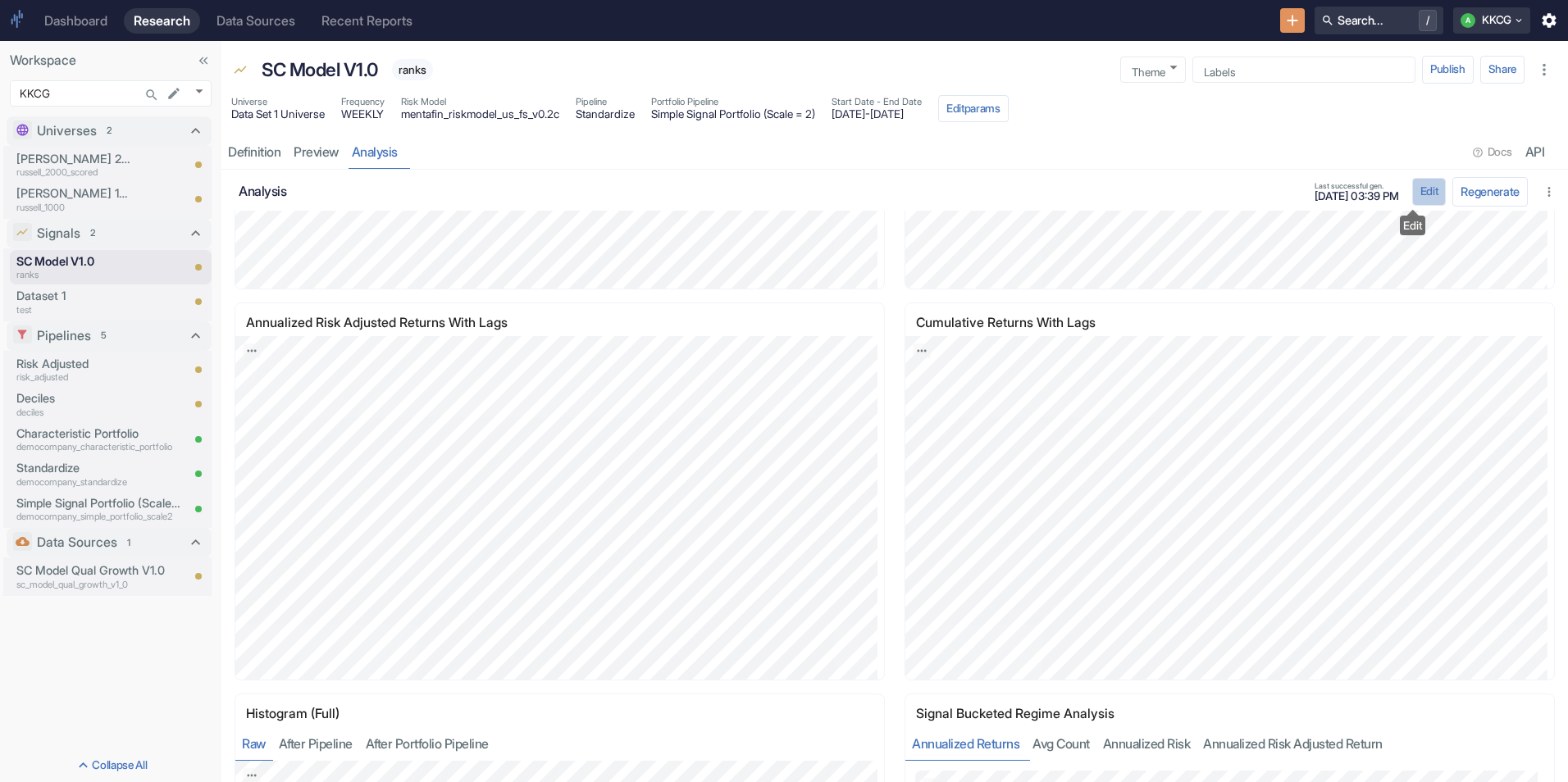
click at [1412, 198] on button "Edit" at bounding box center [1430, 192] width 35 height 28
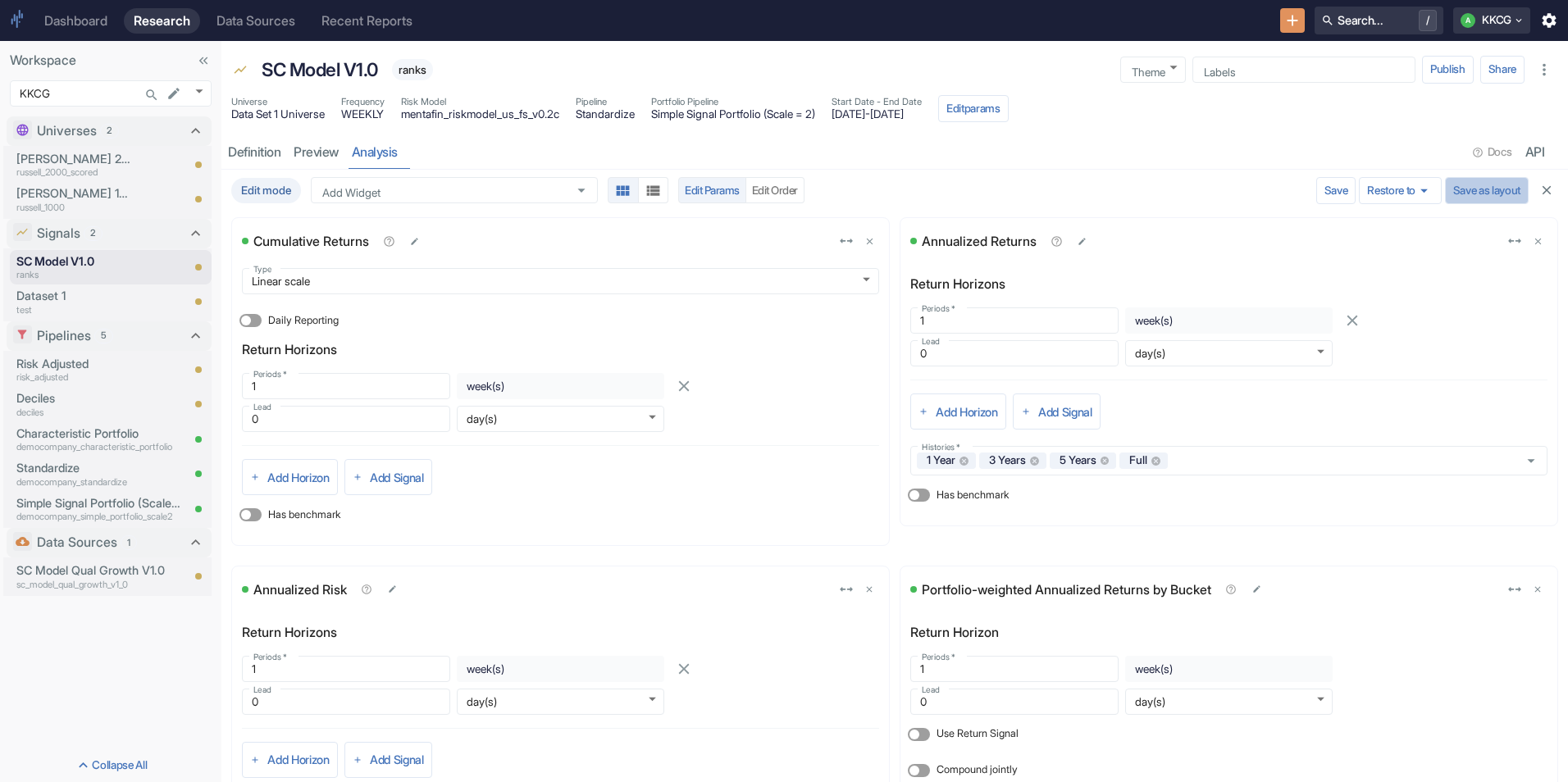
click at [1466, 190] on button "Save as layout" at bounding box center [1487, 191] width 84 height 28
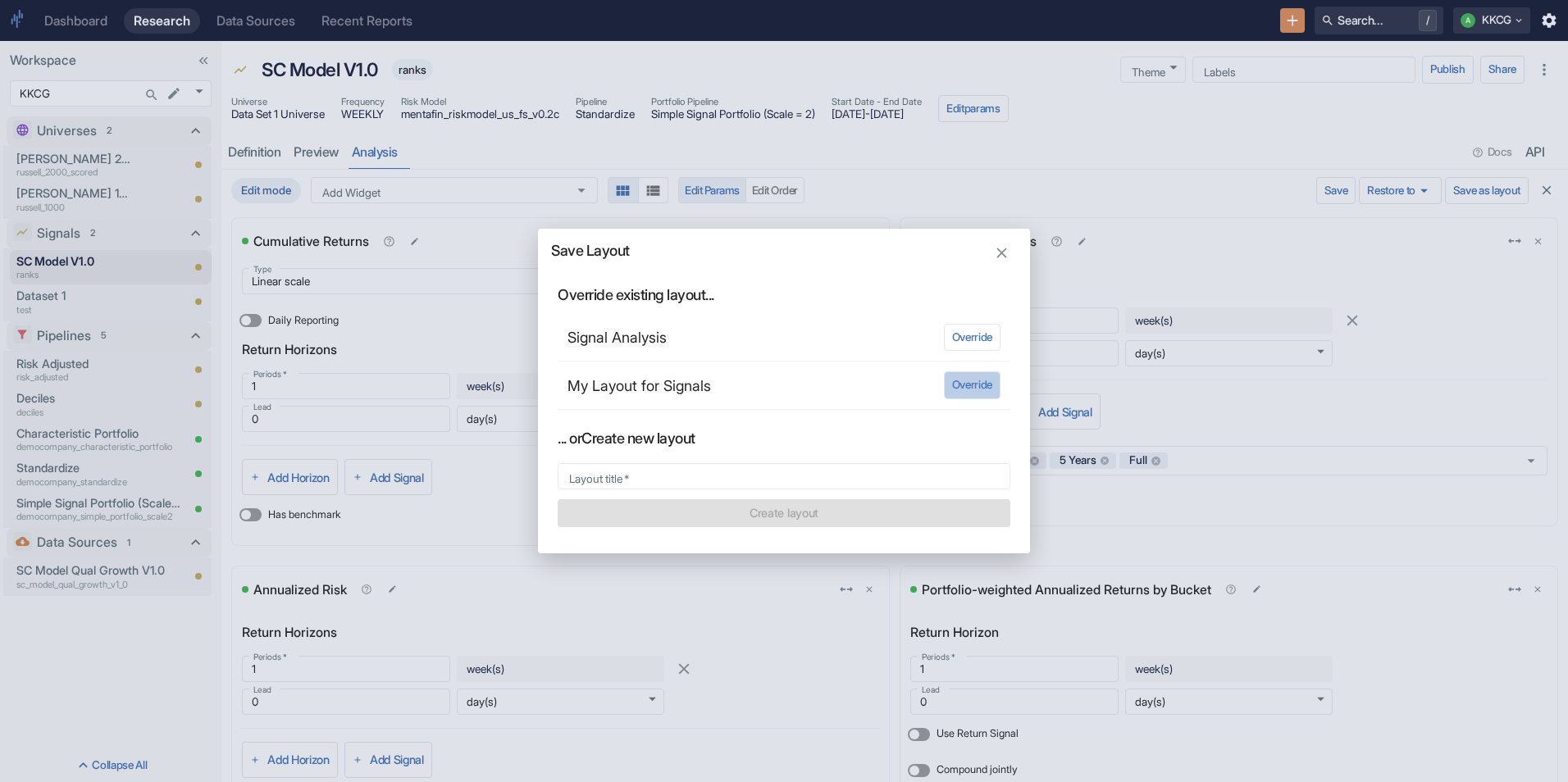
click at [968, 386] on button "Override" at bounding box center [972, 385] width 57 height 28
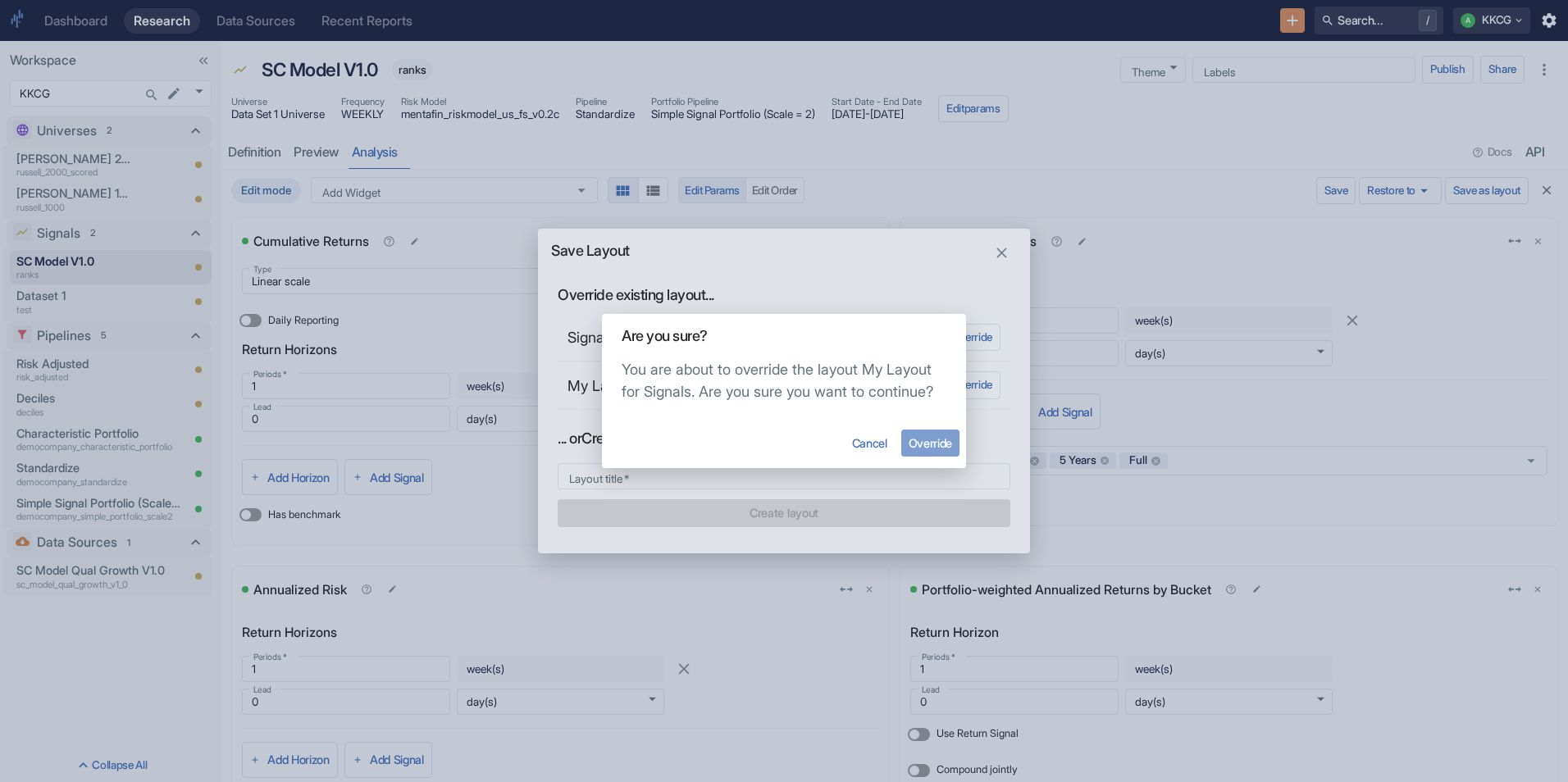
click at [941, 445] on button "Override" at bounding box center [930, 443] width 58 height 27
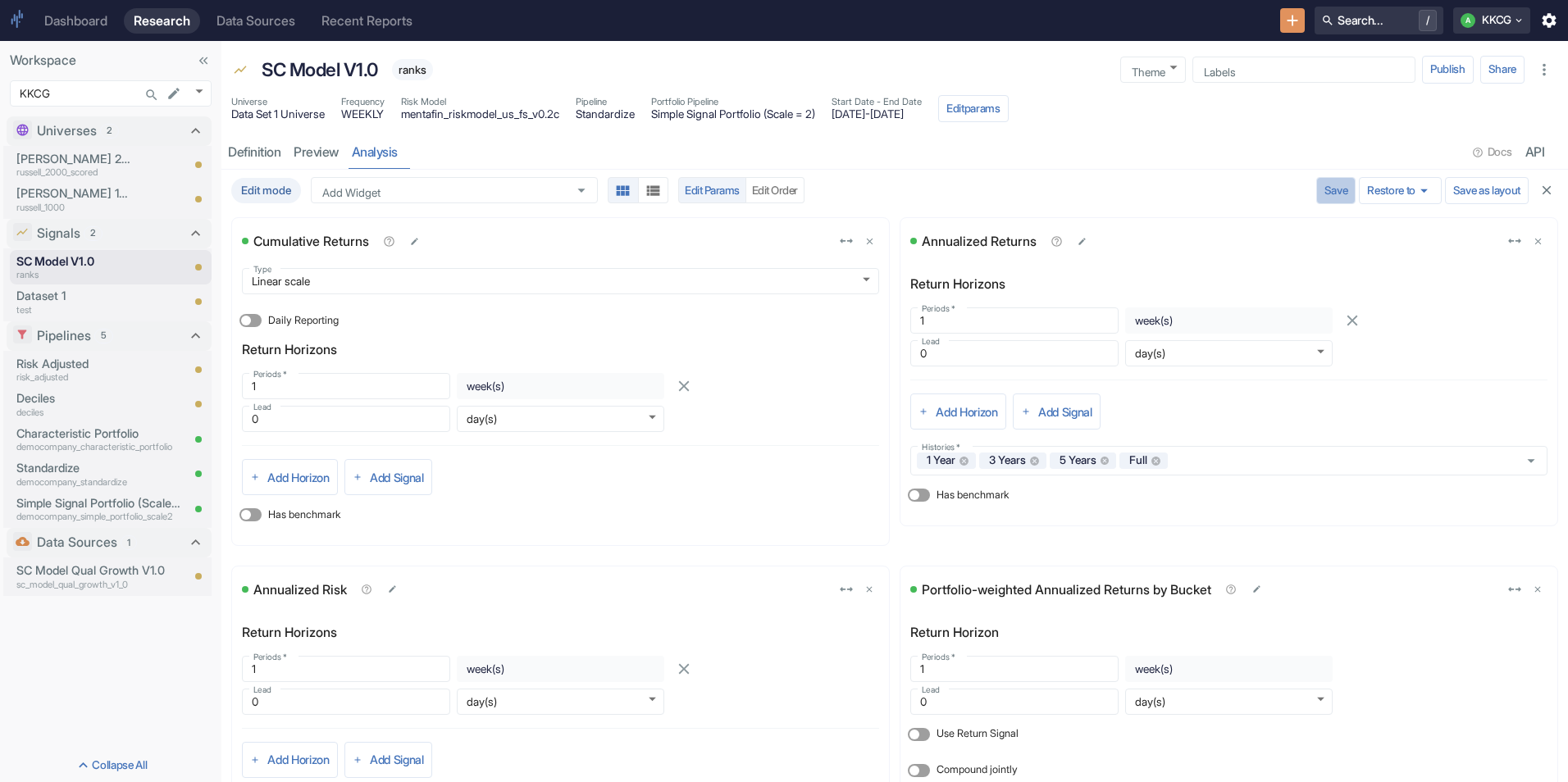
click at [1317, 193] on button "Save" at bounding box center [1336, 191] width 40 height 28
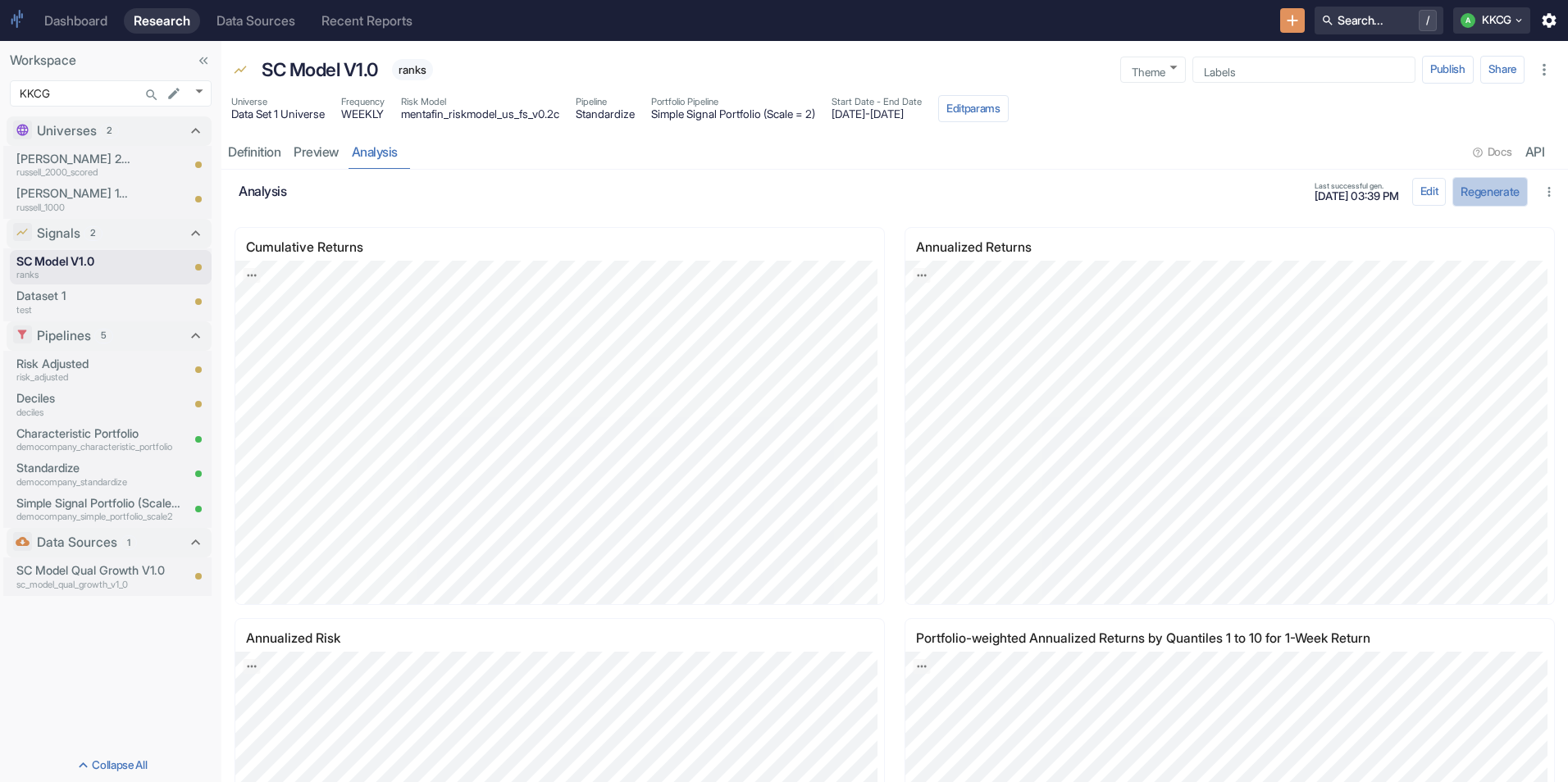
click at [1491, 196] on button "Regenerate" at bounding box center [1491, 191] width 76 height 29
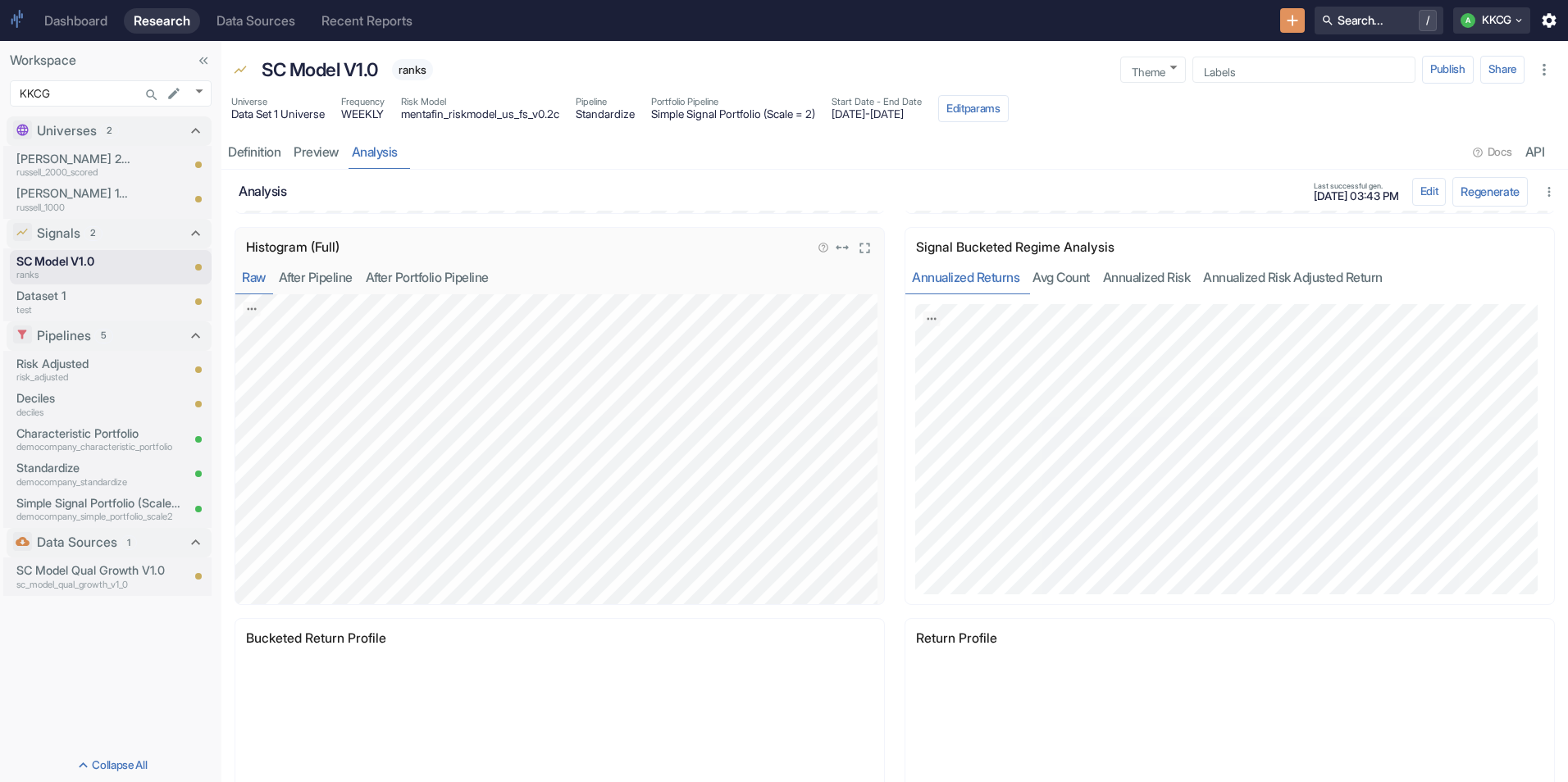
scroll to position [2738, 0]
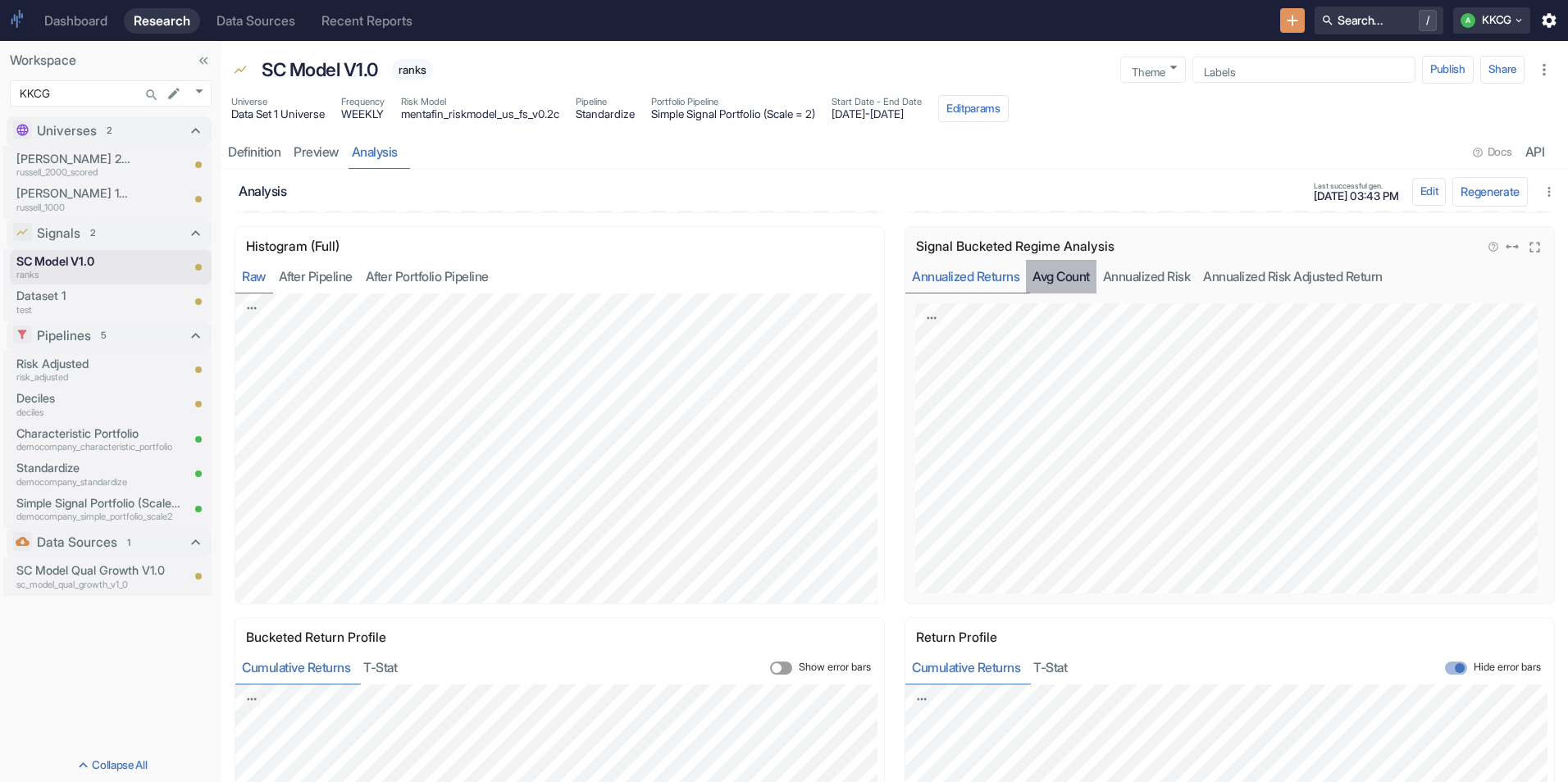
click at [1075, 274] on button "Avg Count" at bounding box center [1062, 277] width 71 height 34
click at [1125, 277] on button "Annualized Risk" at bounding box center [1146, 277] width 100 height 34
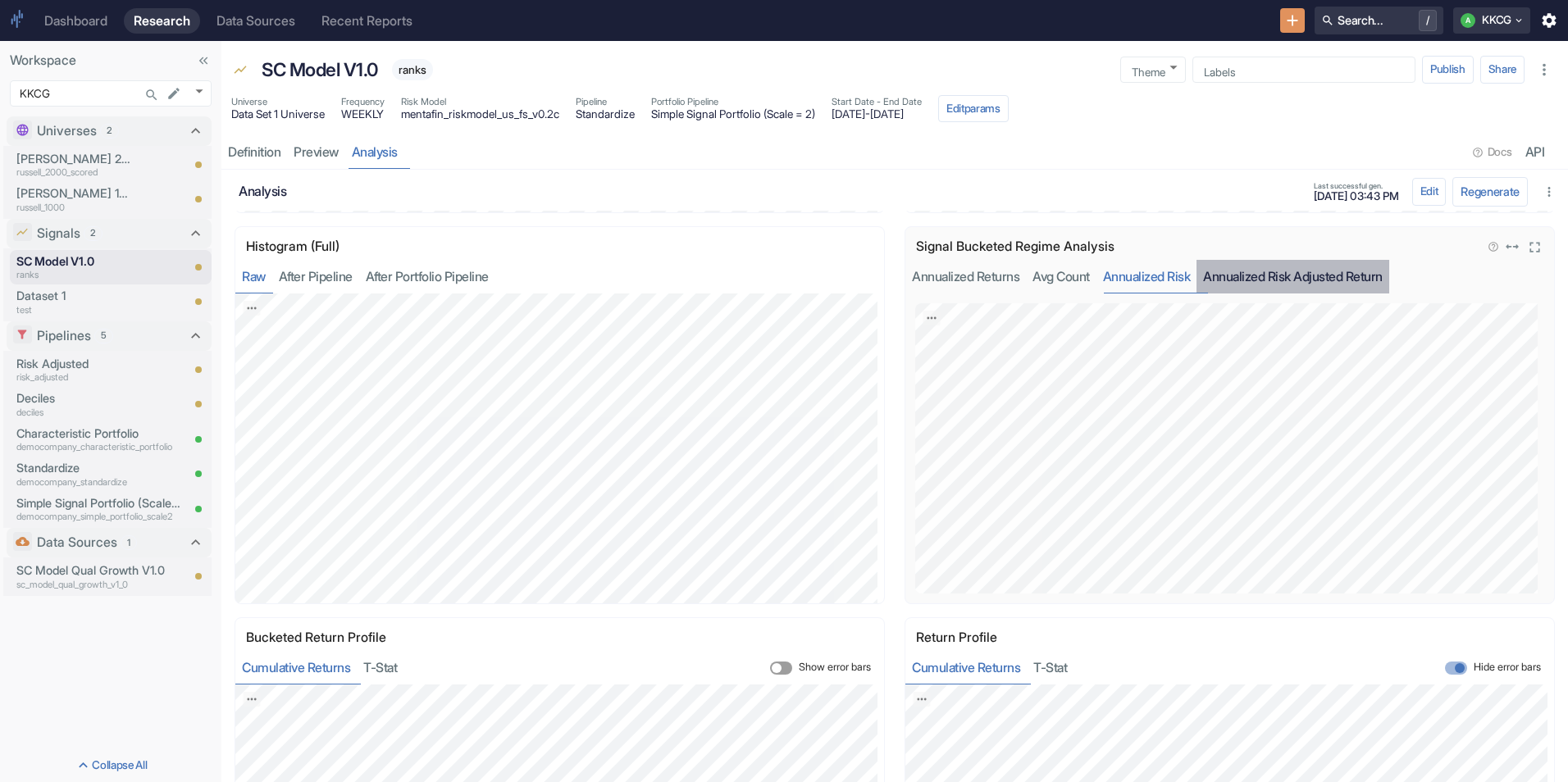
click at [1258, 271] on button "Annualized Risk Adjusted Return" at bounding box center [1293, 277] width 193 height 34
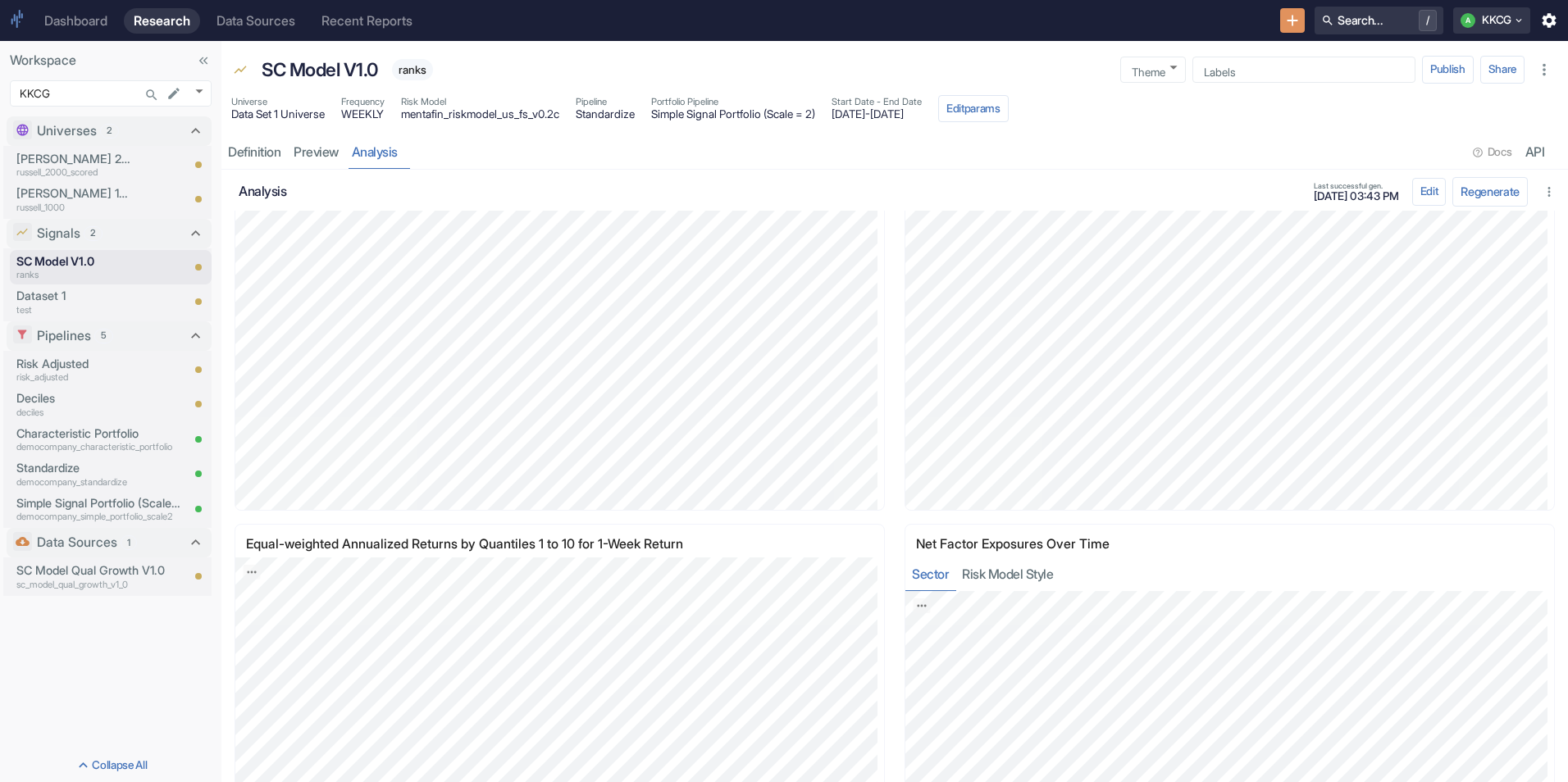
scroll to position [1646, 0]
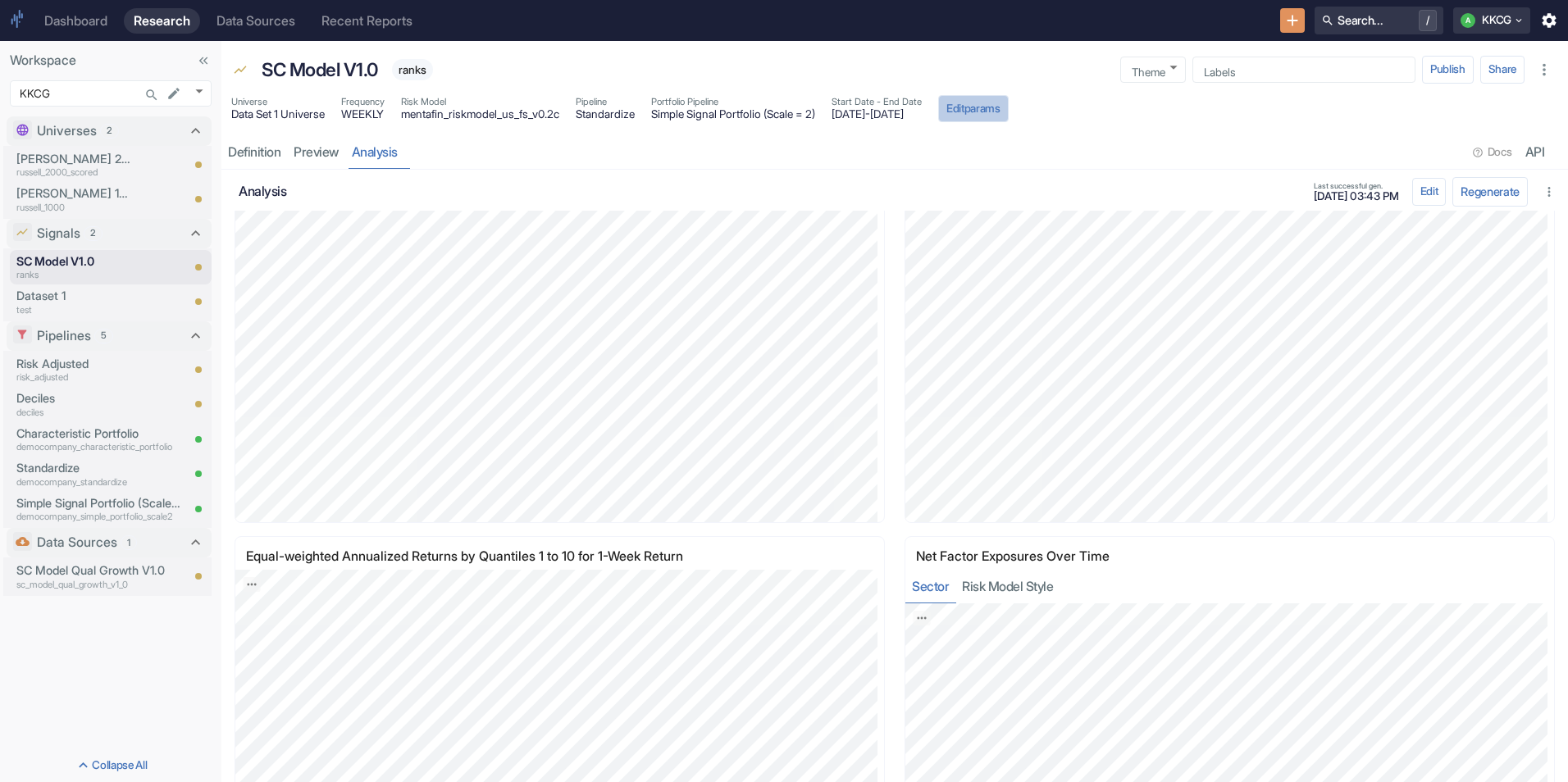
click at [1009, 107] on button "Edit params" at bounding box center [973, 109] width 71 height 28
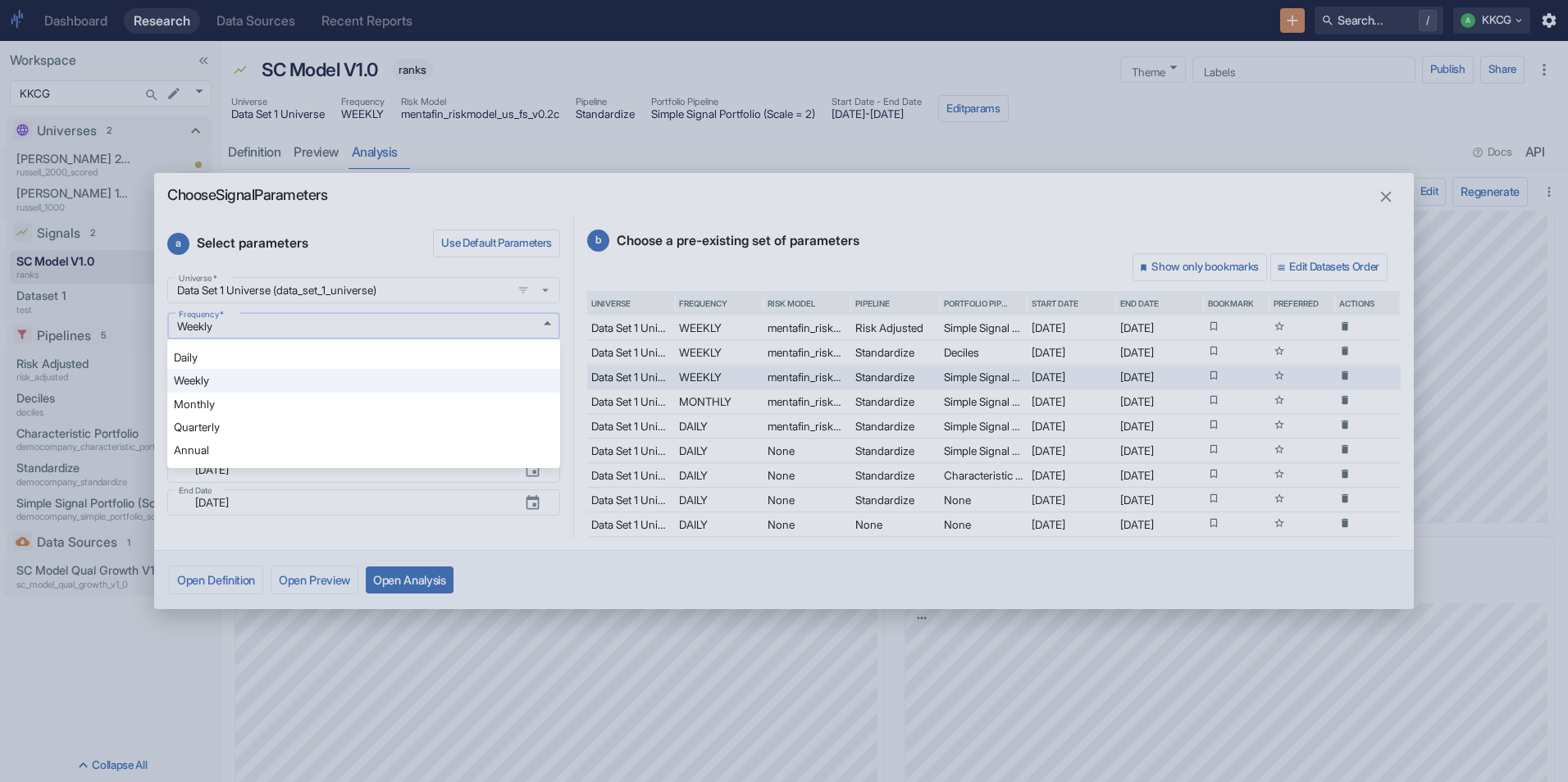
click at [554, 322] on body "Dashboard Research Data Sources Recent Reports Search... / A KKCG Workspace KKC…" at bounding box center [784, 391] width 1568 height 782
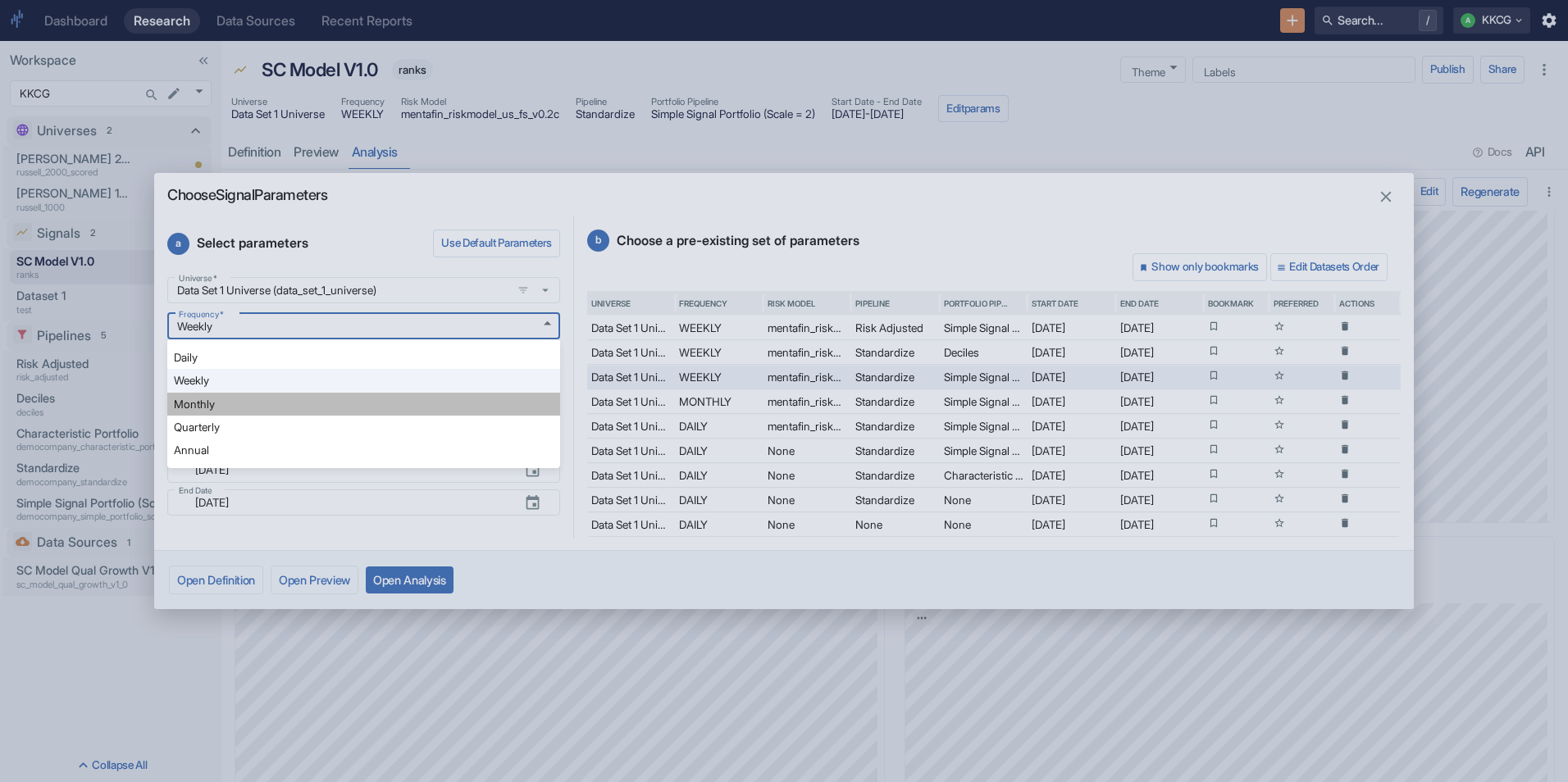
click at [494, 395] on li "Monthly" at bounding box center [363, 404] width 393 height 23
type input "MONTHLY"
type input "[DATE]"
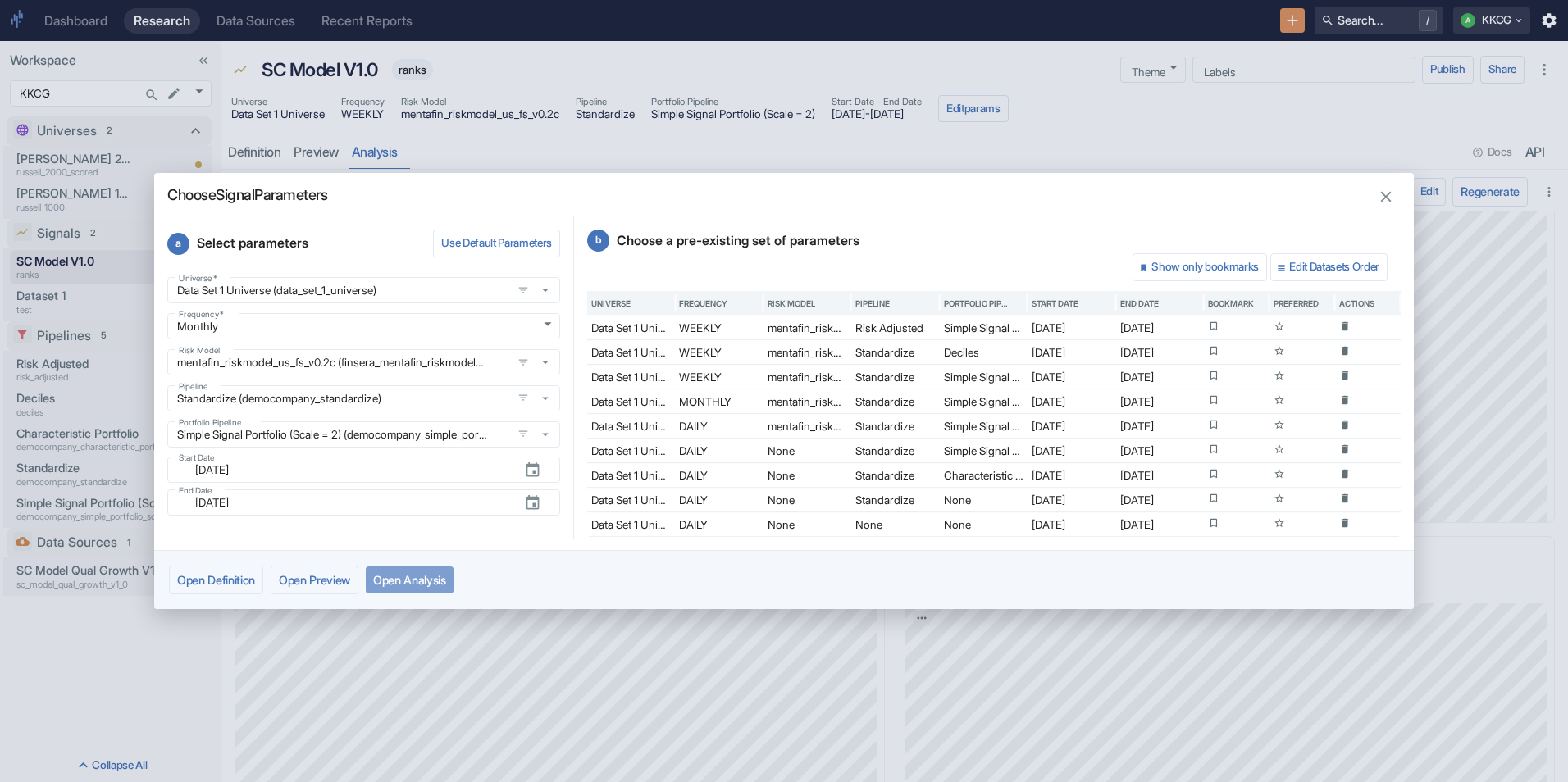
click at [437, 586] on button "Open Analysis" at bounding box center [409, 580] width 88 height 27
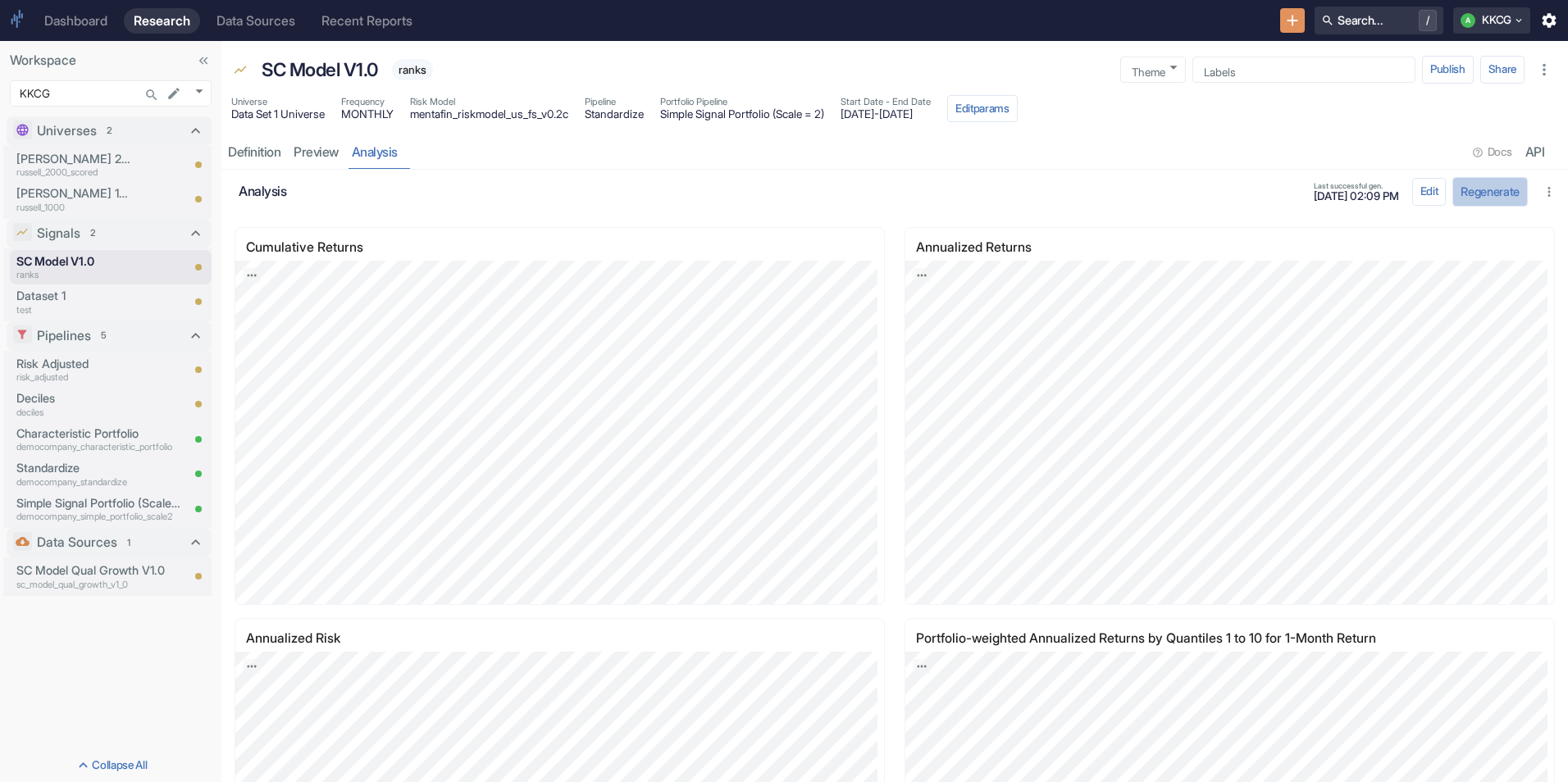
click at [1466, 193] on button "Regenerate" at bounding box center [1491, 191] width 76 height 29
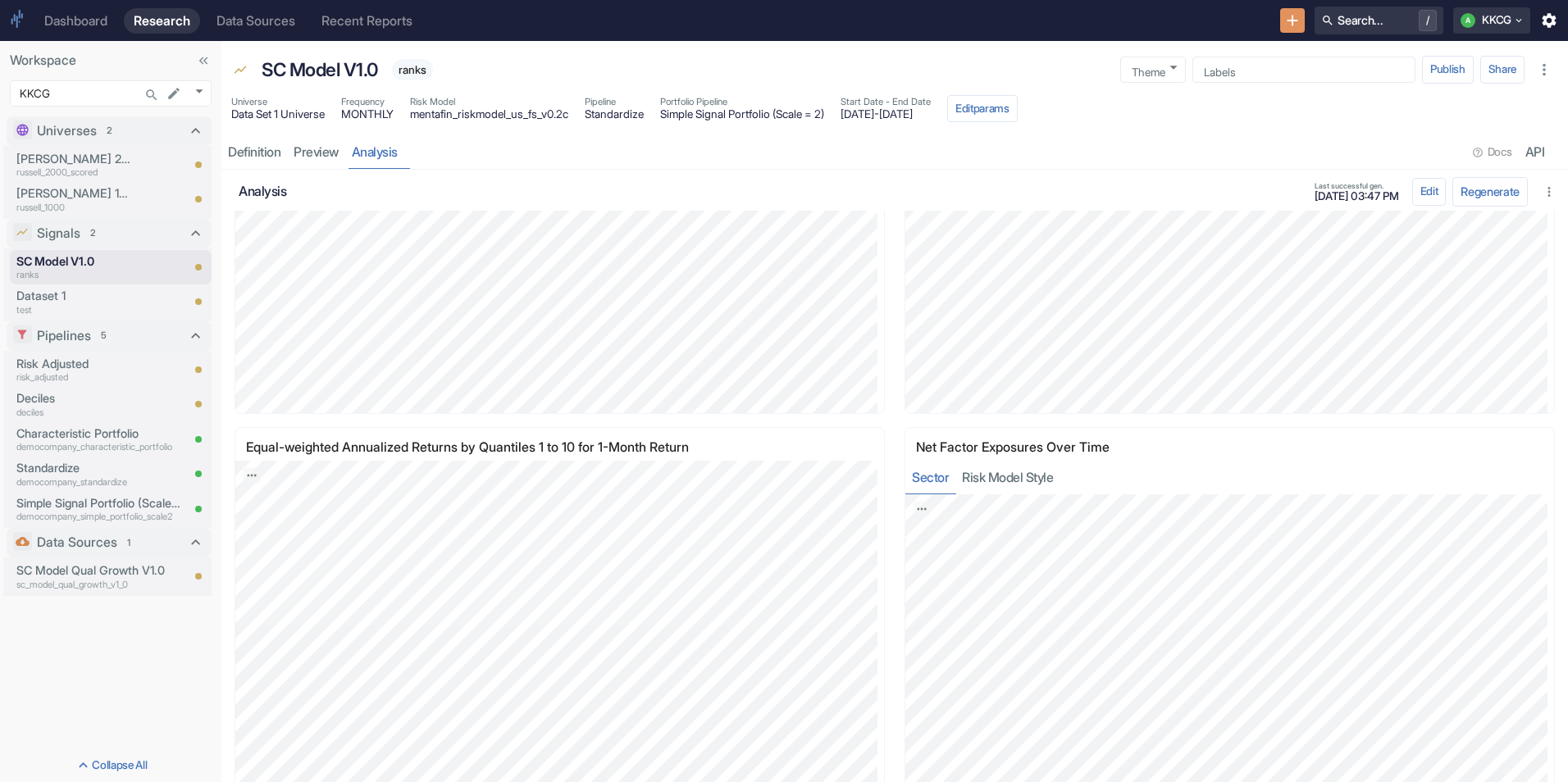
scroll to position [1785, 0]
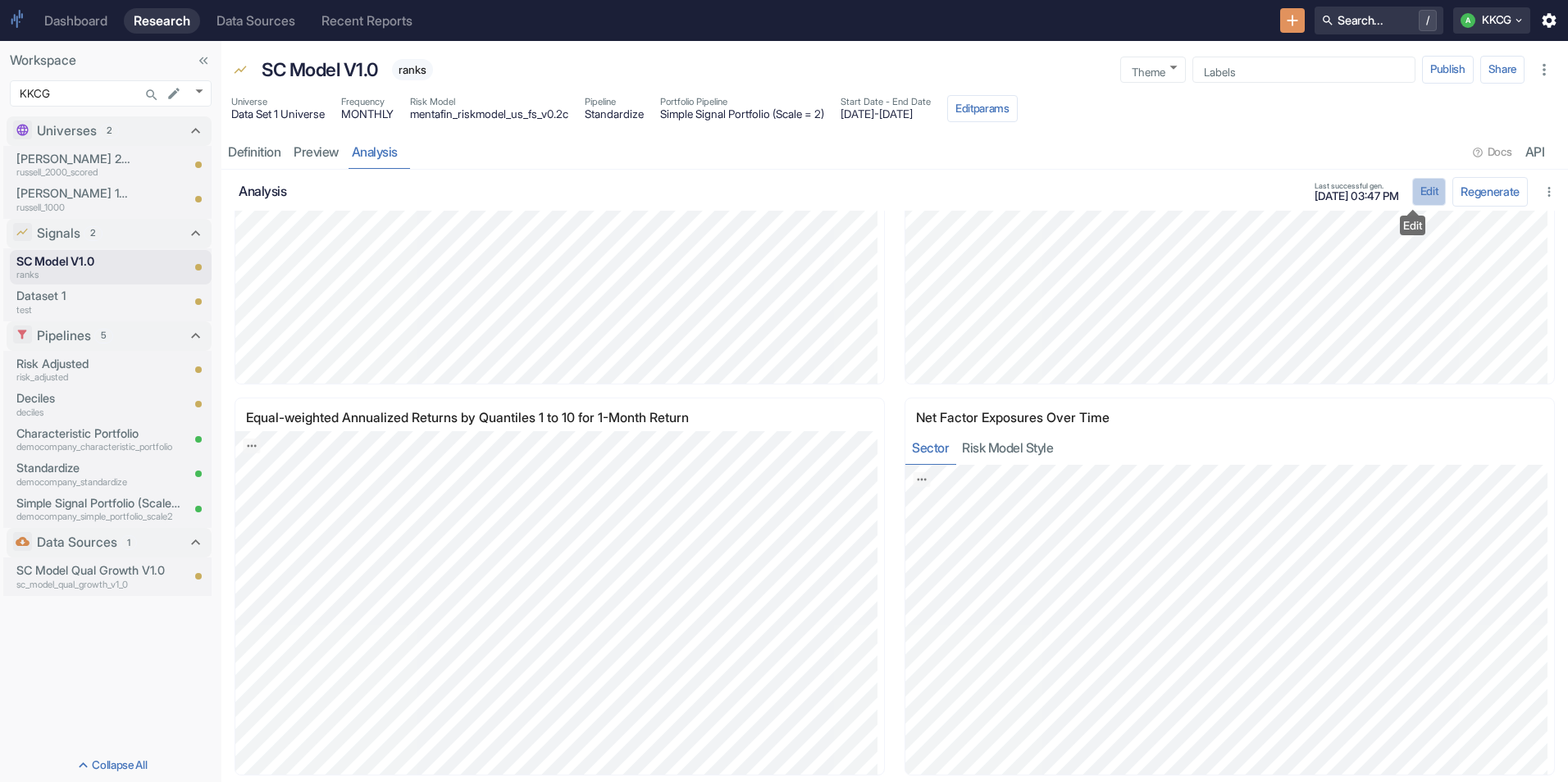
click at [1420, 189] on button "Edit" at bounding box center [1430, 192] width 35 height 28
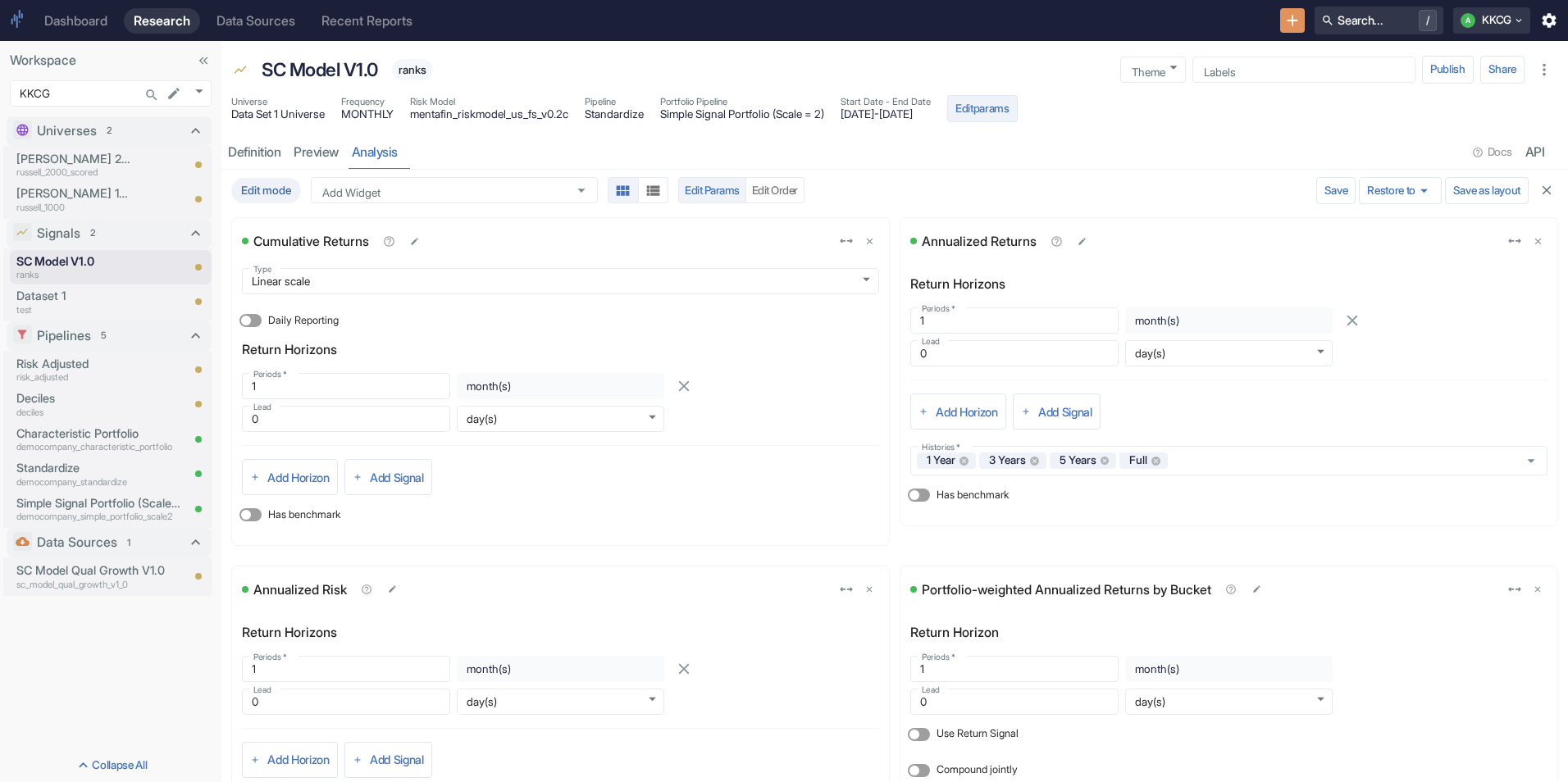
click at [1018, 114] on button "Edit params" at bounding box center [982, 109] width 71 height 28
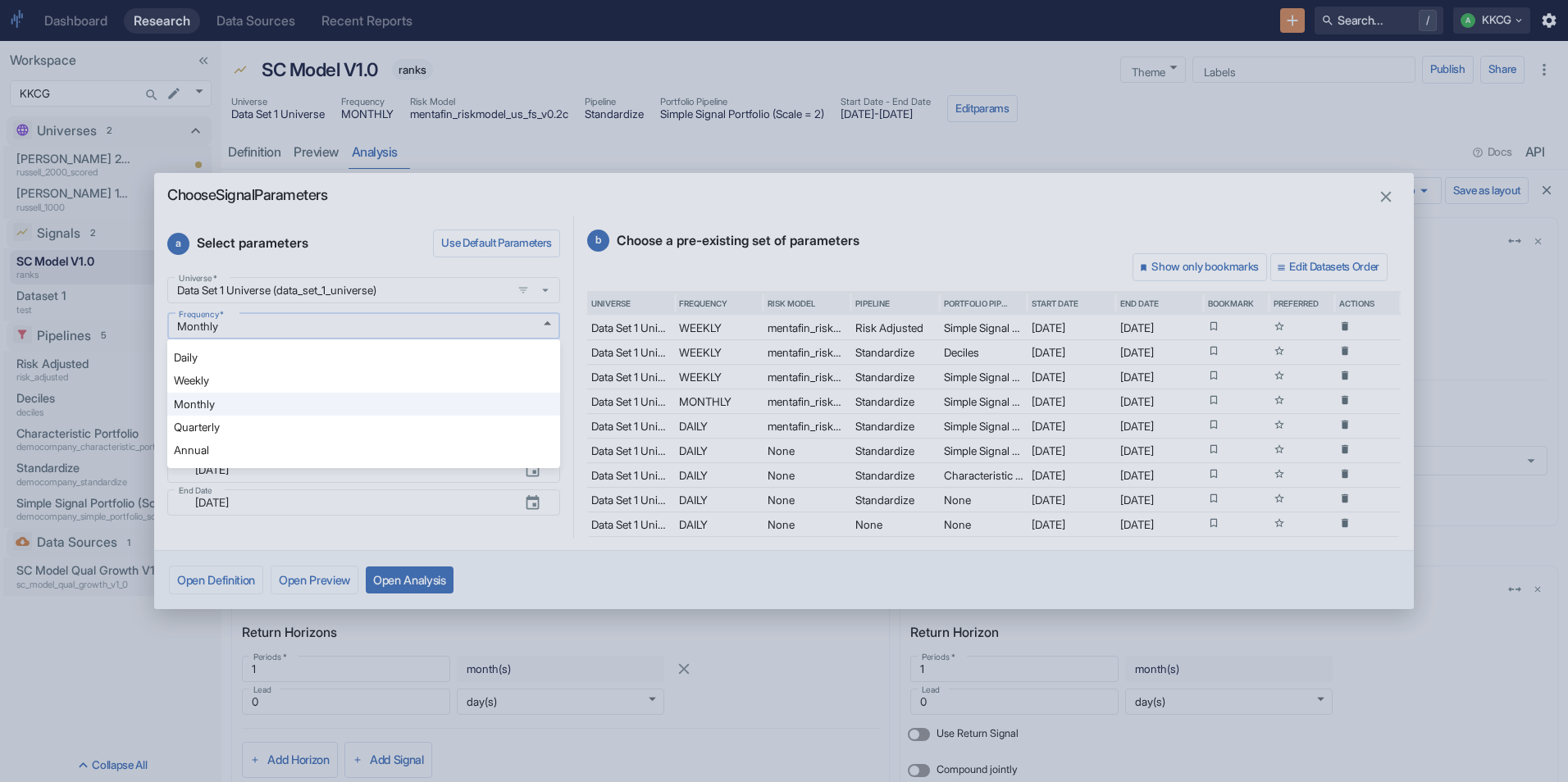
click at [374, 324] on body "Dashboard Research Data Sources Recent Reports Search... / A KKCG Workspace KKC…" at bounding box center [784, 391] width 1568 height 782
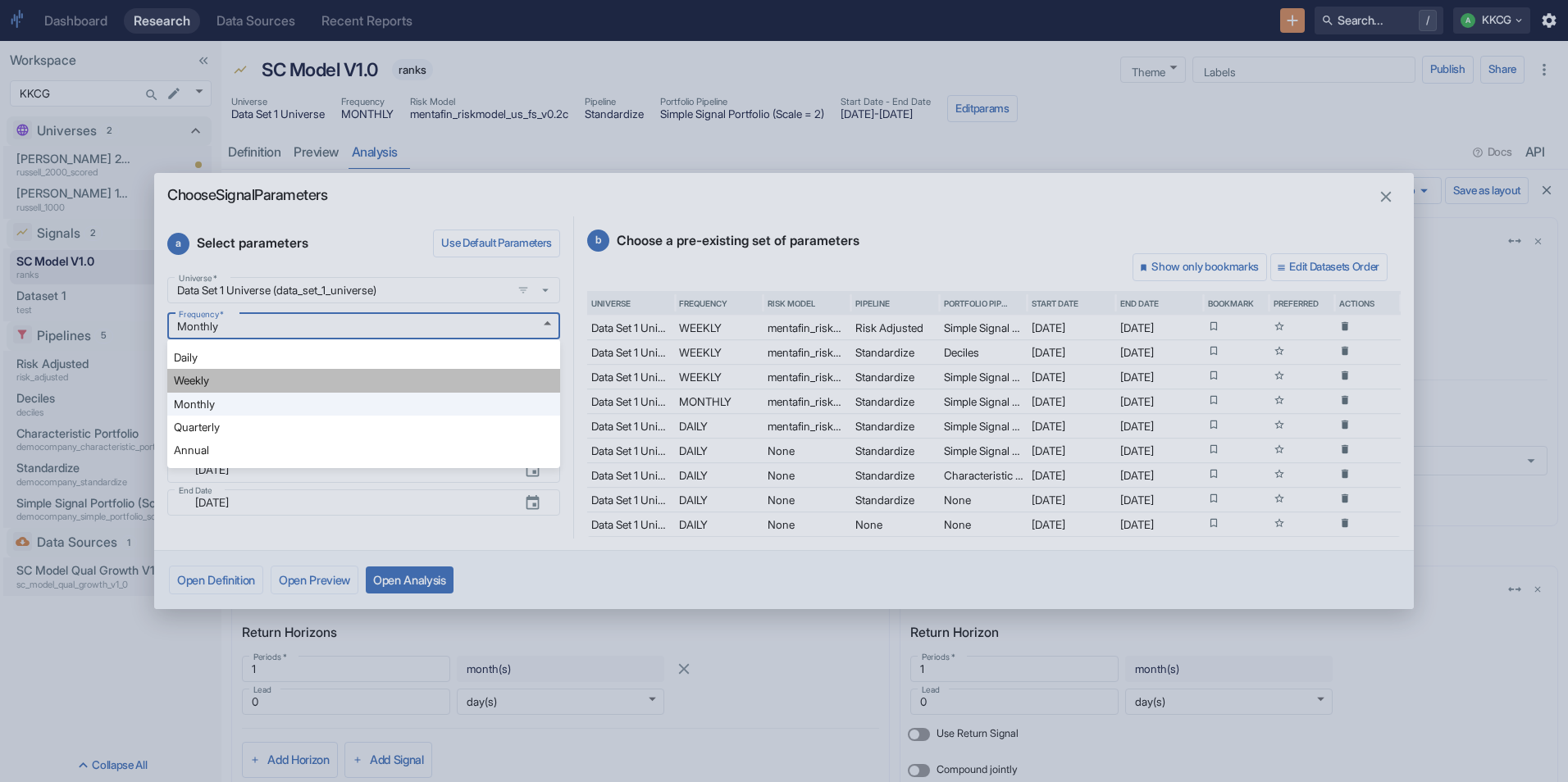
click at [343, 386] on li "Weekly" at bounding box center [363, 380] width 393 height 23
type input "WEEKLY"
type input "[DATE]"
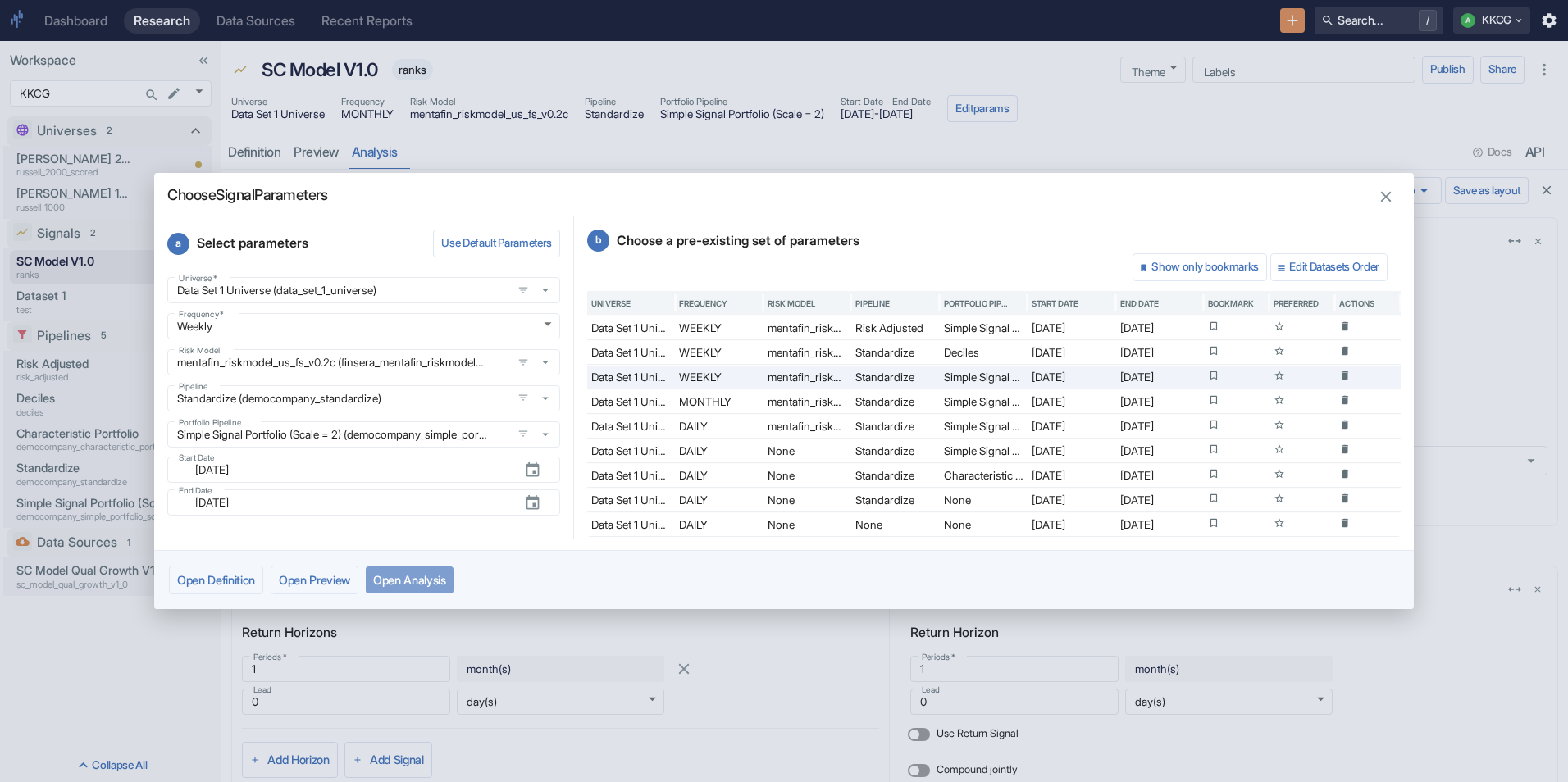
click at [454, 573] on button "Open Analysis" at bounding box center [409, 580] width 88 height 27
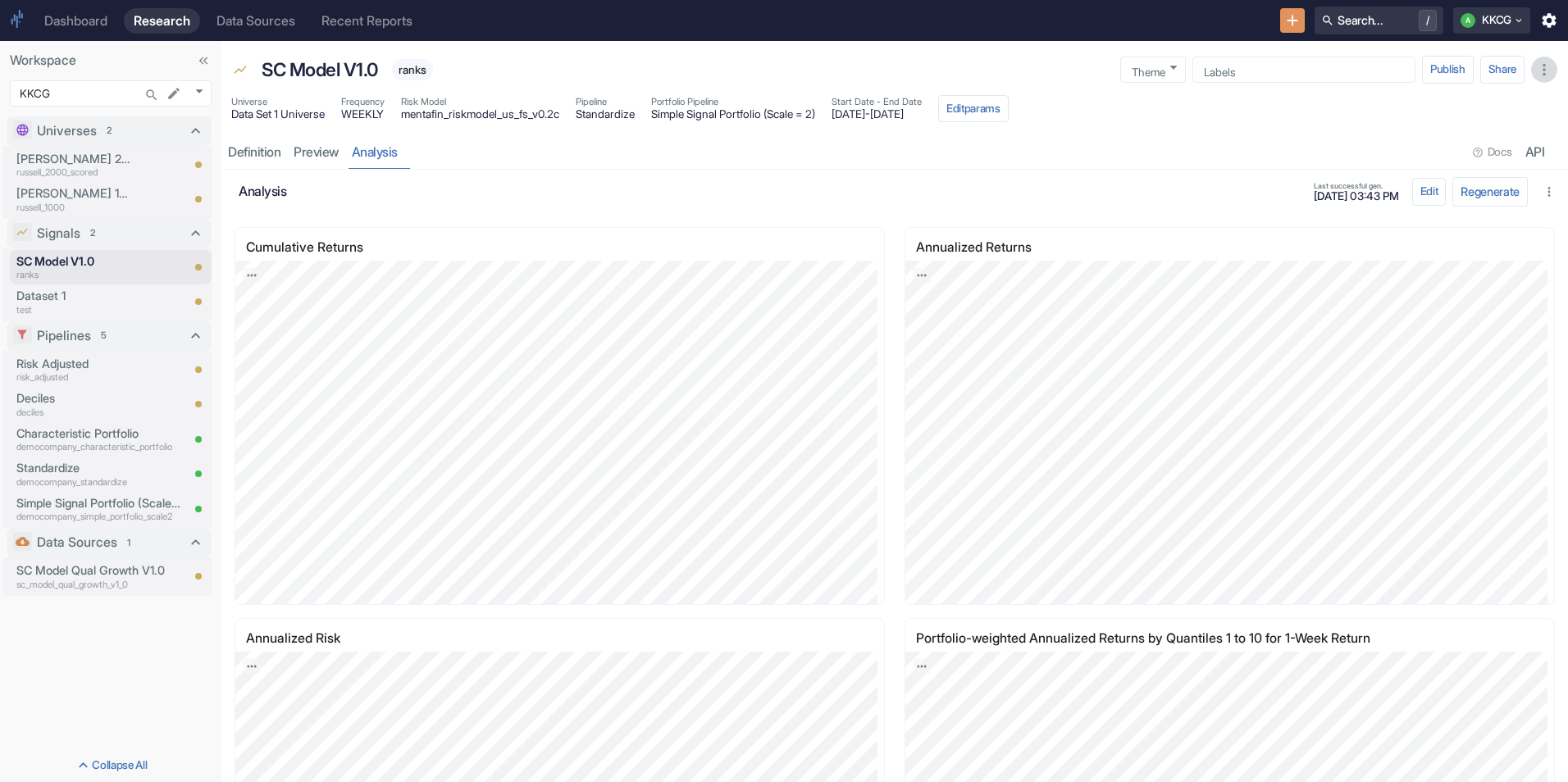
click at [1542, 65] on icon "button" at bounding box center [1544, 70] width 18 height 18
click at [1340, 107] on div "Universe Data Set 1 Universe Frequency WEEKLY Risk Model mentafin_riskmodel_us_…" at bounding box center [894, 111] width 1346 height 38
click at [1283, 26] on icon "New Resource" at bounding box center [1292, 21] width 18 height 18
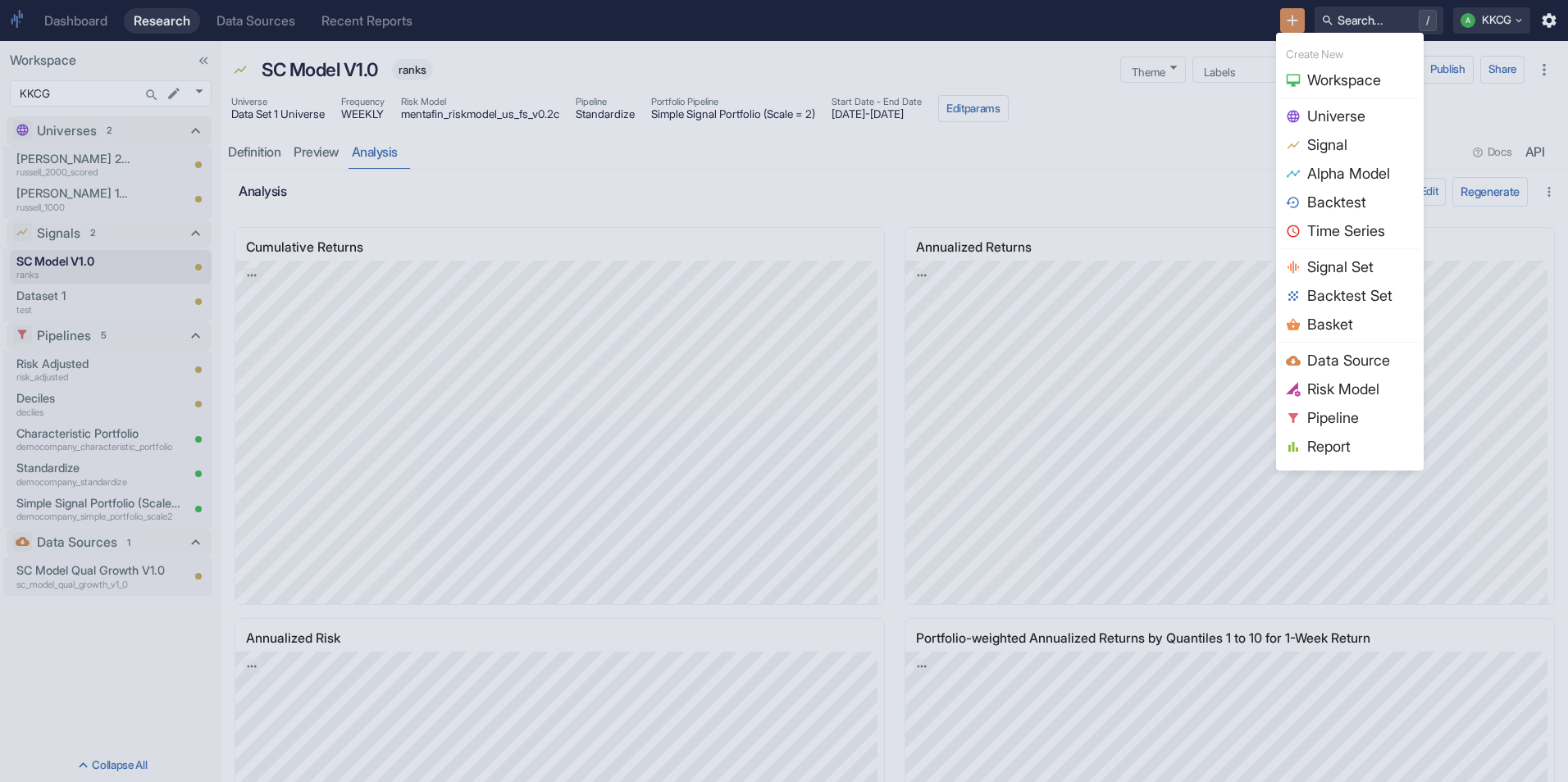
click at [1309, 263] on span "Signal Set" at bounding box center [1360, 267] width 106 height 22
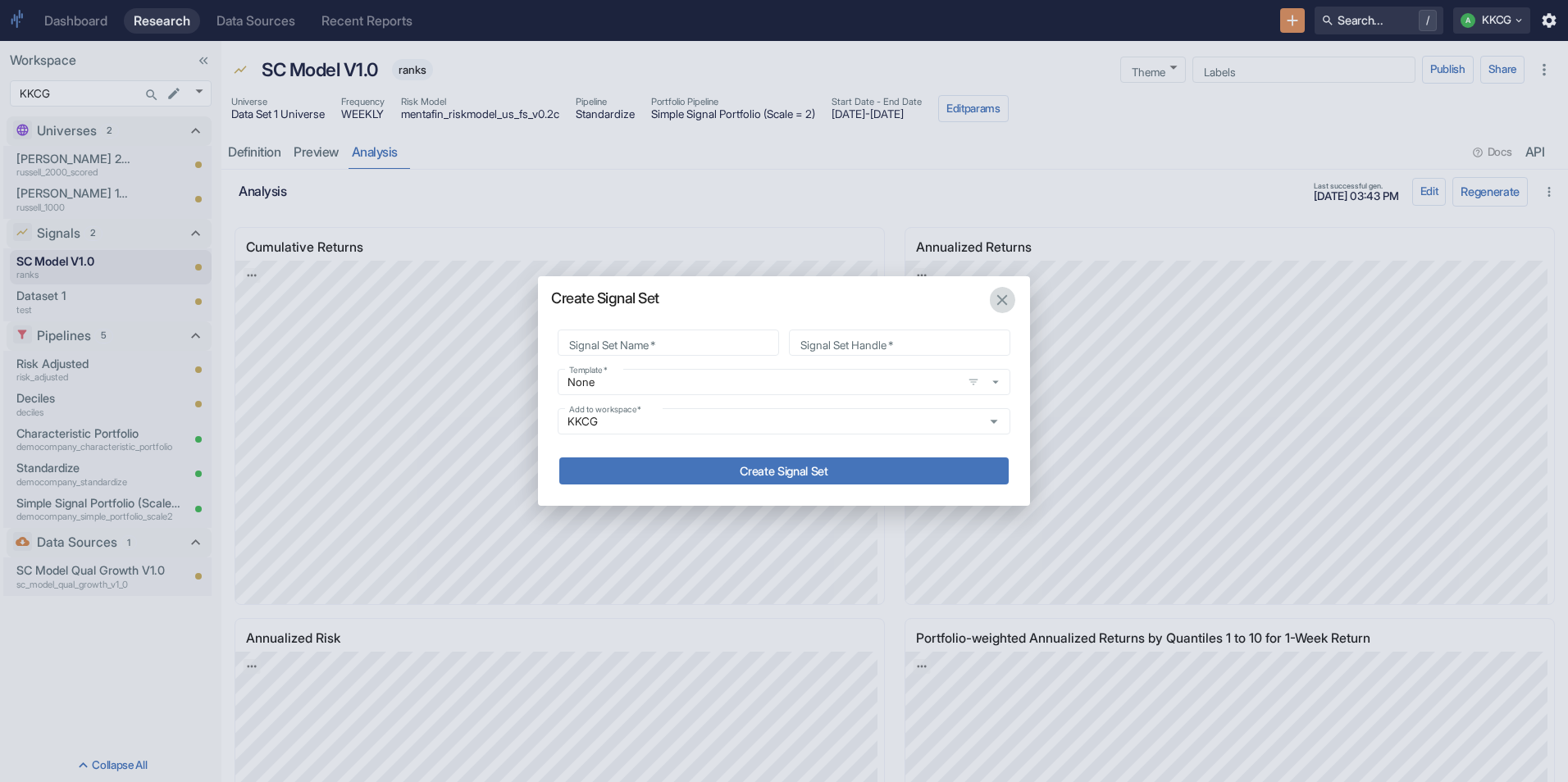
click at [1008, 300] on icon "button" at bounding box center [1002, 300] width 18 height 18
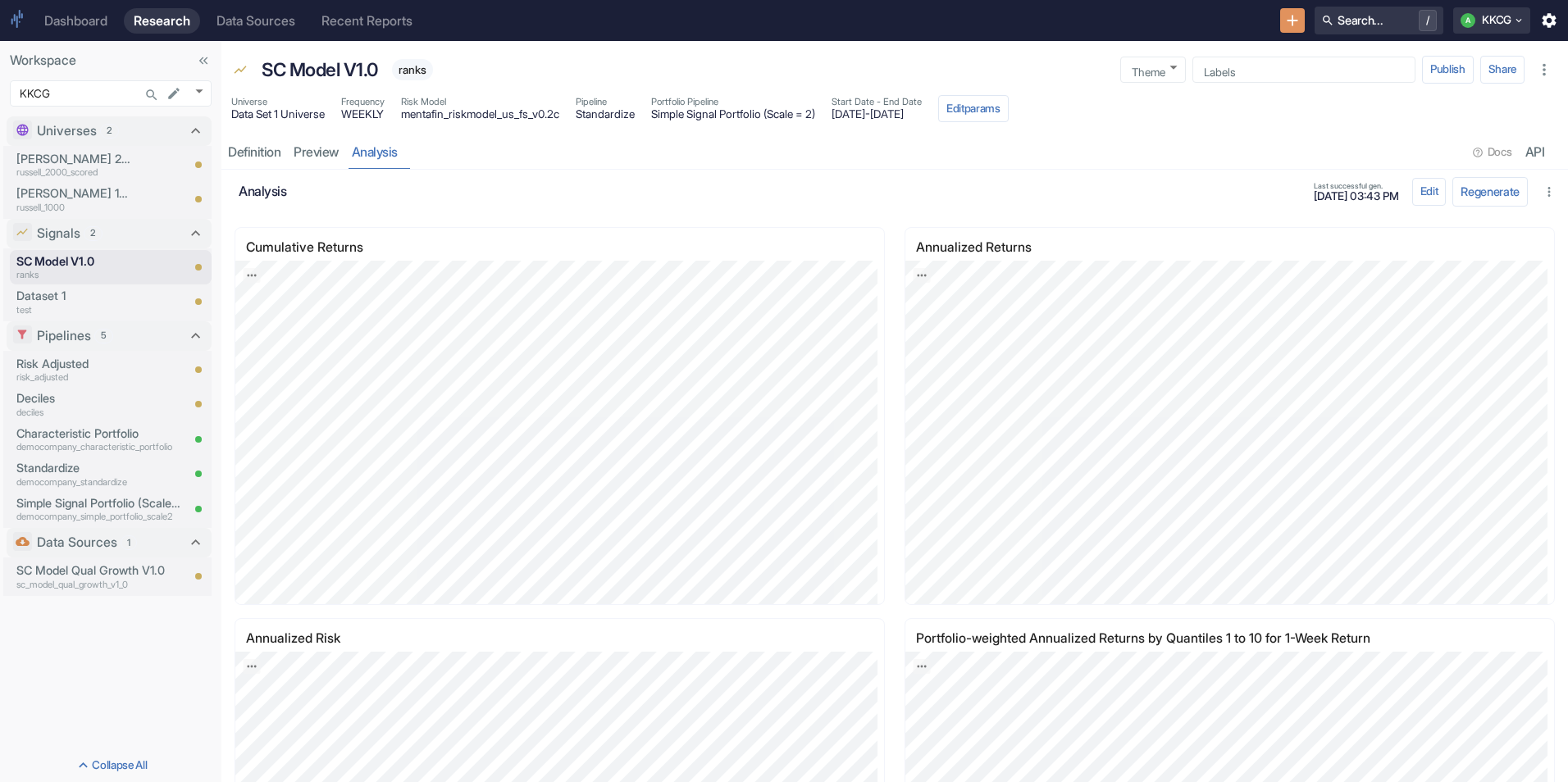
click at [111, 21] on link "Dashboard" at bounding box center [76, 21] width 83 height 26
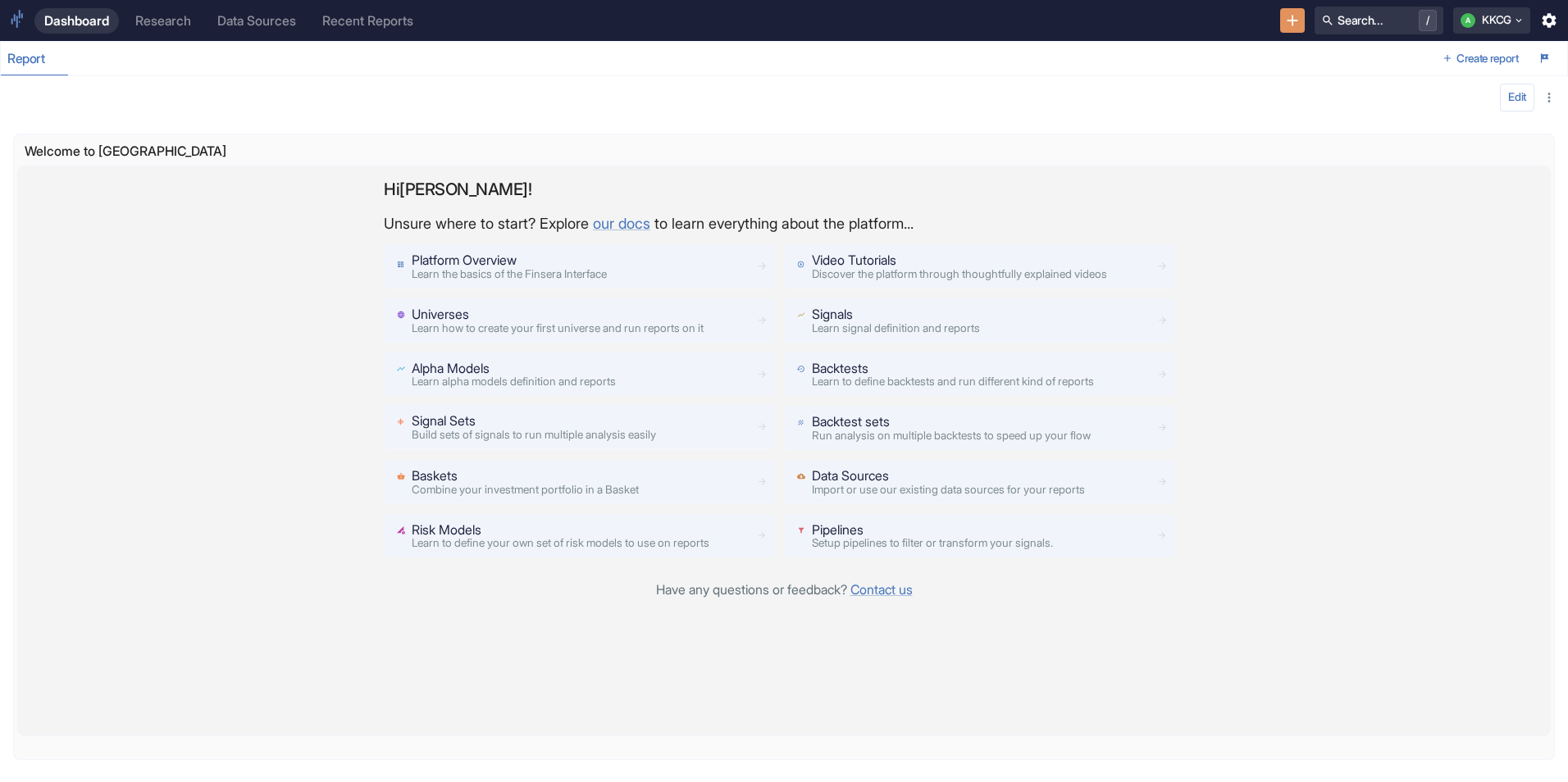
click at [532, 435] on span "Build sets of signals to run multiple analysis easily" at bounding box center [534, 435] width 245 height 13
click at [464, 434] on span "Build sets of signals to run multiple analysis easily" at bounding box center [534, 435] width 245 height 13
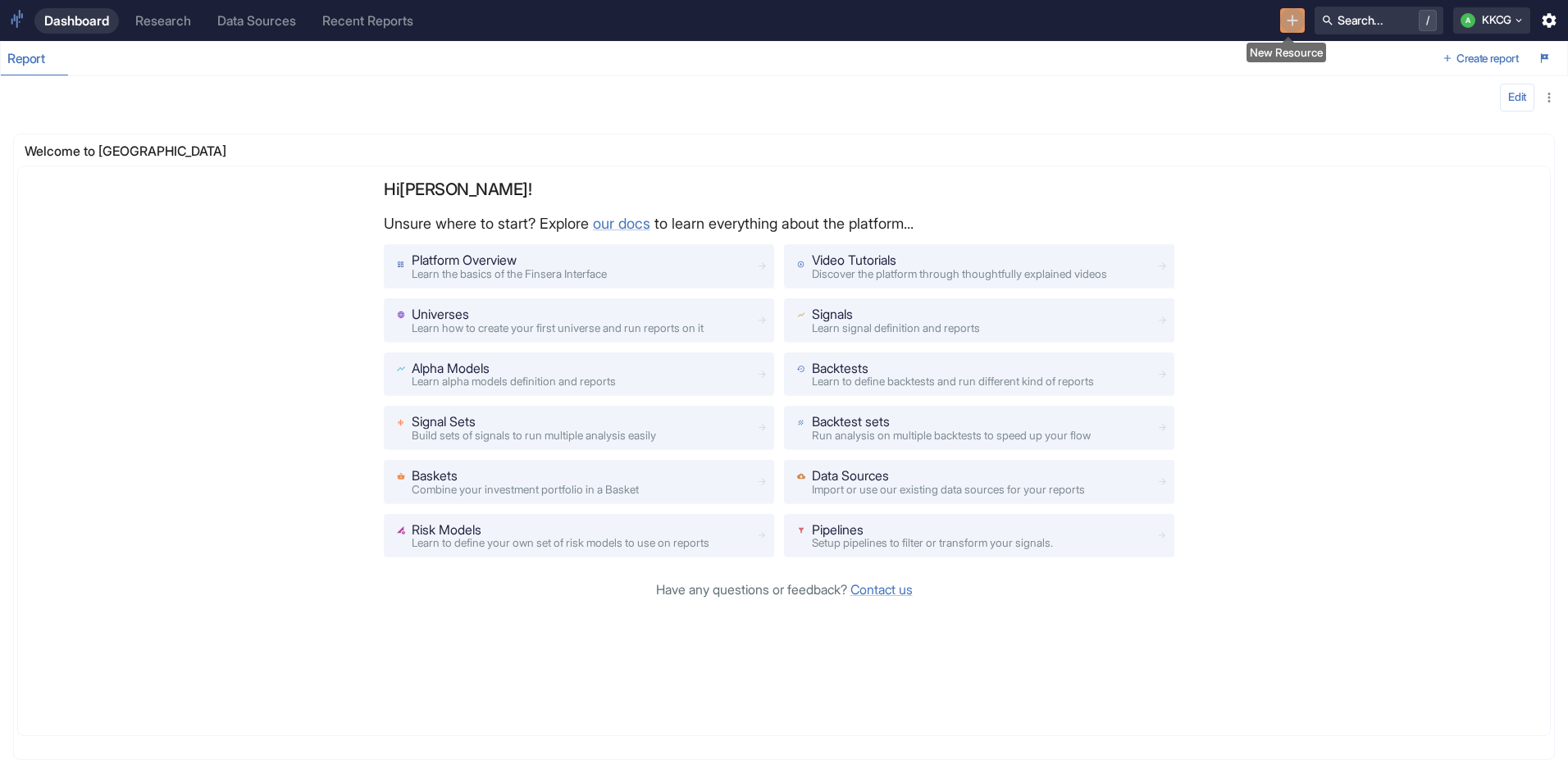
click at [1295, 22] on icon "New Resource" at bounding box center [1292, 21] width 18 height 18
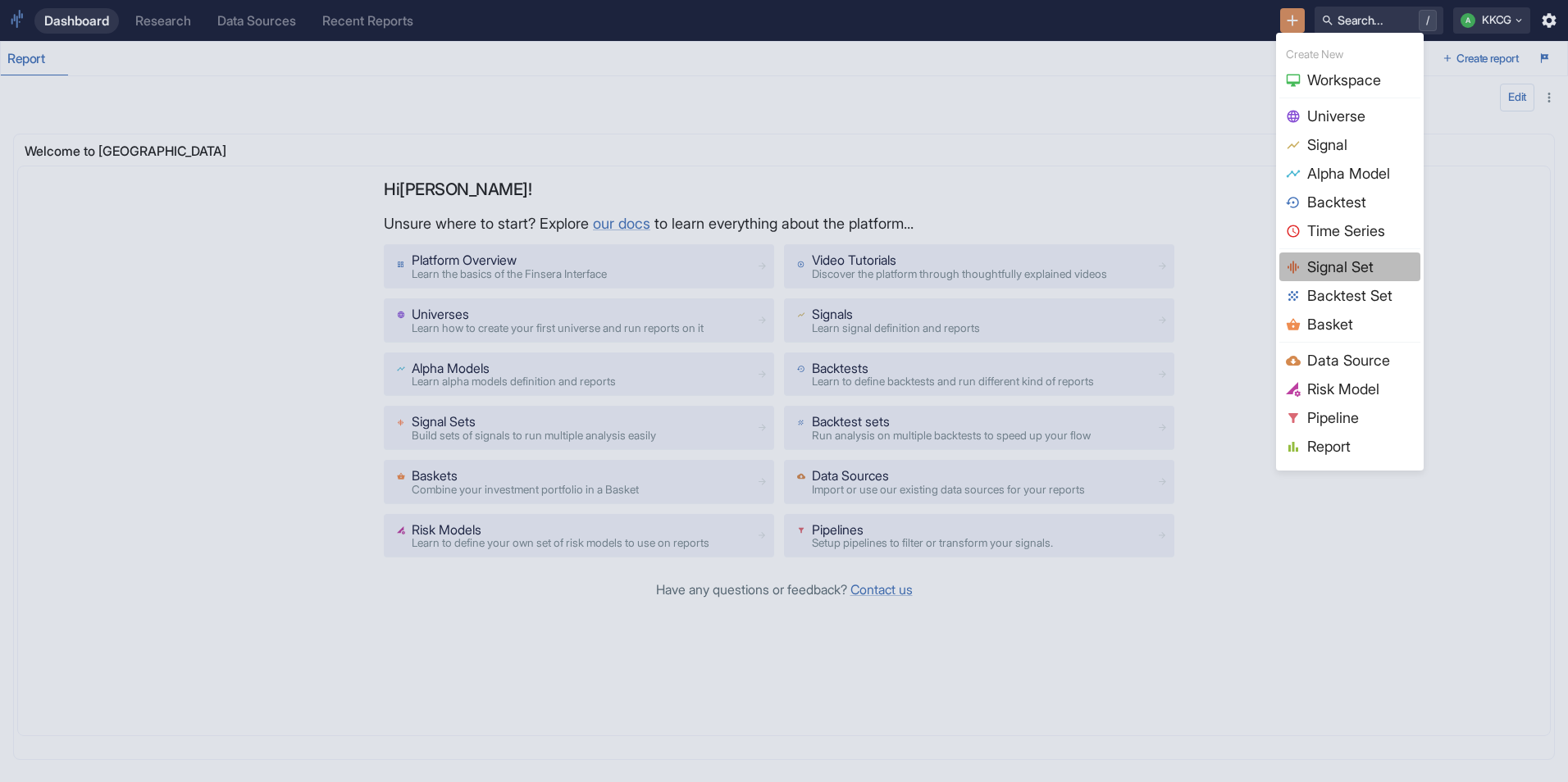
click at [1297, 266] on icon at bounding box center [1293, 268] width 15 height 15
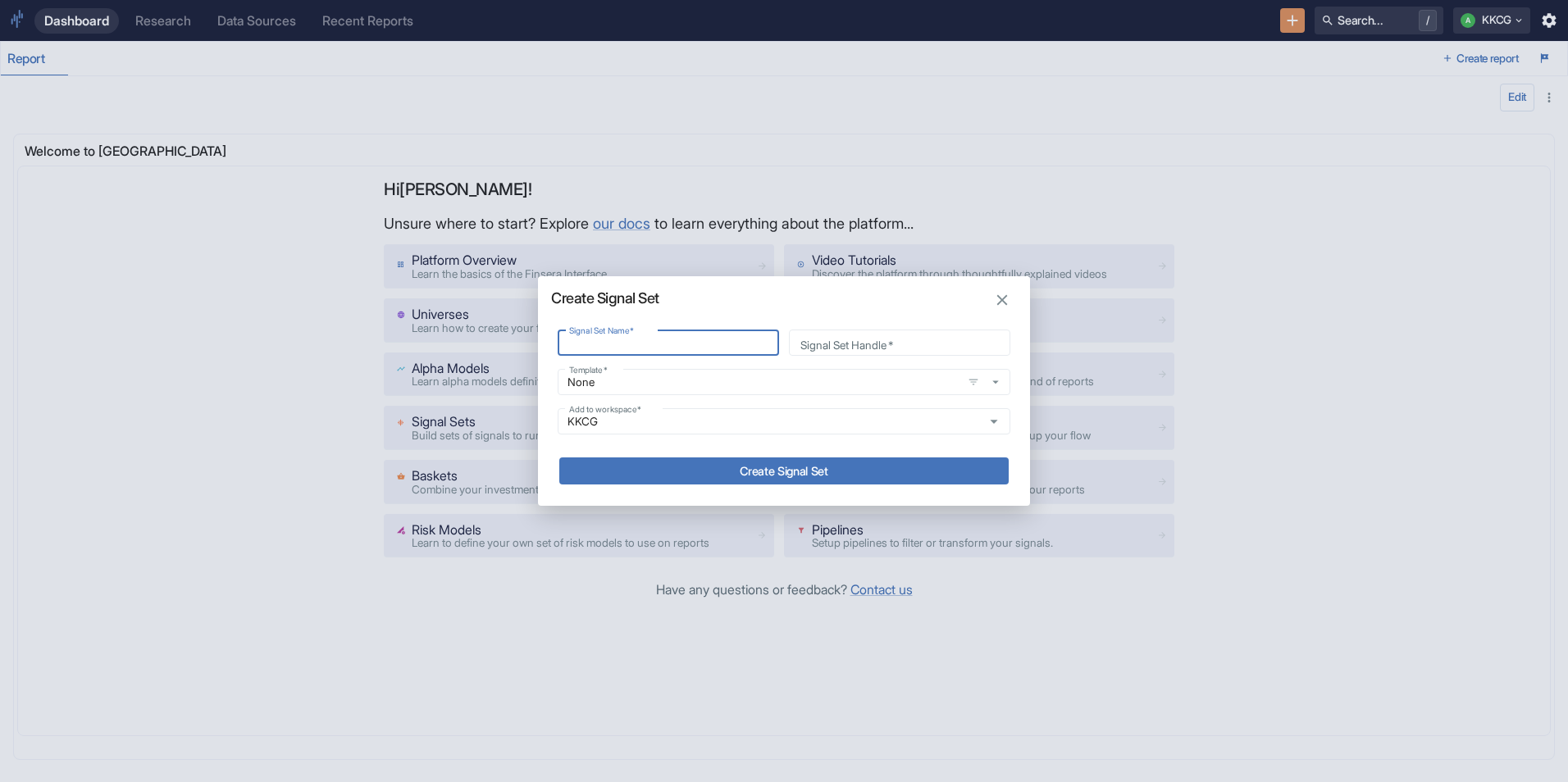
type input "t"
type input "S"
type input "s"
type input "SC"
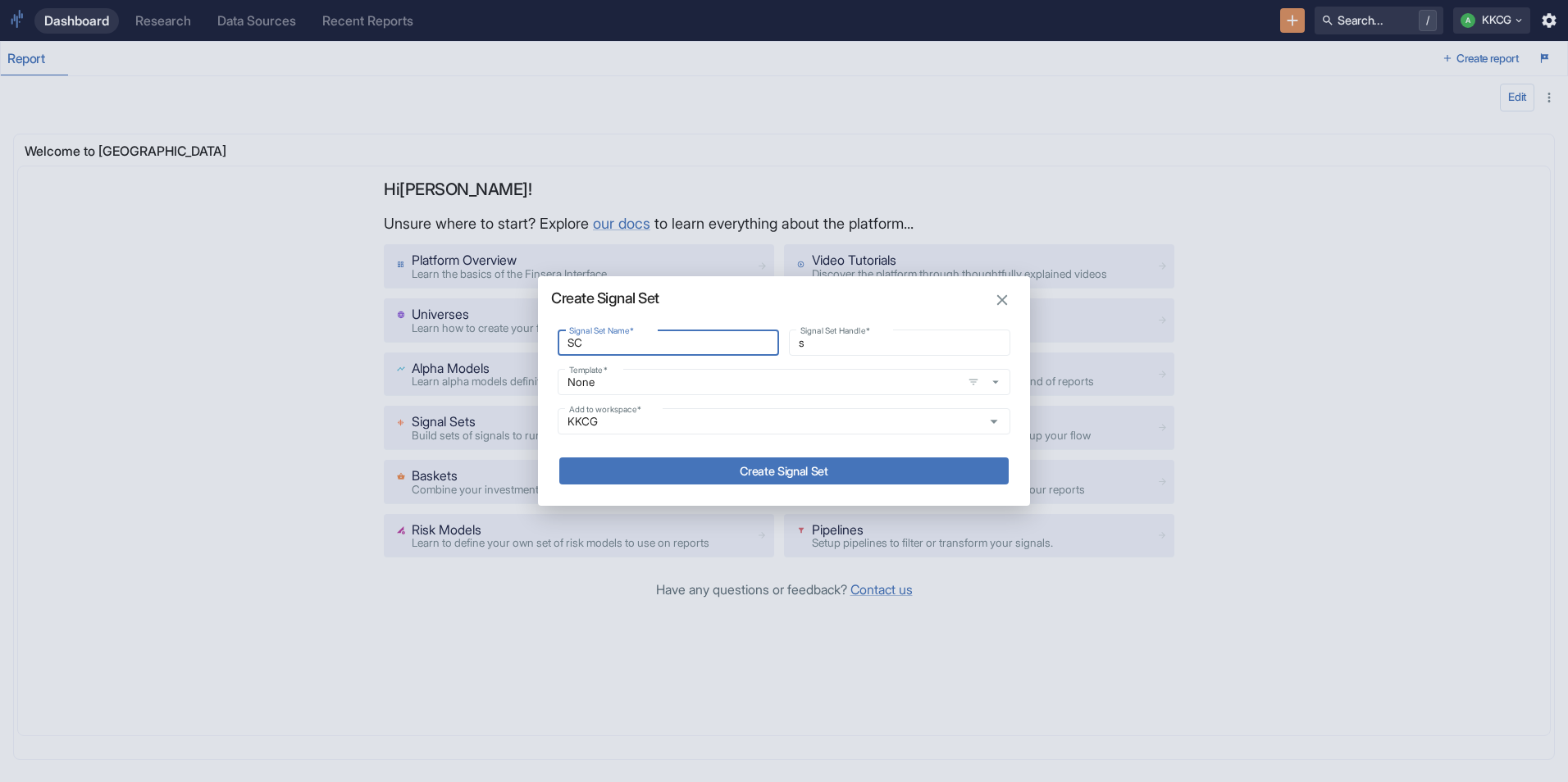
type input "sc"
type input "SC"
type input "sc_"
type input "SC M"
type input "sc_m"
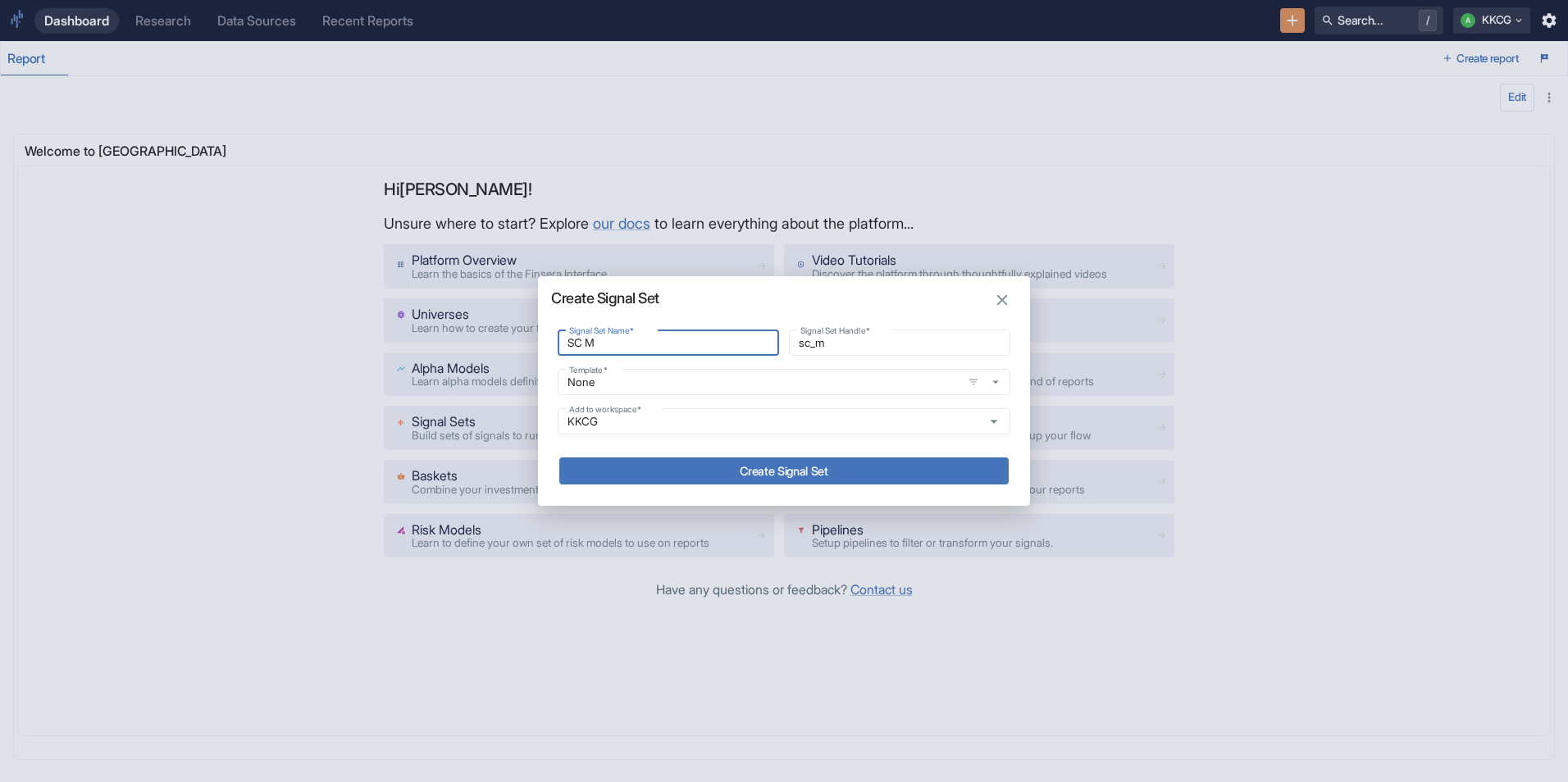
type input "SC Mo"
type input "sc_mo"
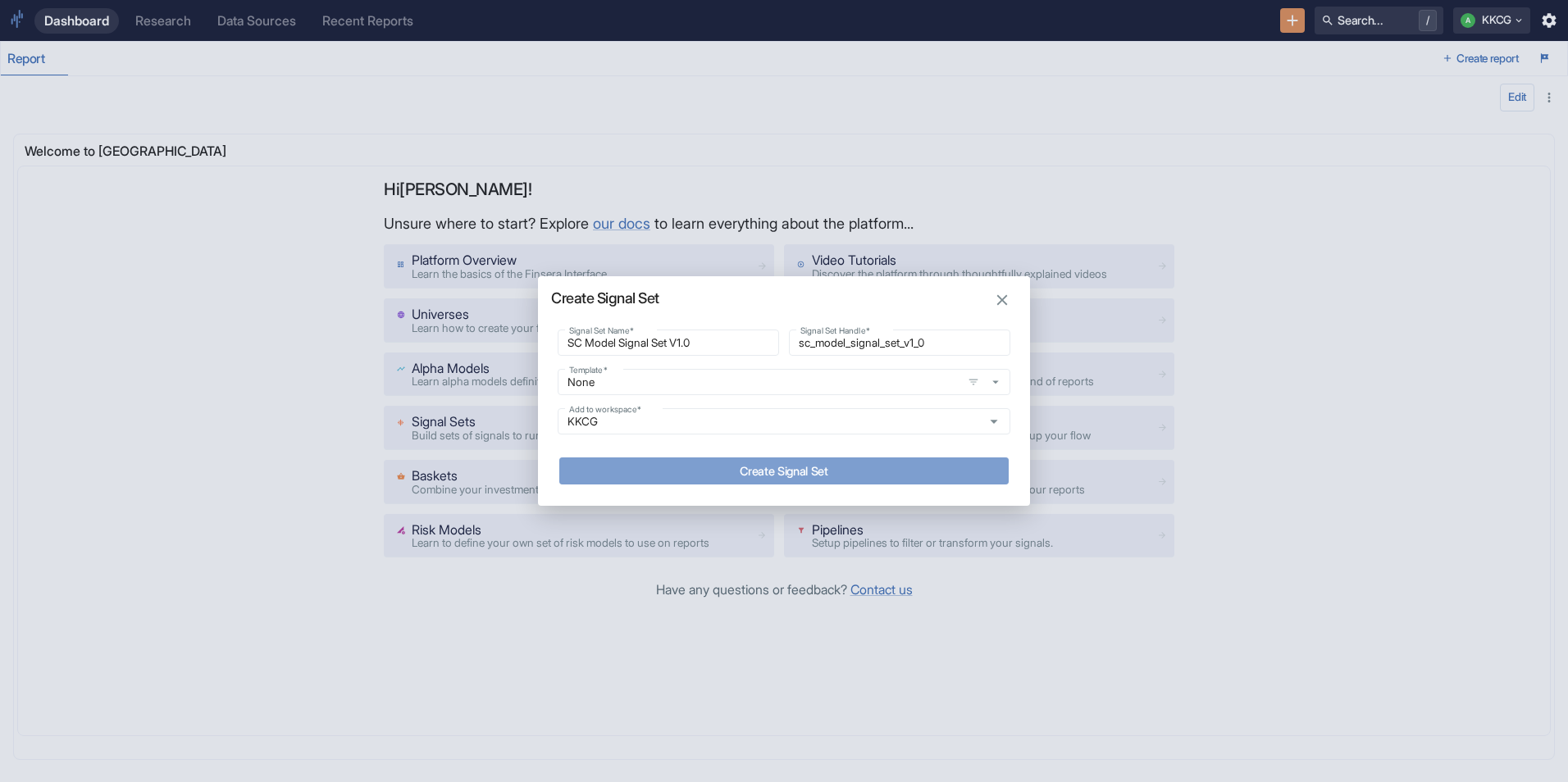
click at [947, 465] on button "Create Signal Set" at bounding box center [784, 471] width 450 height 27
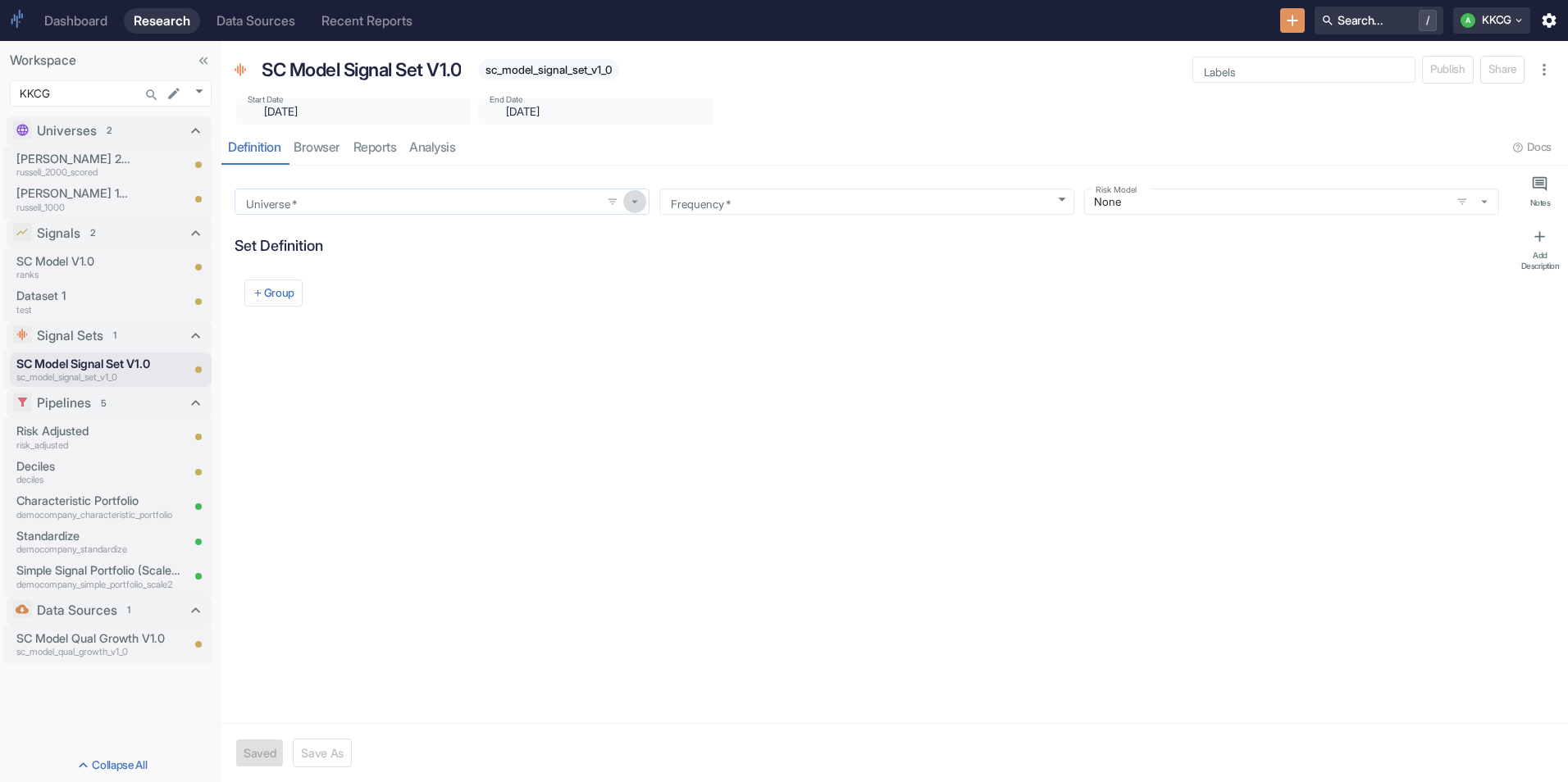
click at [628, 202] on icon "button" at bounding box center [635, 202] width 15 height 15
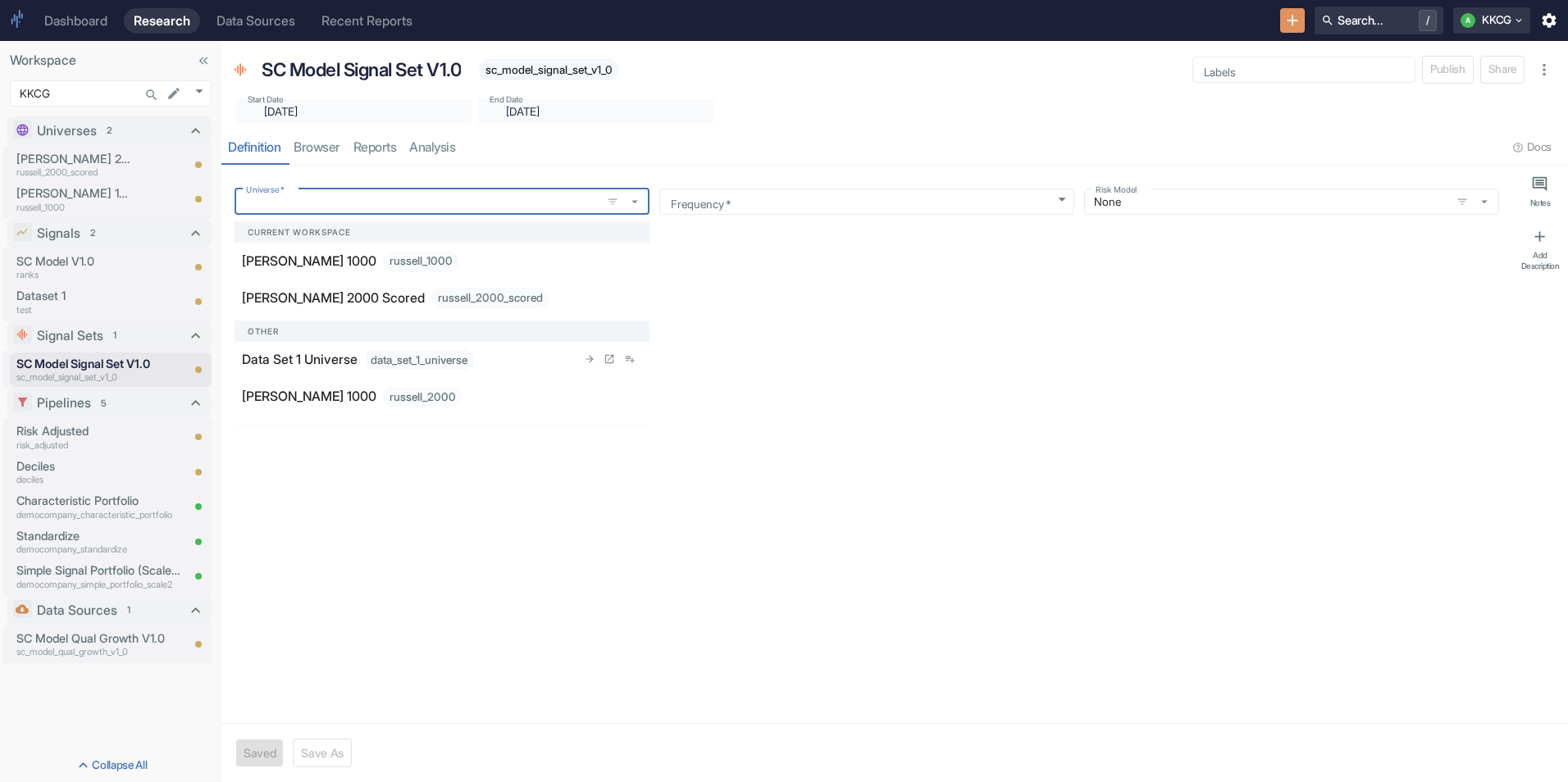
click at [424, 363] on div "data_set_1_universe" at bounding box center [418, 360] width 110 height 21
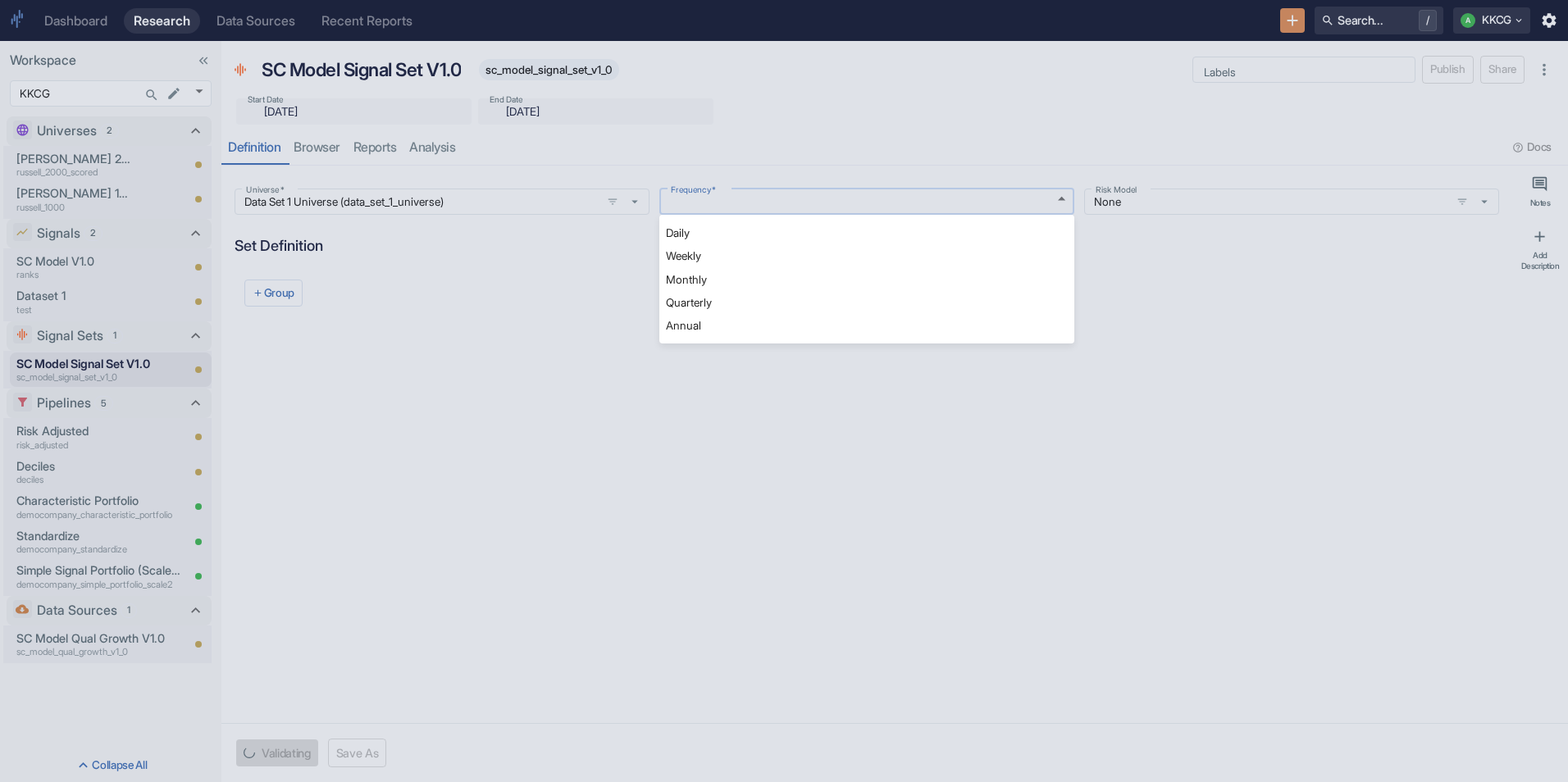
click at [959, 207] on body "Dashboard Research Data Sources Recent Reports Search... / A KKCG Workspace KKC…" at bounding box center [784, 391] width 1568 height 782
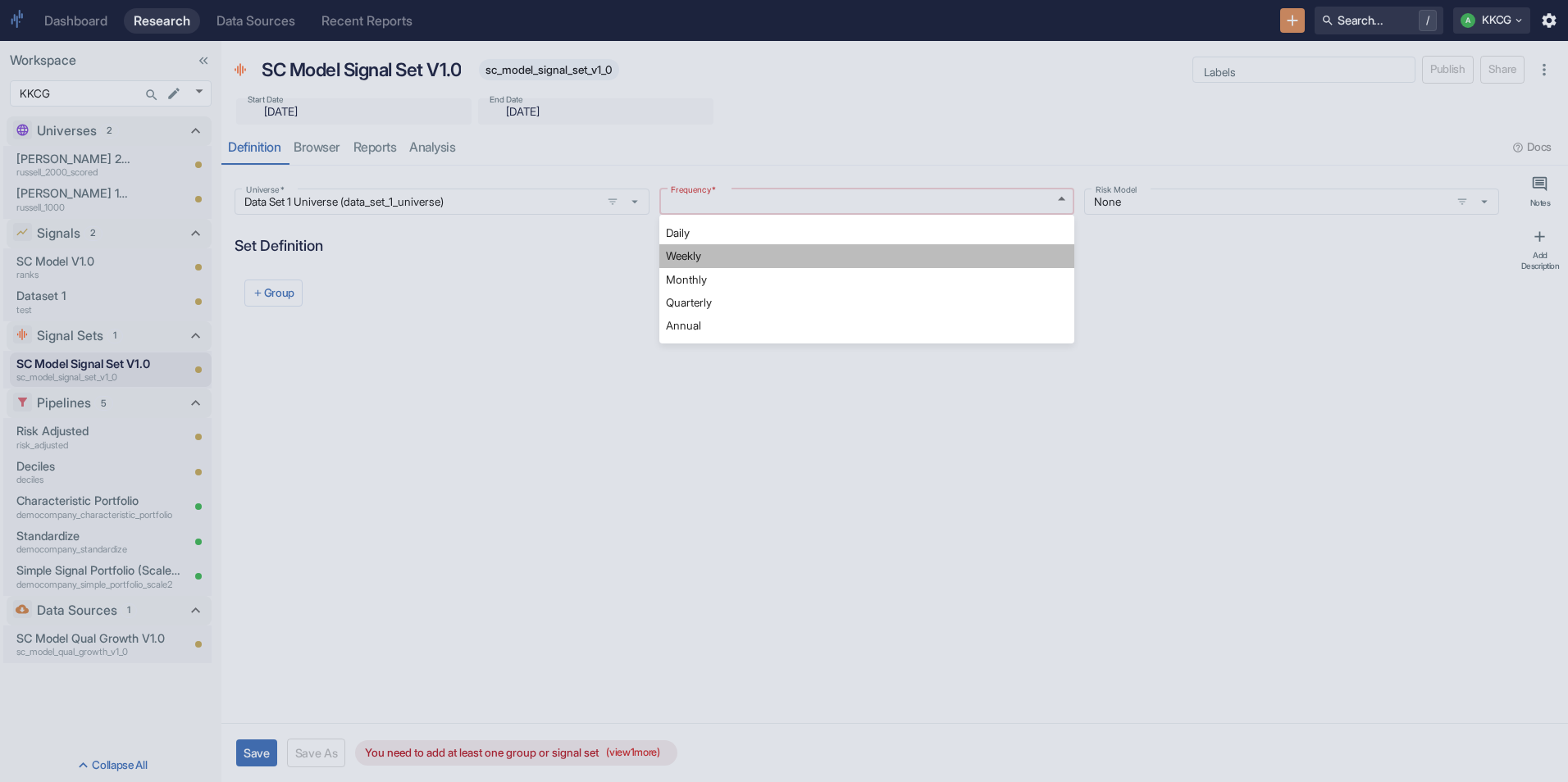
click at [841, 246] on li "Weekly" at bounding box center [867, 256] width 415 height 23
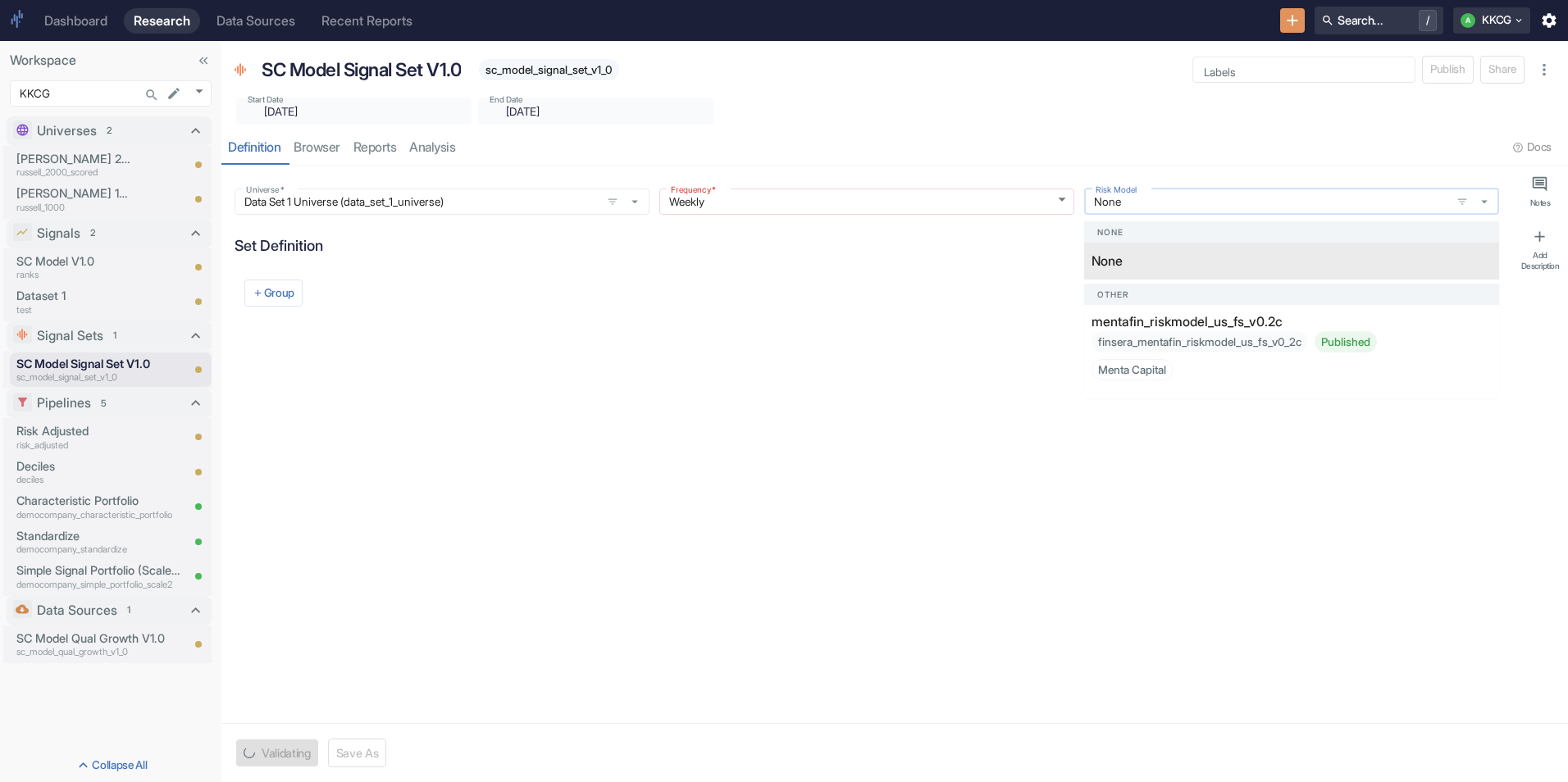
click at [1187, 207] on input "None" at bounding box center [1267, 202] width 357 height 15
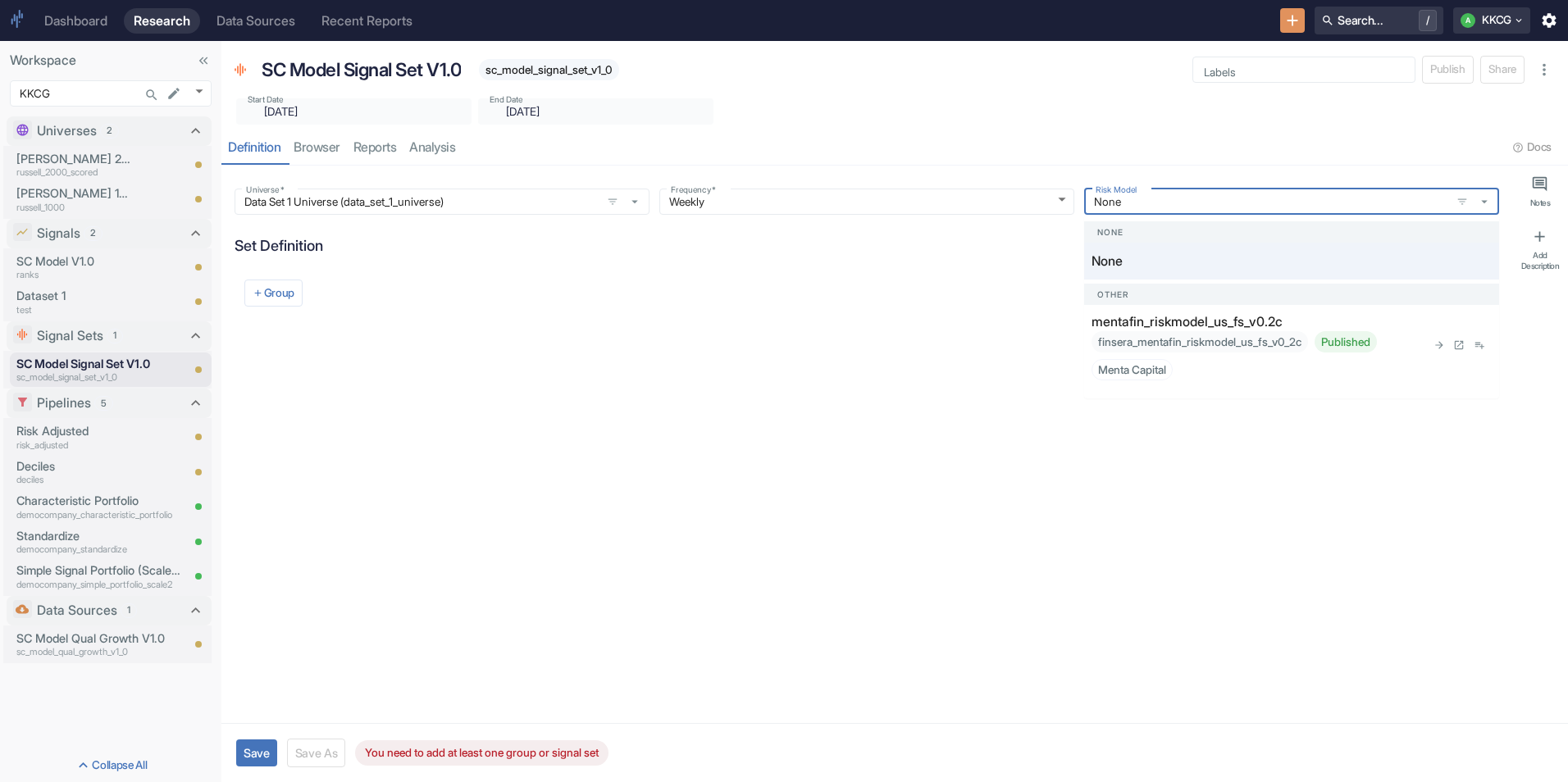
click at [1136, 336] on div "finsera_mentafin_riskmodel_us_fs_v0_2c Published Menta Capital" at bounding box center [1258, 356] width 334 height 49
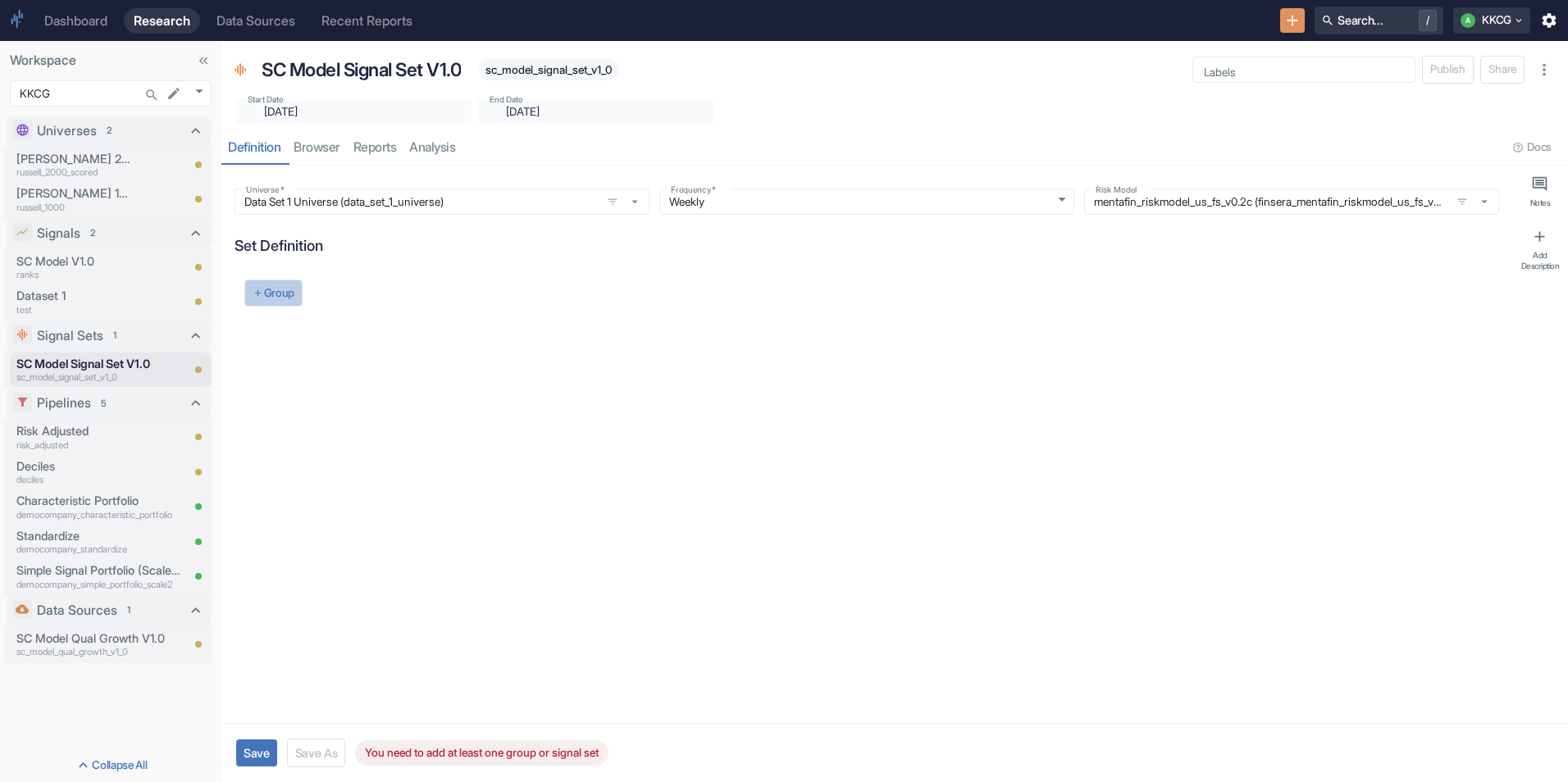
click at [270, 294] on button "Group" at bounding box center [273, 294] width 58 height 28
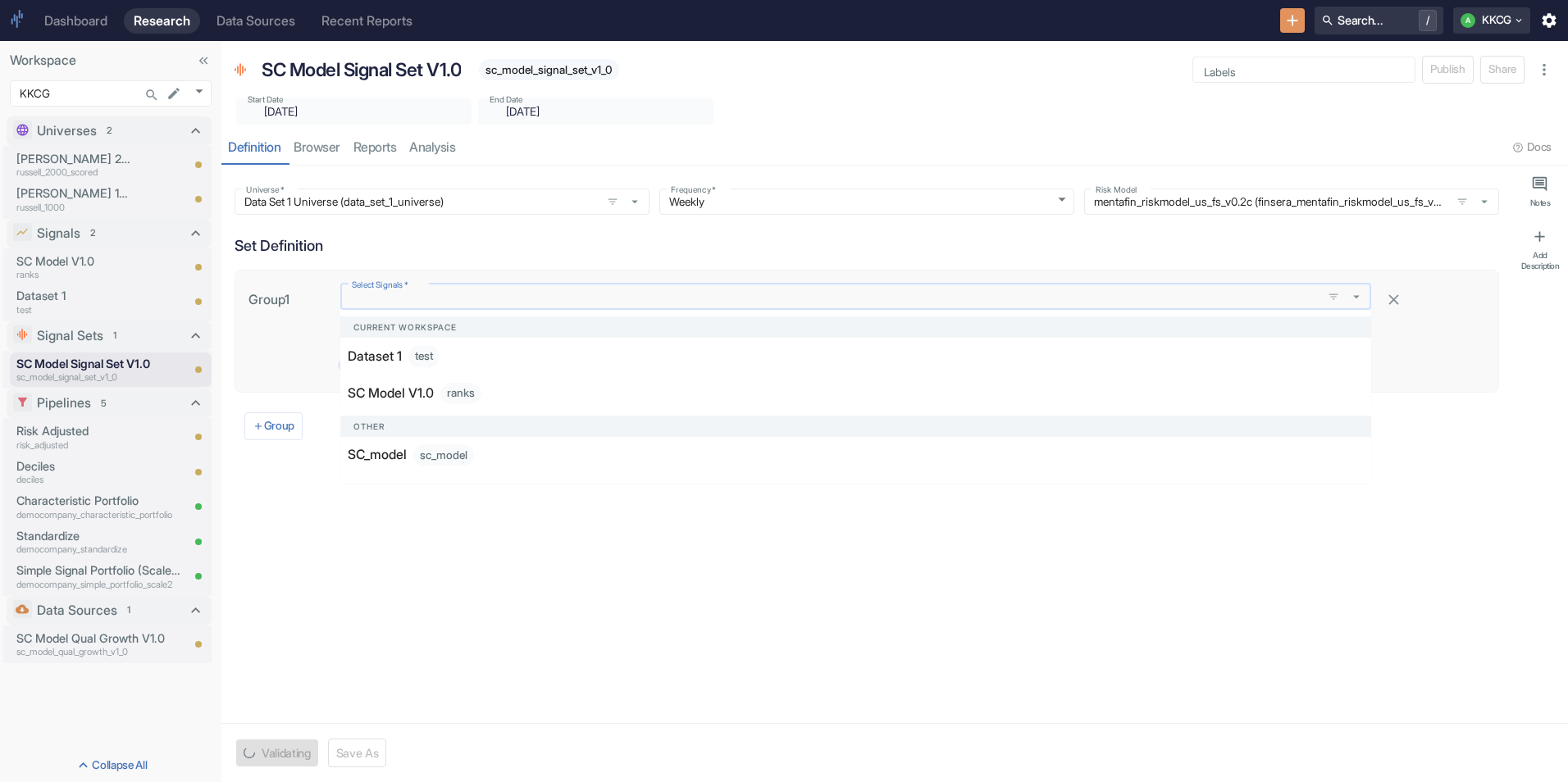
click at [520, 295] on input "Select Signals   *" at bounding box center [831, 297] width 972 height 15
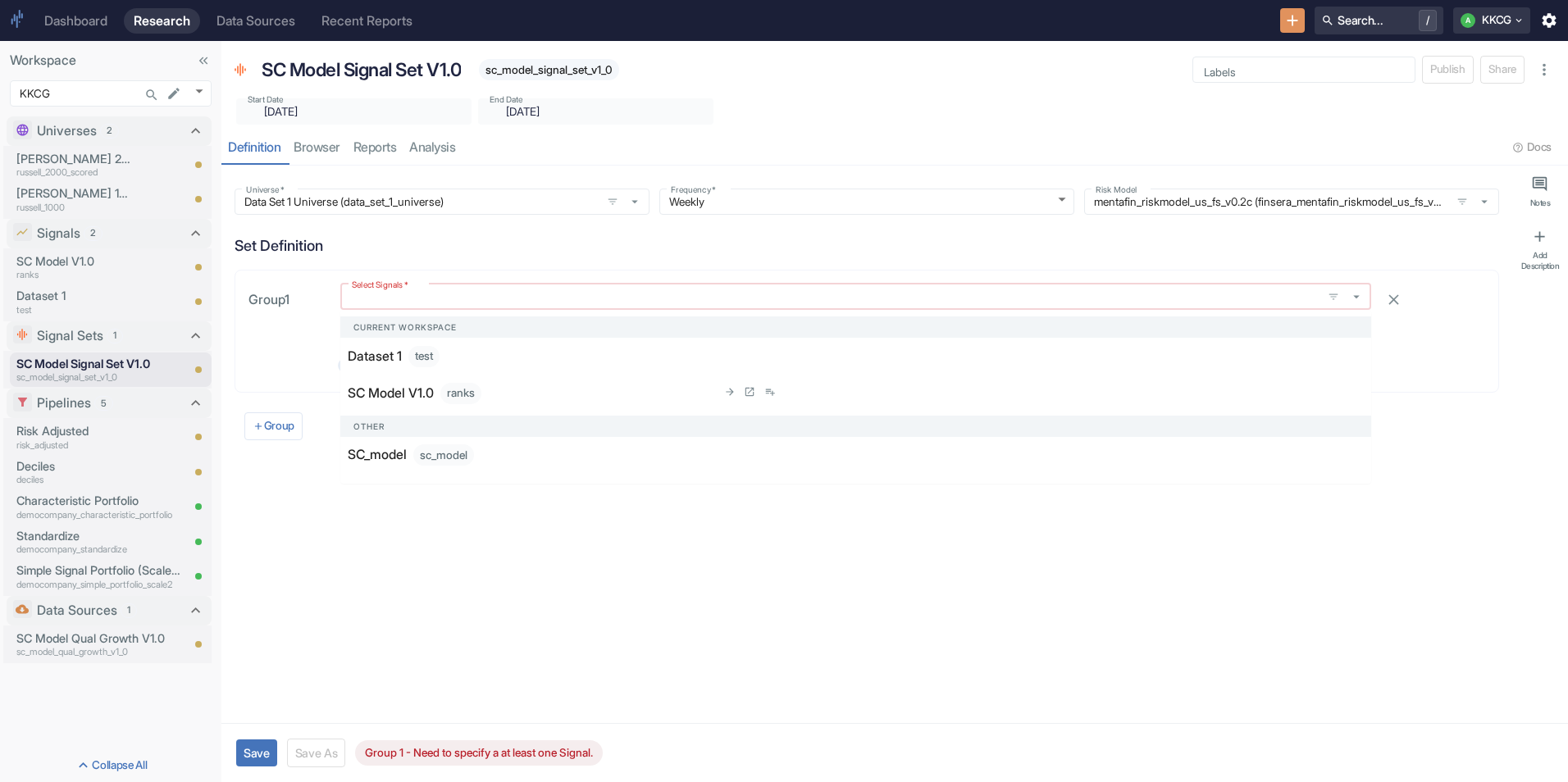
click at [418, 398] on p "SC Model V1.0" at bounding box center [390, 393] width 86 height 20
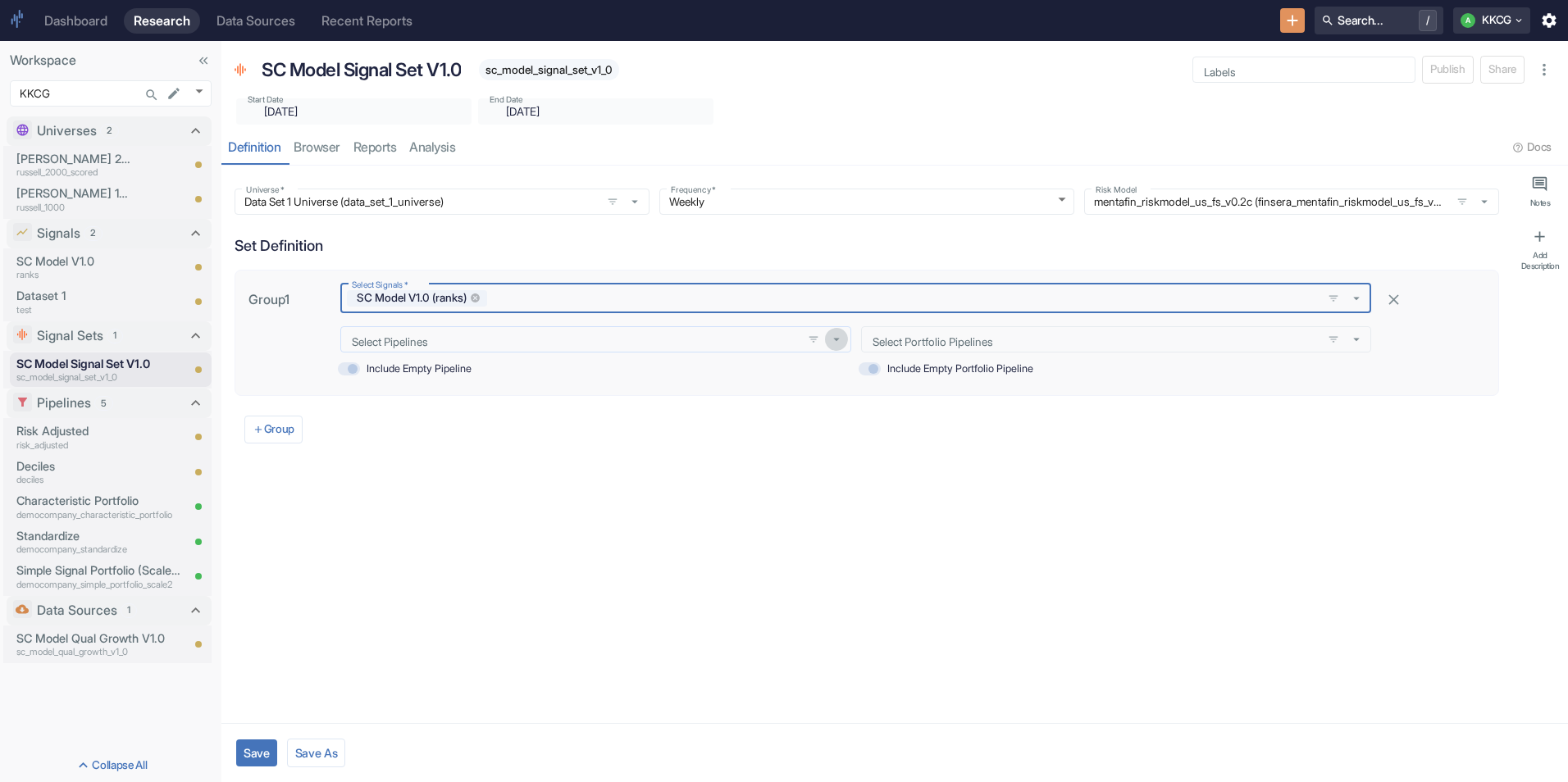
click at [835, 340] on icon "button" at bounding box center [837, 339] width 15 height 15
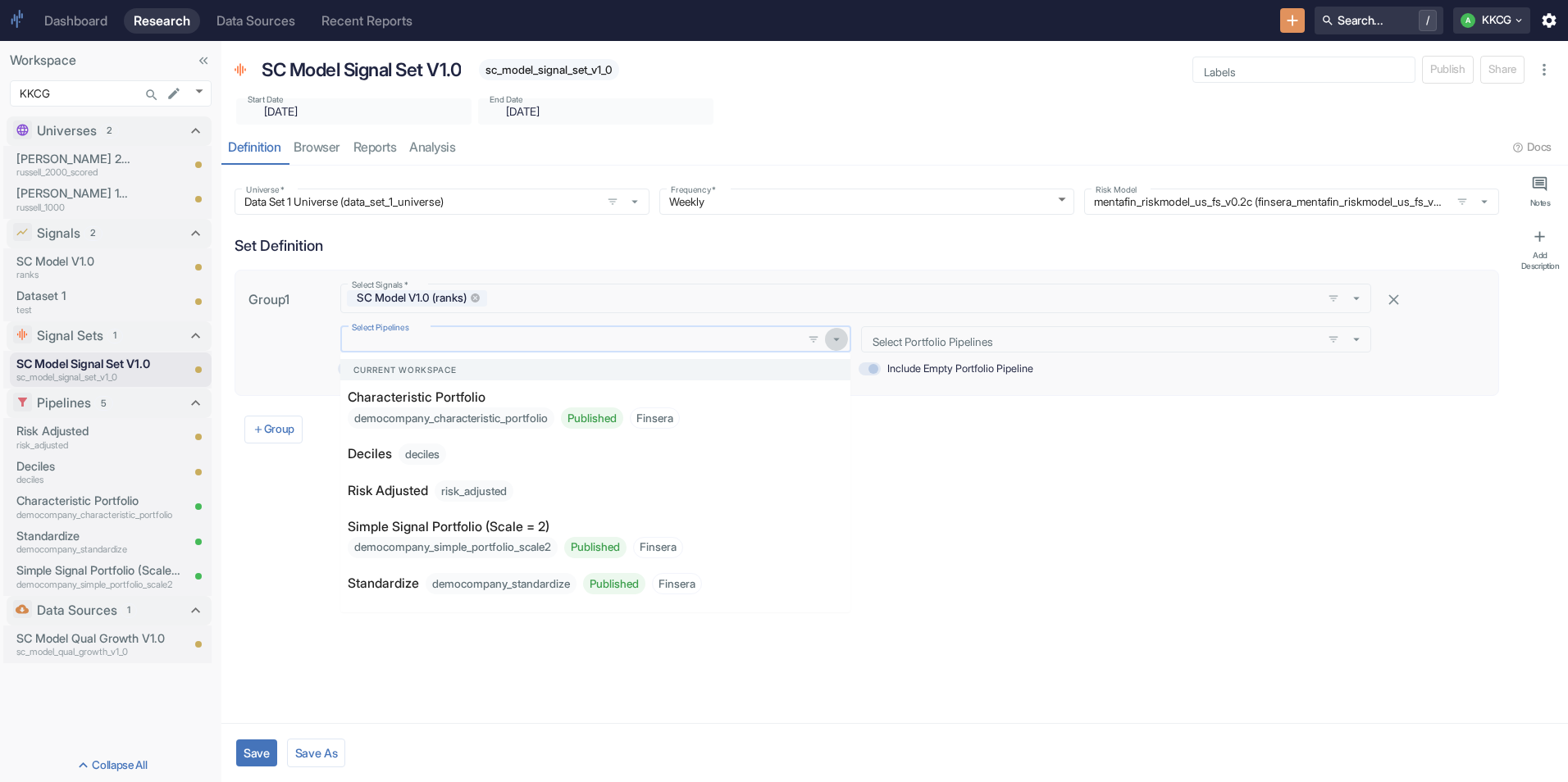
click at [835, 340] on icon "button" at bounding box center [837, 339] width 15 height 15
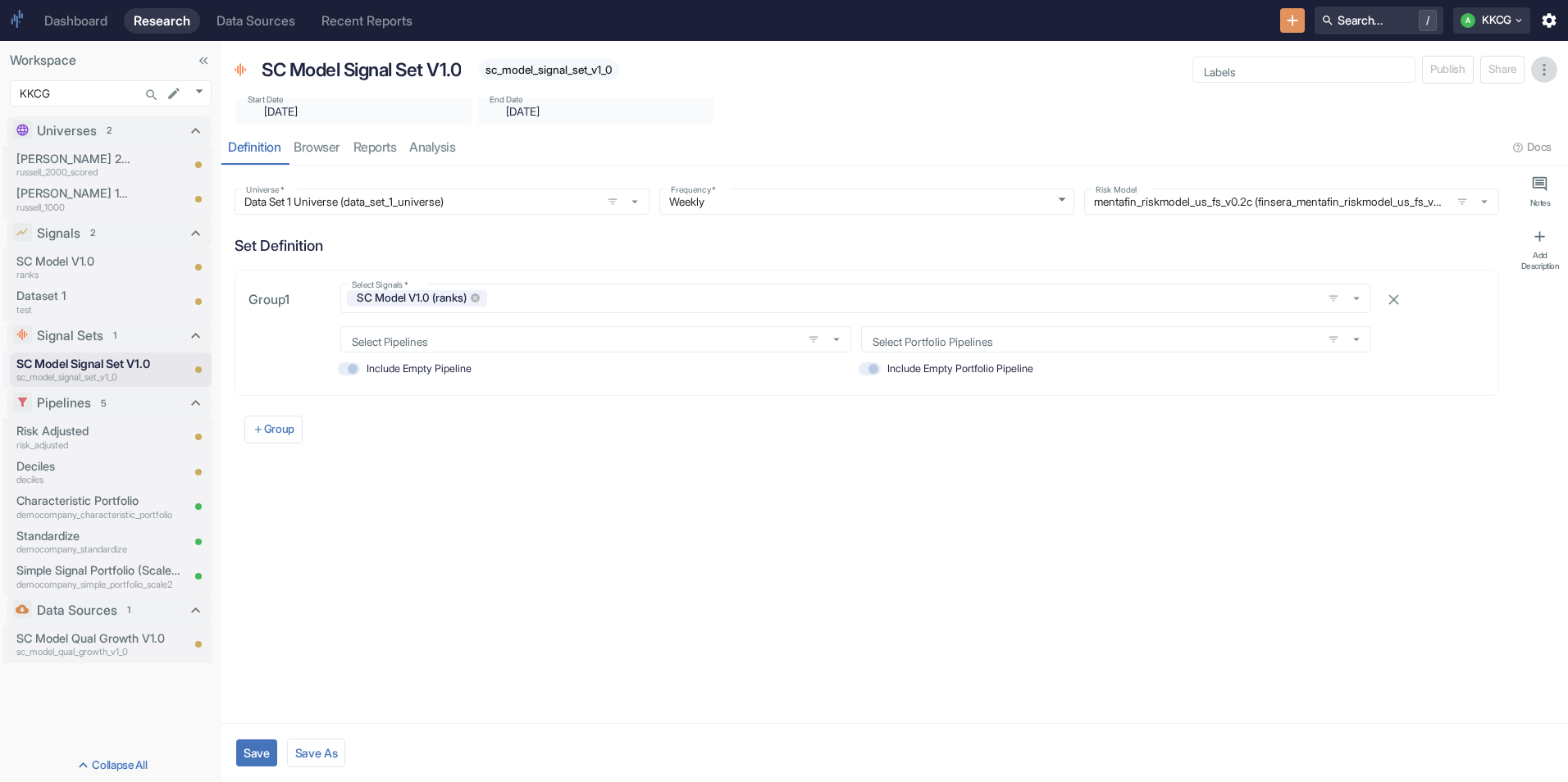
click at [1543, 72] on icon "button" at bounding box center [1544, 70] width 18 height 18
click at [125, 373] on p "sc_model_signal_set_v1_0" at bounding box center [98, 377] width 164 height 14
click at [198, 371] on icon "Close item" at bounding box center [194, 370] width 15 height 15
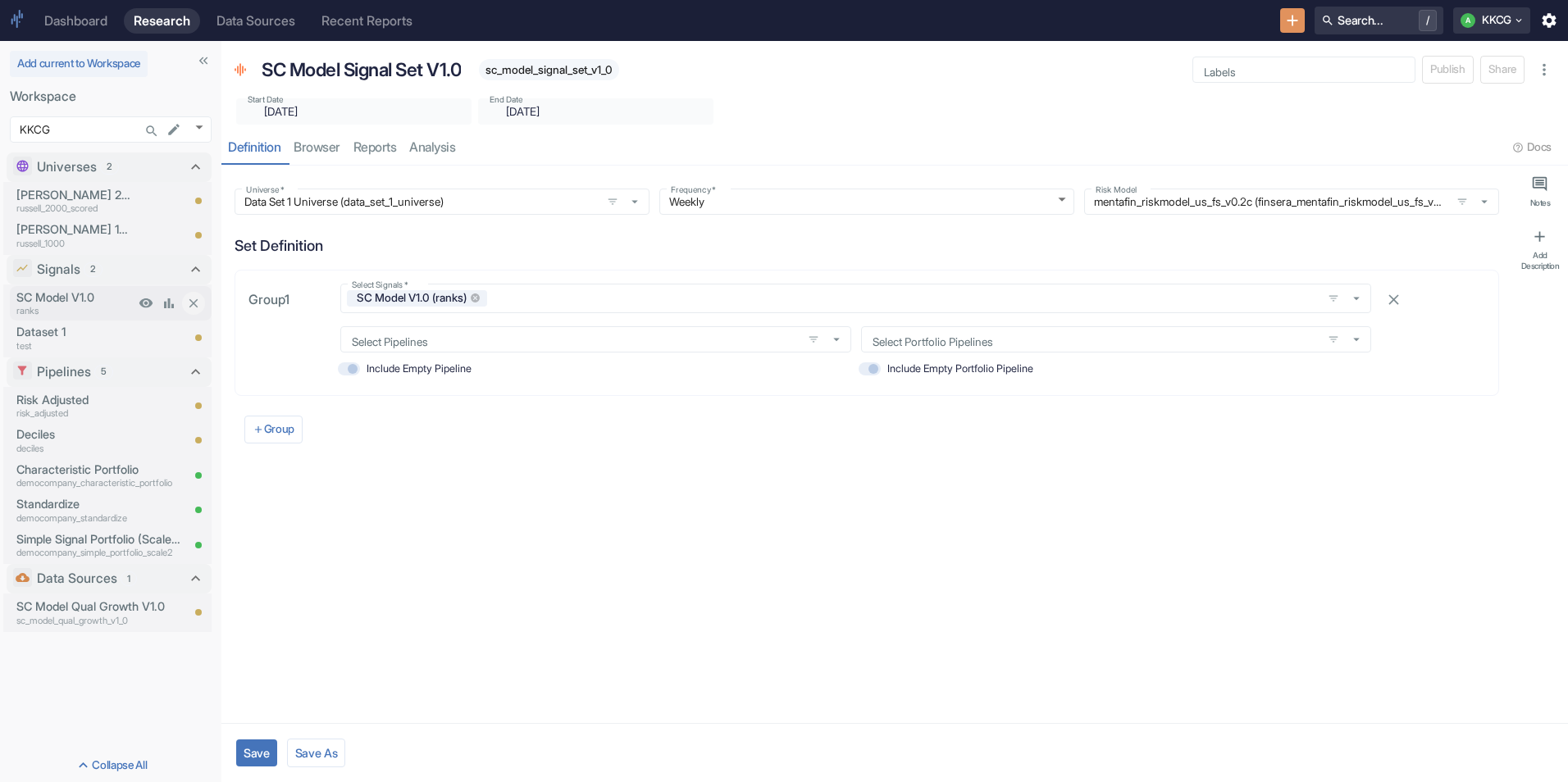
click at [105, 292] on p "SC Model V1.0" at bounding box center [75, 298] width 118 height 18
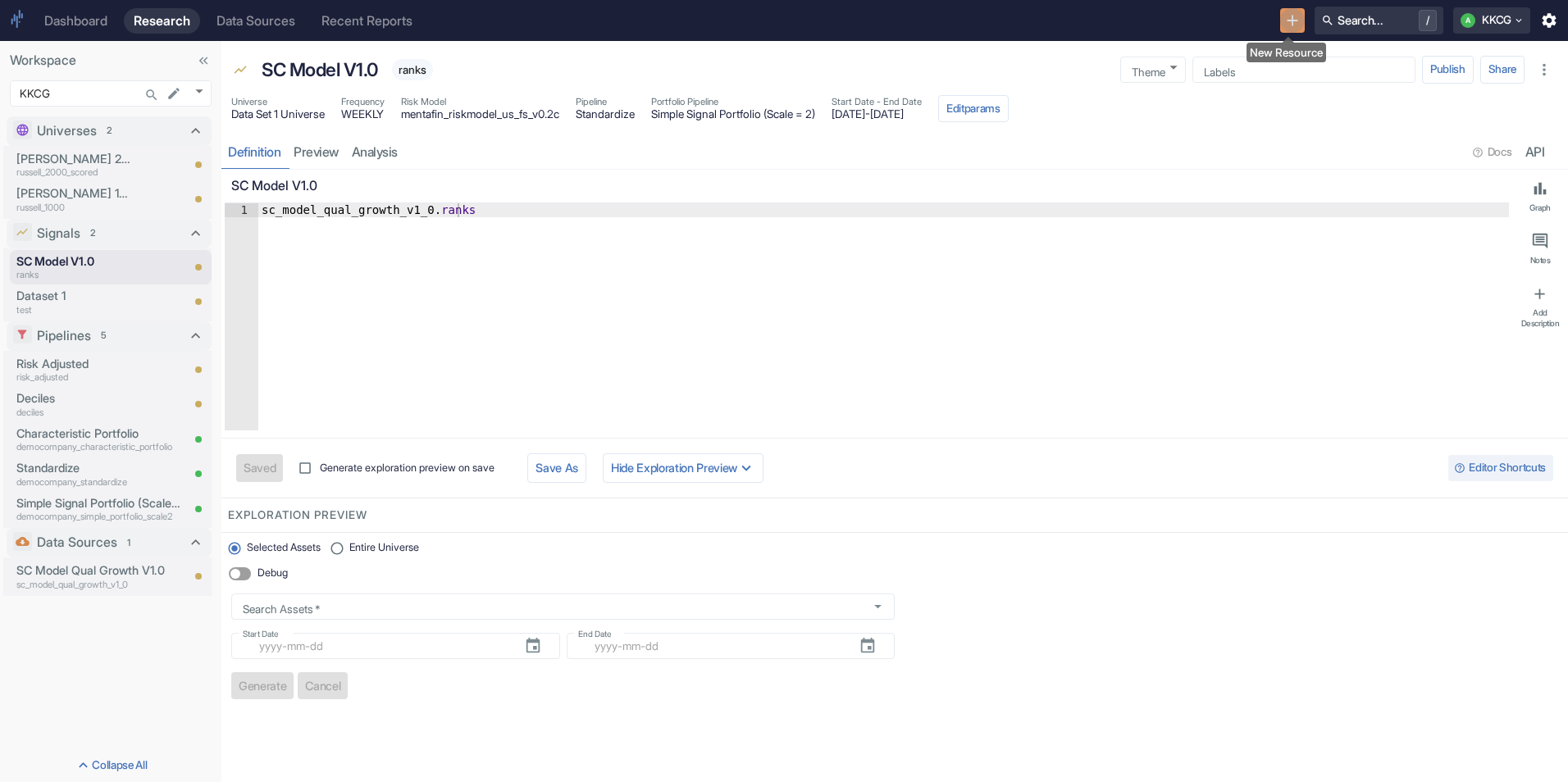
click at [1283, 26] on icon "New Resource" at bounding box center [1292, 21] width 18 height 18
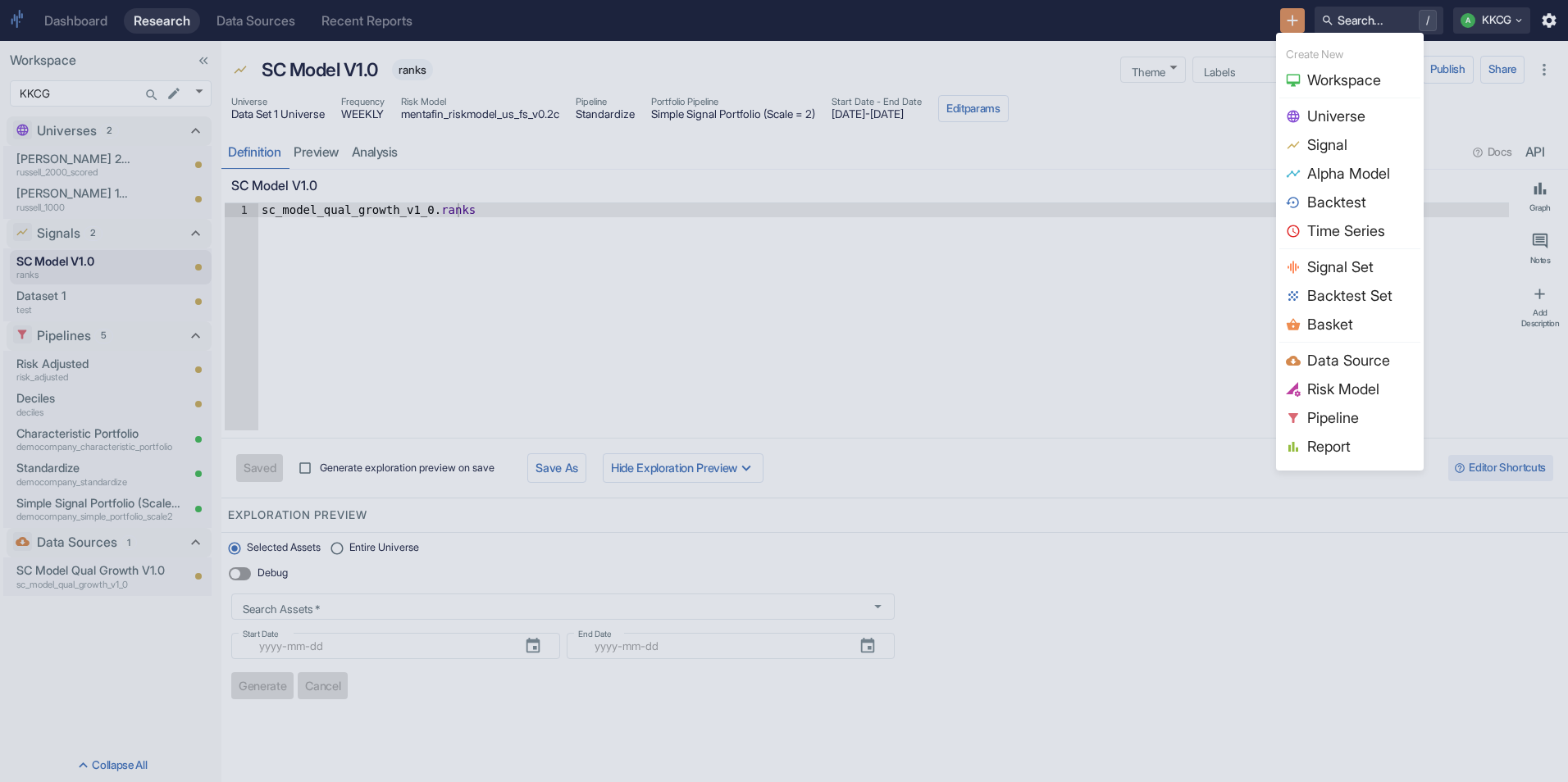
click at [1316, 142] on span "Signal" at bounding box center [1360, 144] width 106 height 22
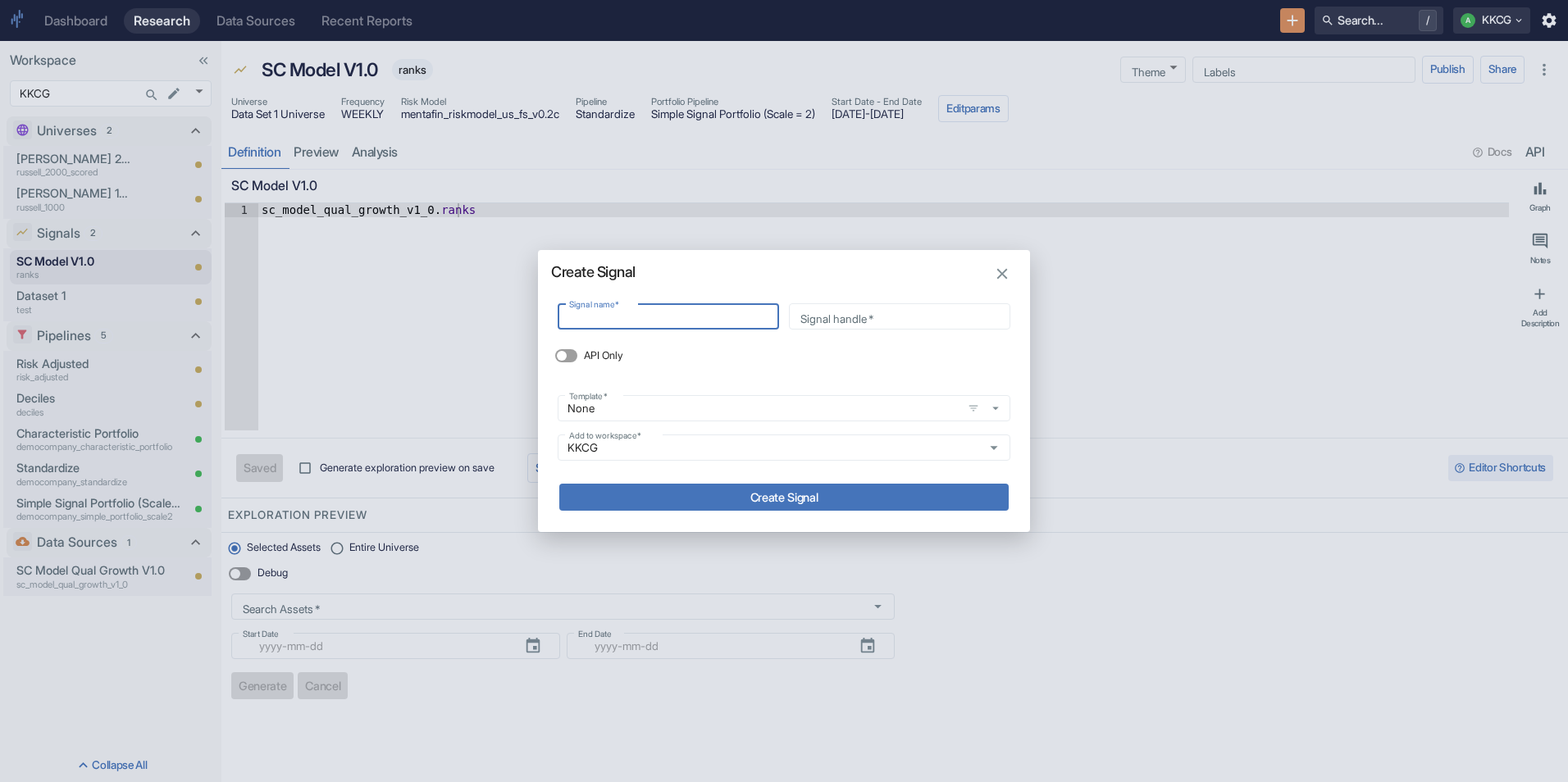
click at [992, 278] on button "button" at bounding box center [1002, 274] width 26 height 26
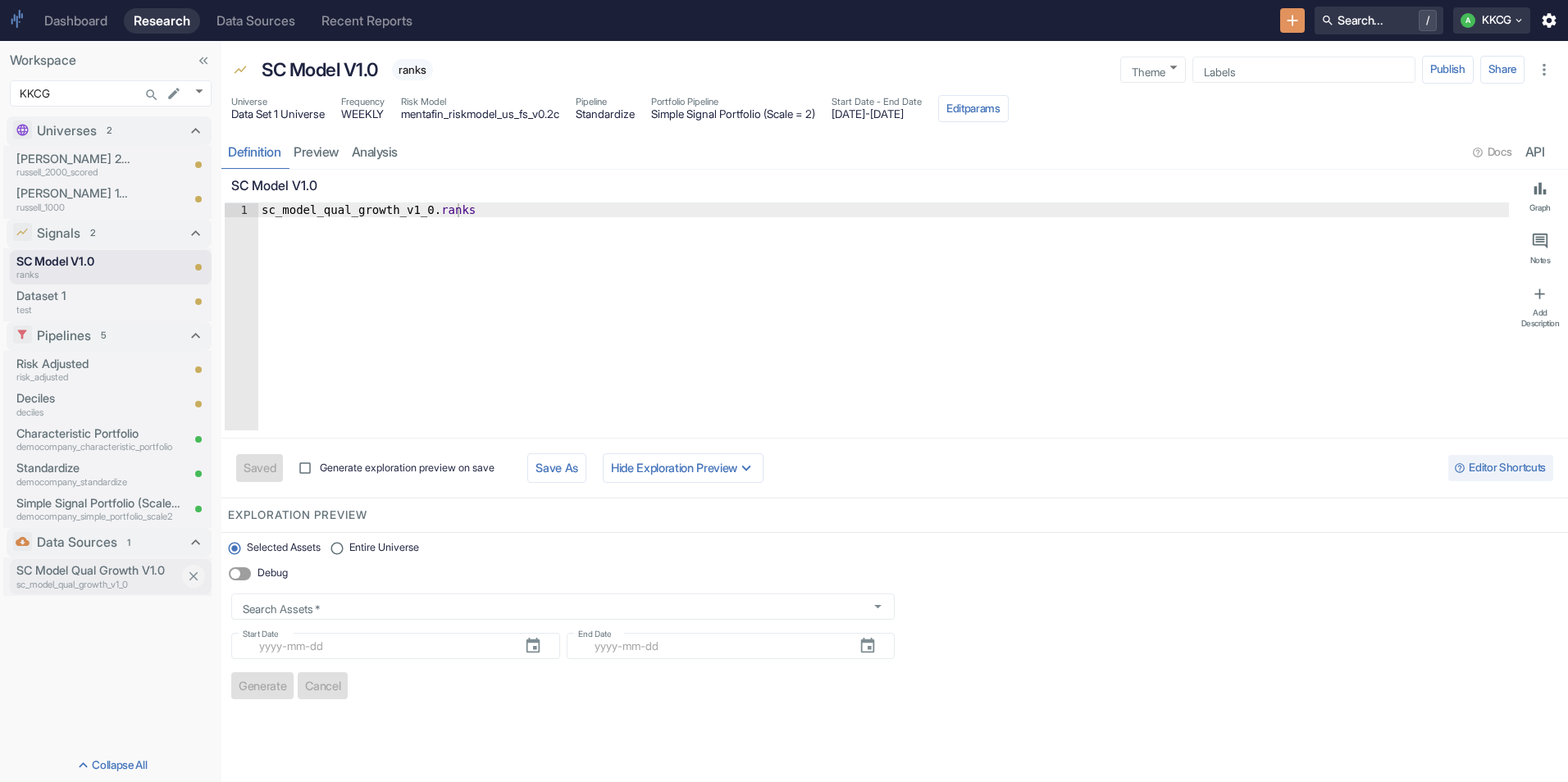
click at [54, 570] on p "SC Model Qual Growth V1.0" at bounding box center [98, 570] width 164 height 18
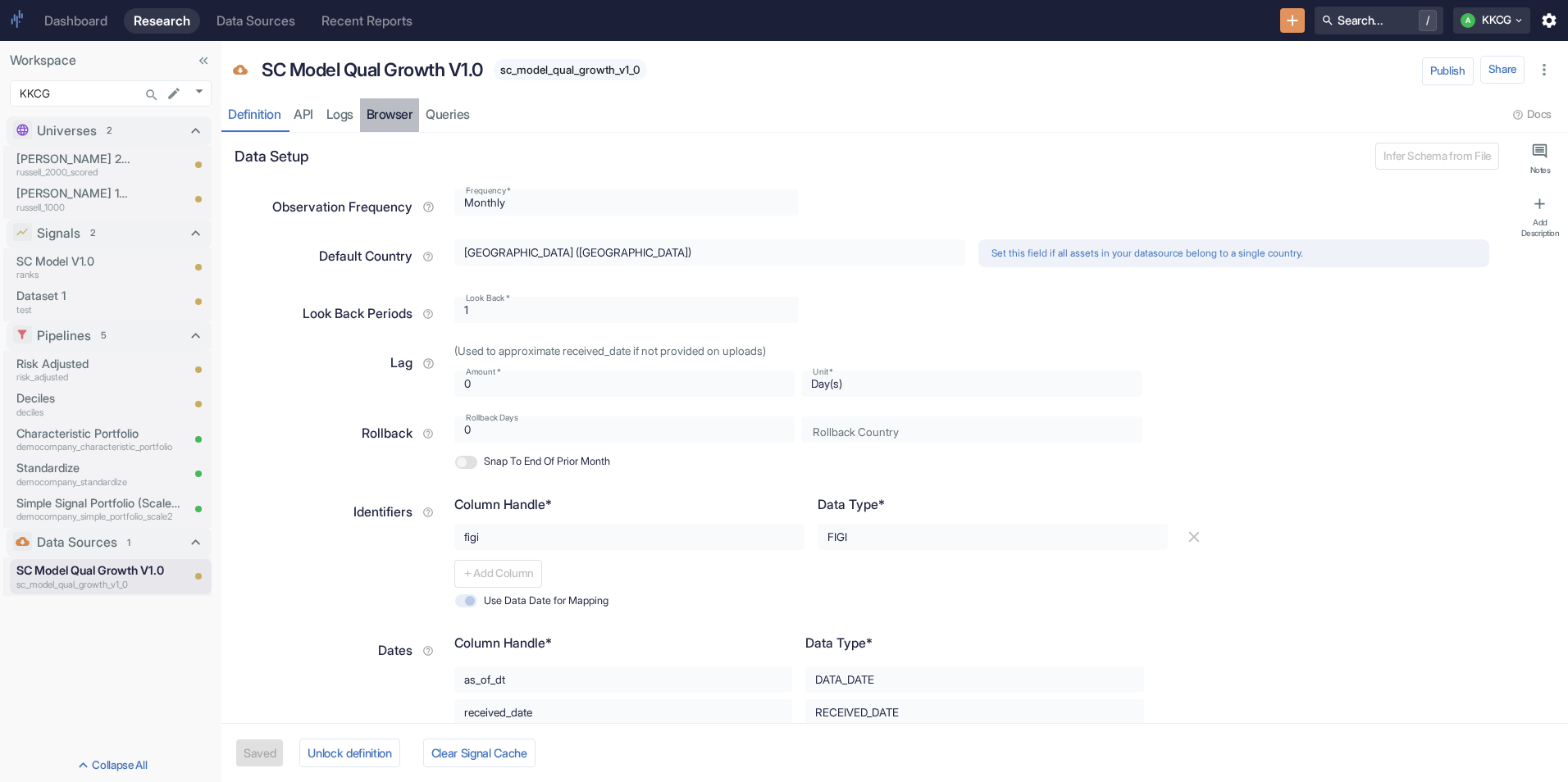
click at [405, 109] on link "Browser" at bounding box center [390, 114] width 60 height 34
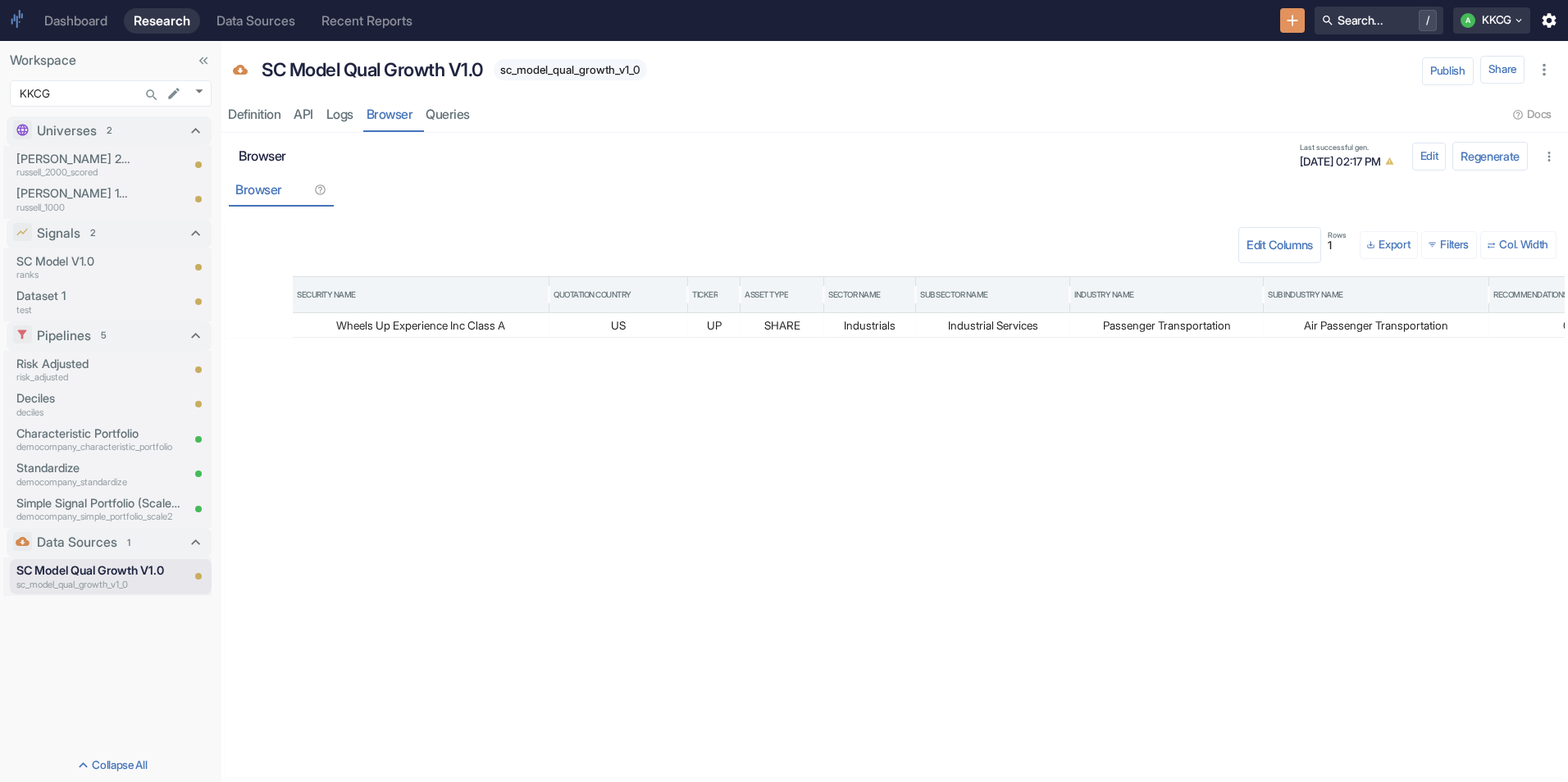
scroll to position [0, 1135]
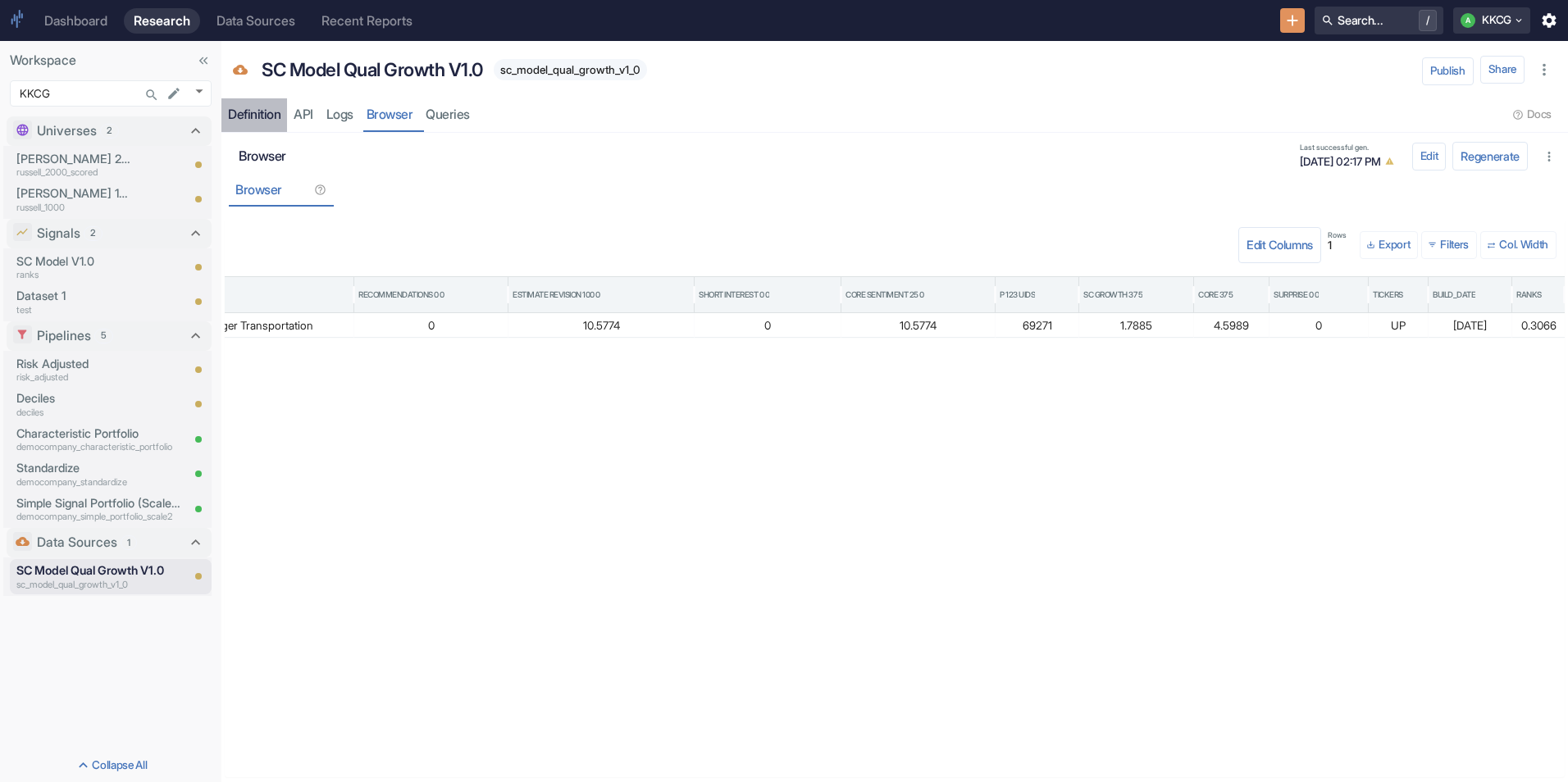
click at [251, 101] on link "Definition" at bounding box center [254, 114] width 66 height 34
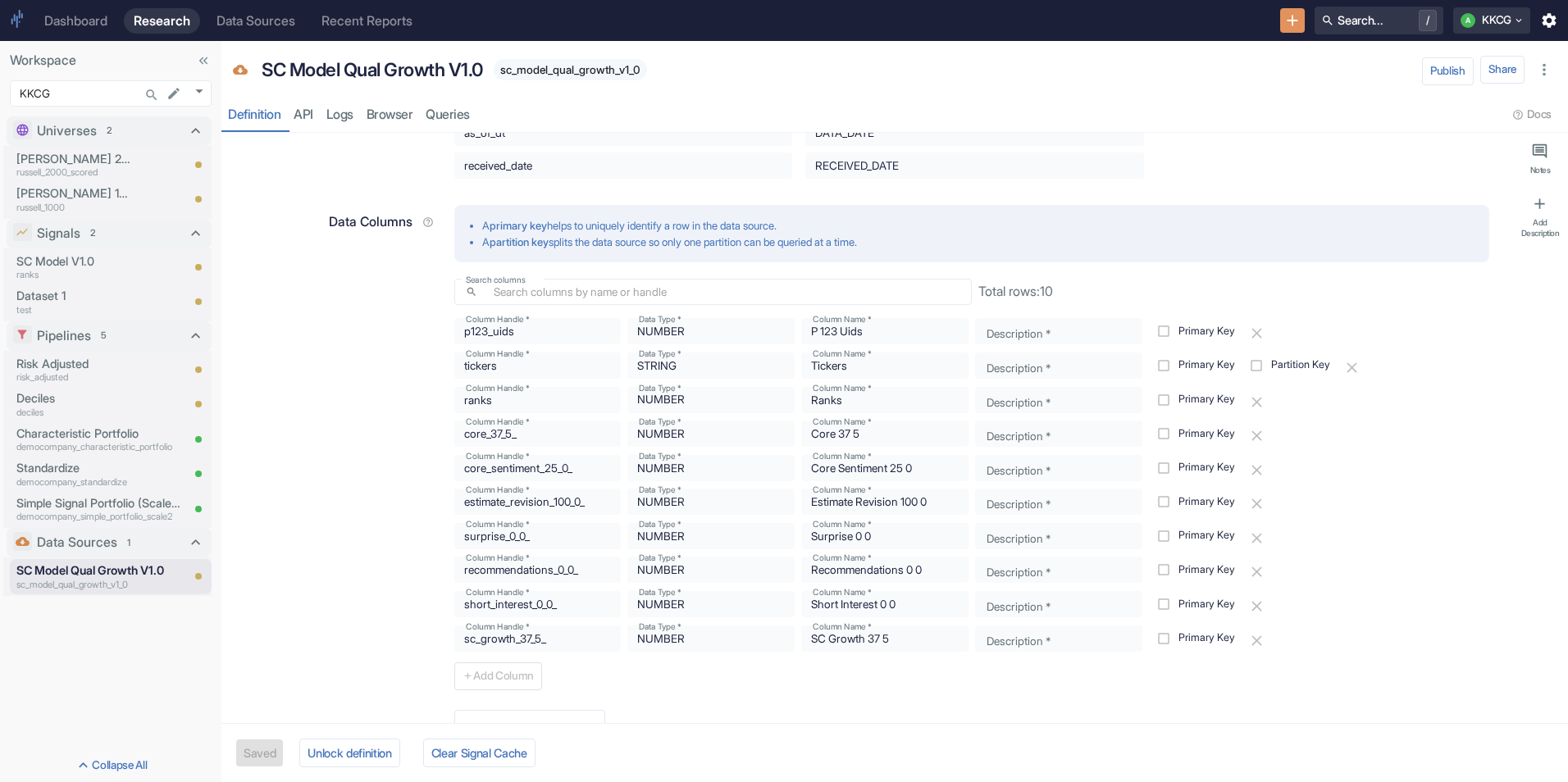
scroll to position [574, 0]
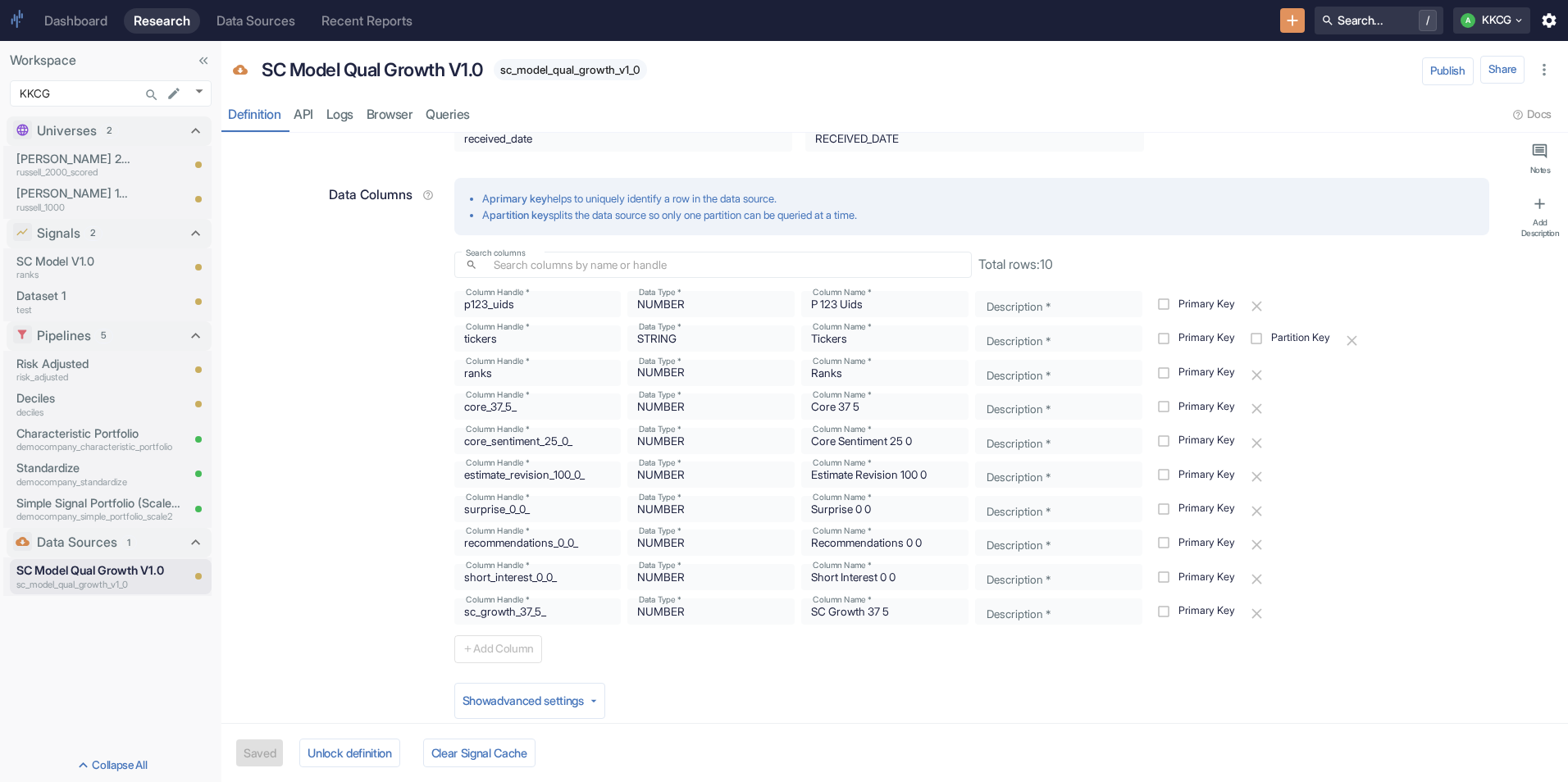
click at [434, 606] on div "Data Columns A primary key helps to uniquely identify a row in the data source.…" at bounding box center [861, 413] width 1258 height 498
click at [76, 263] on p "SC Model V1.0" at bounding box center [75, 262] width 118 height 18
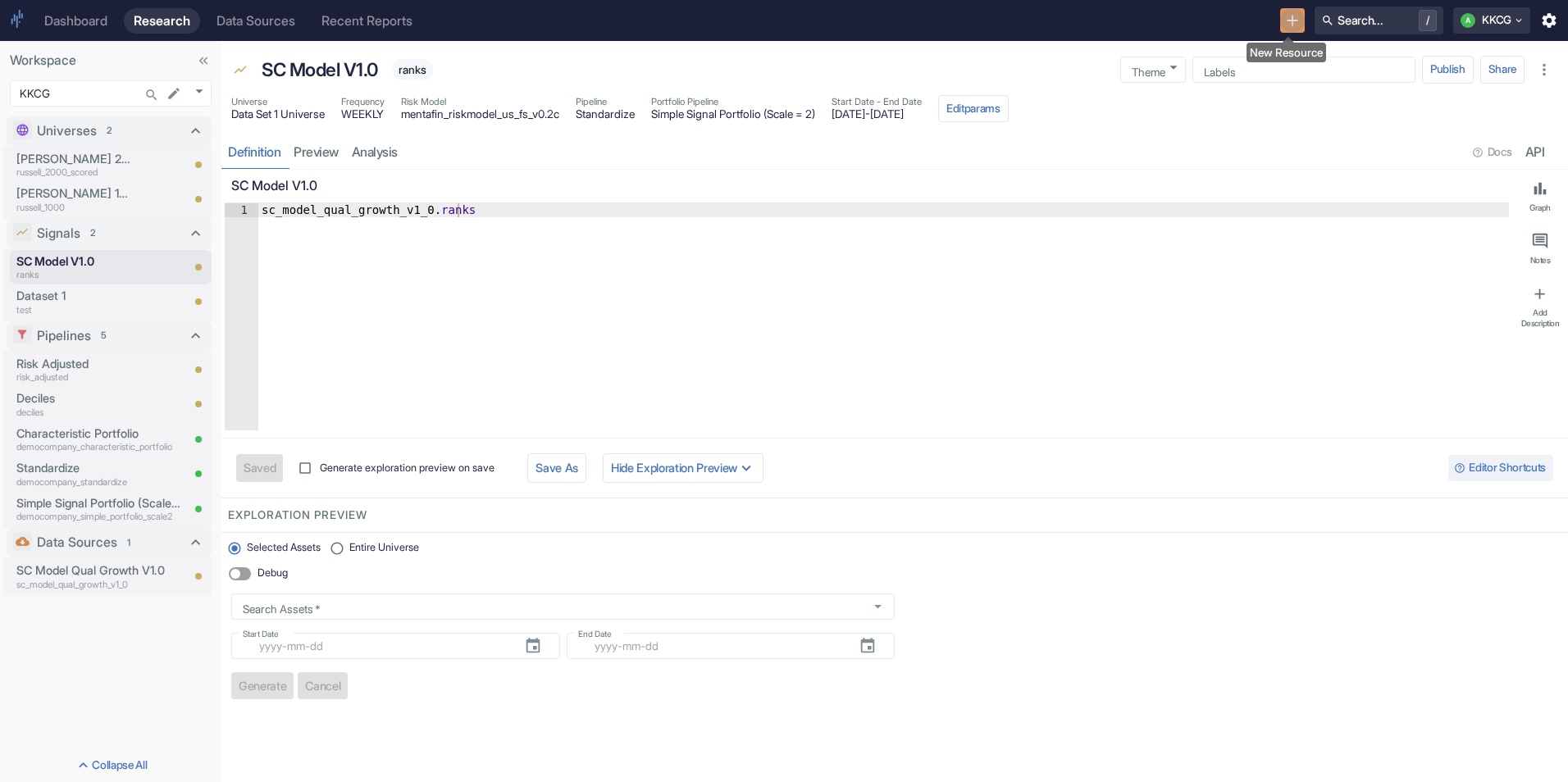
click at [1286, 15] on icon "New Resource" at bounding box center [1292, 21] width 18 height 18
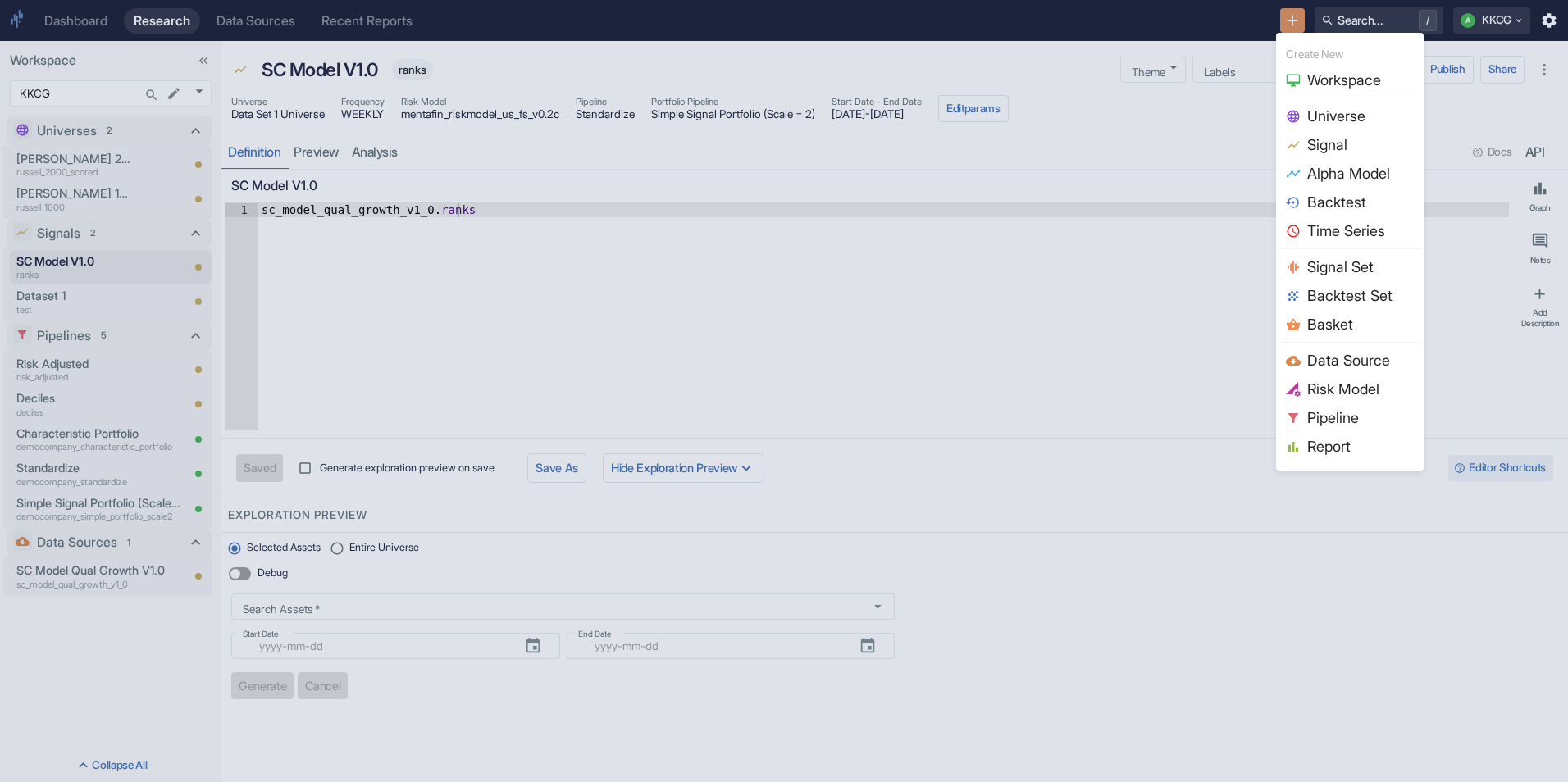
click at [1336, 145] on span "Signal" at bounding box center [1360, 144] width 106 height 22
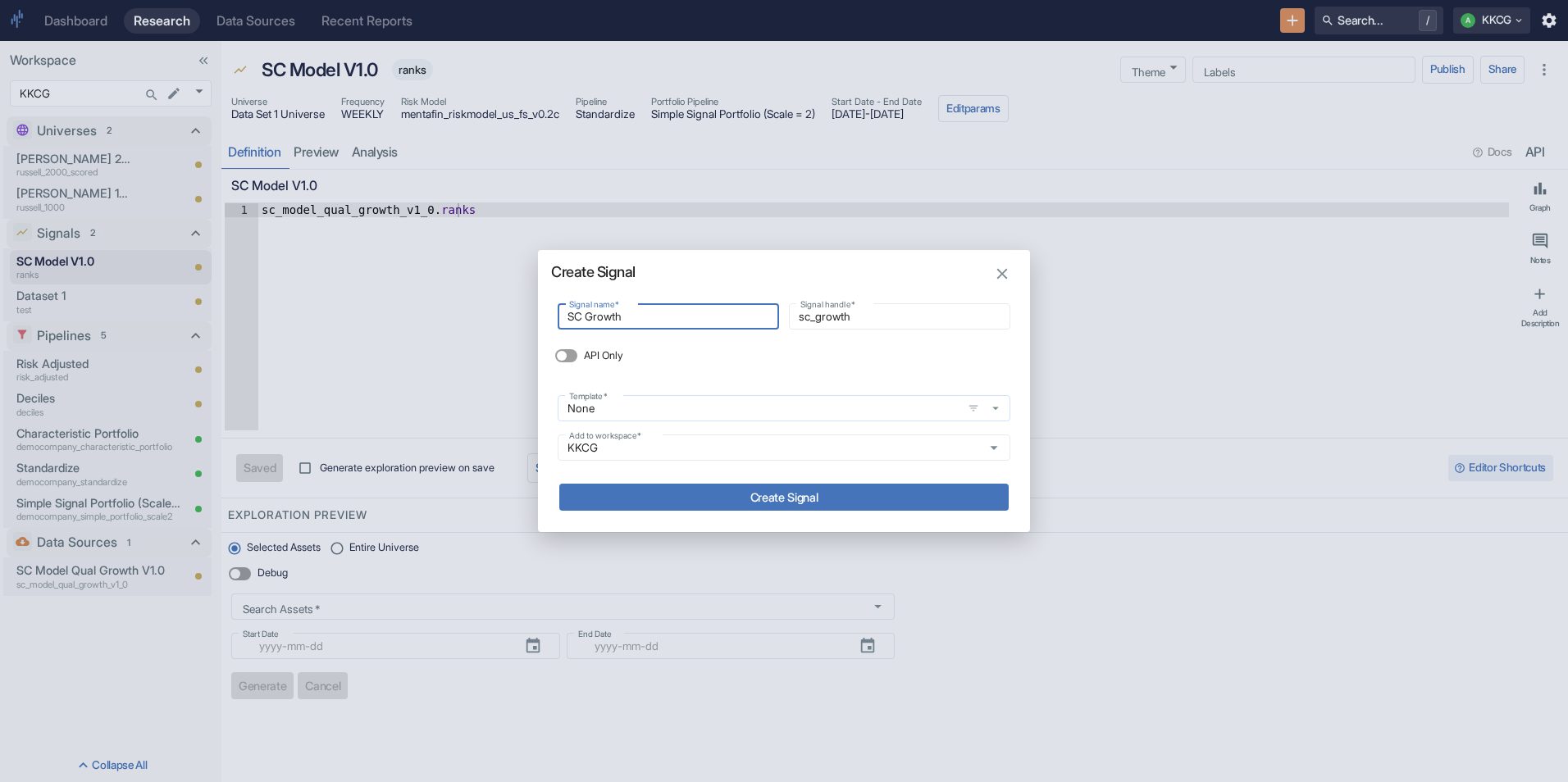
click at [989, 402] on icon "button" at bounding box center [996, 408] width 15 height 15
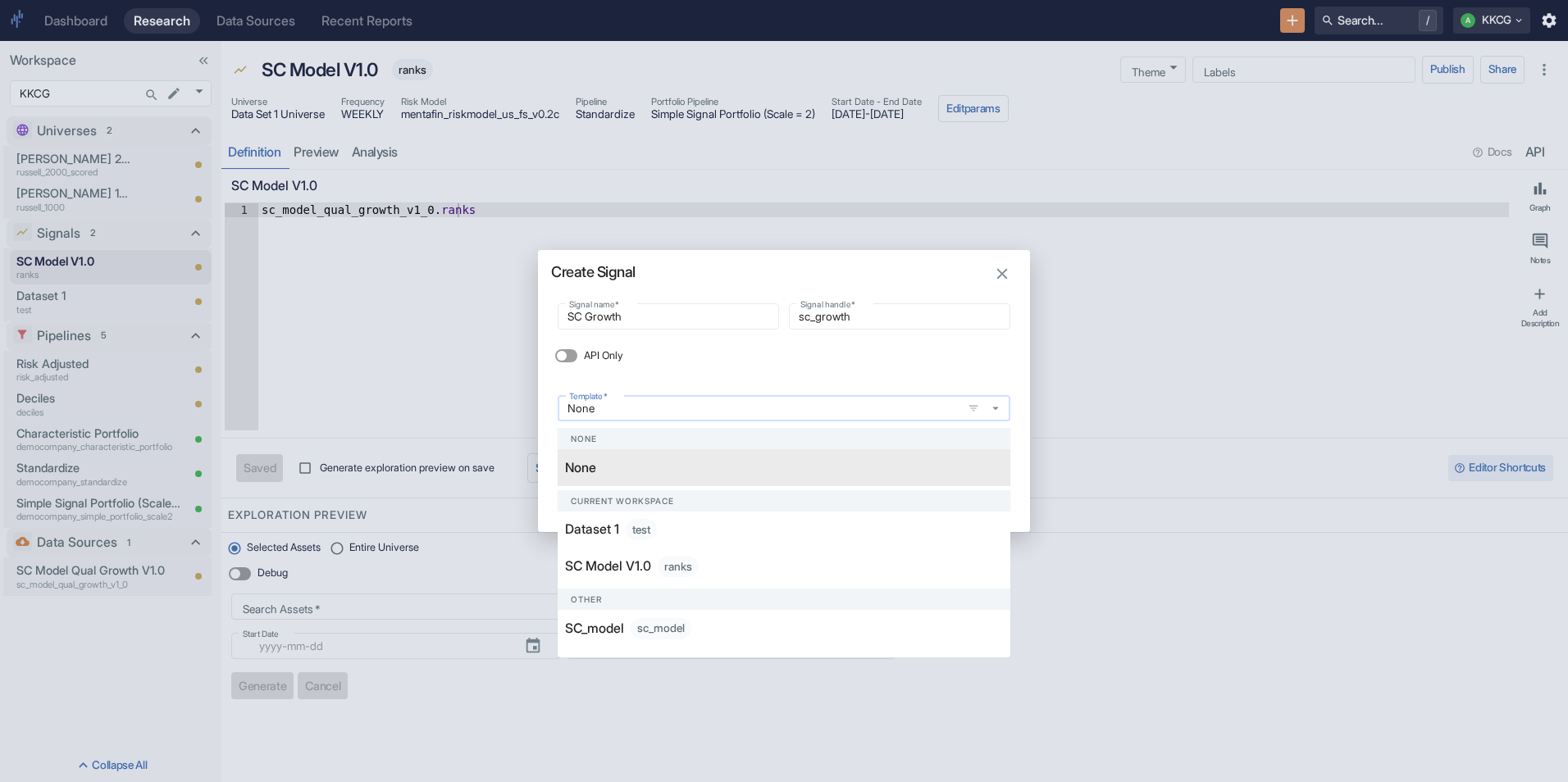
click at [989, 402] on icon "button" at bounding box center [996, 408] width 15 height 15
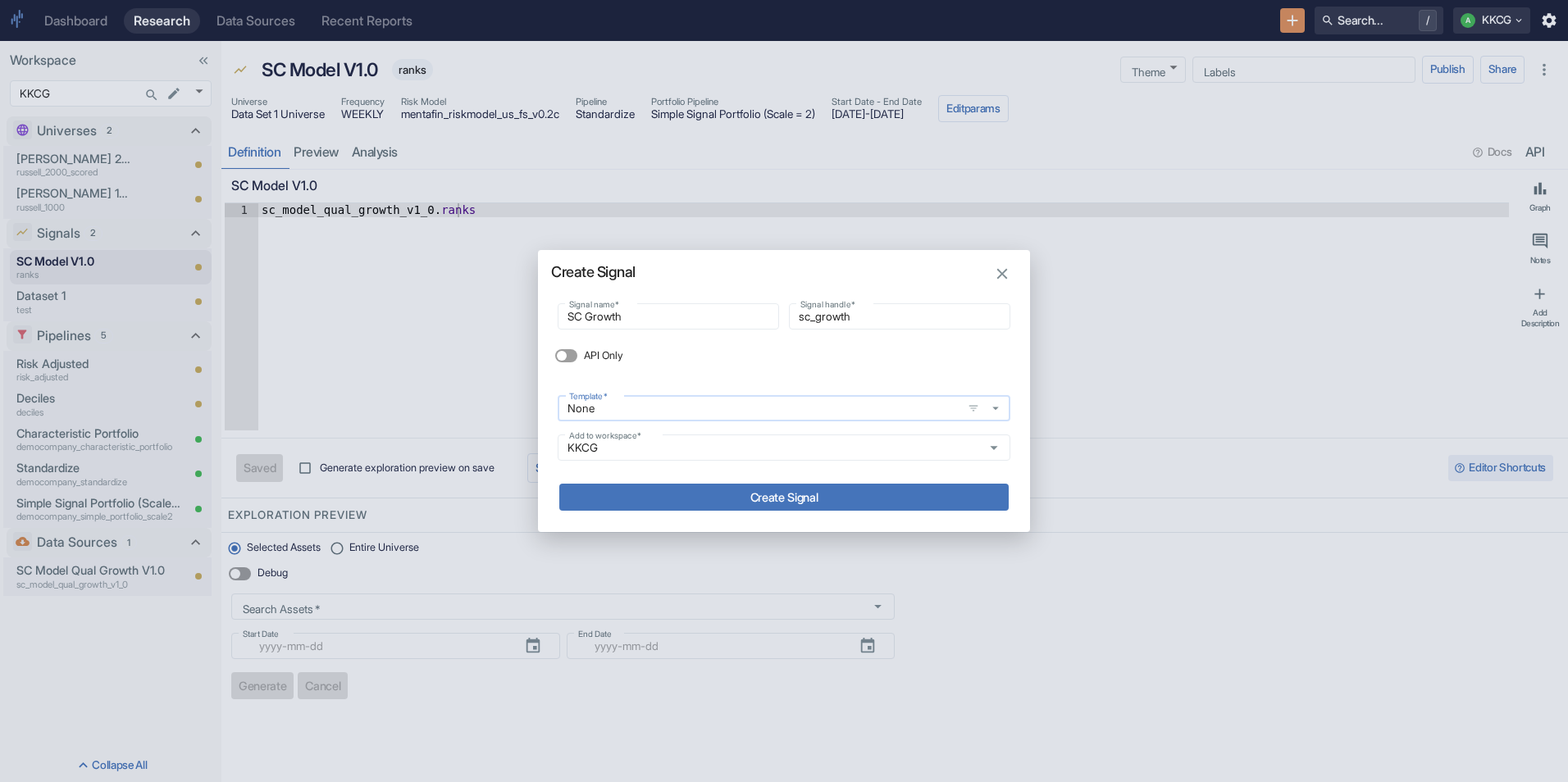
click at [989, 402] on icon "button" at bounding box center [996, 408] width 15 height 15
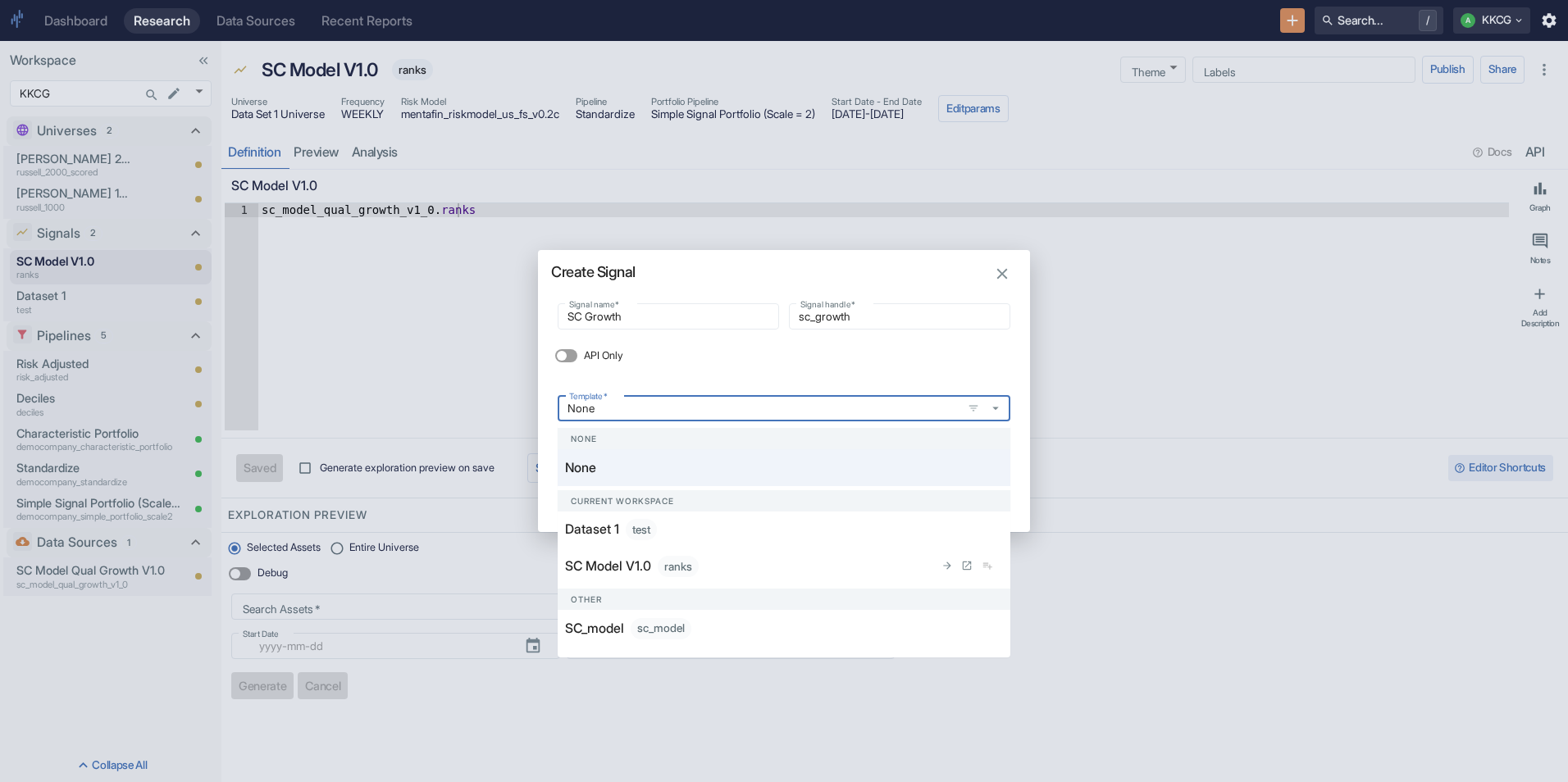
click at [726, 574] on div "SC Model V1.0 ranks" at bounding box center [749, 566] width 369 height 21
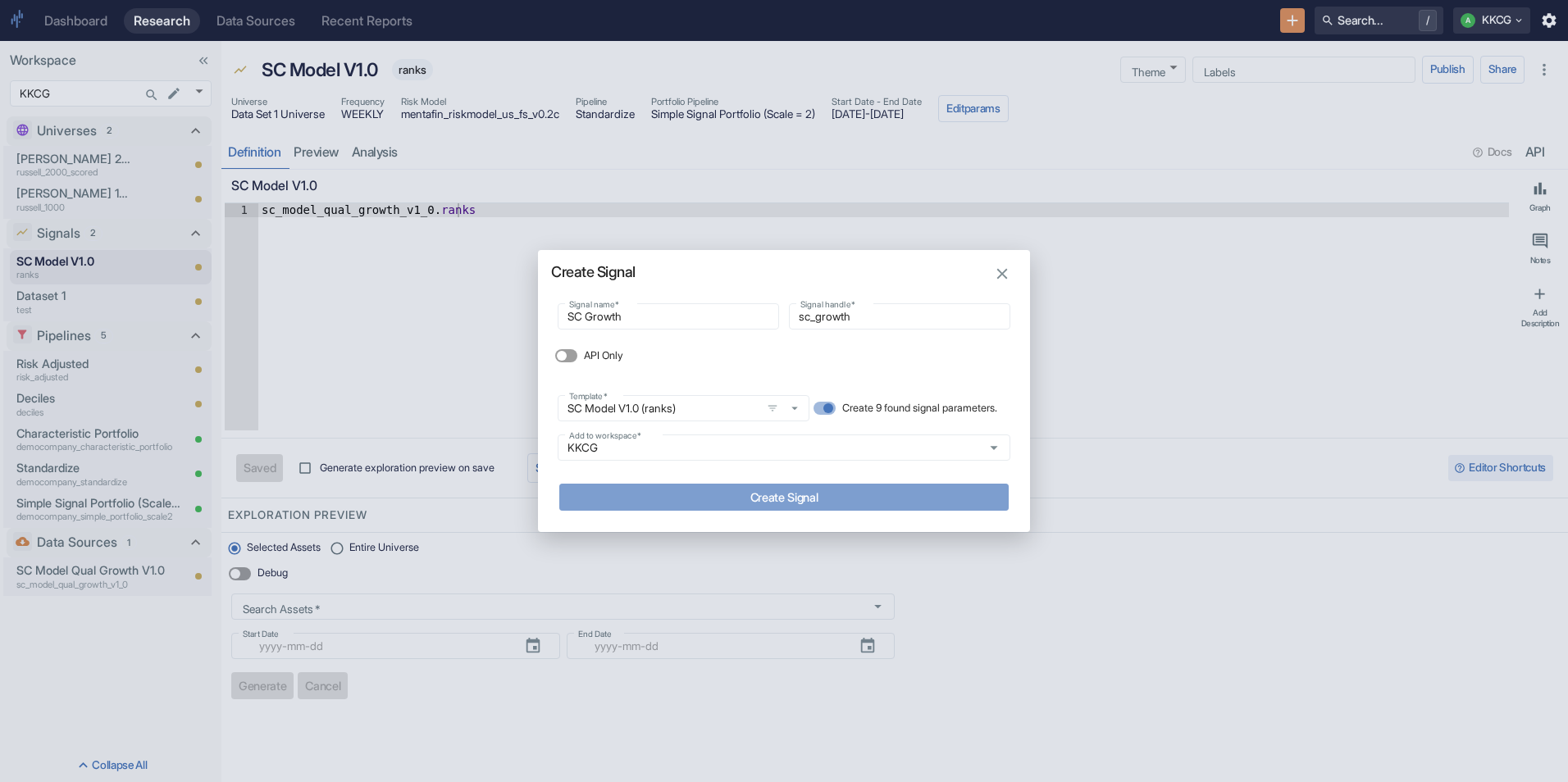
click at [780, 493] on button "Create Signal" at bounding box center [784, 497] width 450 height 27
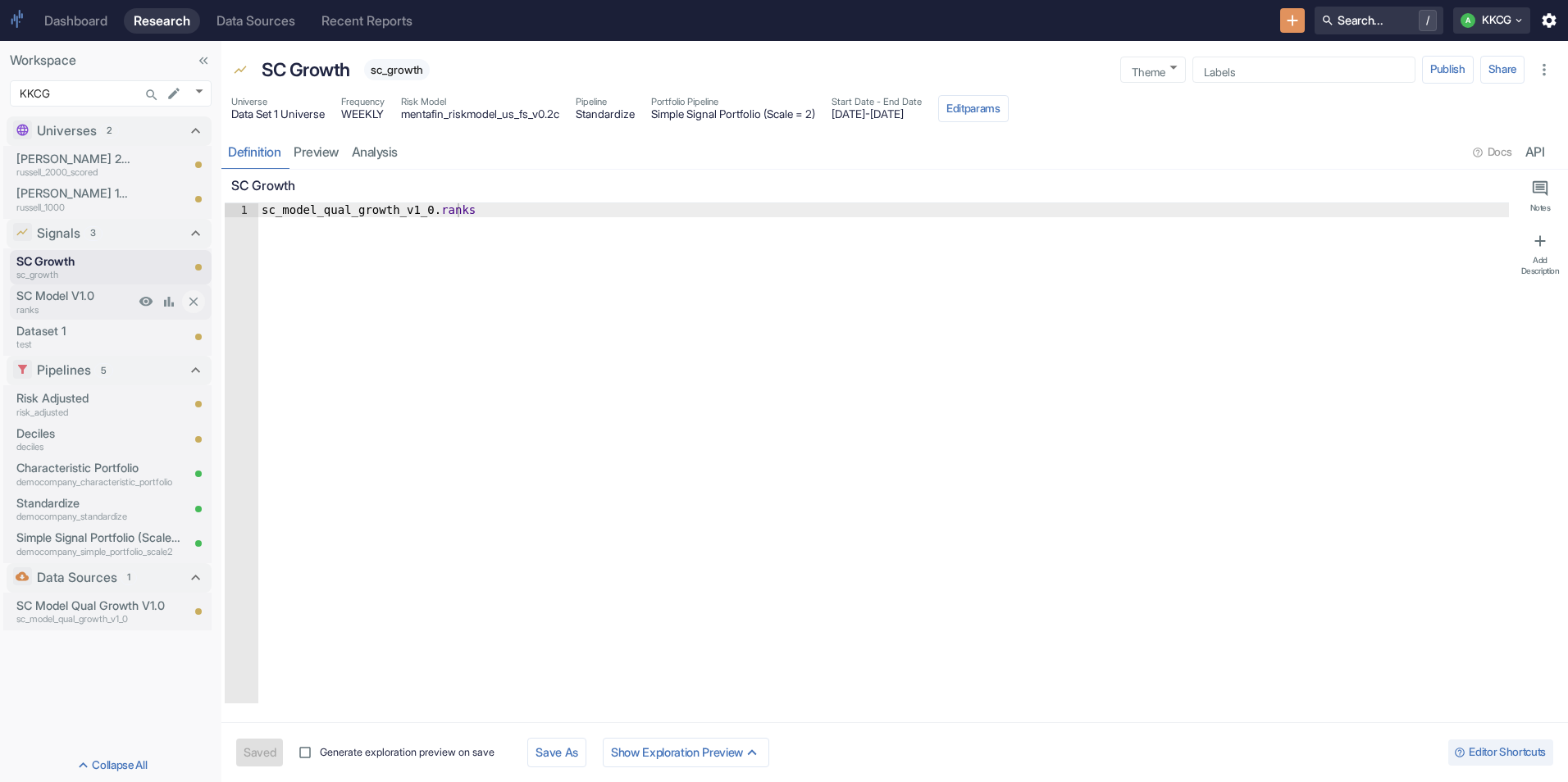
click at [97, 303] on p "ranks" at bounding box center [75, 310] width 118 height 14
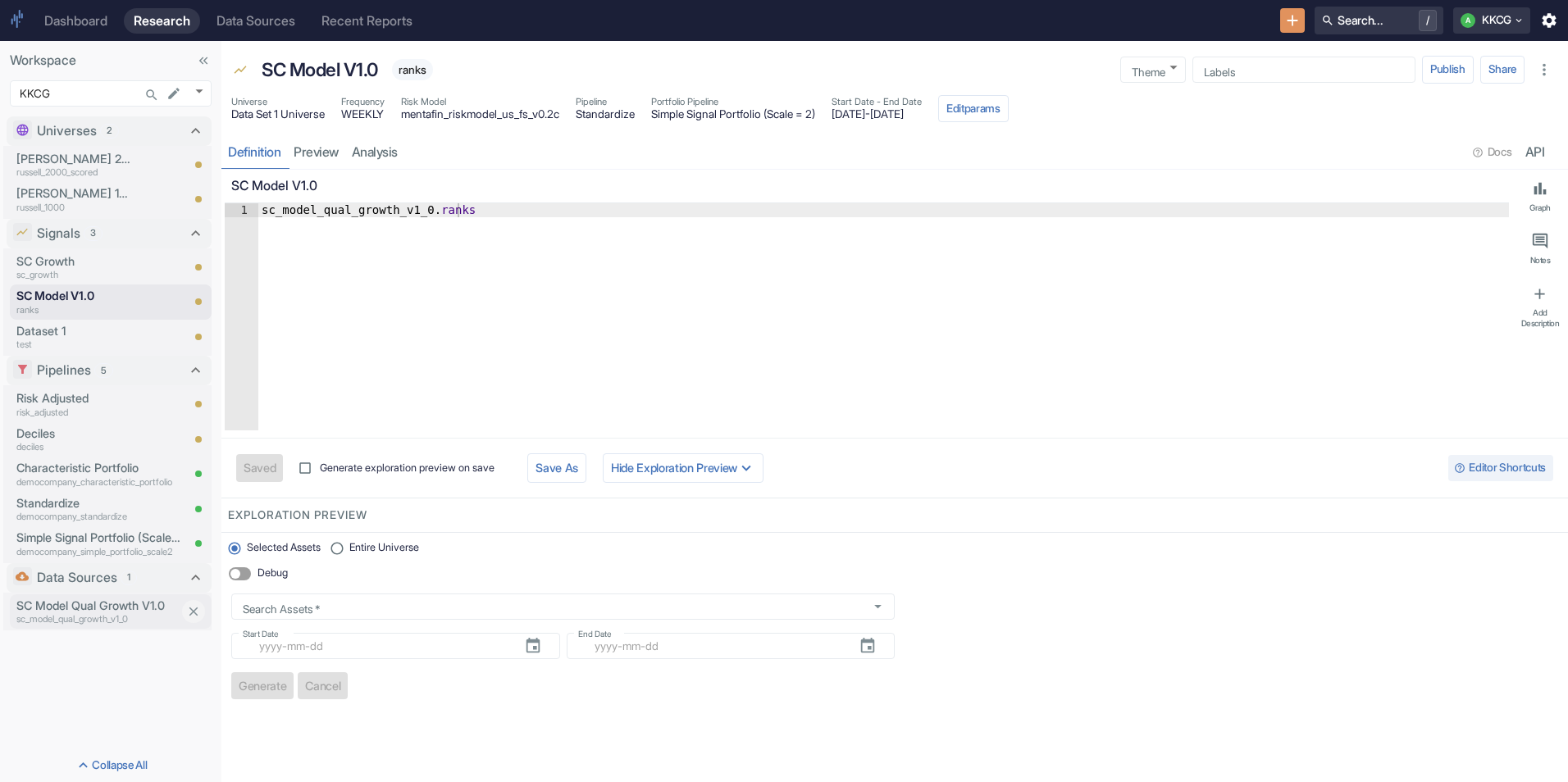
click at [48, 601] on p "SC Model Qual Growth V1.0" at bounding box center [98, 606] width 164 height 18
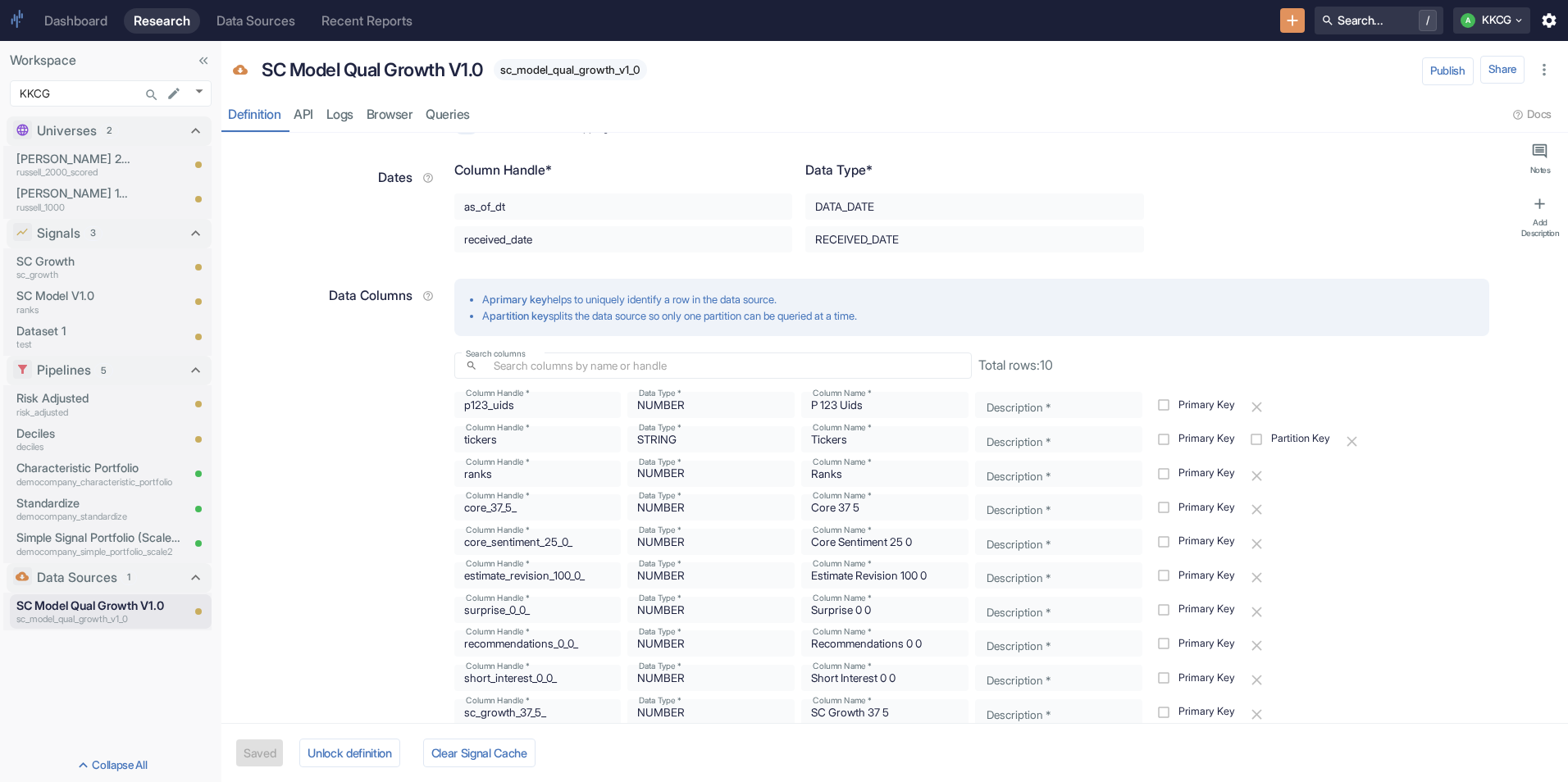
scroll to position [574, 0]
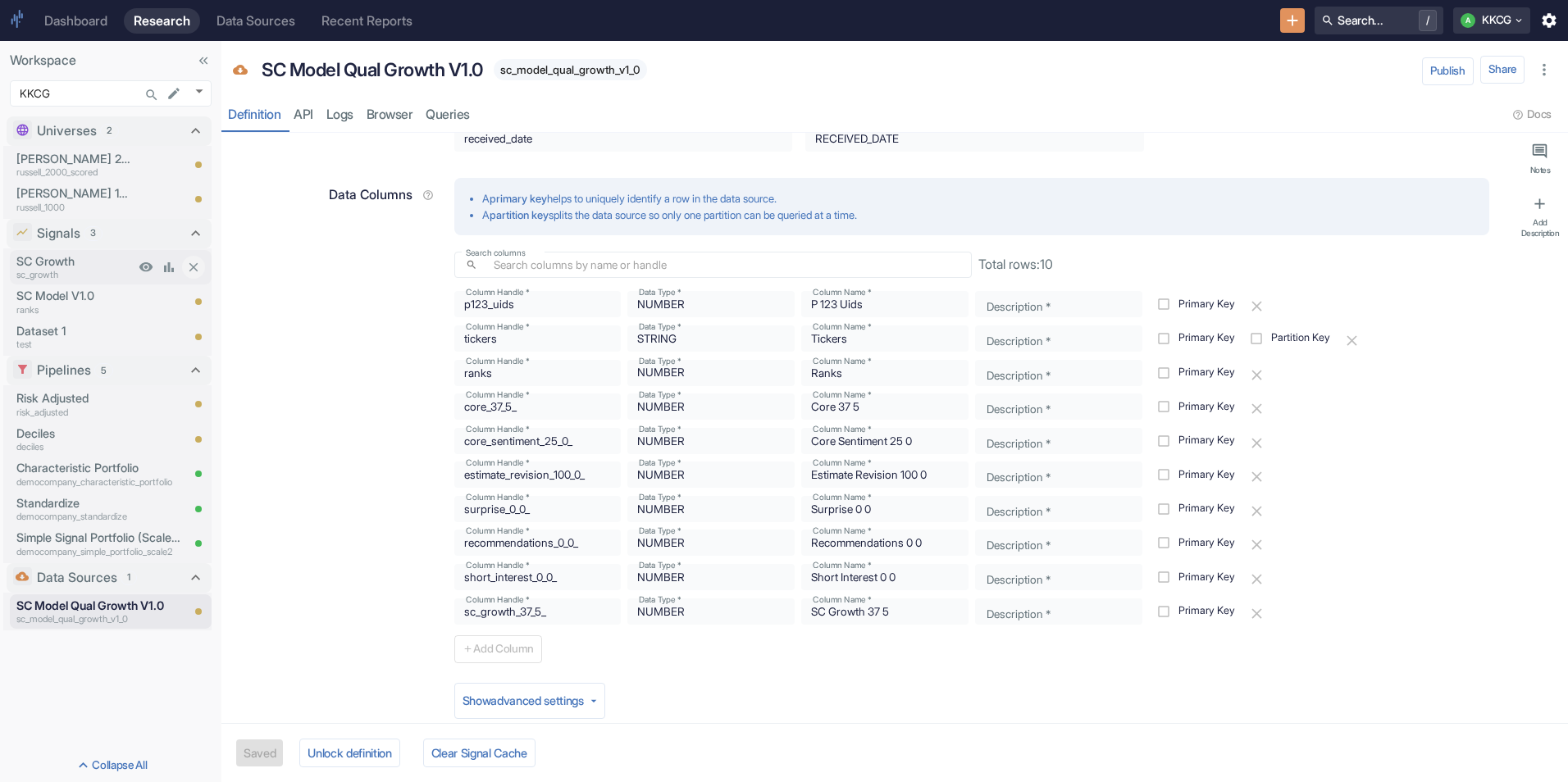
click at [63, 270] on p "sc_growth" at bounding box center [75, 275] width 118 height 14
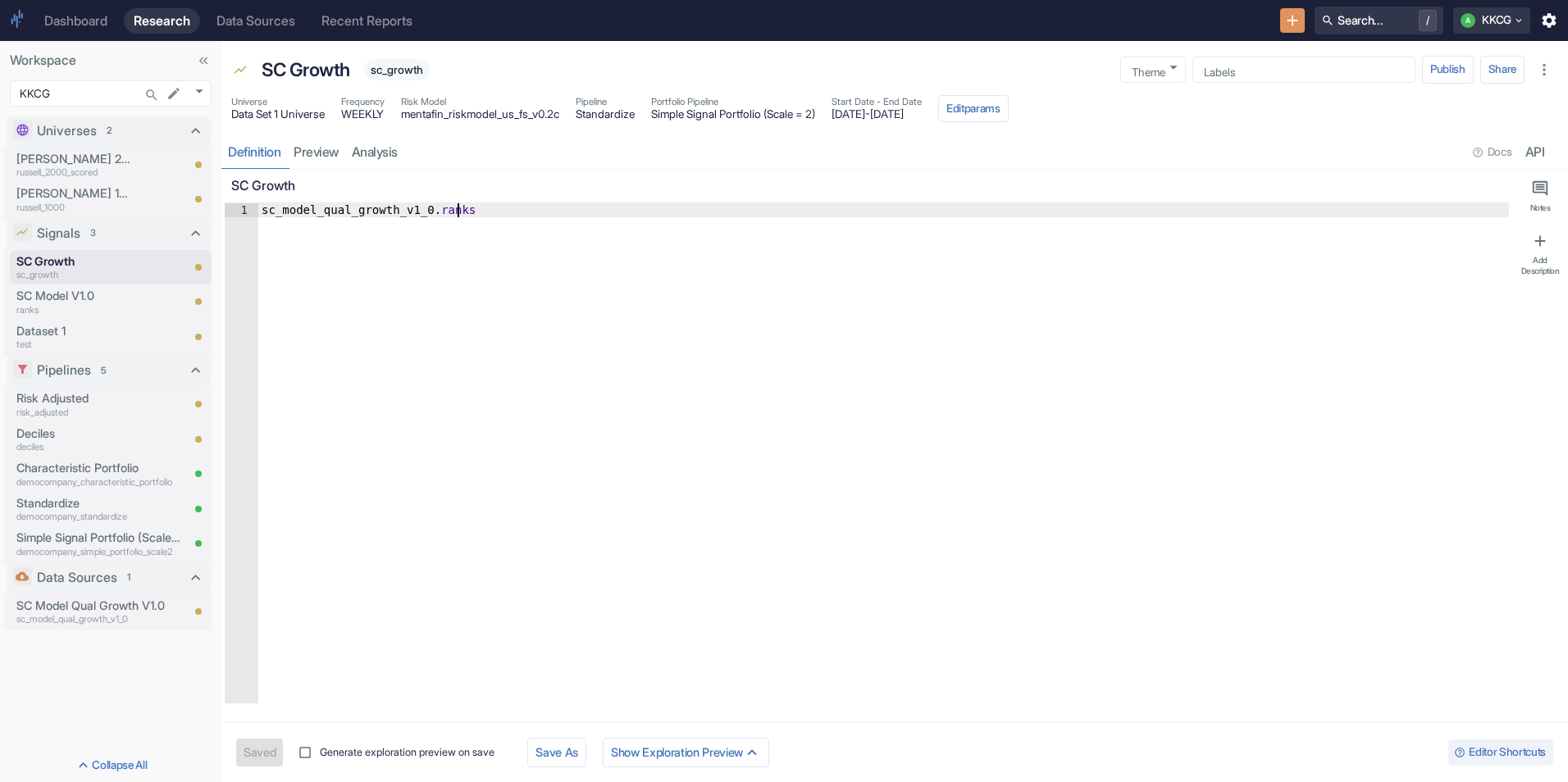
click at [534, 217] on div "sc_model_qual_growth_v1_0 . ranks" at bounding box center [884, 467] width 1251 height 528
paste textarea "sc_growth_37_5_"
click at [268, 747] on button "Save" at bounding box center [257, 752] width 41 height 27
click at [320, 160] on link "preview" at bounding box center [316, 151] width 58 height 34
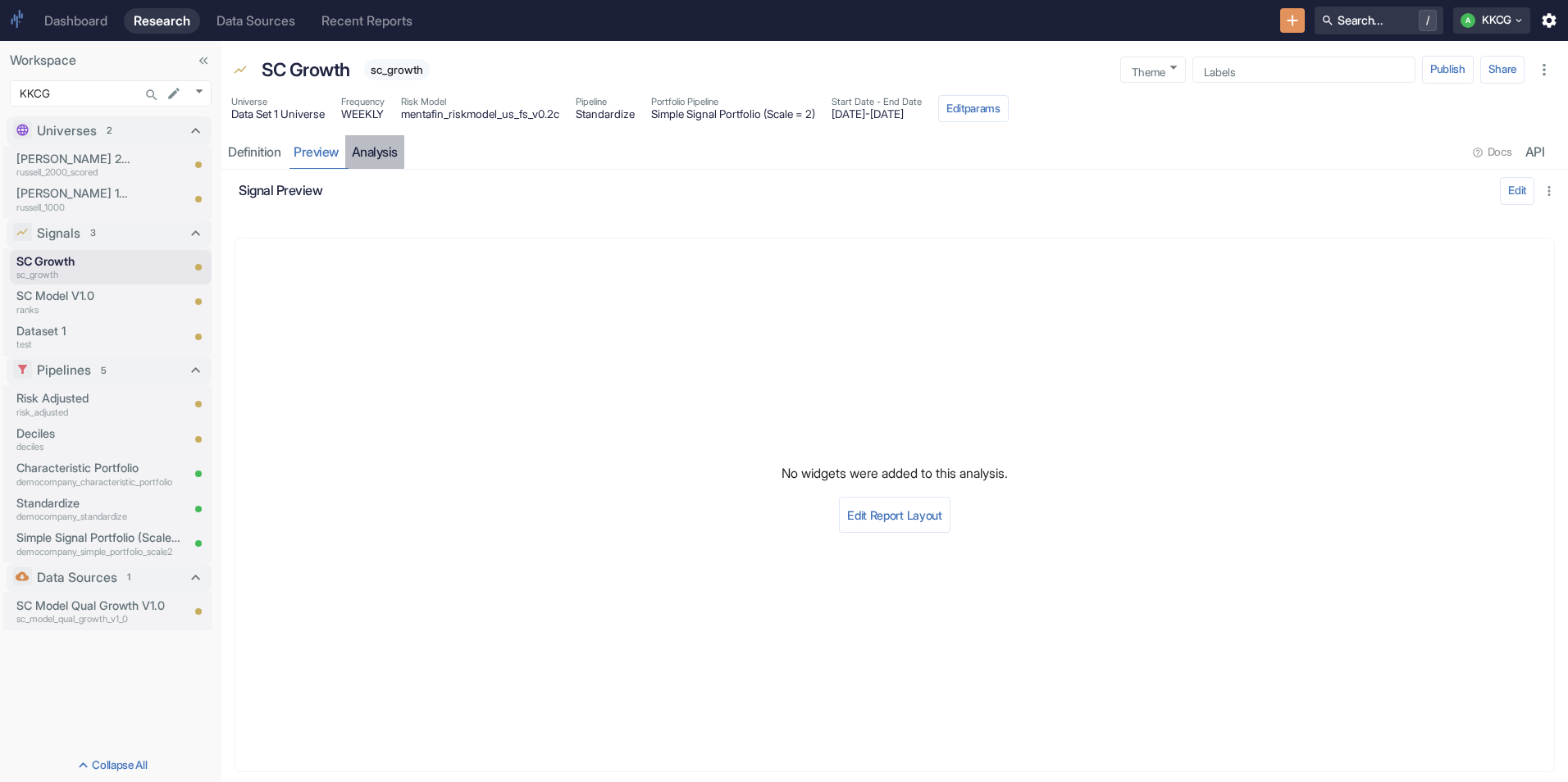
click at [377, 153] on link "analysis" at bounding box center [375, 151] width 59 height 34
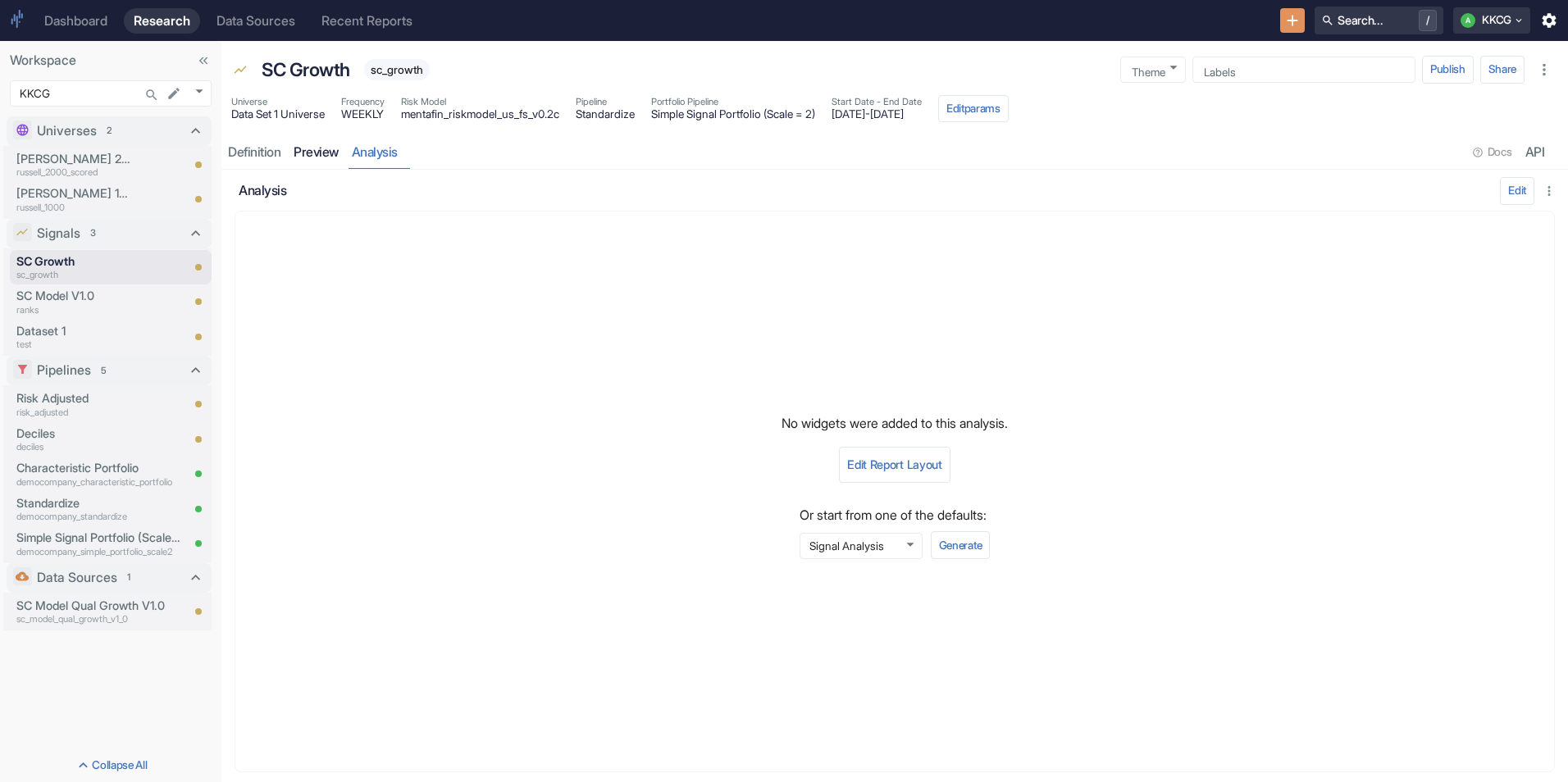
click at [333, 147] on link "preview" at bounding box center [316, 151] width 58 height 34
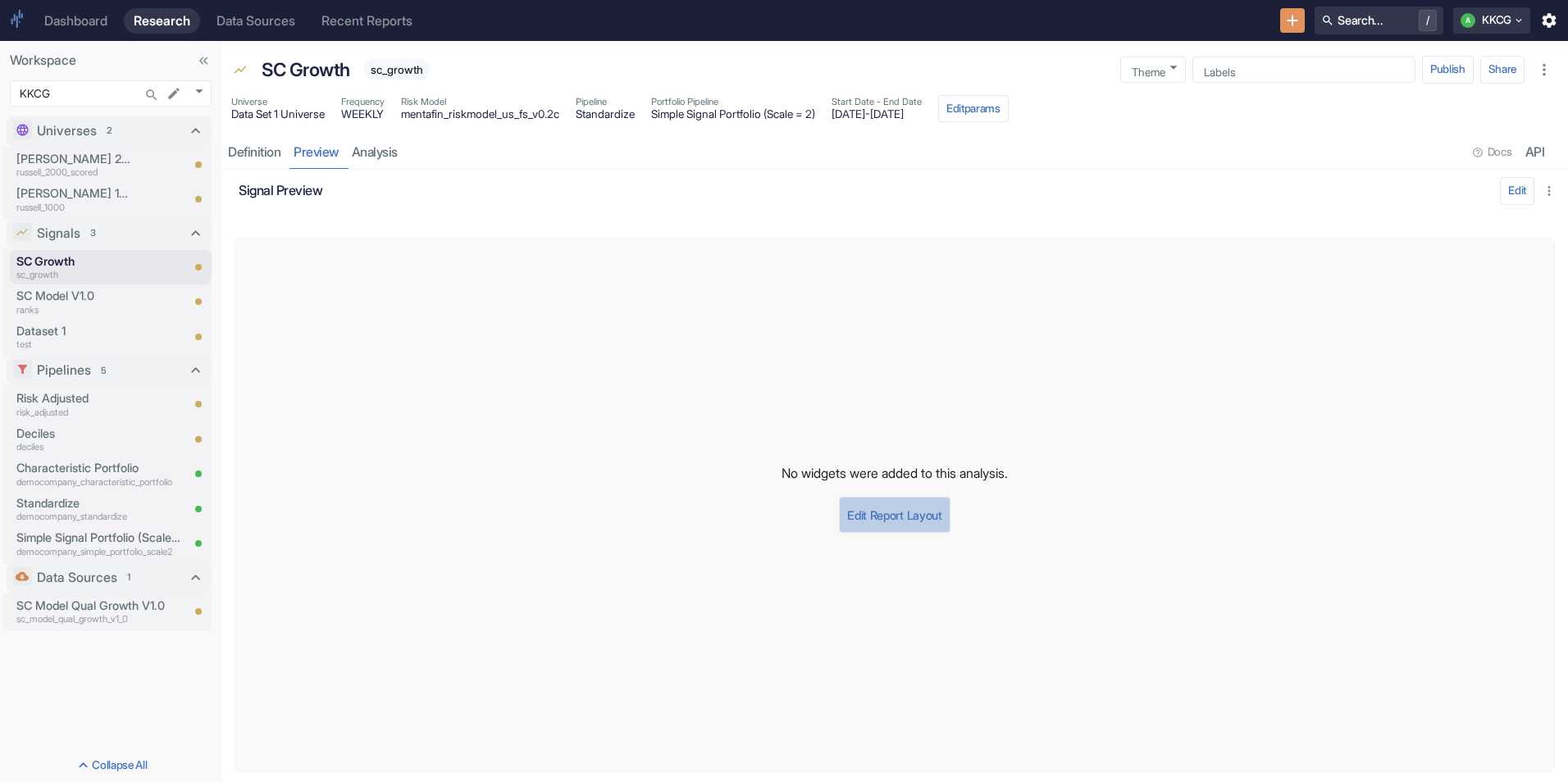
click at [898, 512] on button "Edit Report Layout" at bounding box center [894, 514] width 110 height 36
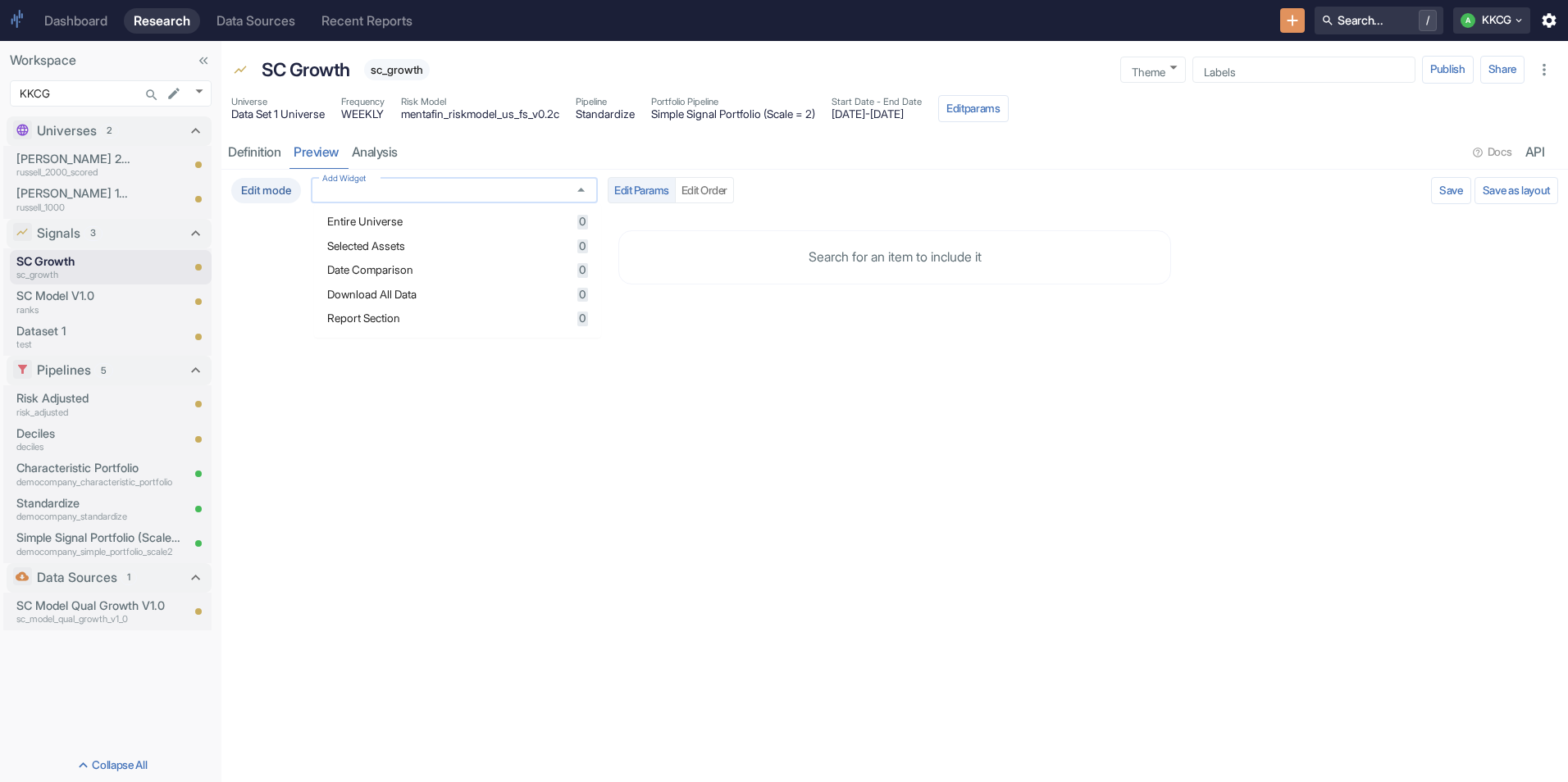
click at [442, 196] on input "Add Widget" at bounding box center [438, 190] width 246 height 15
click at [413, 228] on div "Entire Universe 0" at bounding box center [457, 222] width 261 height 15
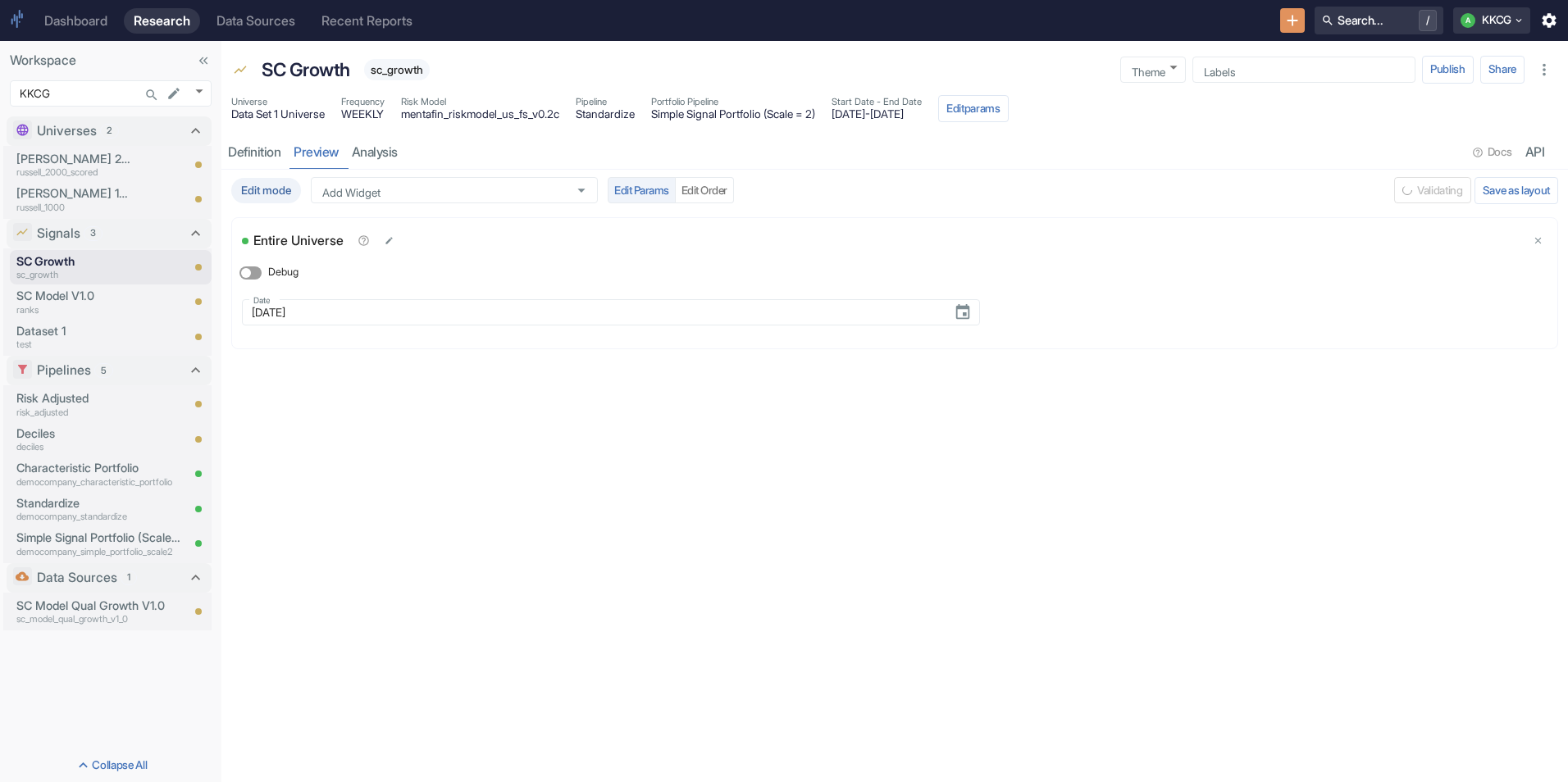
click at [1212, 510] on div "Edit mode Add Widget Add Widget Edit Params Edit Order Validating Save as layou…" at bounding box center [894, 476] width 1346 height 612
click at [1393, 193] on button "Save and Run" at bounding box center [1388, 190] width 81 height 26
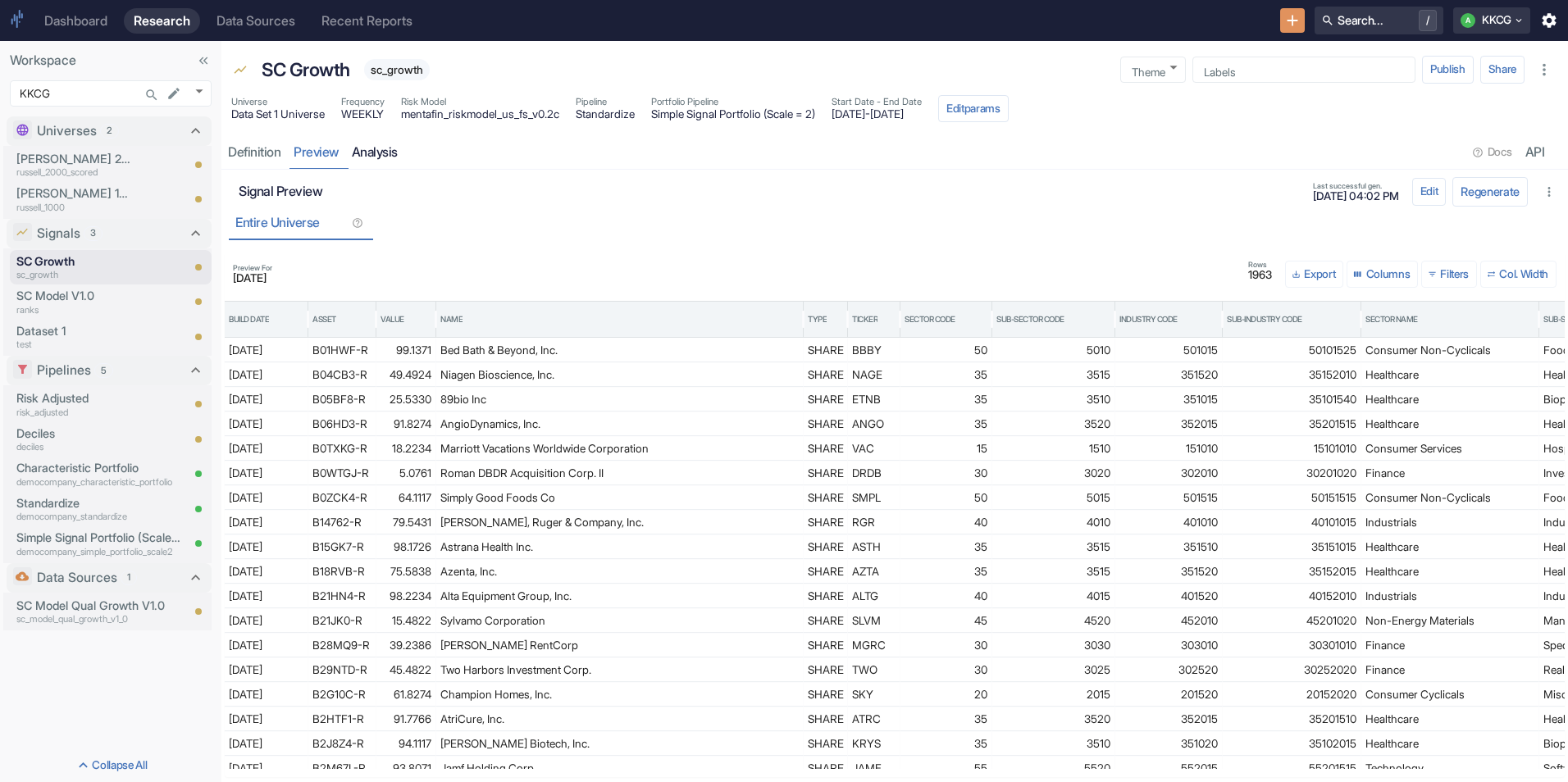
click at [382, 161] on link "analysis" at bounding box center [375, 151] width 59 height 34
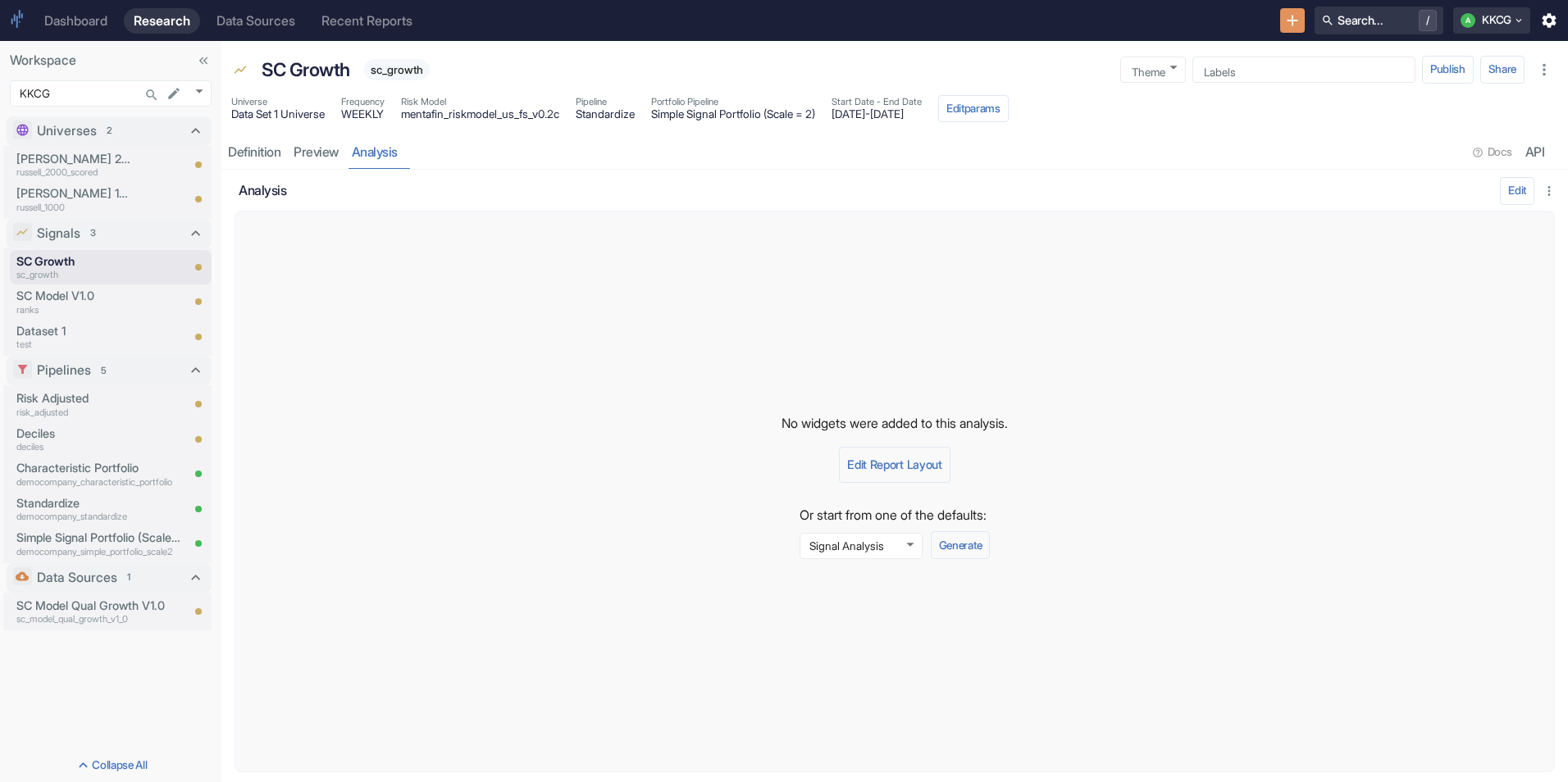
click at [880, 560] on div "Or start from one of the defaults: Signal Analysis 576 ​ Generate" at bounding box center [894, 533] width 210 height 74
click at [880, 552] on body "Dashboard Research Data Sources Recent Reports Search... / A KKCG Workspace KKC…" at bounding box center [784, 391] width 1568 height 782
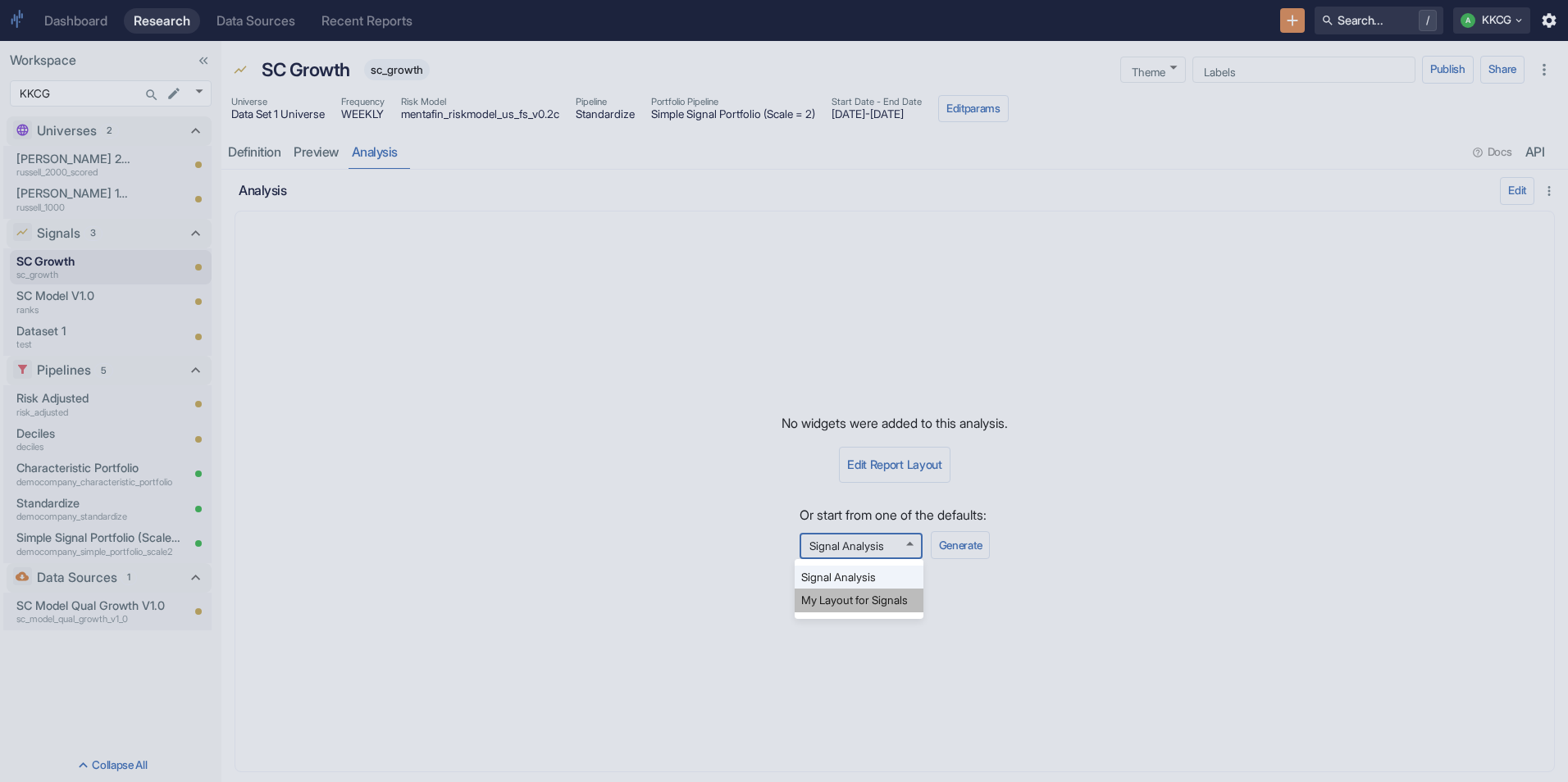
click at [870, 591] on li "My Layout for Signals" at bounding box center [859, 600] width 128 height 23
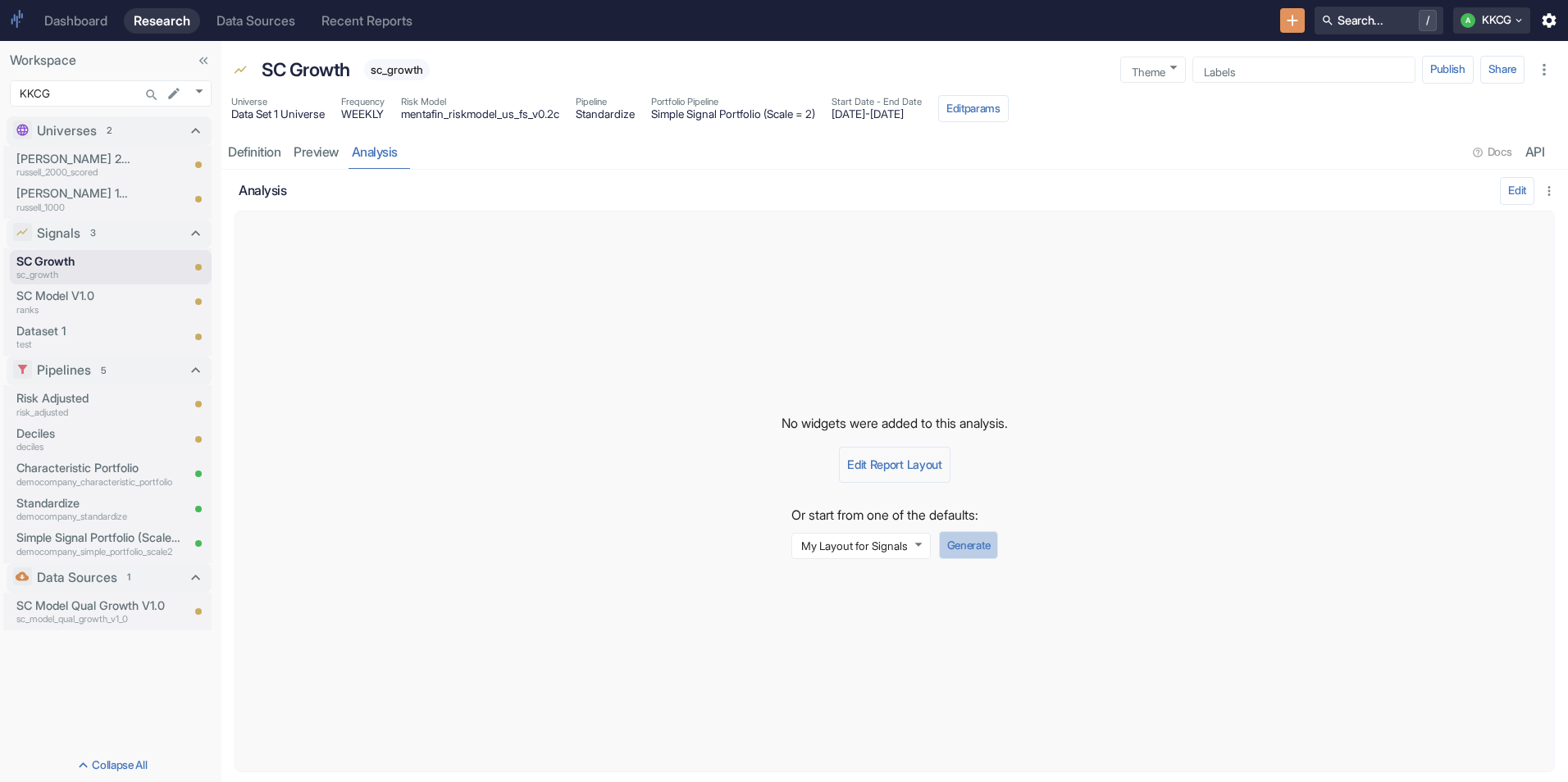
click at [965, 550] on button "Generate" at bounding box center [968, 545] width 59 height 28
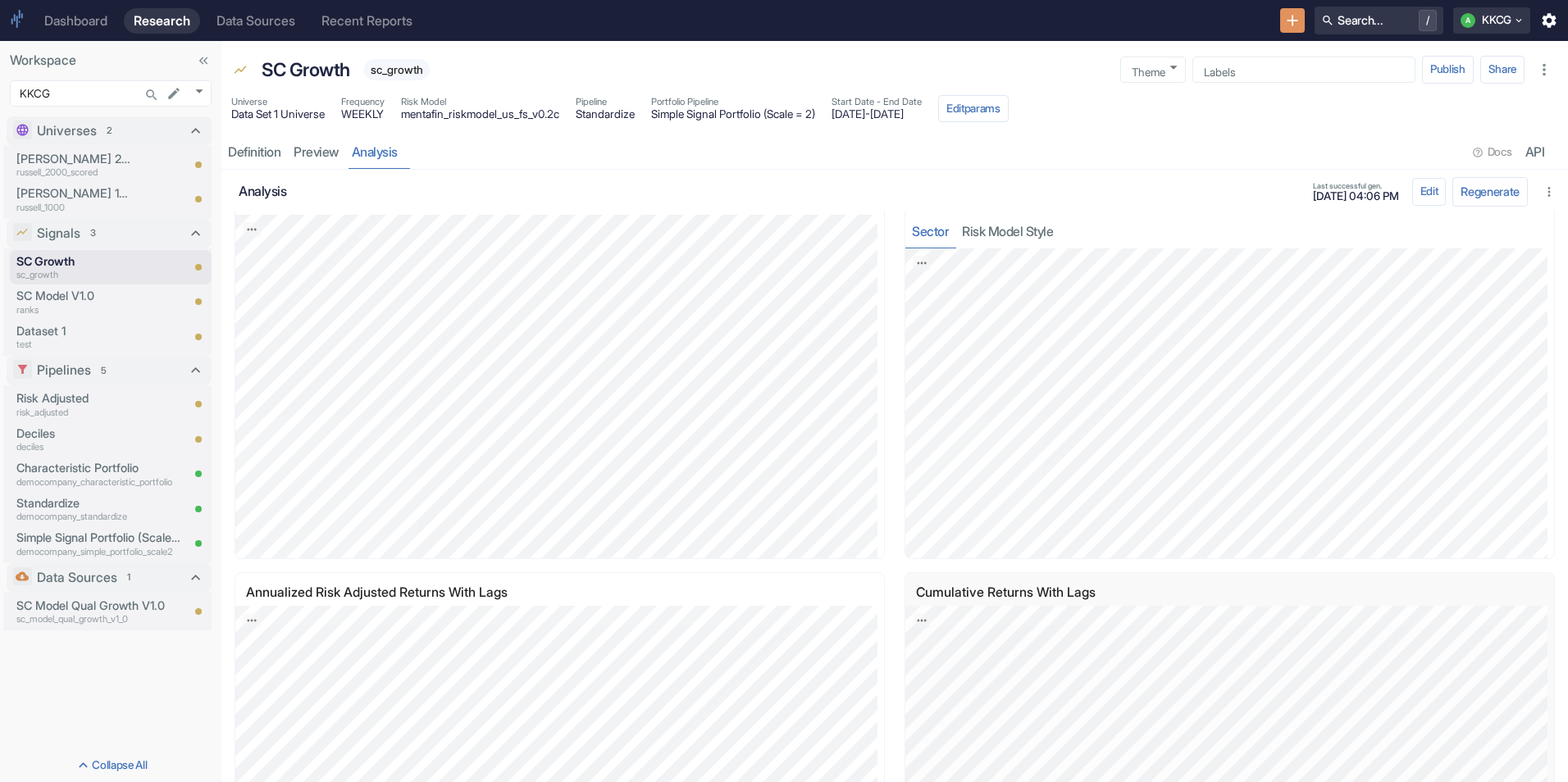
scroll to position [1967, 0]
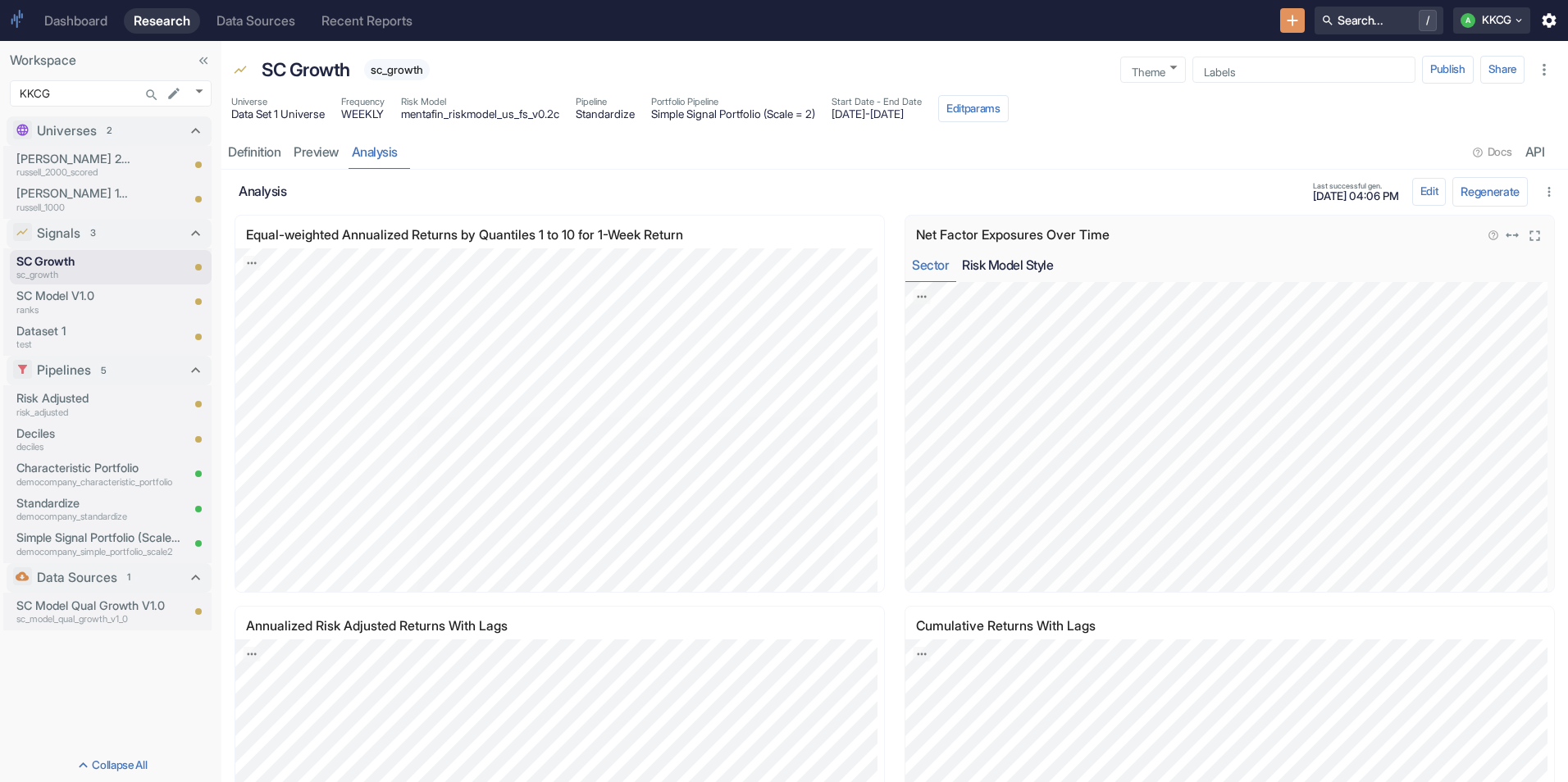
click at [1028, 278] on button "Risk Model Style" at bounding box center [1007, 265] width 104 height 34
click at [936, 272] on button "Sector" at bounding box center [930, 265] width 50 height 34
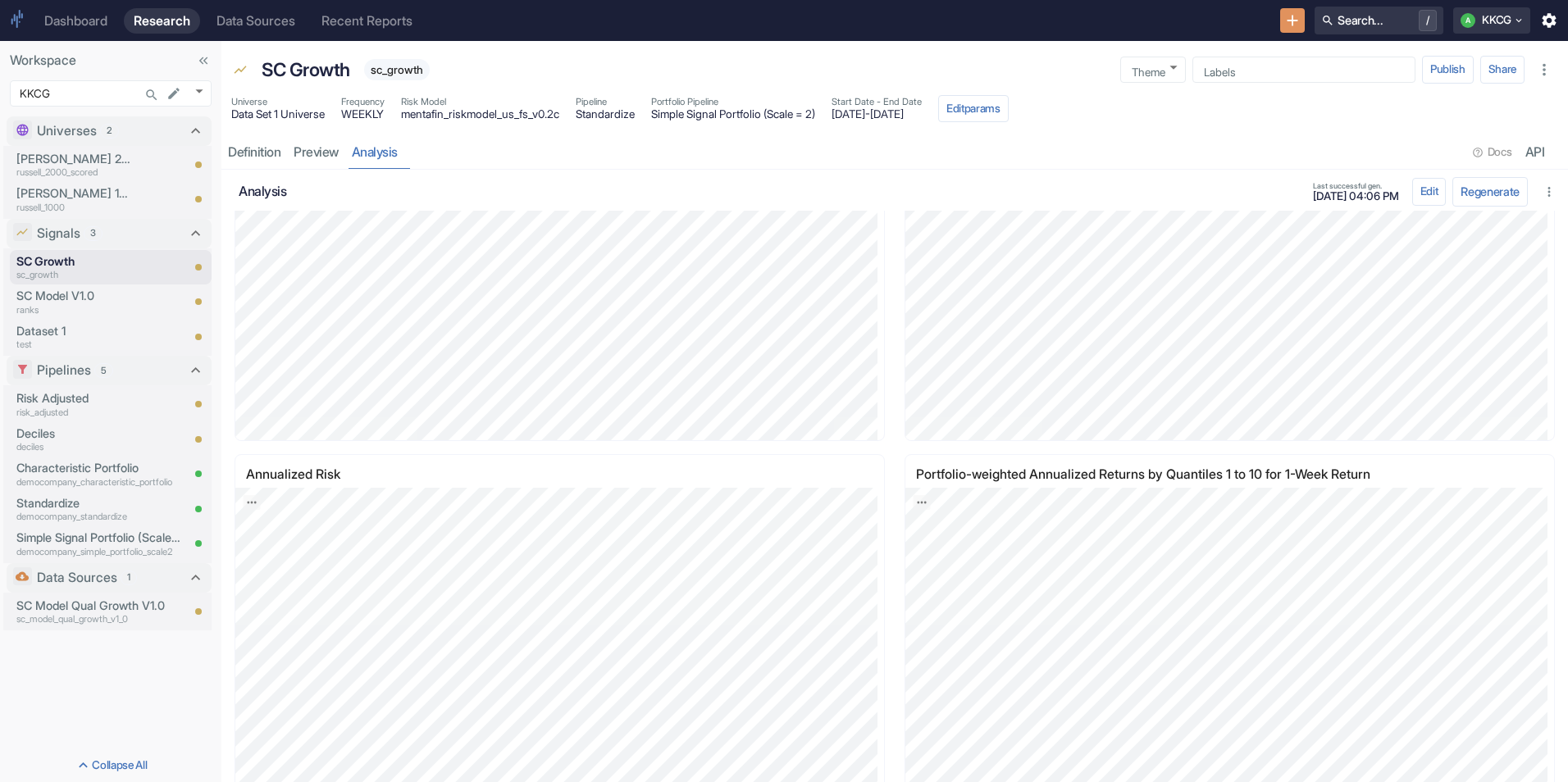
scroll to position [0, 0]
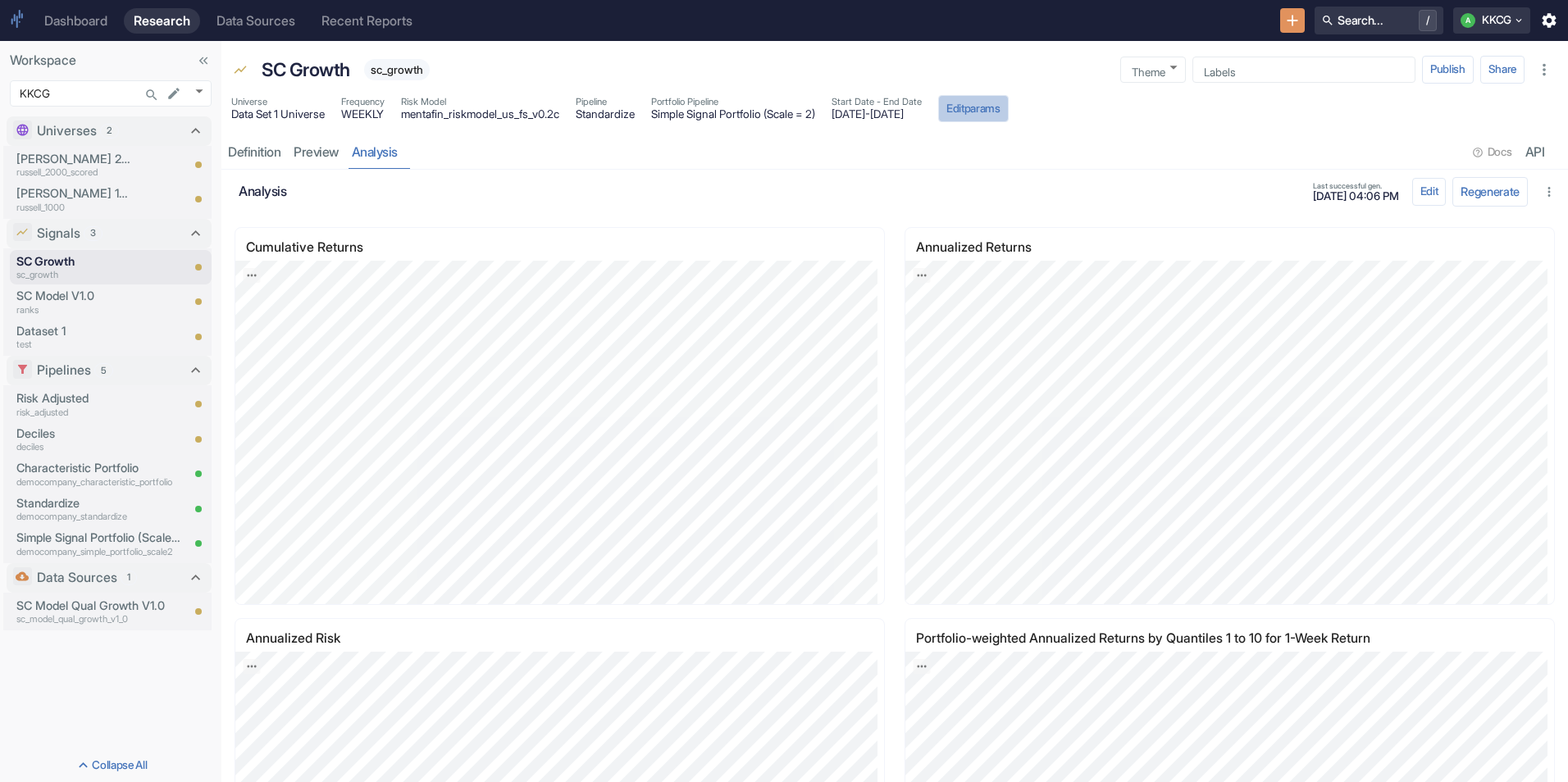
click at [1009, 114] on button "Edit params" at bounding box center [973, 109] width 71 height 28
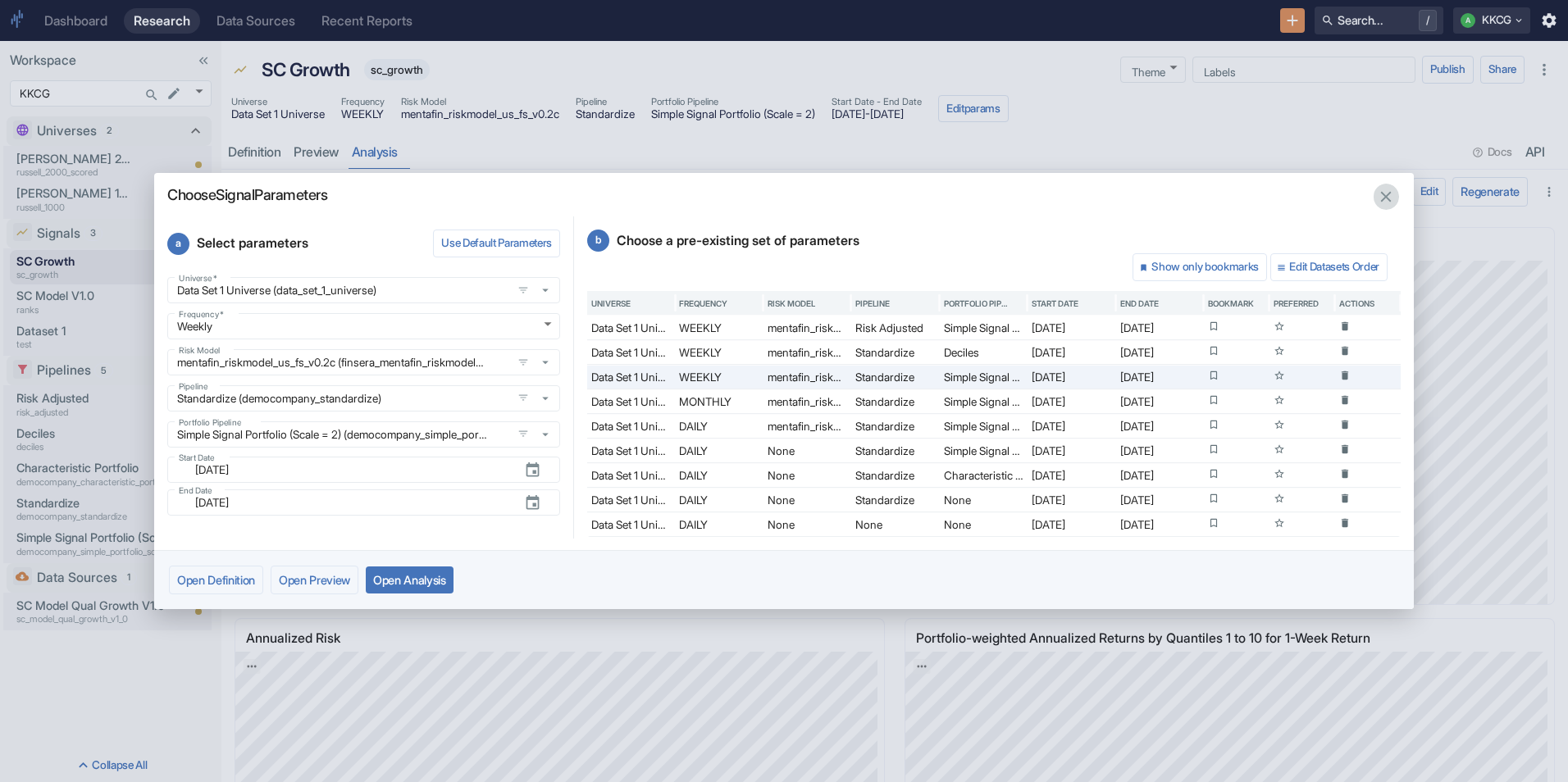
click at [1379, 186] on button "button" at bounding box center [1386, 197] width 26 height 26
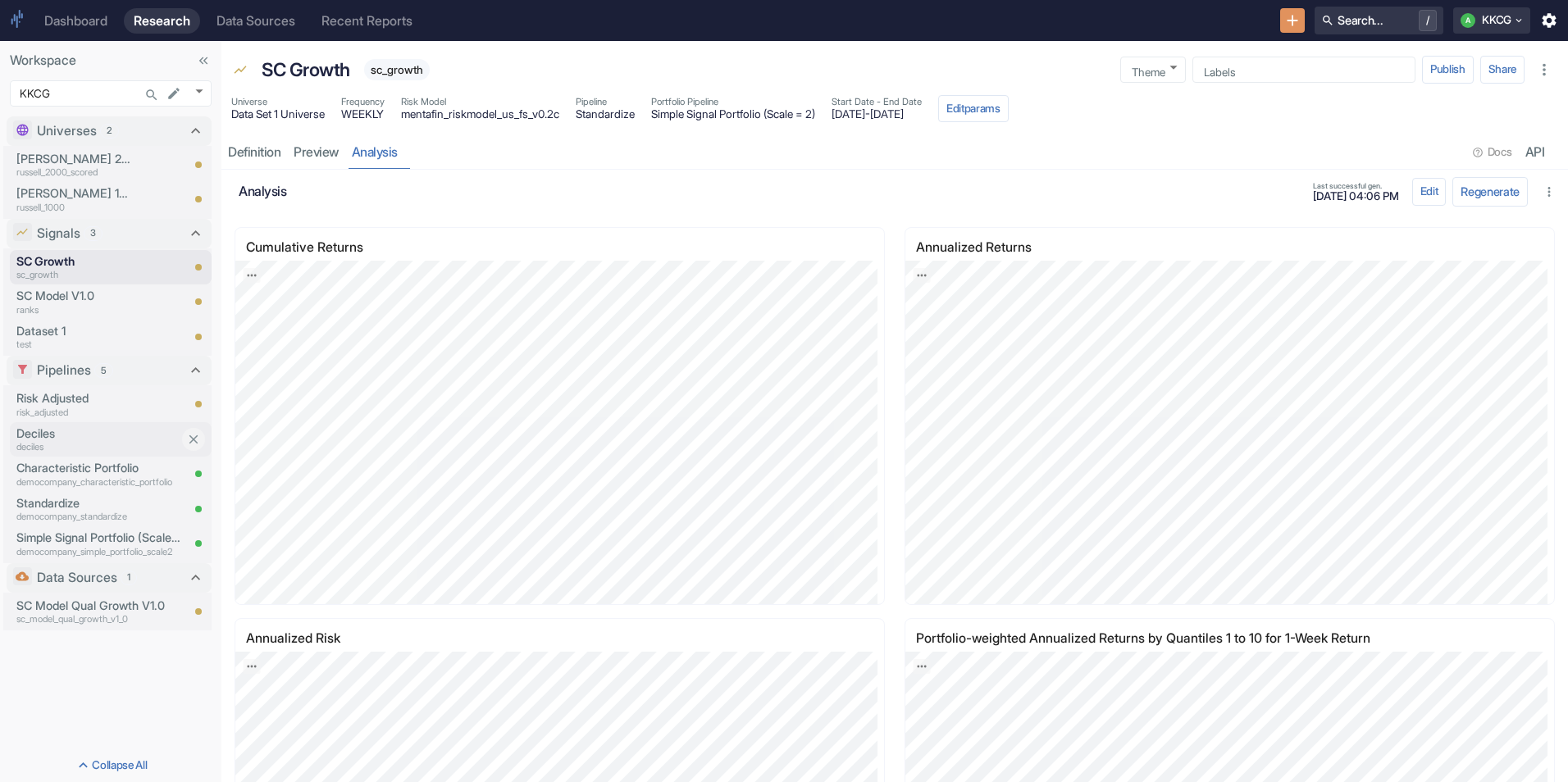
click at [86, 431] on p "Deciles" at bounding box center [98, 434] width 164 height 18
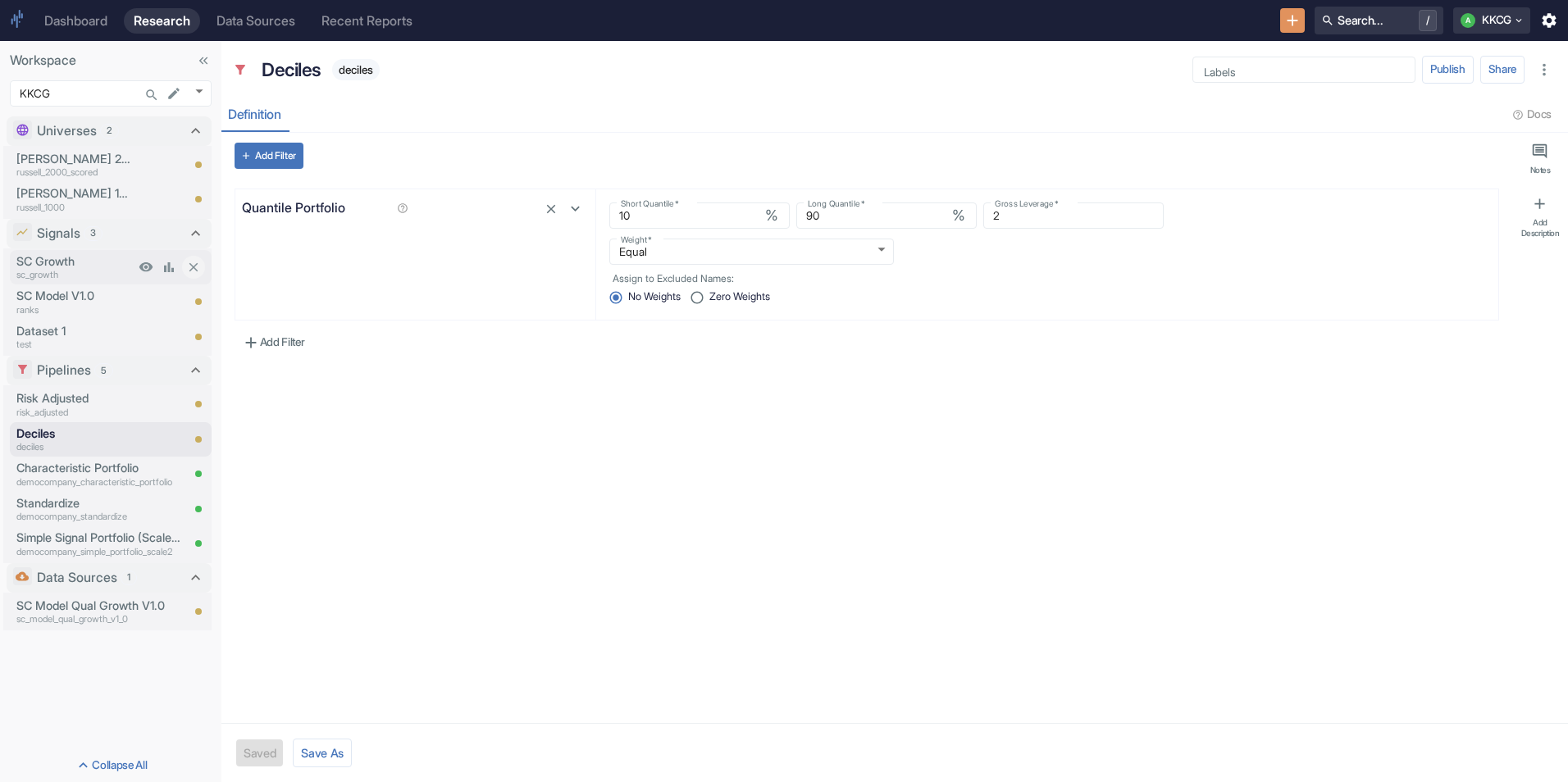
click at [63, 262] on p "SC Growth" at bounding box center [75, 262] width 118 height 18
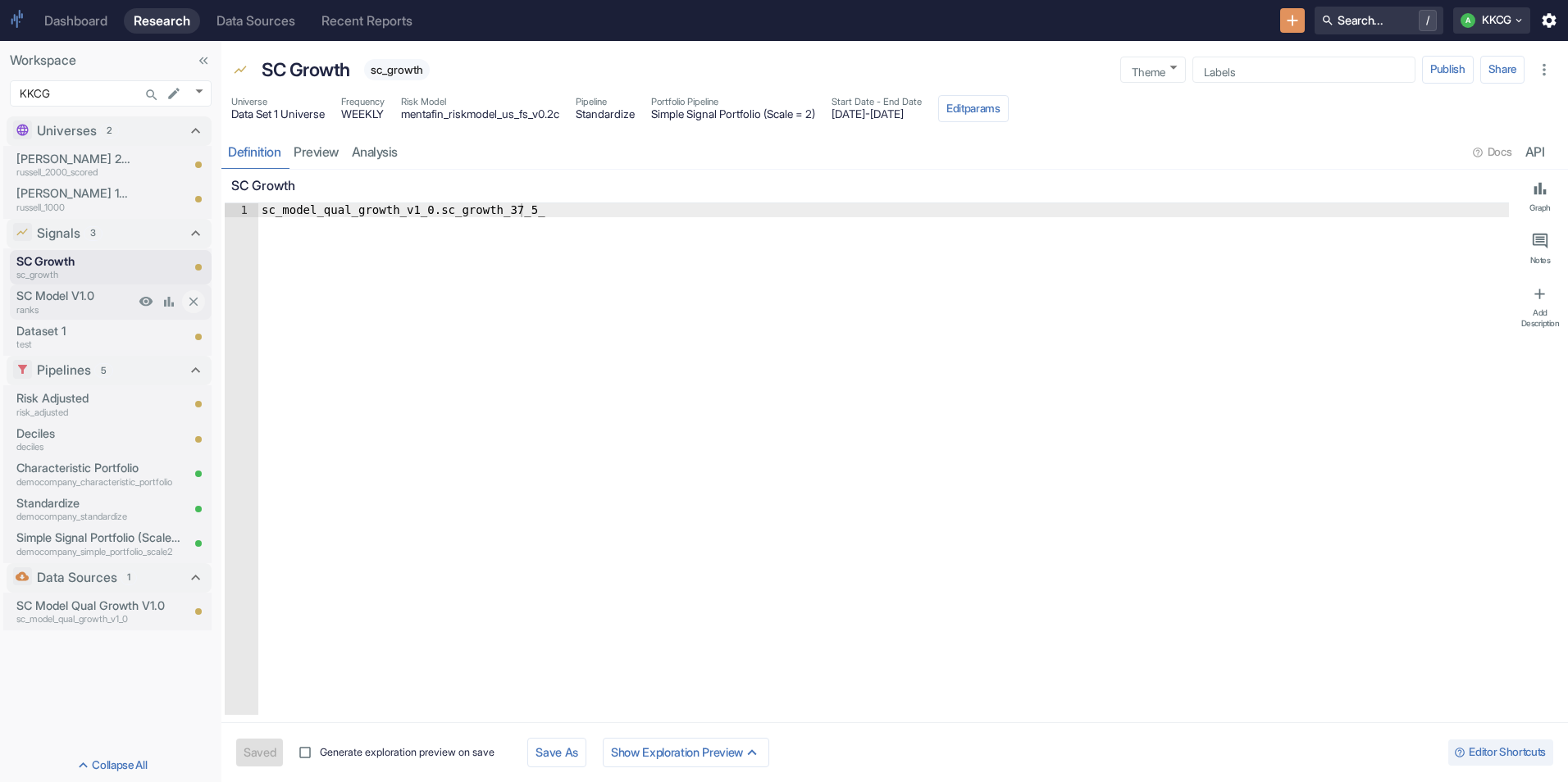
click at [57, 286] on div "SC Model V1.0 ranks" at bounding box center [72, 302] width 124 height 35
click at [404, 161] on link "analysis" at bounding box center [375, 151] width 59 height 34
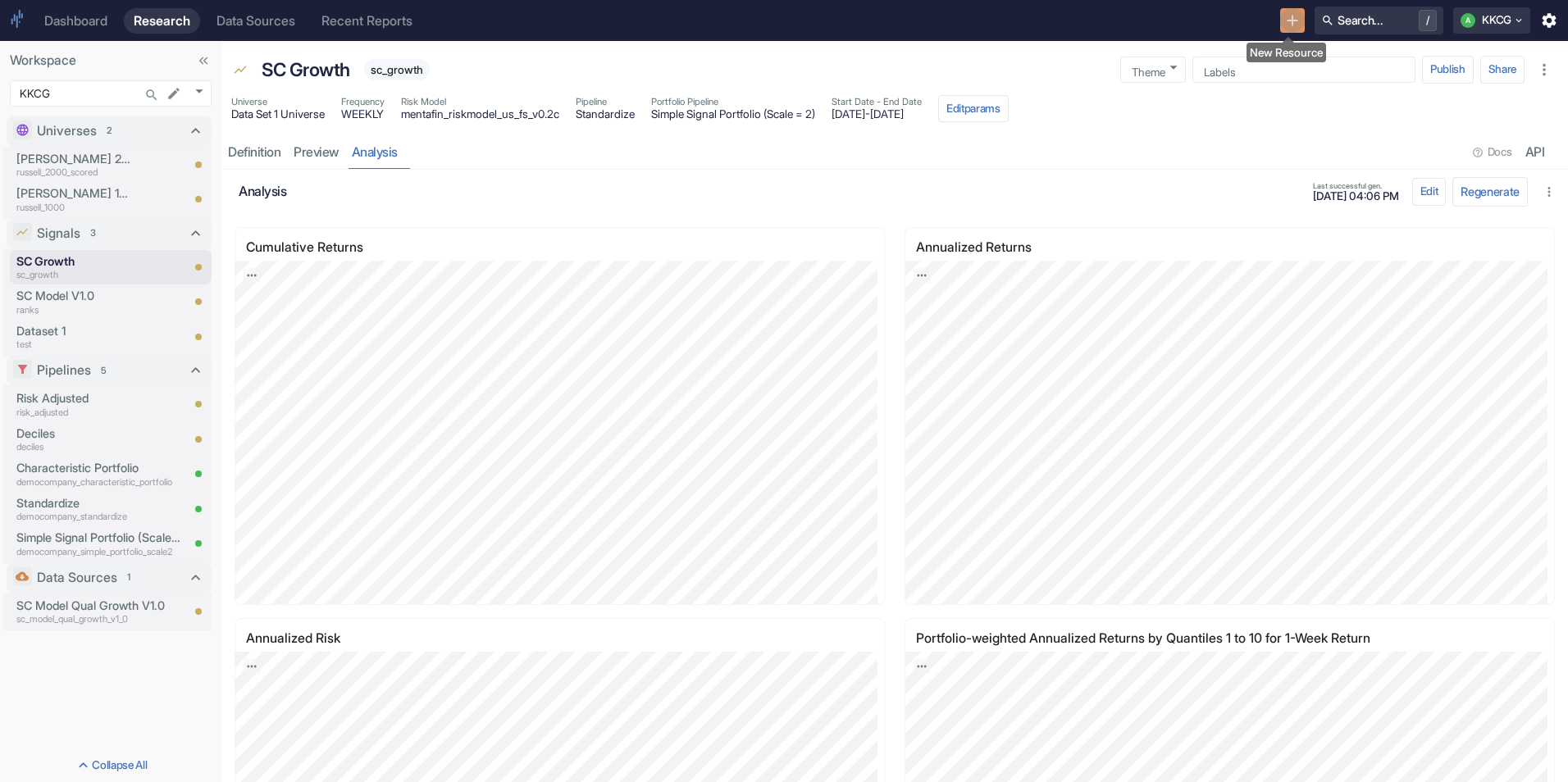
click at [1283, 20] on icon "New Resource" at bounding box center [1292, 21] width 18 height 18
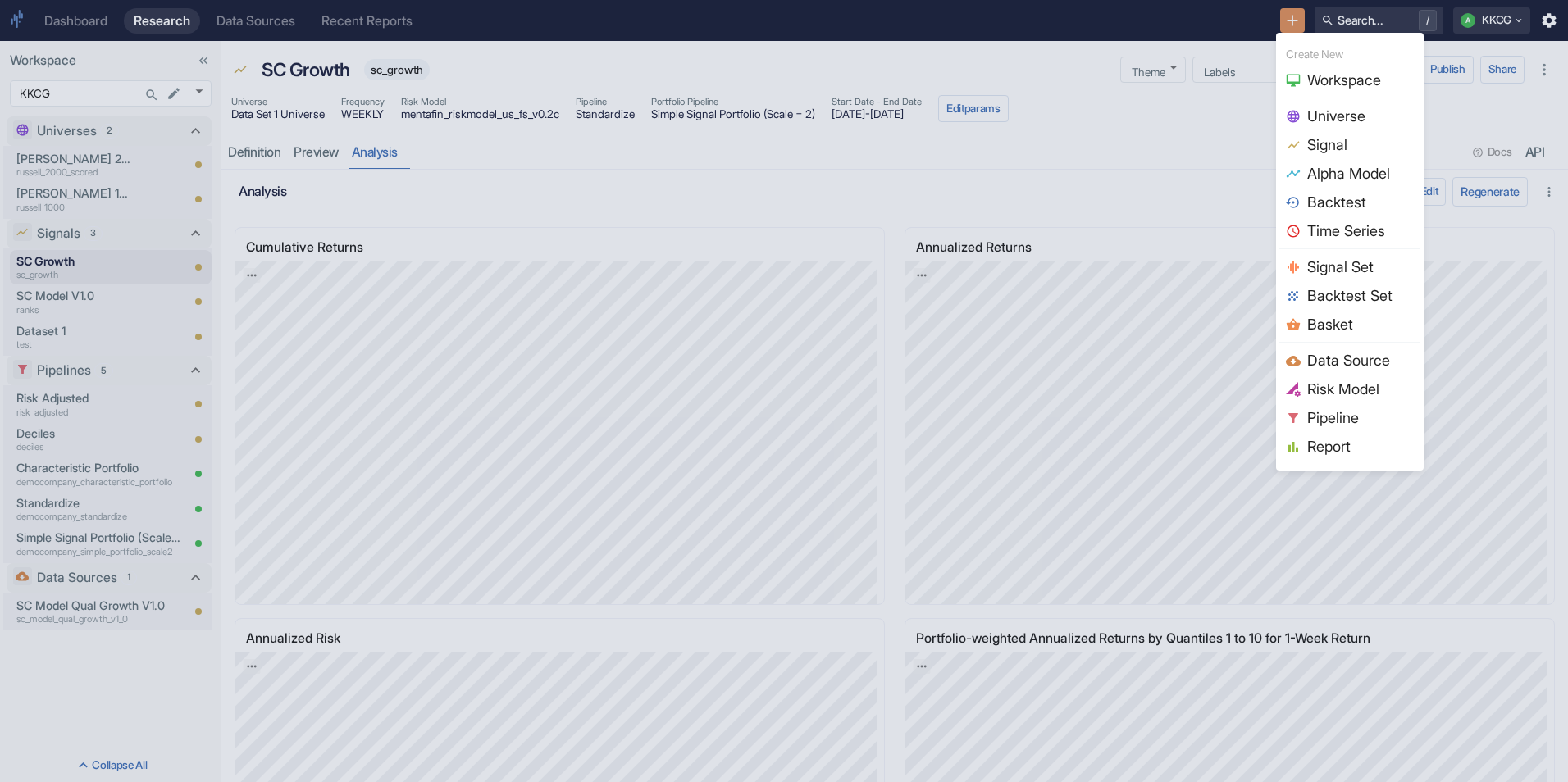
click at [1290, 21] on div at bounding box center [784, 391] width 1568 height 782
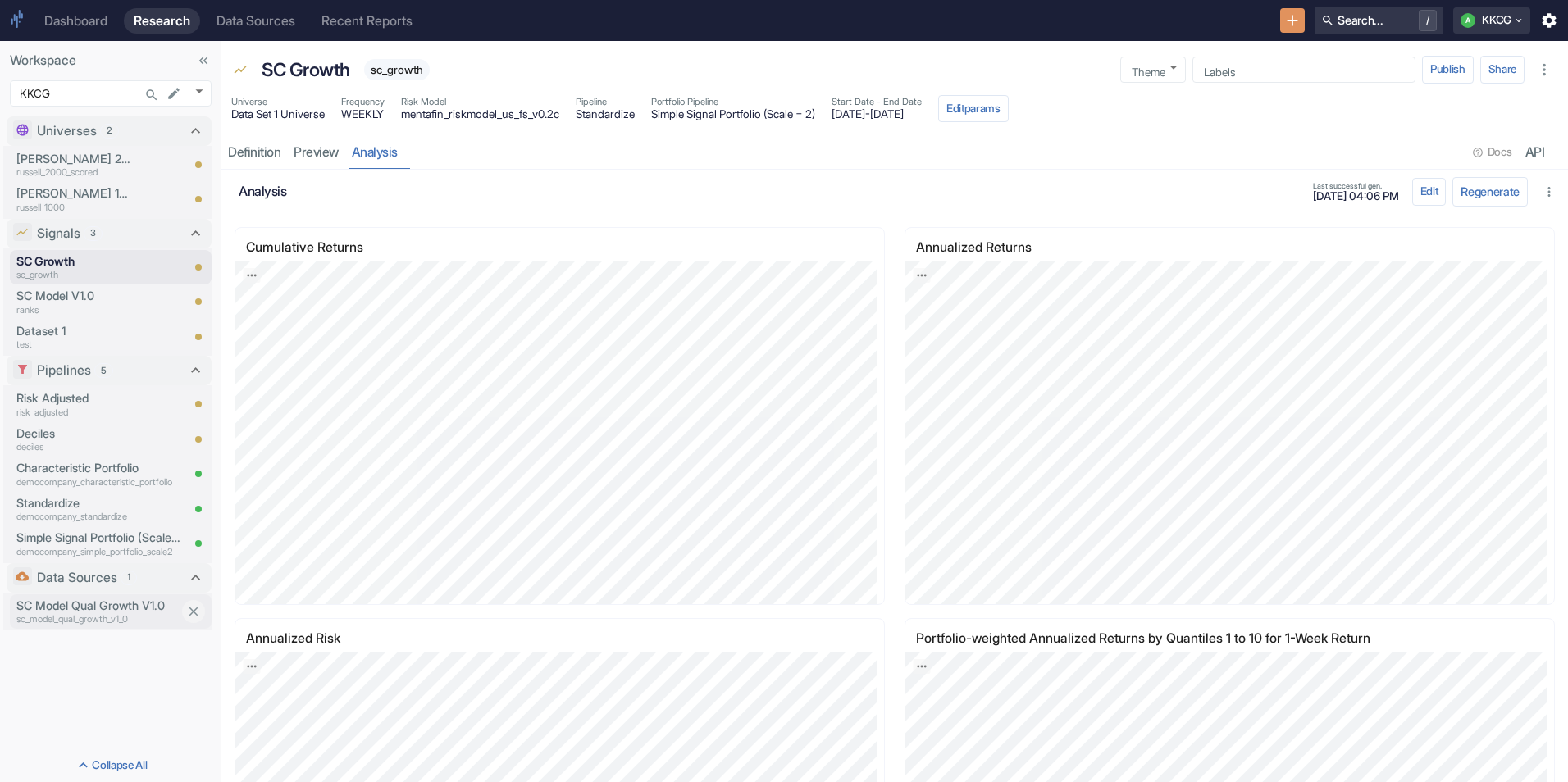
click at [91, 601] on p "SC Model Qual Growth V1.0" at bounding box center [98, 606] width 164 height 18
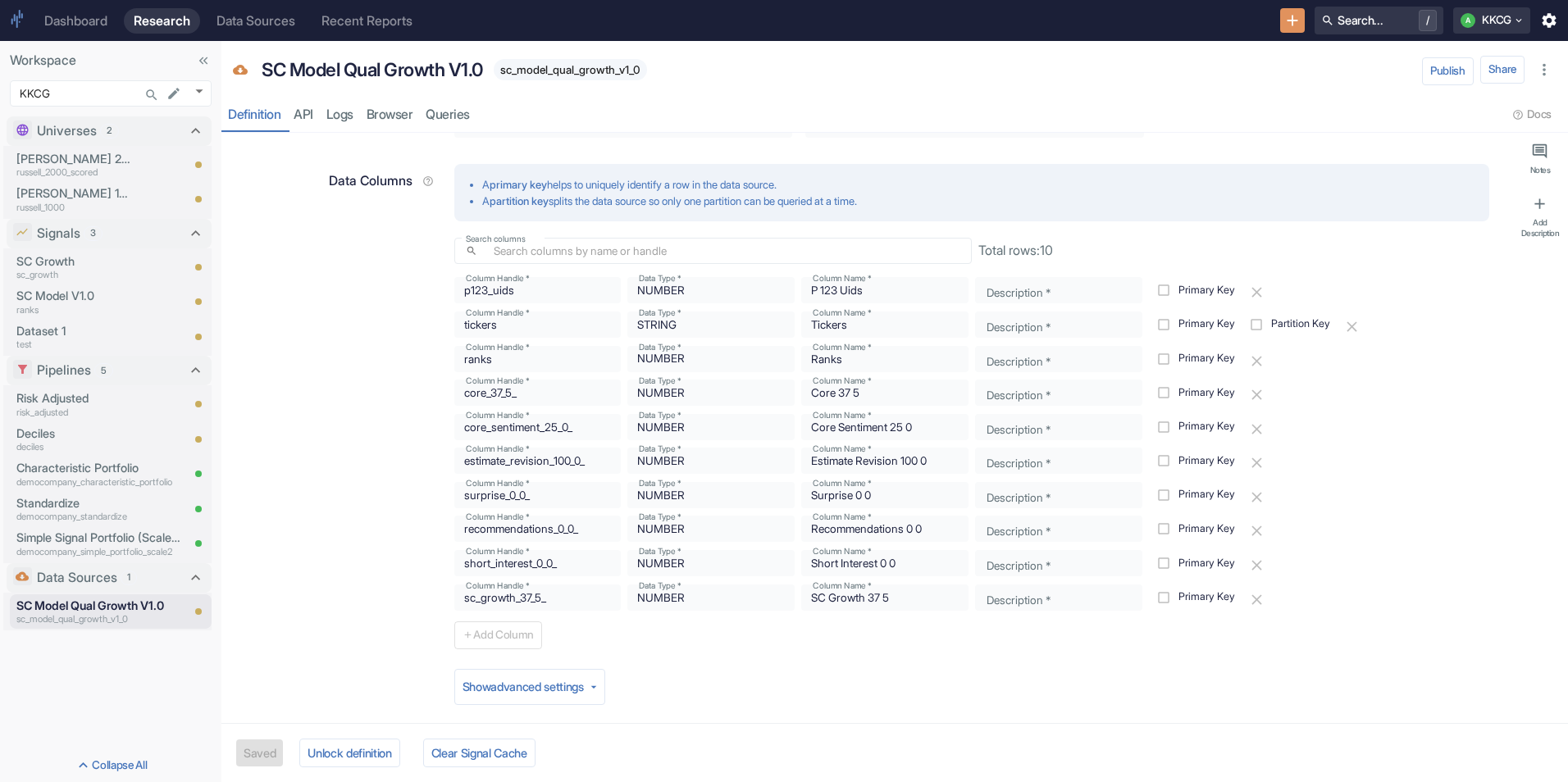
scroll to position [599, 0]
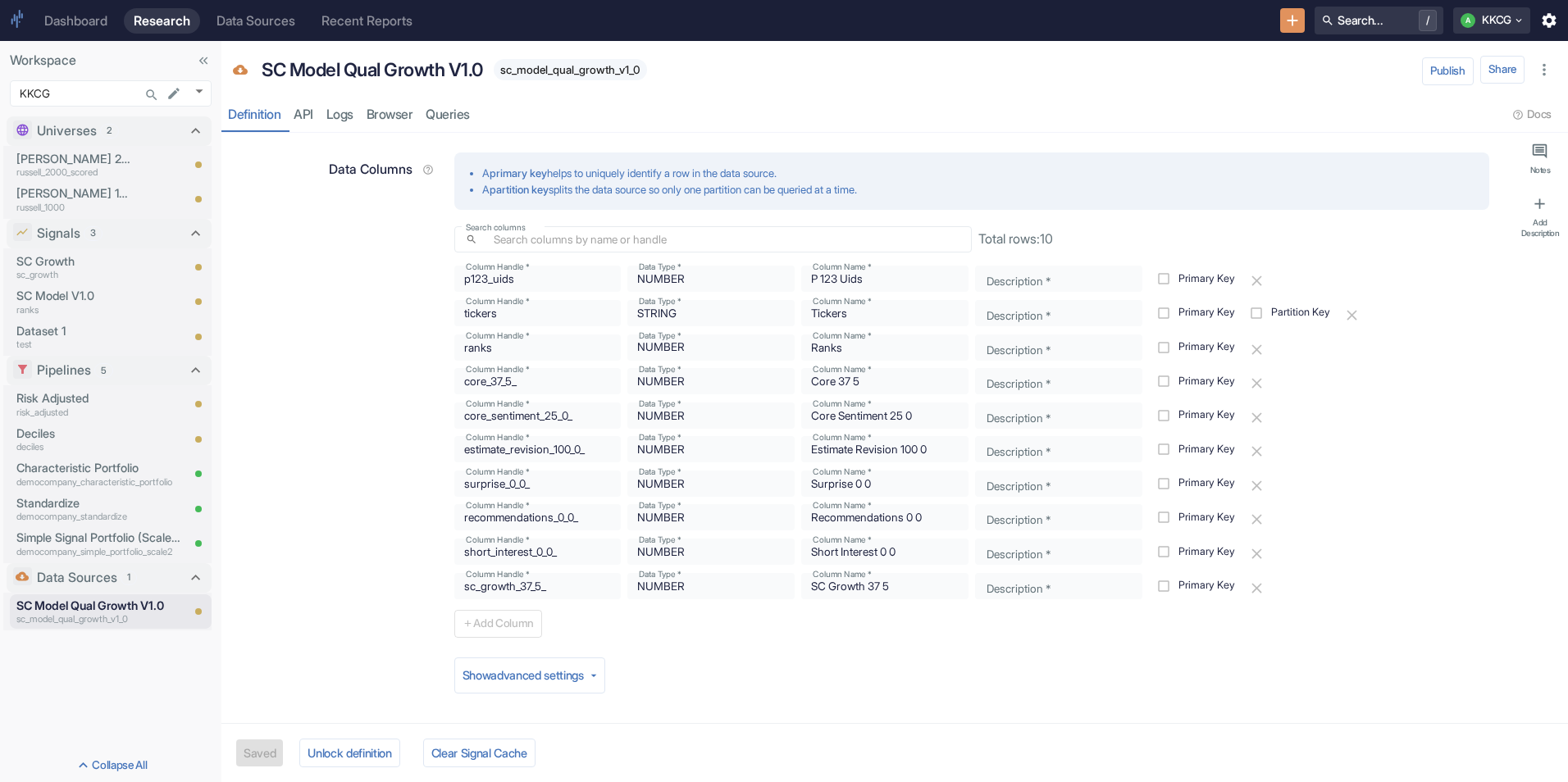
click at [412, 367] on div "Data Columns A primary key helps to uniquely identify a row in the data source.…" at bounding box center [861, 388] width 1258 height 498
click at [288, 234] on div "Data Columns" at bounding box center [336, 390] width 210 height 493
click at [1283, 20] on icon "New Resource" at bounding box center [1292, 21] width 18 height 18
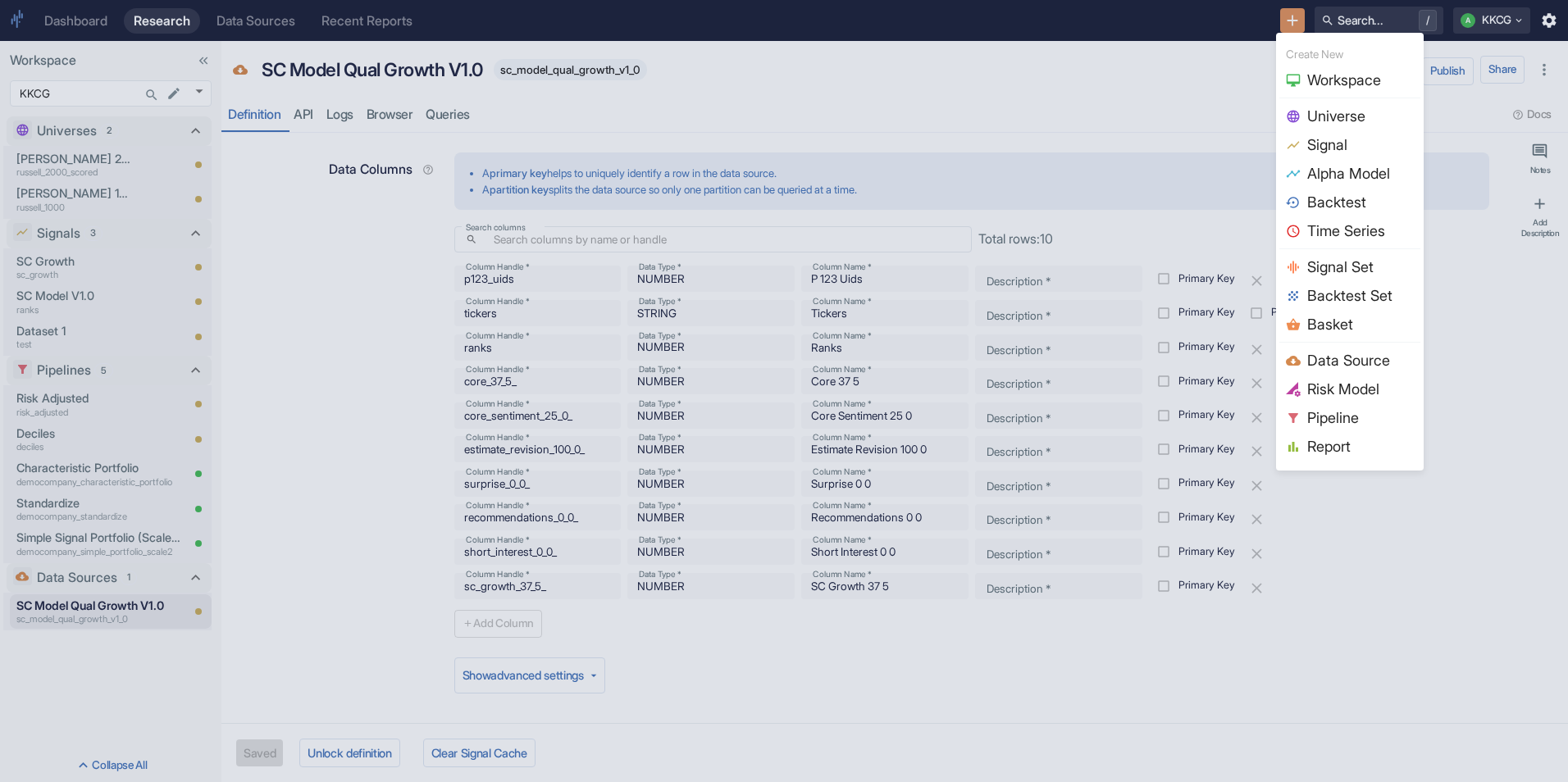
click at [1312, 140] on span "Signal" at bounding box center [1360, 144] width 106 height 22
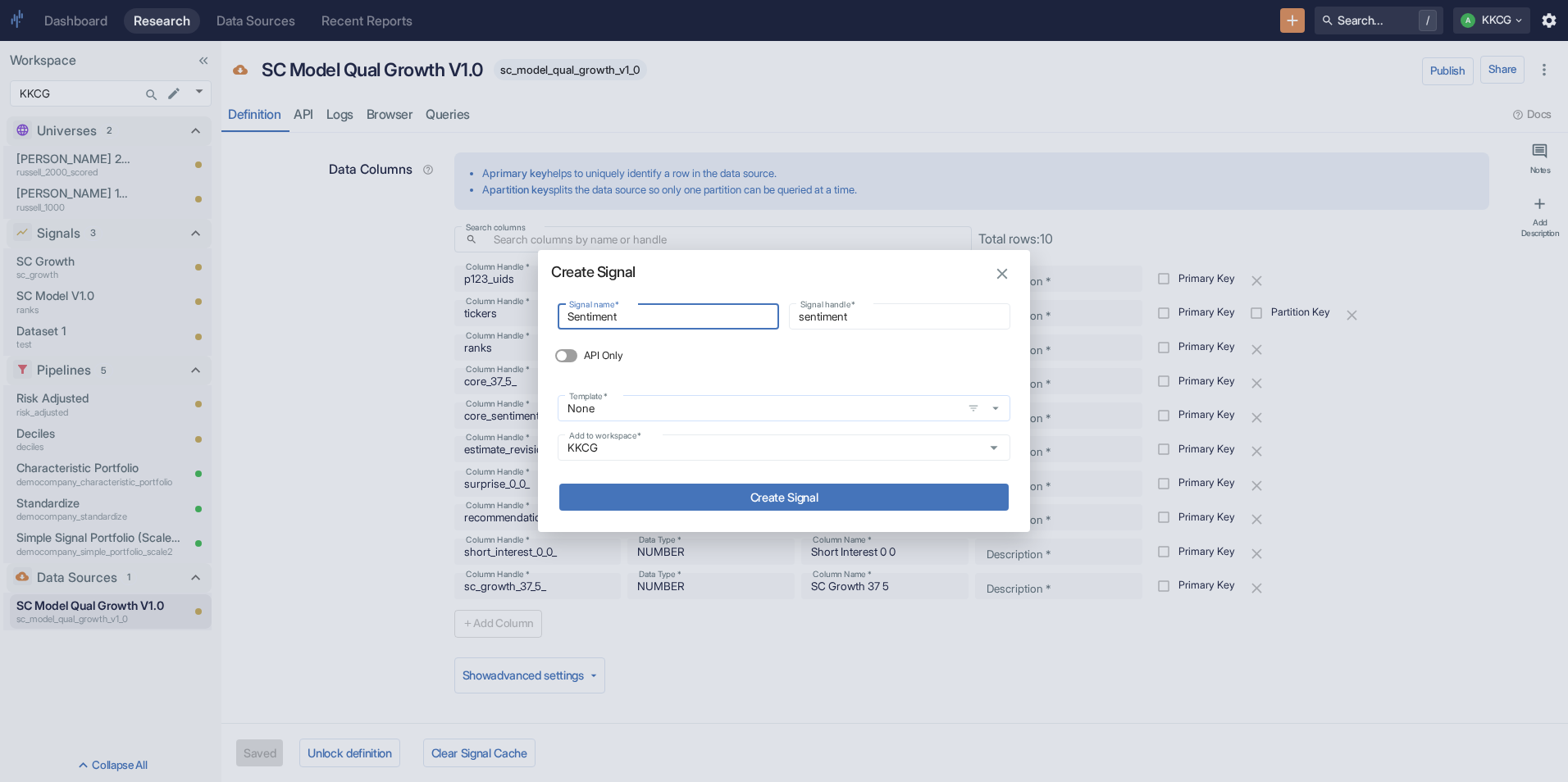
click at [861, 420] on div "None Template   *" at bounding box center [784, 408] width 453 height 26
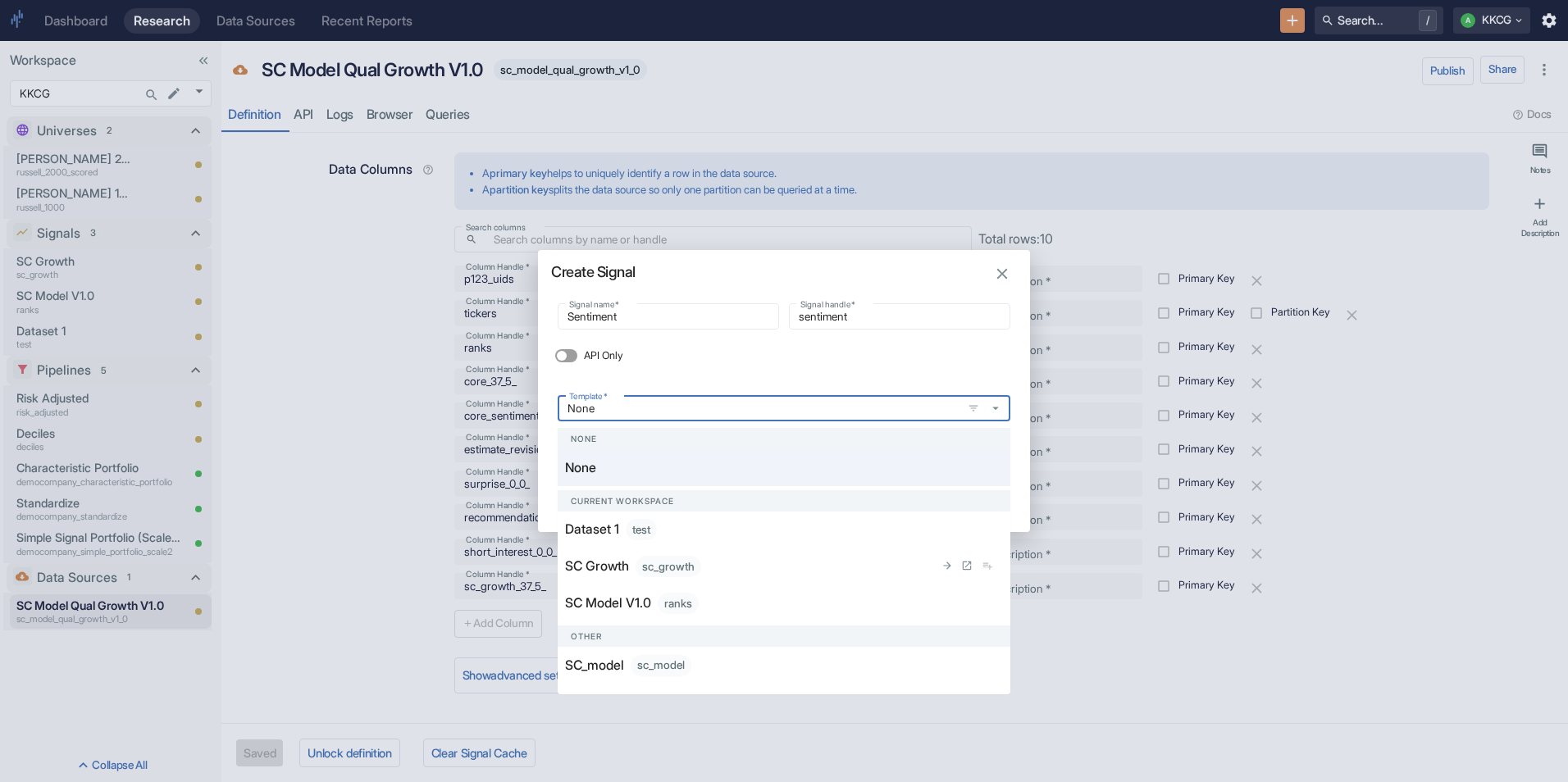
click at [847, 570] on div "SC Growth sc_growth" at bounding box center [749, 566] width 369 height 21
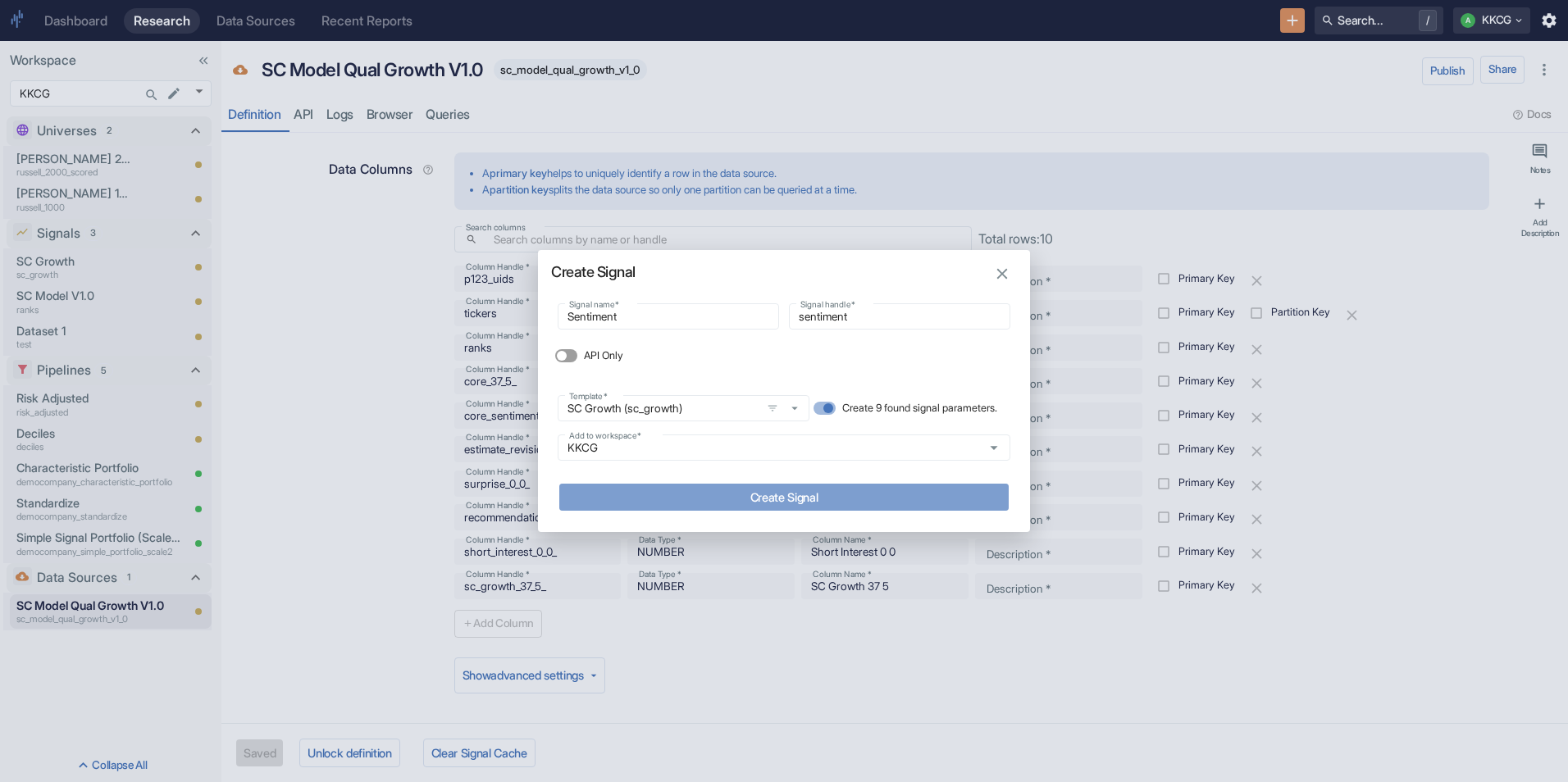
click at [862, 502] on button "Create Signal" at bounding box center [784, 497] width 450 height 27
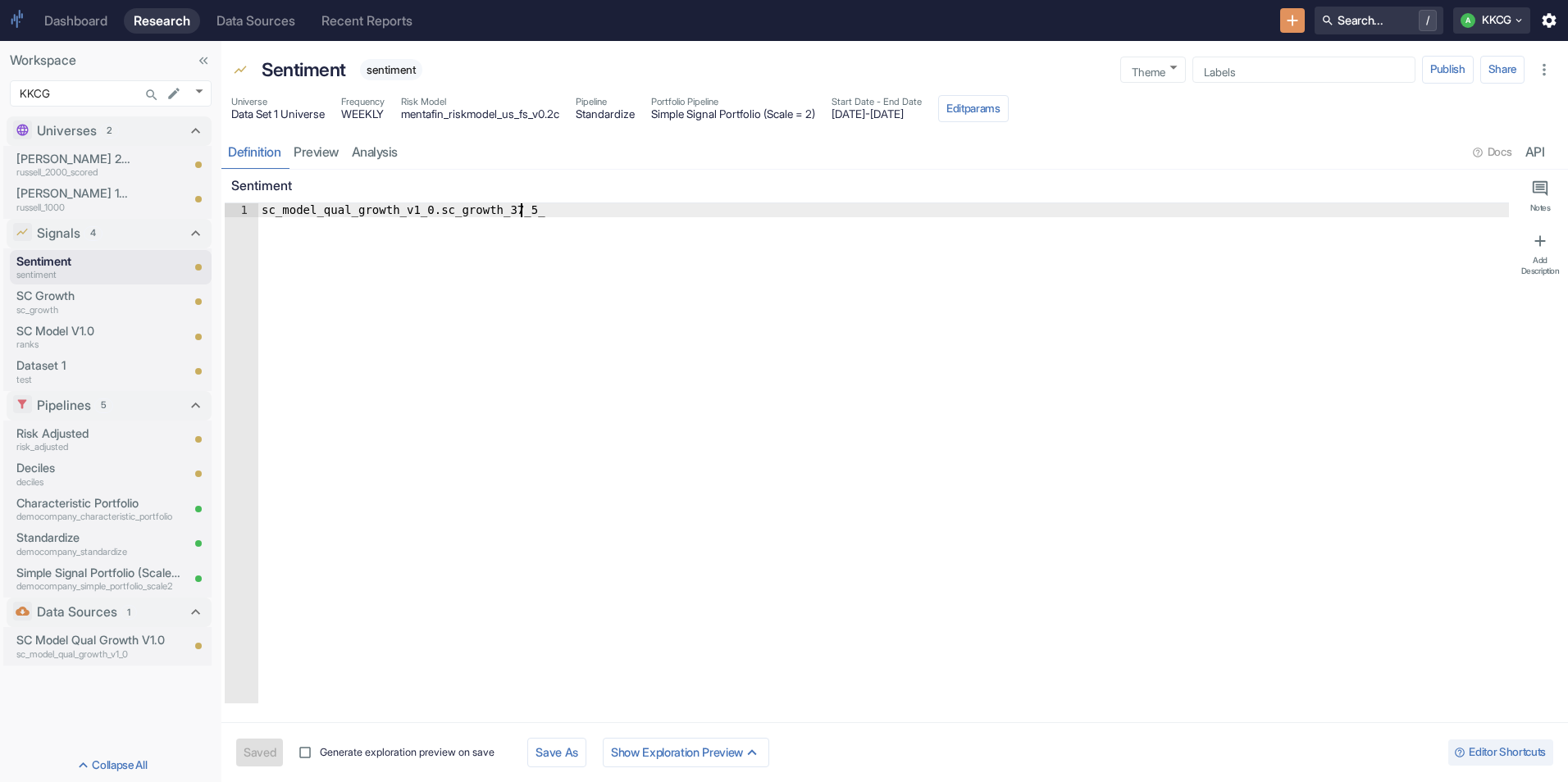
click at [596, 306] on div "sc_model_qual_growth_v1_0 . sc_growth_37_5_" at bounding box center [884, 467] width 1251 height 528
click at [391, 148] on link "analysis" at bounding box center [375, 151] width 59 height 34
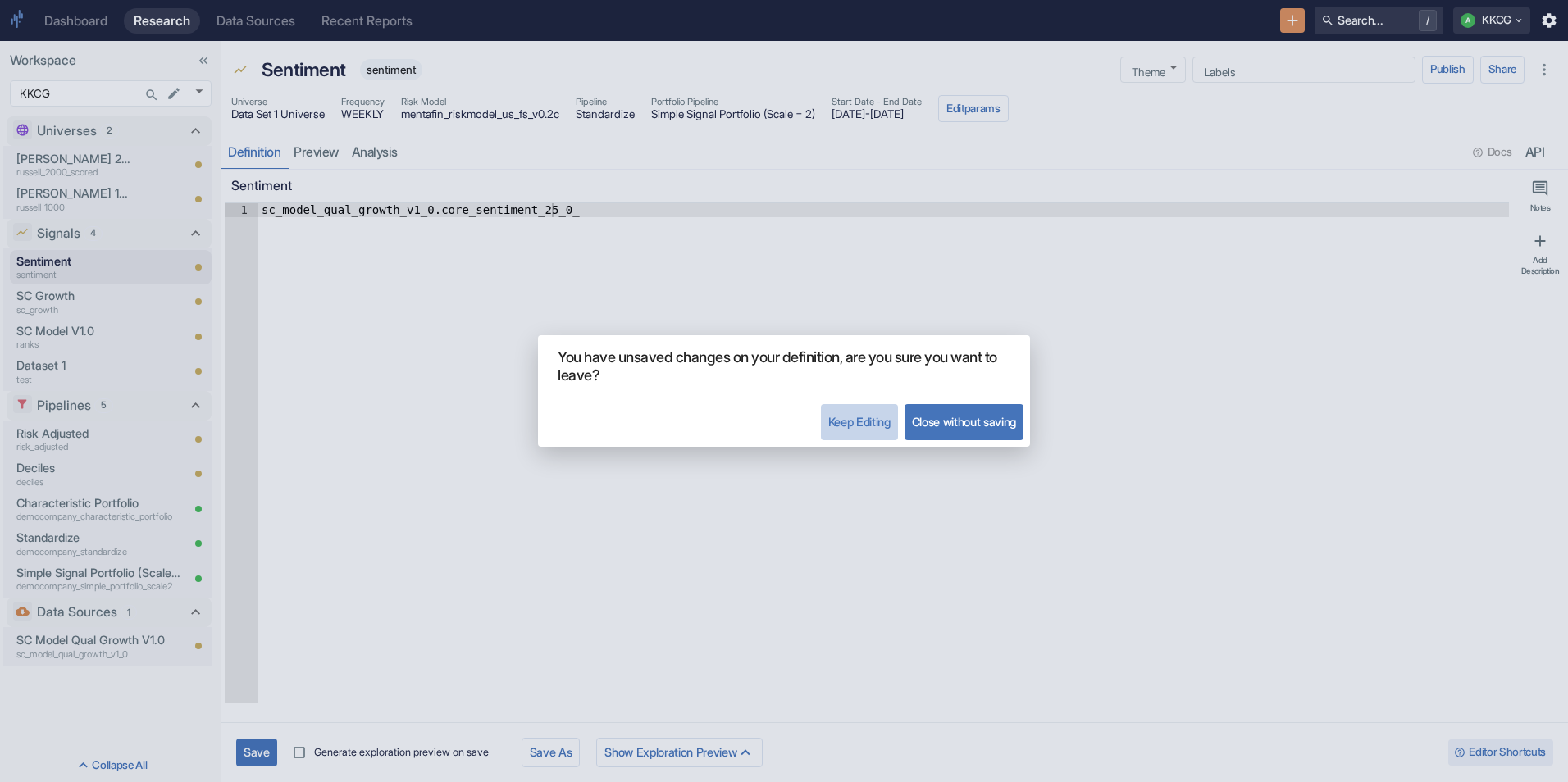
click at [830, 429] on button "Keep Editing" at bounding box center [860, 422] width 77 height 36
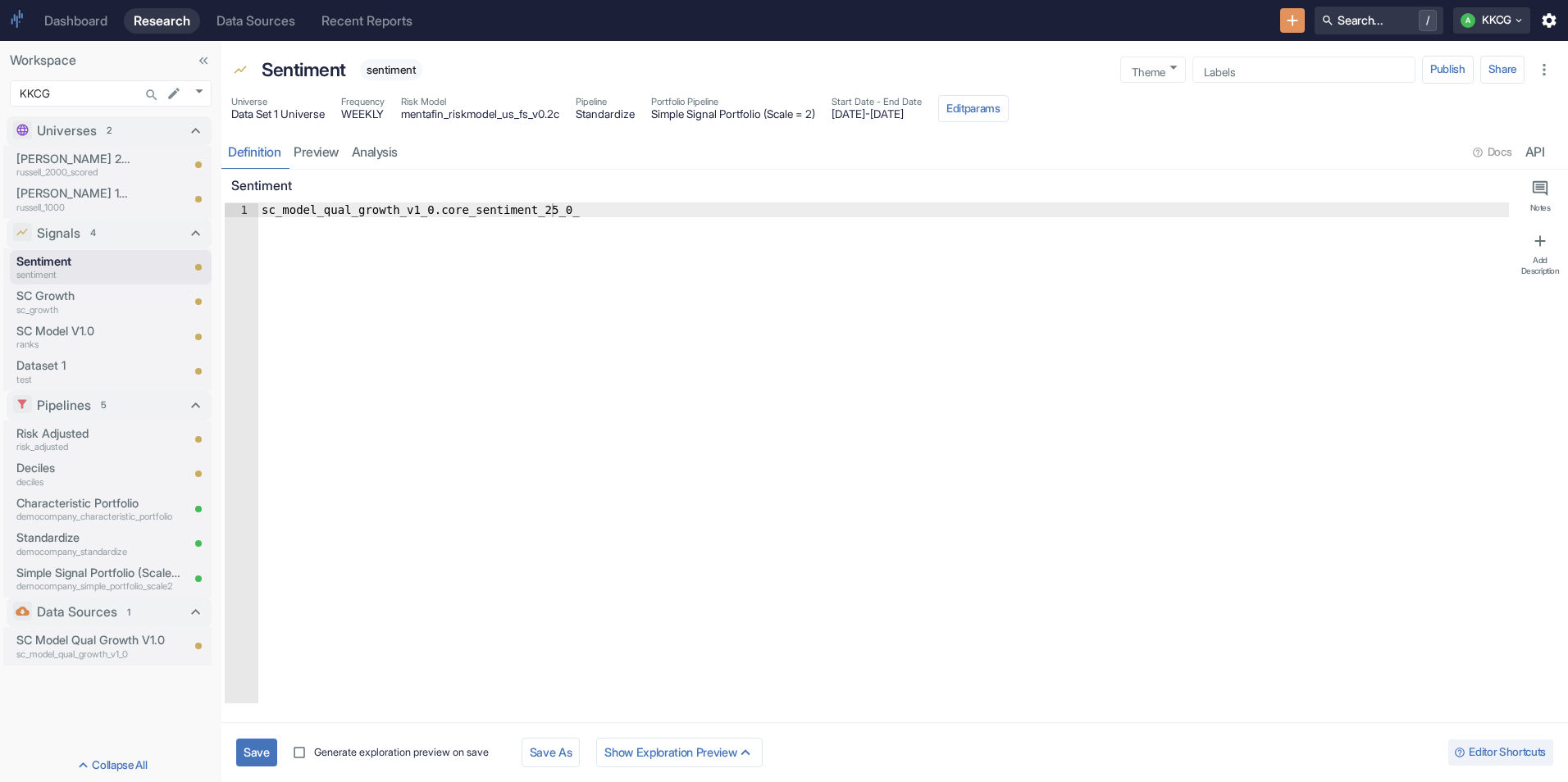
click at [263, 742] on button "Save" at bounding box center [257, 752] width 41 height 27
click at [324, 152] on link "preview" at bounding box center [316, 151] width 58 height 34
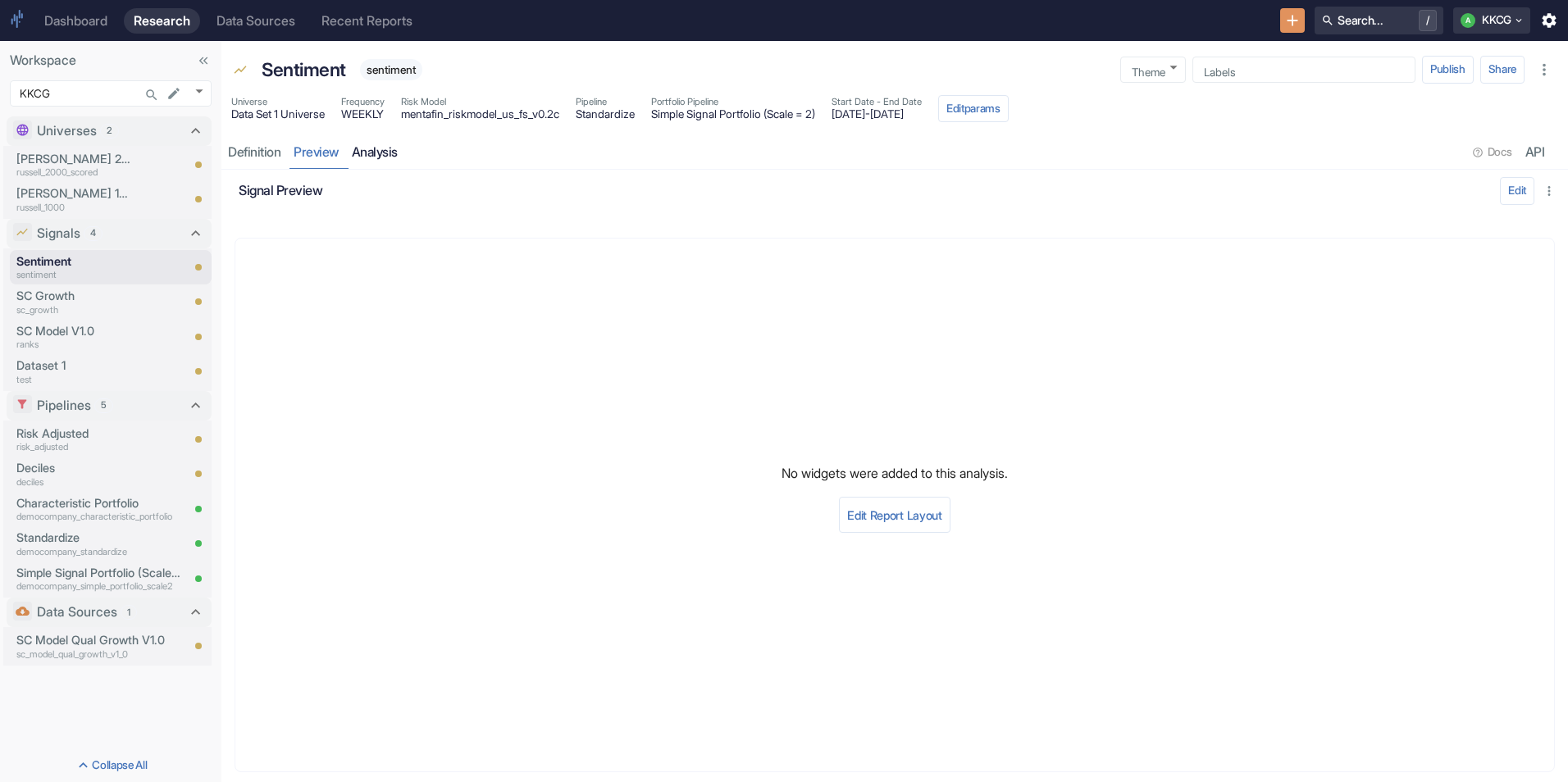
click at [382, 147] on link "analysis" at bounding box center [375, 151] width 59 height 34
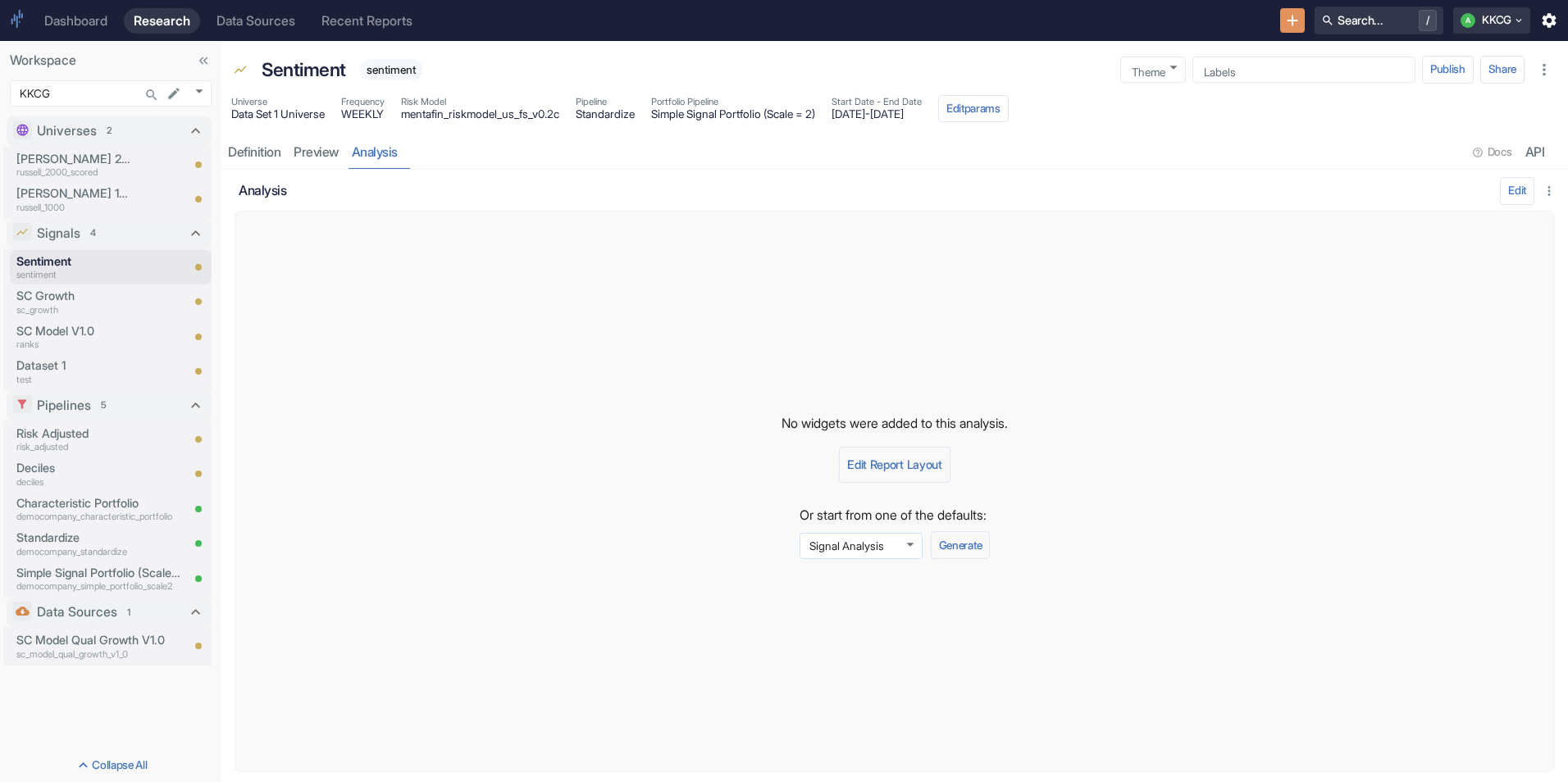
click at [840, 551] on body "Dashboard Research Data Sources Recent Reports Search... / A KKCG Workspace KKC…" at bounding box center [784, 391] width 1568 height 782
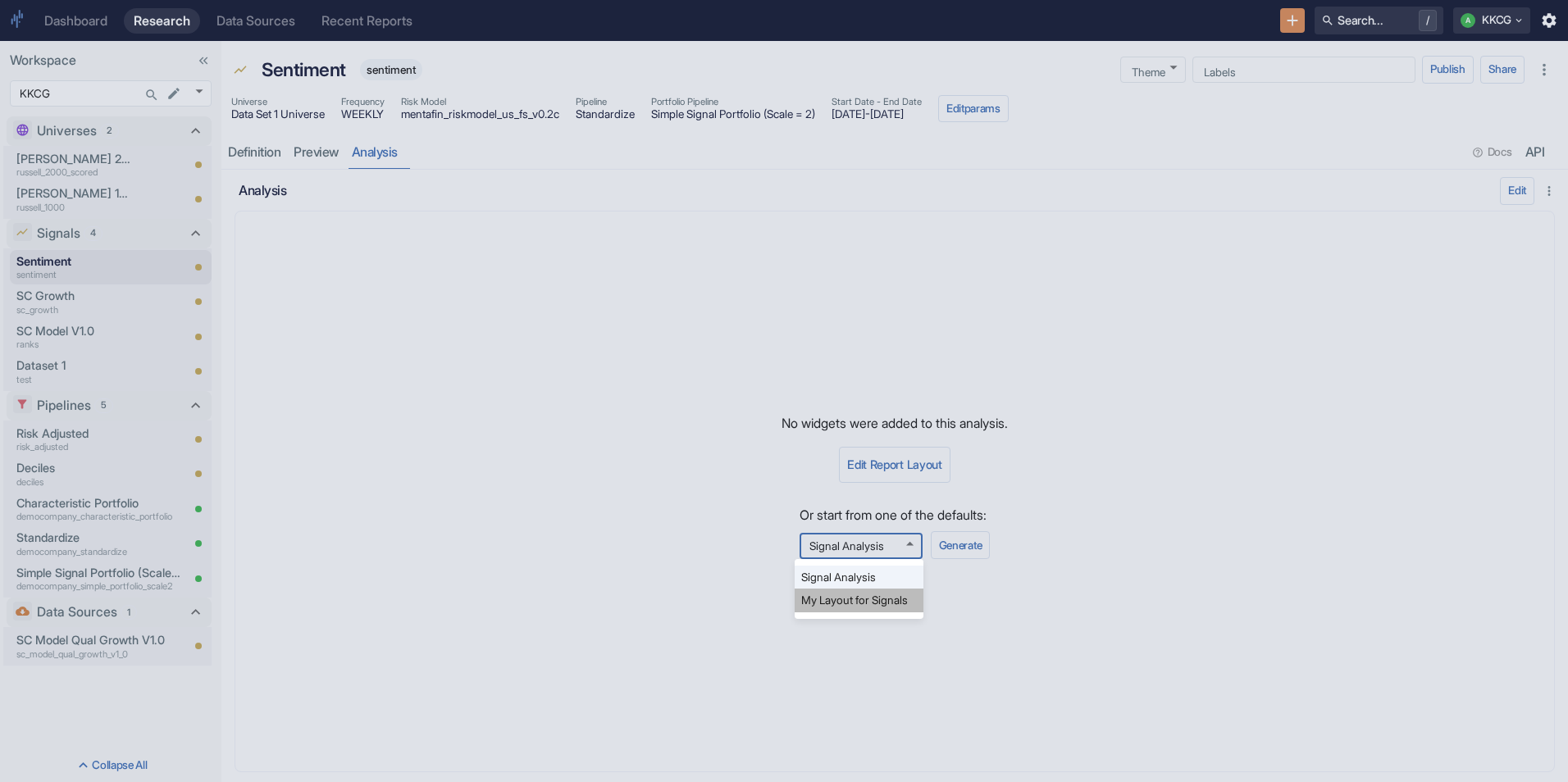
click at [828, 602] on li "My Layout for Signals" at bounding box center [859, 600] width 128 height 23
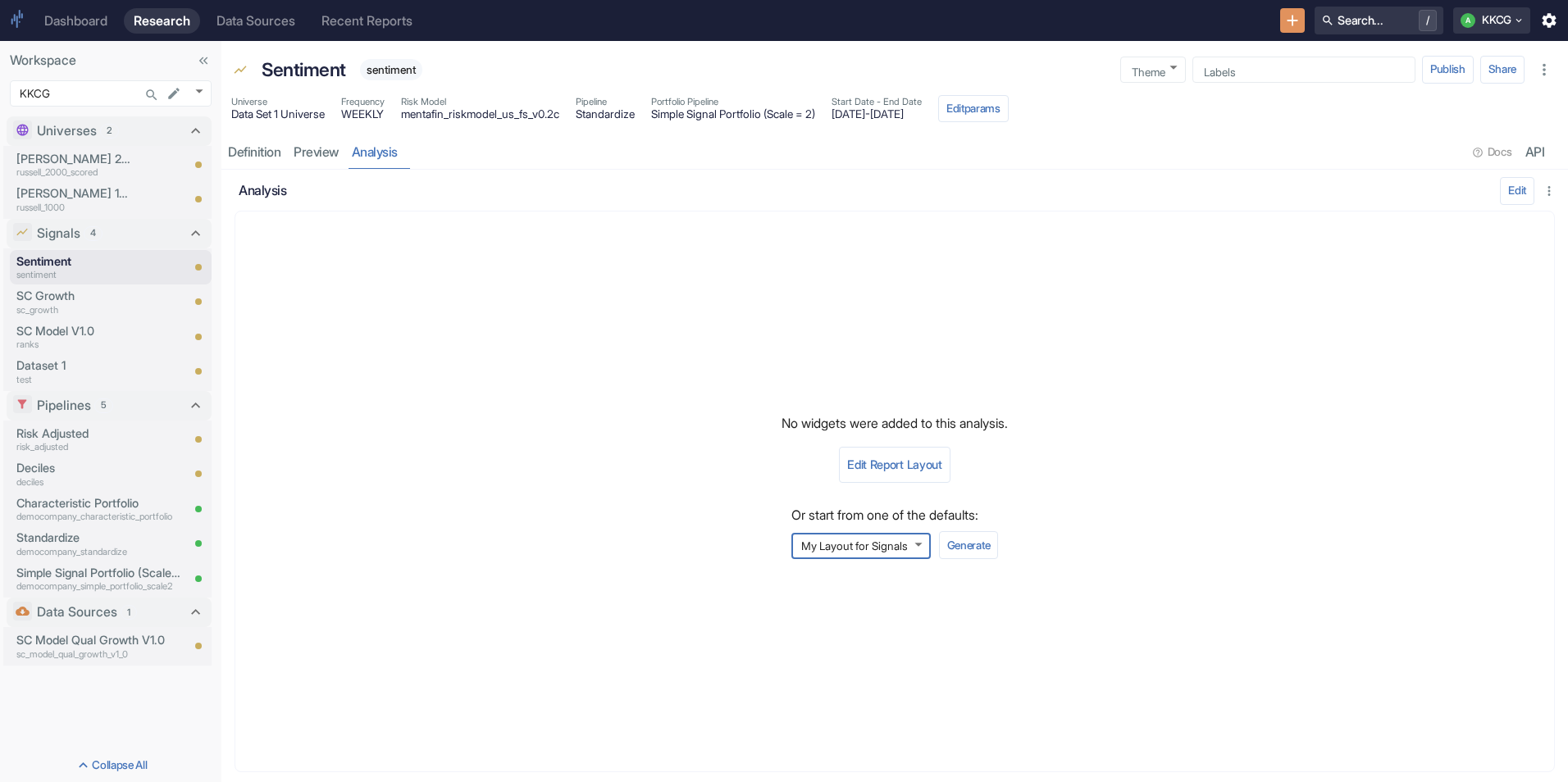
click at [1549, 18] on icon "button" at bounding box center [1549, 21] width 18 height 18
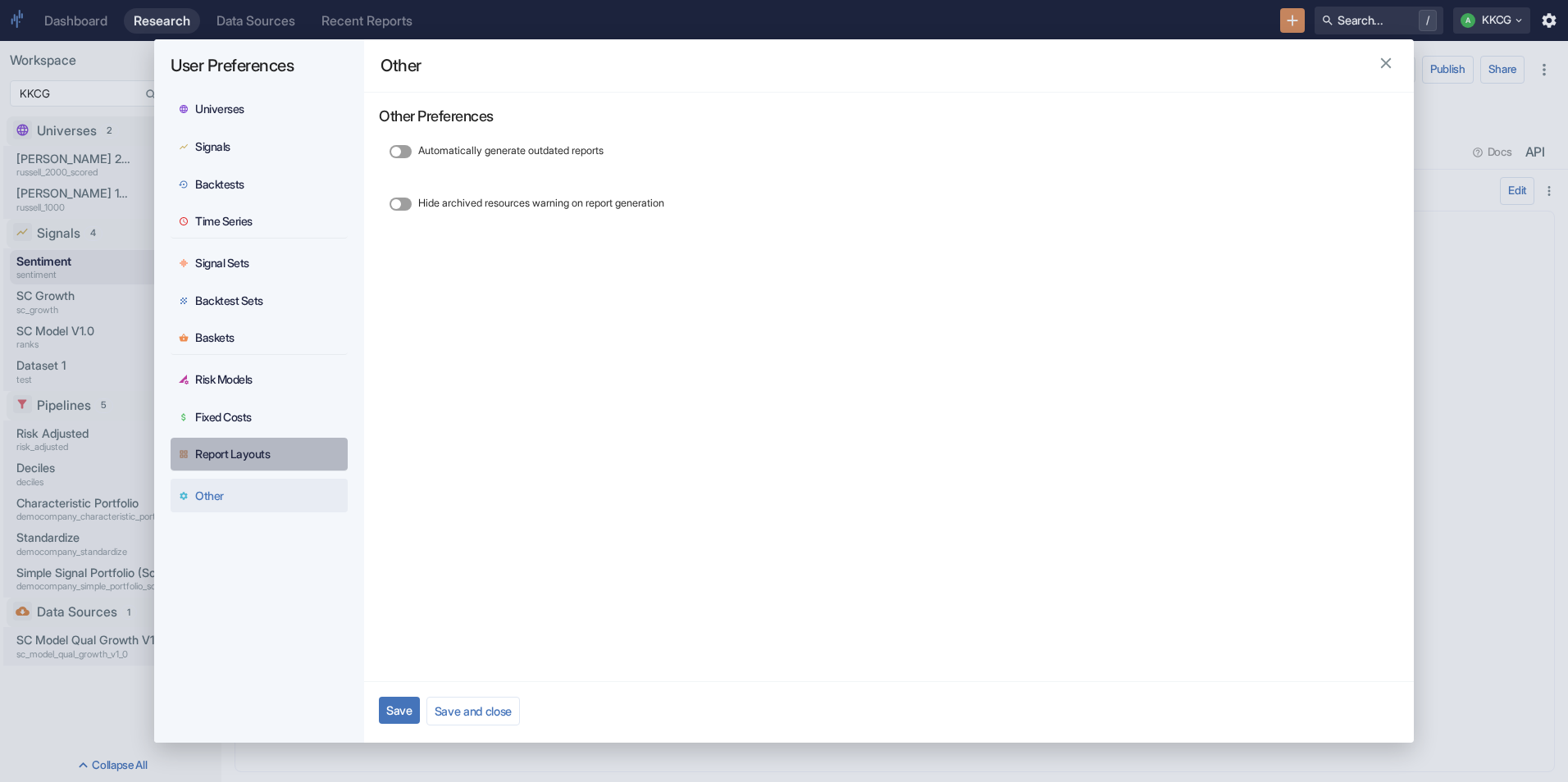
click at [257, 464] on button "Report Layouts" at bounding box center [259, 454] width 177 height 34
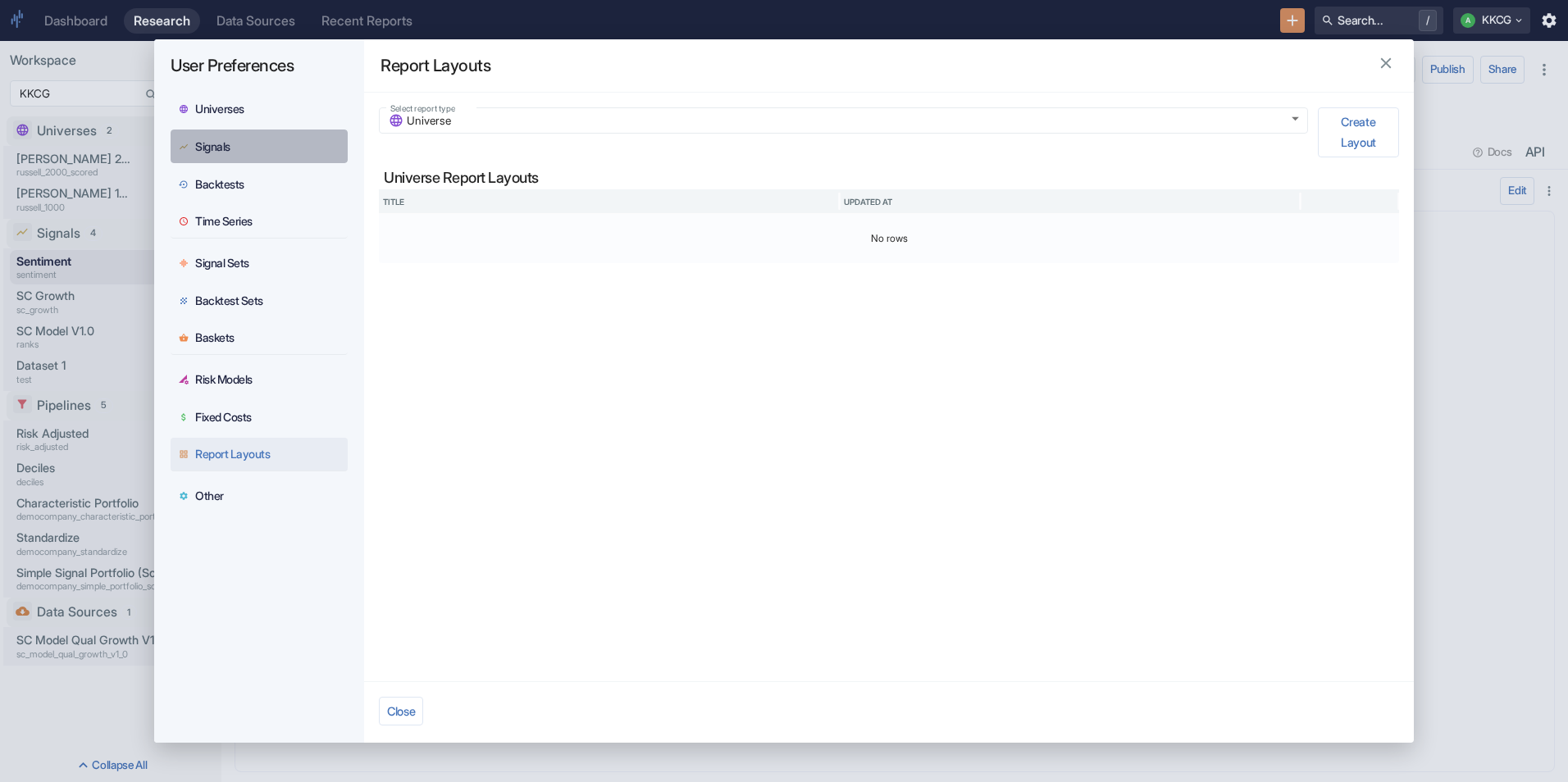
click at [221, 154] on button "Signals" at bounding box center [259, 146] width 177 height 34
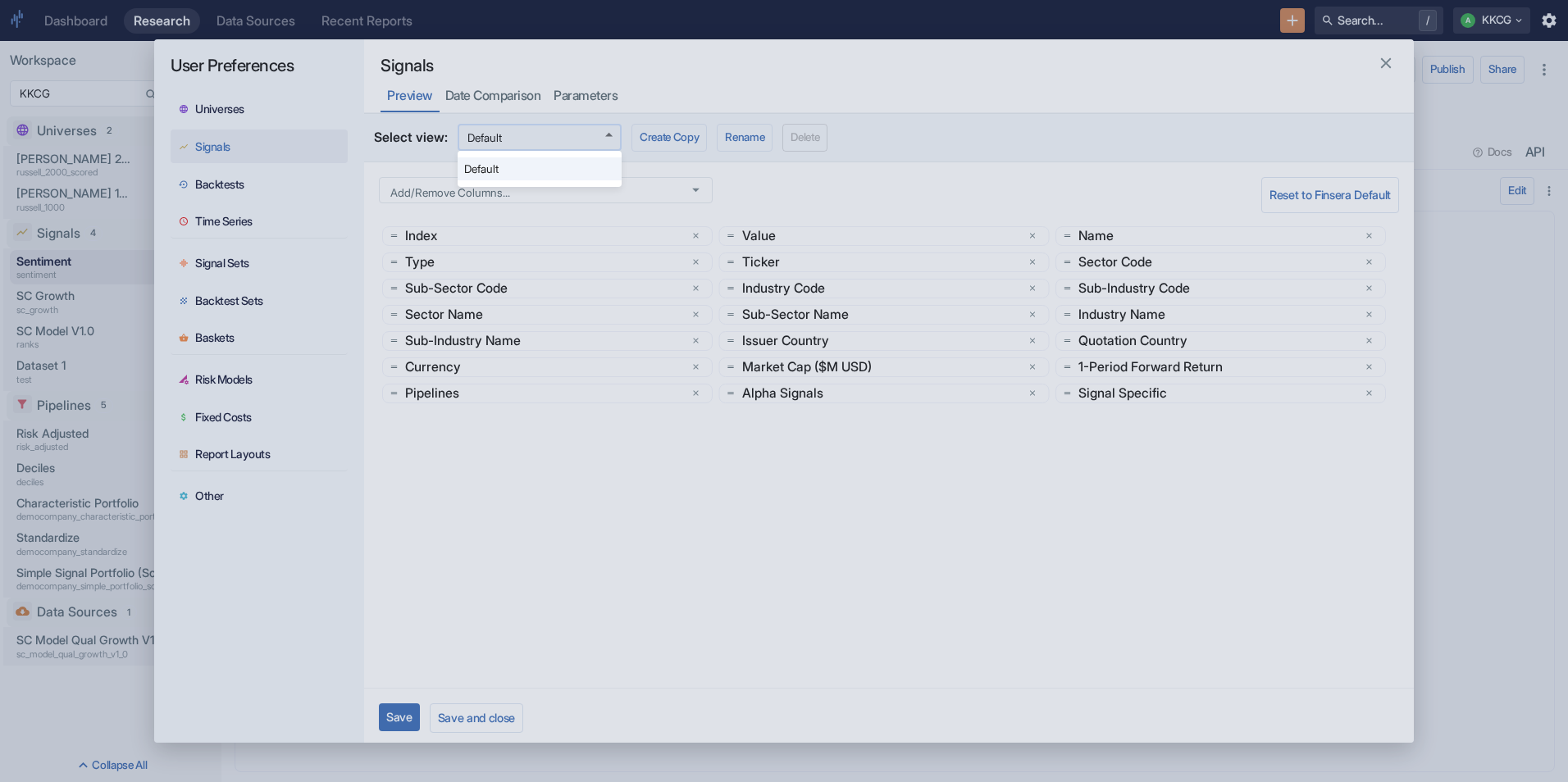
click at [601, 139] on body "Dashboard Research Data Sources Recent Reports Search... / A KKCG Workspace KKC…" at bounding box center [784, 391] width 1568 height 782
click at [601, 139] on div at bounding box center [784, 391] width 1568 height 782
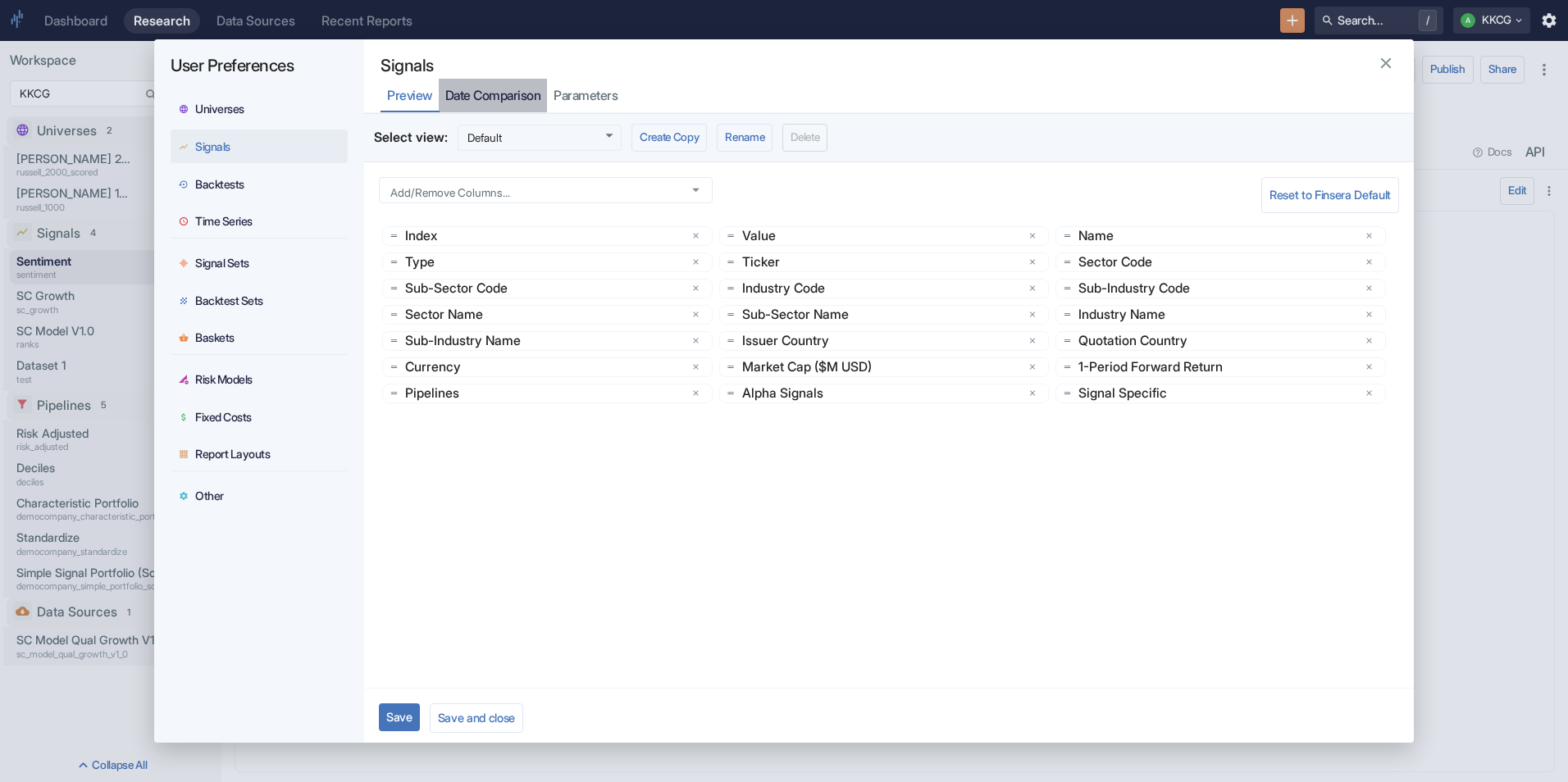
click at [491, 86] on button "Date Comparison" at bounding box center [493, 95] width 109 height 34
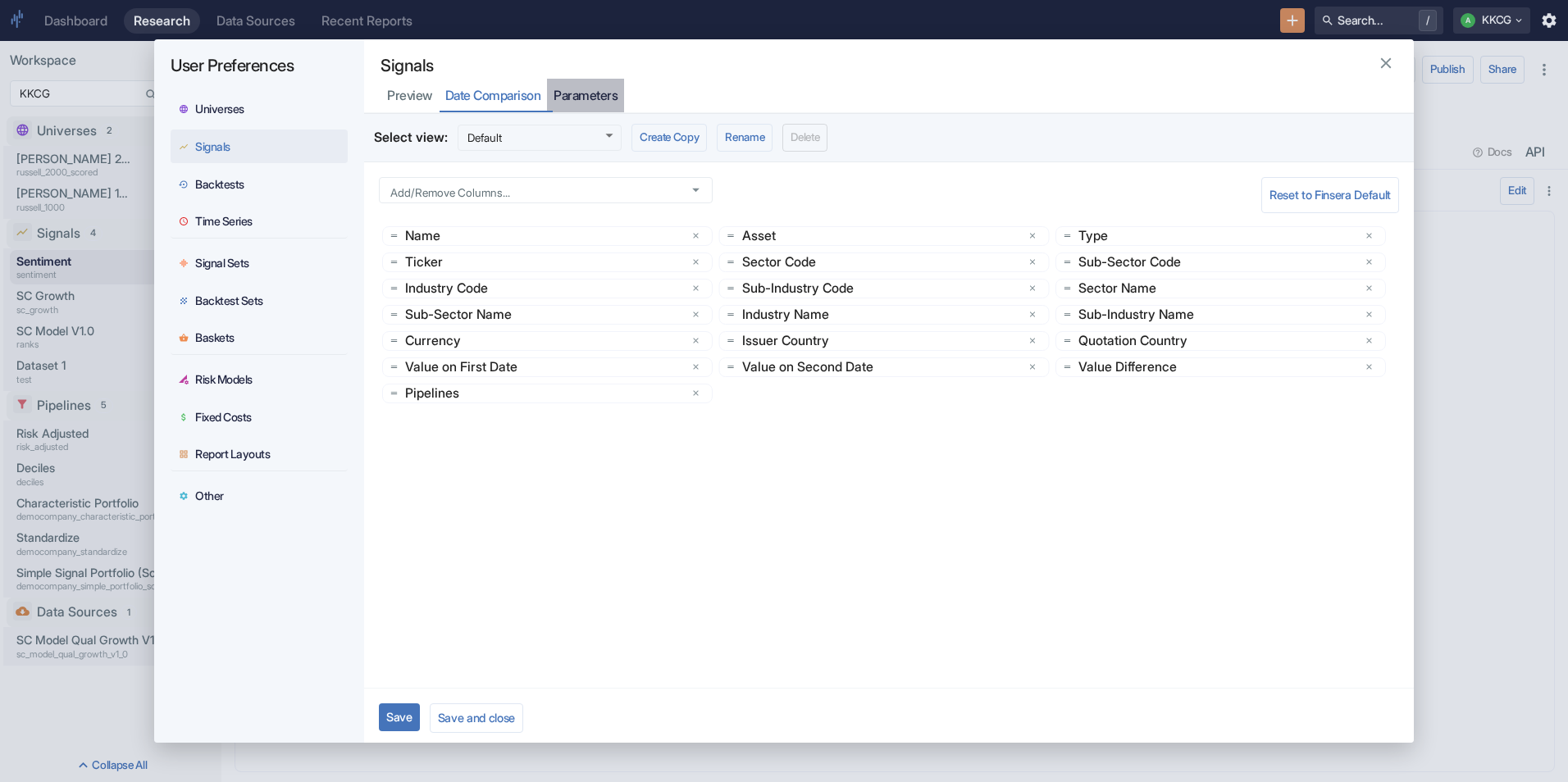
click at [615, 95] on div "Parameters" at bounding box center [586, 96] width 64 height 16
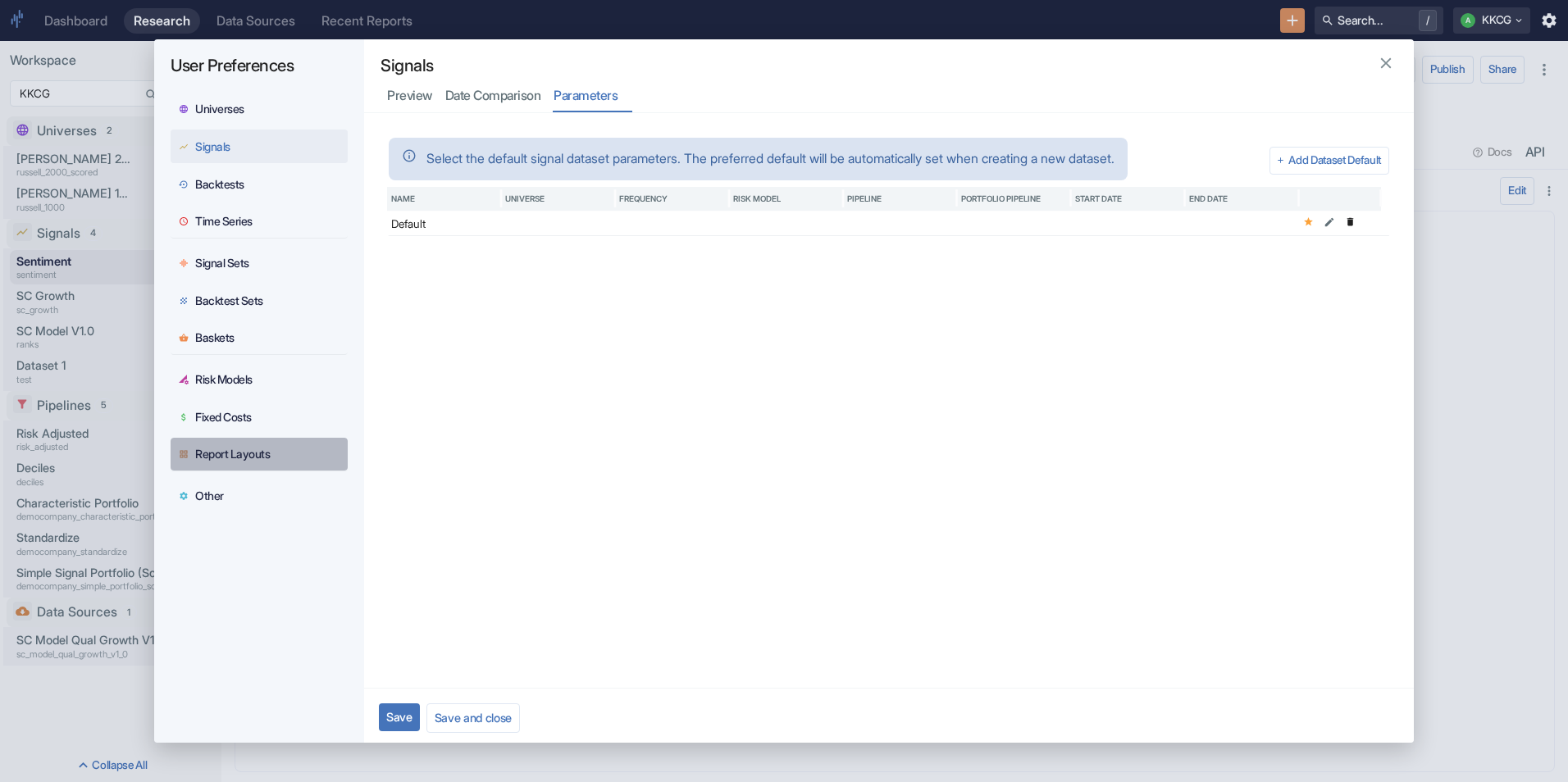
click at [261, 455] on div "Report Layouts" at bounding box center [232, 454] width 75 height 15
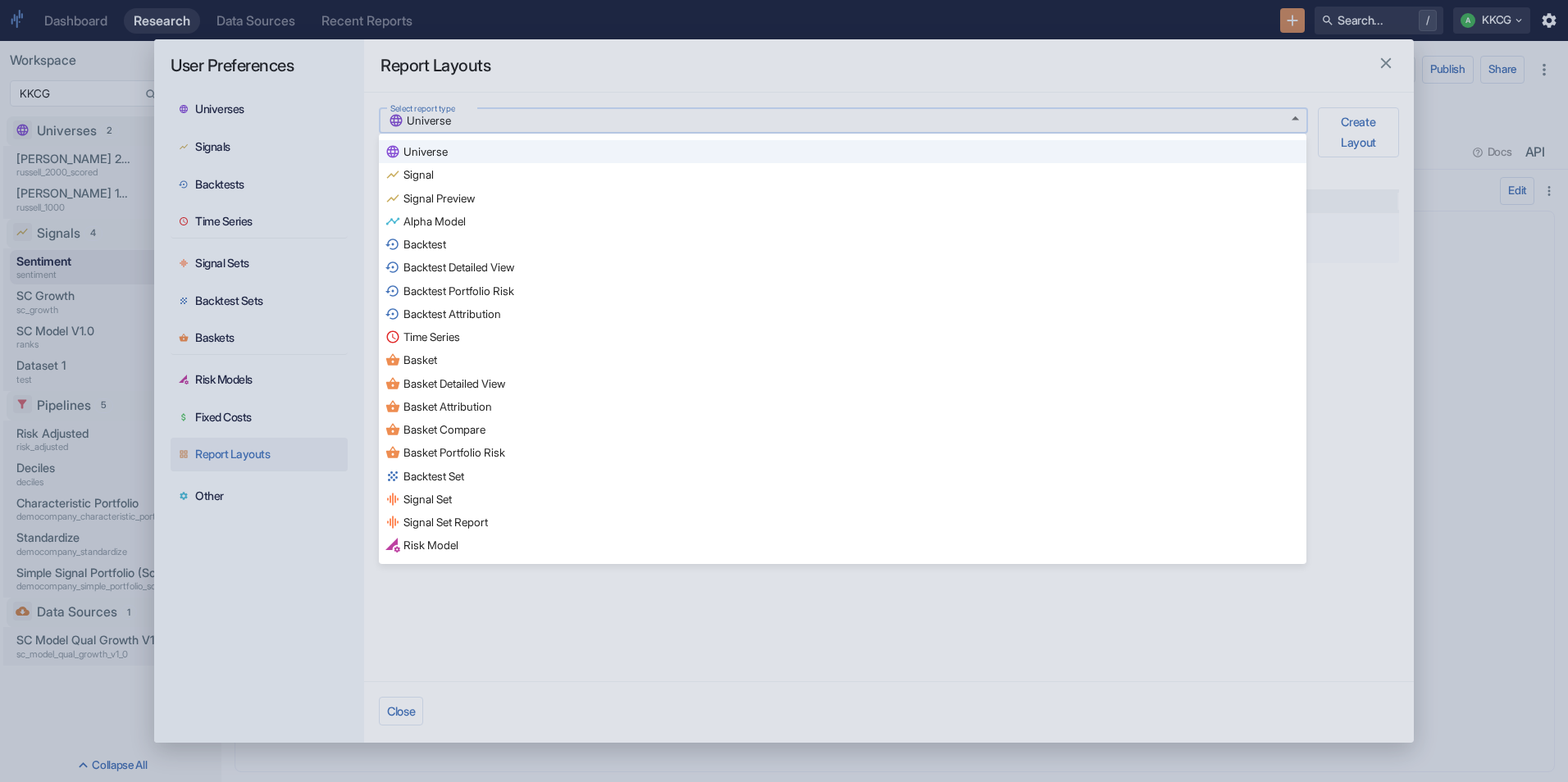
click at [1117, 110] on body "Dashboard Research Data Sources Recent Reports Search... / A KKCG Workspace KKC…" at bounding box center [784, 391] width 1568 height 782
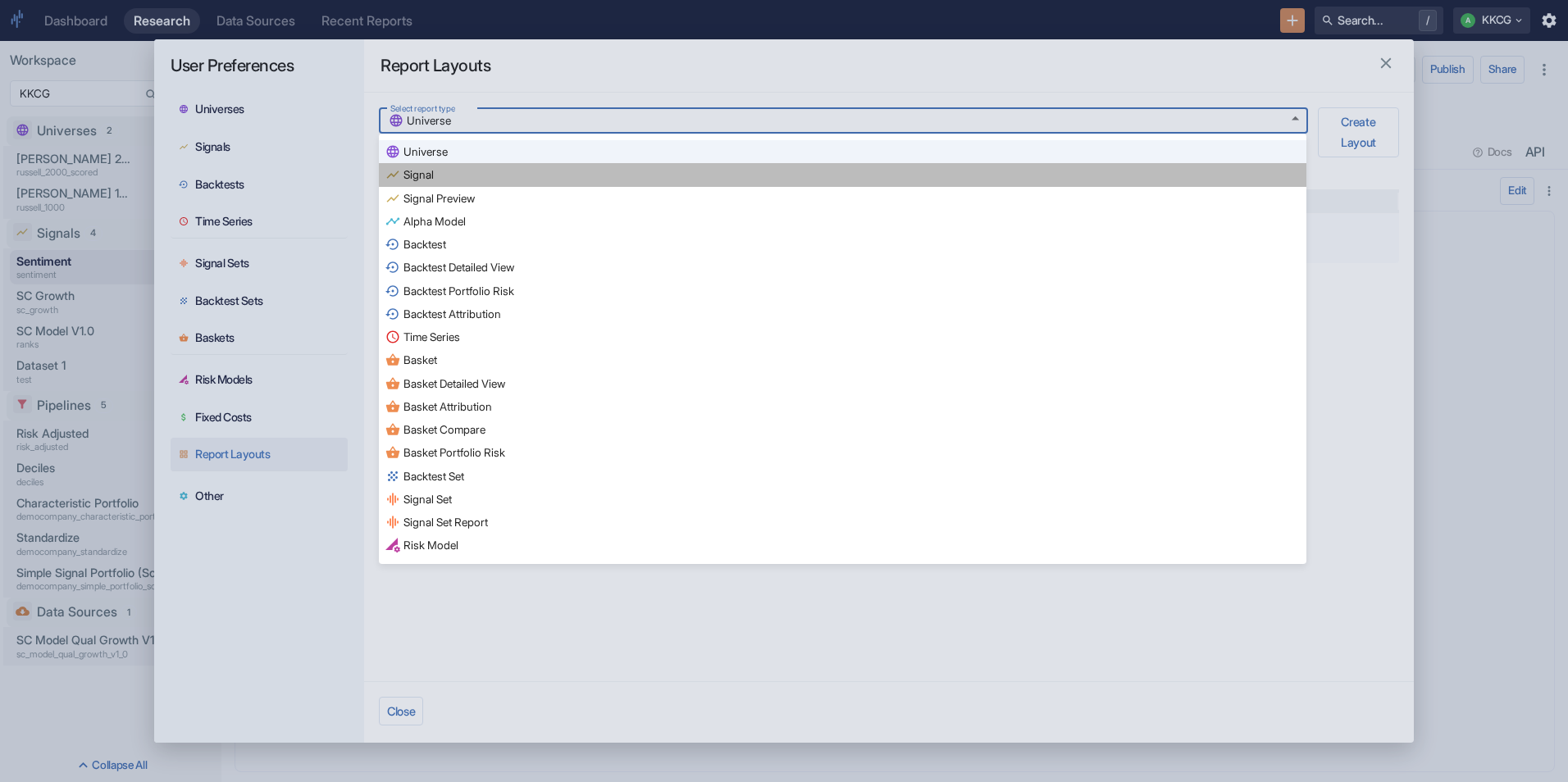
click at [819, 181] on li "Signal" at bounding box center [842, 175] width 927 height 23
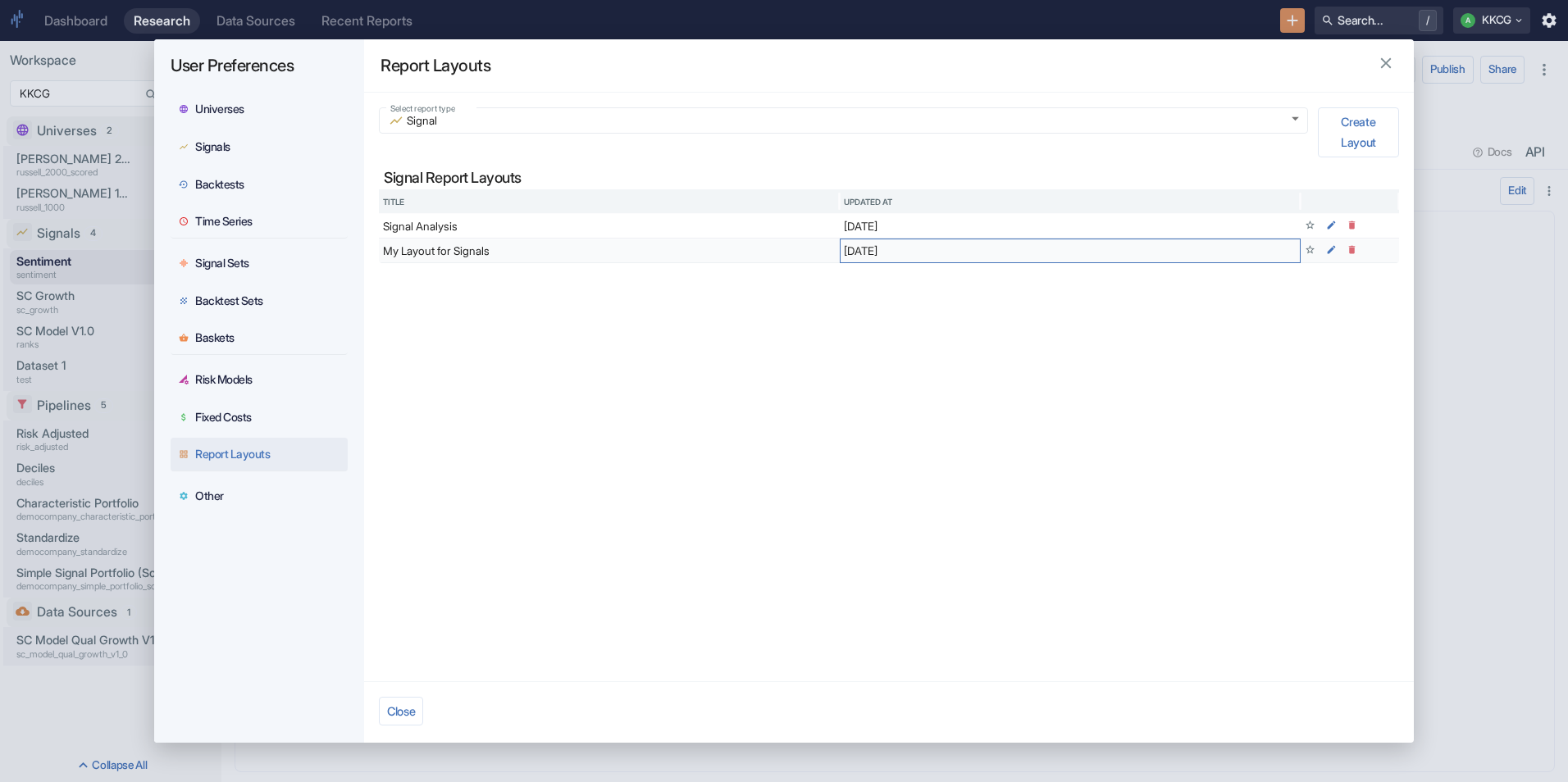
click at [1188, 249] on div "[DATE]" at bounding box center [1071, 251] width 461 height 25
click at [1309, 254] on icon at bounding box center [1310, 250] width 12 height 12
click at [1378, 247] on div at bounding box center [1350, 251] width 91 height 24
click at [910, 323] on div "Select report type Signal signal Select report type Create Layout Signal Report…" at bounding box center [889, 387] width 1050 height 589
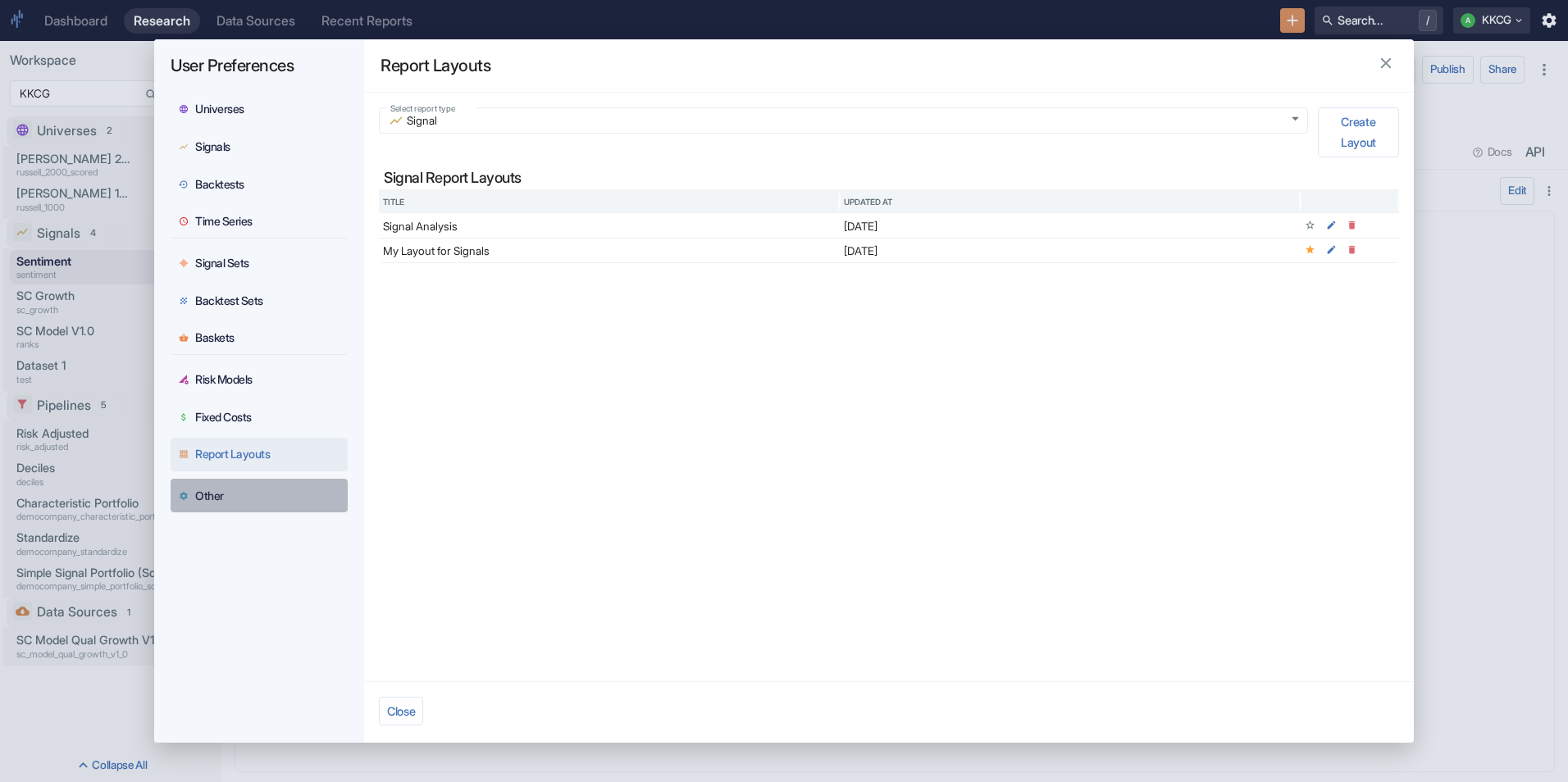
click at [212, 489] on div "Other" at bounding box center [209, 496] width 29 height 15
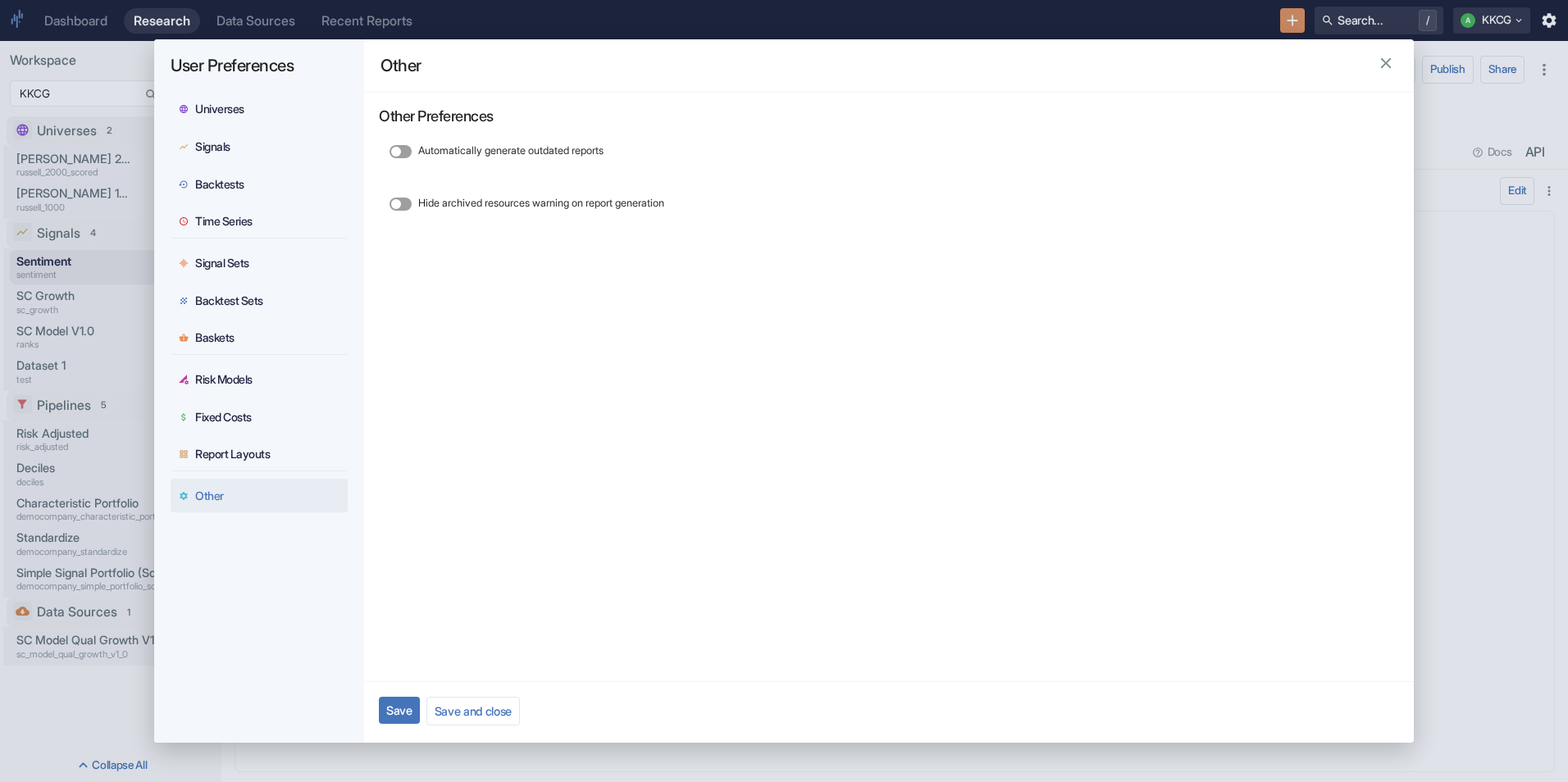
click at [405, 703] on button "Save" at bounding box center [399, 710] width 41 height 27
click at [464, 700] on button "Save and close" at bounding box center [474, 710] width 94 height 29
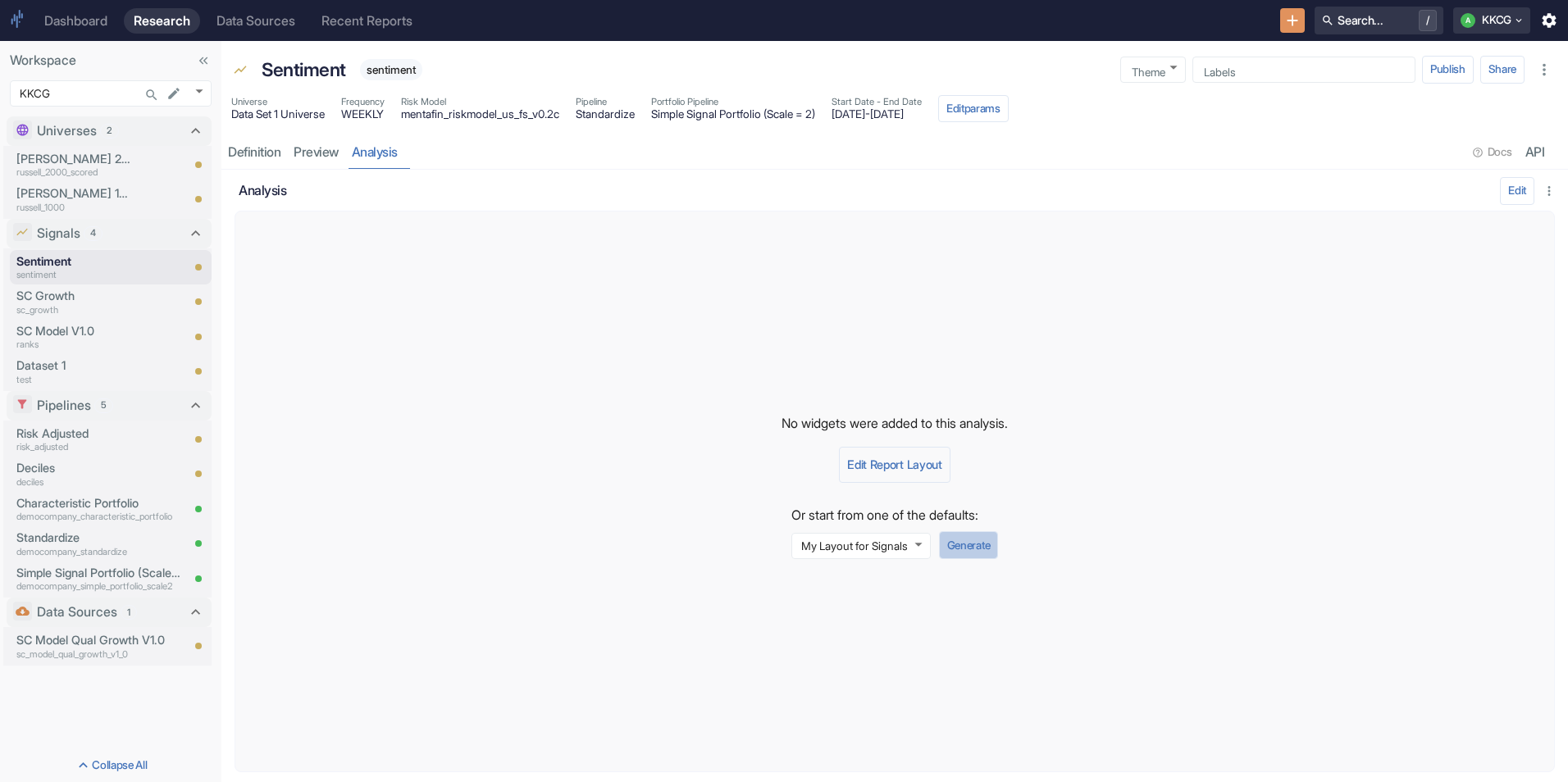
click at [958, 547] on button "Generate" at bounding box center [968, 545] width 59 height 28
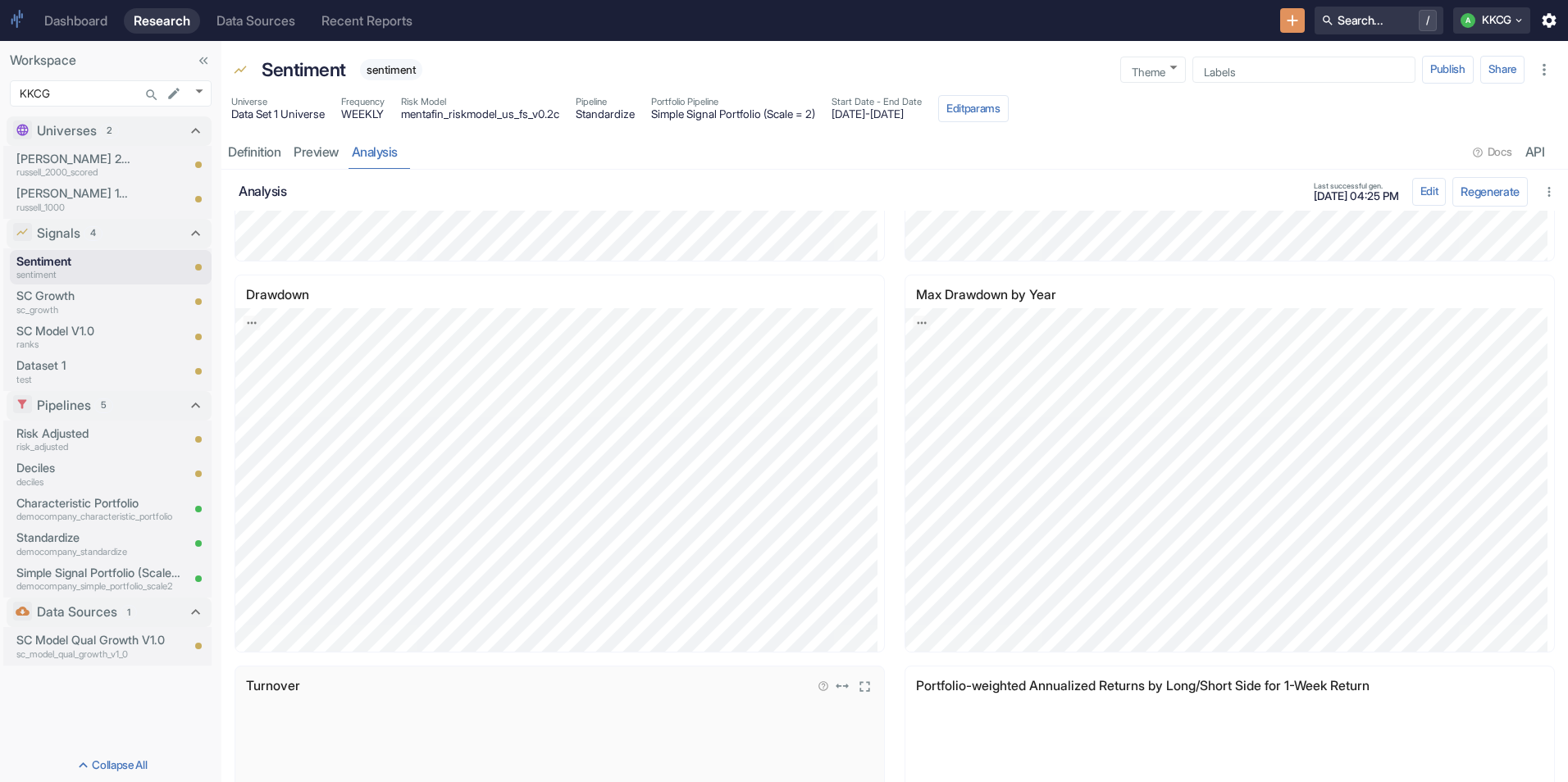
scroll to position [1230, 0]
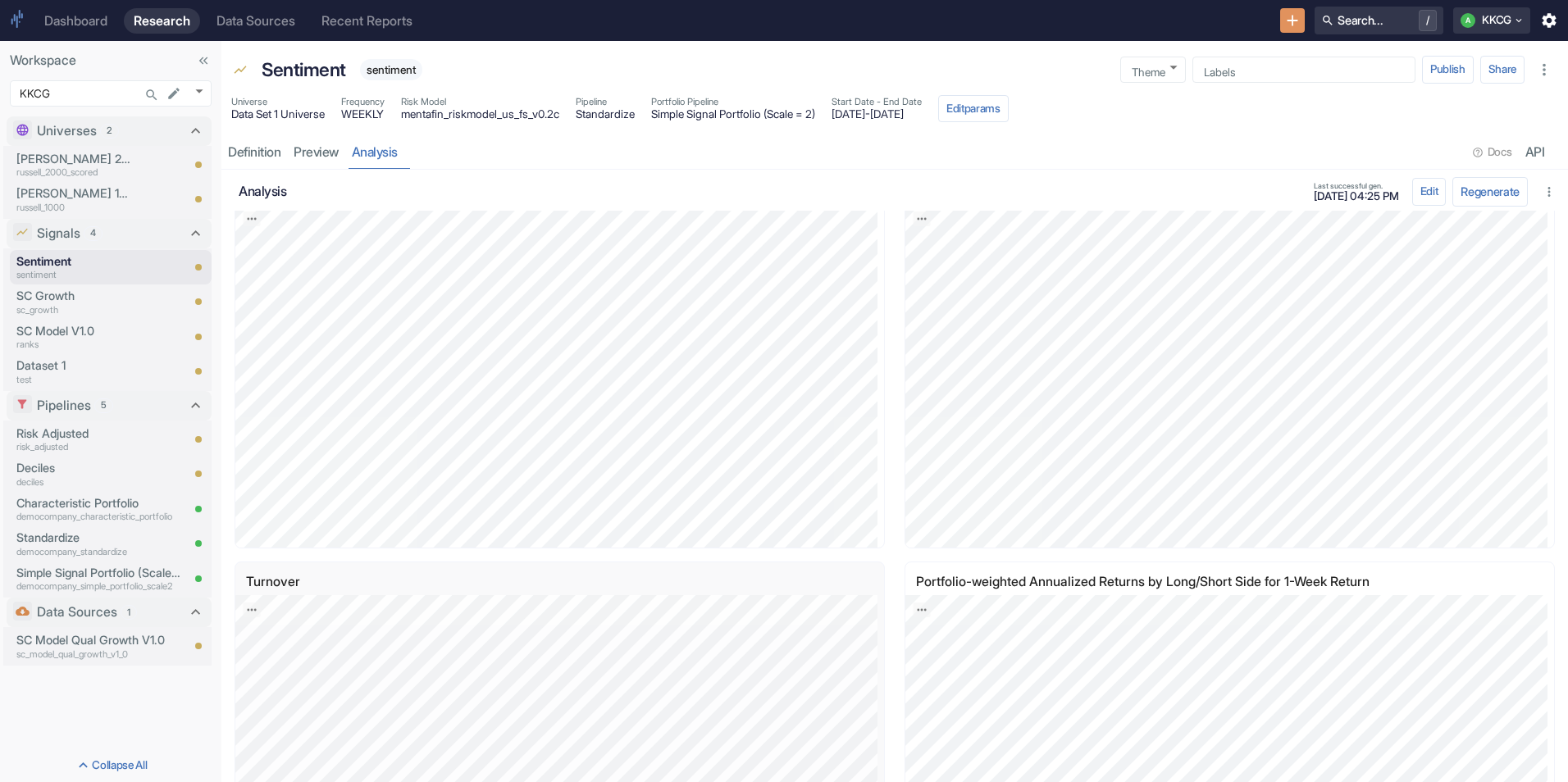
click at [891, 560] on div "Portfolio-weighted Annualized Returns by Long/Short Side for 1-Week Return [bol…" at bounding box center [1223, 737] width 670 height 391
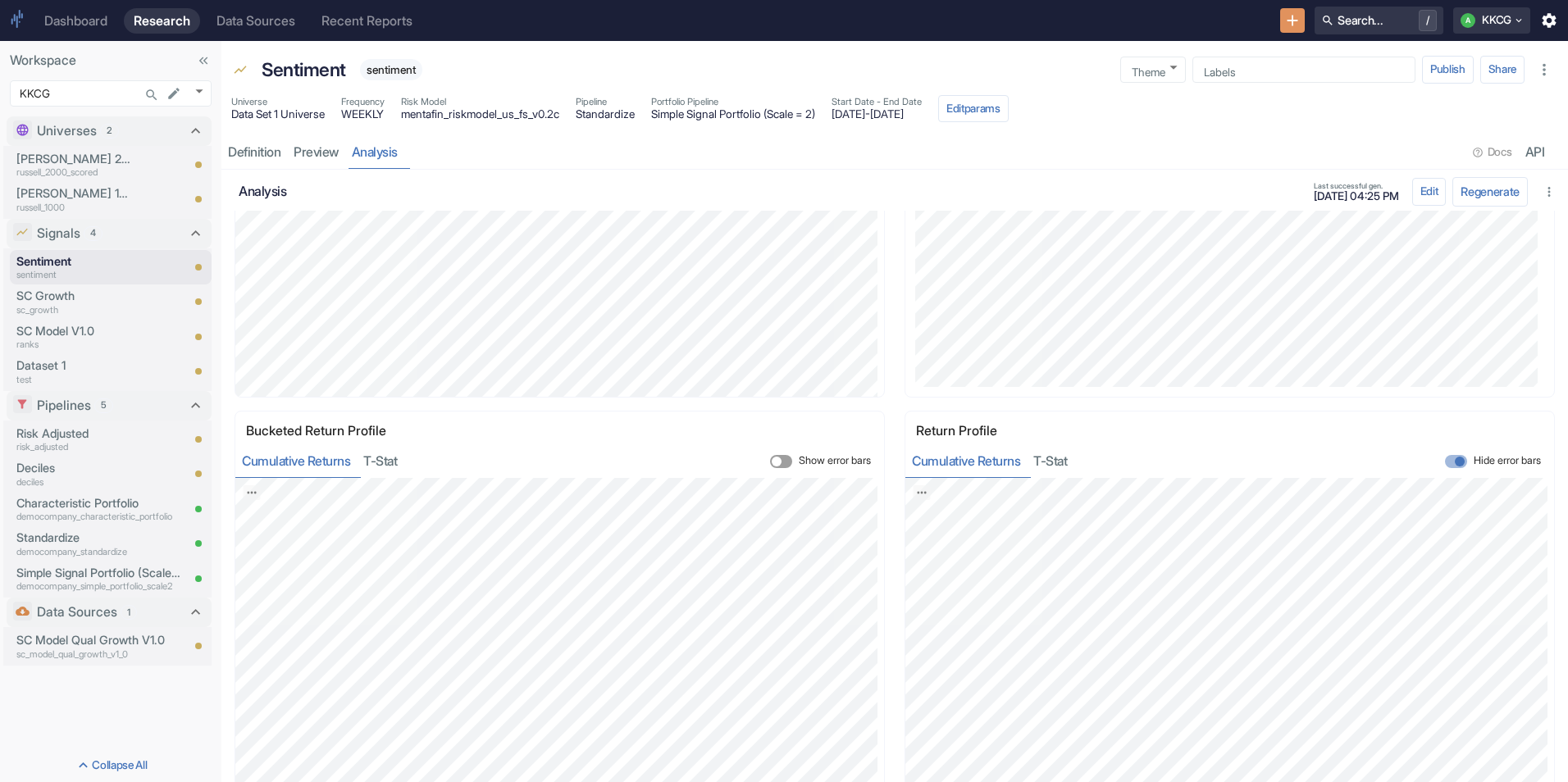
scroll to position [2958, 0]
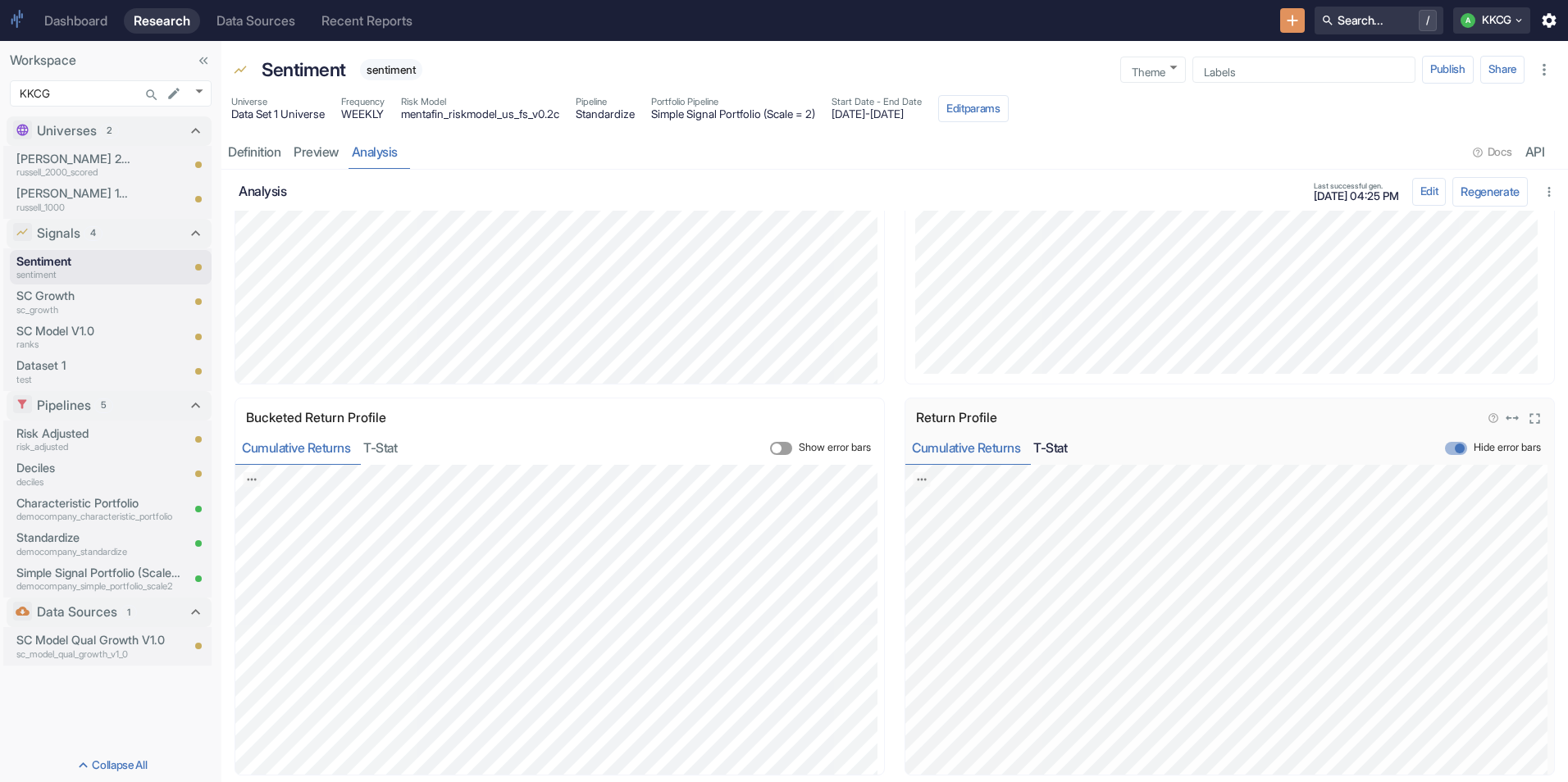
click at [1052, 442] on button "T-stat" at bounding box center [1050, 448] width 47 height 34
click at [940, 449] on button "Cumulative Returns" at bounding box center [965, 448] width 121 height 34
click at [1054, 447] on button "T-stat" at bounding box center [1050, 448] width 47 height 34
click at [950, 445] on button "Cumulative Returns" at bounding box center [965, 448] width 121 height 34
click at [1440, 446] on input "Hide error bars" at bounding box center [1460, 449] width 40 height 13
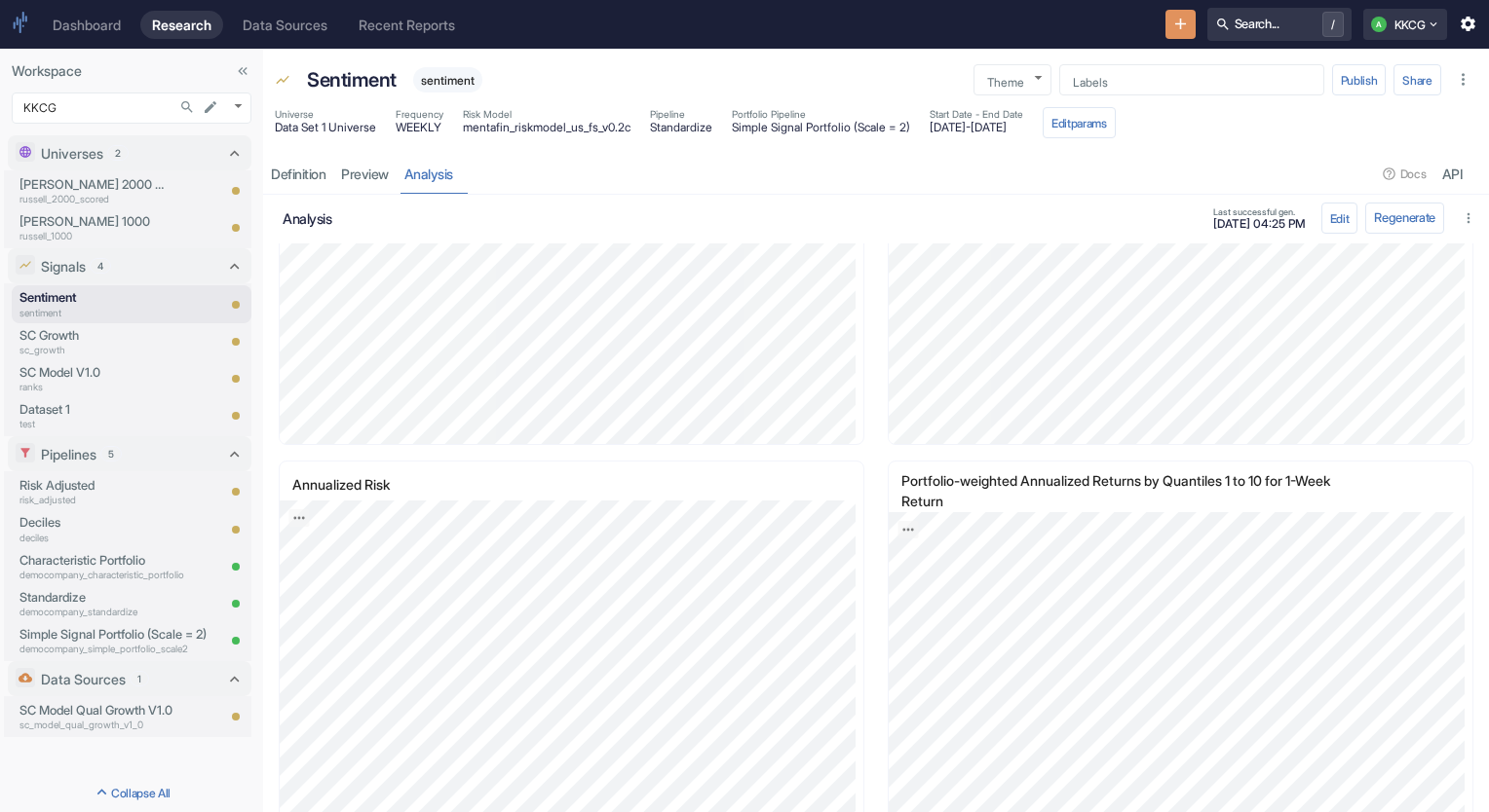
scroll to position [0, 0]
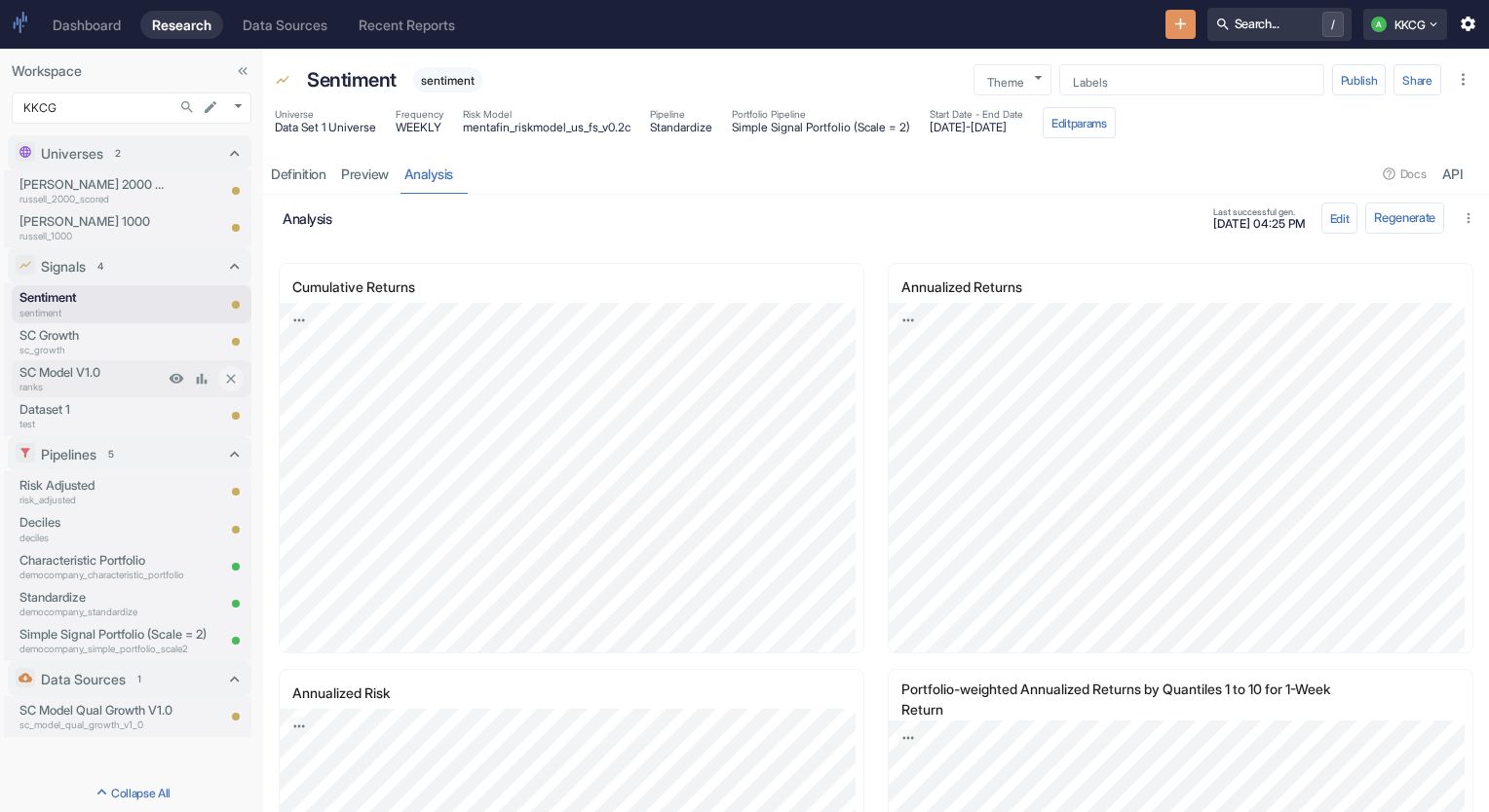
click at [74, 373] on p "SC Model V1.0" at bounding box center [91, 372] width 144 height 19
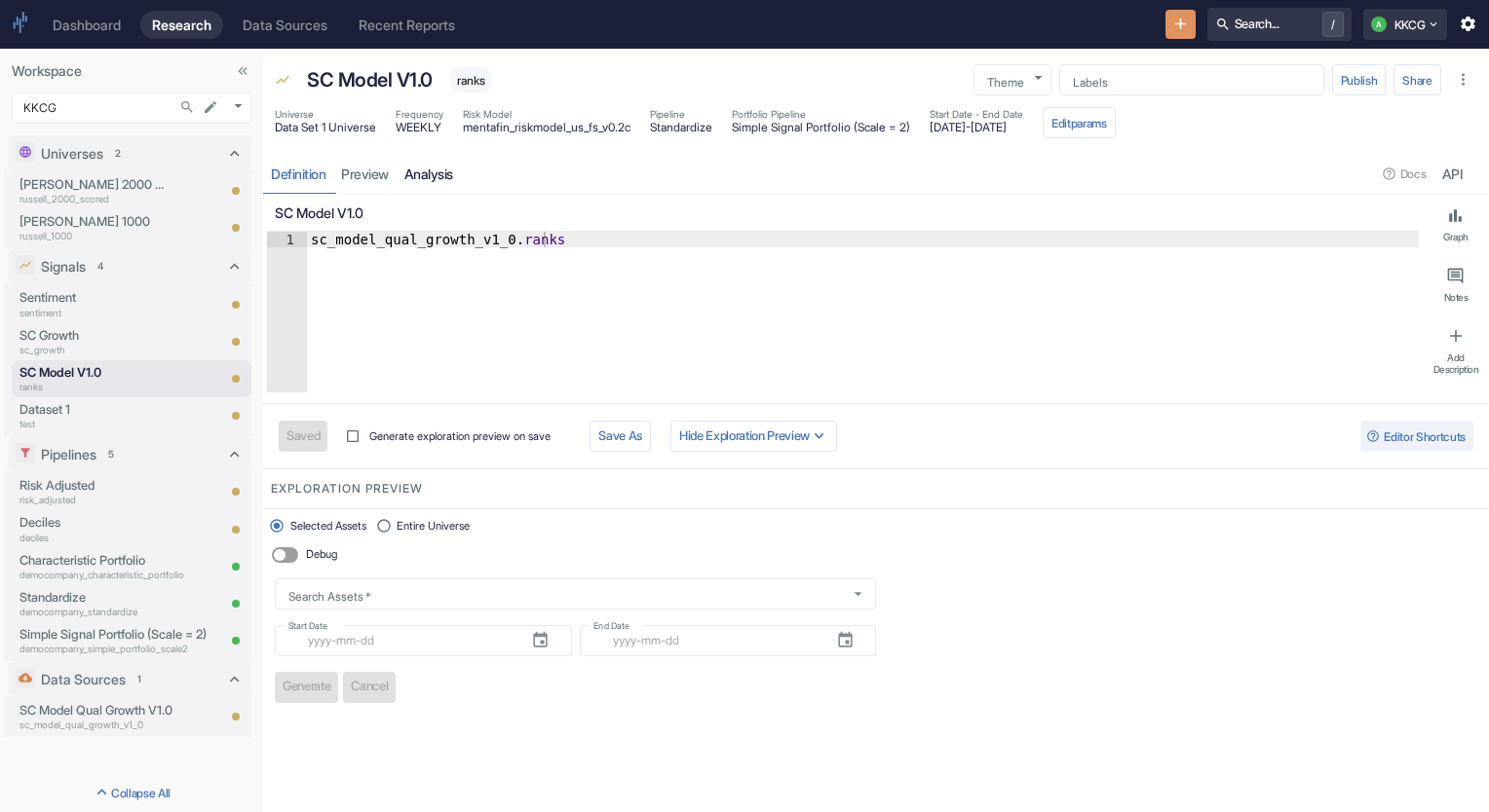
click at [422, 182] on link "analysis" at bounding box center [429, 173] width 65 height 40
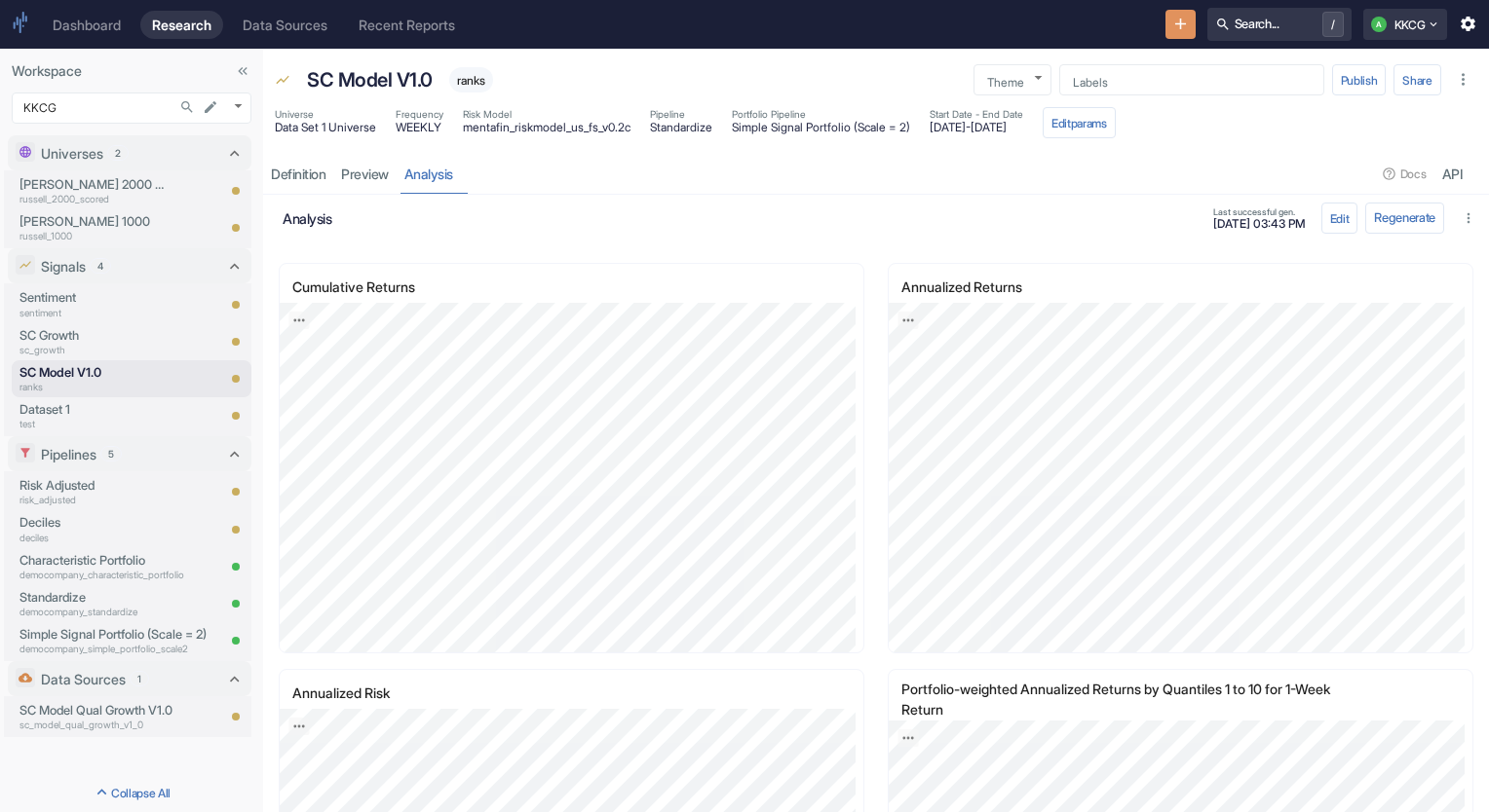
click at [854, 224] on h6 "analysis" at bounding box center [742, 218] width 919 height 17
click at [76, 495] on p "risk_adjusted" at bounding box center [116, 500] width 195 height 15
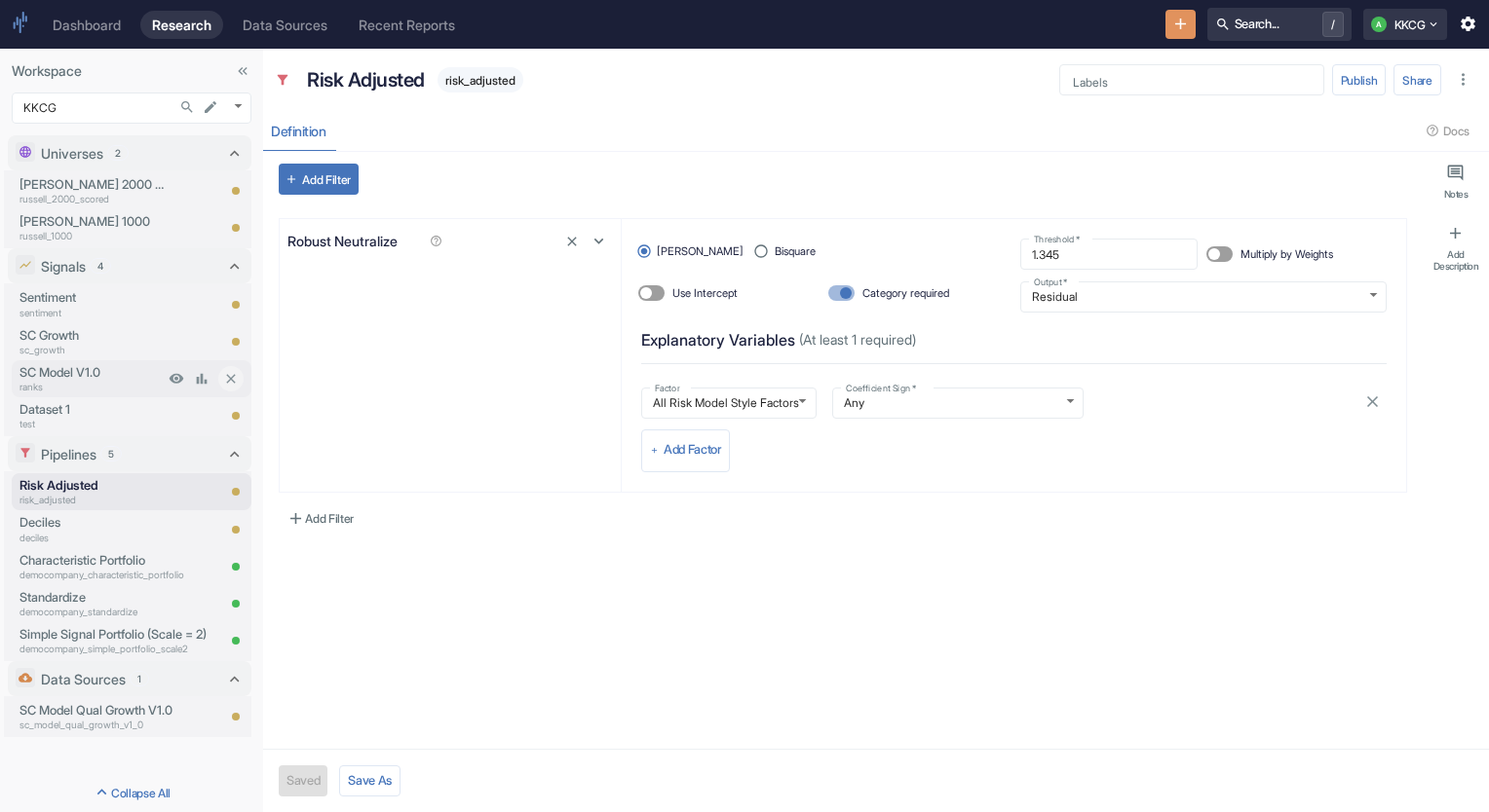
click at [52, 367] on p "SC Model V1.0" at bounding box center [91, 372] width 144 height 19
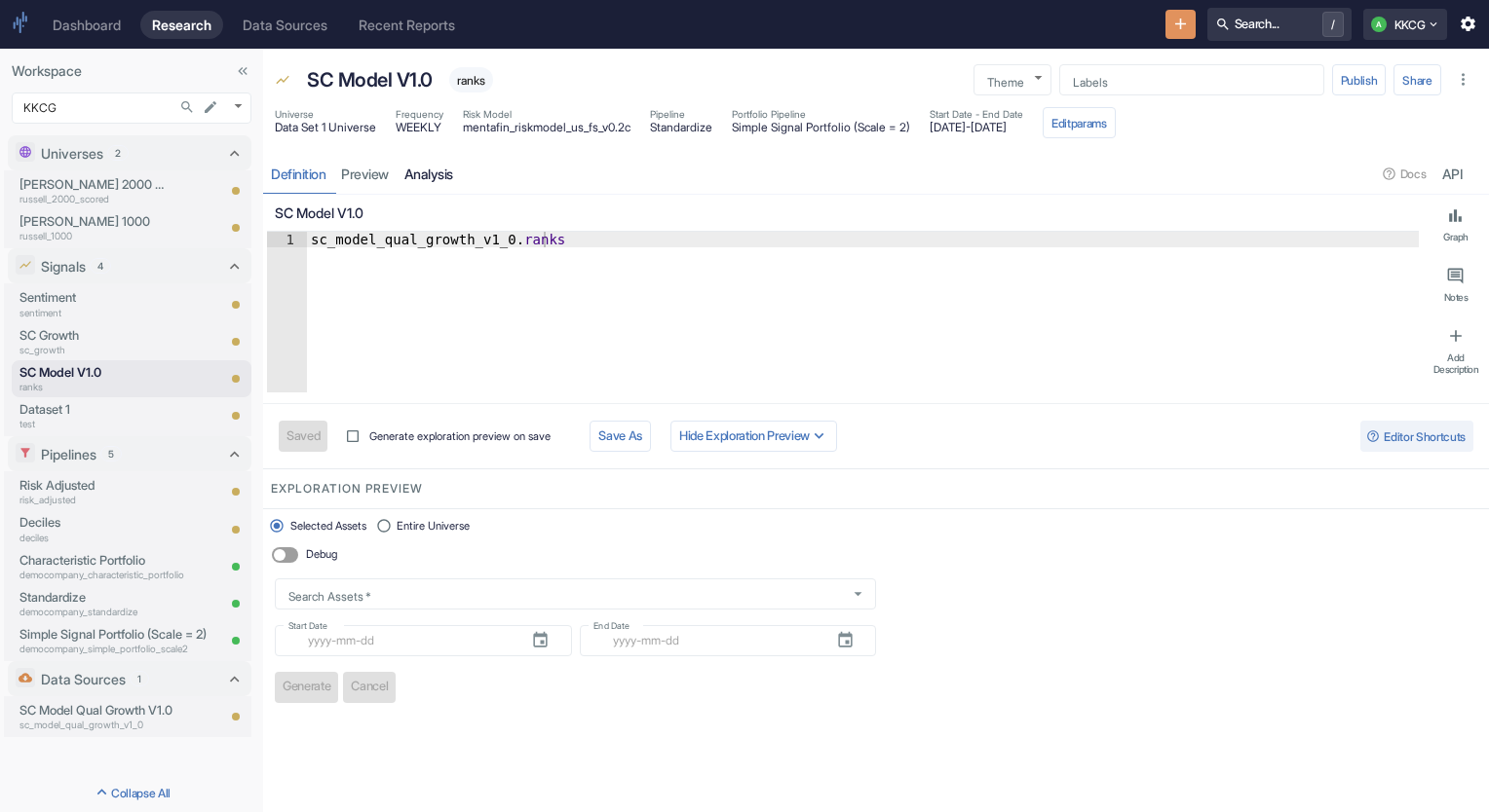
click at [457, 175] on link "analysis" at bounding box center [429, 173] width 65 height 40
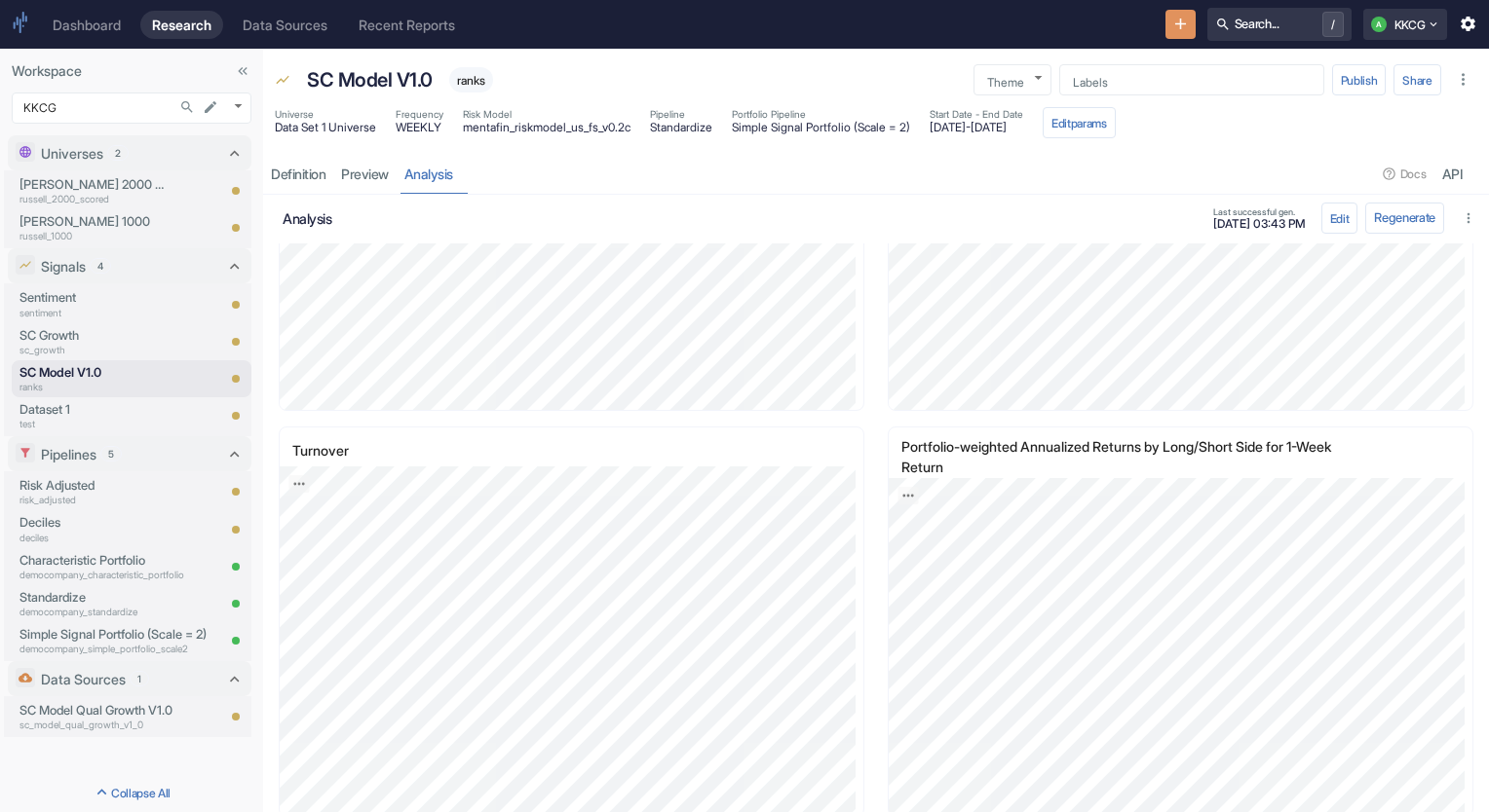
scroll to position [1558, 0]
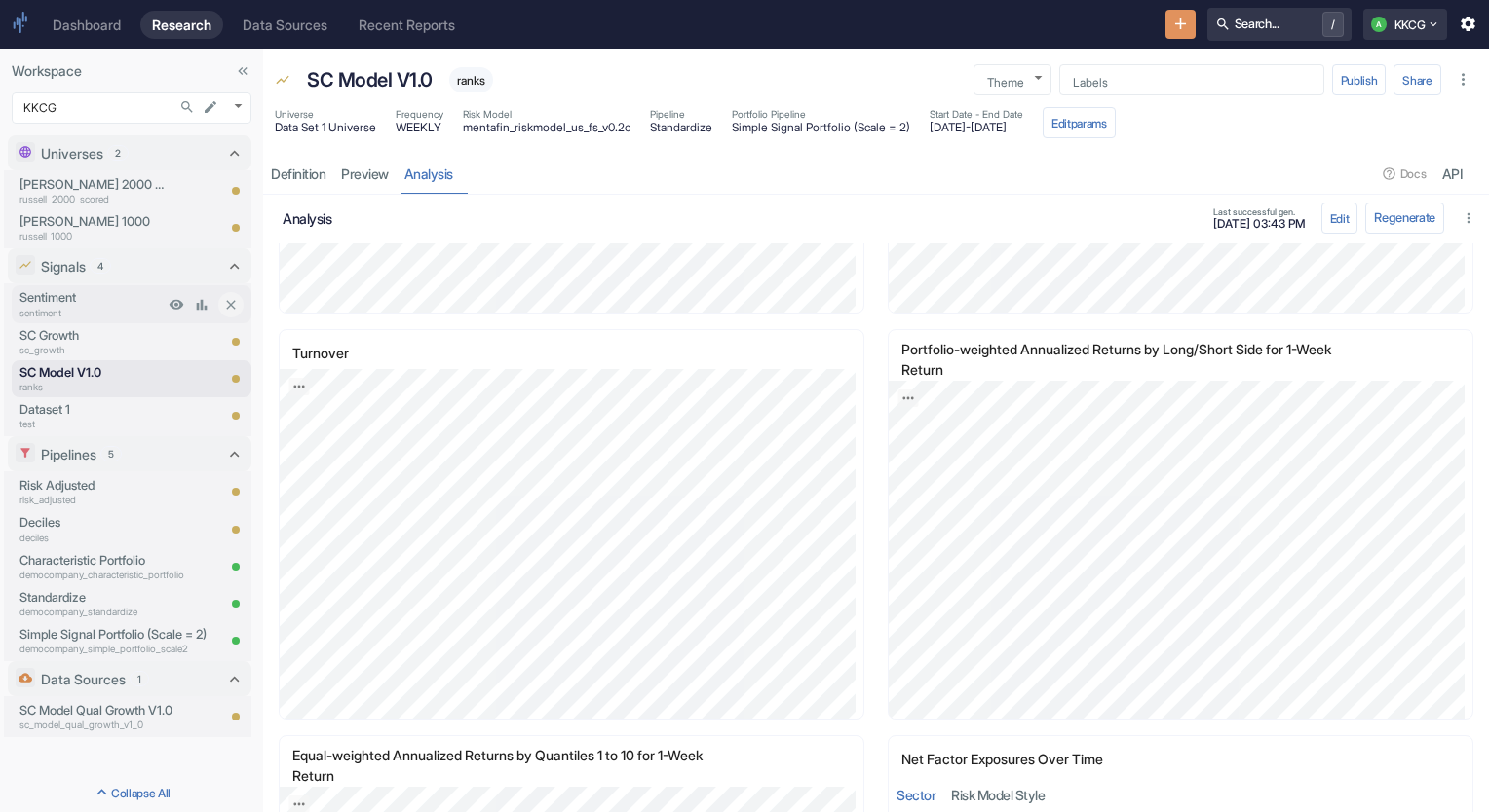
click at [97, 309] on p "sentiment" at bounding box center [91, 313] width 144 height 15
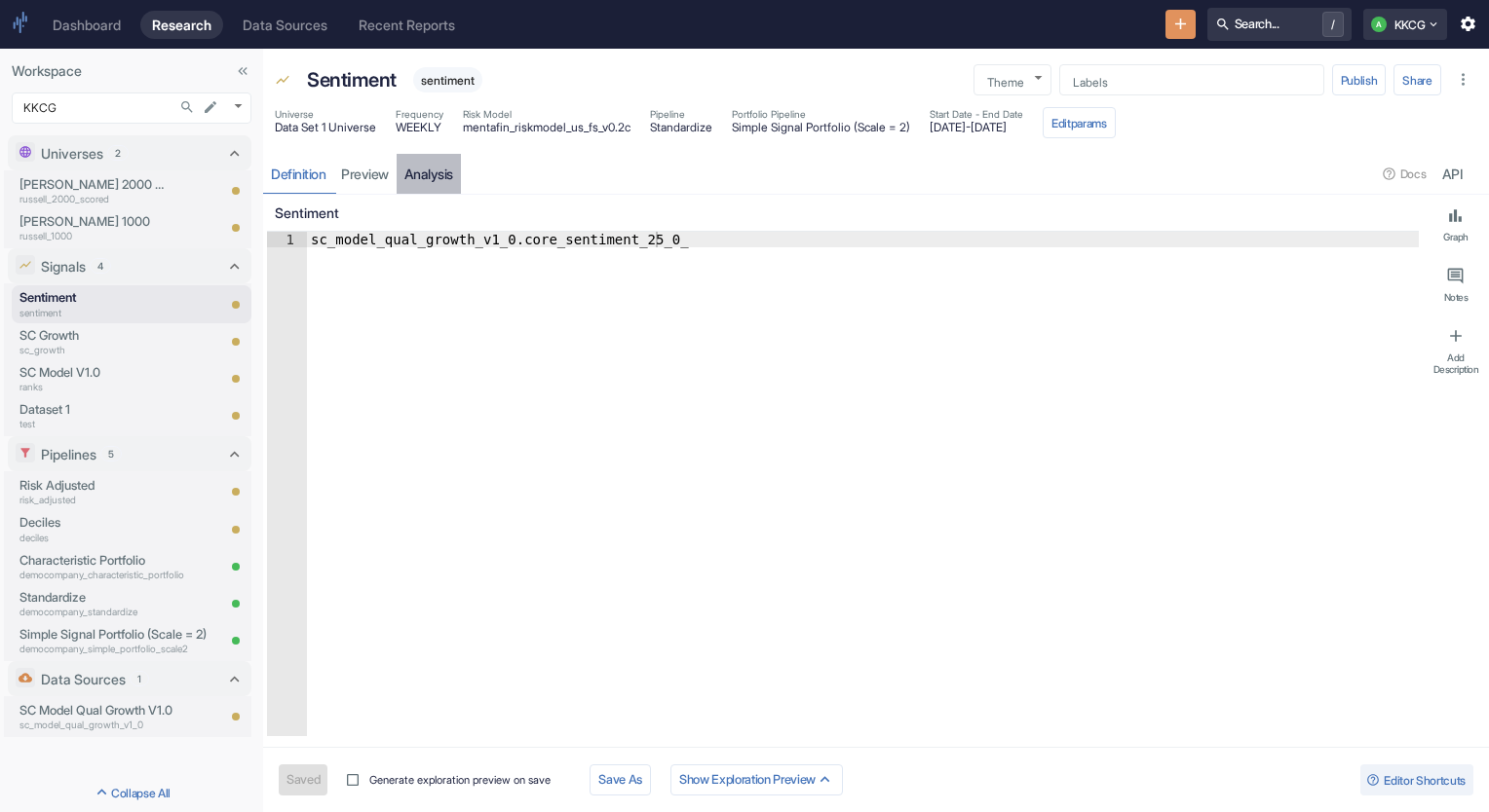
click at [437, 170] on link "analysis" at bounding box center [429, 173] width 65 height 40
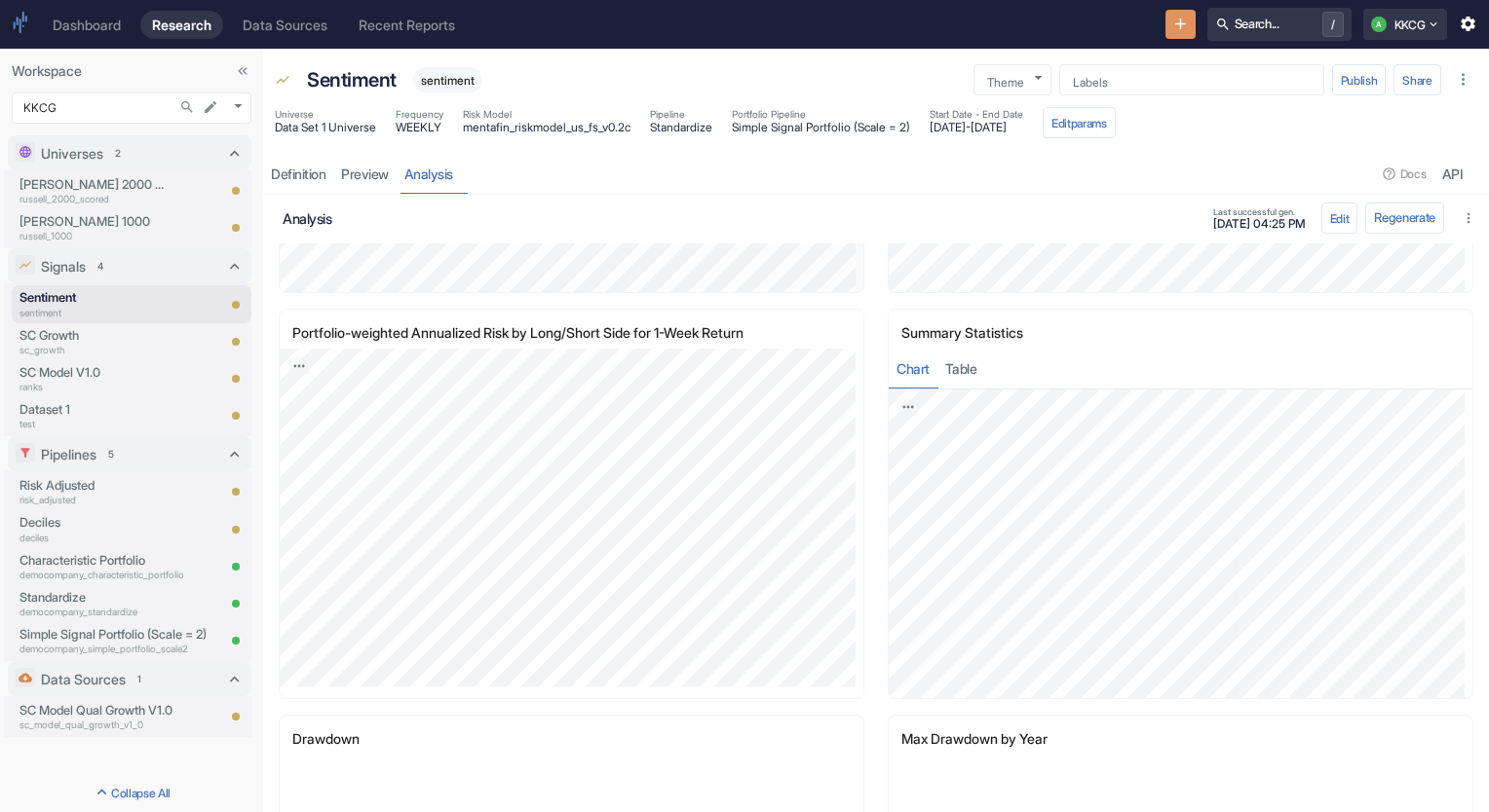
scroll to position [780, 0]
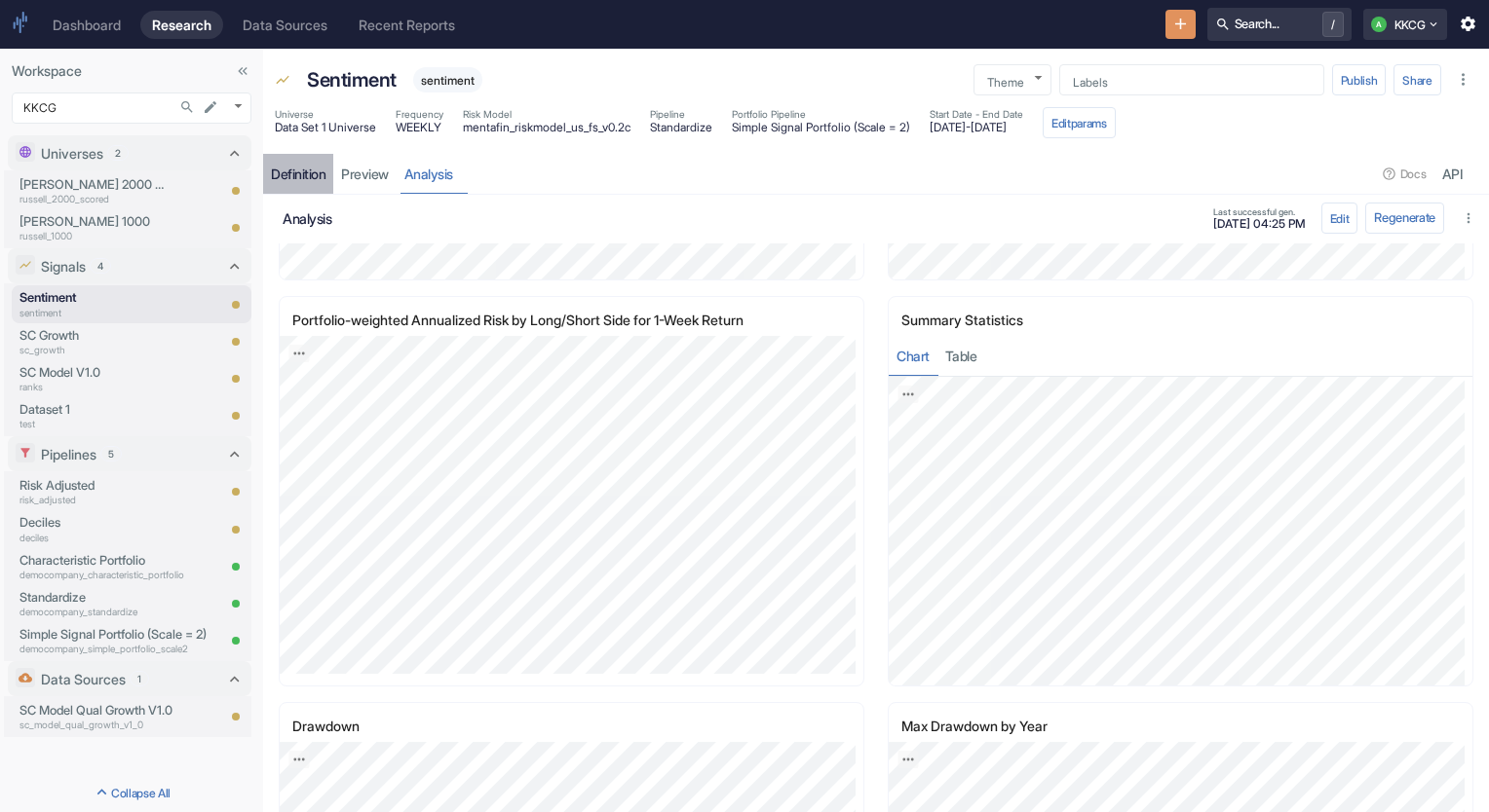
click at [282, 176] on div "Definition" at bounding box center [298, 174] width 55 height 18
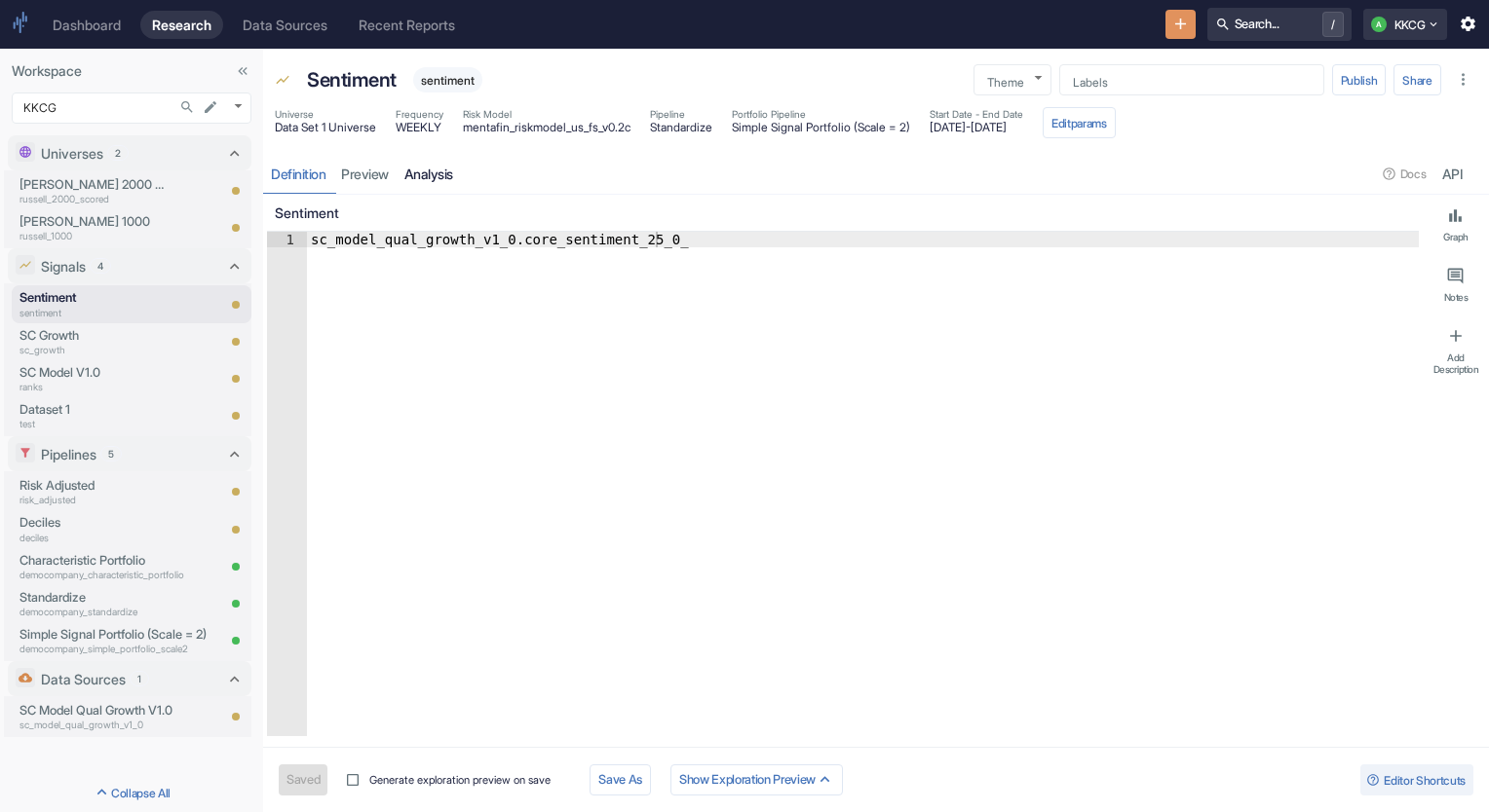
click at [416, 173] on link "analysis" at bounding box center [429, 173] width 65 height 40
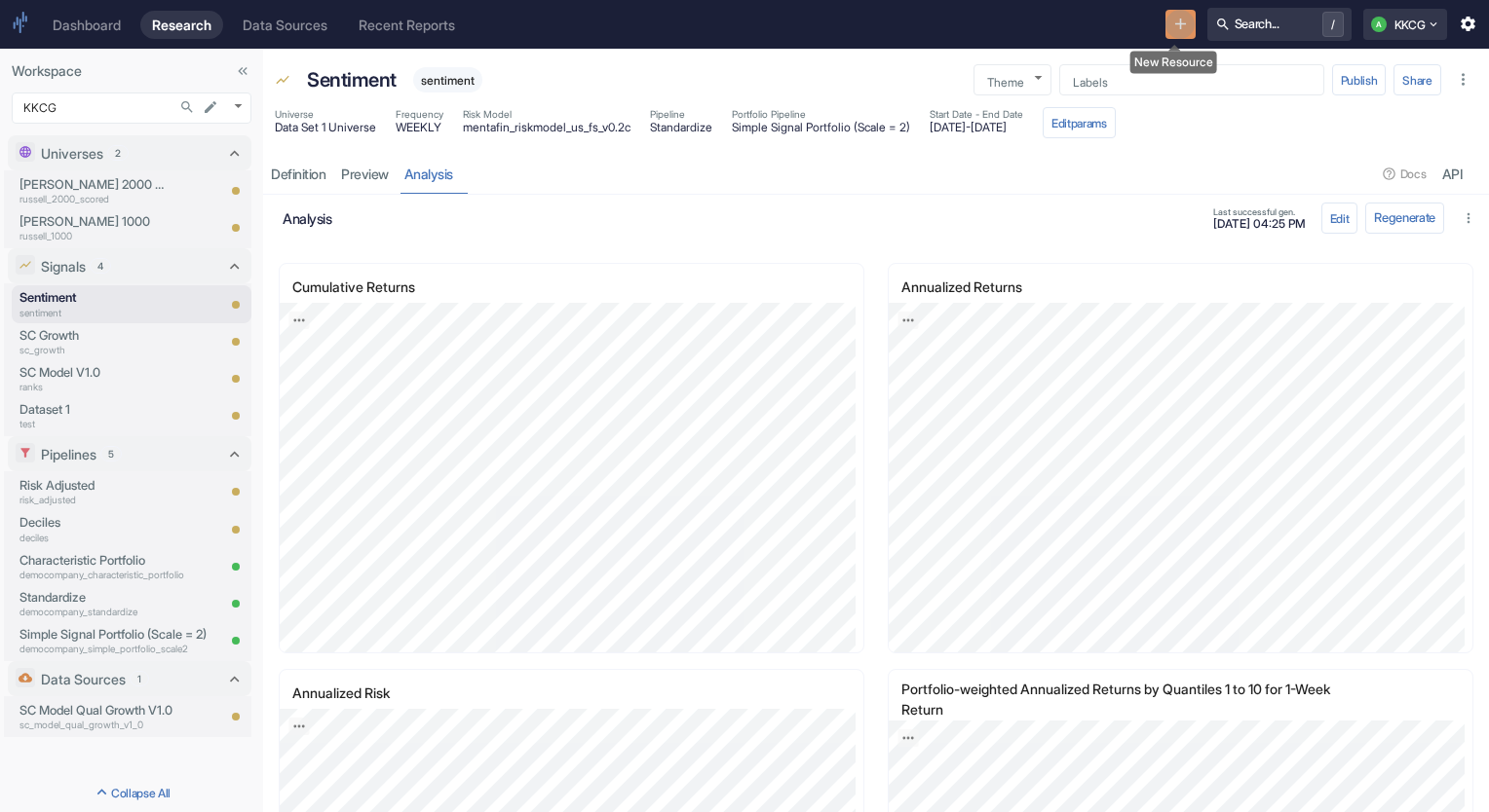
click at [1176, 27] on icon "New Resource" at bounding box center [1180, 23] width 19 height 19
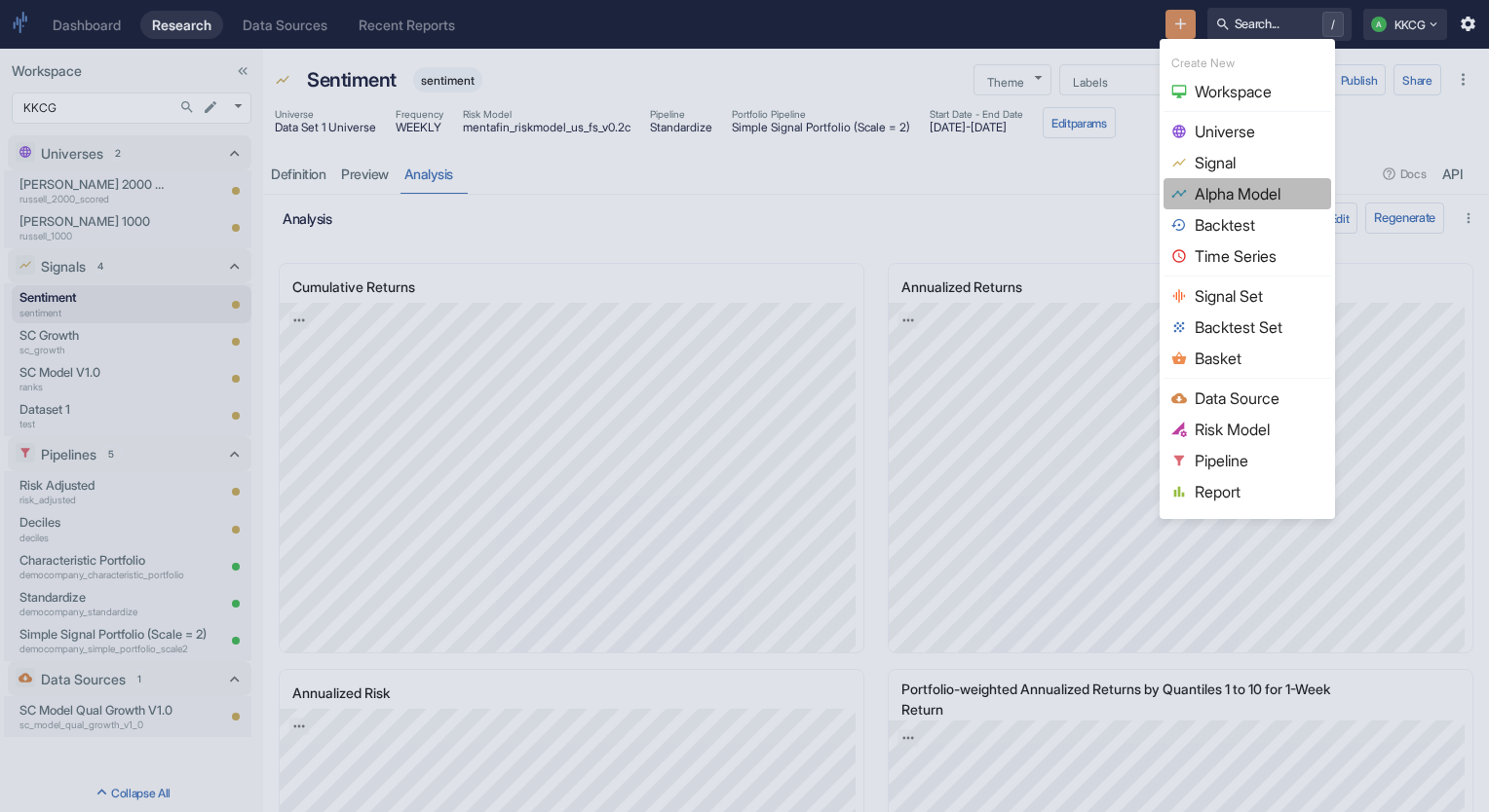
click at [1269, 197] on span "Alpha Model" at bounding box center [1258, 194] width 128 height 23
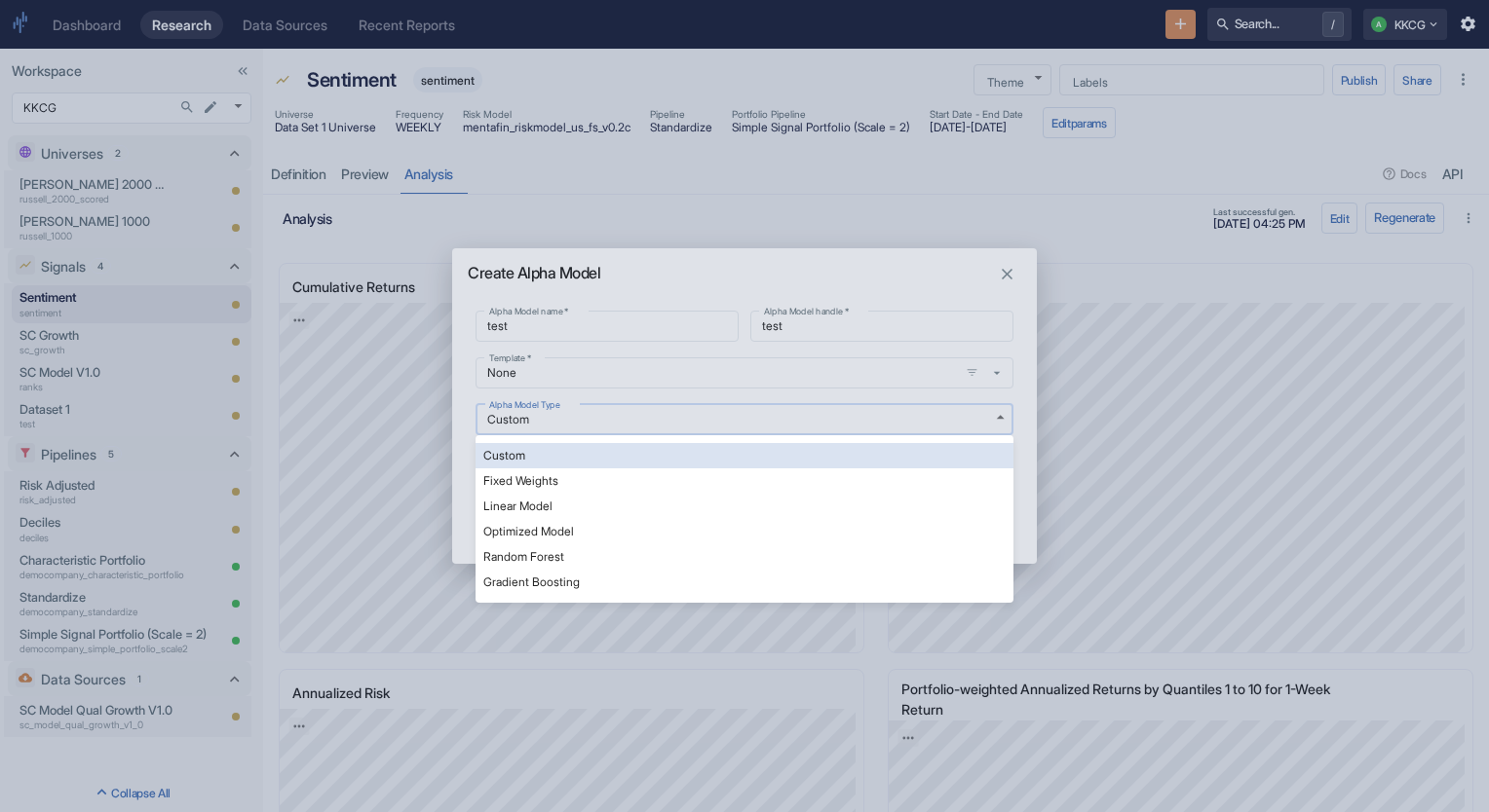
click at [996, 423] on body "Dashboard Research Data Sources Recent Reports Search... / A KKCG Workspace KKC…" at bounding box center [744, 406] width 1489 height 812
click at [916, 482] on li "Fixed Weights" at bounding box center [744, 481] width 538 height 25
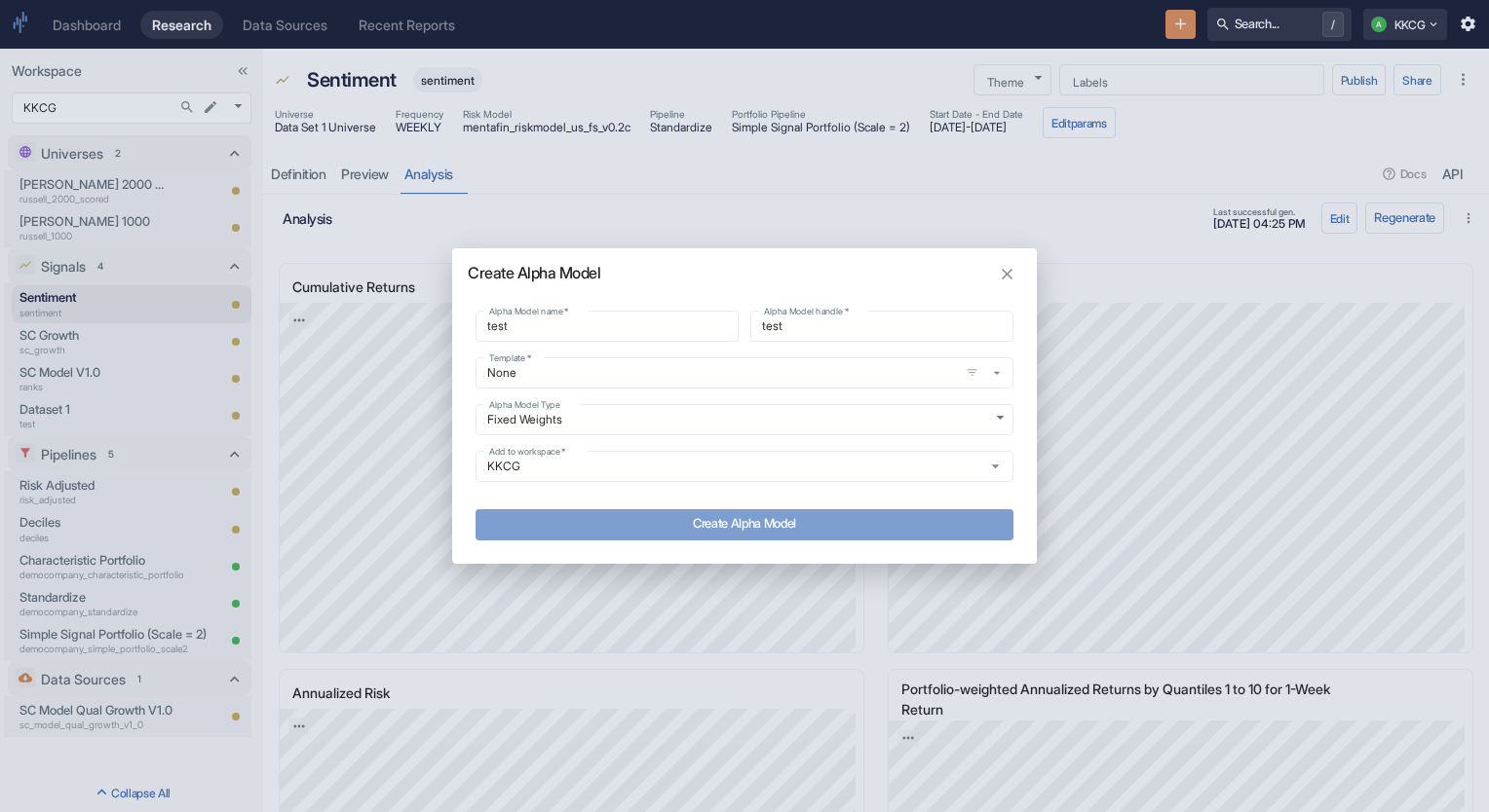
click at [778, 522] on button "Create Alpha Model" at bounding box center [744, 525] width 538 height 31
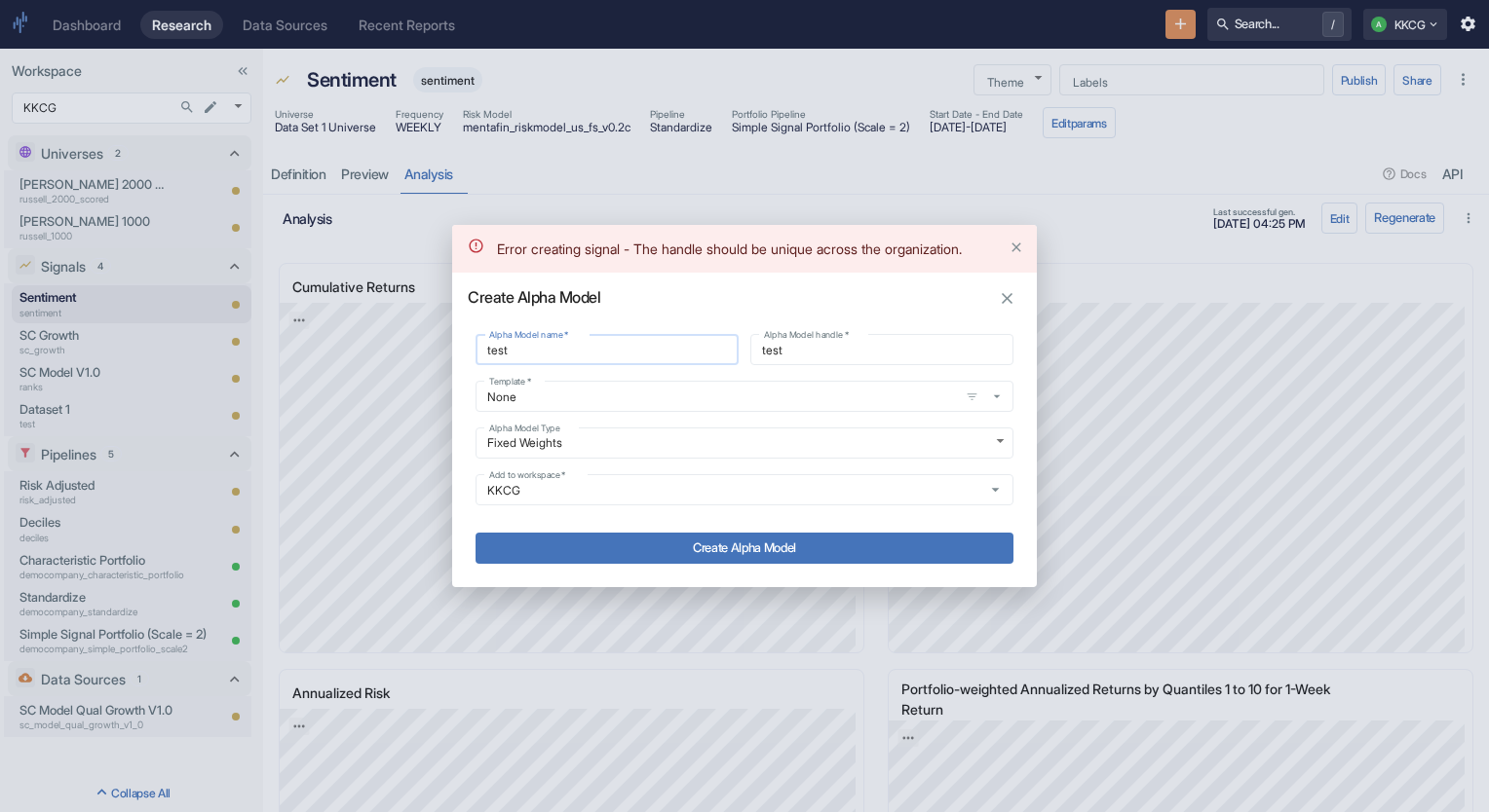
click at [646, 358] on input "test" at bounding box center [607, 350] width 263 height 23
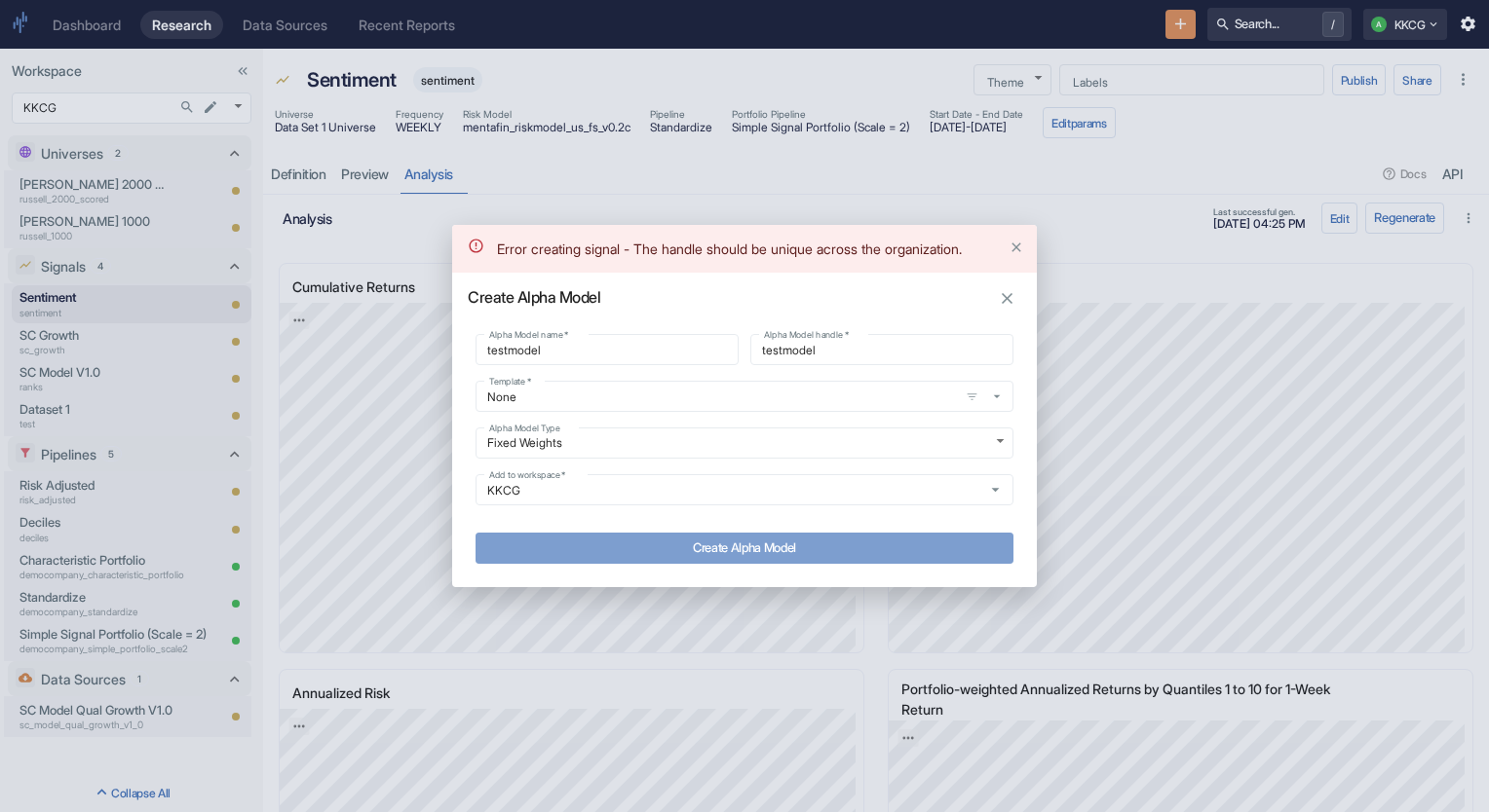
click at [737, 560] on button "Create Alpha Model" at bounding box center [744, 549] width 538 height 31
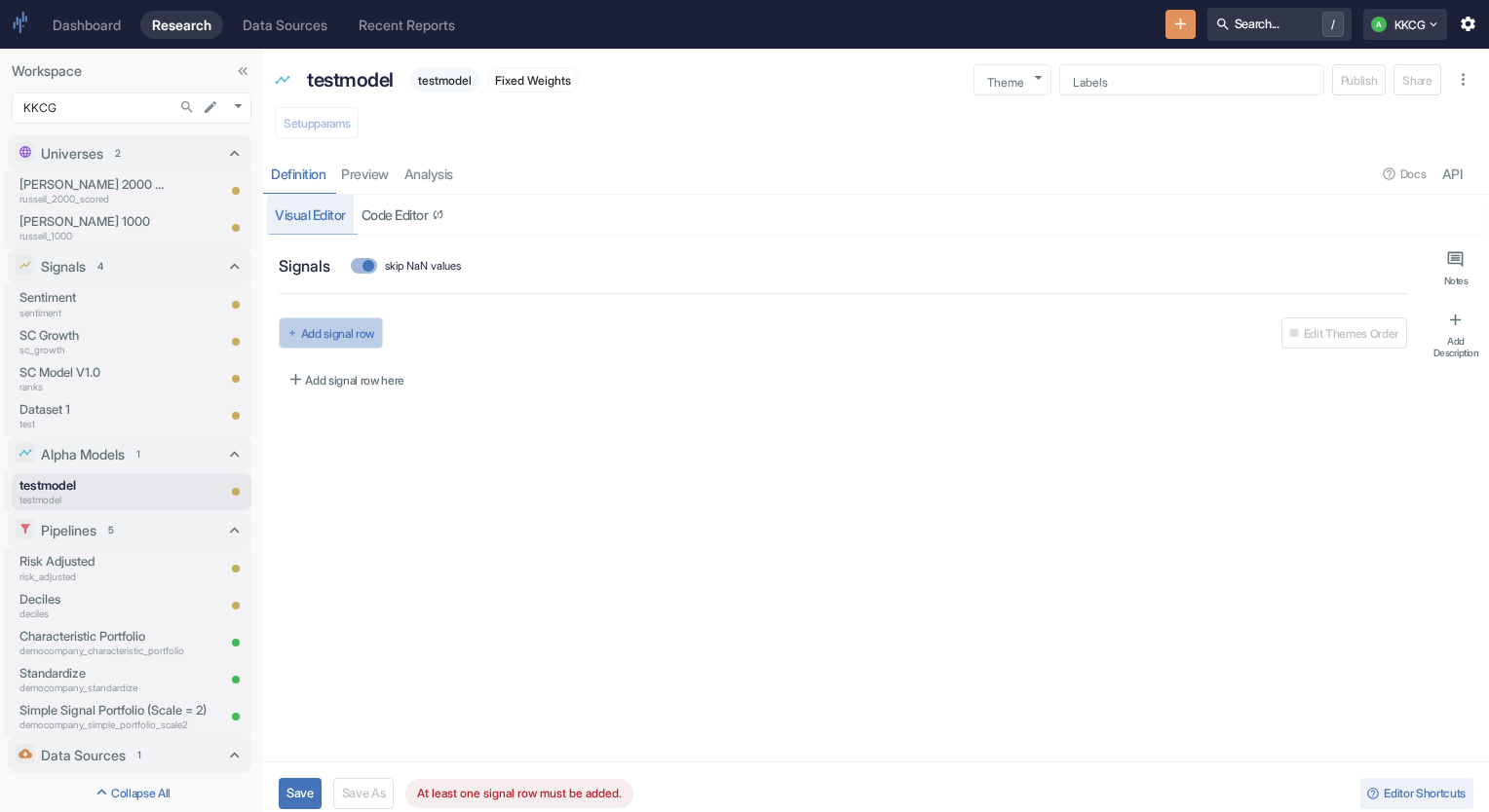
click at [315, 332] on button "Add signal row" at bounding box center [331, 334] width 105 height 31
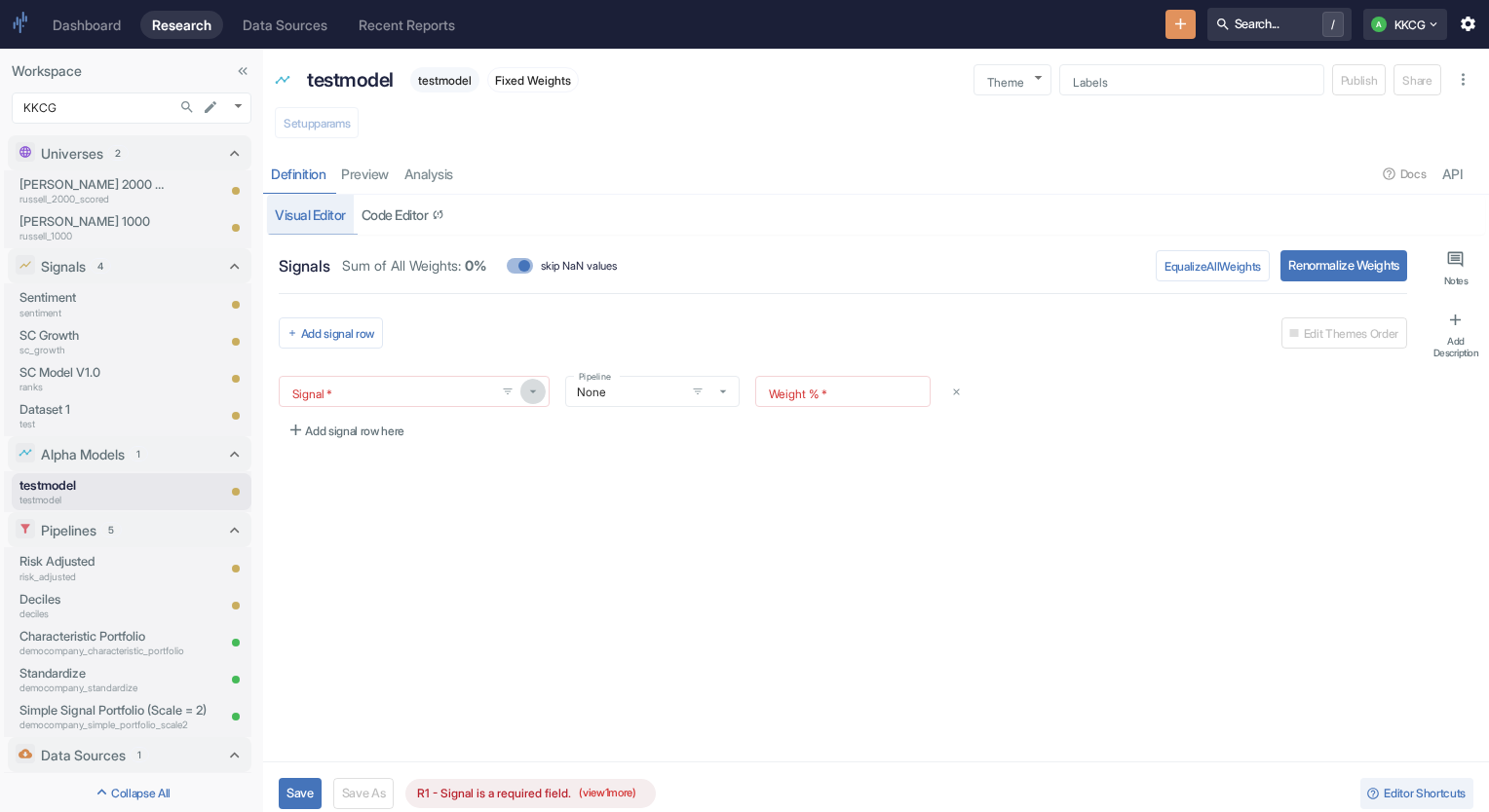
click at [533, 395] on icon "button" at bounding box center [533, 391] width 16 height 16
click at [935, 527] on div "Signals Sum of All Weights: 0 % skip NaN values Equalize All Weights Renormaliz…" at bounding box center [842, 458] width 1151 height 439
click at [1469, 83] on icon "button" at bounding box center [1463, 79] width 19 height 19
click at [110, 303] on p "Sentiment" at bounding box center [91, 297] width 144 height 19
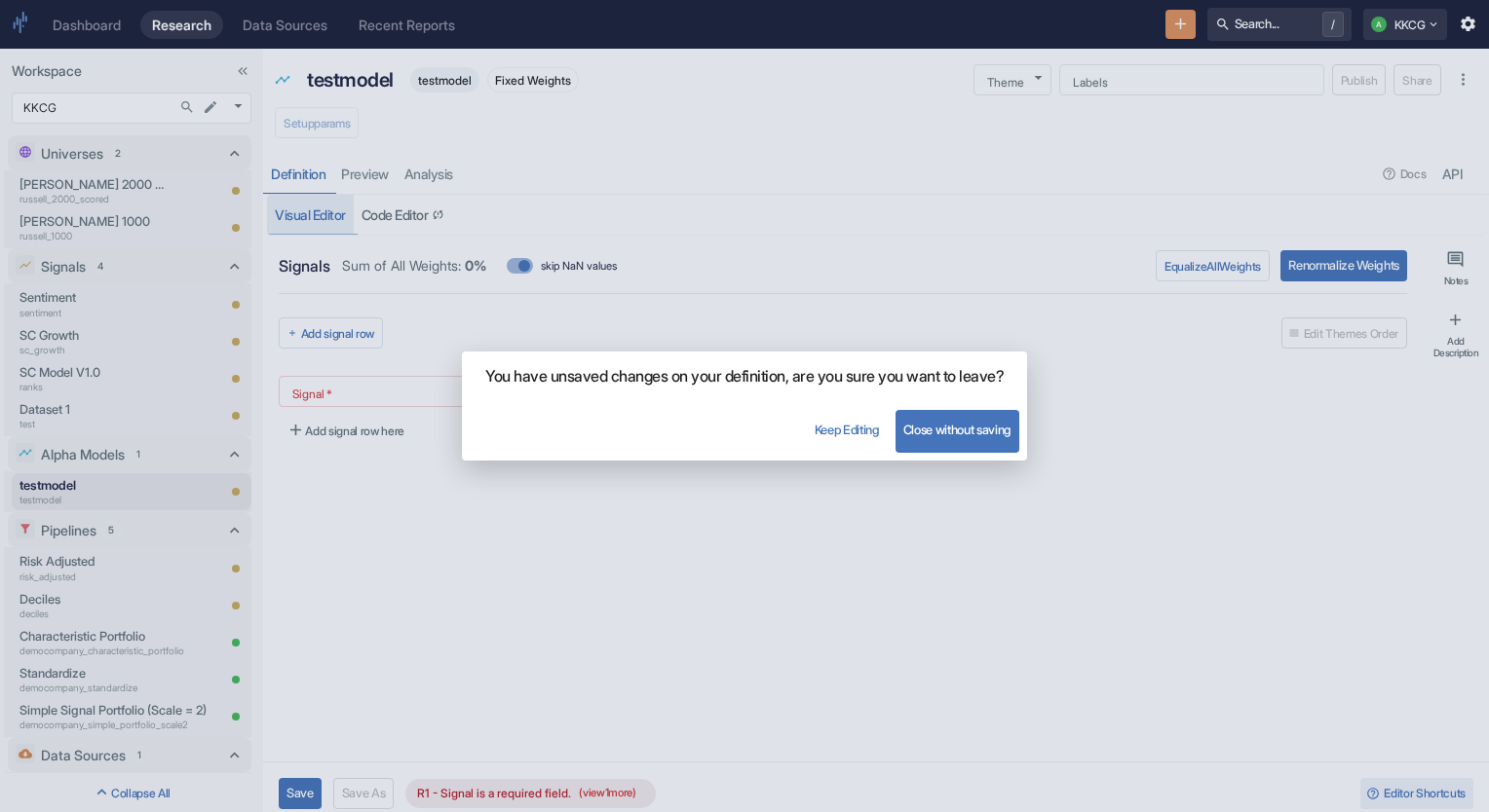
click at [911, 442] on button "Close without saving" at bounding box center [957, 431] width 123 height 43
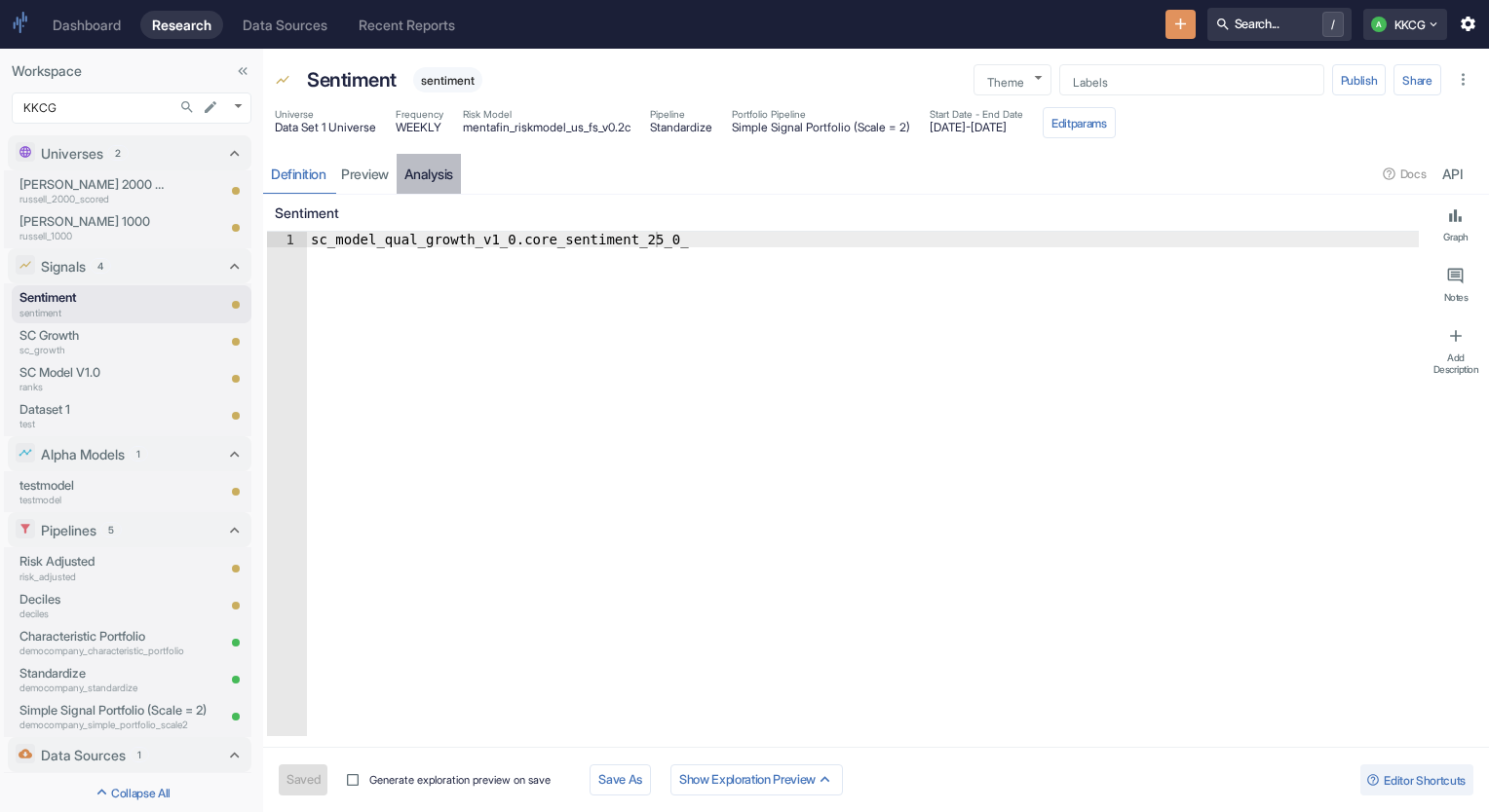
click at [448, 181] on link "analysis" at bounding box center [429, 173] width 65 height 40
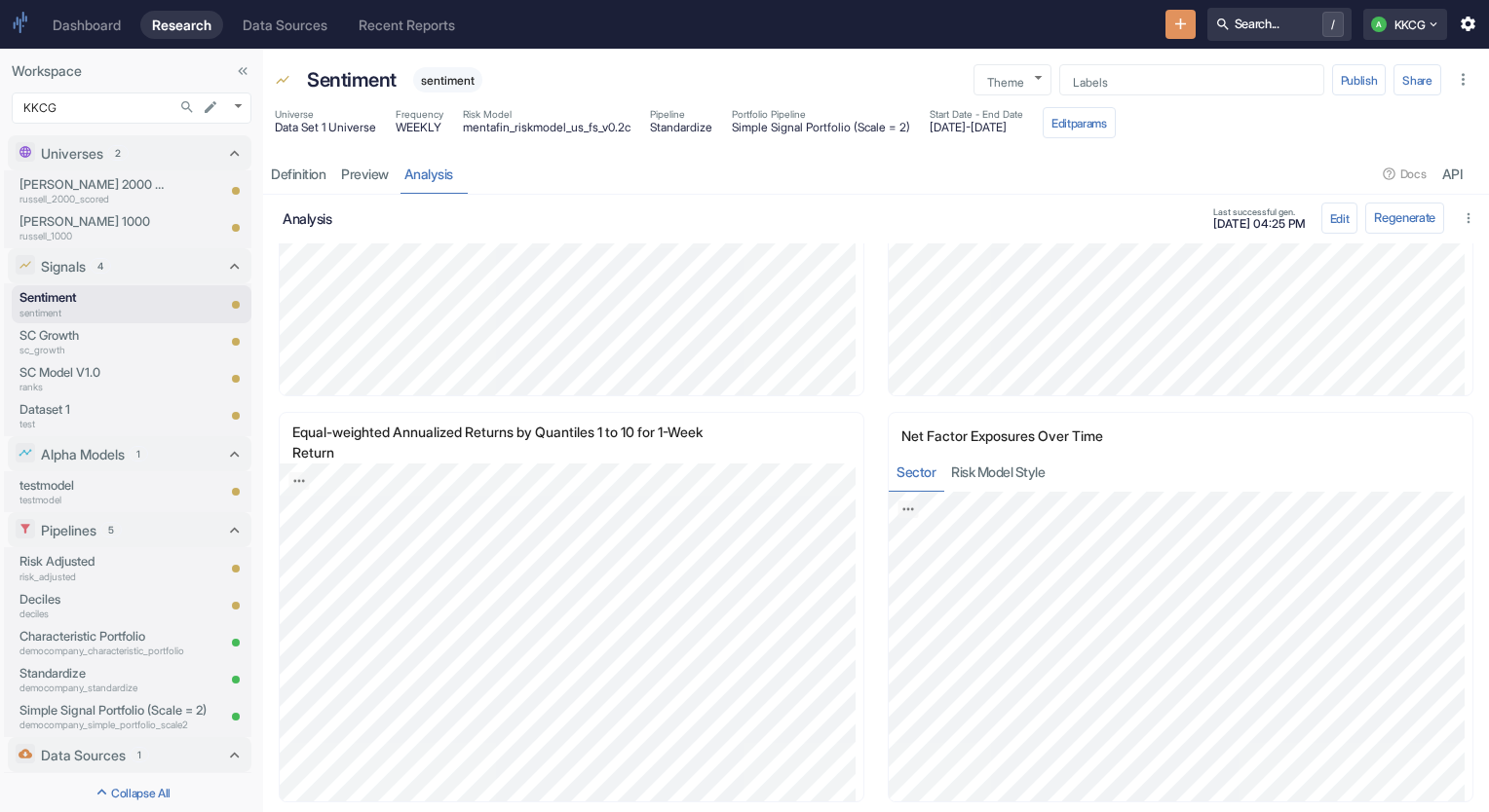
scroll to position [2046, 0]
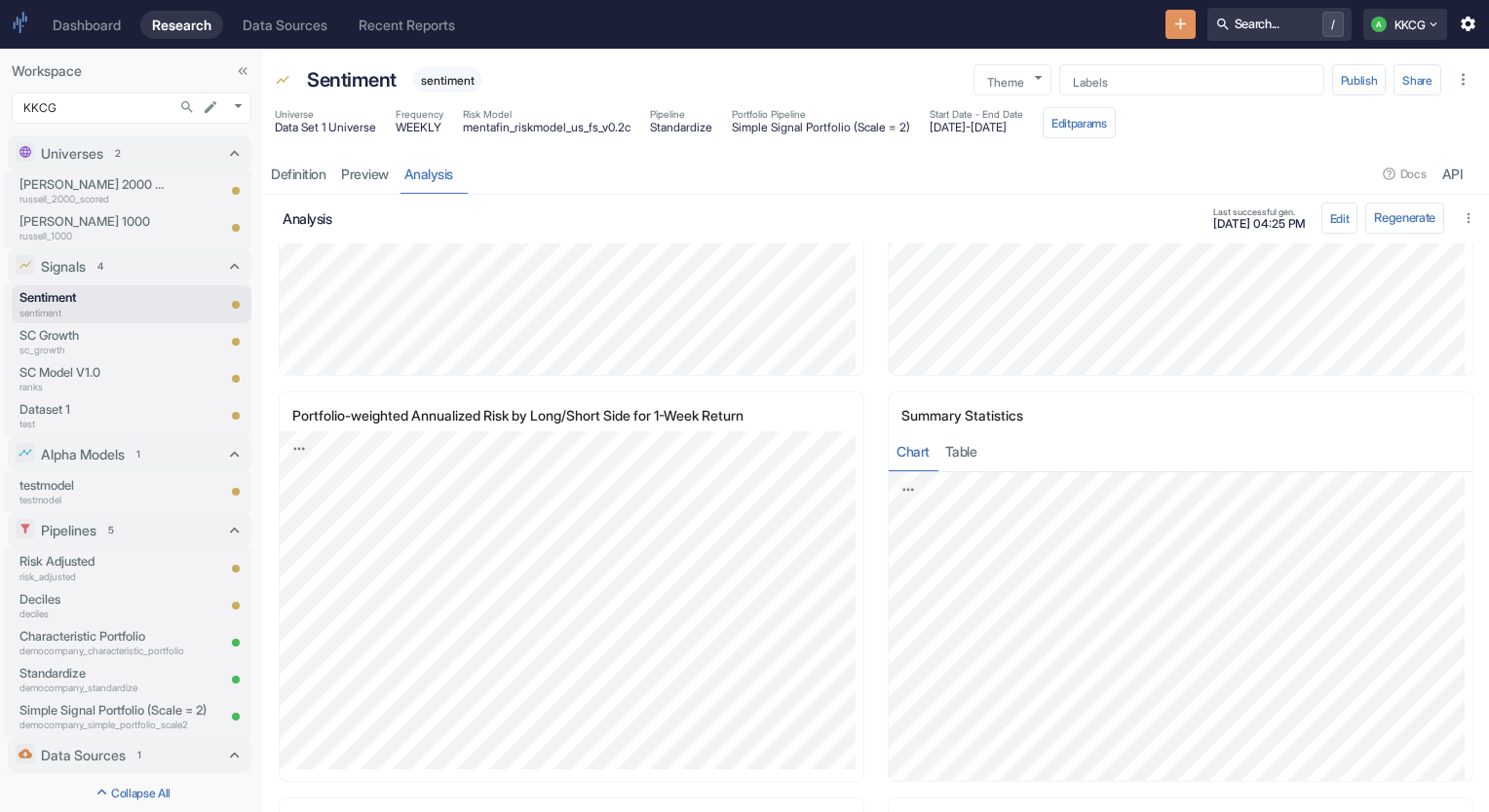
scroll to position [682, 0]
click at [1322, 216] on button "Edit" at bounding box center [1339, 218] width 37 height 31
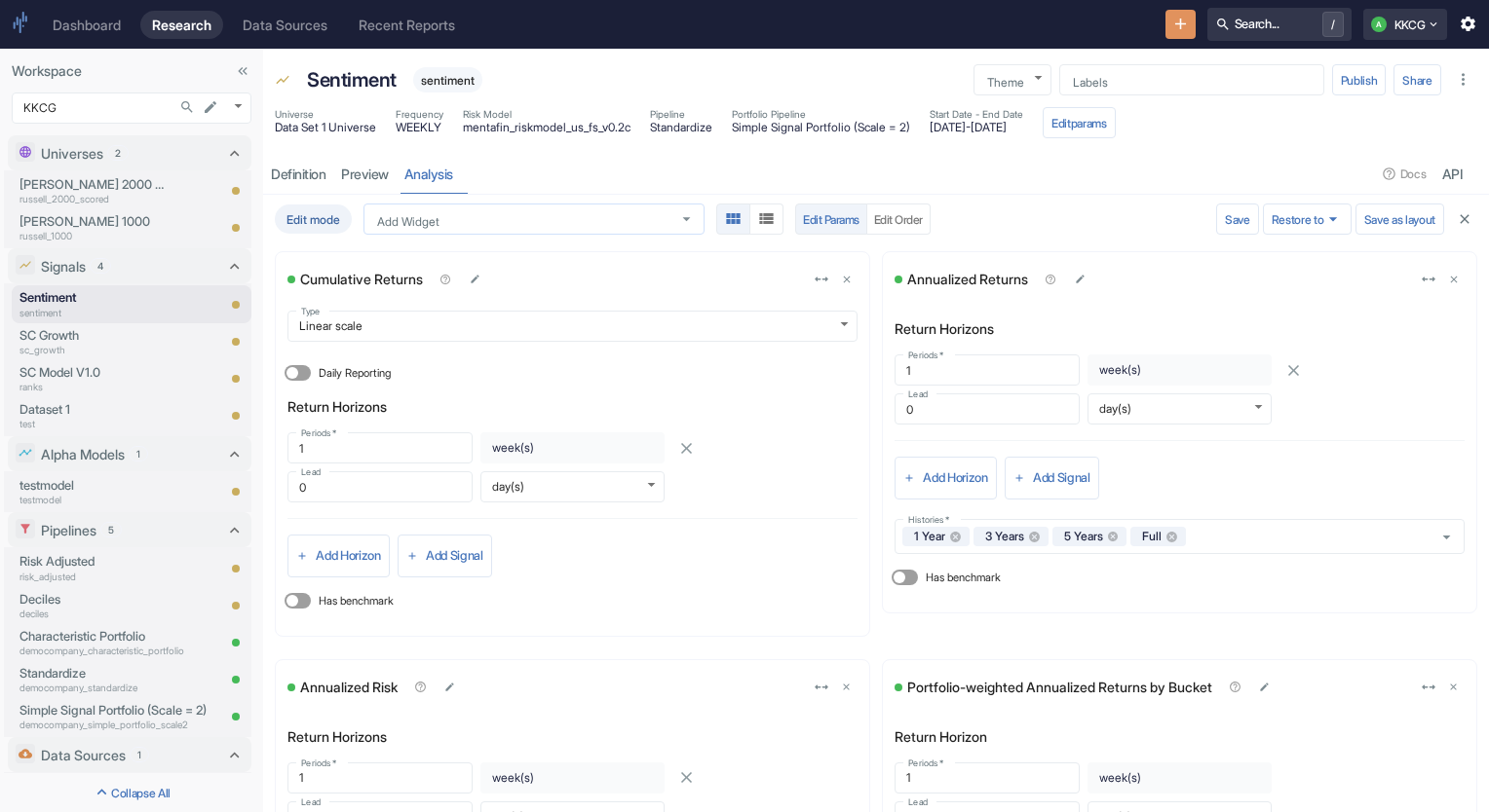
click at [680, 214] on icon "Open" at bounding box center [686, 218] width 19 height 19
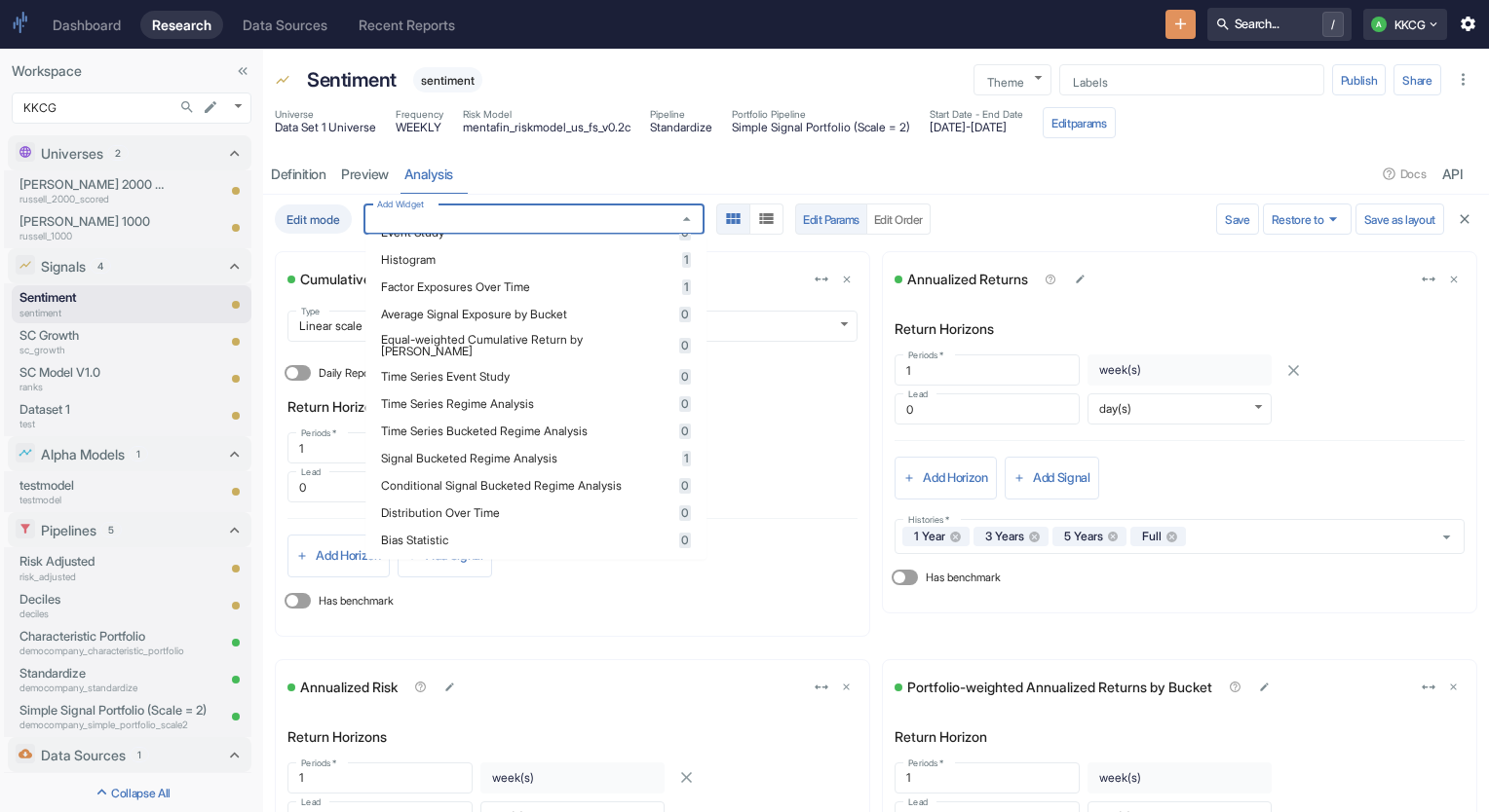
scroll to position [583, 0]
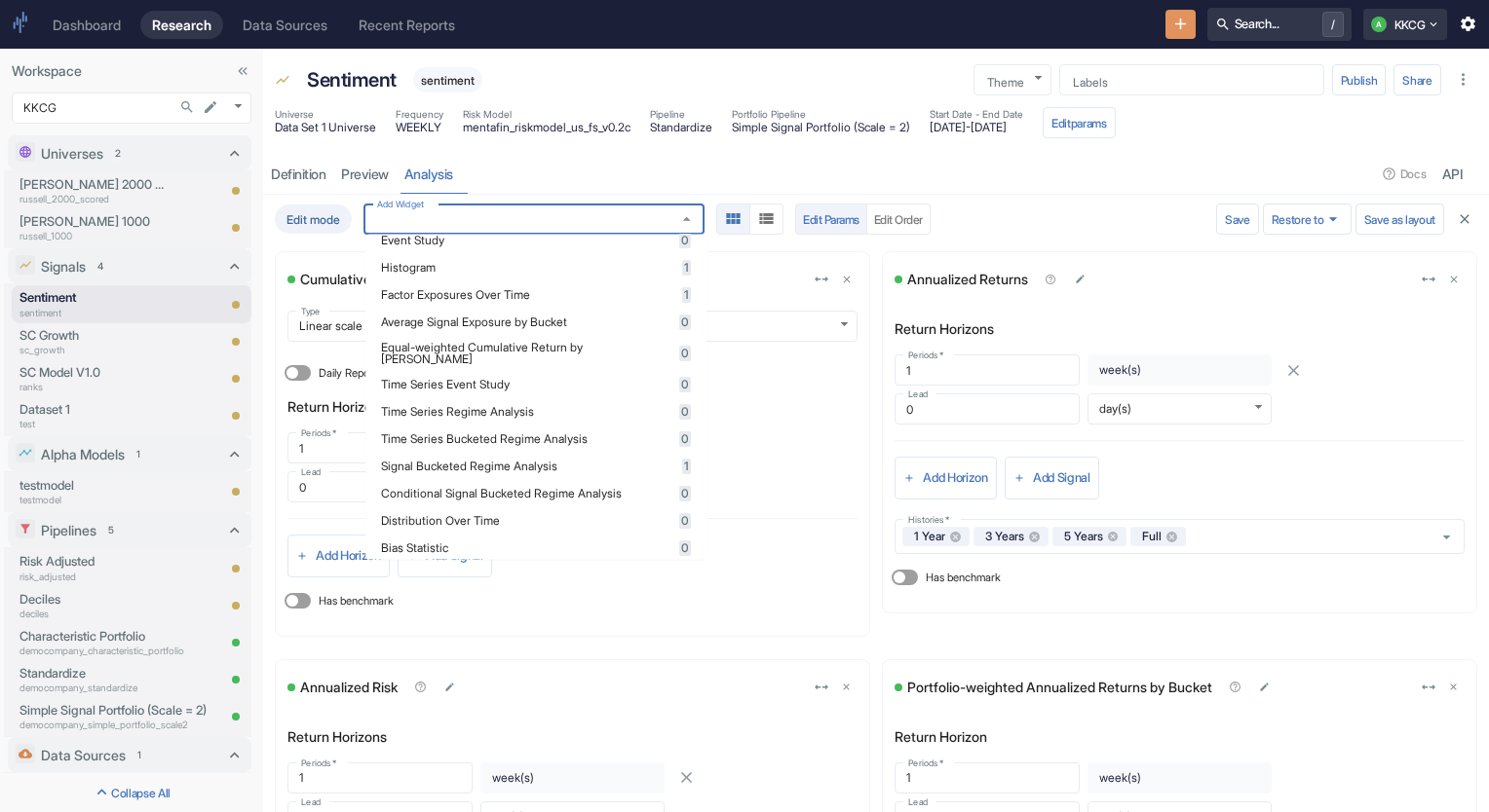
click at [679, 346] on span "0" at bounding box center [685, 354] width 12 height 16
click at [682, 346] on span "1" at bounding box center [686, 354] width 9 height 16
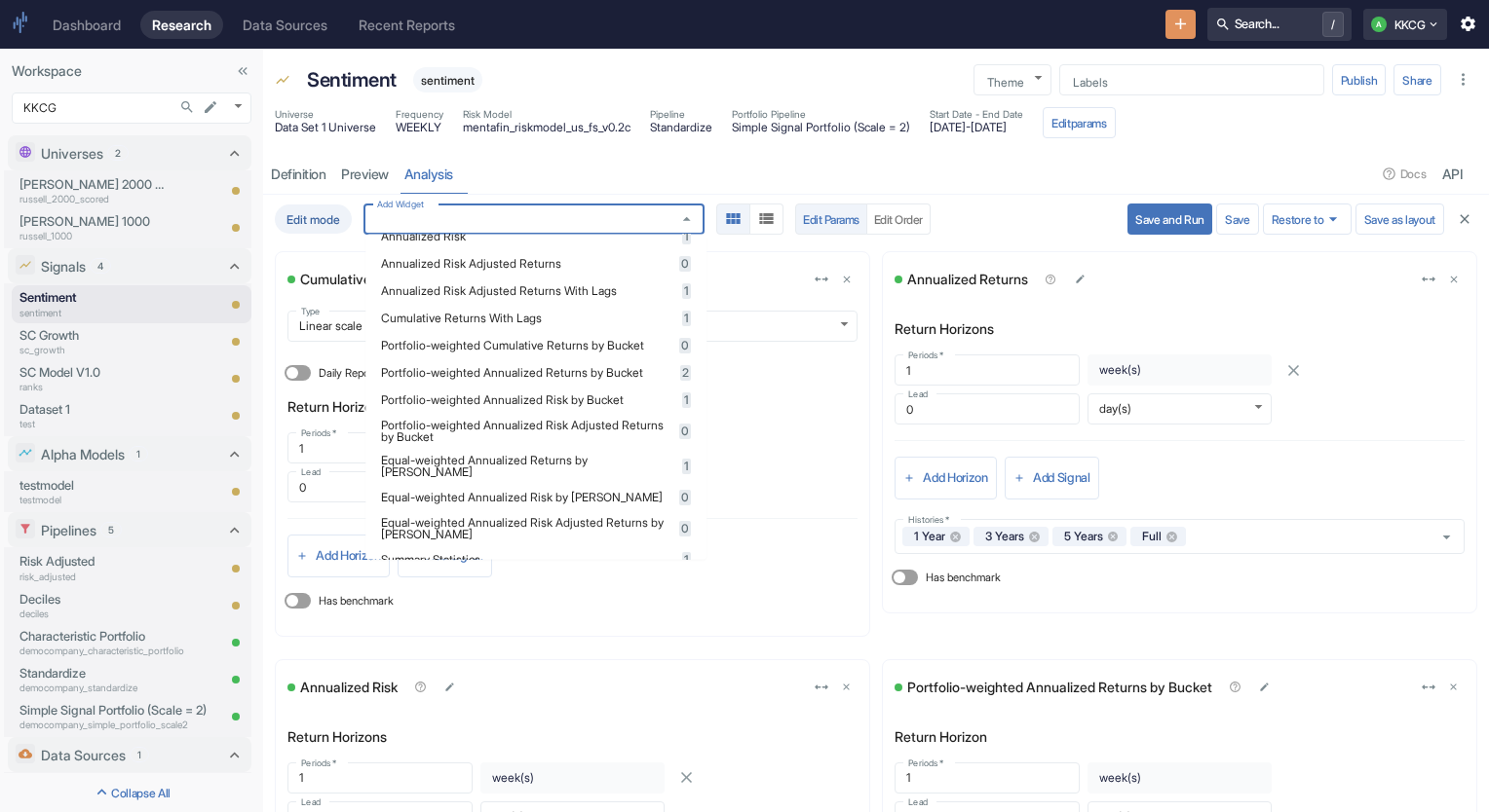
scroll to position [97, 0]
click at [679, 348] on span "0" at bounding box center [685, 350] width 12 height 16
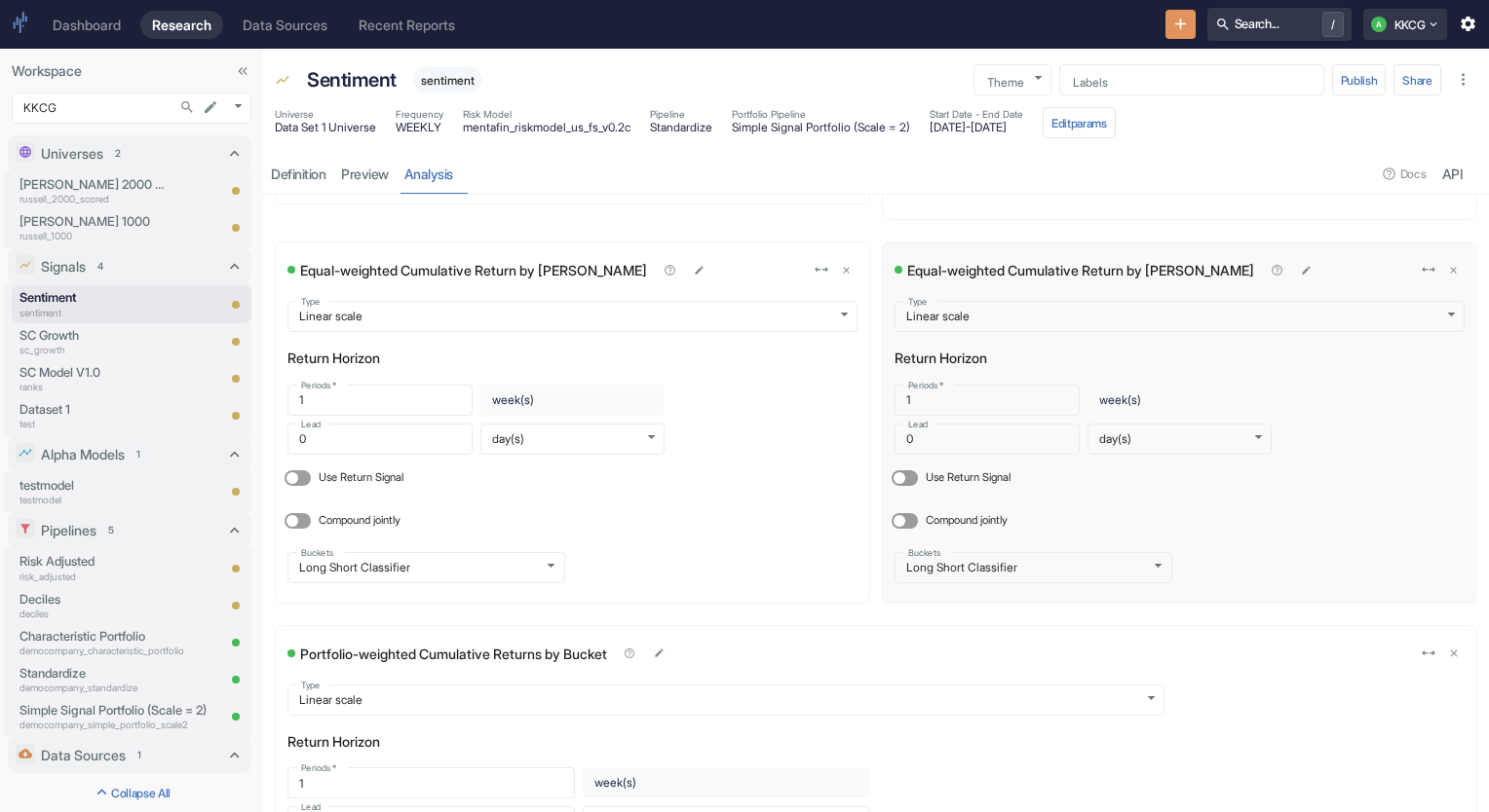
scroll to position [3248, 0]
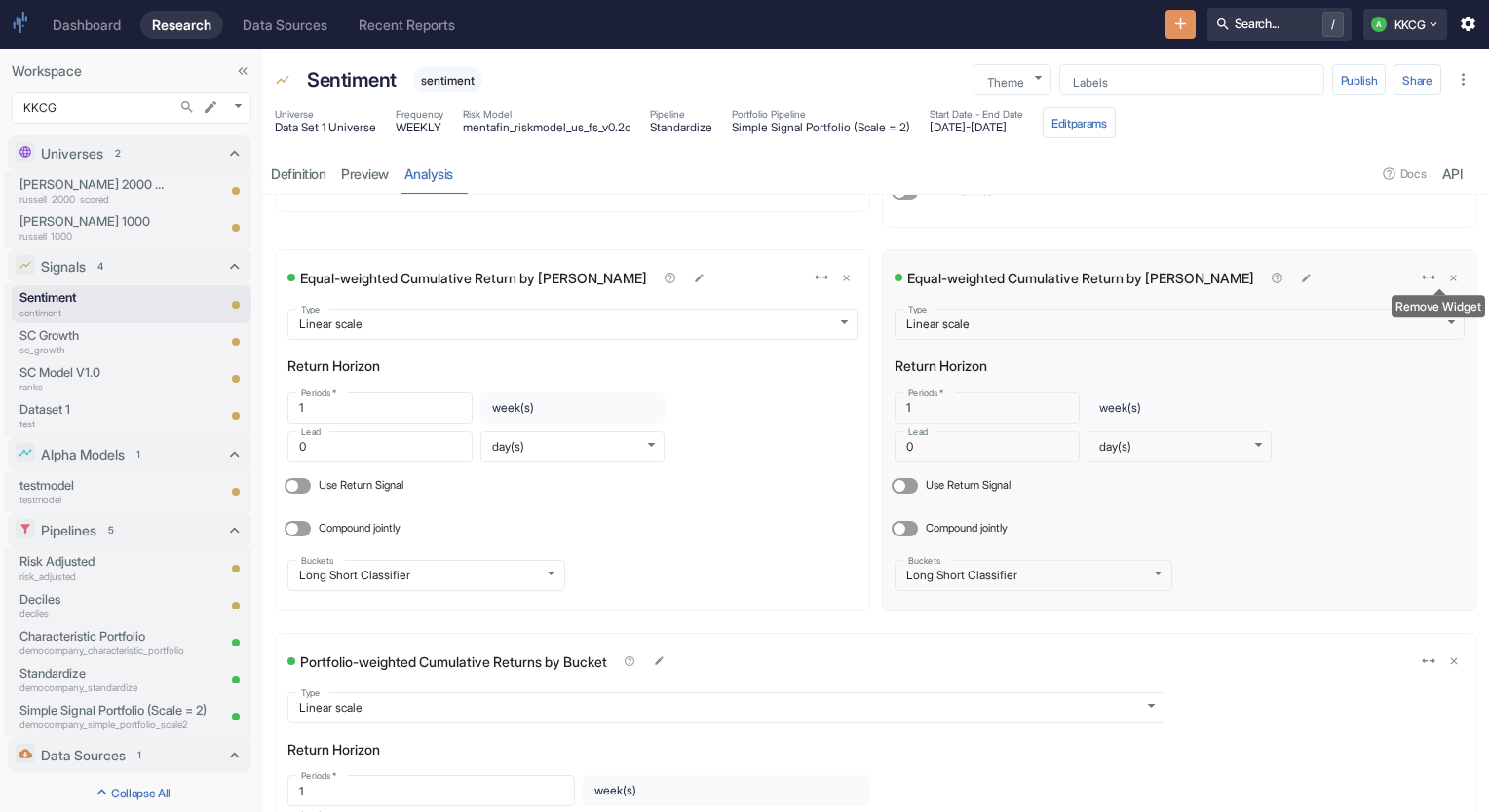
click at [1448, 275] on icon "delete" at bounding box center [1454, 279] width 12 height 12
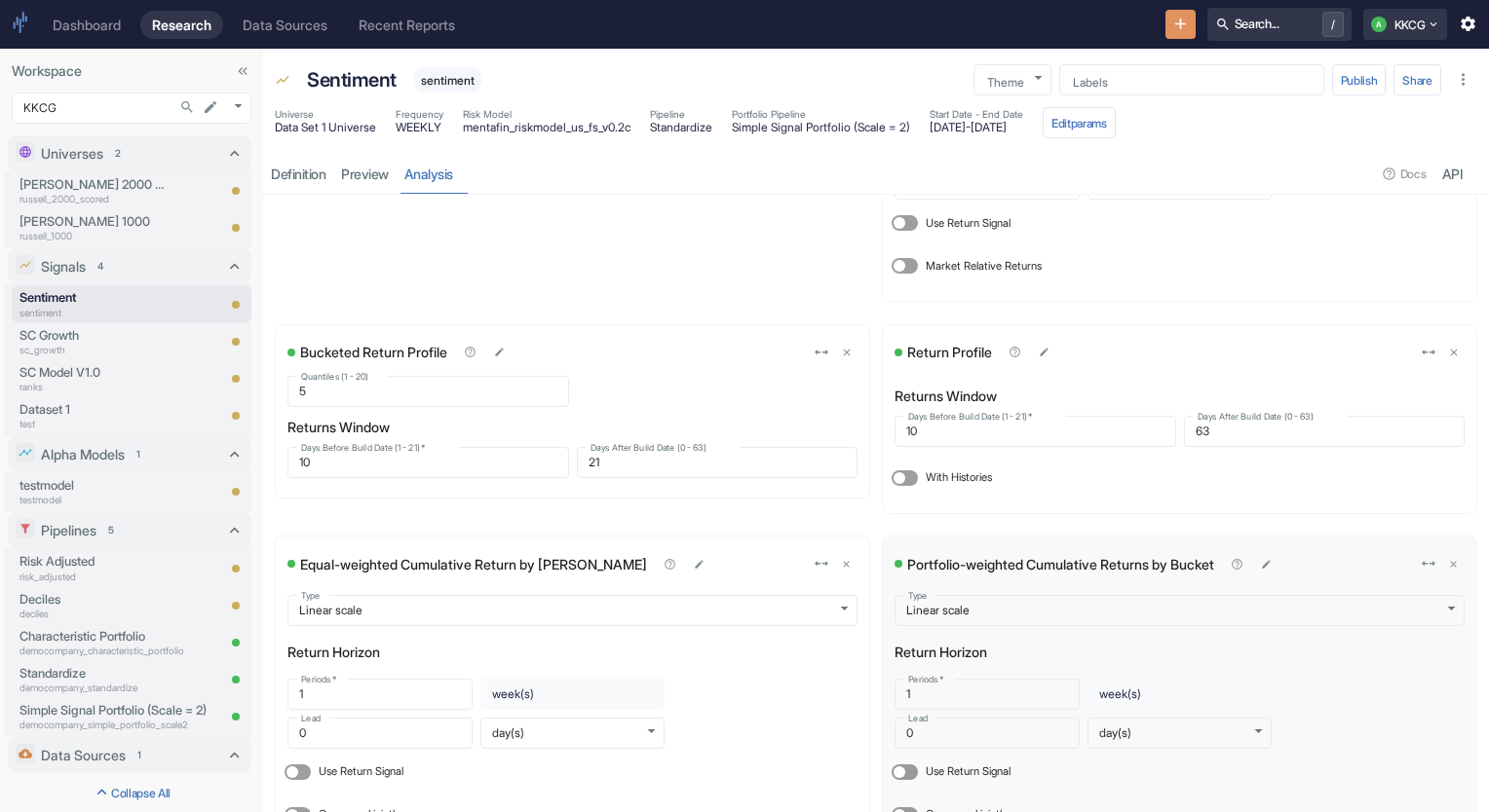
scroll to position [3059, 0]
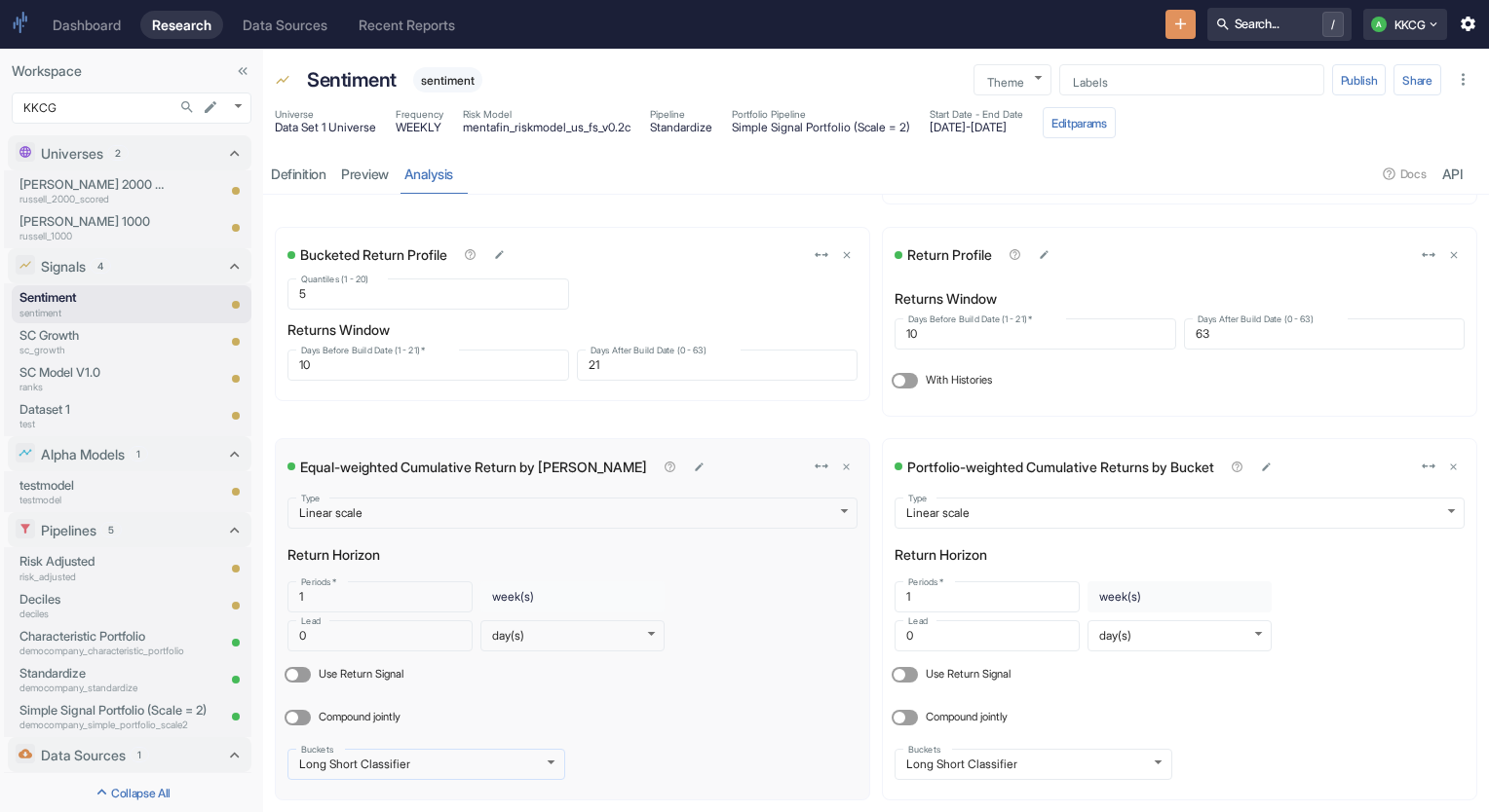
click at [548, 757] on body "Dashboard Research Data Sources Recent Reports Search... / A KKCG Workspace KKC…" at bounding box center [744, 406] width 1489 height 812
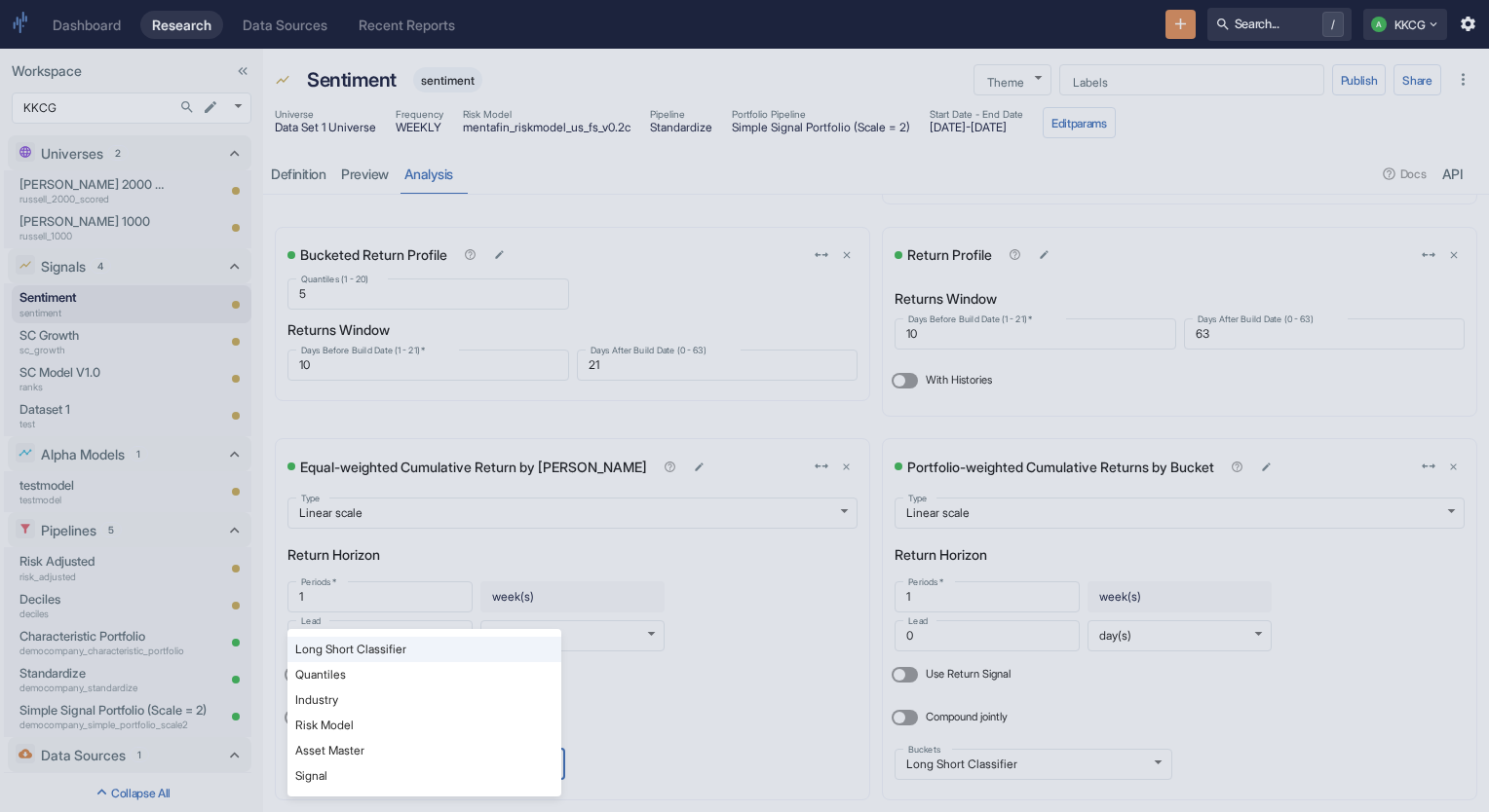
click at [839, 695] on div at bounding box center [744, 406] width 1489 height 812
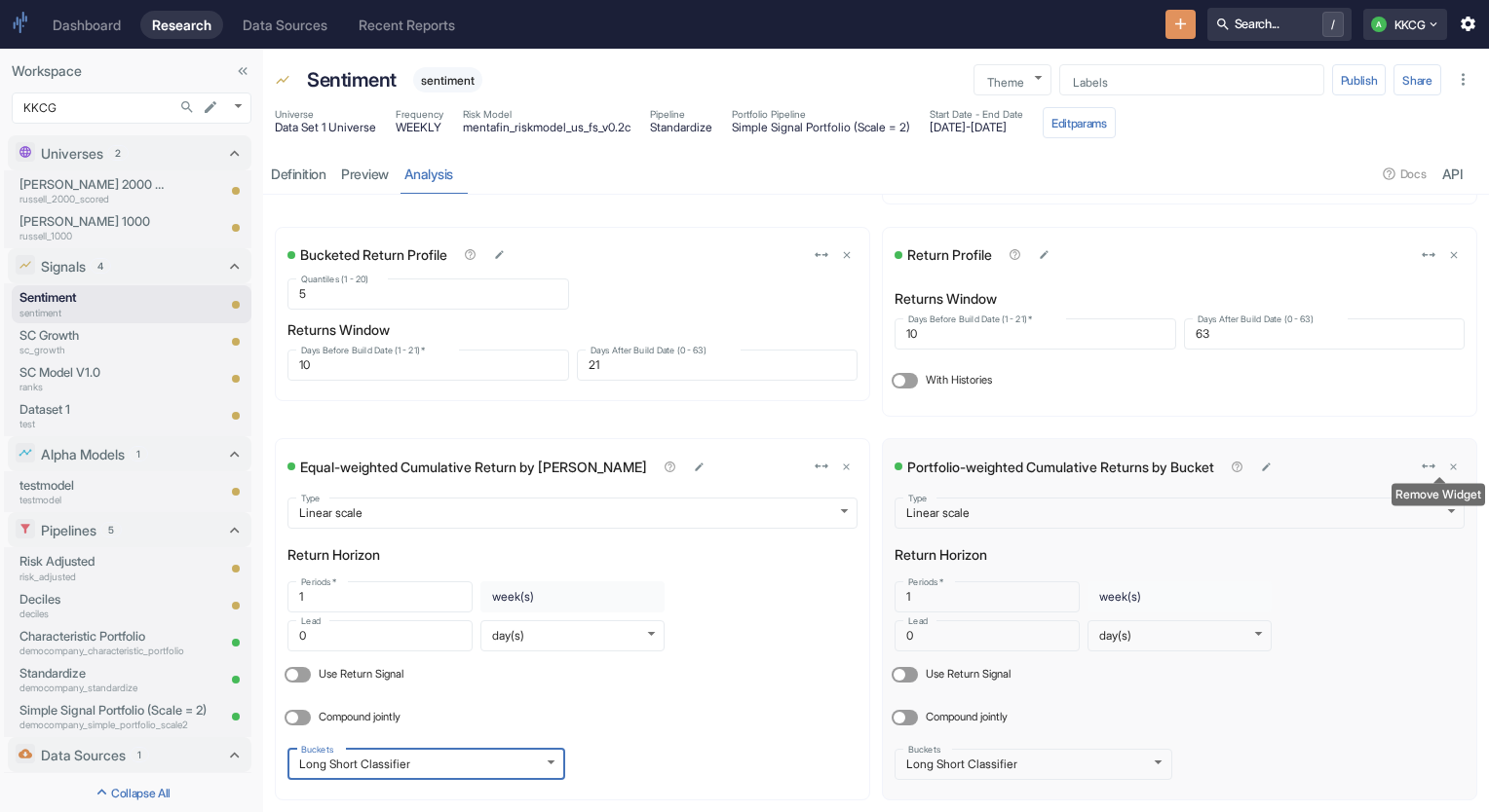
click at [1448, 462] on icon "delete" at bounding box center [1454, 468] width 12 height 12
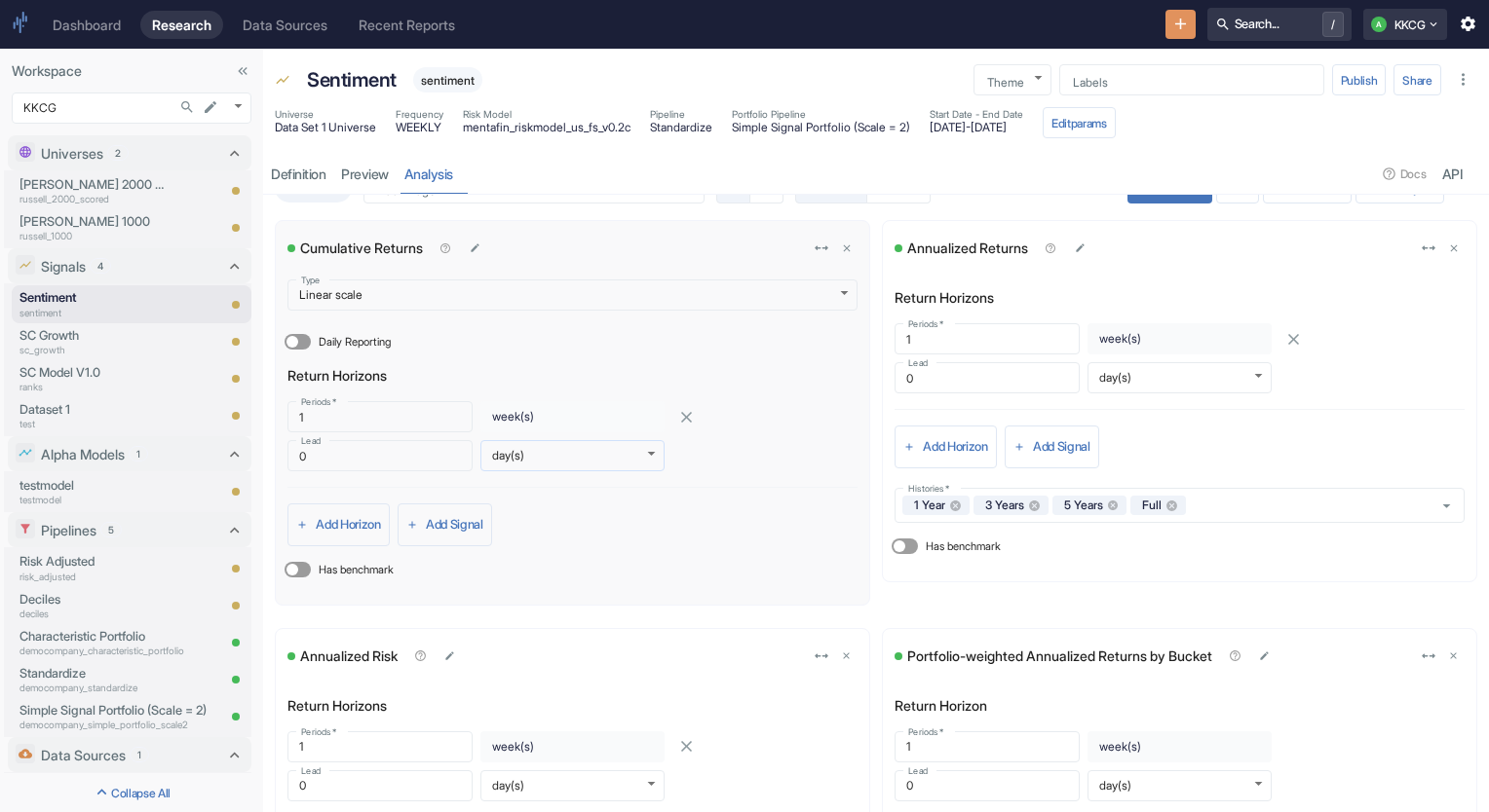
scroll to position [0, 0]
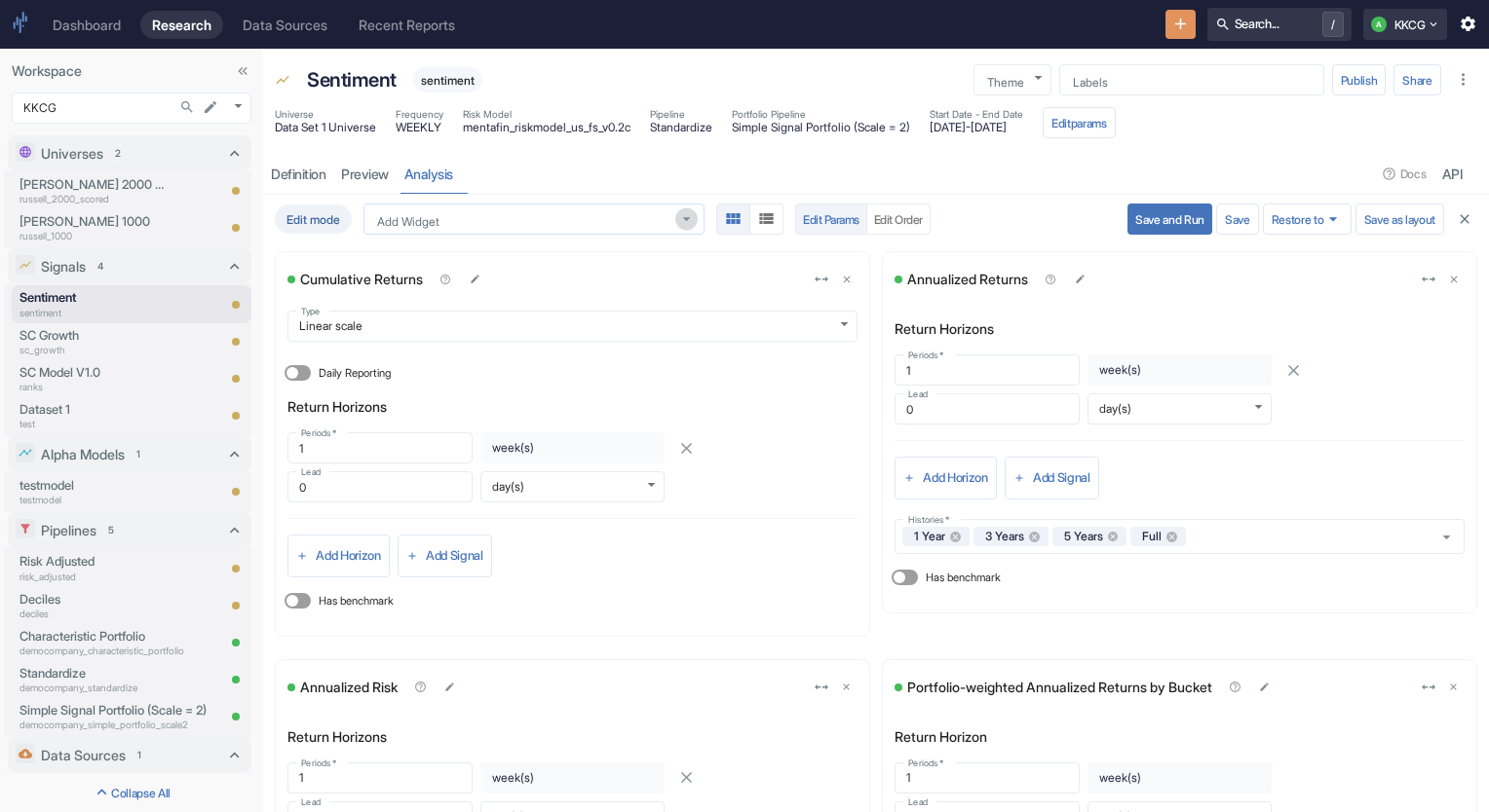
click at [694, 212] on icon "Open" at bounding box center [686, 218] width 19 height 19
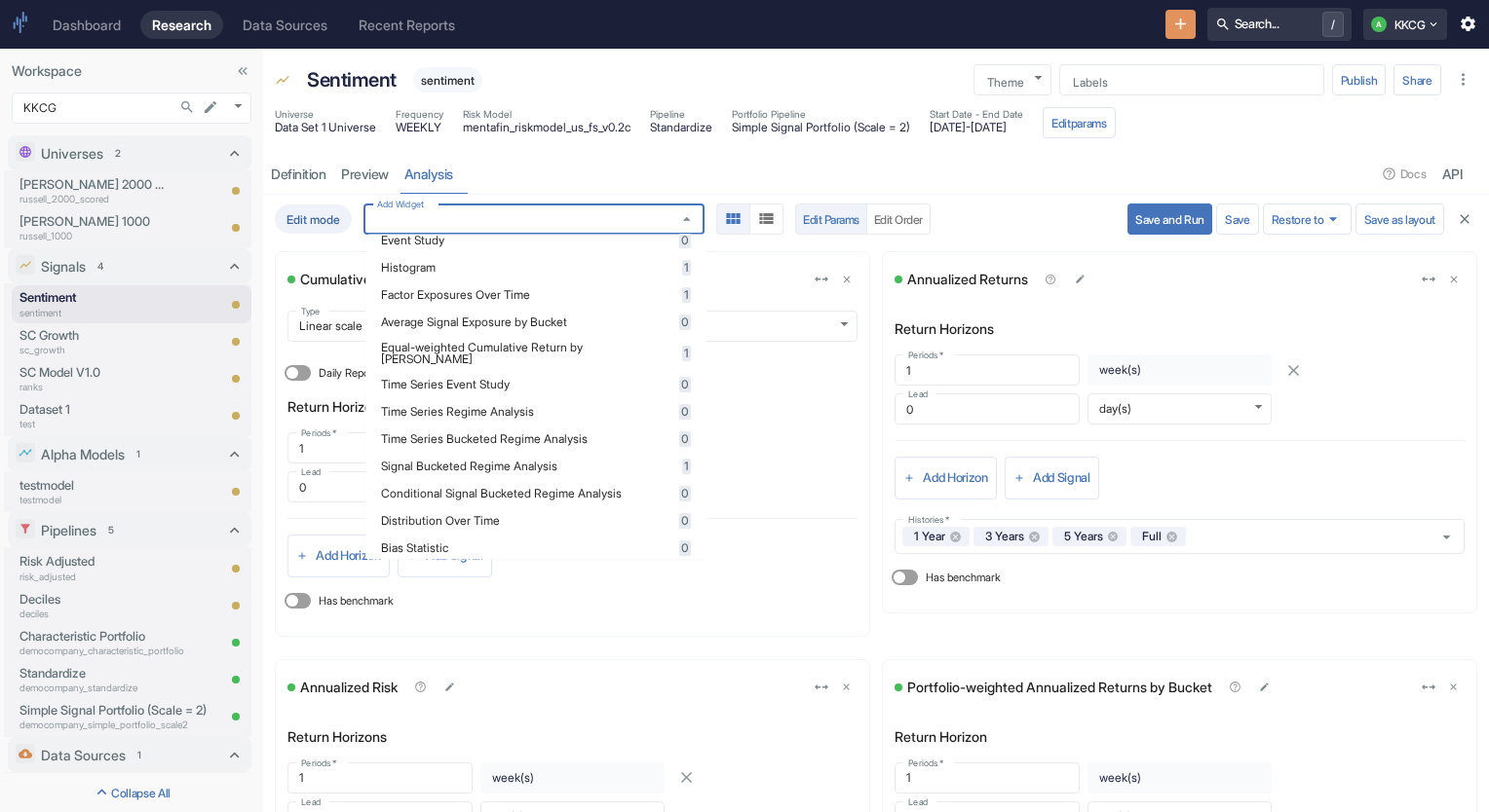
scroll to position [584, 0]
click at [682, 345] on span "1" at bounding box center [686, 353] width 9 height 16
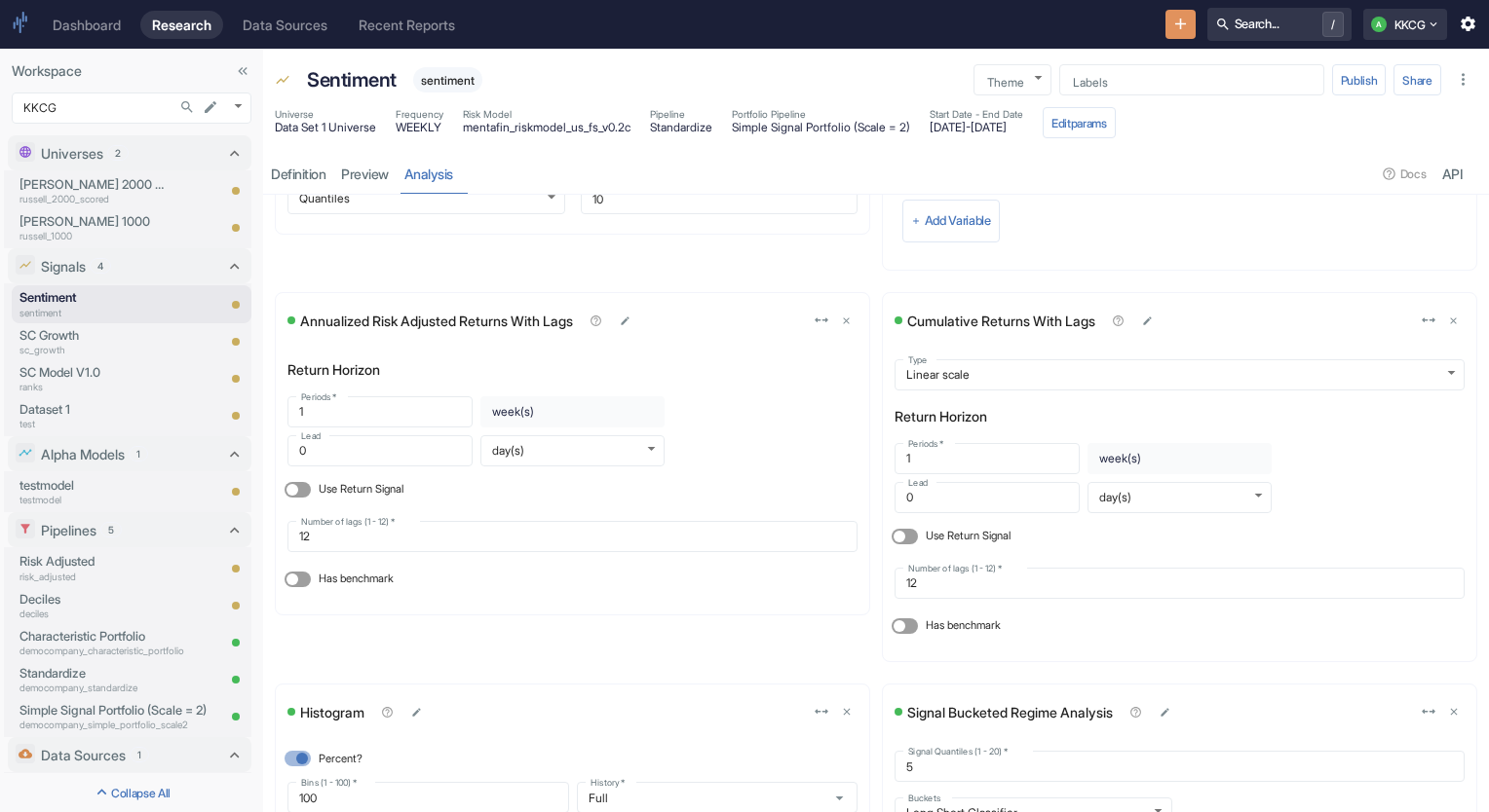
scroll to position [3059, 0]
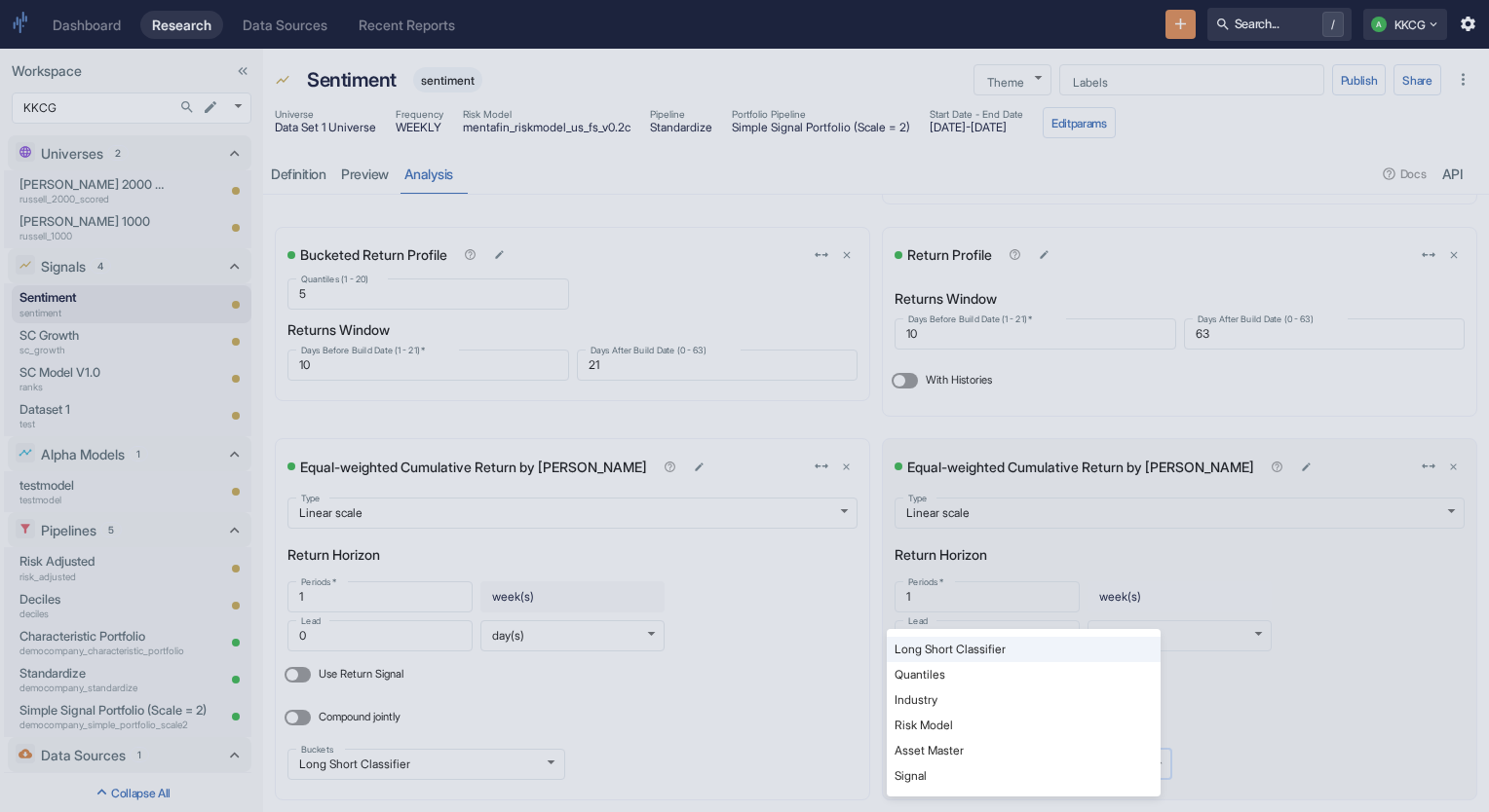
click at [1134, 754] on body "Dashboard Research Data Sources Recent Reports Search... / A KKCG Workspace KKC…" at bounding box center [744, 406] width 1489 height 812
click at [1007, 696] on li "Industry" at bounding box center [1023, 700] width 274 height 25
type input "INDUSTRY"
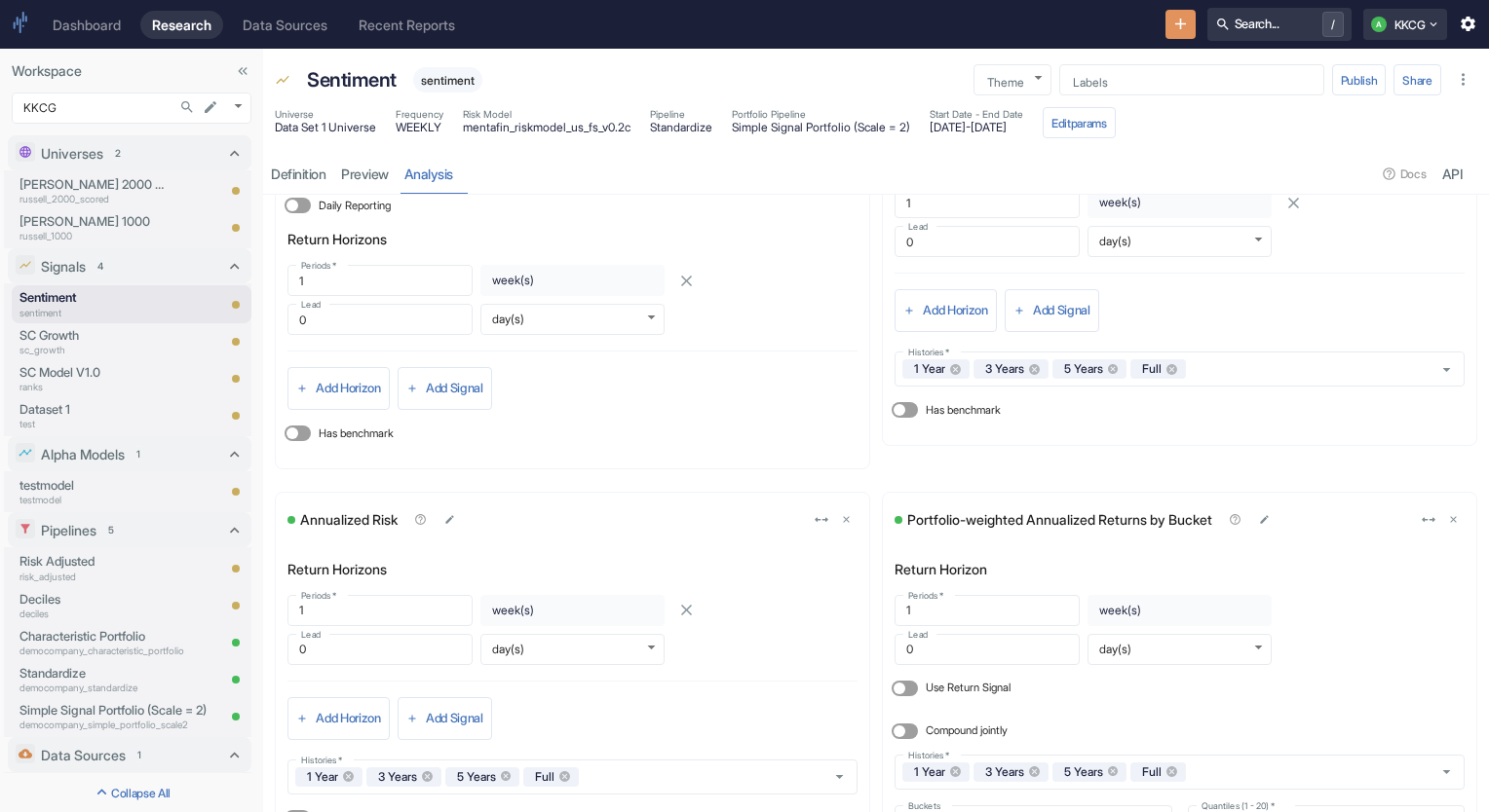
scroll to position [0, 0]
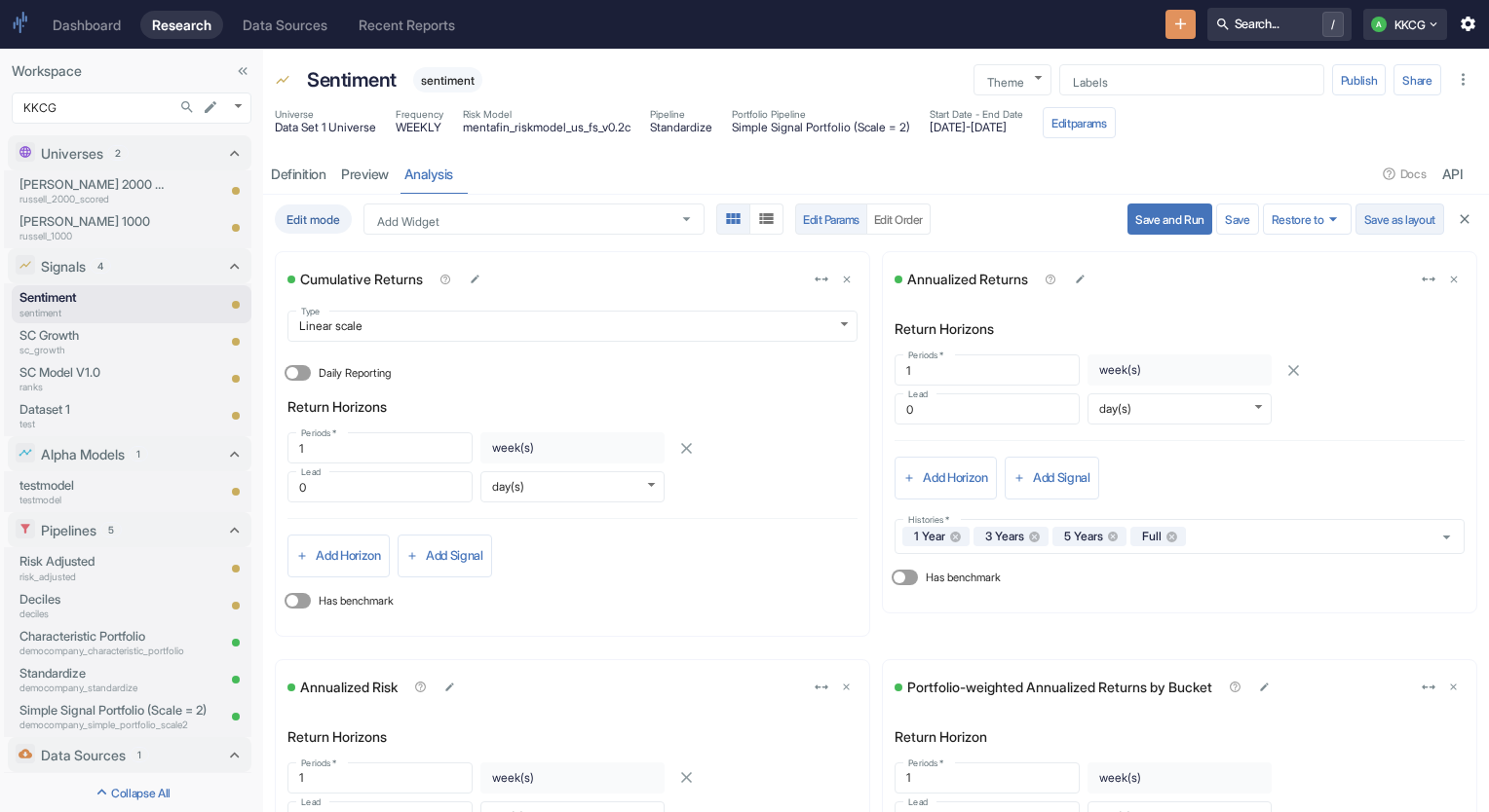
click at [1372, 218] on button "Save as layout" at bounding box center [1399, 219] width 89 height 31
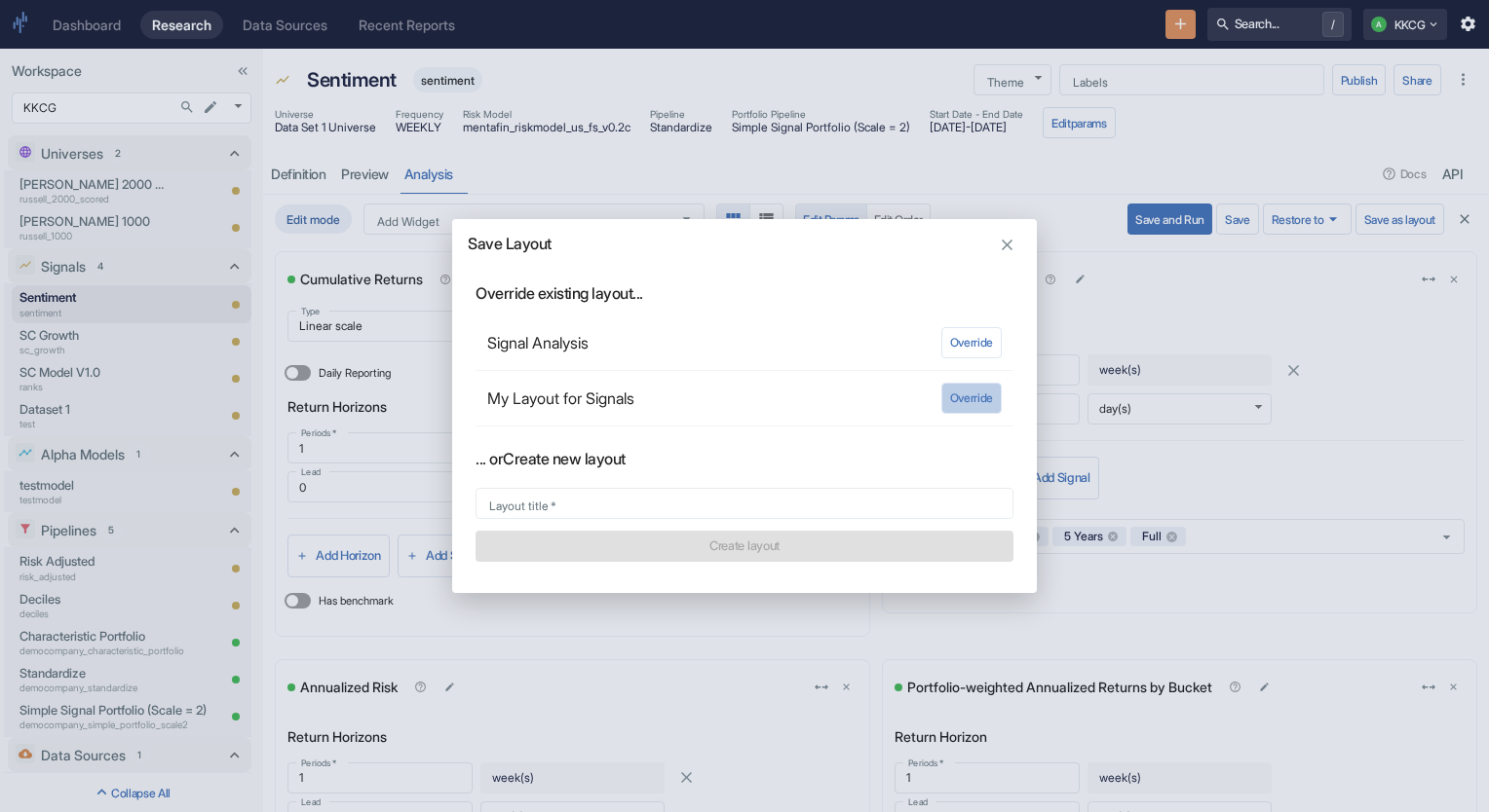
click at [976, 399] on button "Override" at bounding box center [971, 398] width 61 height 31
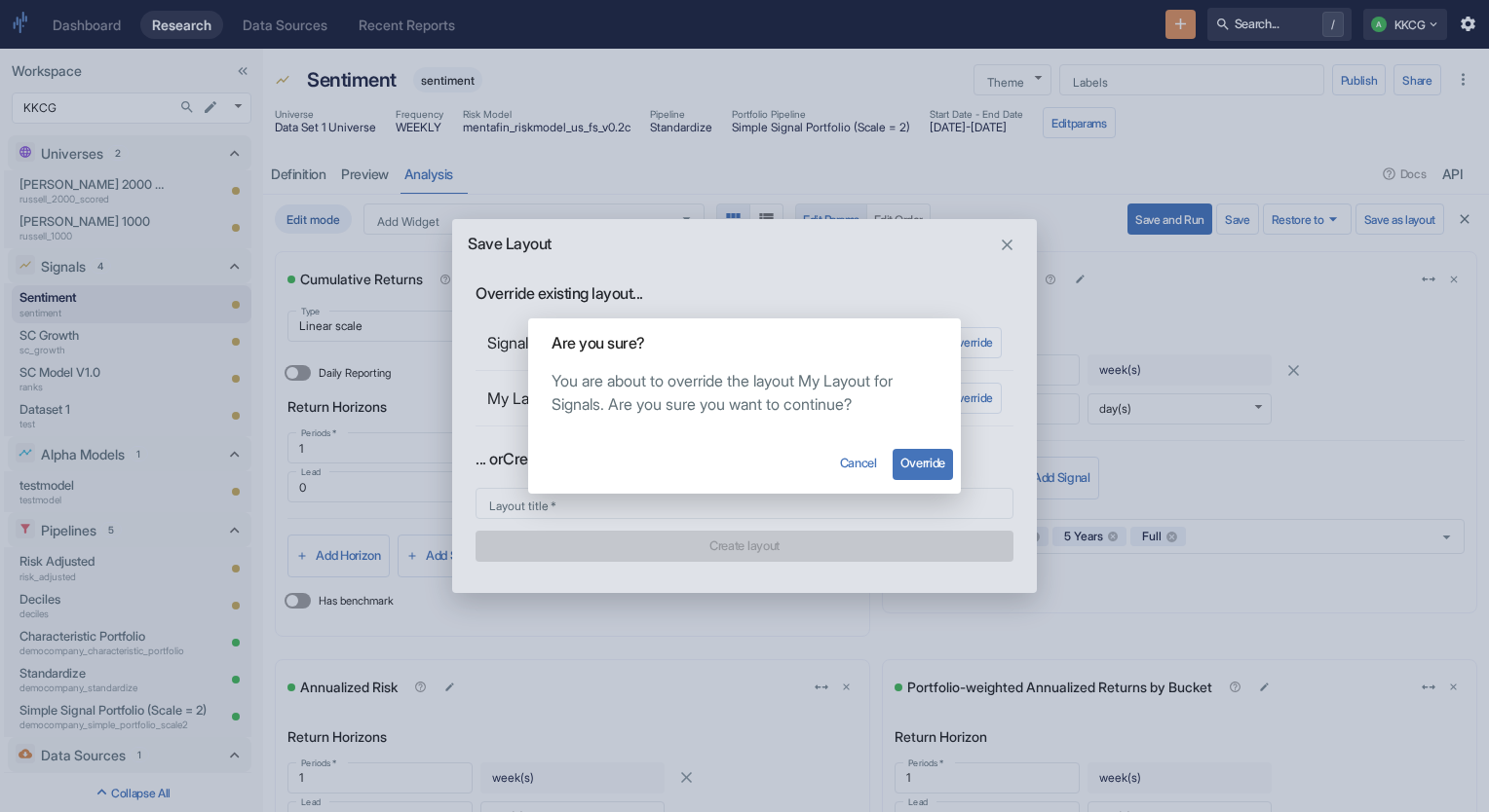
click at [911, 480] on div "Cancel Override" at bounding box center [744, 465] width 432 height 59
click at [912, 472] on button "Override" at bounding box center [923, 465] width 61 height 31
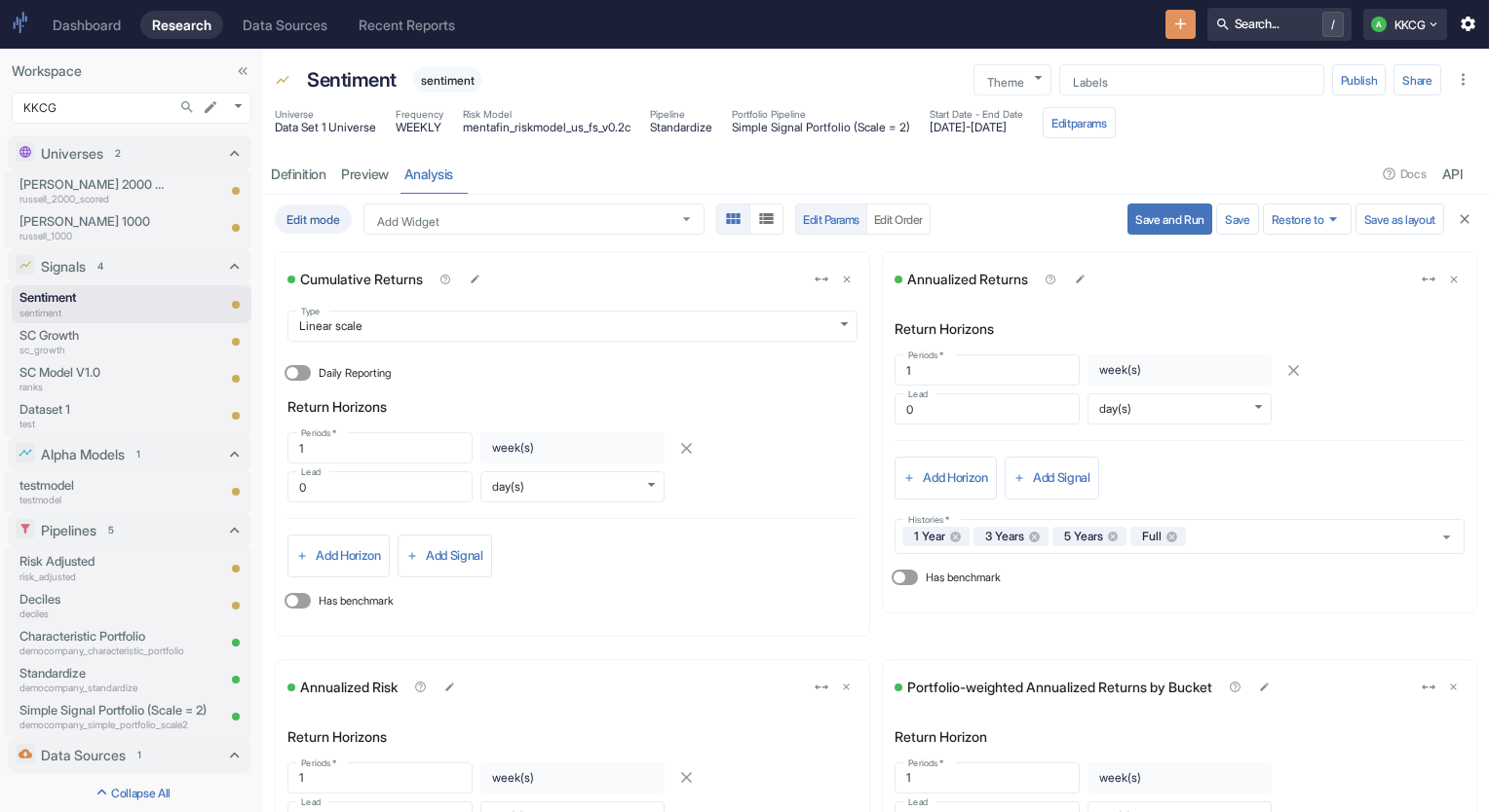
click at [1128, 219] on button "Save and Run" at bounding box center [1169, 219] width 85 height 31
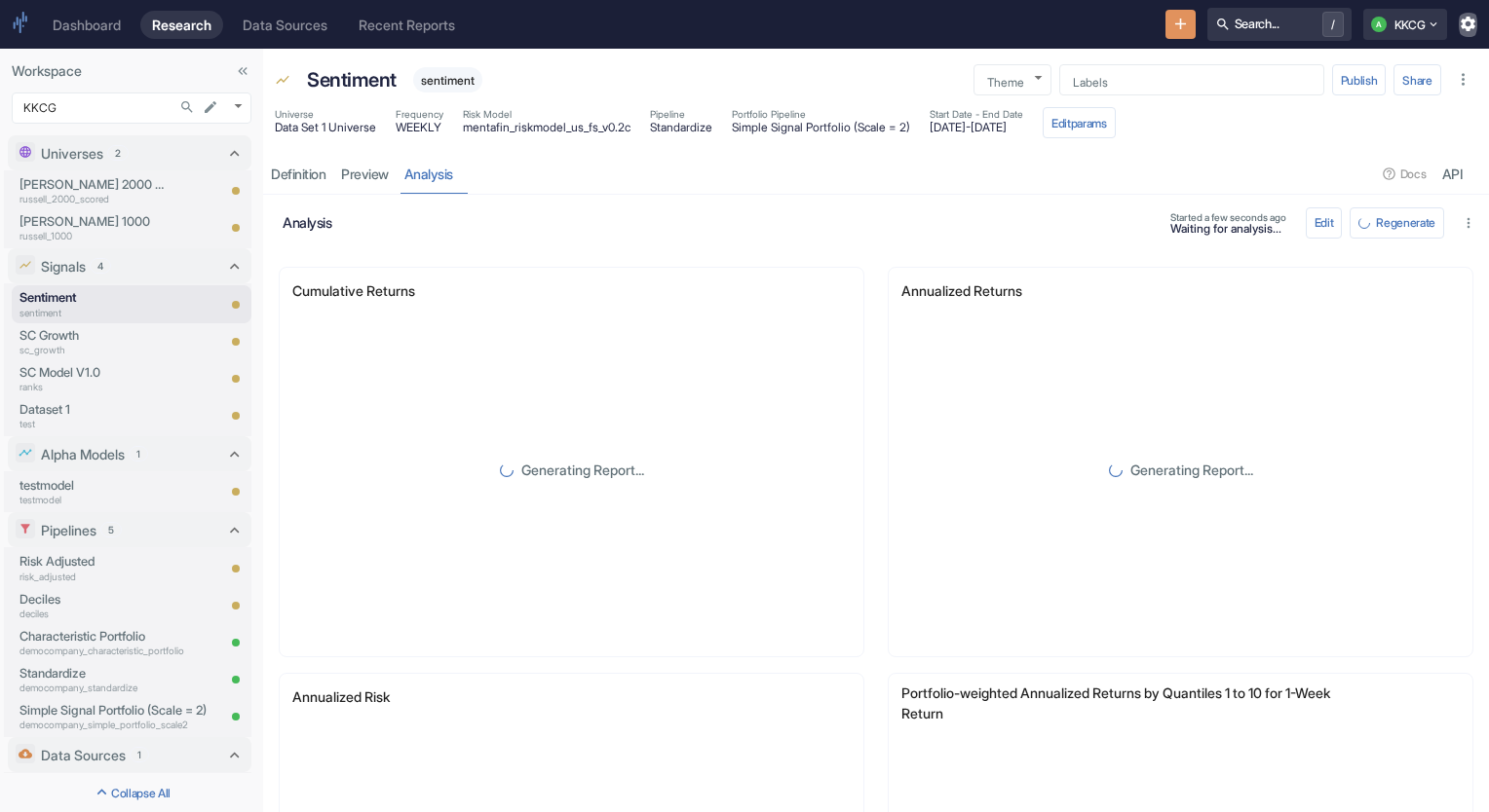
click at [1471, 24] on icon "button" at bounding box center [1467, 23] width 15 height 15
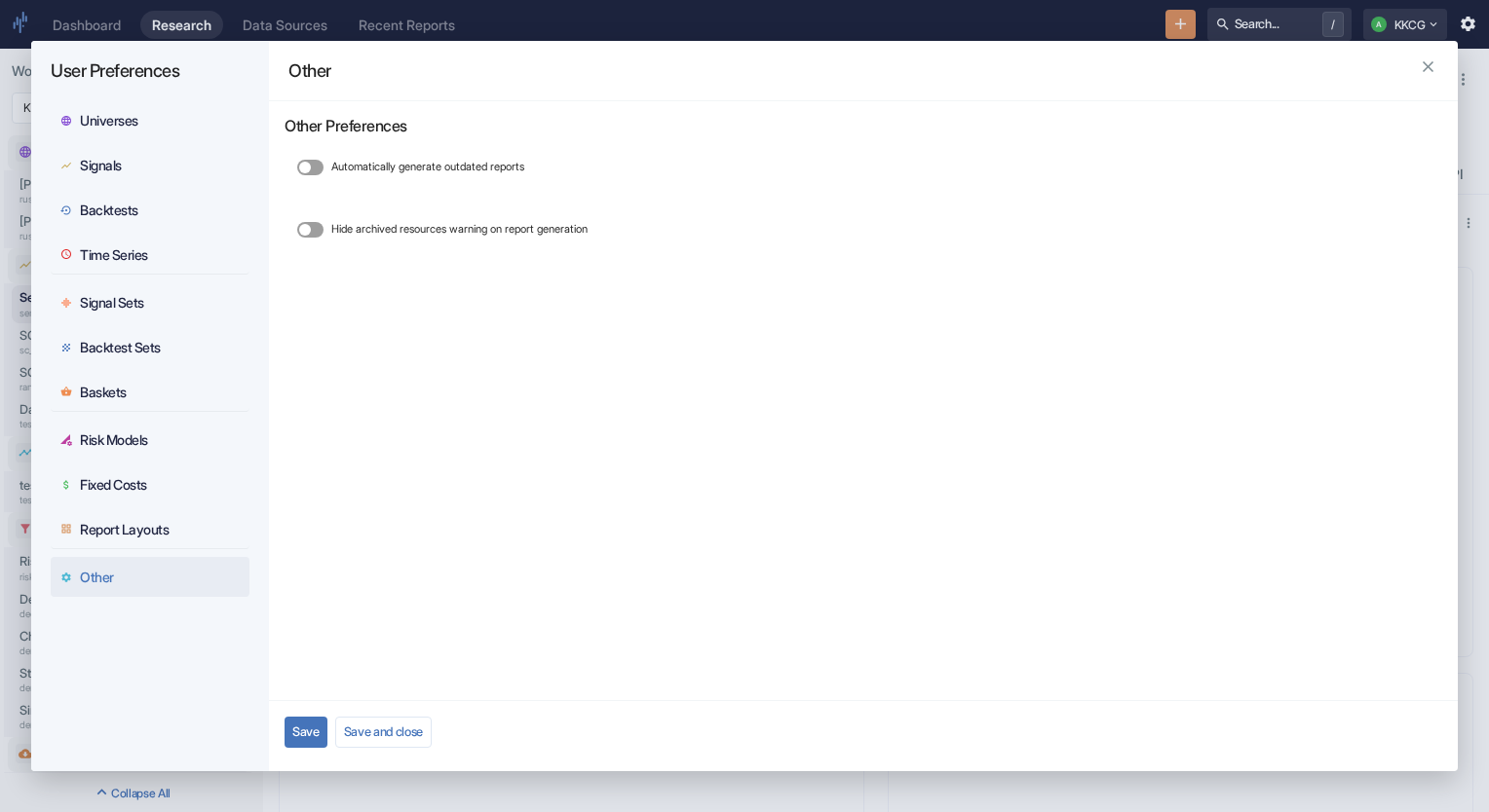
drag, startPoint x: 966, startPoint y: 64, endPoint x: 1287, endPoint y: 57, distance: 321.1
click at [1287, 57] on div "Other" at bounding box center [863, 71] width 1189 height 61
click at [182, 527] on button "Report Layouts" at bounding box center [150, 529] width 199 height 40
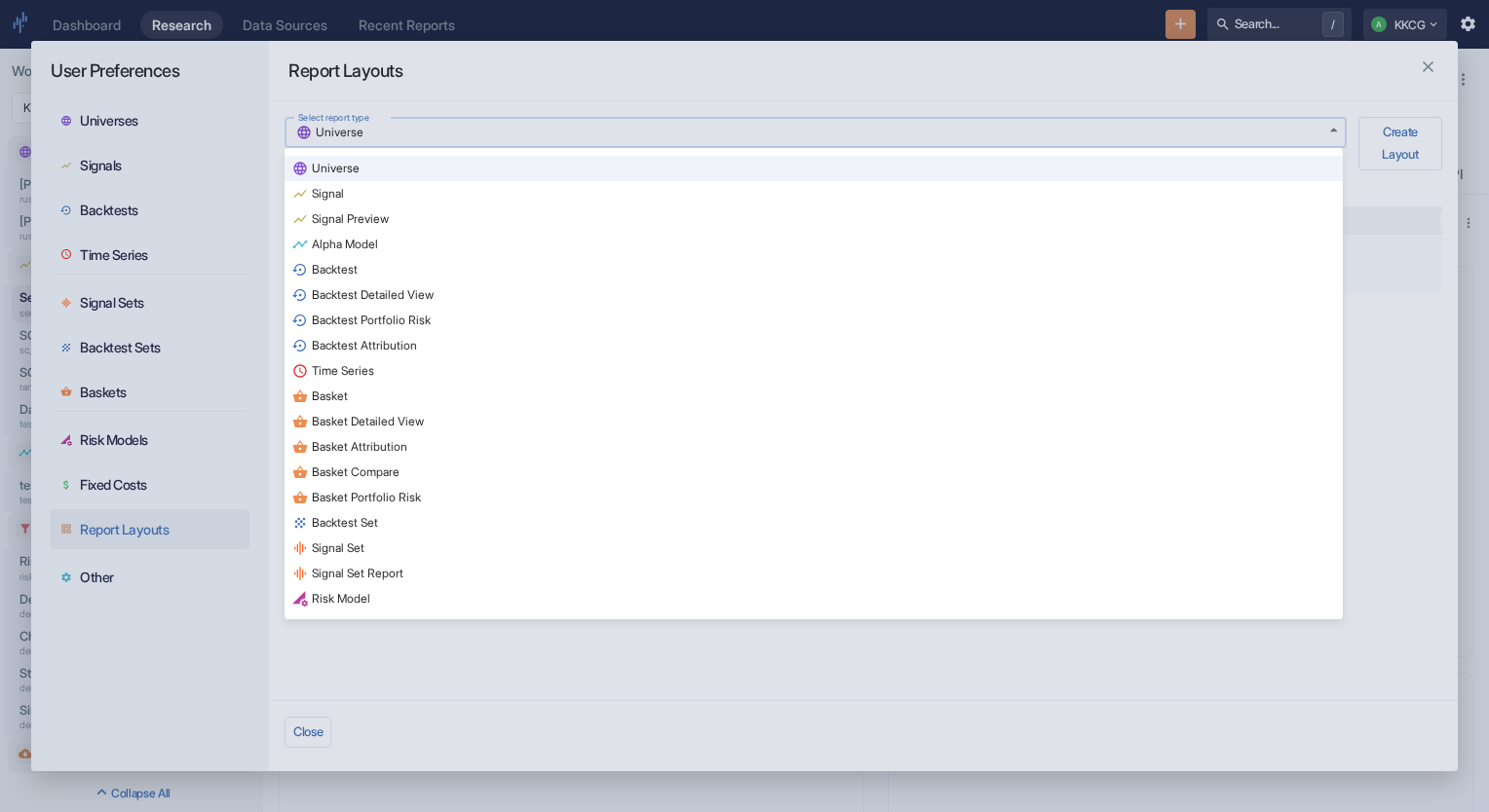
click at [530, 121] on body "Dashboard Research Data Sources Recent Reports Search... / A KKCG Workspace KKC…" at bounding box center [744, 406] width 1489 height 812
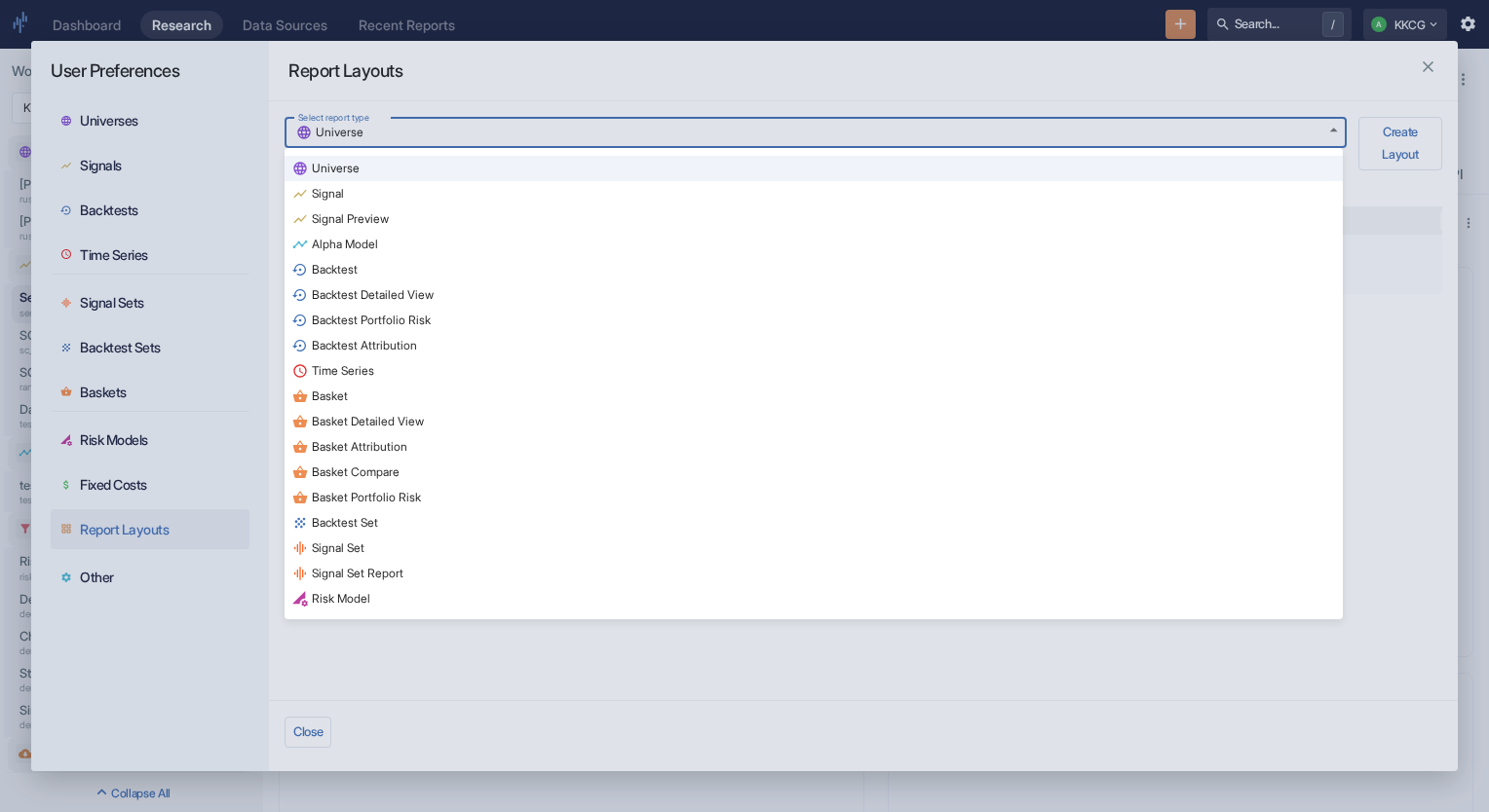
click at [445, 193] on li "Signal" at bounding box center [813, 194] width 1058 height 25
type input "signal"
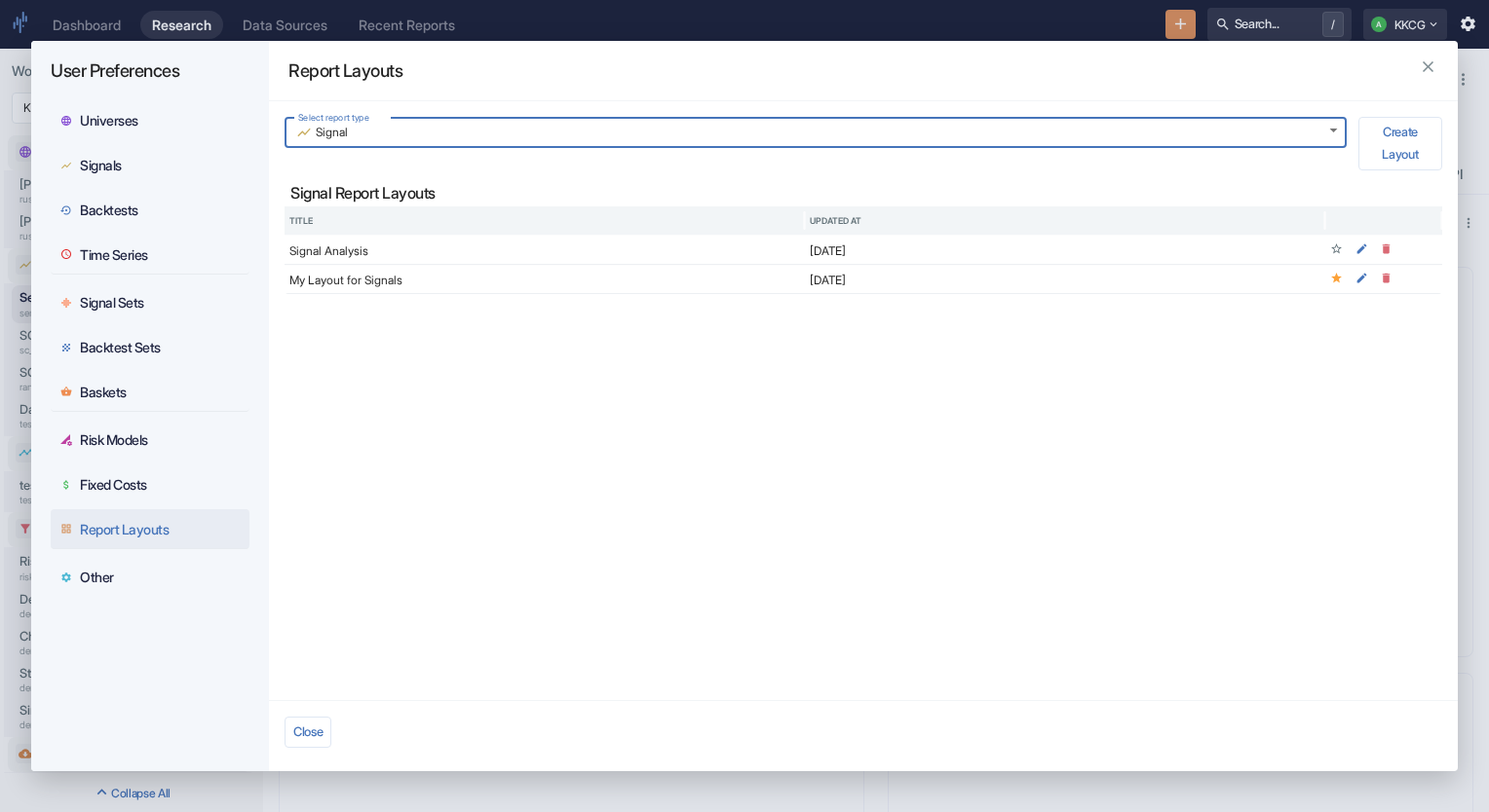
click at [1425, 65] on icon "button" at bounding box center [1427, 67] width 11 height 11
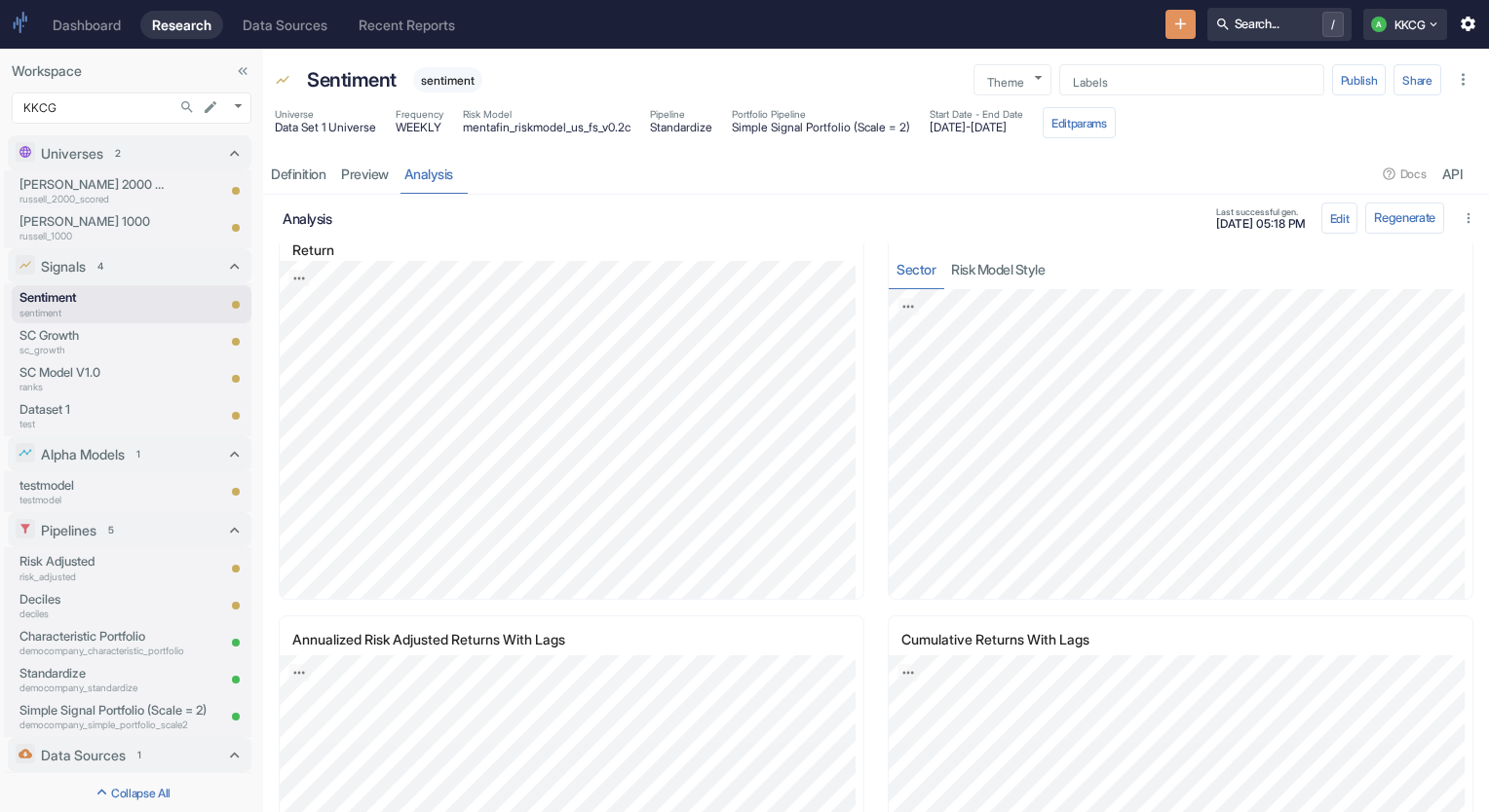
scroll to position [1890, 0]
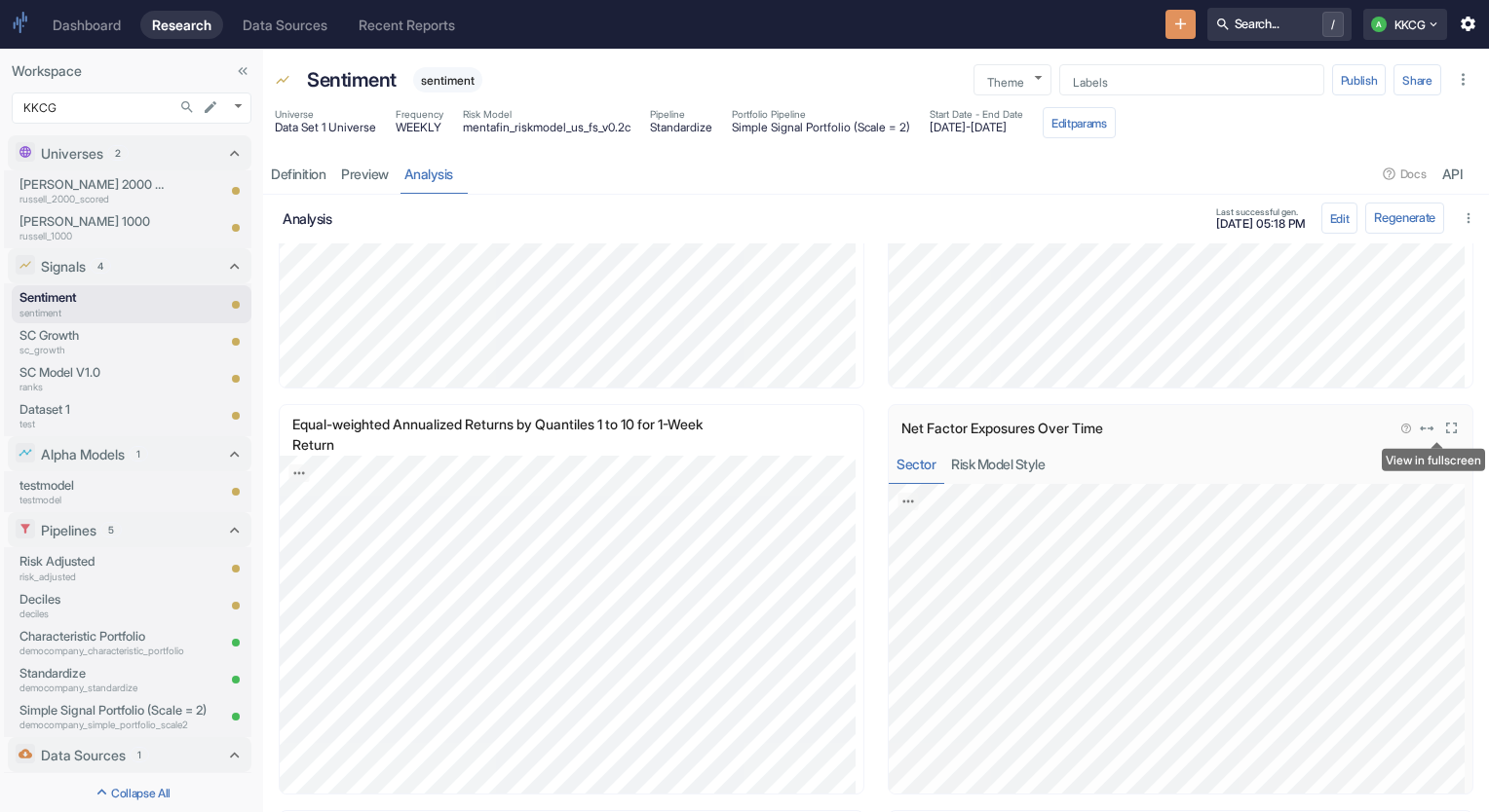
click at [1443, 429] on icon "View in fullscreen" at bounding box center [1451, 428] width 19 height 19
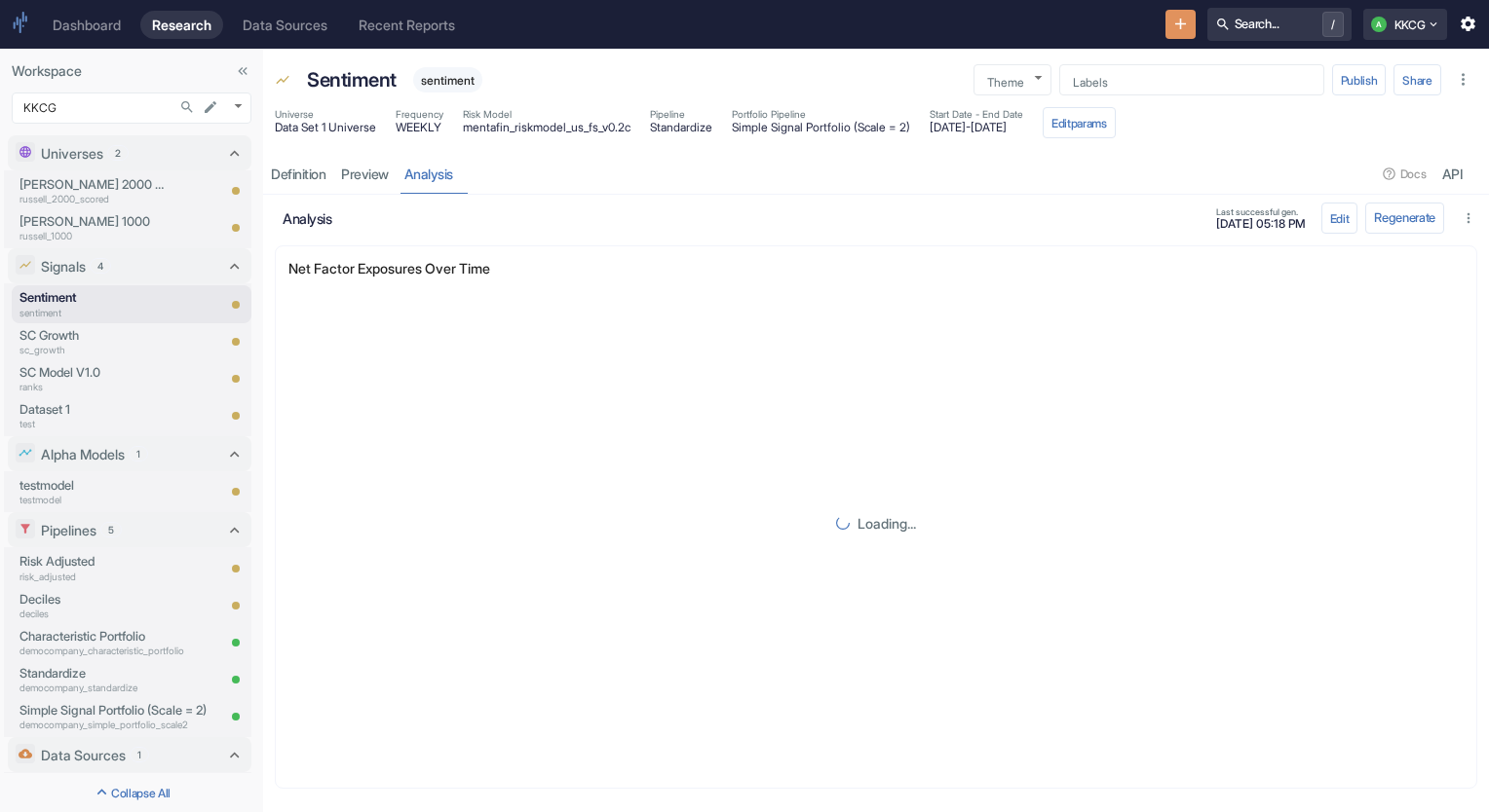
scroll to position [9, 0]
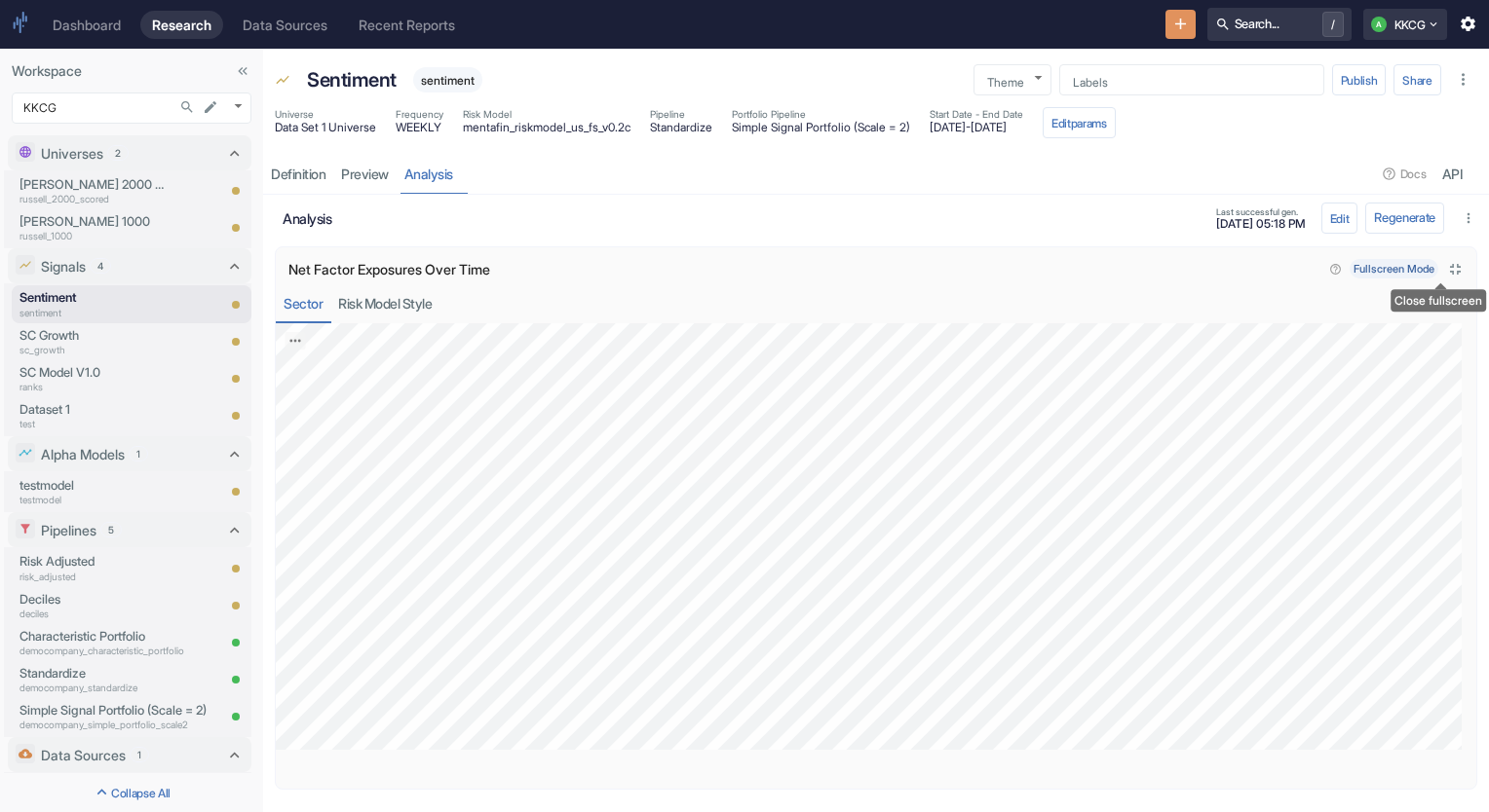
click at [1446, 272] on icon "Close fullscreen" at bounding box center [1455, 269] width 19 height 19
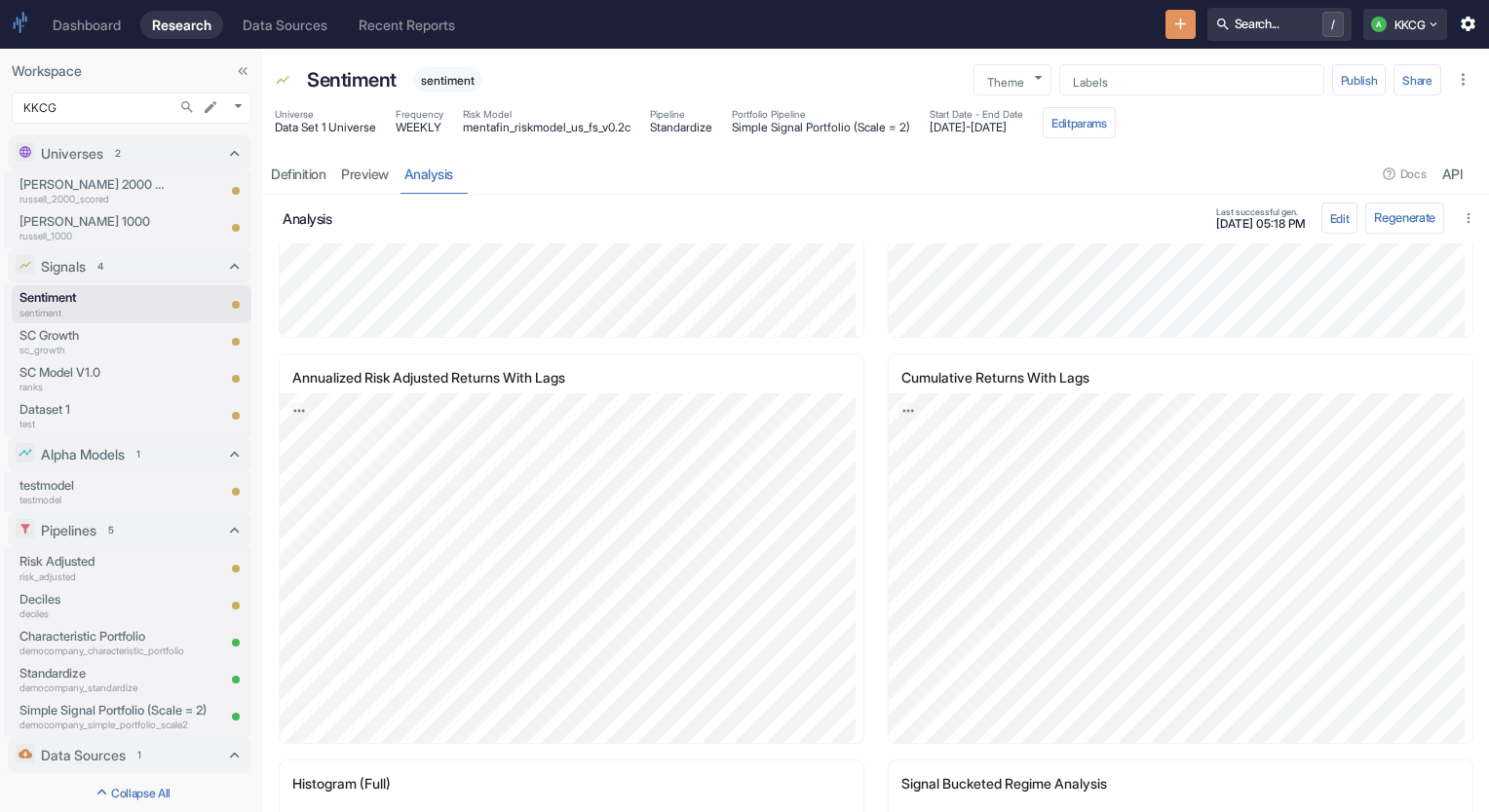
scroll to position [2444, 0]
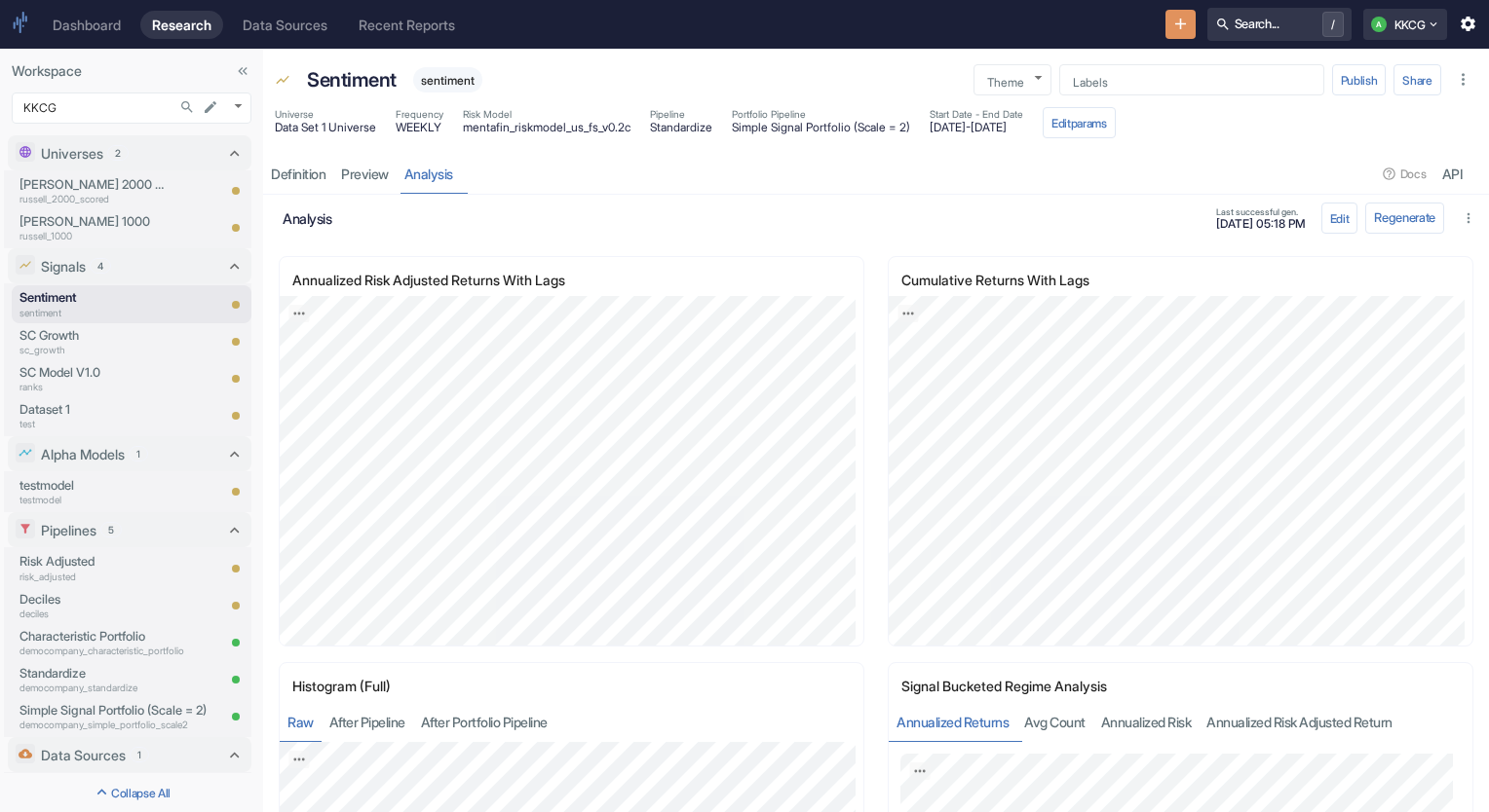
click at [624, 171] on div "resource tabs" at bounding box center [919, 173] width 916 height 40
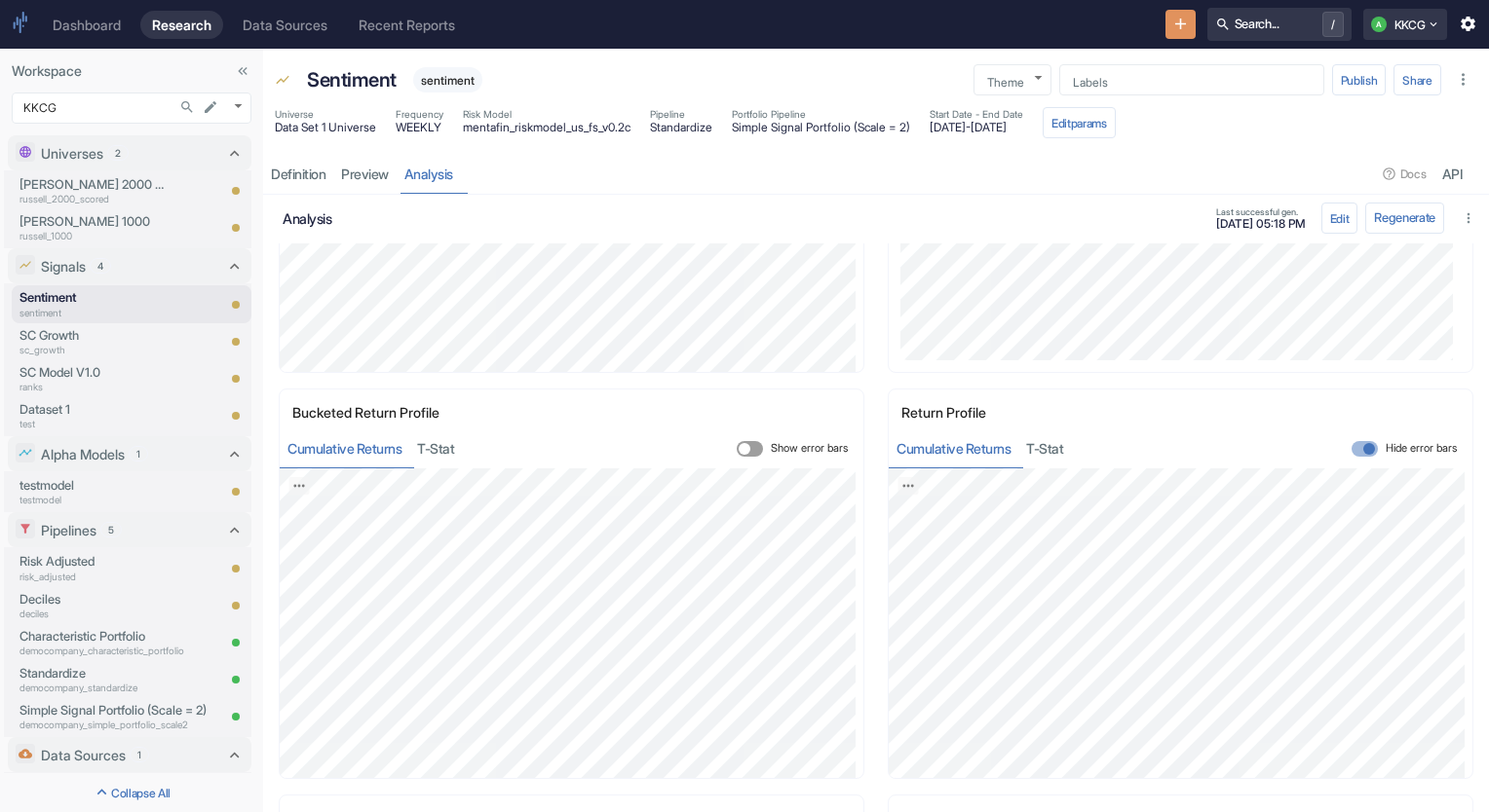
scroll to position [3224, 0]
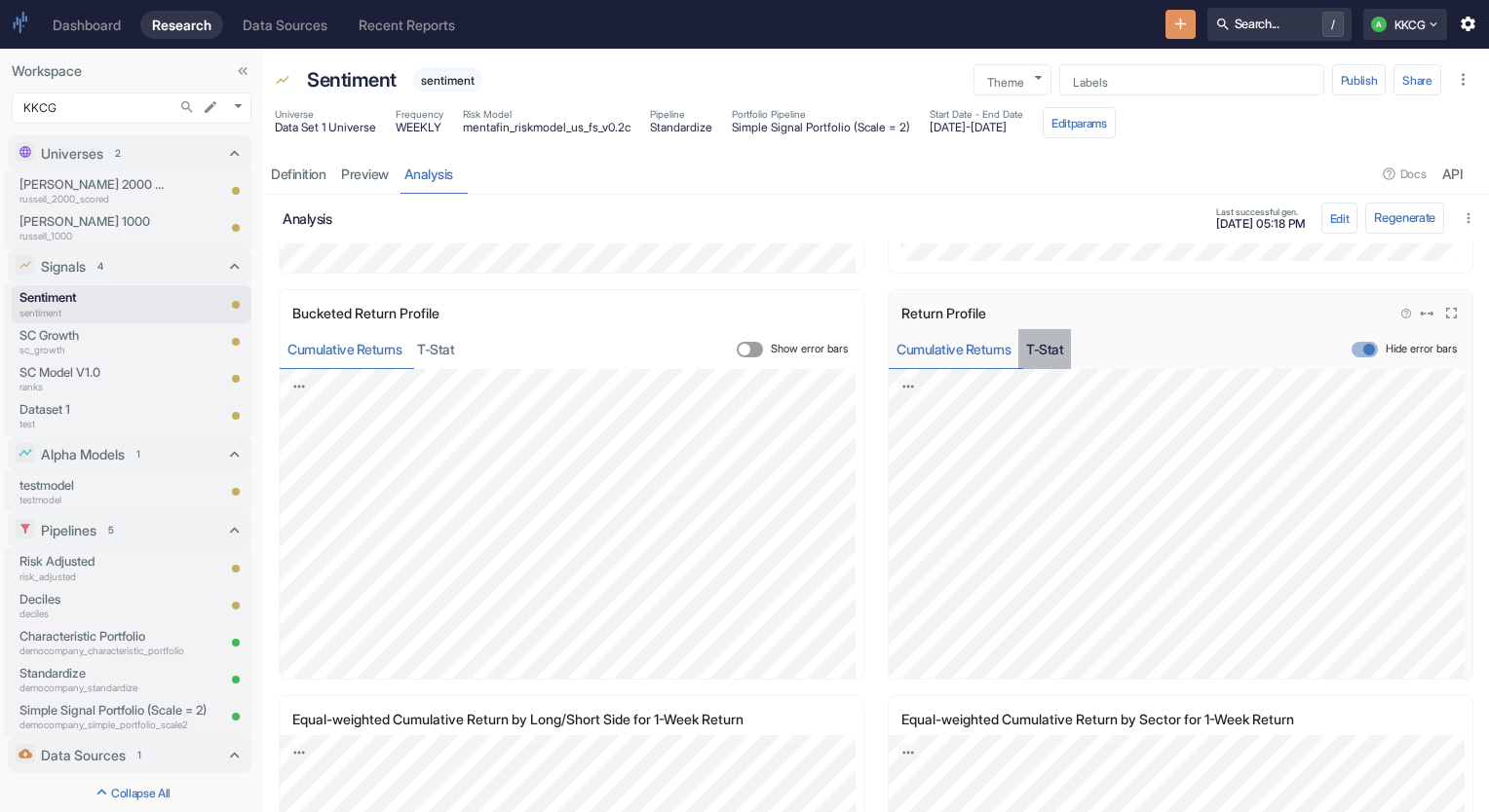
click at [1035, 343] on button "T-stat" at bounding box center [1045, 349] width 53 height 40
click at [927, 348] on button "Cumulative Returns" at bounding box center [953, 349] width 129 height 40
click at [1345, 347] on input "Hide error bars" at bounding box center [1369, 350] width 47 height 16
checkbox input "false"
click at [1023, 347] on button "T-stat" at bounding box center [1045, 349] width 53 height 40
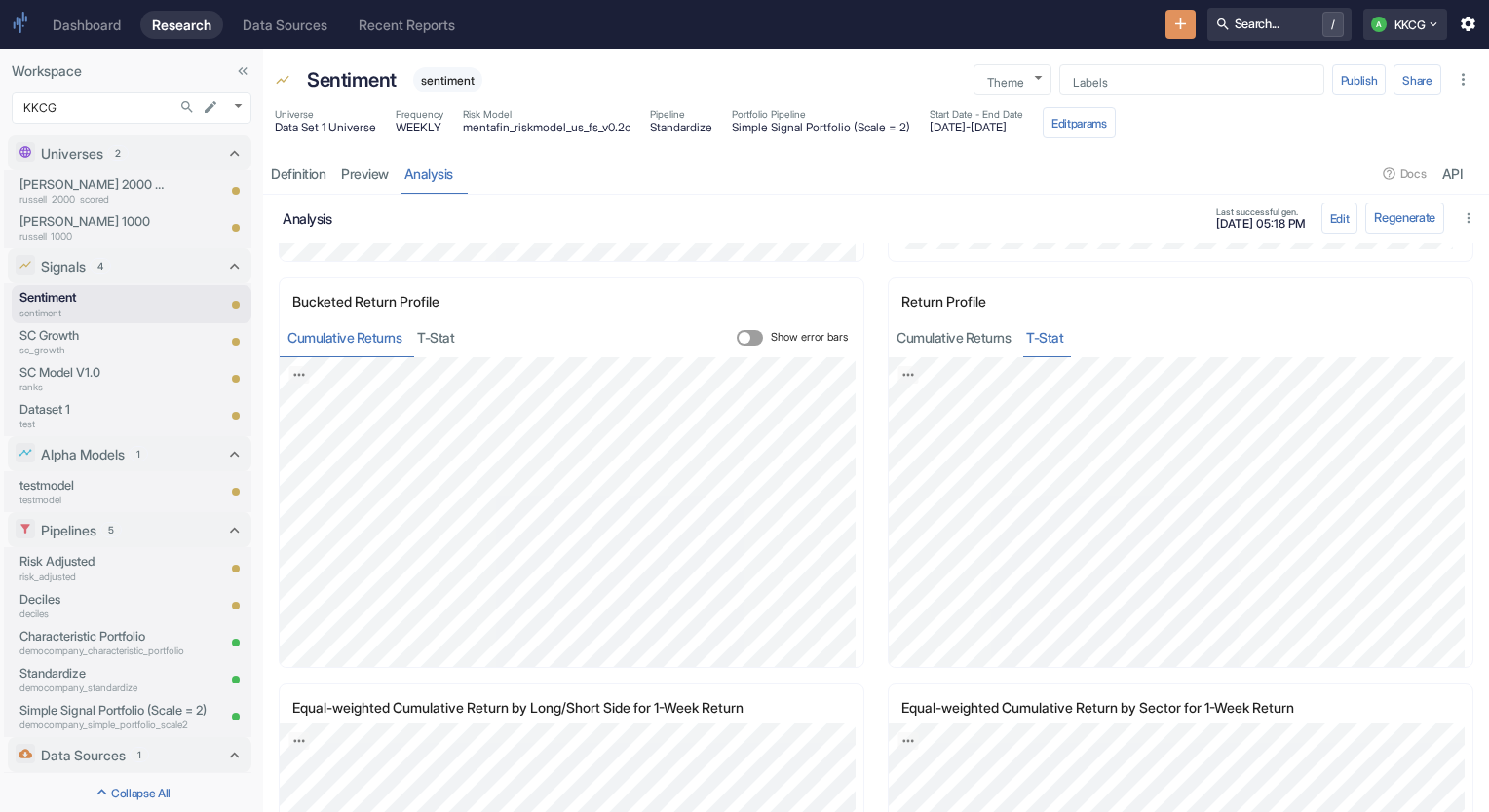
scroll to position [3212, 0]
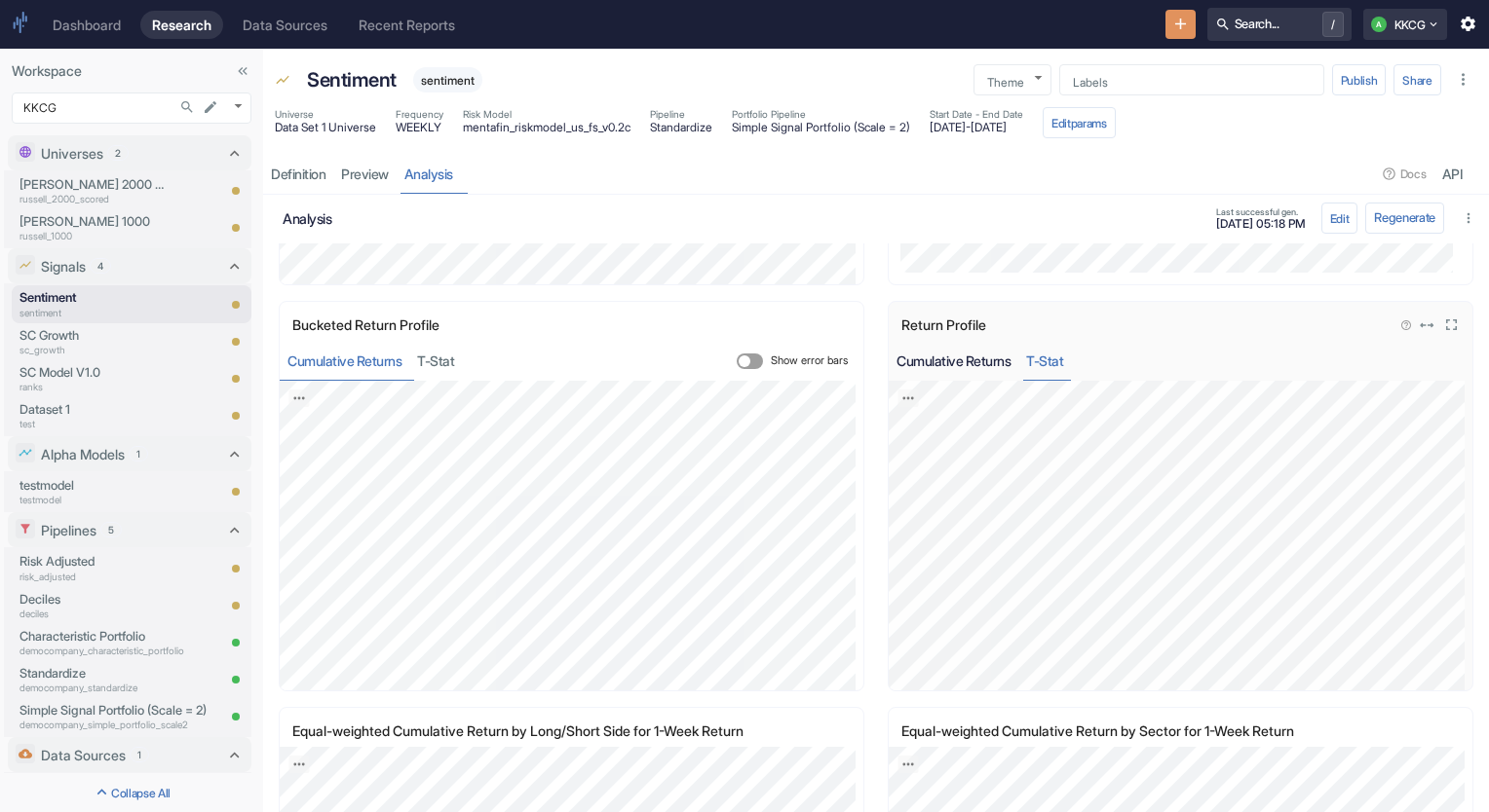
click at [955, 357] on button "Cumulative Returns" at bounding box center [953, 361] width 129 height 40
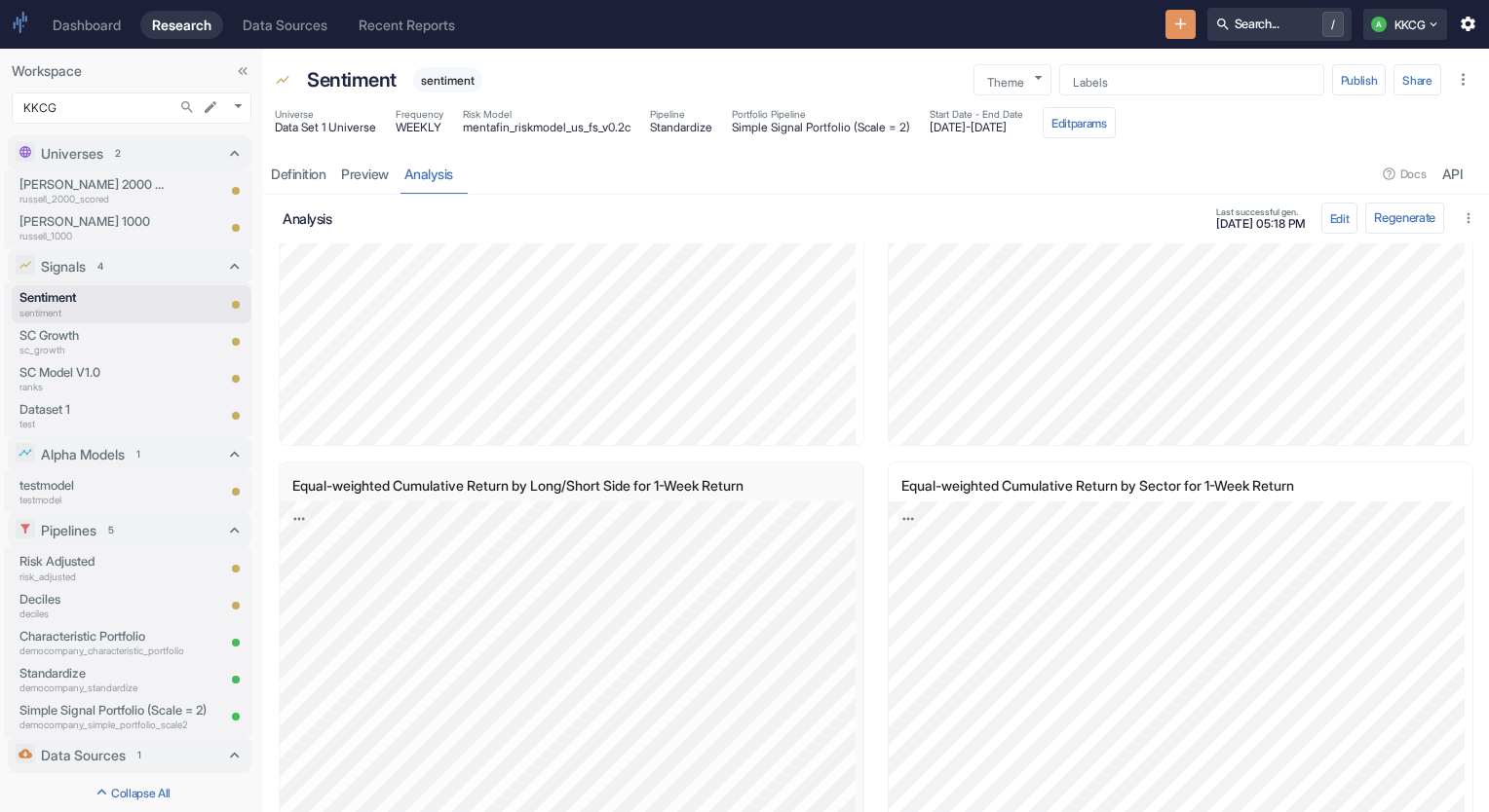
scroll to position [3504, 0]
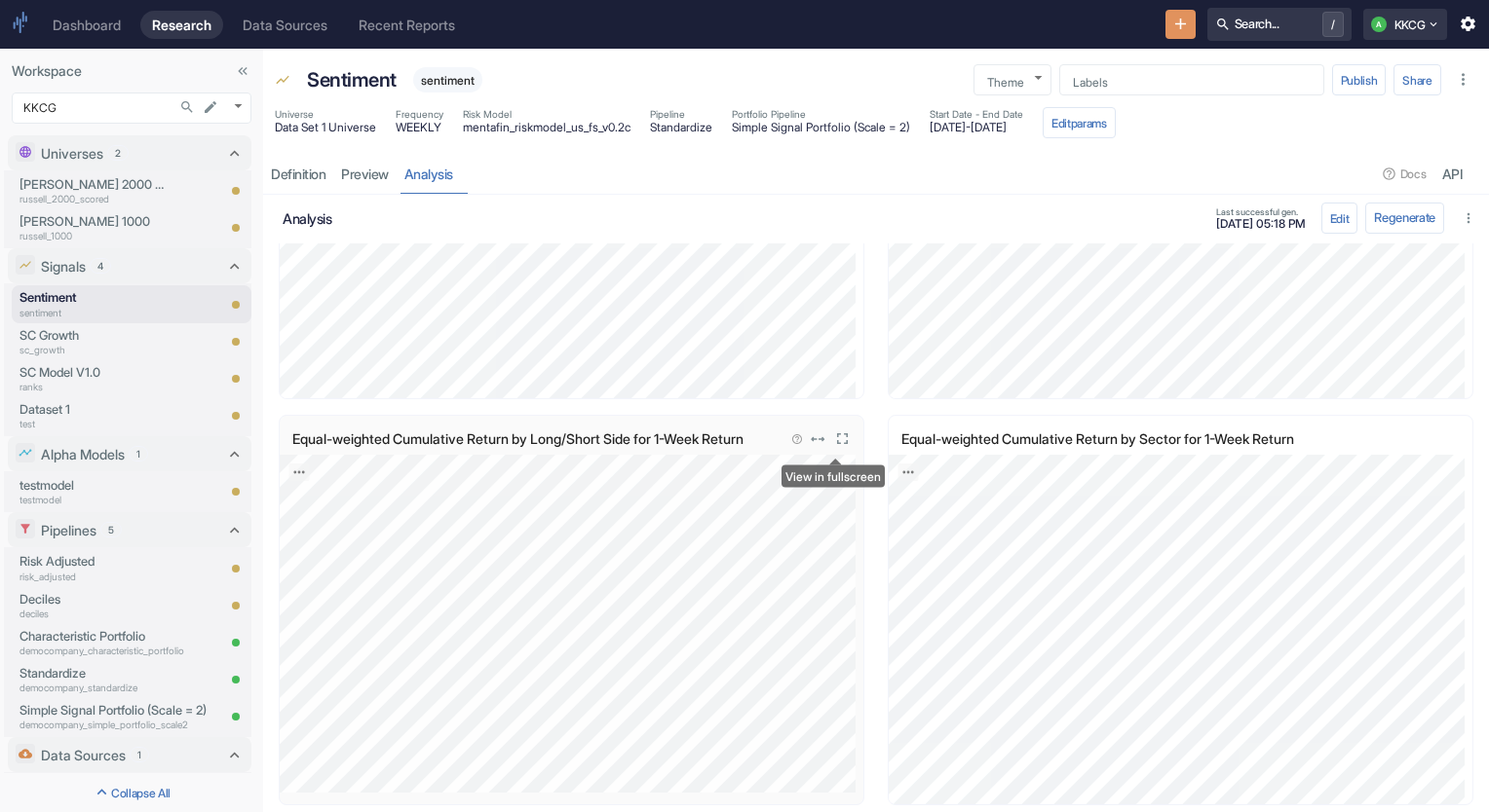
click at [841, 445] on icon "View in fullscreen" at bounding box center [841, 438] width 19 height 19
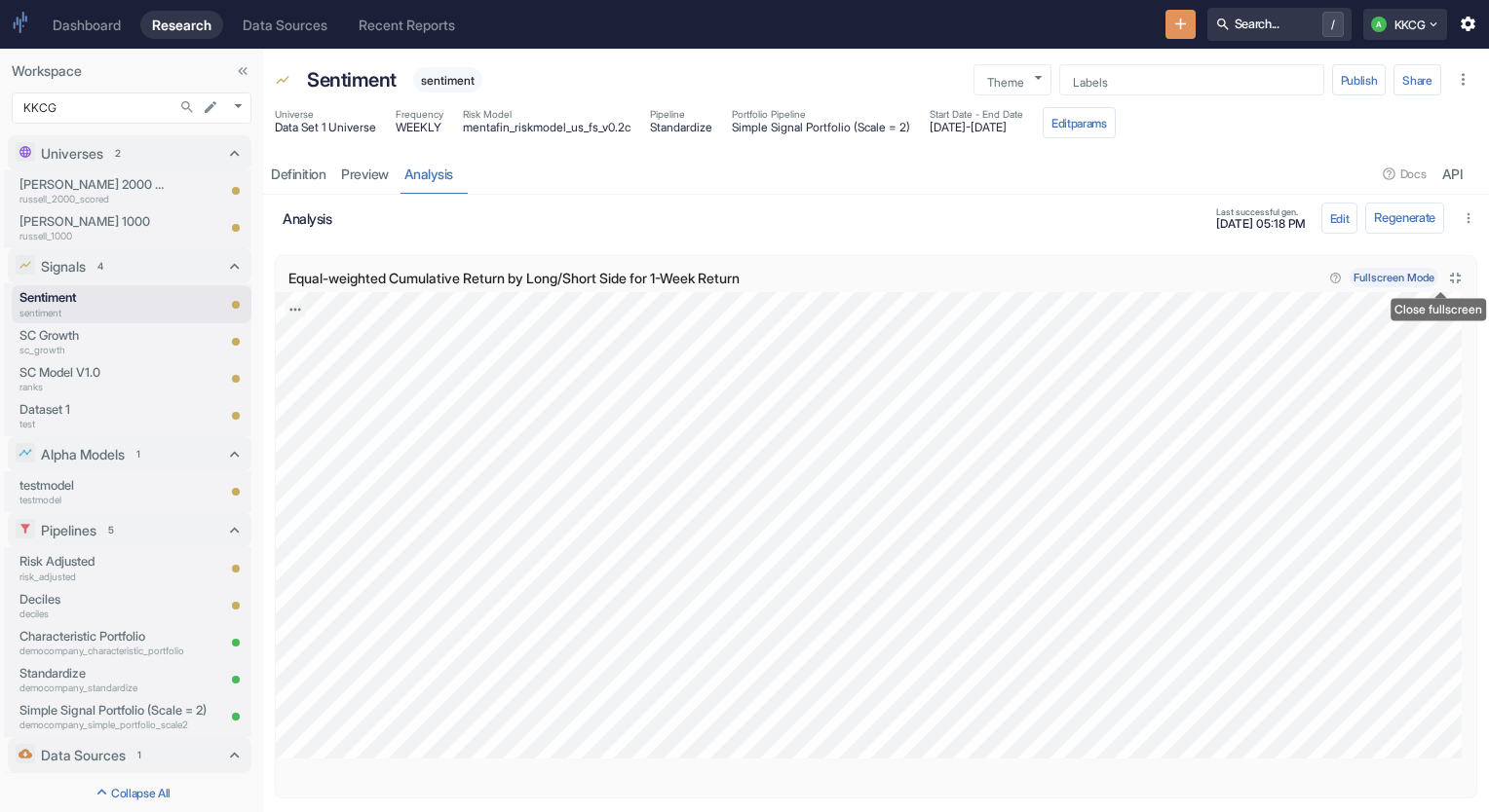
click at [1446, 274] on icon "Close fullscreen" at bounding box center [1455, 278] width 19 height 19
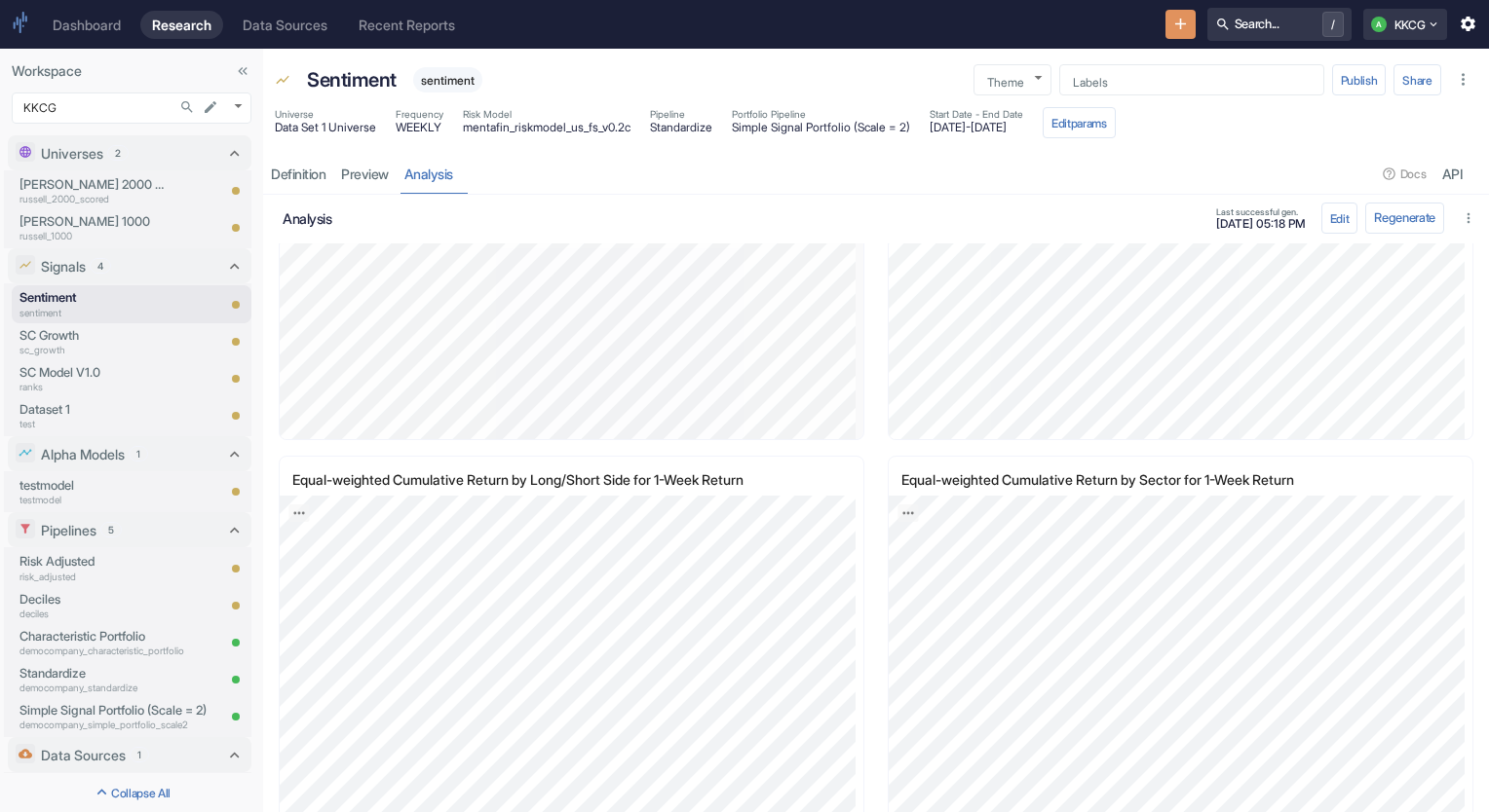
scroll to position [3504, 0]
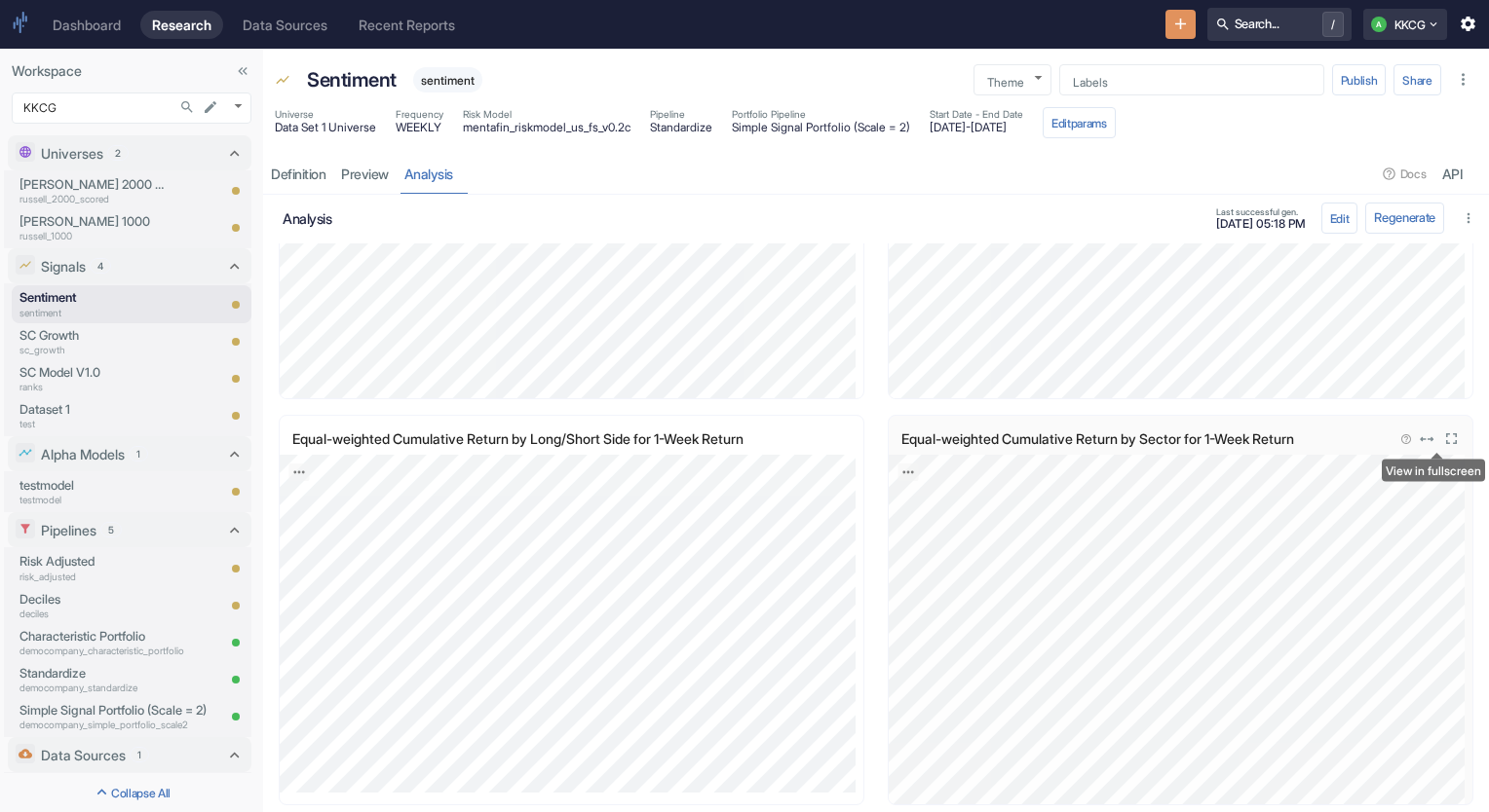
click at [1442, 437] on icon "View in fullscreen" at bounding box center [1451, 438] width 19 height 19
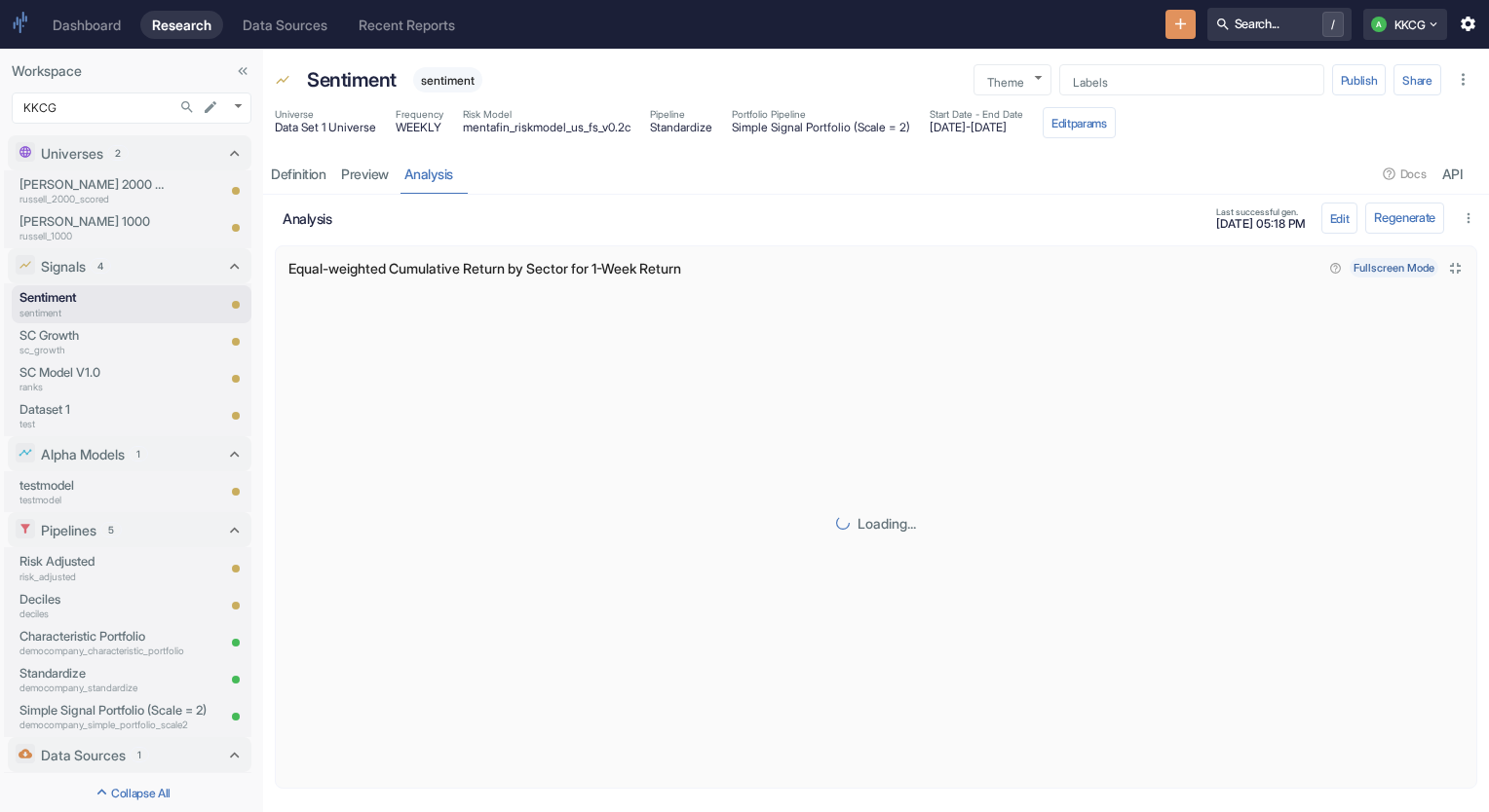
scroll to position [9, 0]
click at [1446, 274] on icon "Close fullscreen" at bounding box center [1455, 269] width 19 height 19
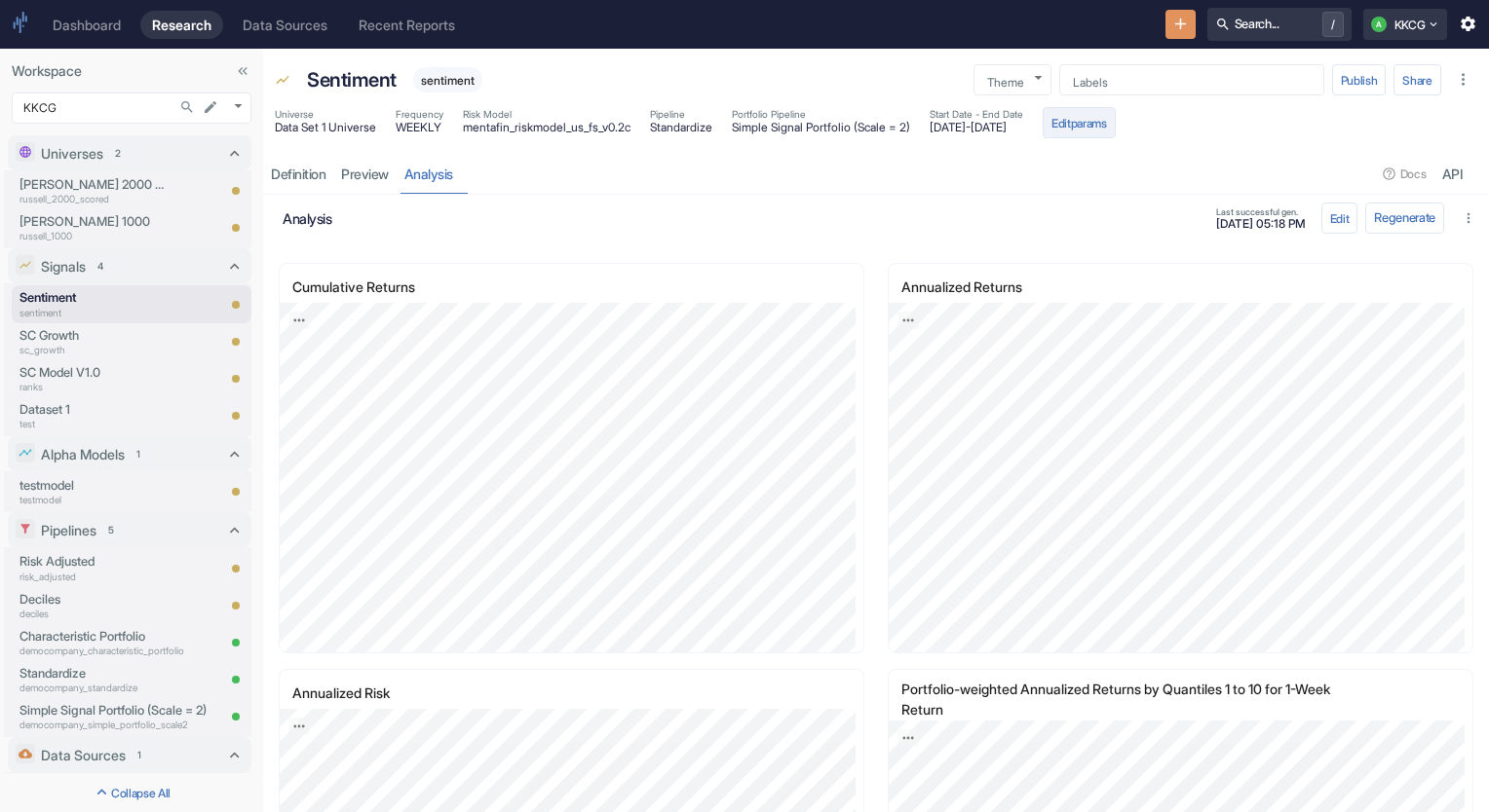
click at [1115, 125] on button "Edit params" at bounding box center [1078, 123] width 73 height 31
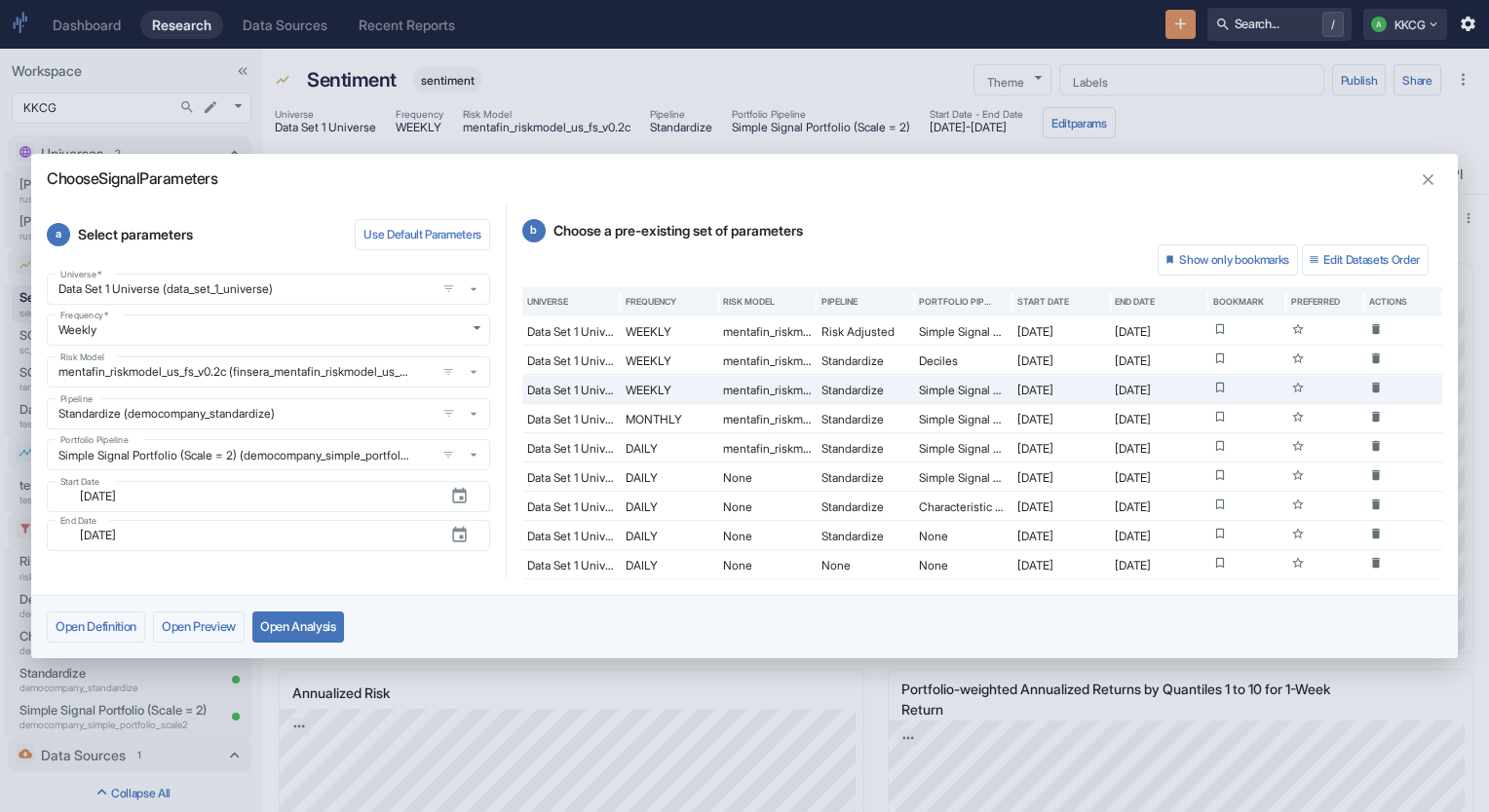
drag, startPoint x: 352, startPoint y: 167, endPoint x: 584, endPoint y: 199, distance: 234.2
click at [584, 199] on div "Choose Signal Parameters a Select parameters Use Default Parameters Universe   …" at bounding box center [744, 406] width 1426 height 506
click at [517, 622] on div "Open Definition Open Preview Open Analysis" at bounding box center [744, 626] width 1426 height 64
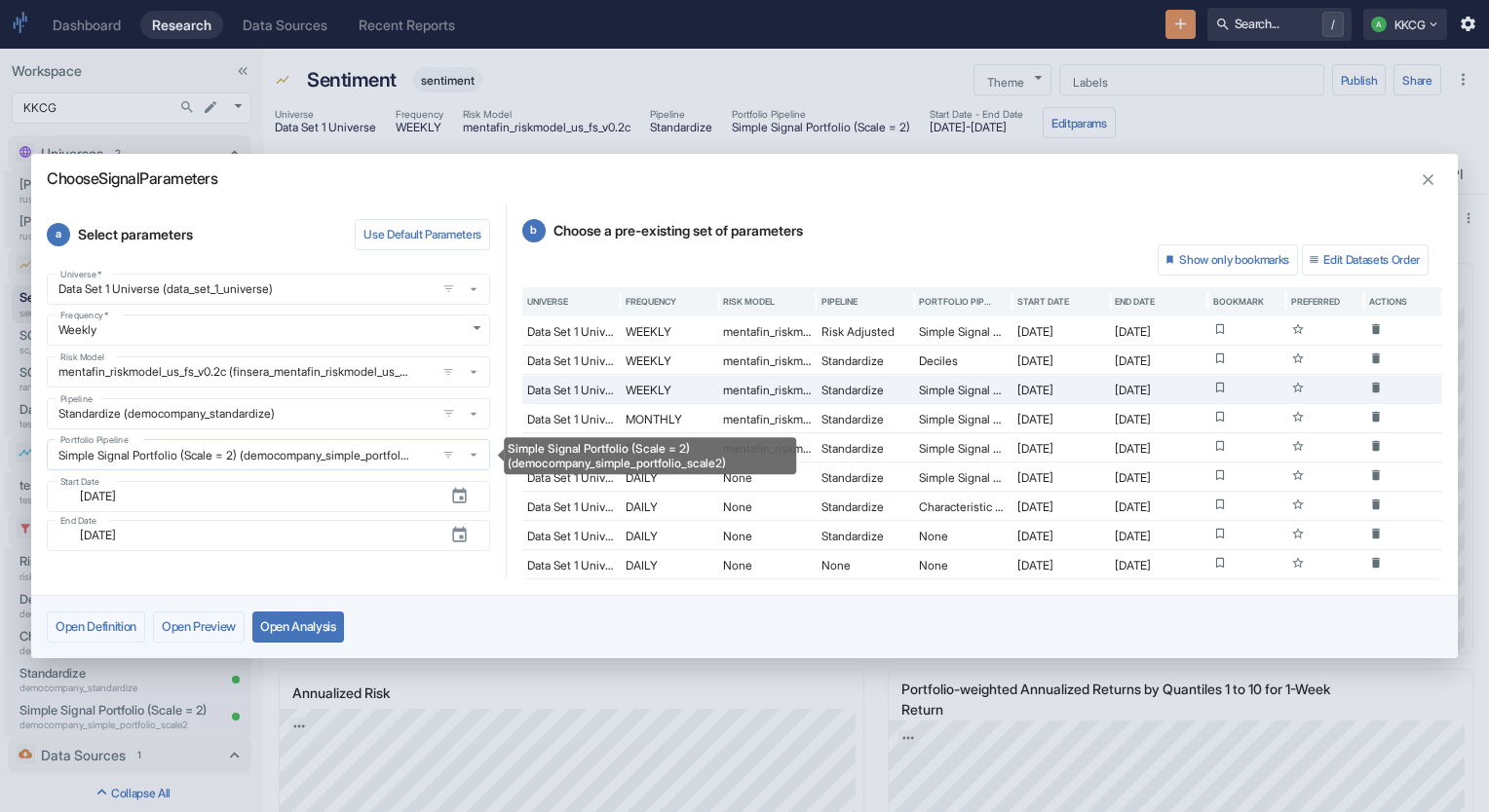
click at [471, 454] on icon "Simple Signal Portfolio (Scale = 2) (democompany_simple_portfolio_scale2)" at bounding box center [474, 455] width 7 height 3
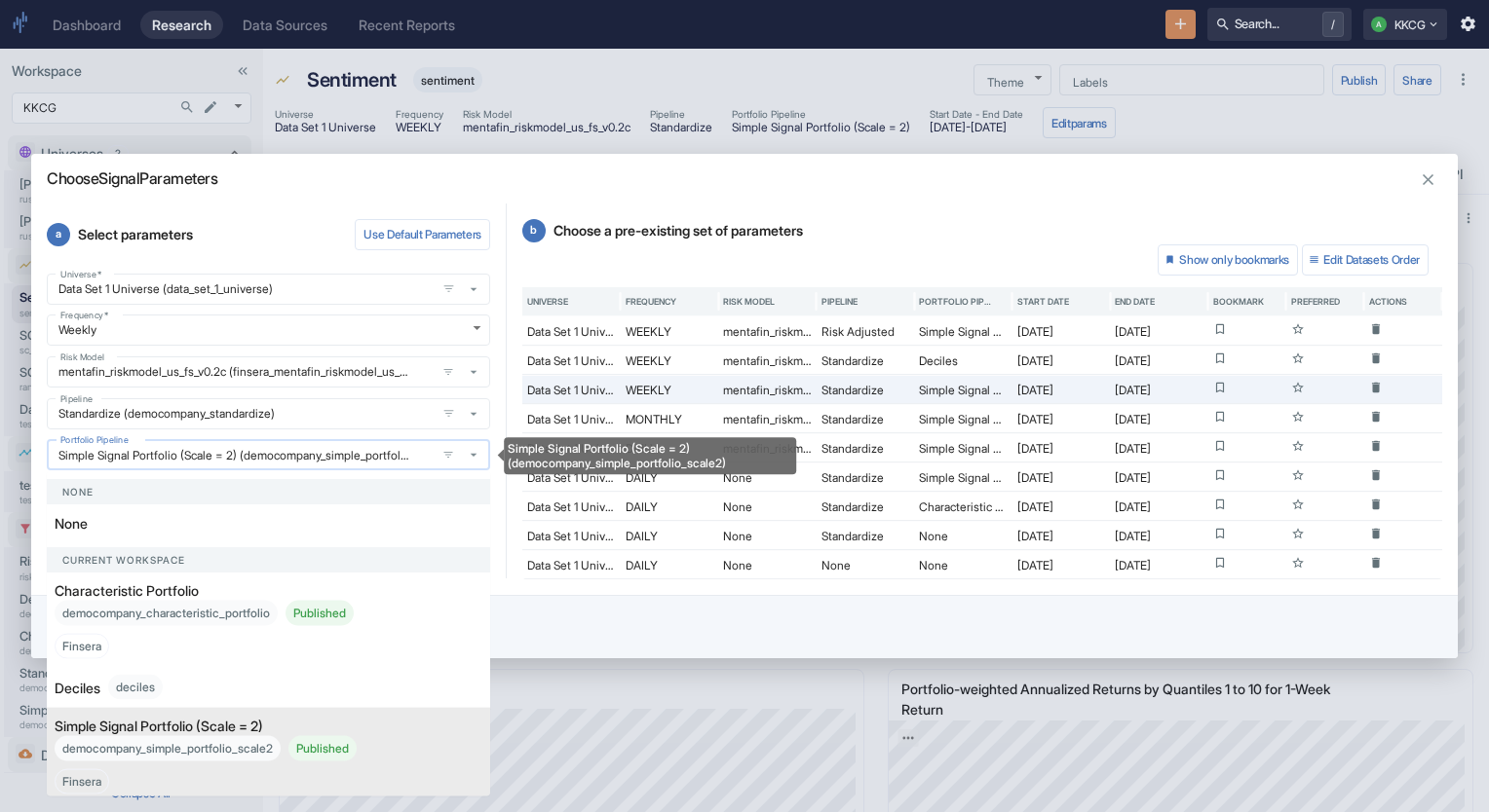
scroll to position [6, 0]
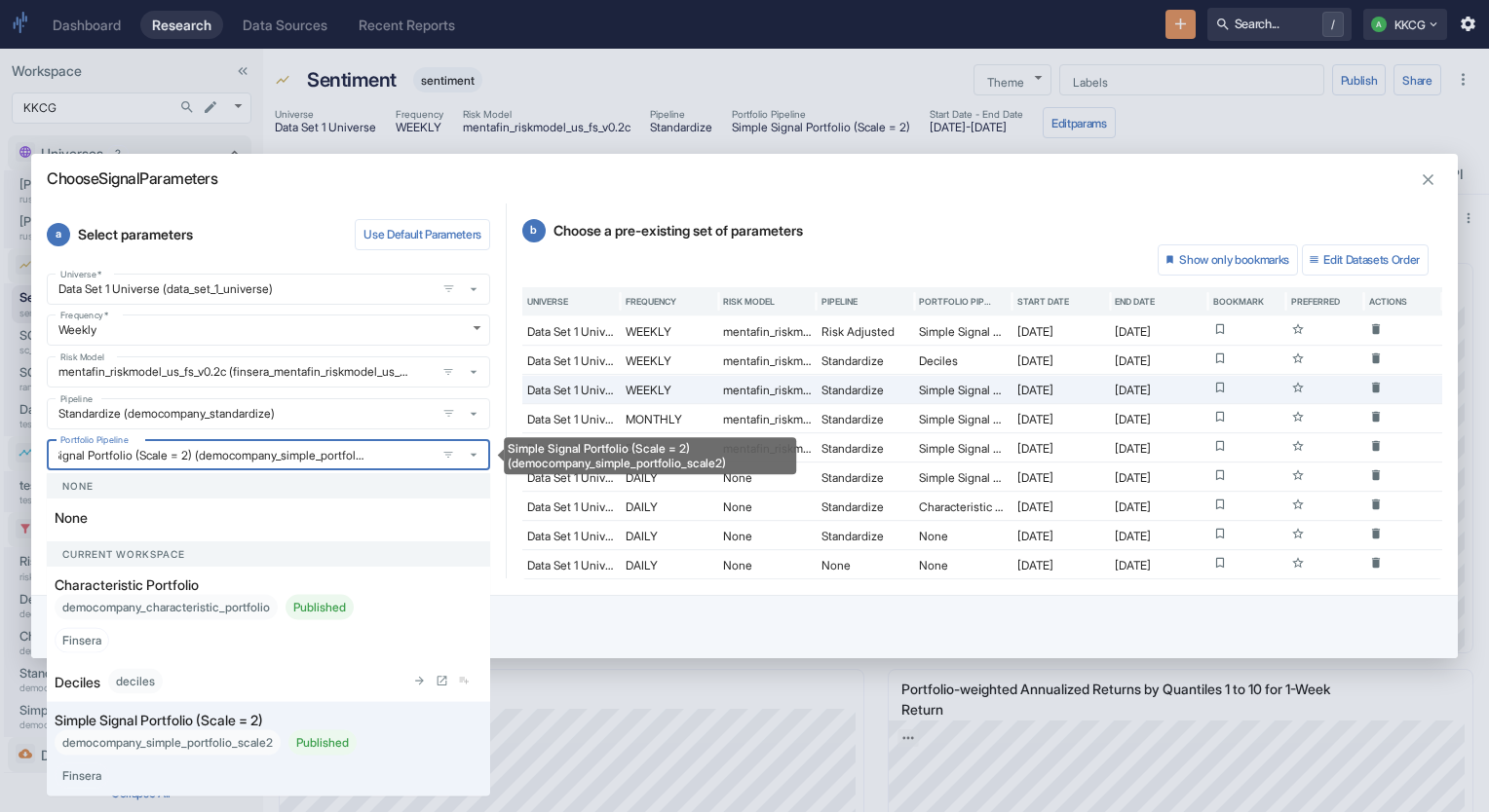
click at [138, 682] on div "deciles" at bounding box center [136, 682] width 55 height 25
type input "Deciles (deciles)"
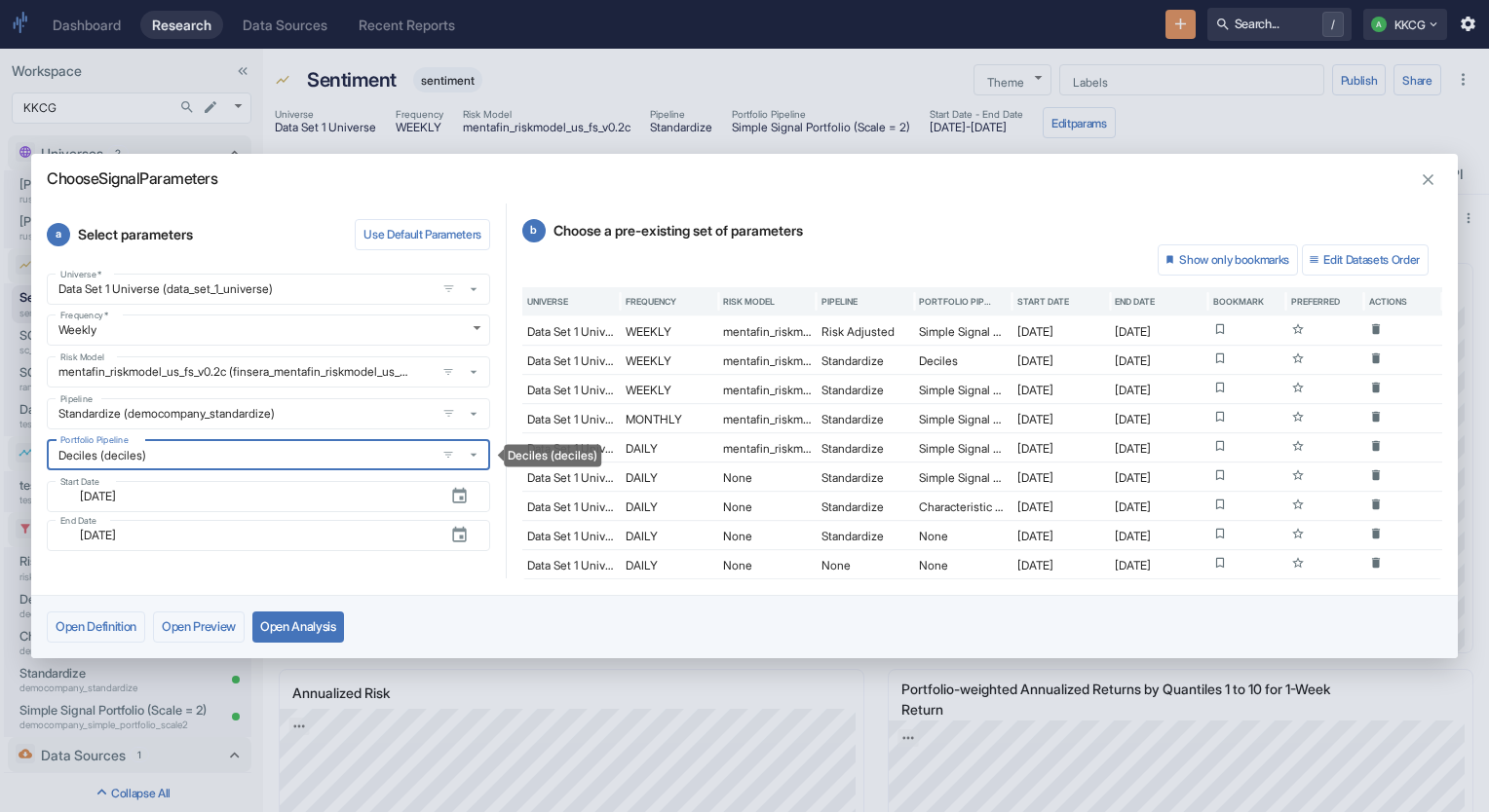
scroll to position [0, 0]
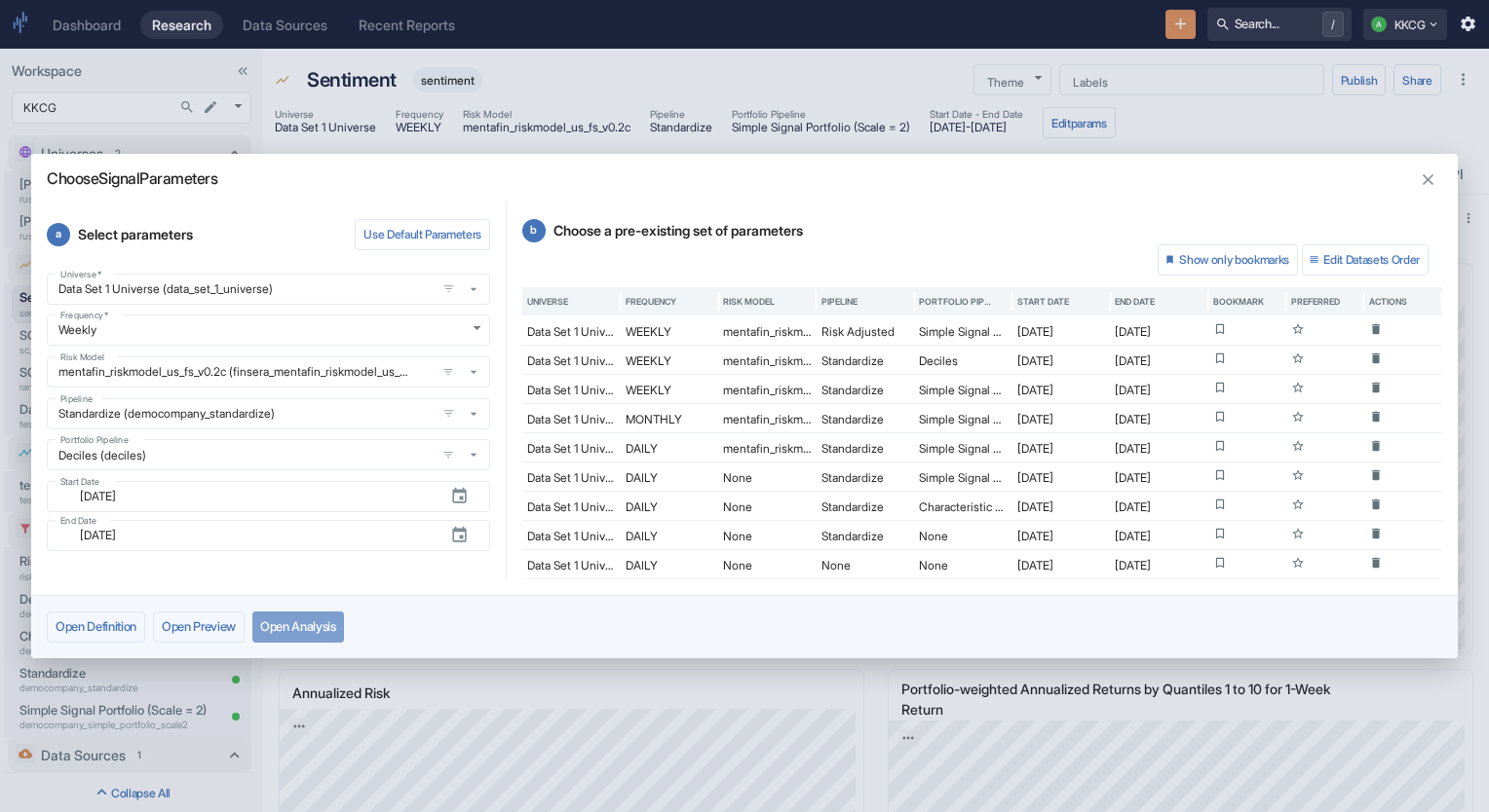
click at [341, 633] on button "Open Analysis" at bounding box center [298, 627] width 92 height 31
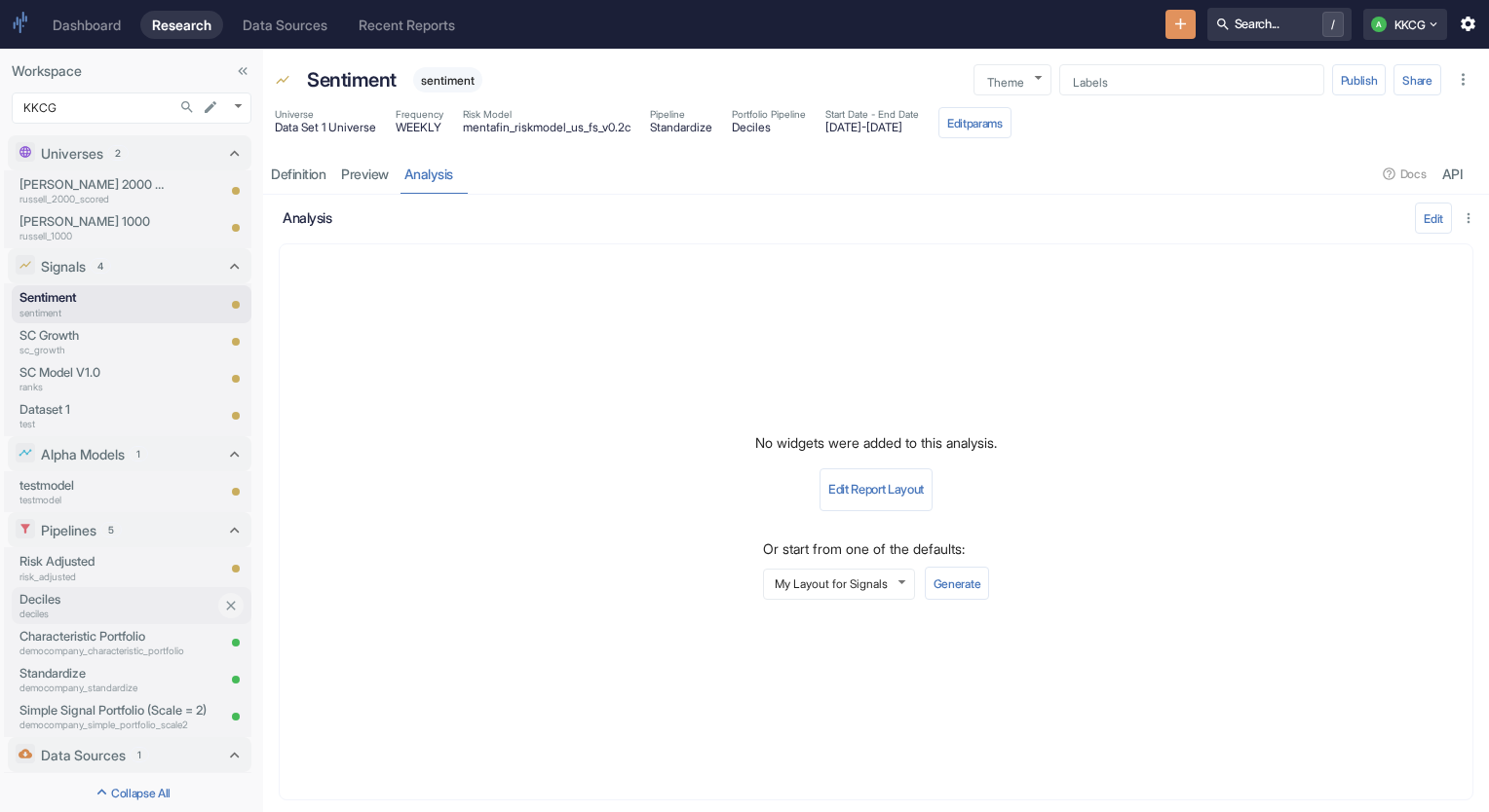
click at [122, 604] on p "Deciles" at bounding box center [116, 599] width 195 height 19
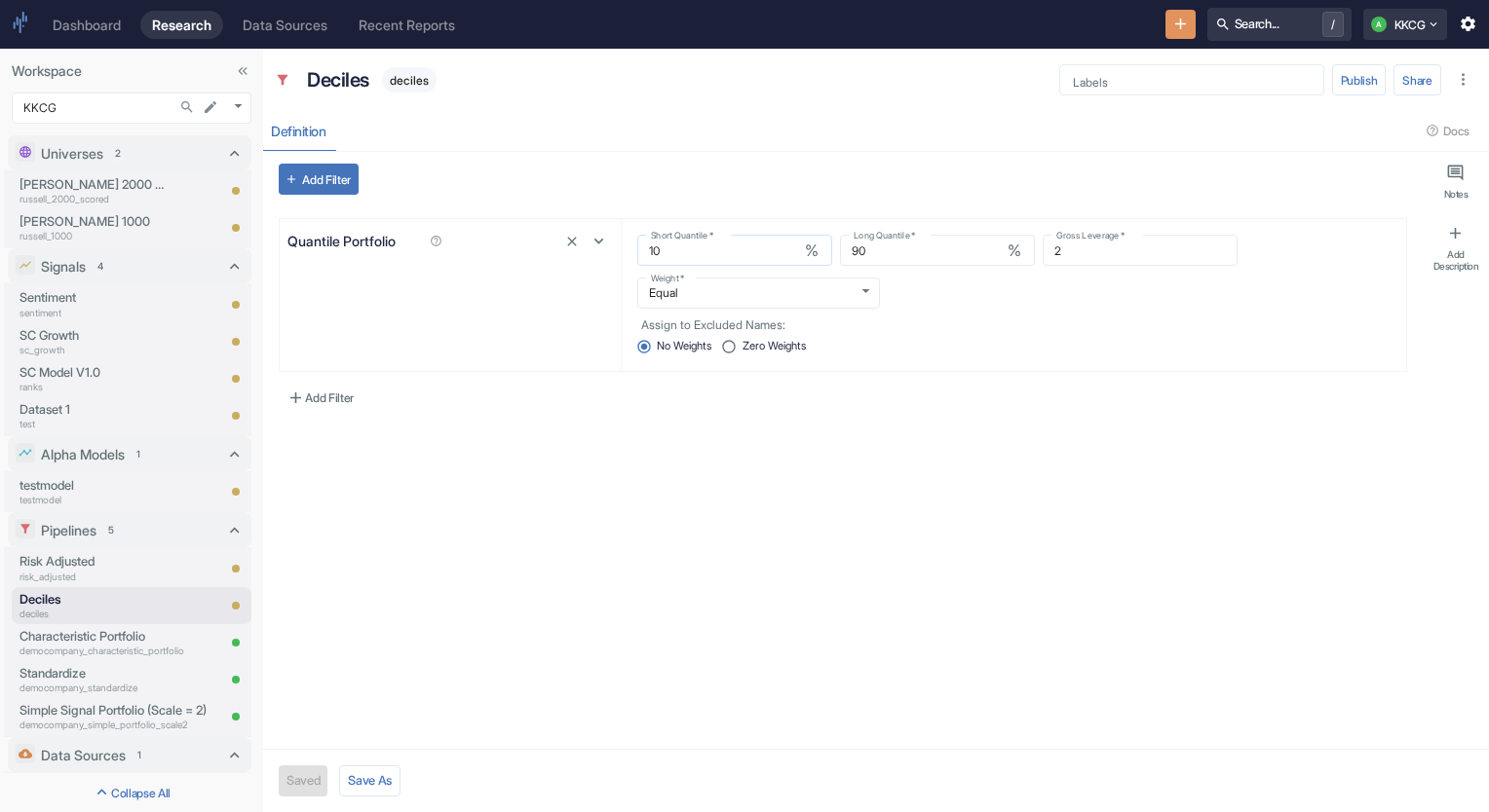
type textarea "x"
click at [736, 341] on input "Zero Weights" at bounding box center [729, 346] width 26 height 26
radio input "true"
click at [315, 777] on button "Save" at bounding box center [300, 782] width 43 height 31
type textarea "x"
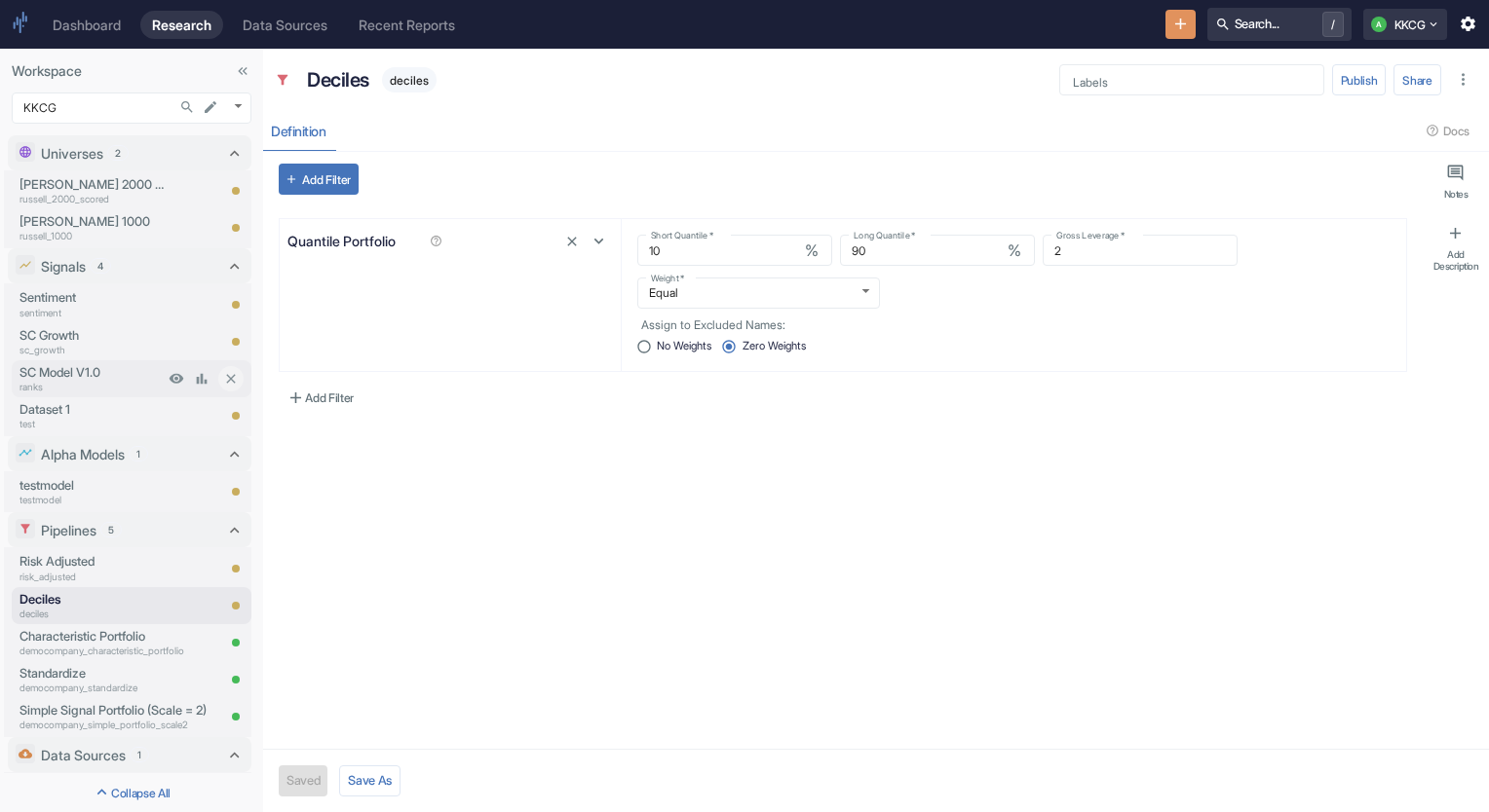
click at [100, 373] on p "SC Model V1.0" at bounding box center [91, 372] width 144 height 19
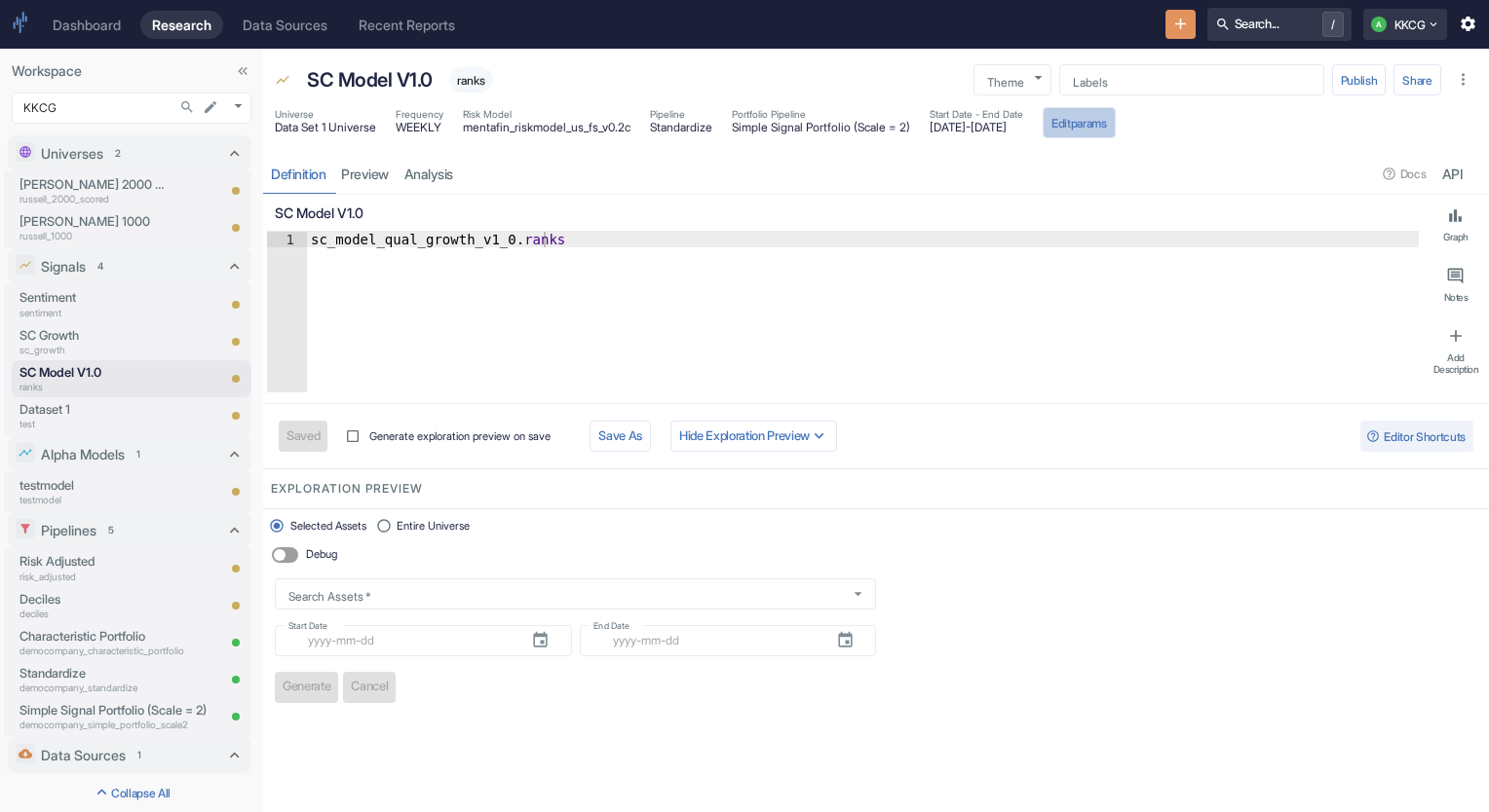
click at [1115, 128] on button "Edit params" at bounding box center [1078, 123] width 73 height 31
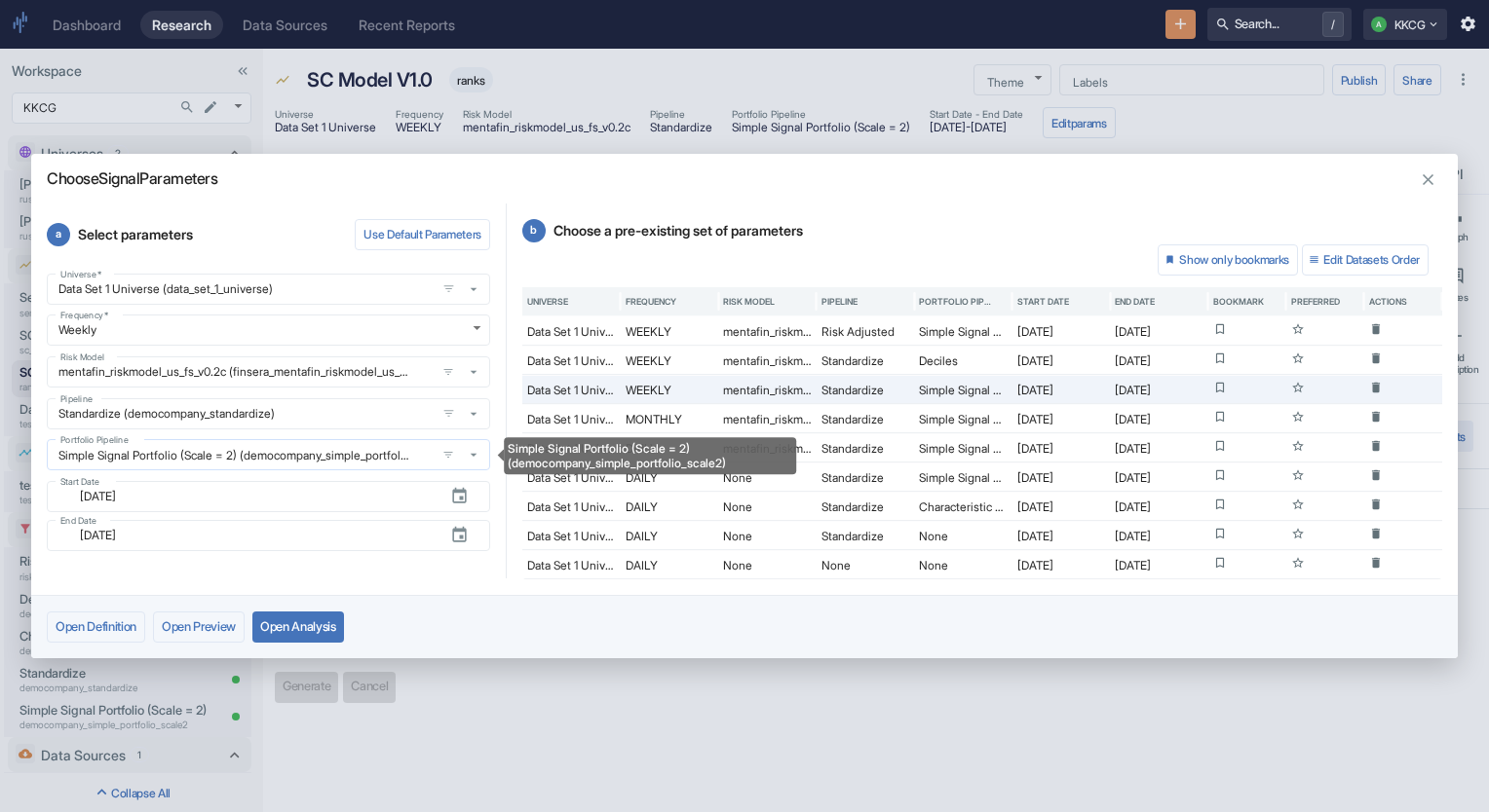
click at [479, 456] on icon "Simple Signal Portfolio (Scale = 2) (democompany_simple_portfolio_scale2)" at bounding box center [474, 455] width 16 height 16
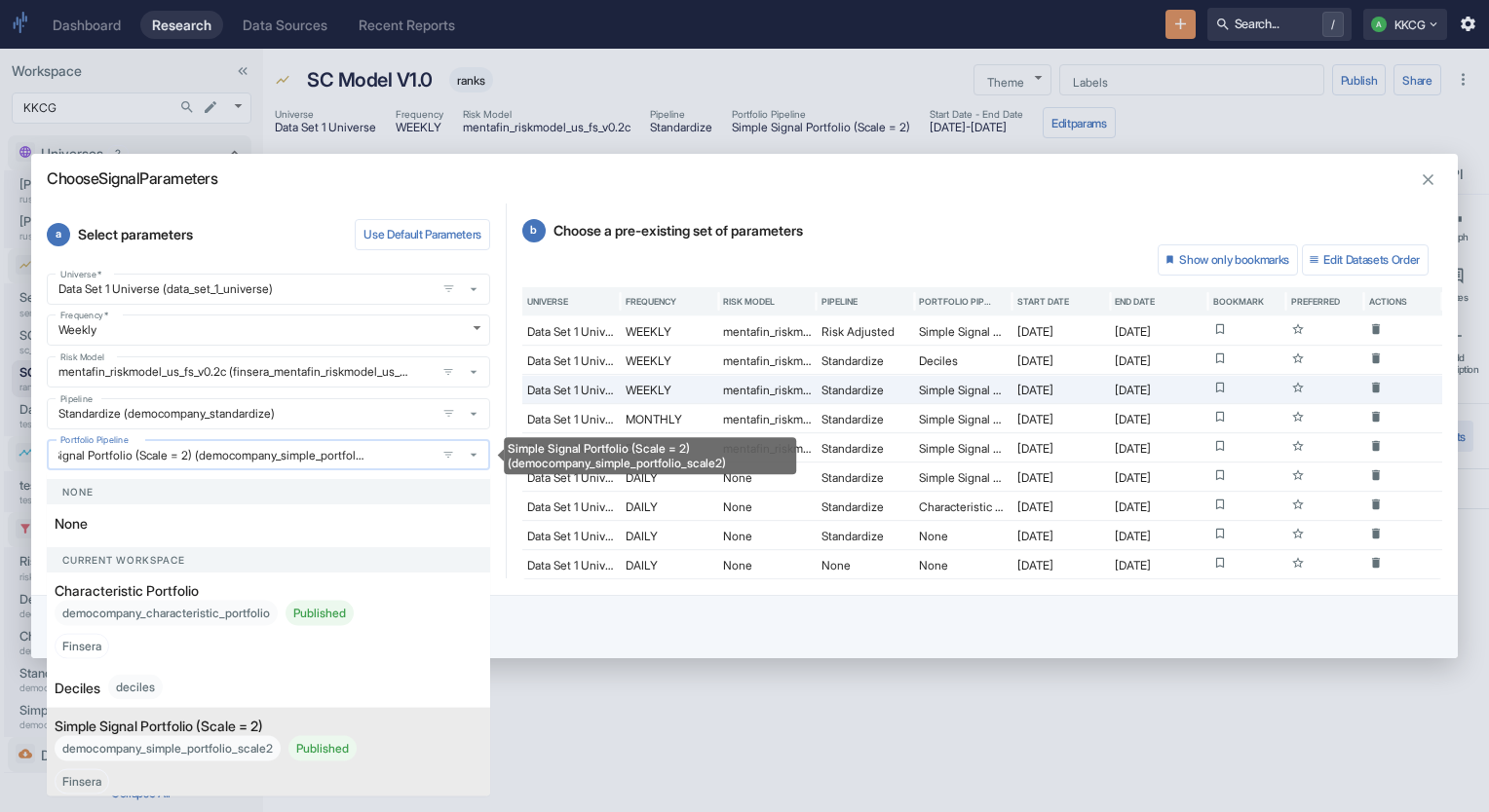
scroll to position [6, 0]
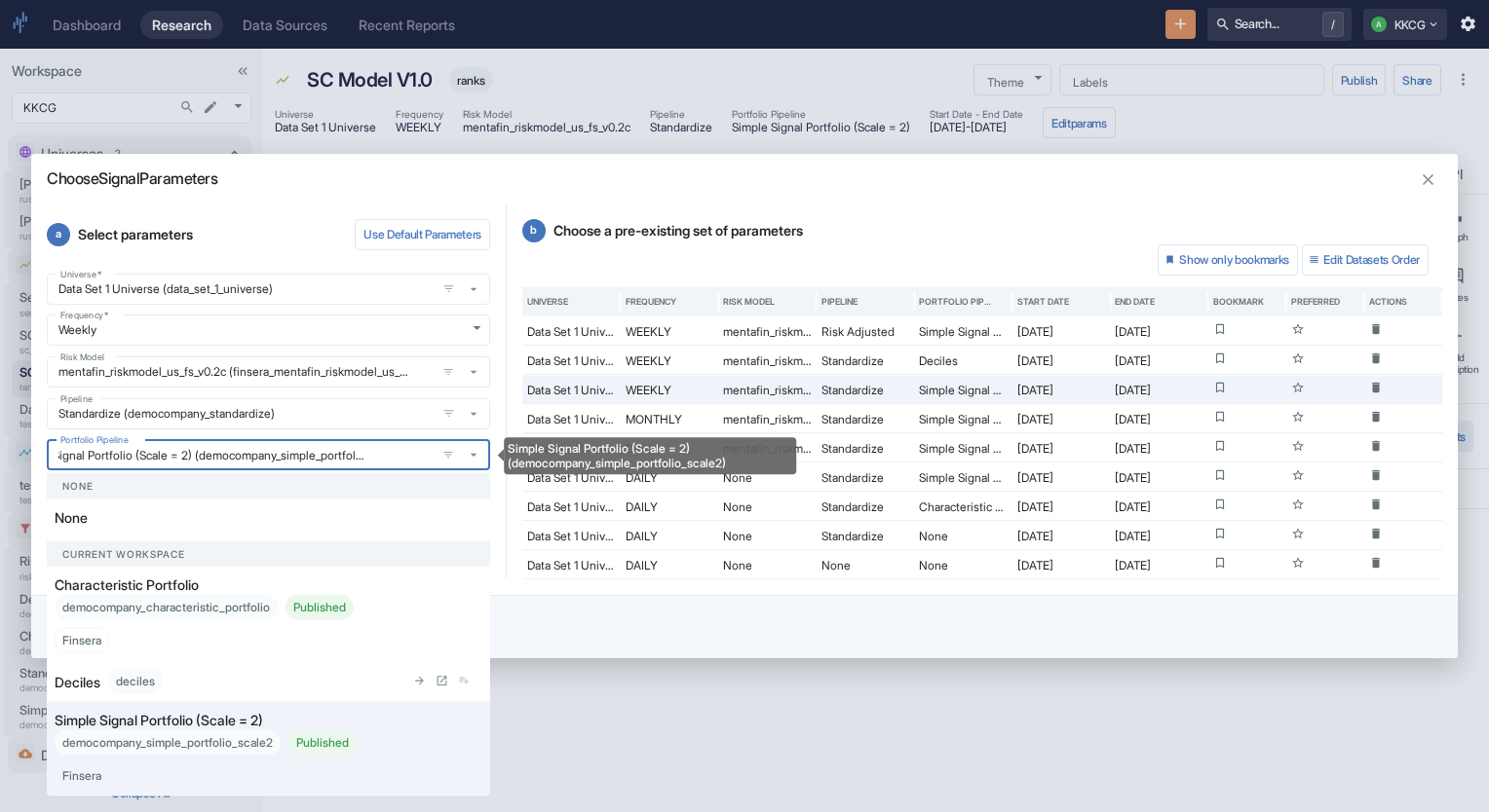
click at [262, 672] on div "Deciles deciles" at bounding box center [229, 682] width 349 height 25
type textarea "x"
type input "Deciles (deciles)"
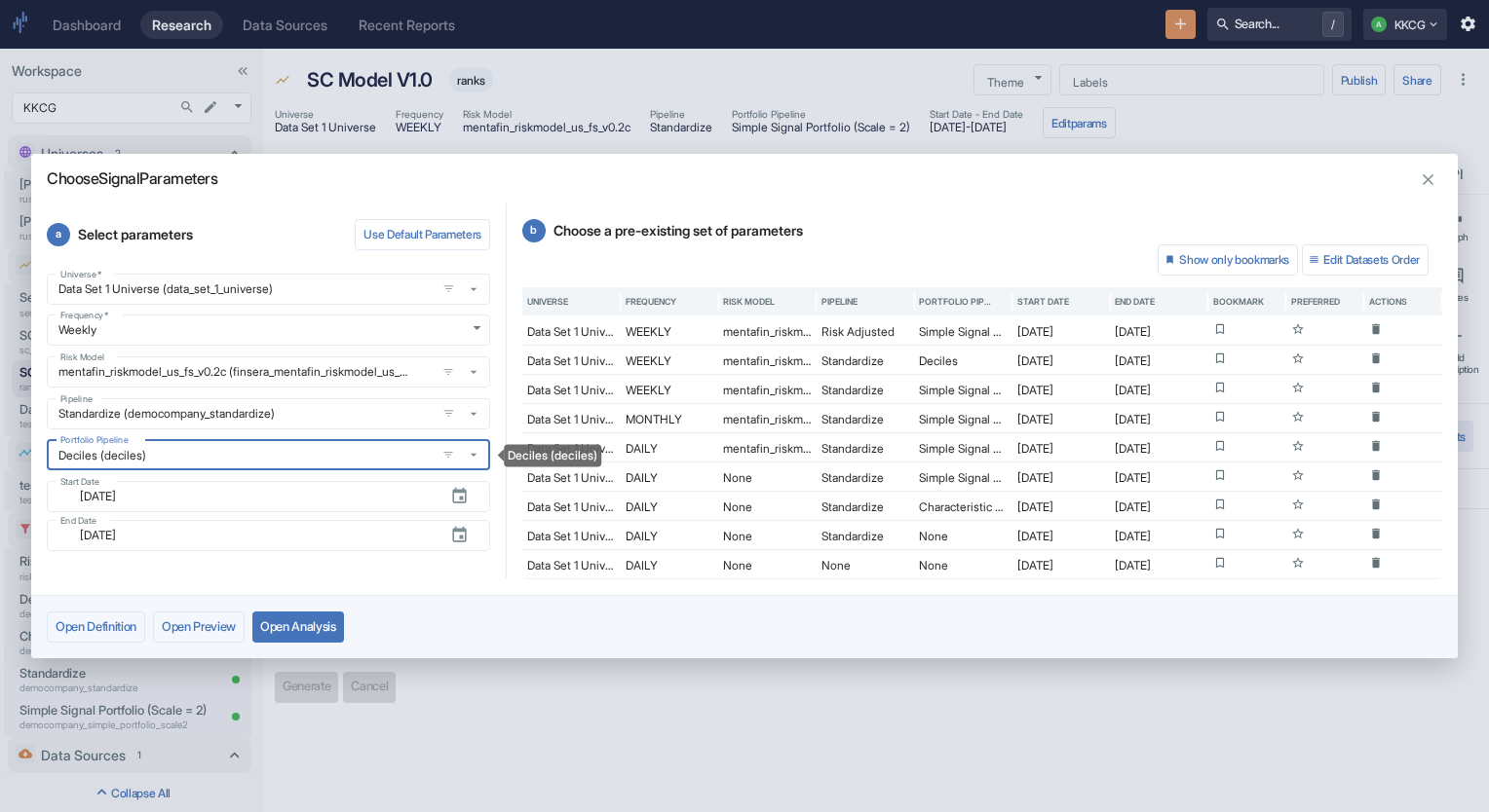
scroll to position [0, 0]
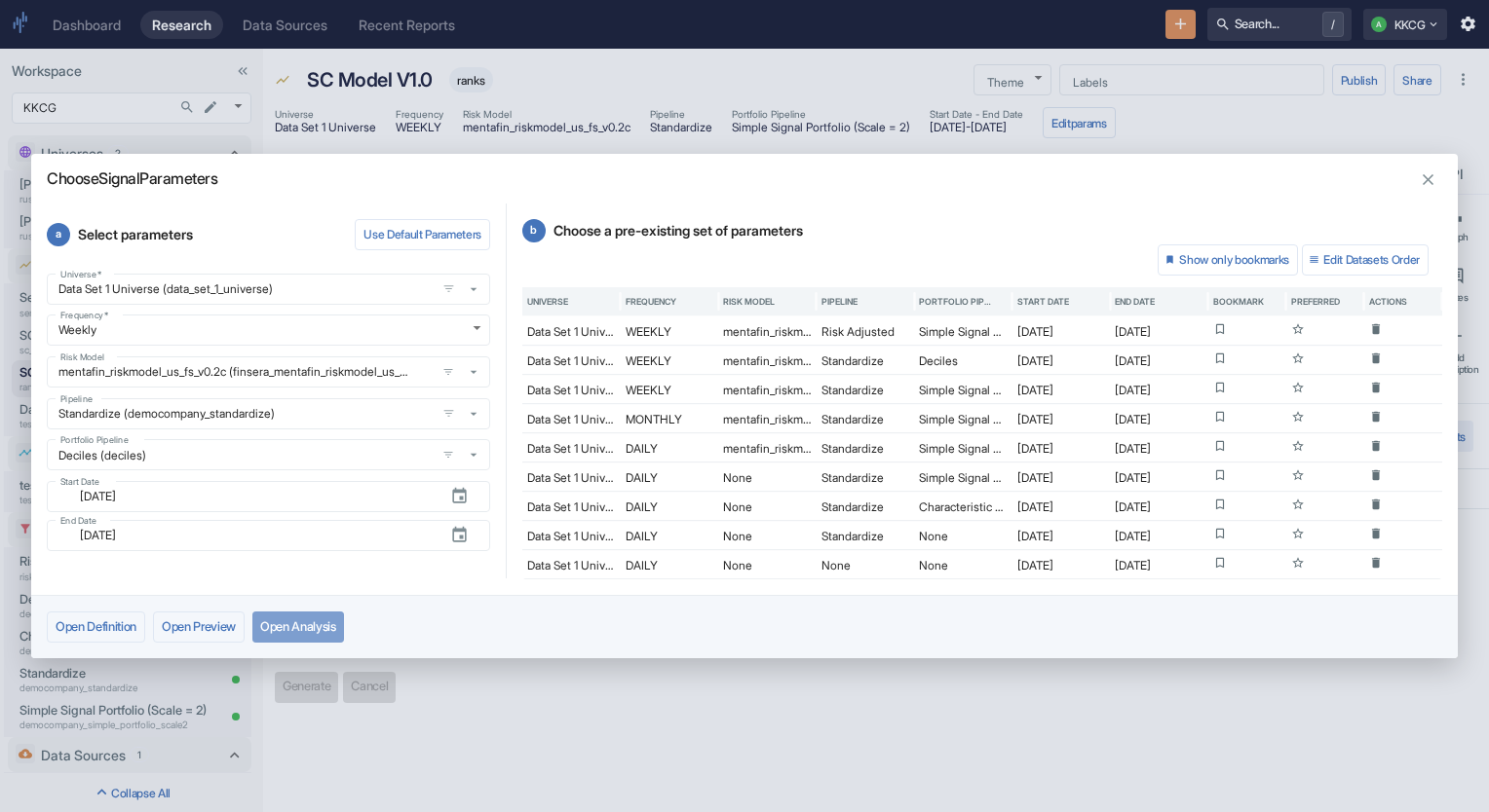
click at [324, 631] on button "Open Analysis" at bounding box center [298, 627] width 92 height 31
type textarea "x"
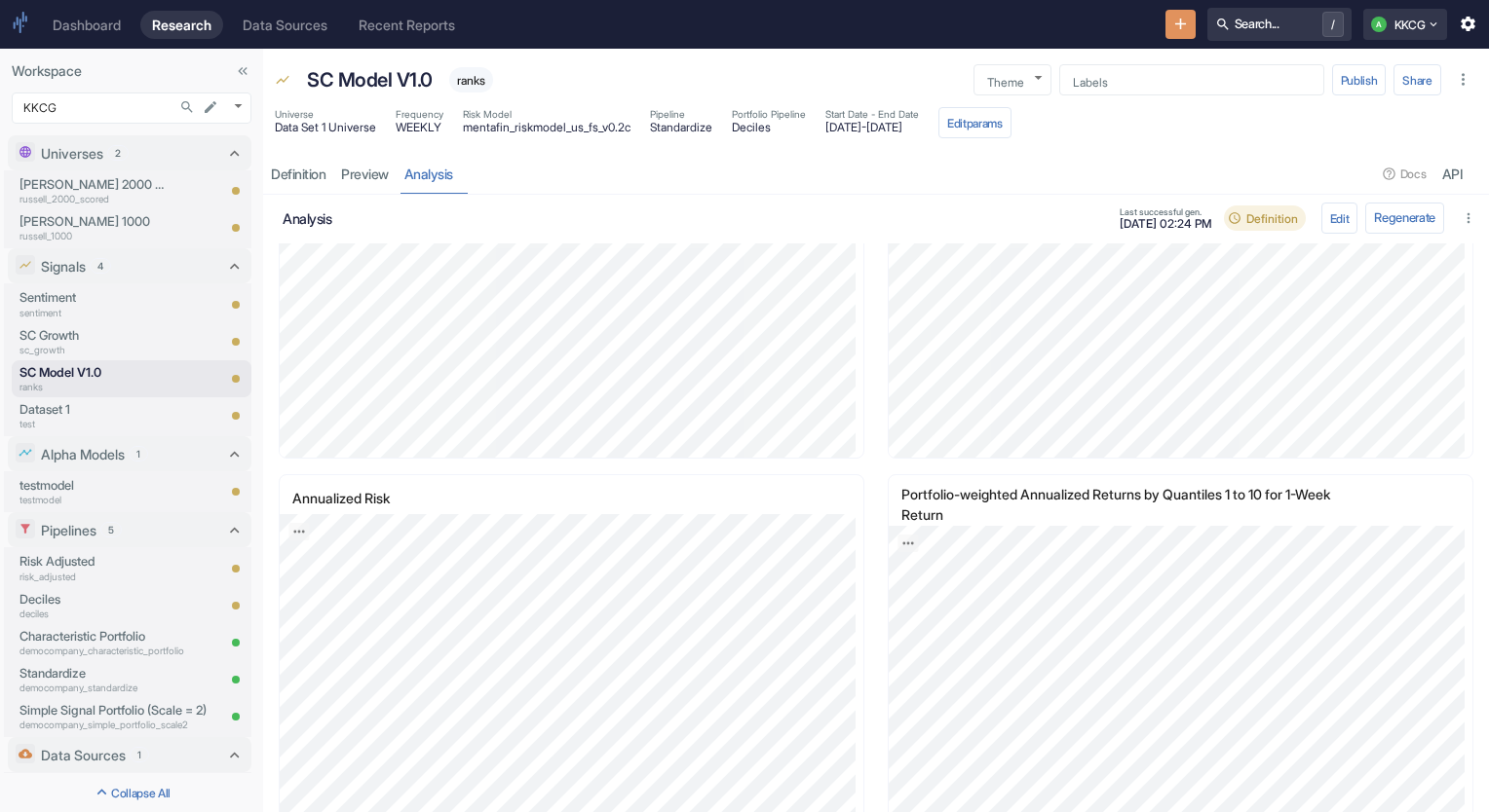
scroll to position [293, 0]
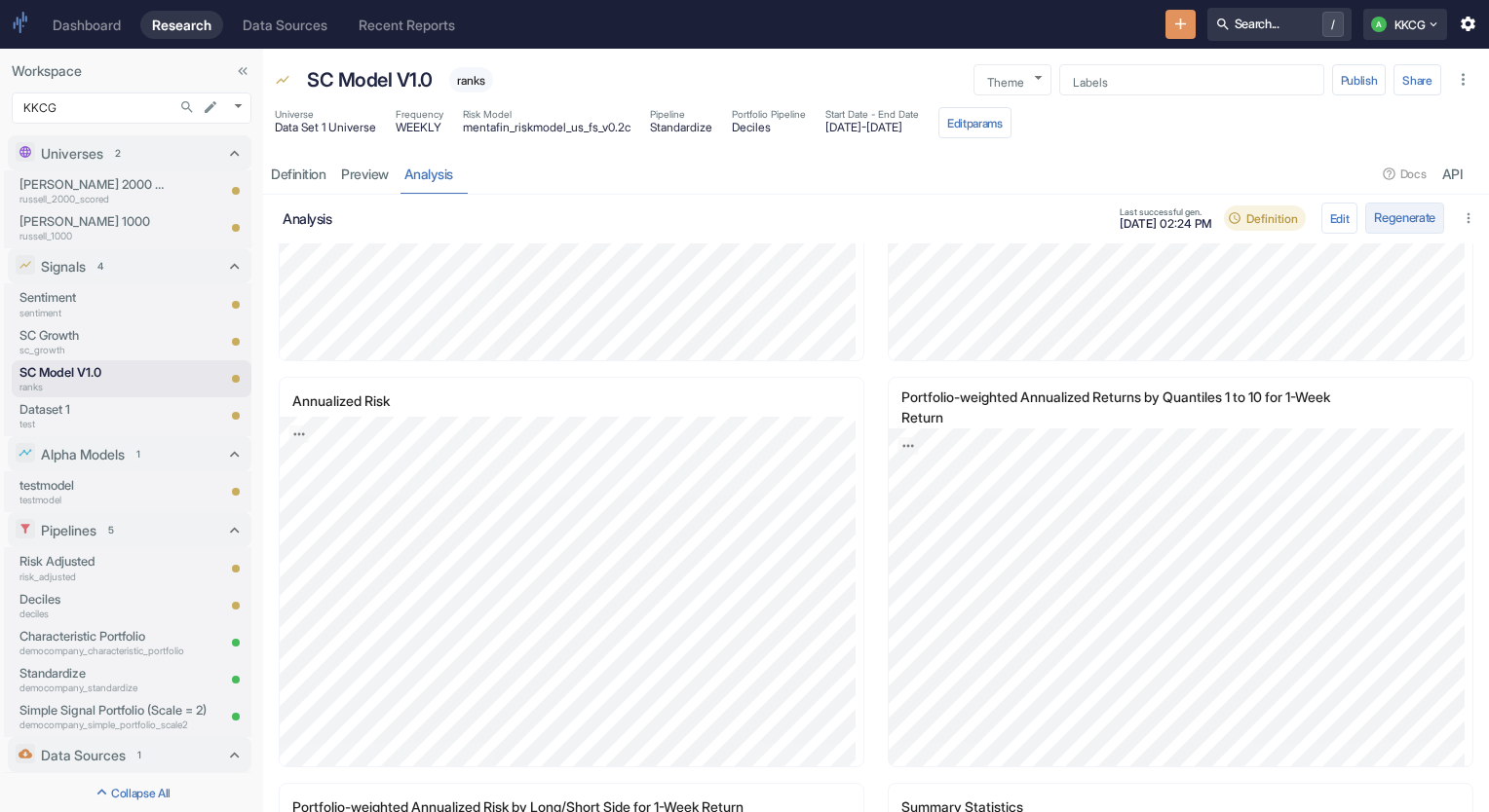
click at [1383, 220] on button "Regenerate" at bounding box center [1404, 218] width 79 height 31
